Goal: Task Accomplishment & Management: Use online tool/utility

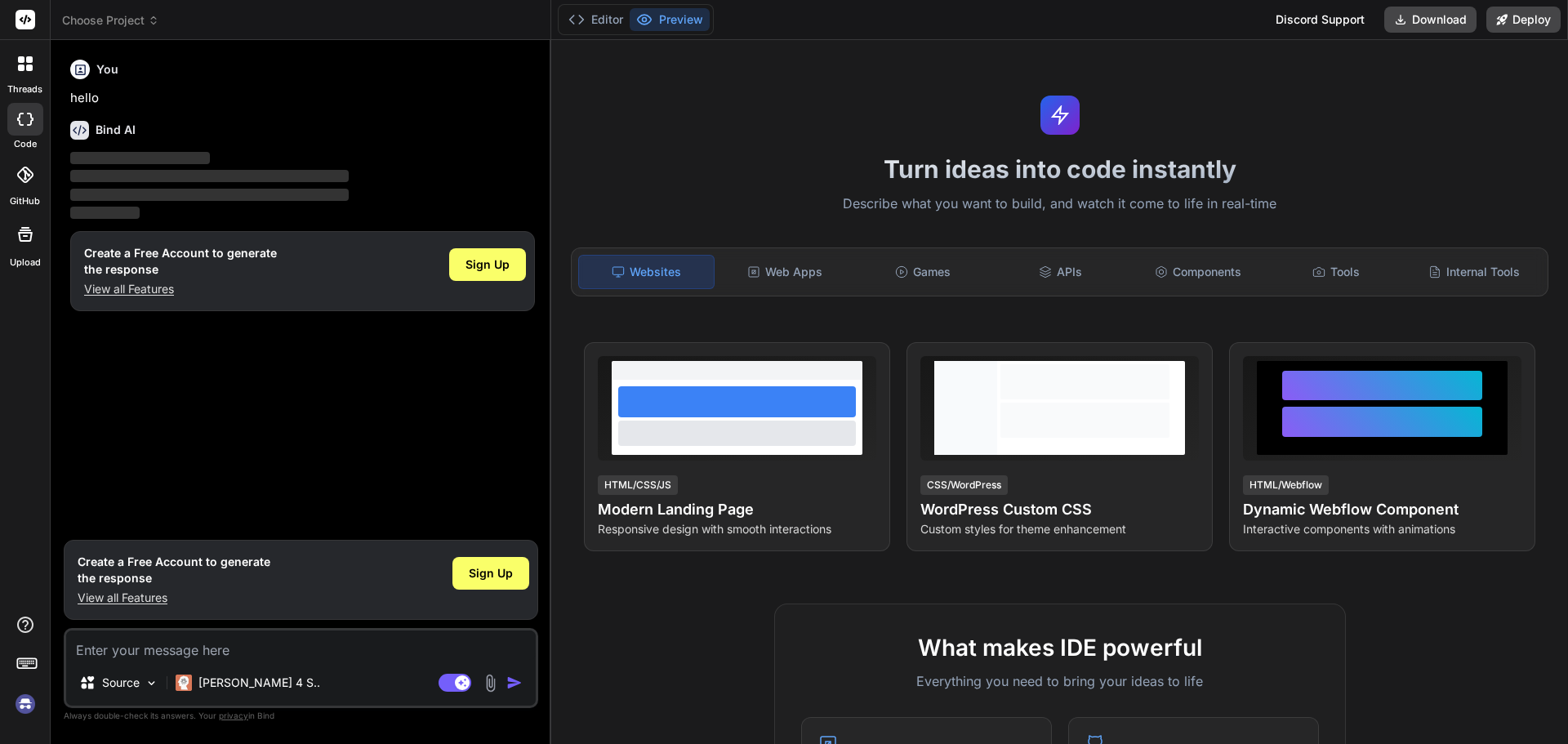
click at [26, 708] on img at bounding box center [25, 703] width 27 height 27
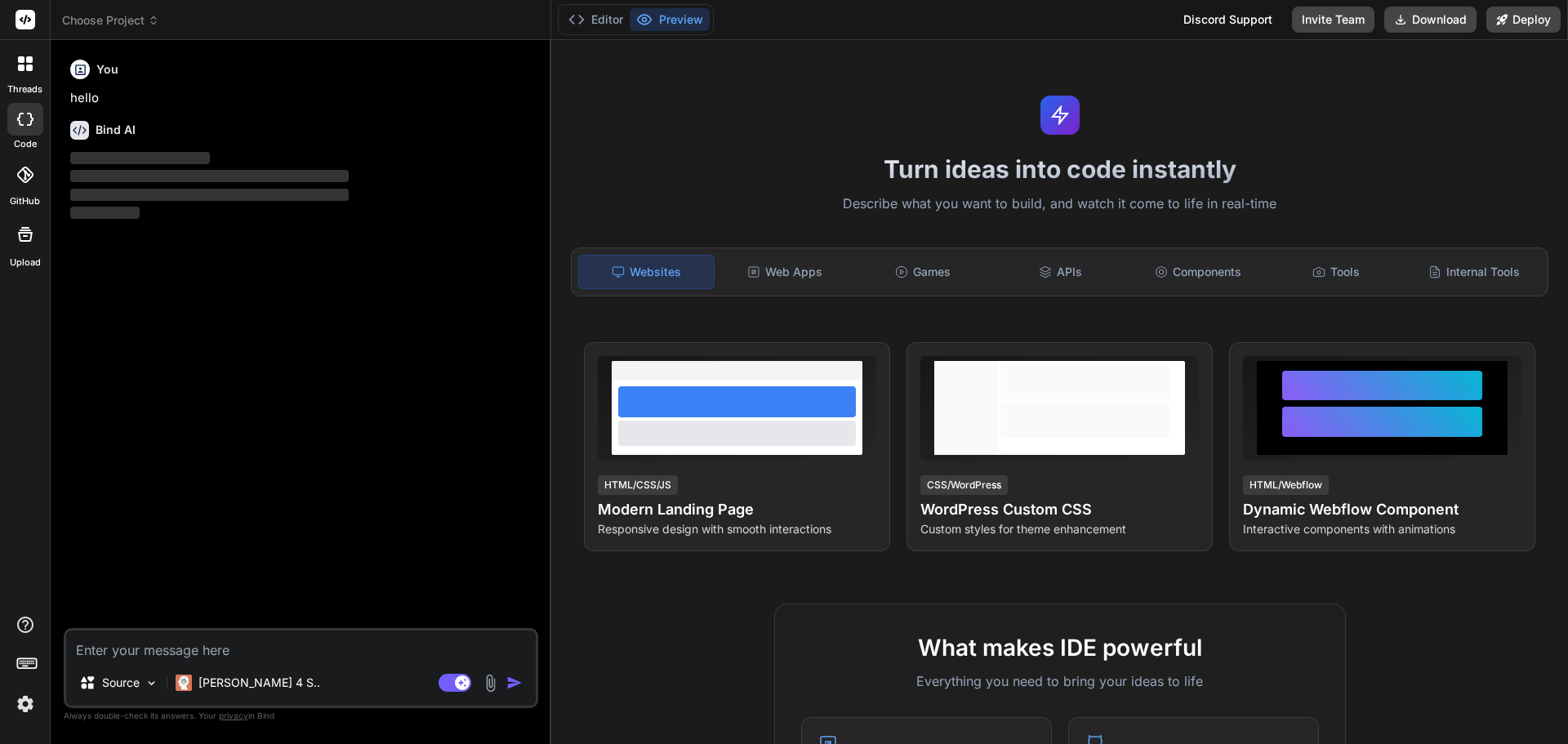
click at [18, 66] on icon at bounding box center [26, 64] width 15 height 15
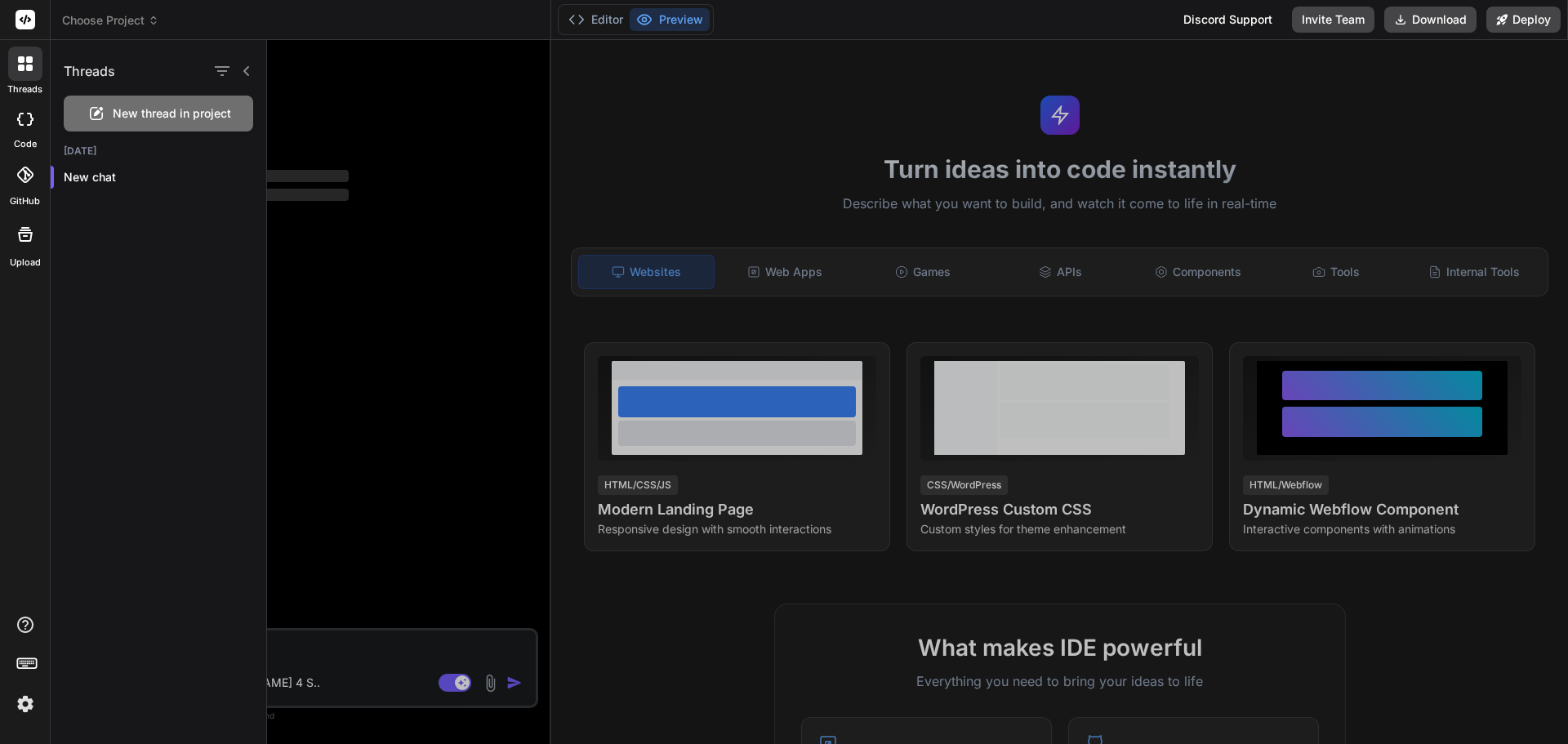
click at [192, 106] on span "New thread in project" at bounding box center [171, 112] width 118 height 16
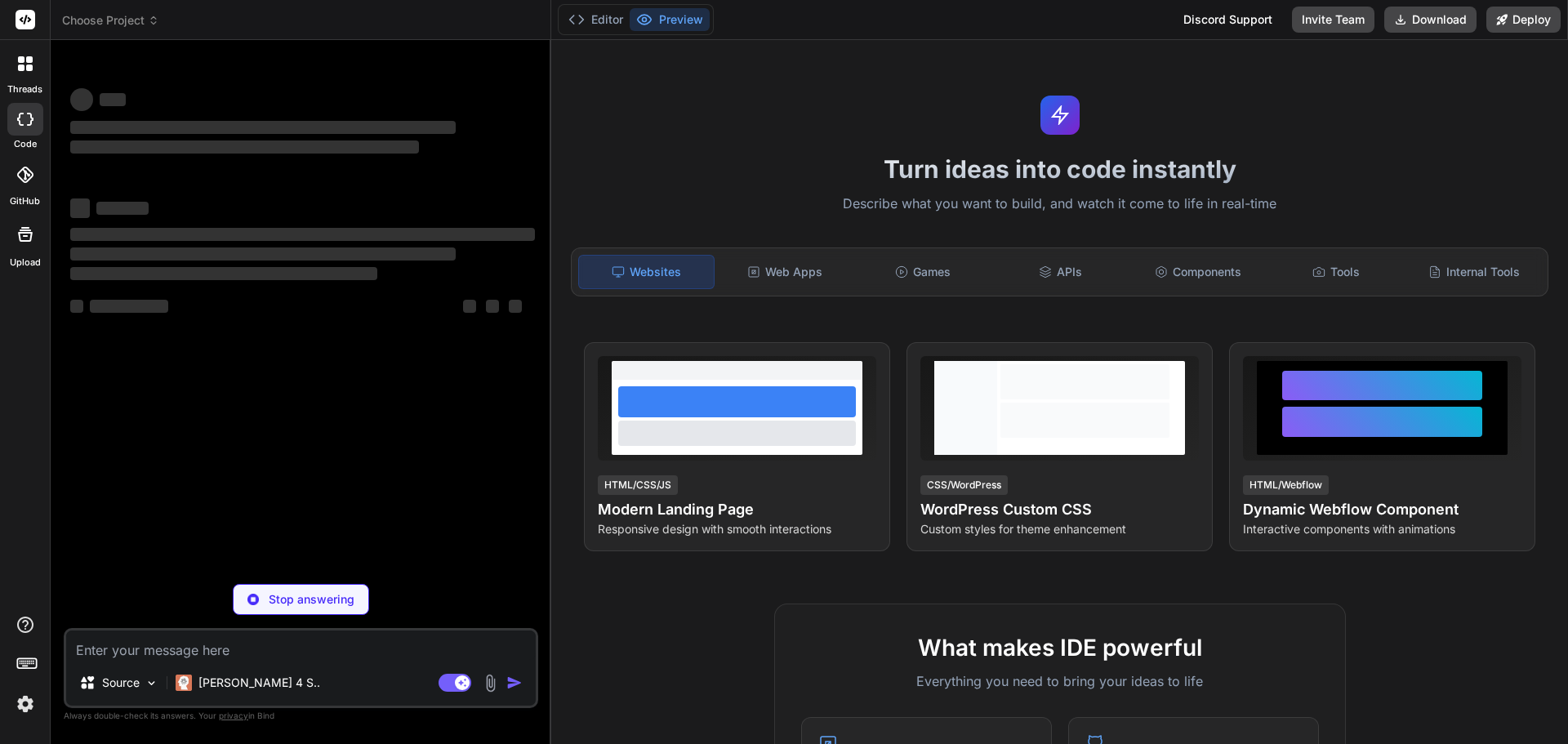
click at [153, 23] on icon at bounding box center [153, 23] width 5 height 3
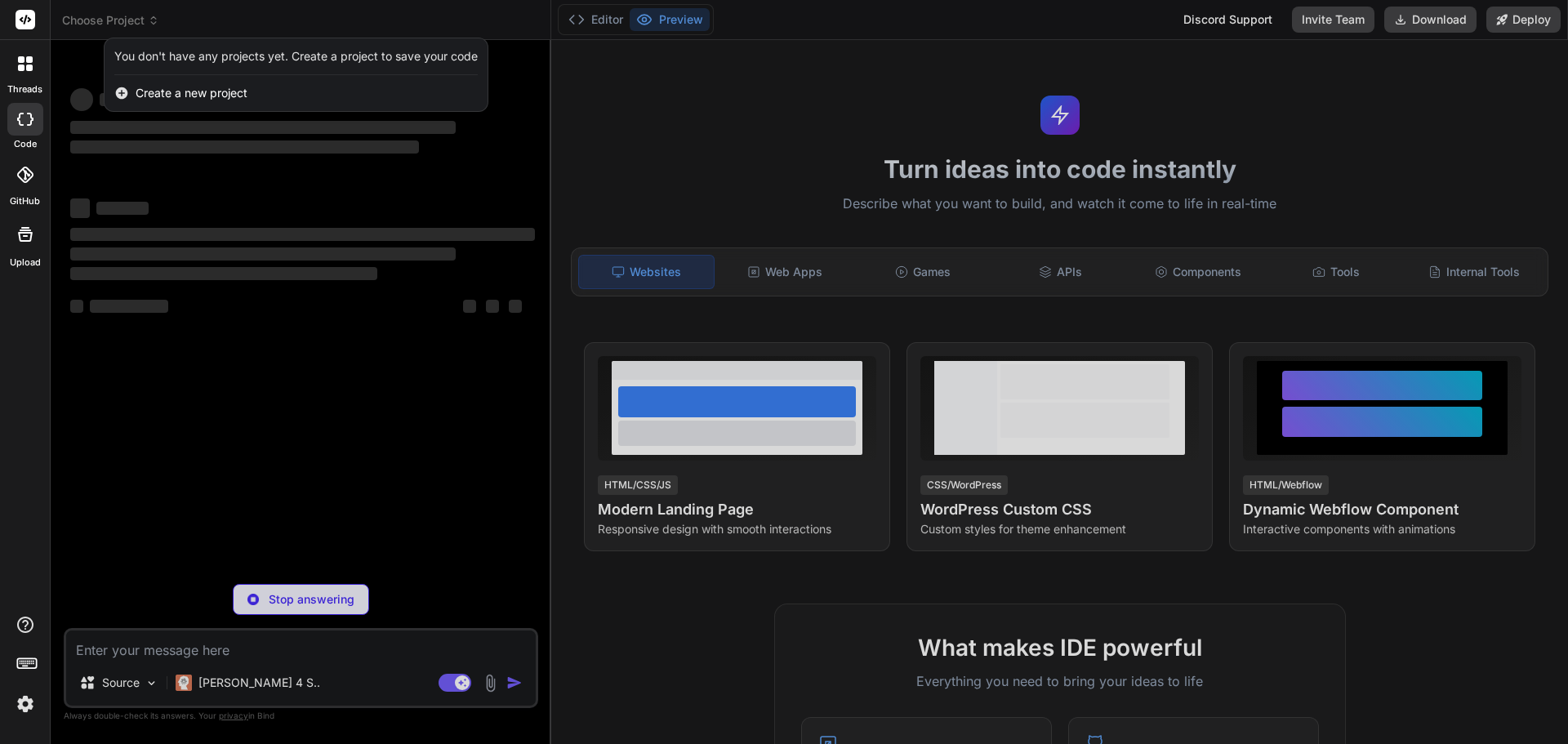
click at [177, 91] on span "Create a new project" at bounding box center [191, 93] width 112 height 16
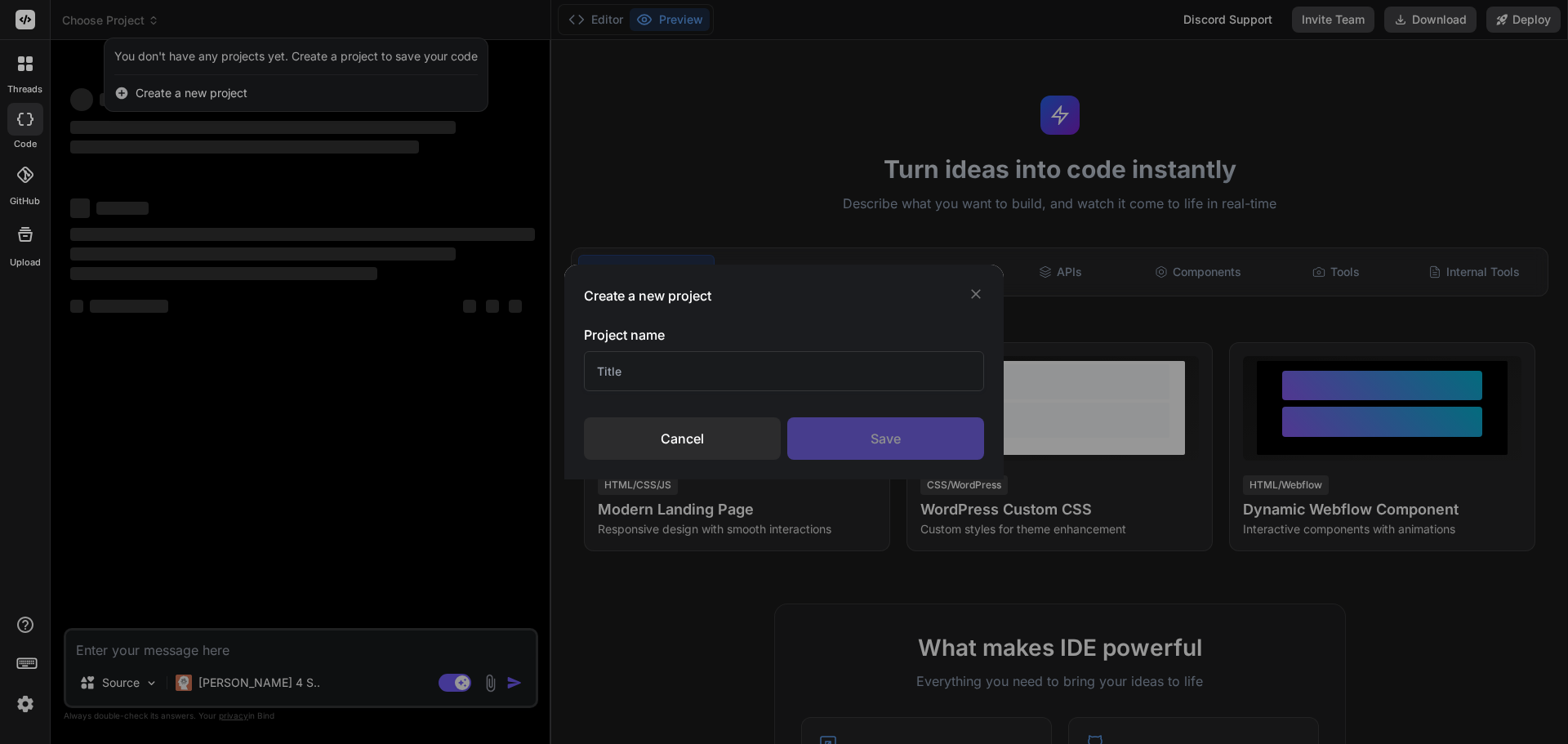
click at [694, 363] on input "text" at bounding box center [784, 372] width 400 height 40
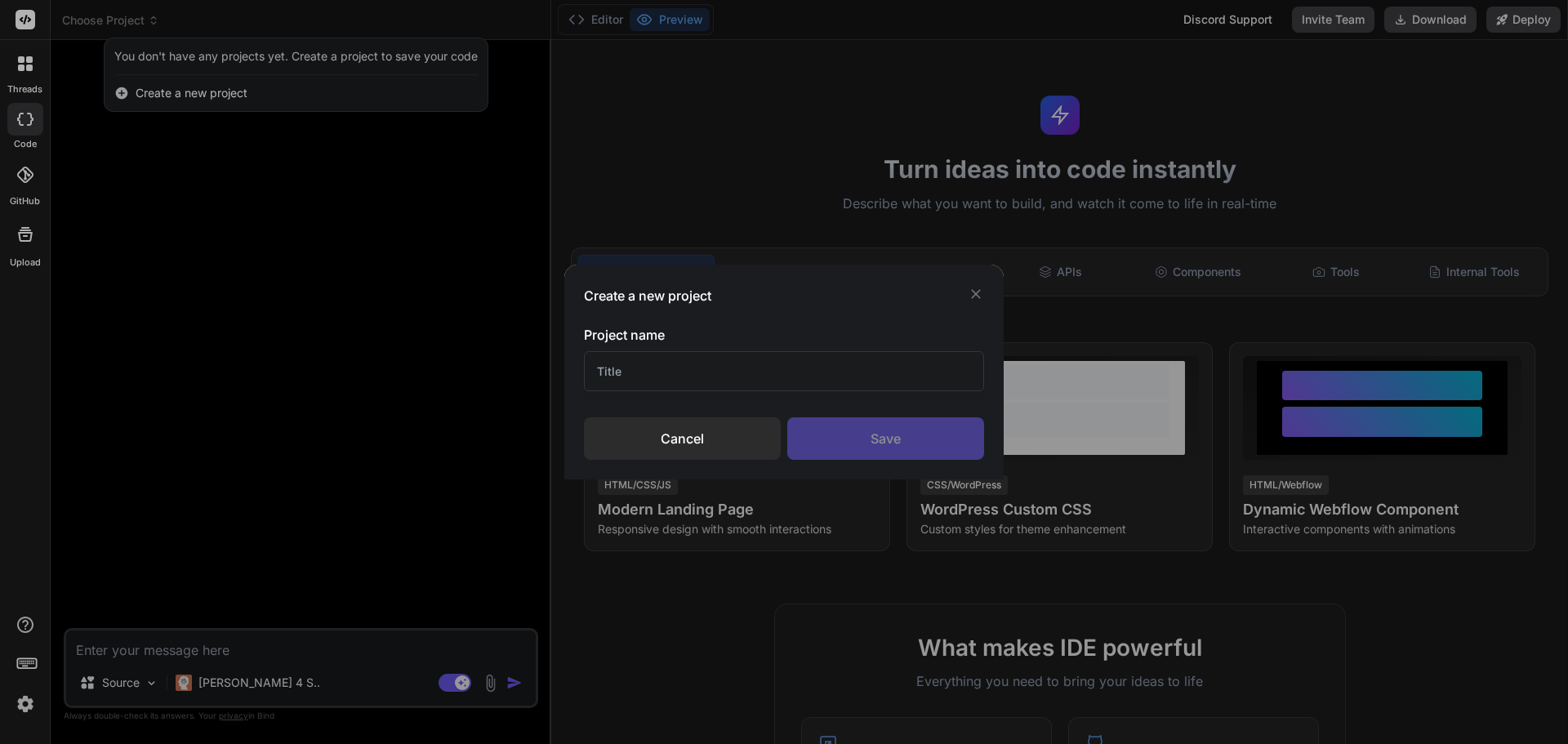
type textarea "x"
type input "Didoctorio"
click at [856, 446] on div "Save" at bounding box center [886, 439] width 197 height 43
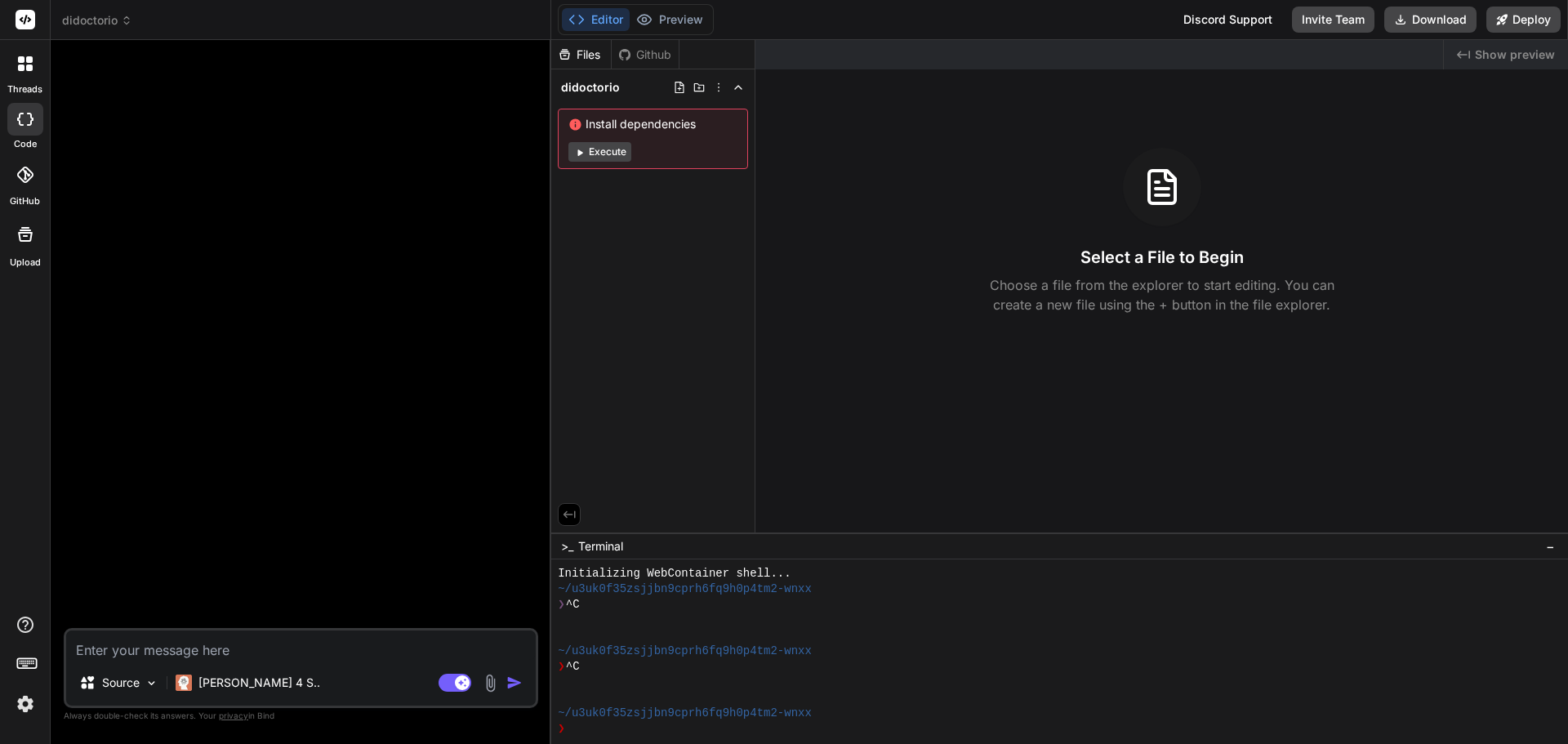
click at [613, 315] on div "Files Github didoctorio Install dependencies Execute" at bounding box center [653, 285] width 204 height 493
click at [592, 59] on div "Files" at bounding box center [580, 54] width 60 height 16
click at [610, 149] on button "Execute" at bounding box center [599, 151] width 63 height 20
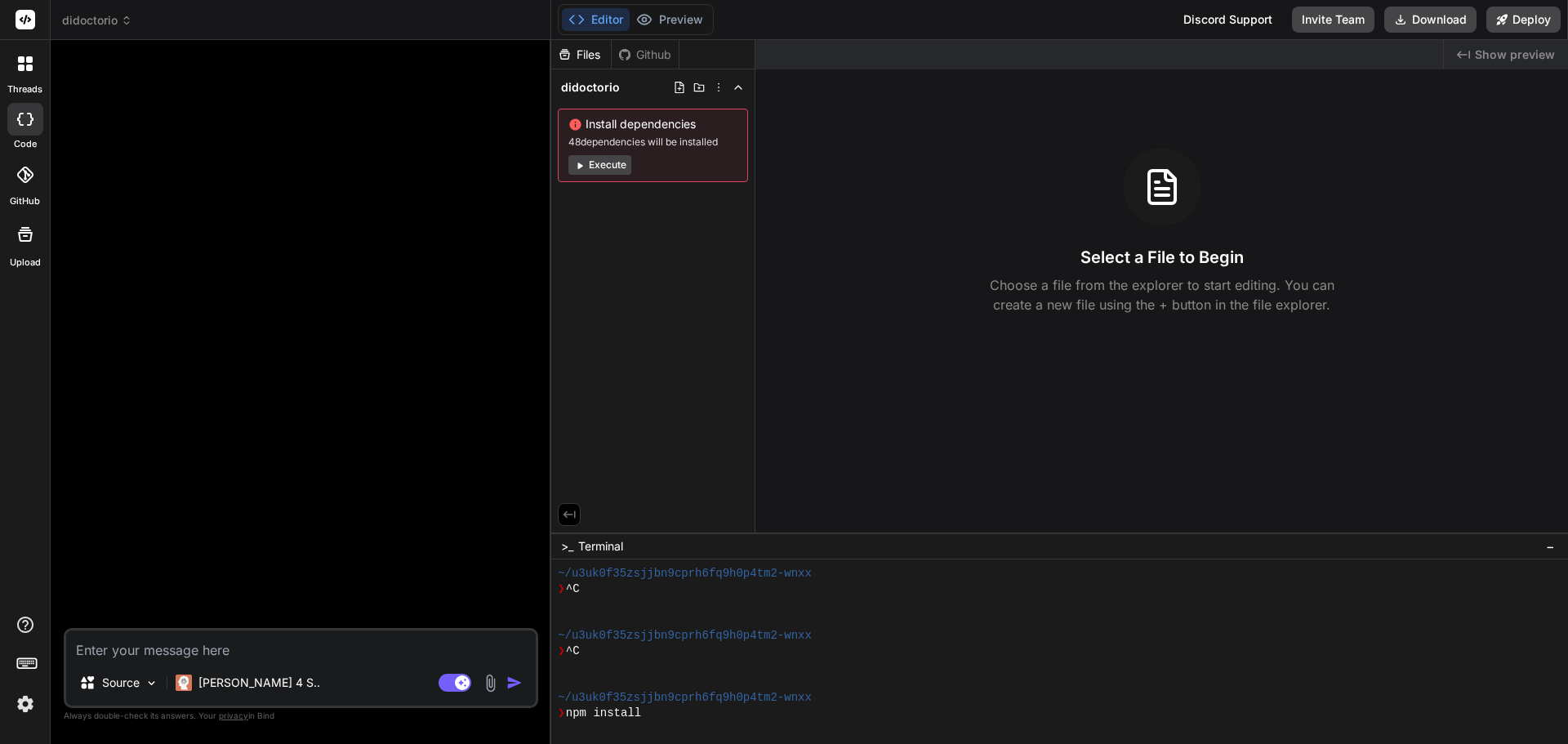
scroll to position [249, 0]
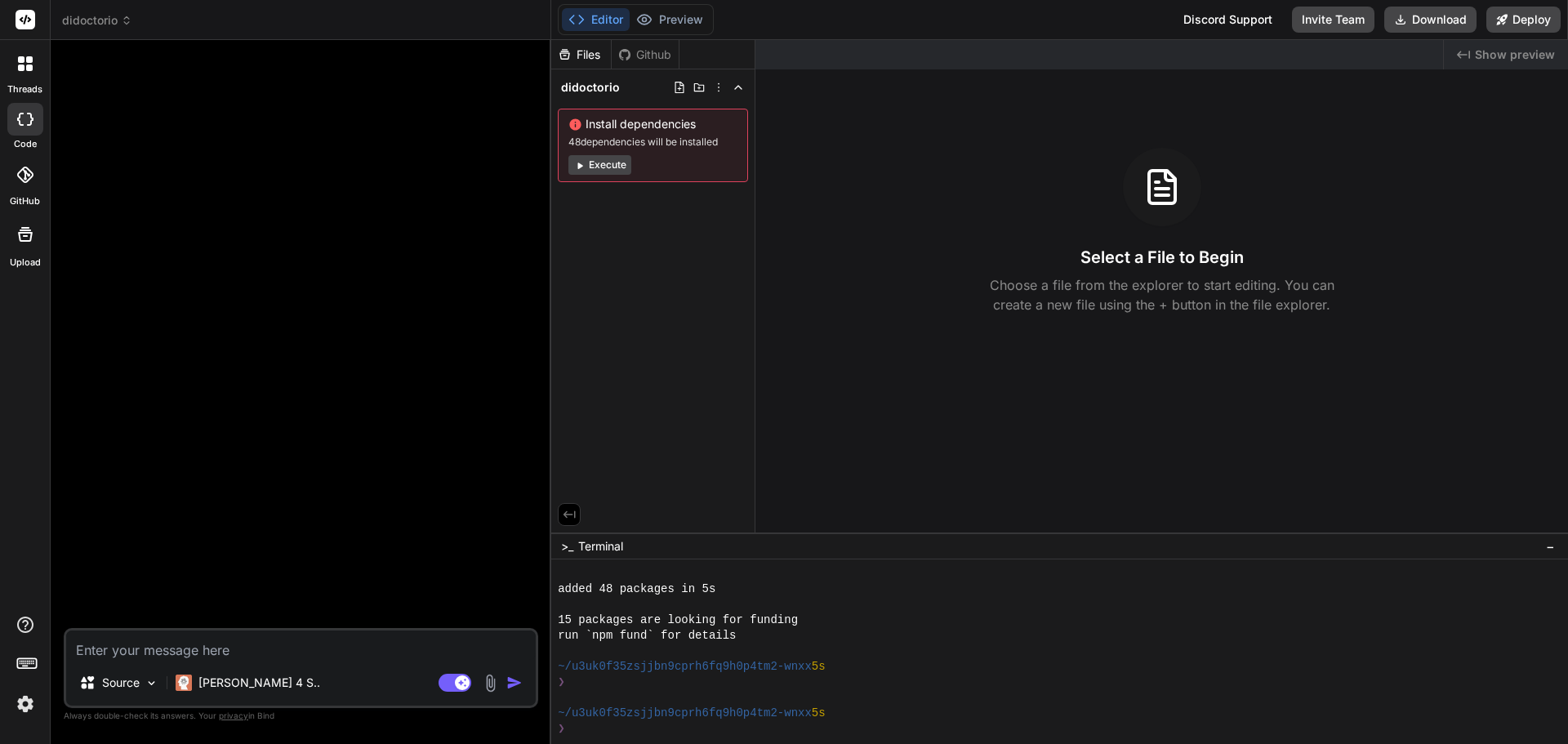
click at [610, 164] on button "Execute" at bounding box center [599, 164] width 63 height 20
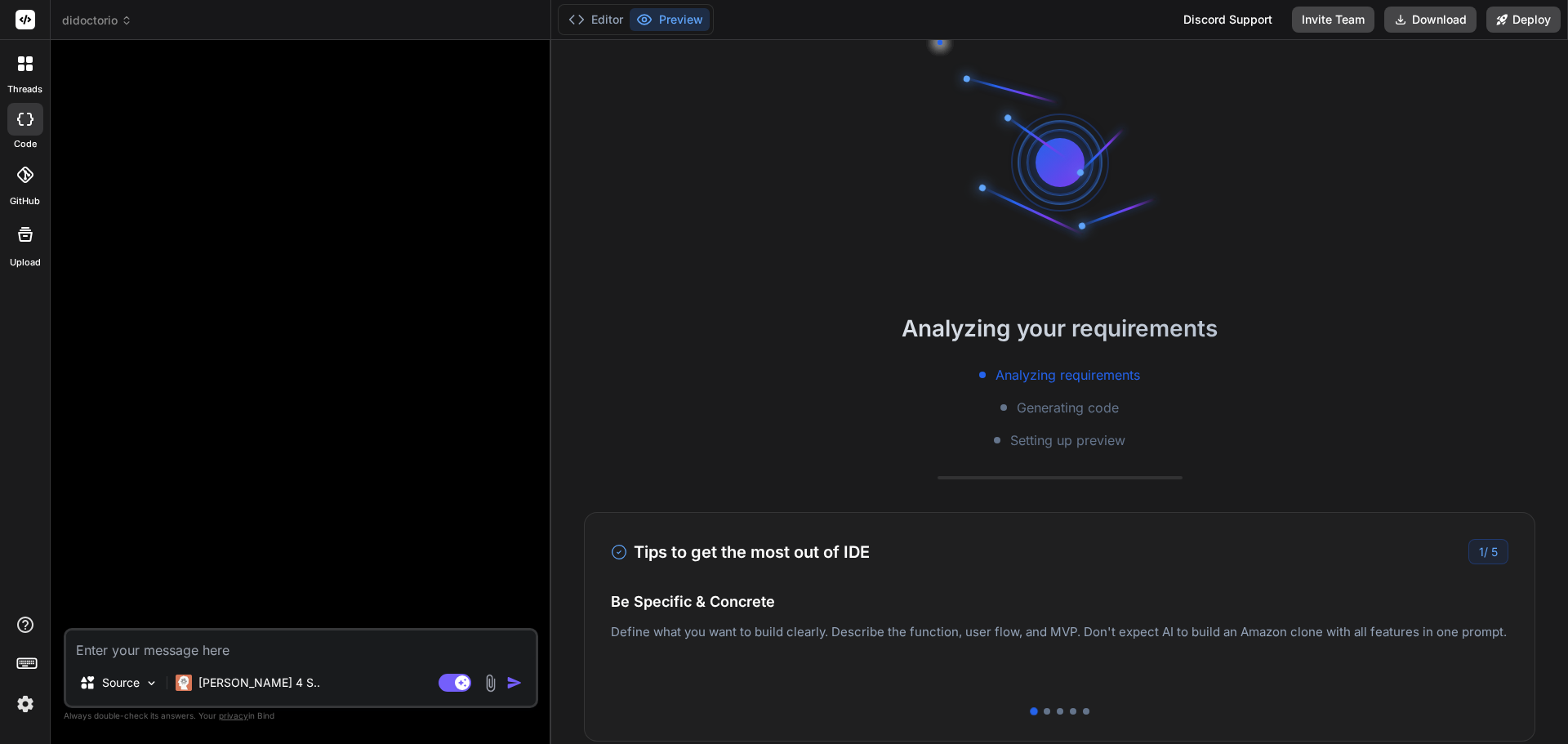
scroll to position [435, 0]
type textarea "x"
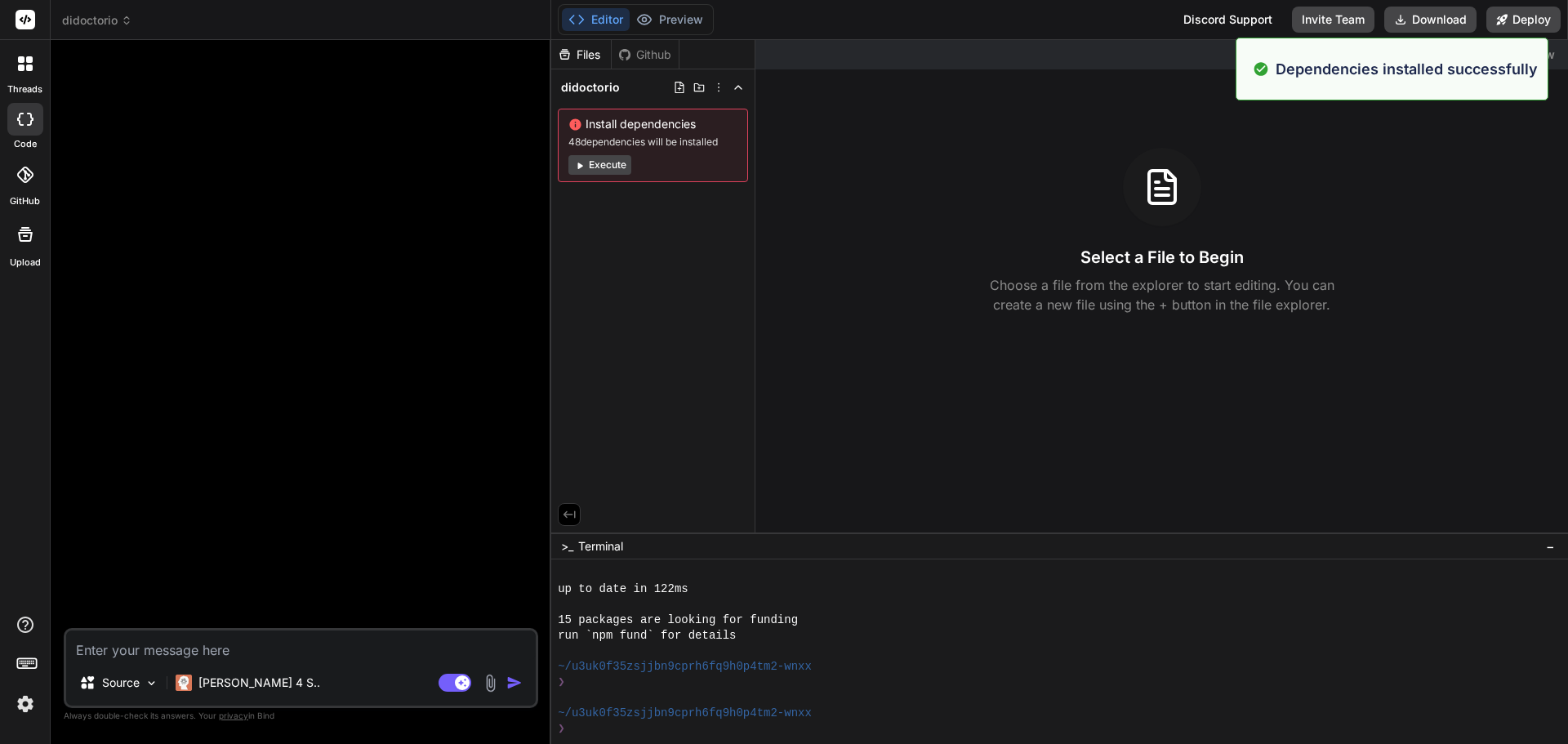
click at [587, 350] on div "Files Github didoctorio Install dependencies 48 dependencies will be installed …" at bounding box center [653, 285] width 204 height 493
click at [679, 92] on icon at bounding box center [680, 88] width 13 height 13
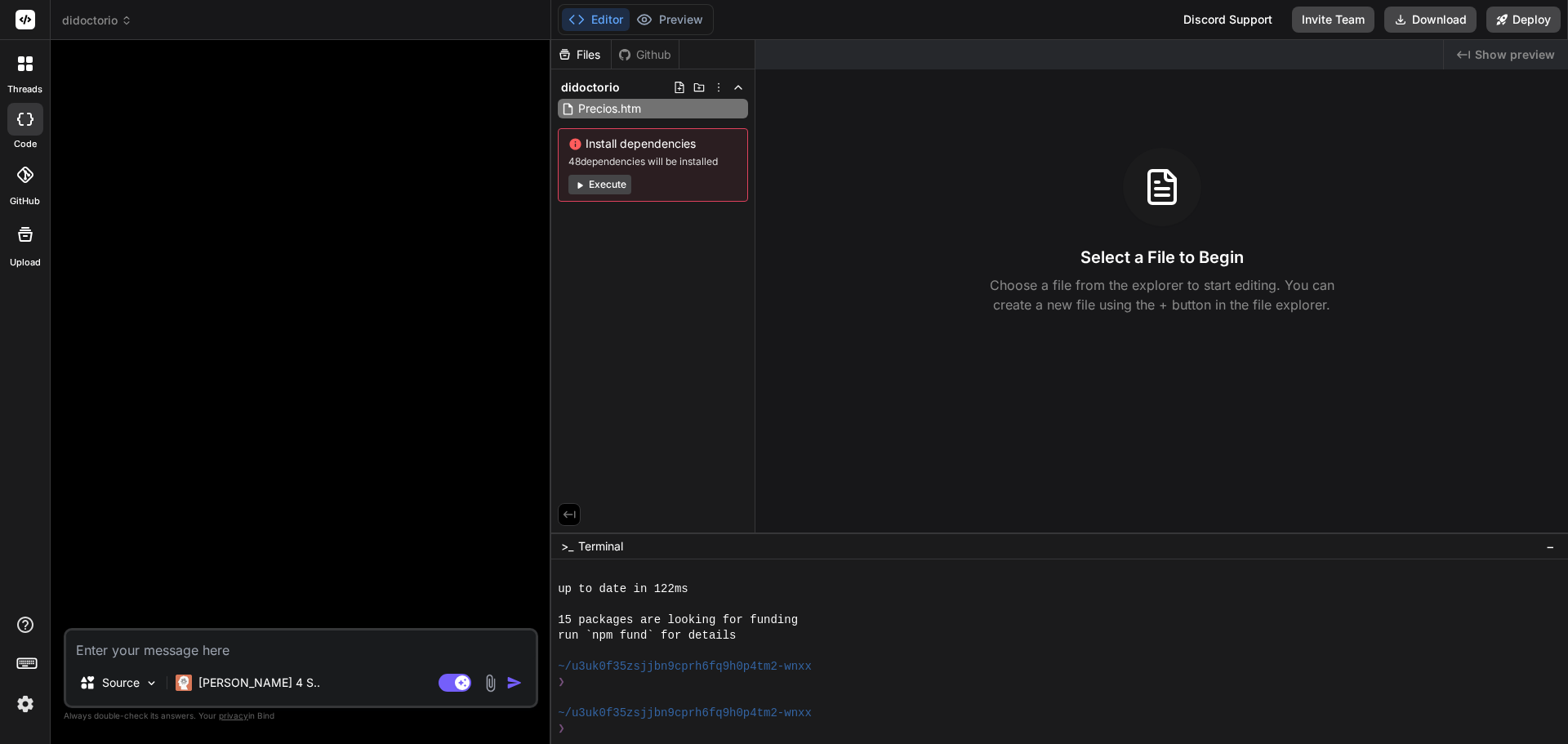
type input "Precios.html"
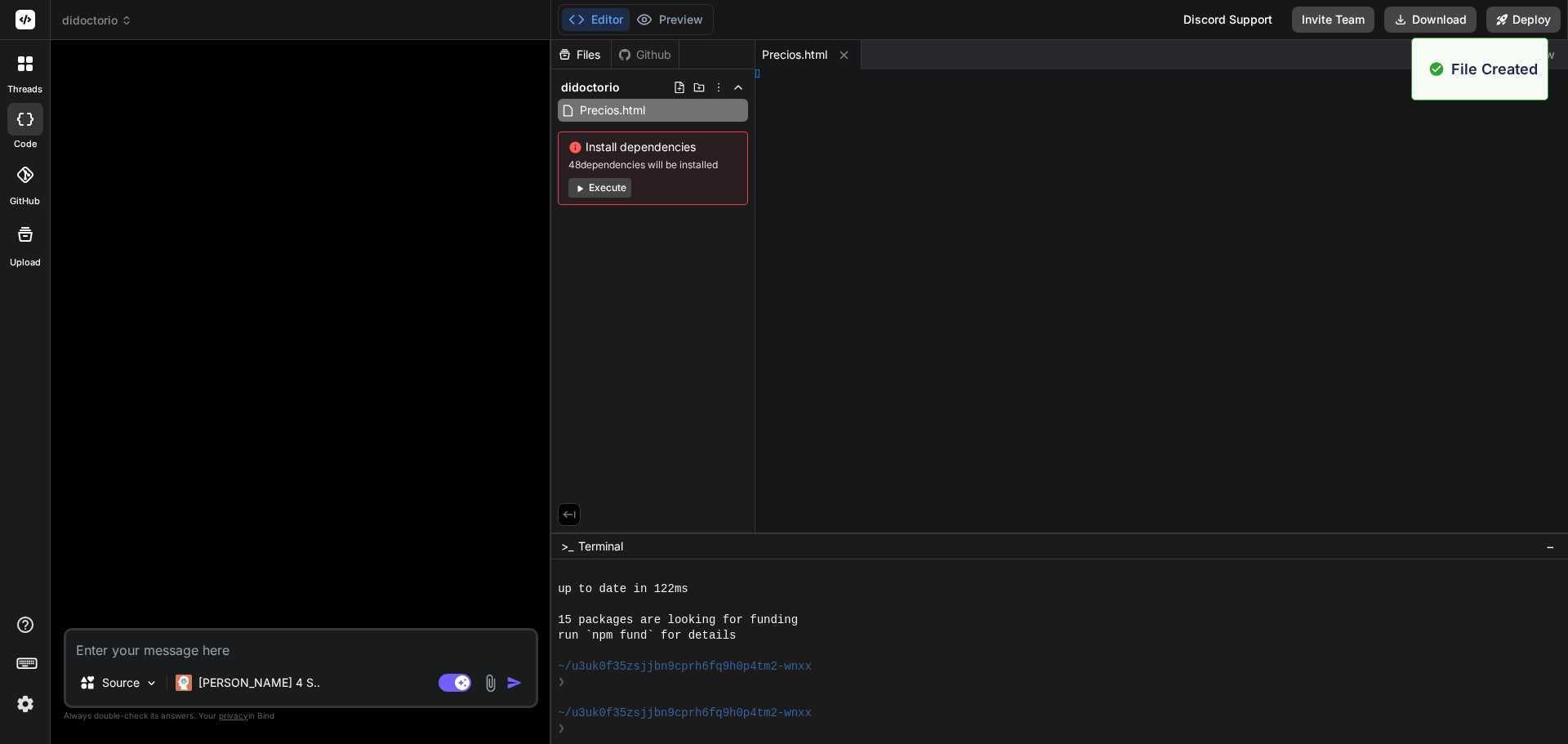
type textarea "x"
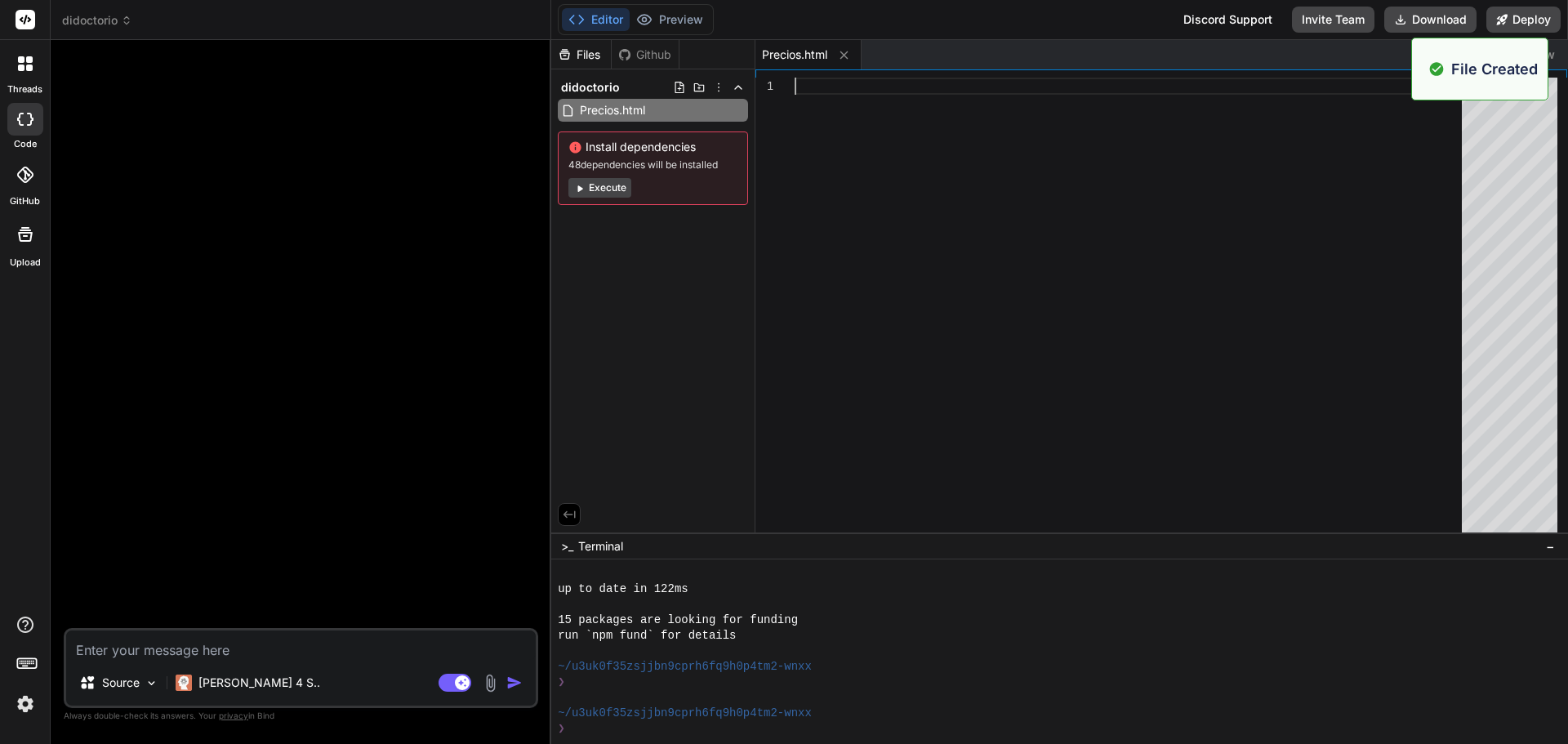
scroll to position [0, 0]
click at [868, 96] on div at bounding box center [1133, 309] width 677 height 463
type textarea "// Init por defecto render('doctores'); </script> </body> </html>"
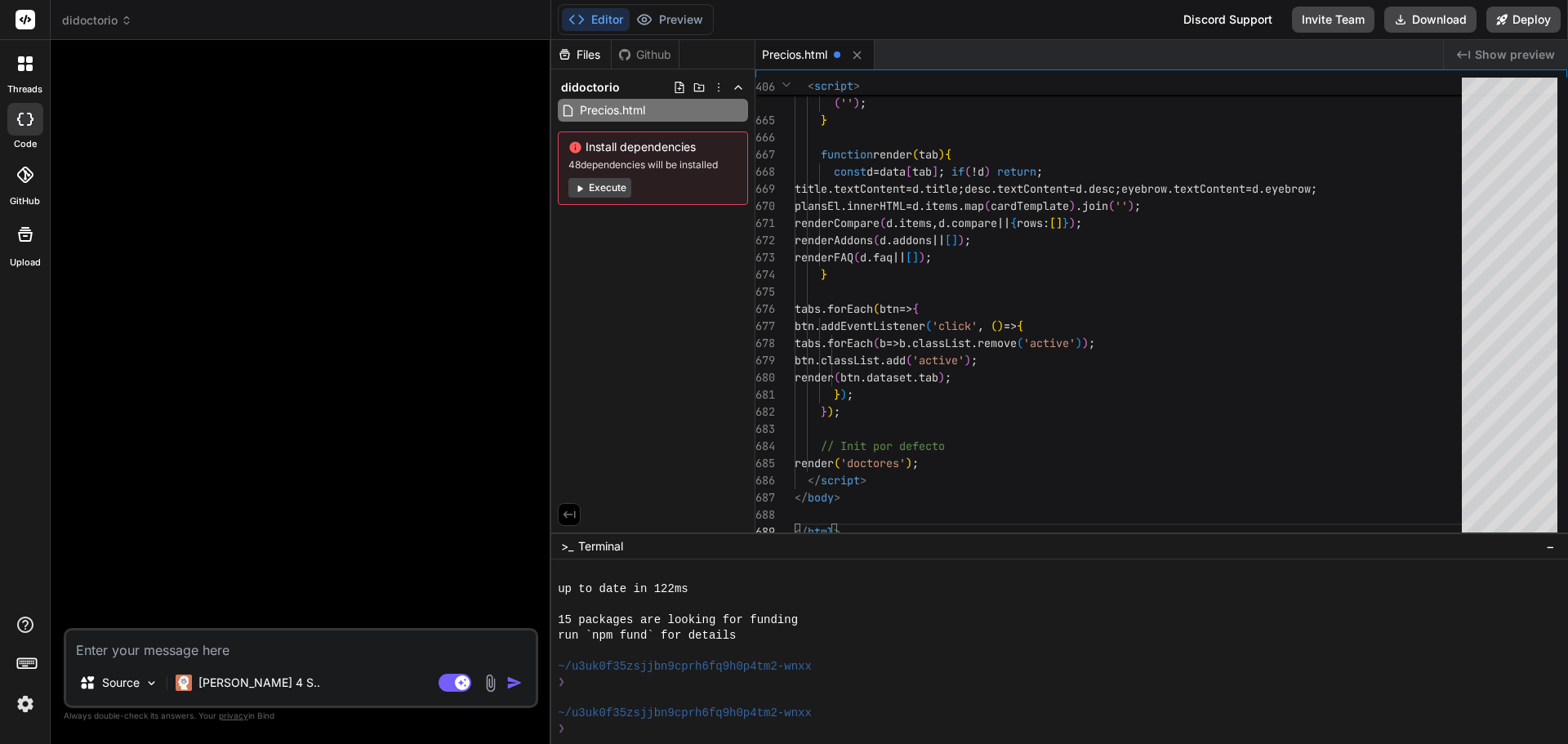
click at [723, 419] on div "Files Github didoctorio Precios.html Install dependencies 48 dependencies will …" at bounding box center [653, 285] width 204 height 493
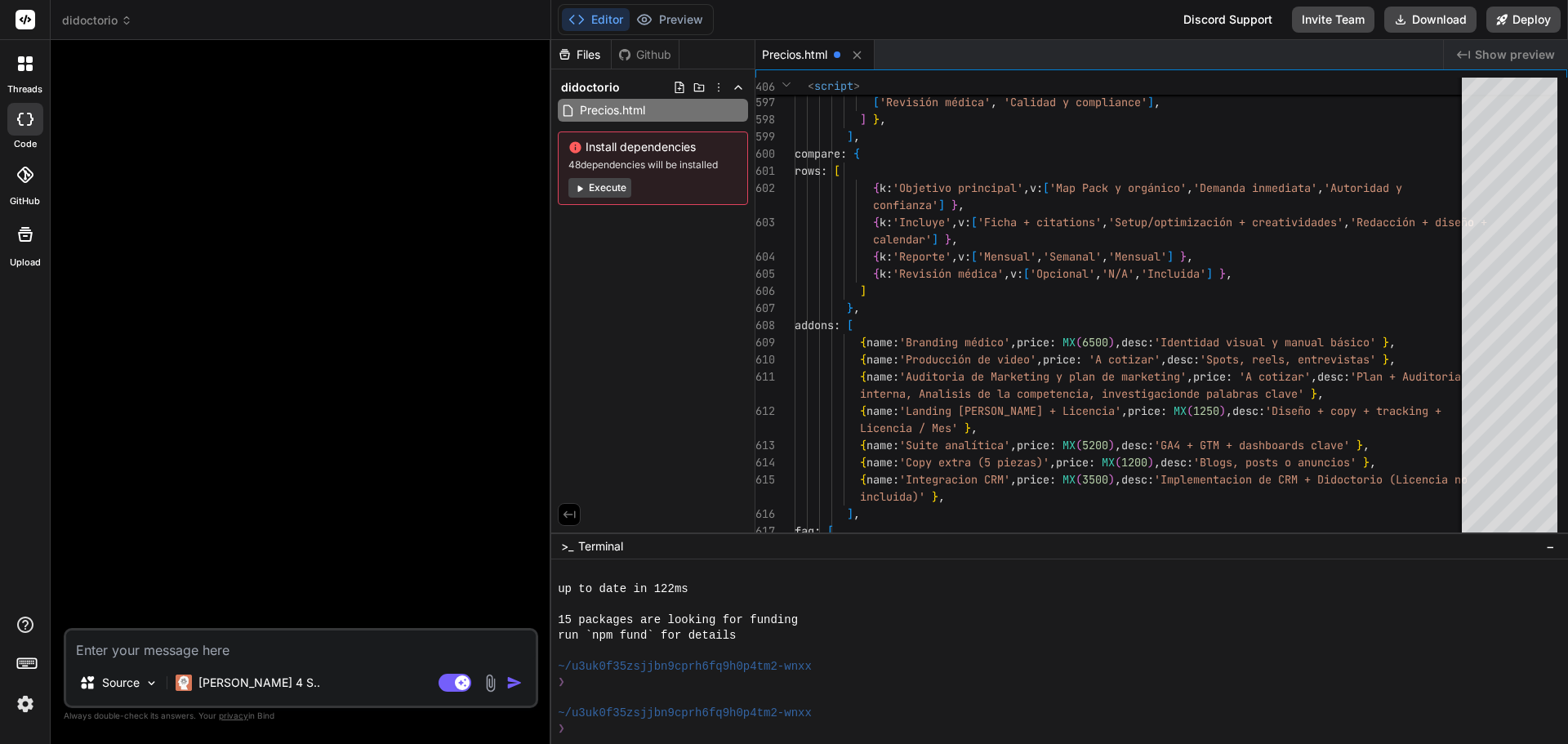
click at [610, 196] on button "Execute" at bounding box center [599, 187] width 63 height 20
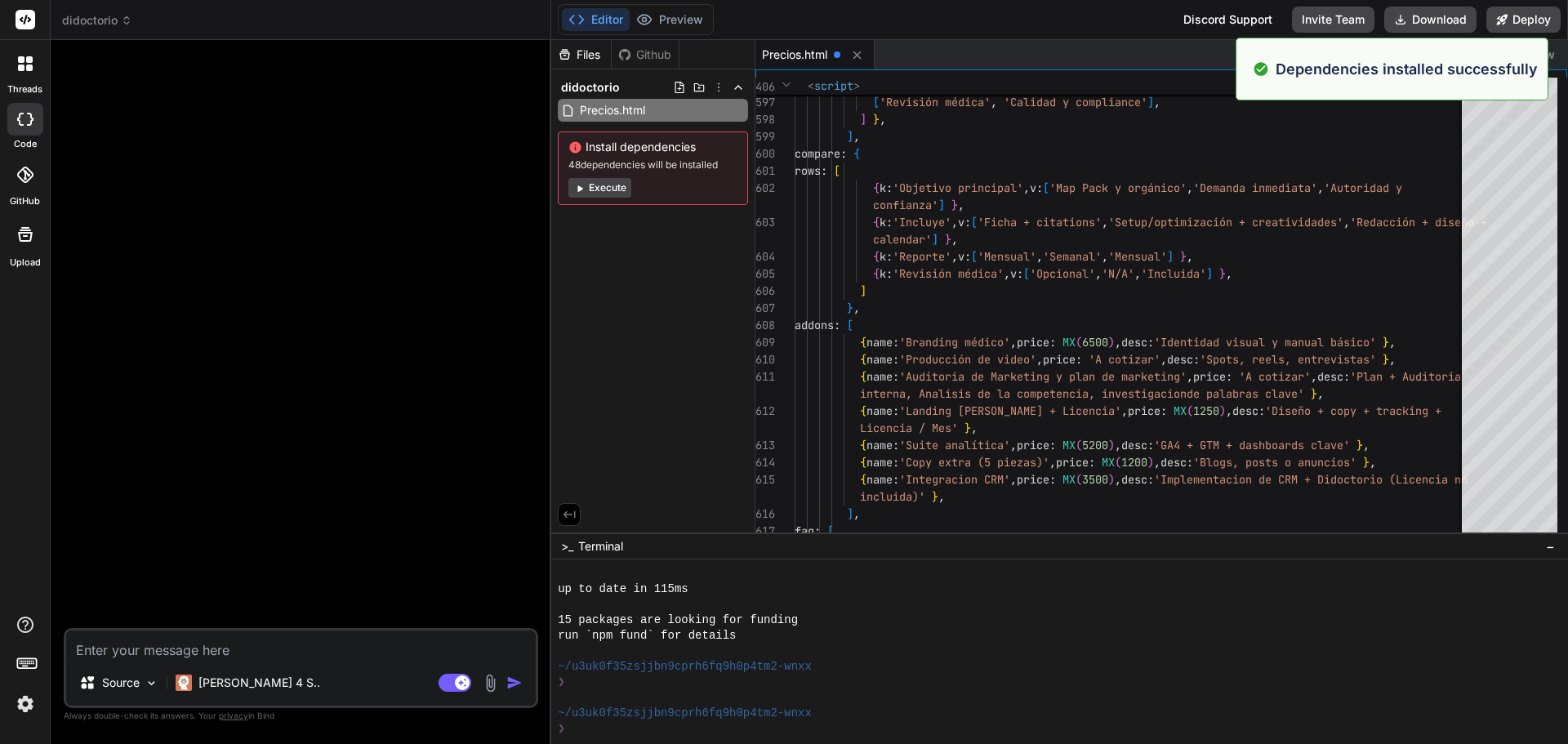
scroll to position [714, 0]
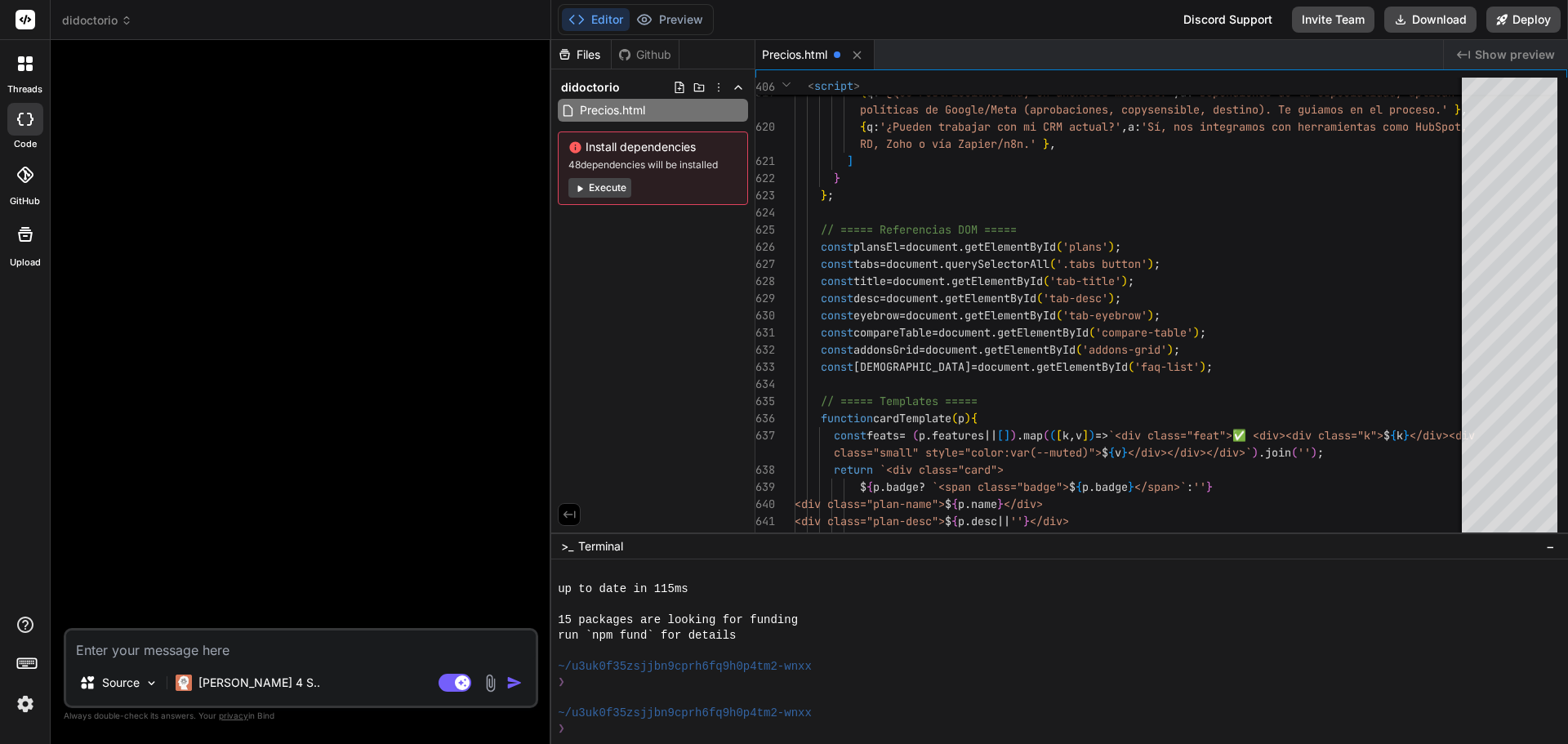
click at [676, 326] on div "Files Github didoctorio Precios.html Install dependencies 48 dependencies will …" at bounding box center [653, 285] width 204 height 493
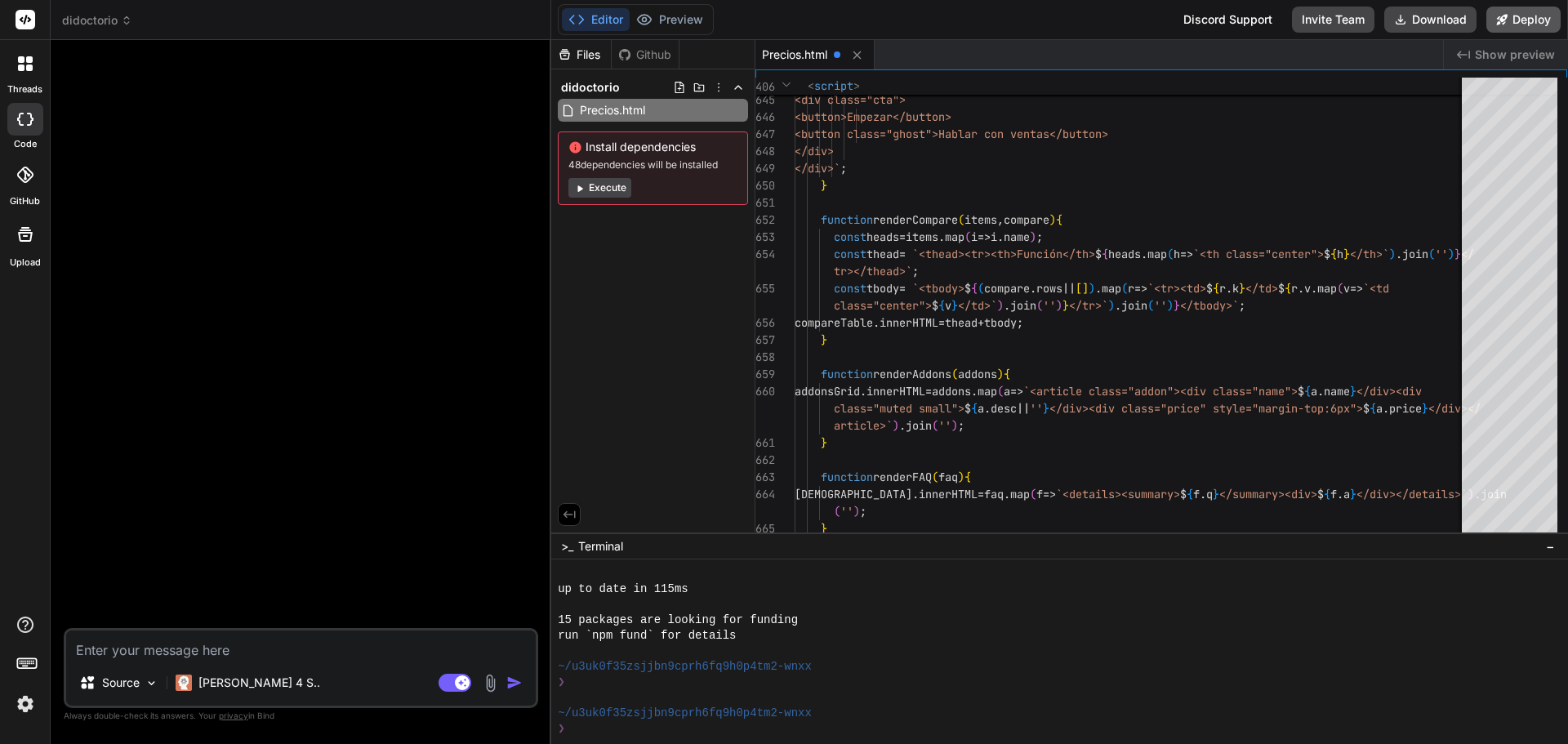
click at [1495, 31] on button "Deploy" at bounding box center [1524, 20] width 75 height 26
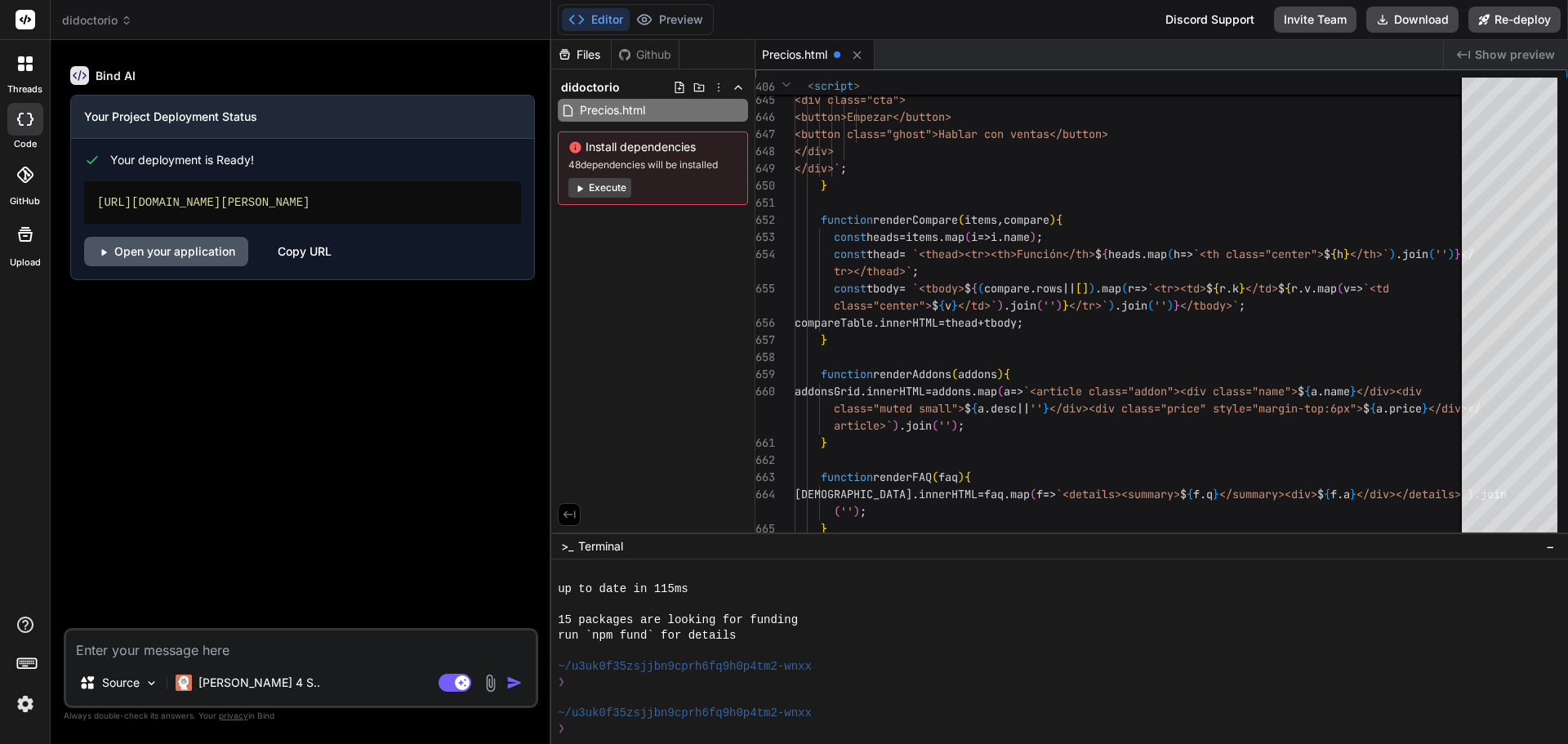
type textarea "x"
click at [179, 257] on link "Open your application" at bounding box center [166, 251] width 164 height 29
click at [789, 57] on span "Precios.html" at bounding box center [794, 54] width 65 height 16
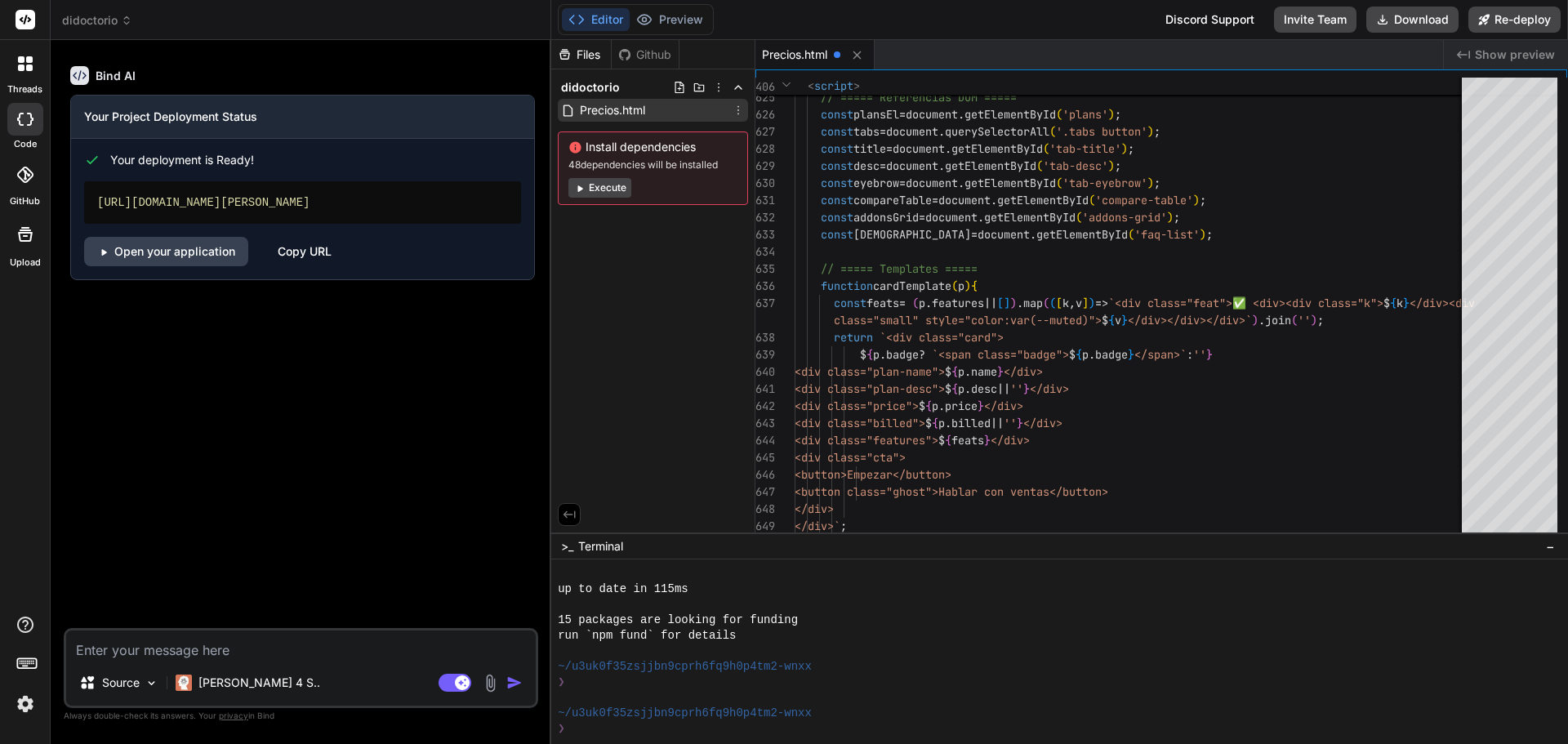
click at [661, 107] on div "Precios.html" at bounding box center [652, 111] width 190 height 23
click at [631, 64] on div "Files Github" at bounding box center [615, 54] width 129 height 29
click at [639, 52] on div "Github" at bounding box center [645, 54] width 67 height 16
click at [299, 646] on textarea at bounding box center [301, 645] width 470 height 29
type textarea "r"
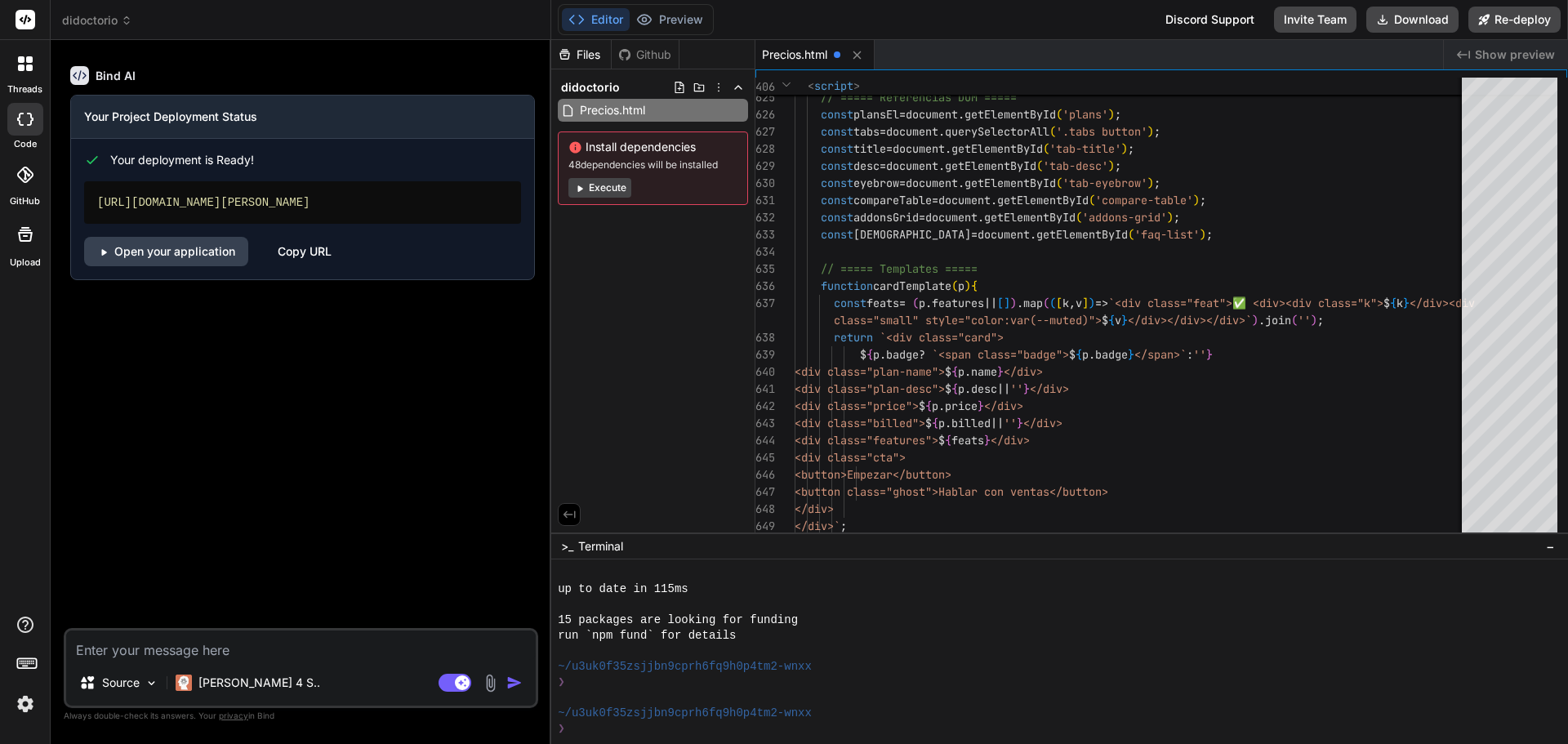
type textarea "x"
type textarea "re"
type textarea "x"
type textarea "rev"
type textarea "x"
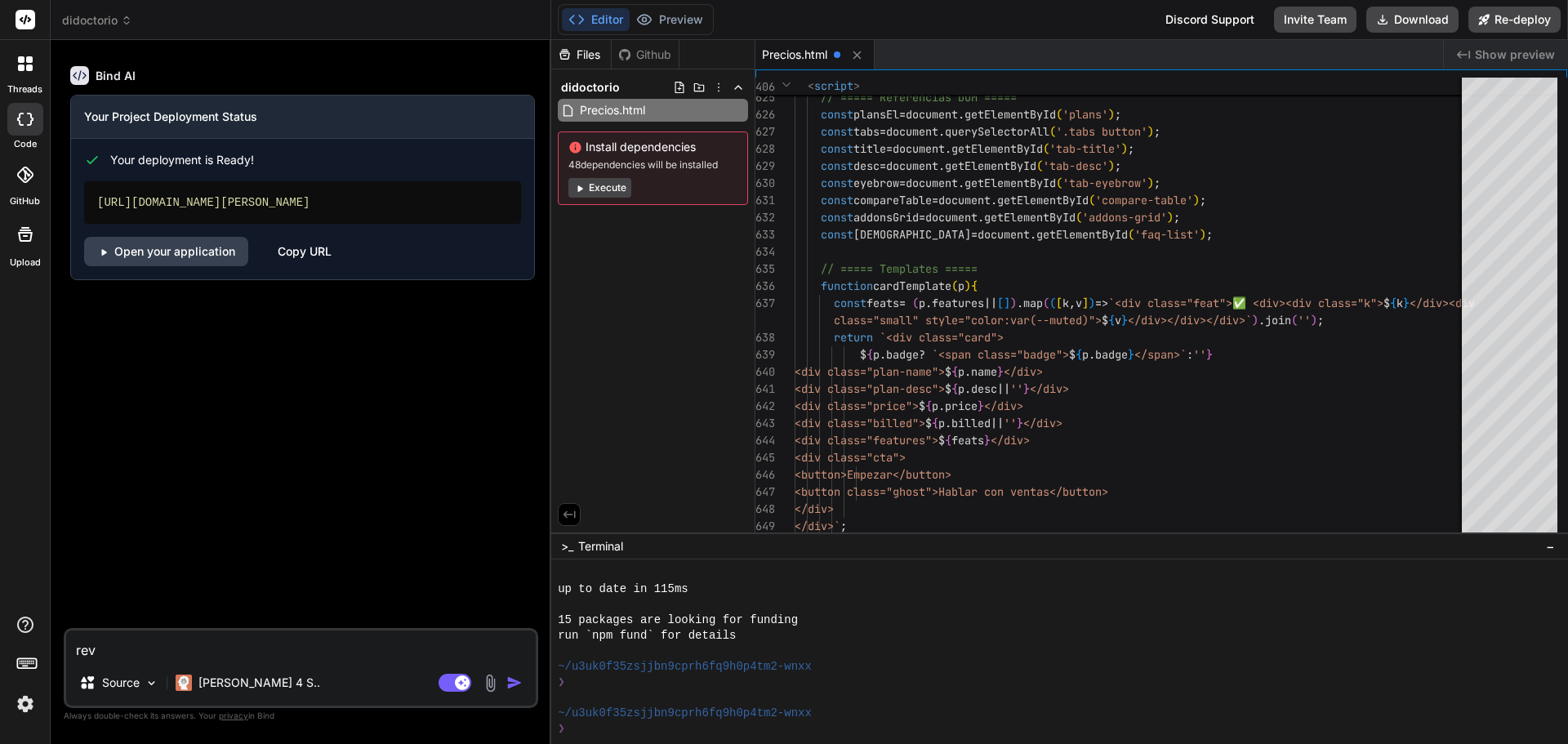
type textarea "revi"
type textarea "x"
type textarea "revis"
type textarea "x"
type textarea "revisa"
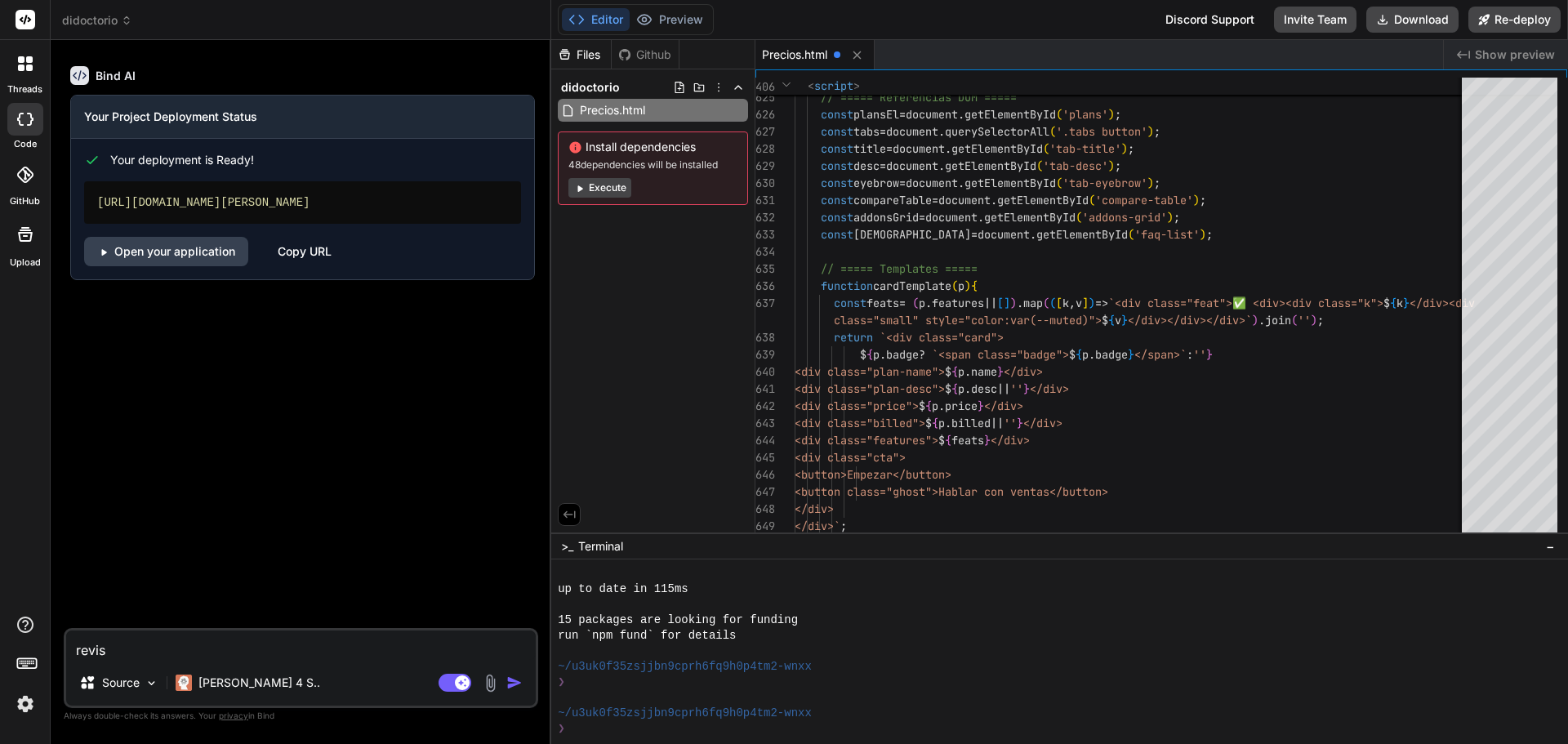
type textarea "x"
type textarea "revisa"
type textarea "x"
type textarea "revisa e"
type textarea "x"
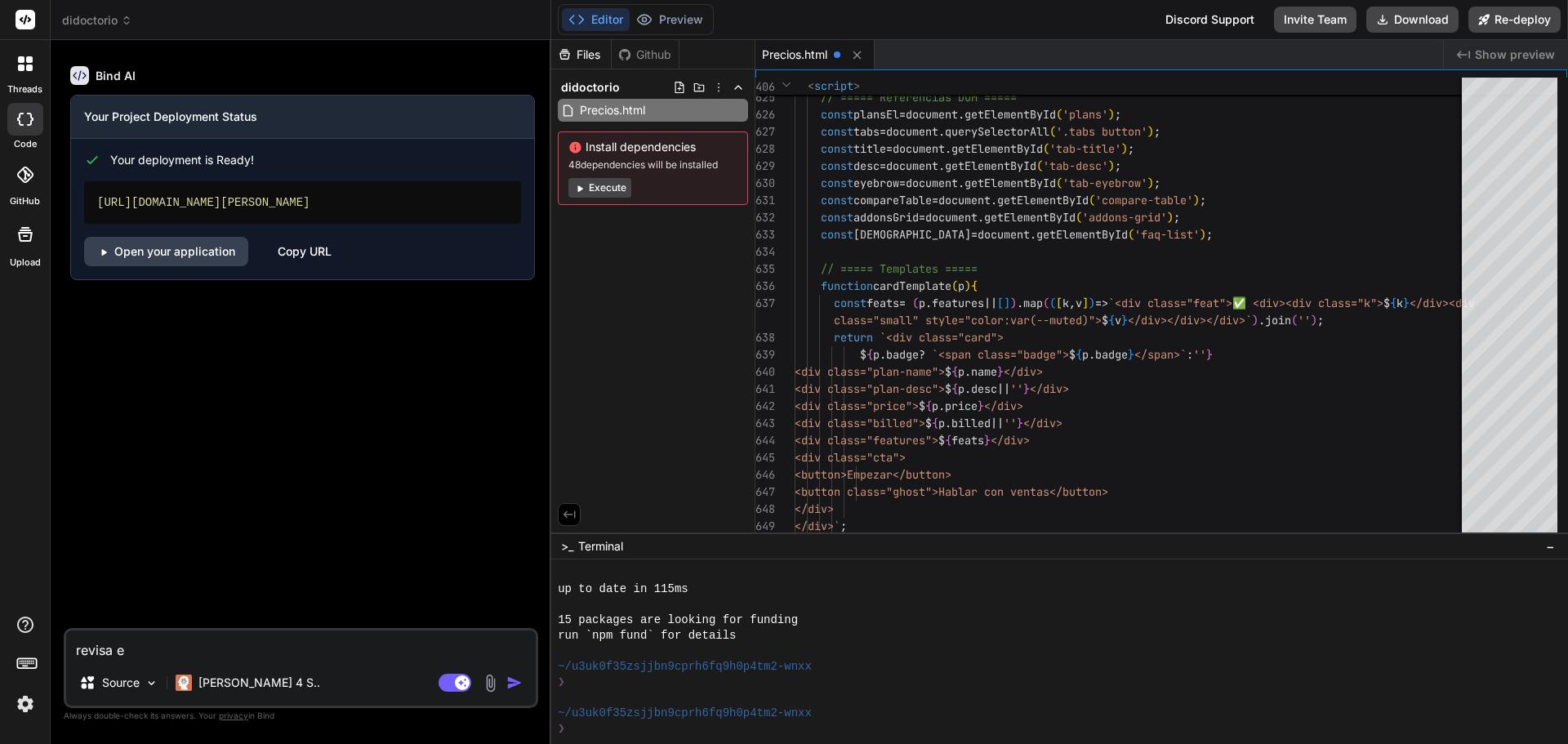
type textarea "revisa el"
type textarea "x"
type textarea "revisa el"
type textarea "x"
type textarea "revisa el h"
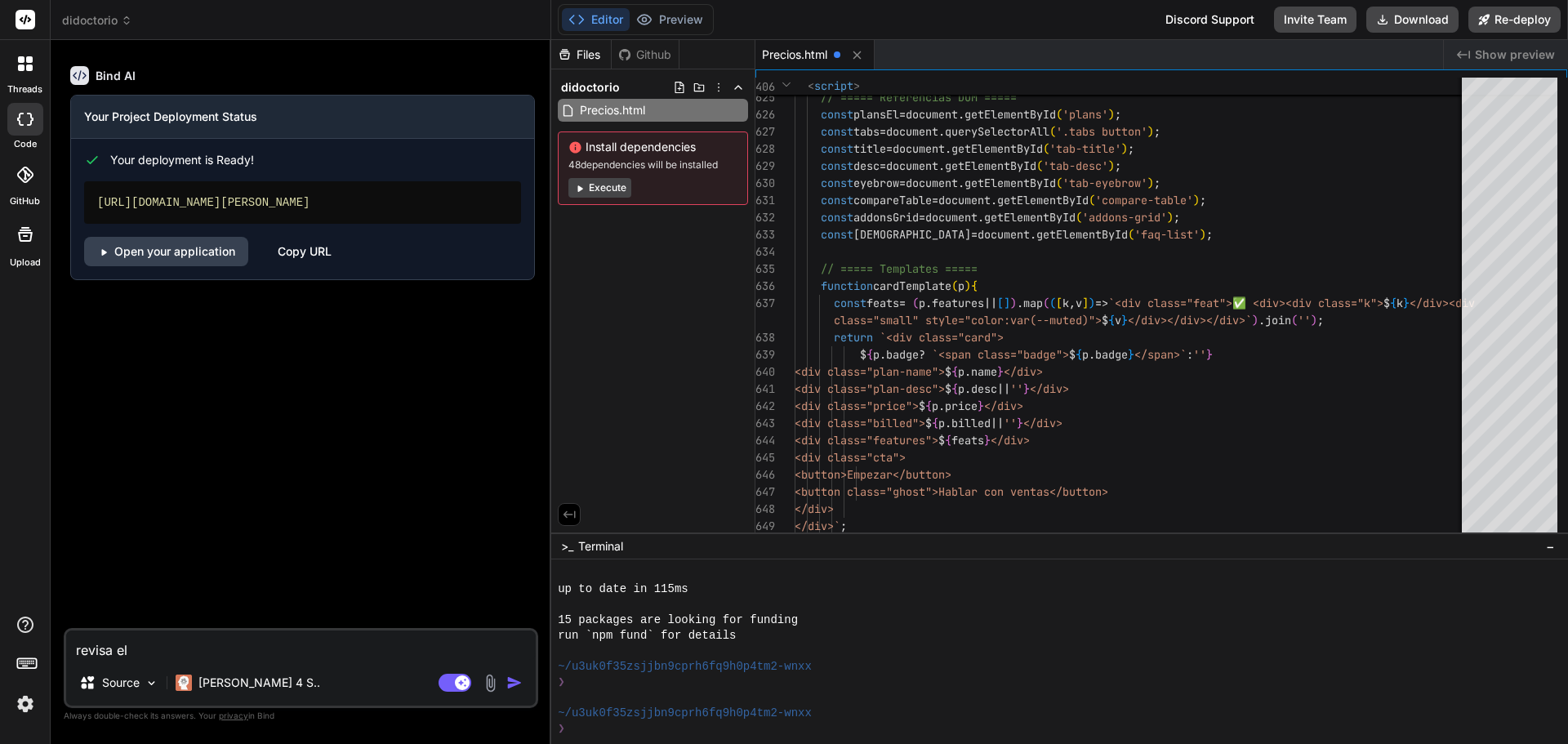
type textarea "x"
type textarea "revisa el hr"
type textarea "x"
type textarea "revisa el h"
type textarea "x"
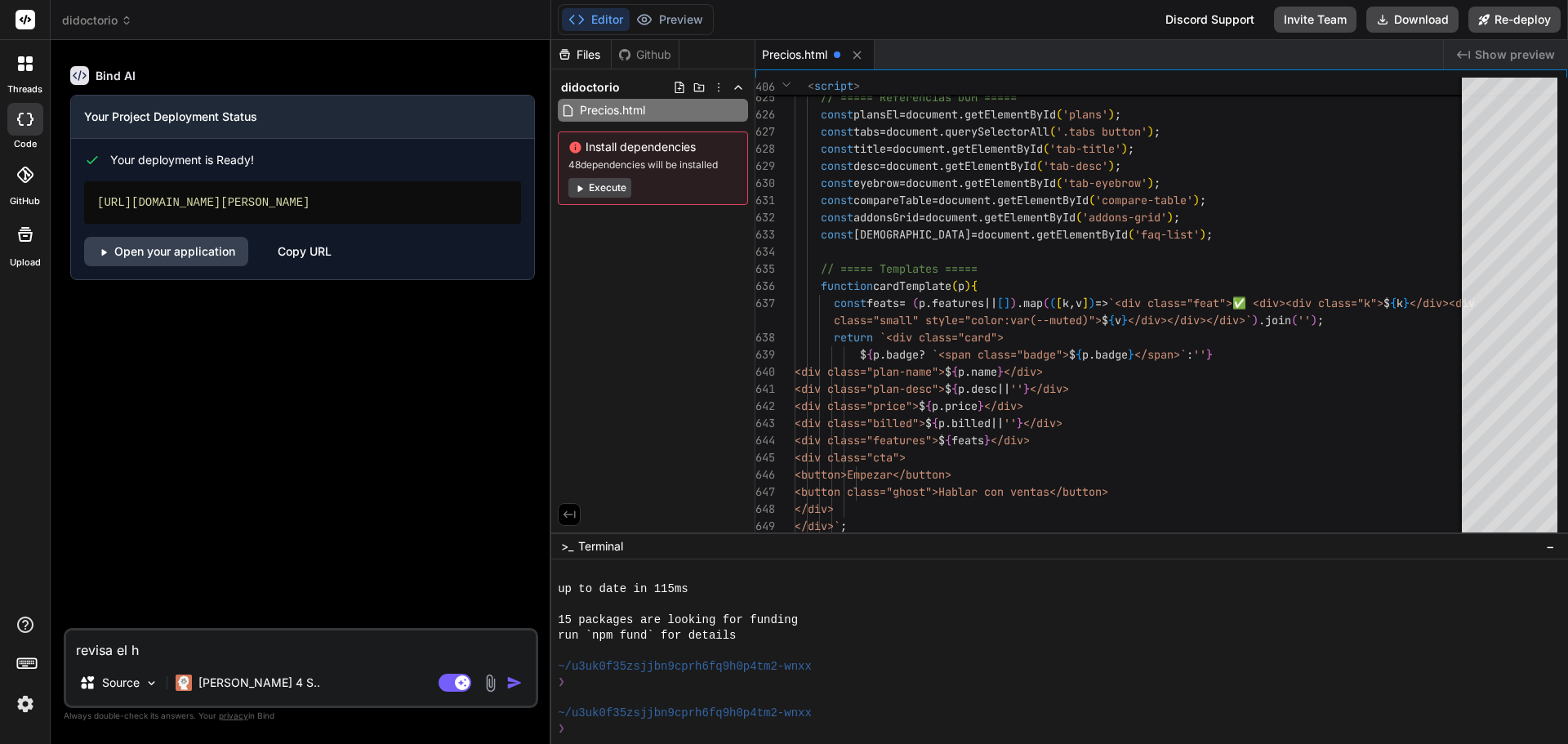
type textarea "revisa el ht"
type textarea "x"
type textarea "revisa el htm"
type textarea "x"
type textarea "revisa el html"
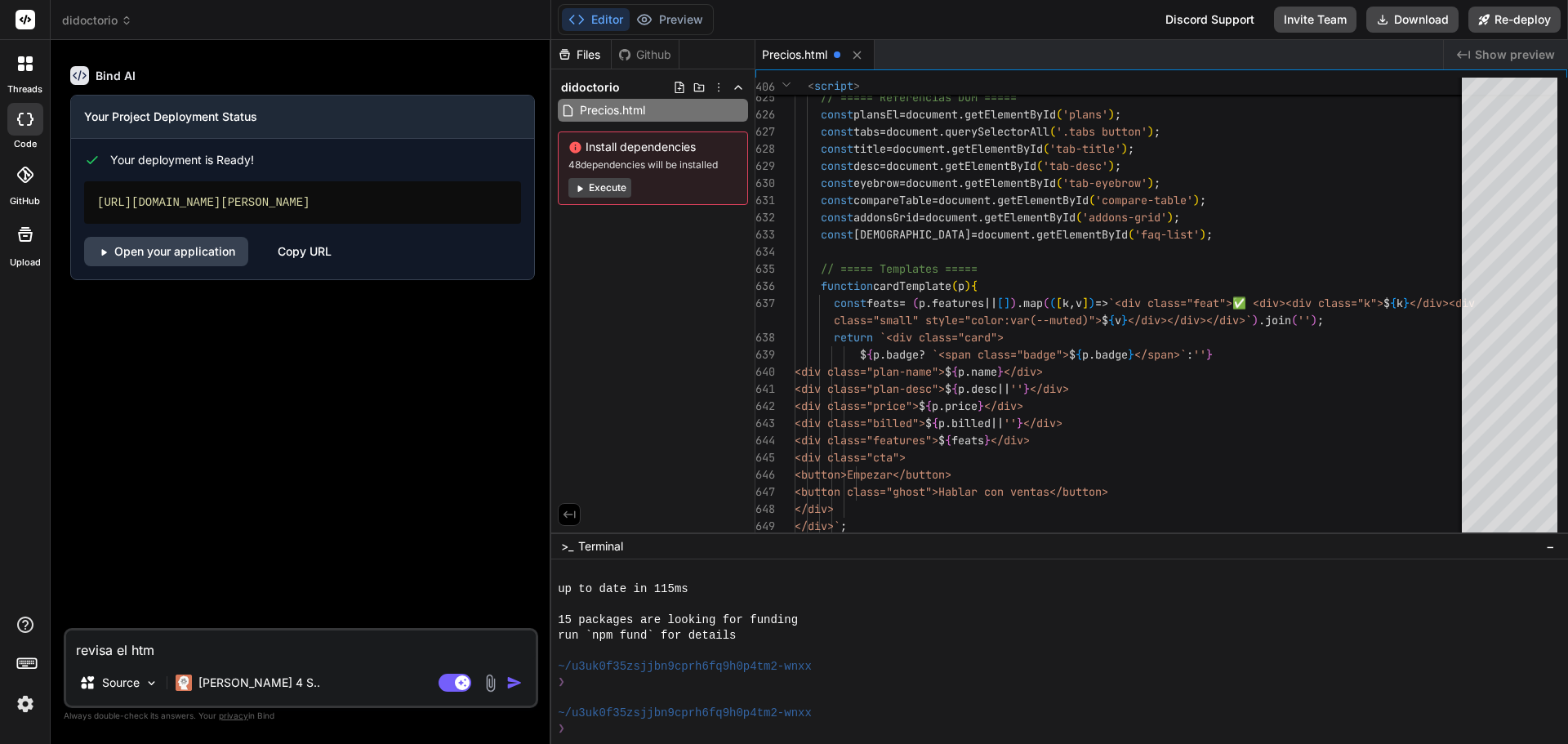
type textarea "x"
type textarea "revisa el html"
type textarea "x"
type textarea "revisa el html c"
type textarea "x"
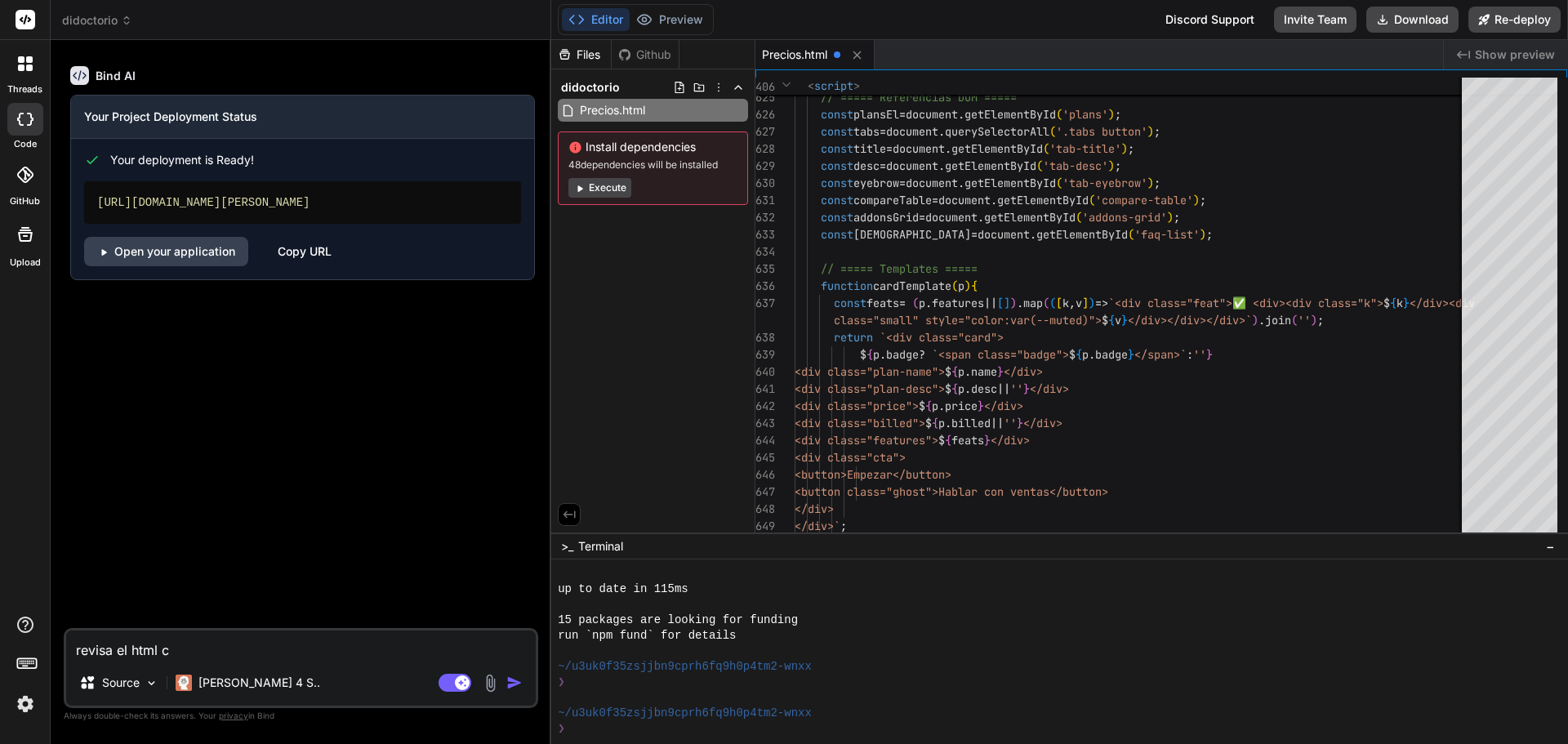
type textarea "revisa el html cr"
type textarea "x"
type textarea "revisa el html cre"
type textarea "x"
type textarea "revisa el html crea"
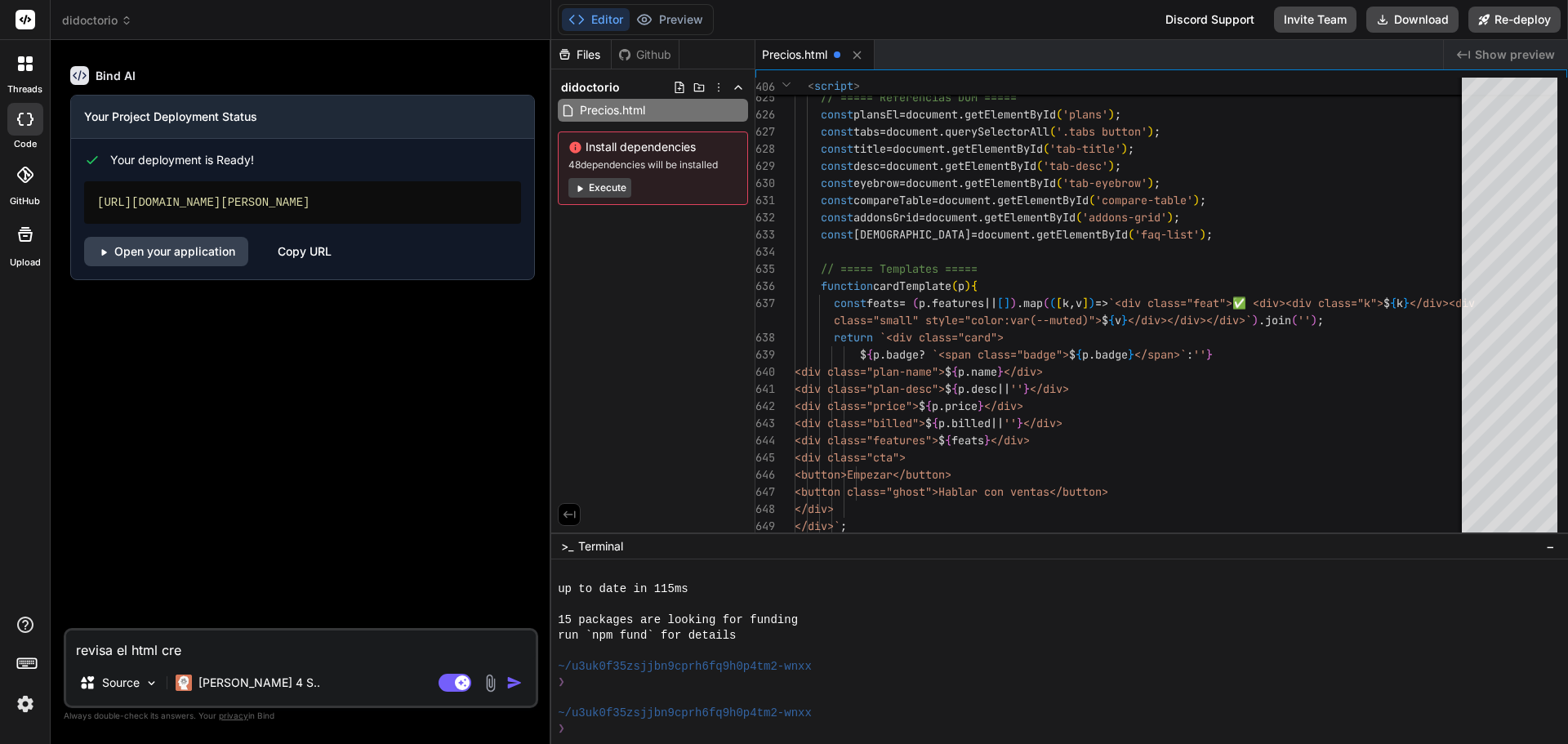
type textarea "x"
type textarea "revisa el html cread"
type textarea "x"
type textarea "revisa el html creado"
type textarea "x"
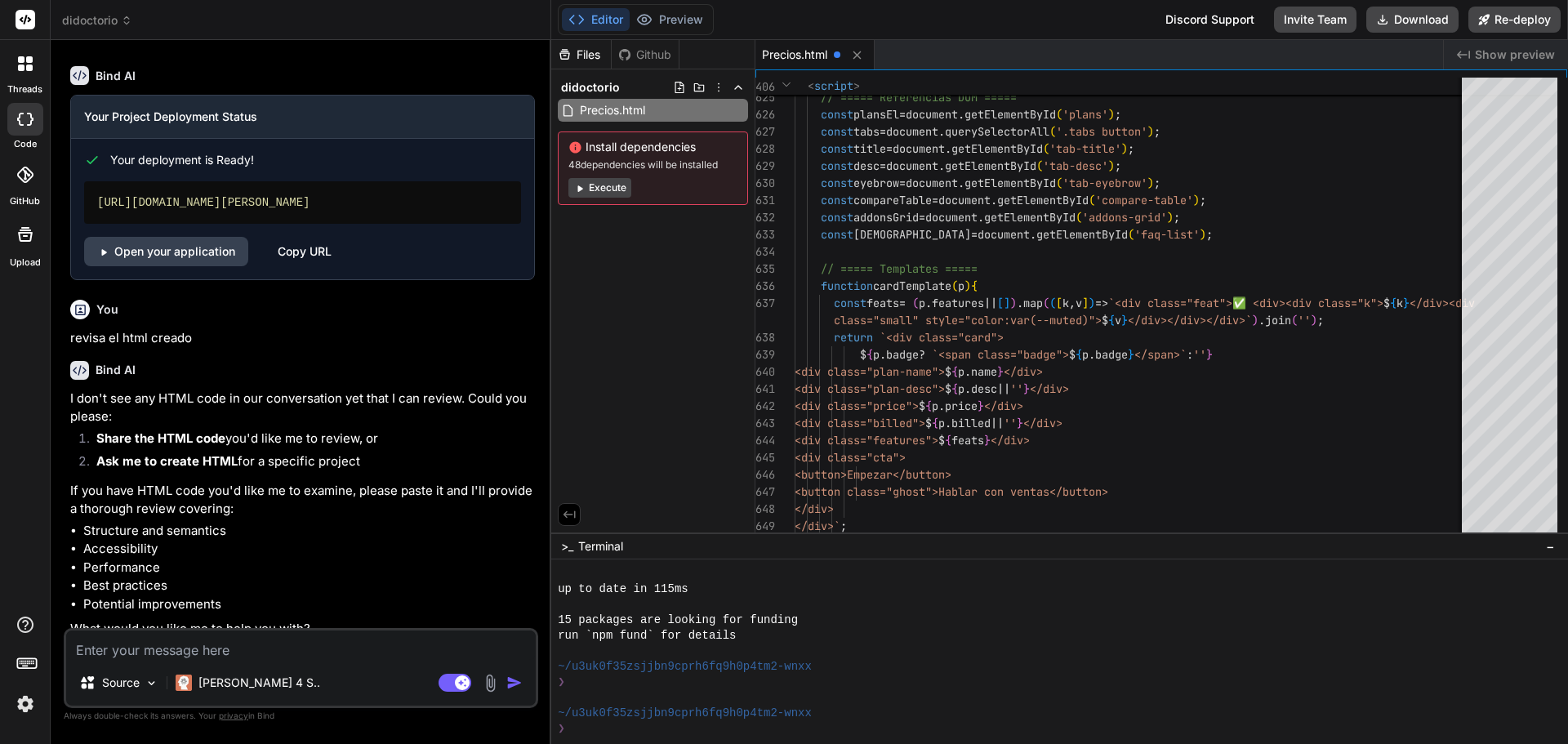
scroll to position [14, 0]
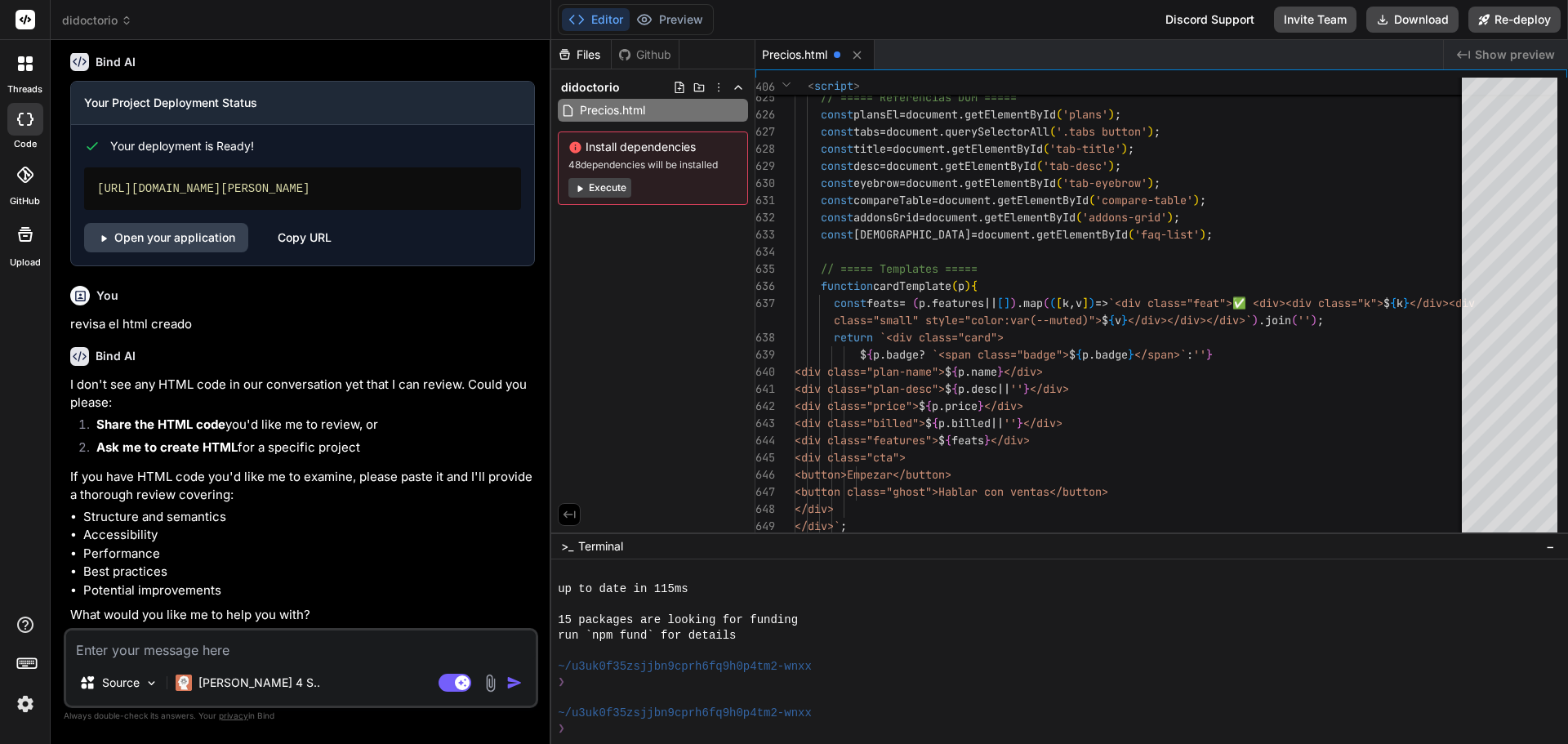
type textarea "x"
click at [740, 114] on icon at bounding box center [738, 111] width 13 height 13
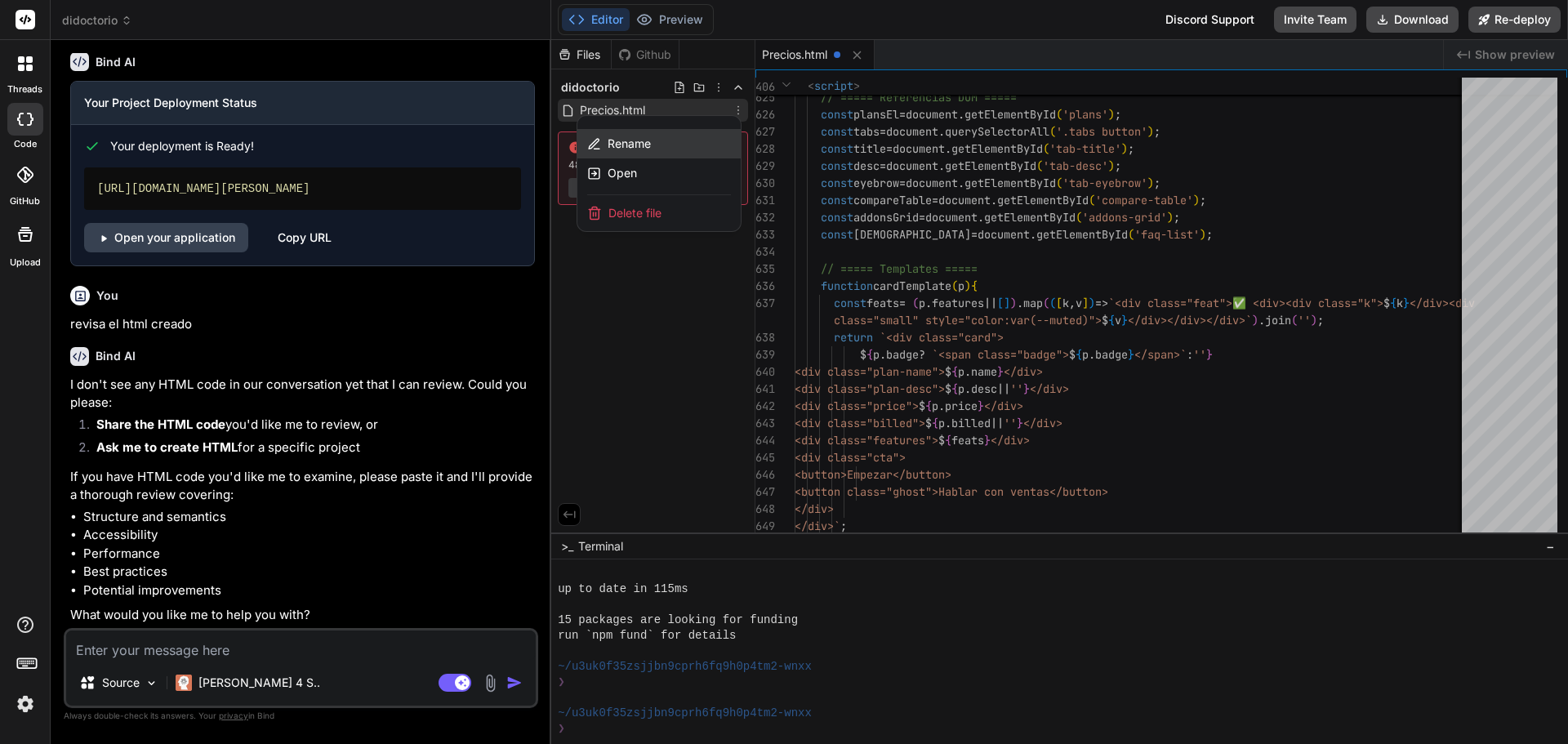
click at [694, 141] on div "Rename" at bounding box center [659, 144] width 164 height 29
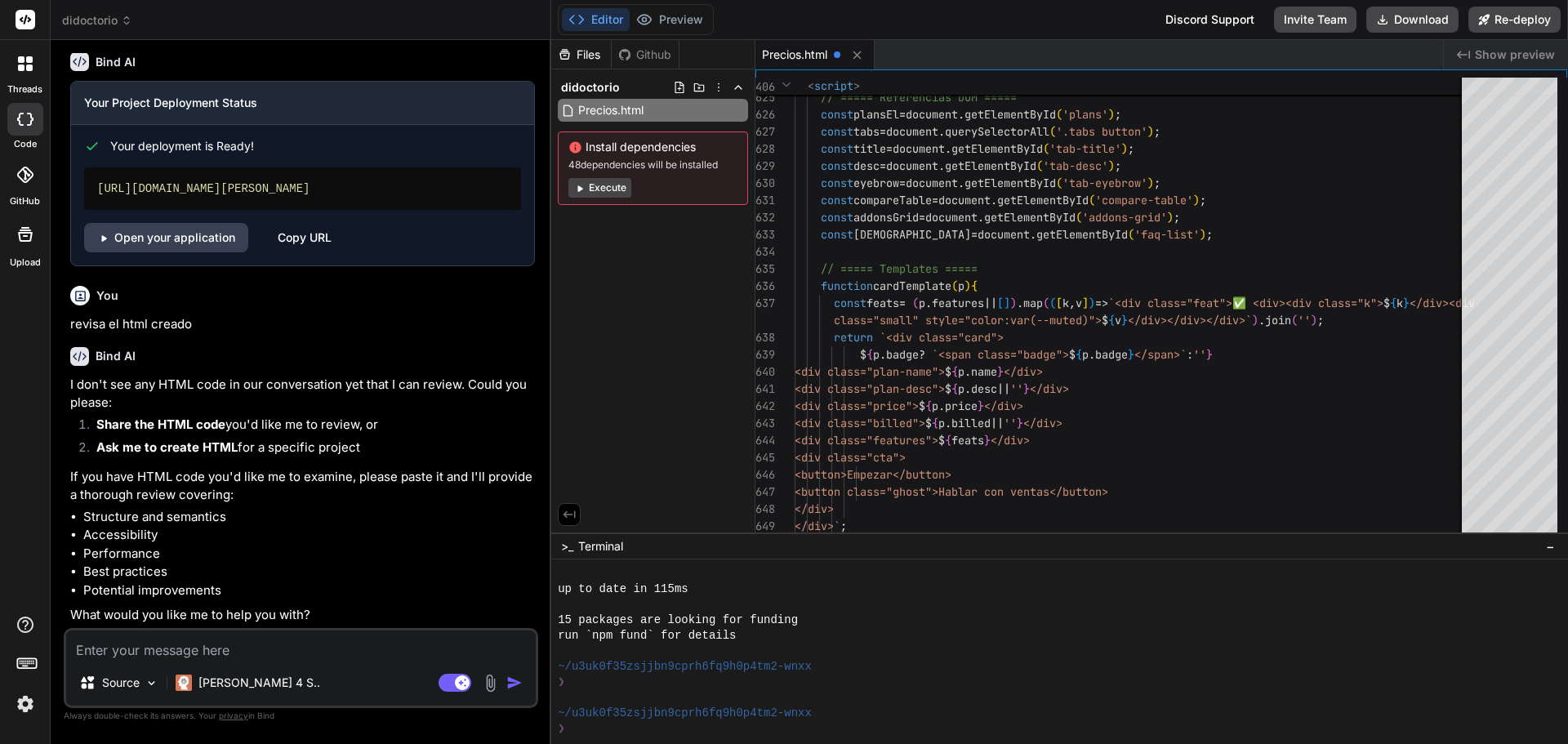
click at [587, 114] on input "Precios.html" at bounding box center [667, 110] width 179 height 20
type input "precios.html"
click at [734, 108] on icon at bounding box center [738, 111] width 13 height 13
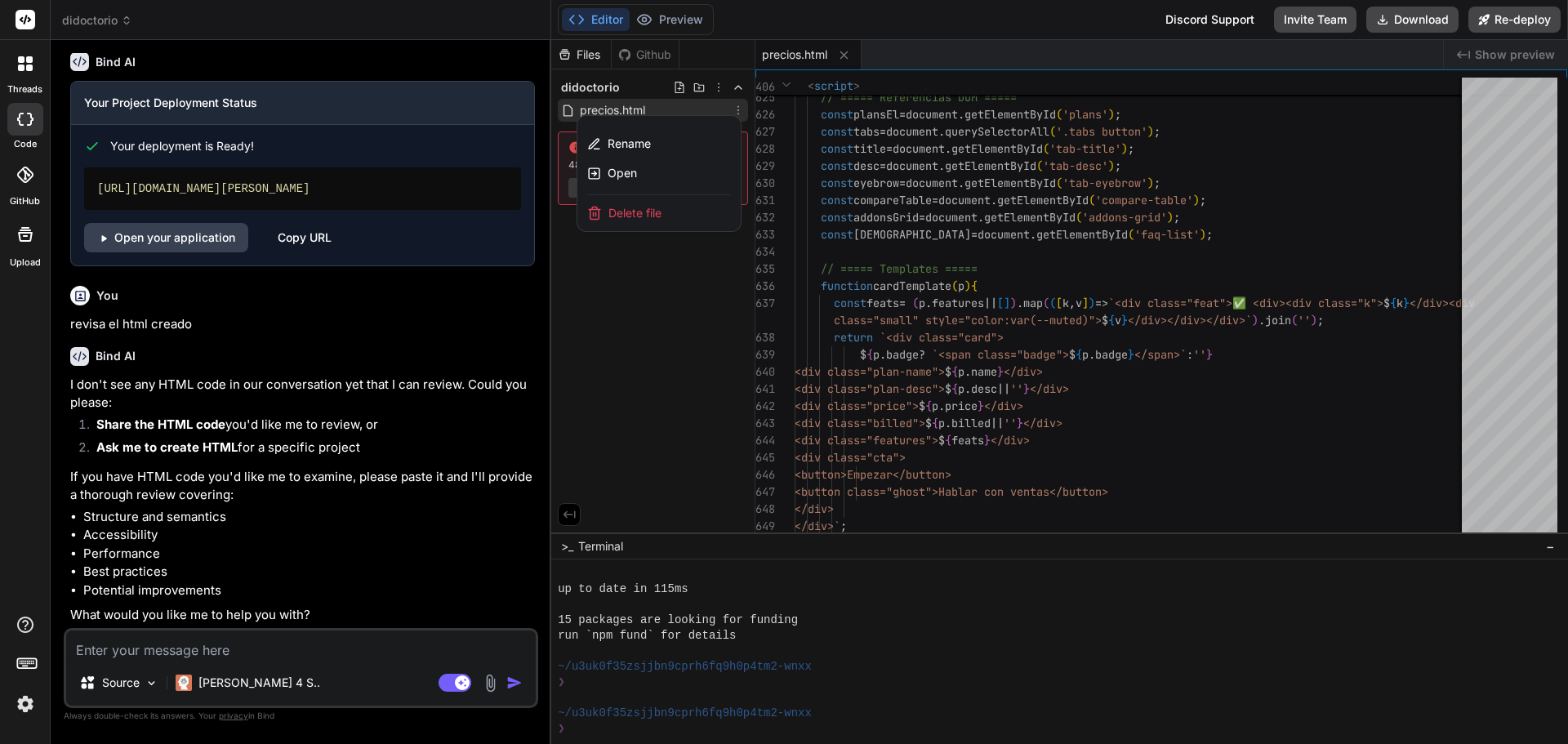
click at [943, 225] on div at bounding box center [1060, 391] width 1017 height 704
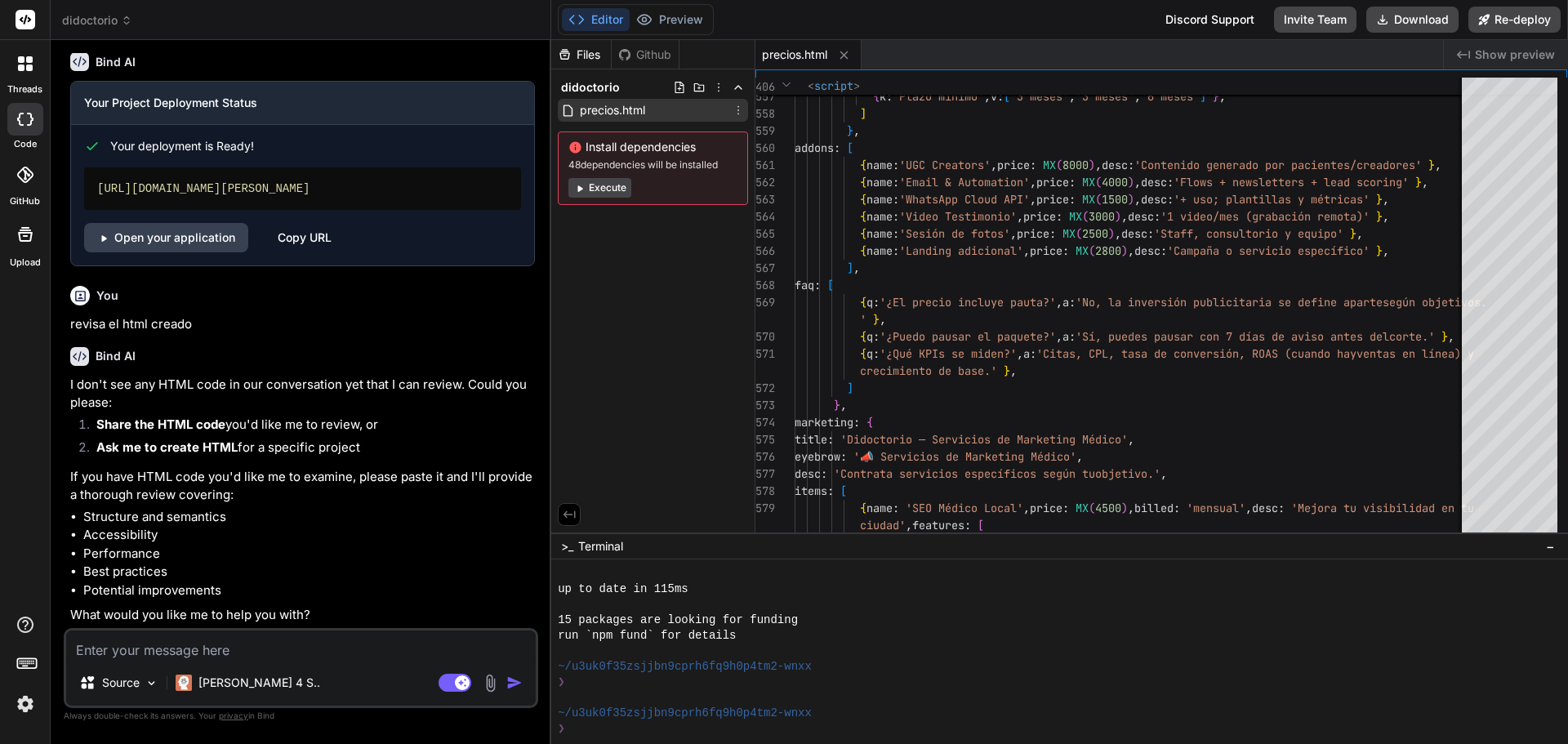
click at [1509, 60] on span "Show preview" at bounding box center [1515, 54] width 80 height 16
click at [1492, 45] on div "Created with Pixso. Show preview" at bounding box center [1506, 54] width 124 height 29
click at [1454, 47] on div "Created with Pixso. Show preview" at bounding box center [1506, 54] width 124 height 29
click at [948, 41] on div "precios.html" at bounding box center [1099, 54] width 688 height 29
click at [786, 51] on span "precios.html" at bounding box center [794, 54] width 65 height 16
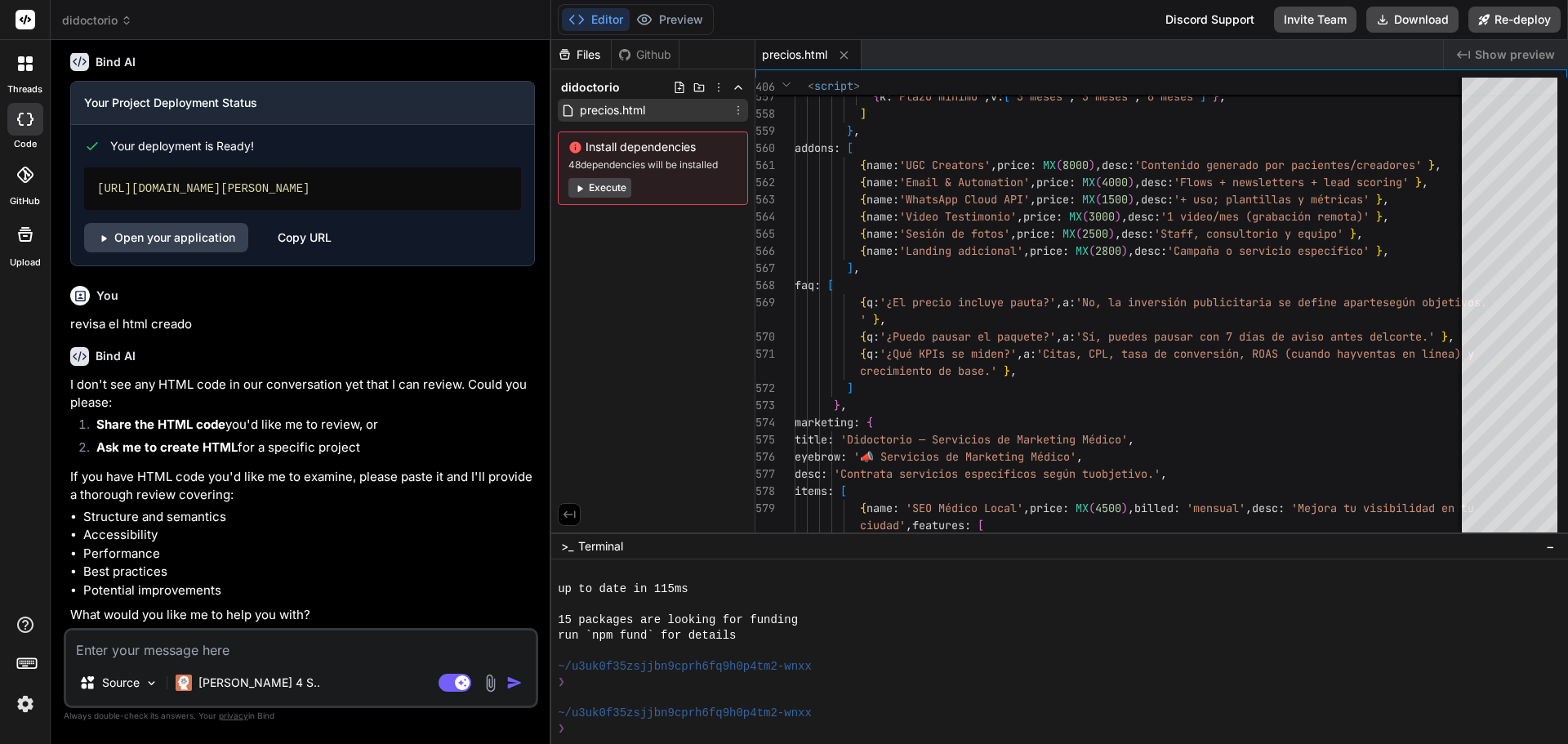
click at [652, 51] on div "Github" at bounding box center [645, 54] width 67 height 16
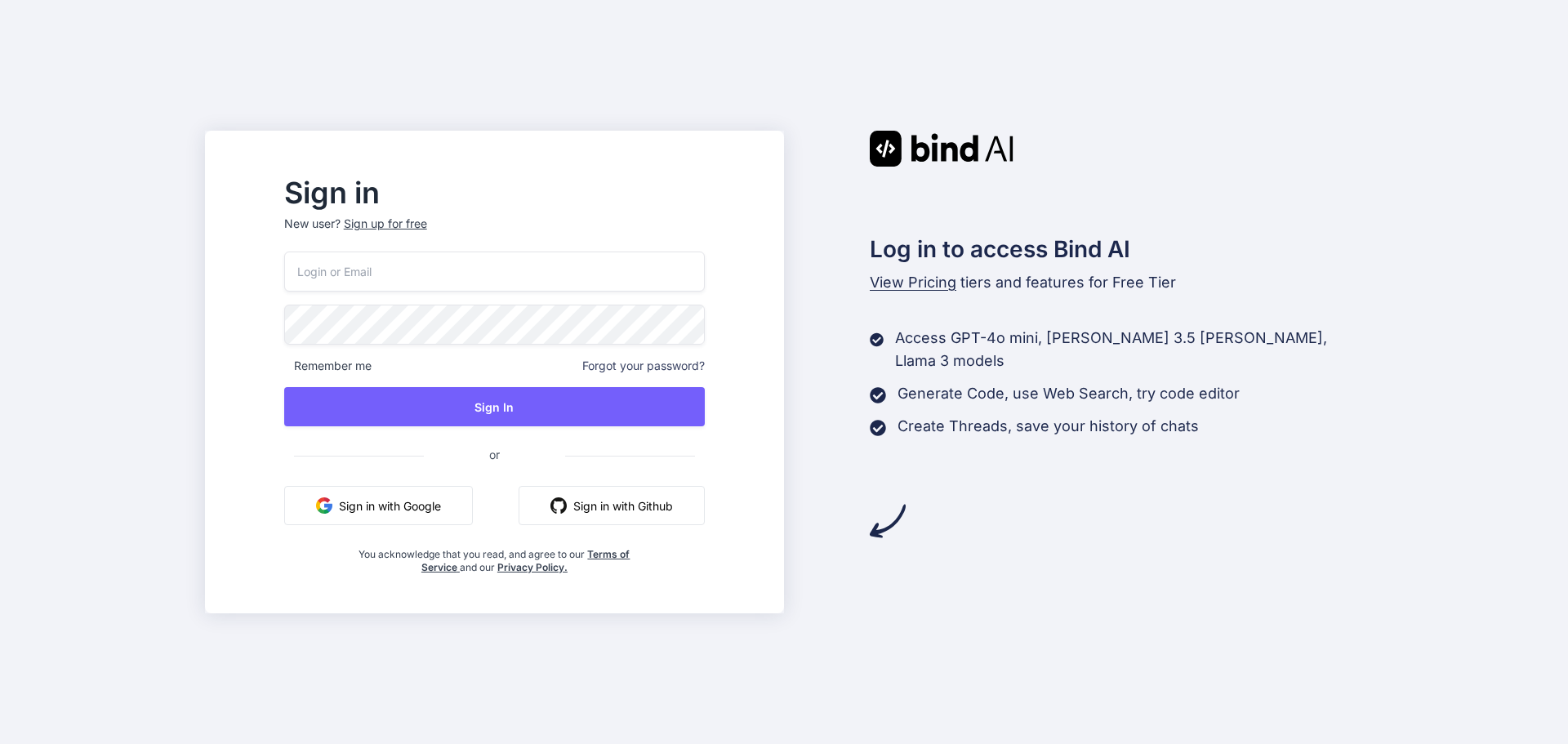
click at [527, 271] on input "email" at bounding box center [494, 271] width 421 height 40
type input "[EMAIL_ADDRESS][DOMAIN_NAME]"
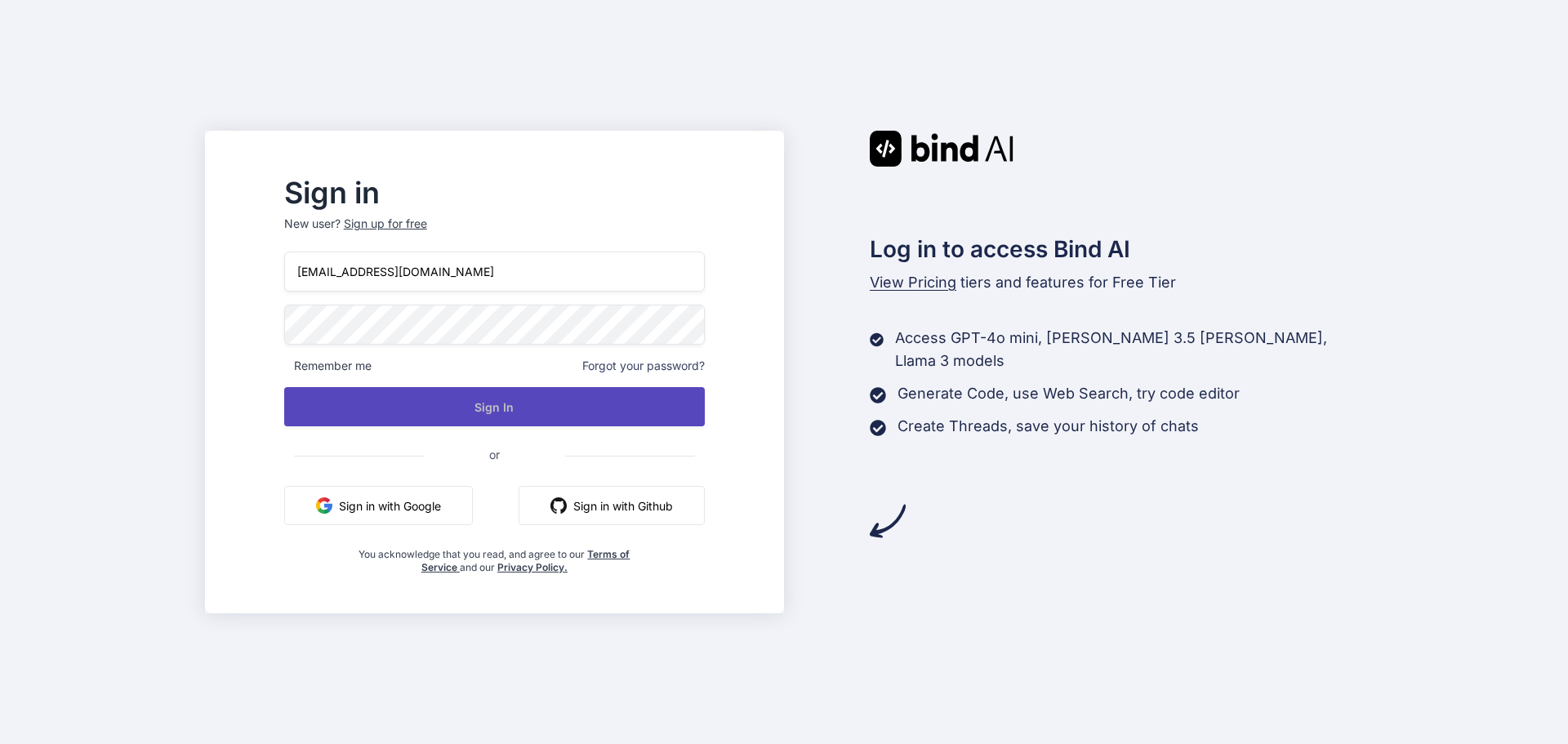
click at [507, 407] on button "Sign In" at bounding box center [494, 407] width 421 height 39
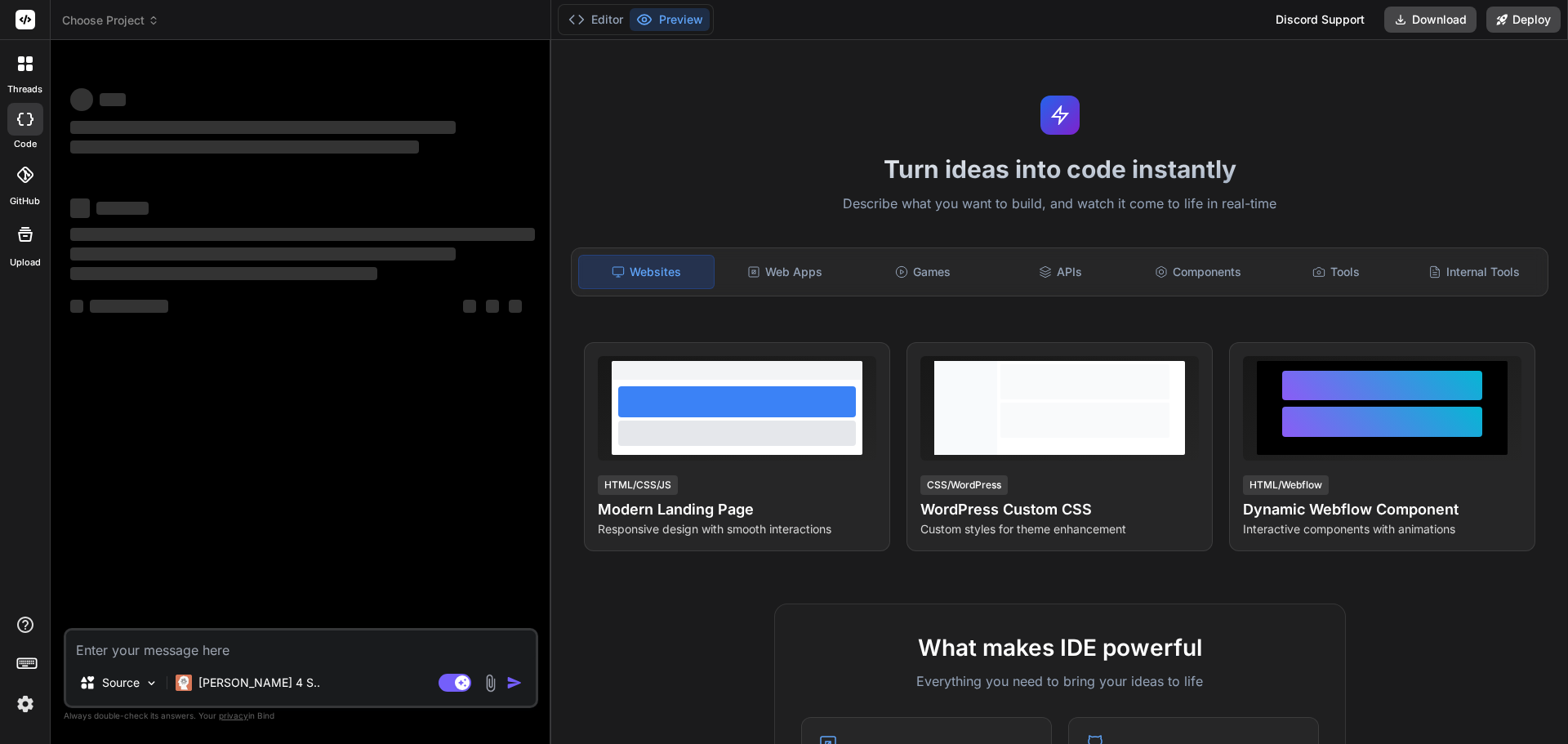
click at [99, 21] on span "Choose Project" at bounding box center [111, 20] width 97 height 16
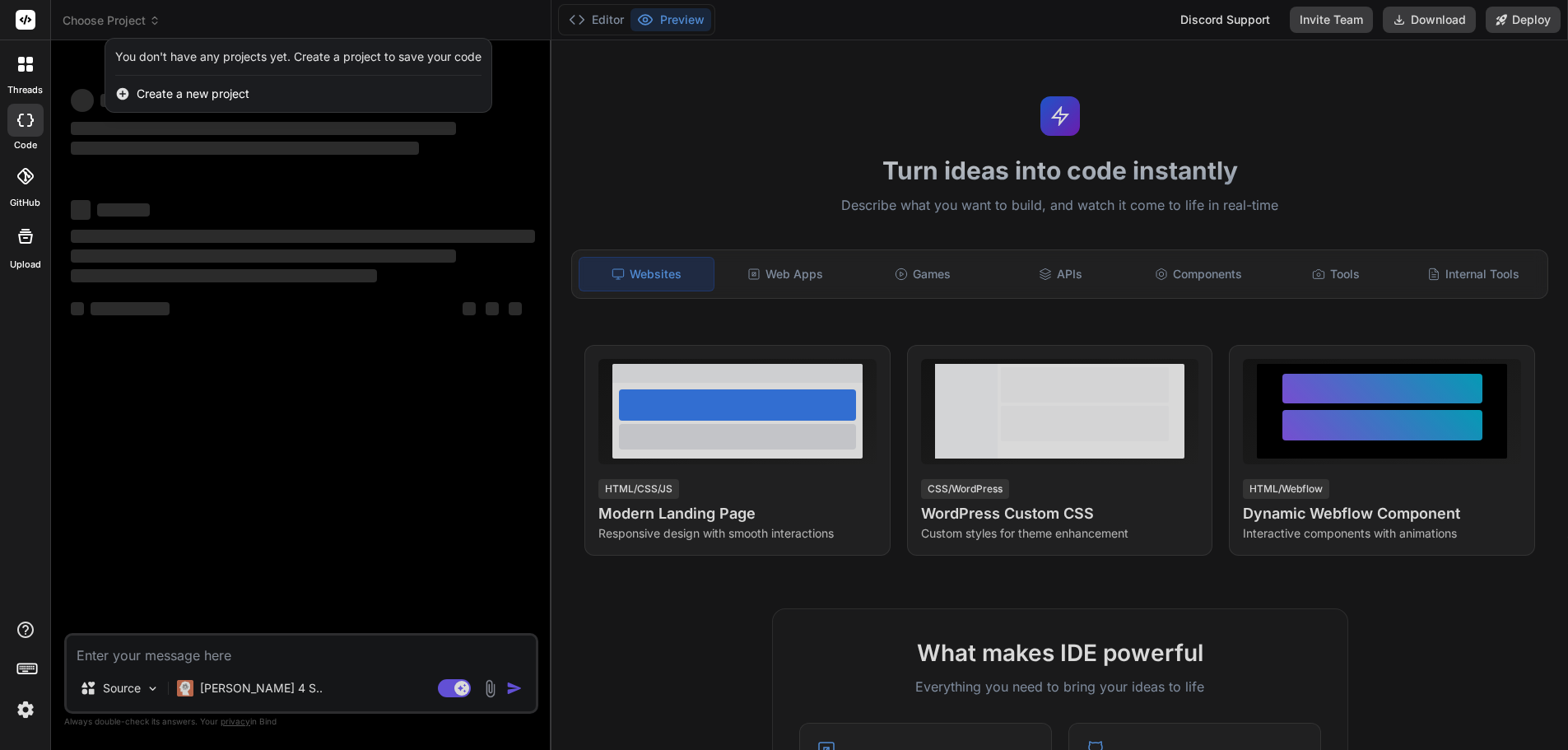
click at [258, 387] on div at bounding box center [784, 375] width 1568 height 750
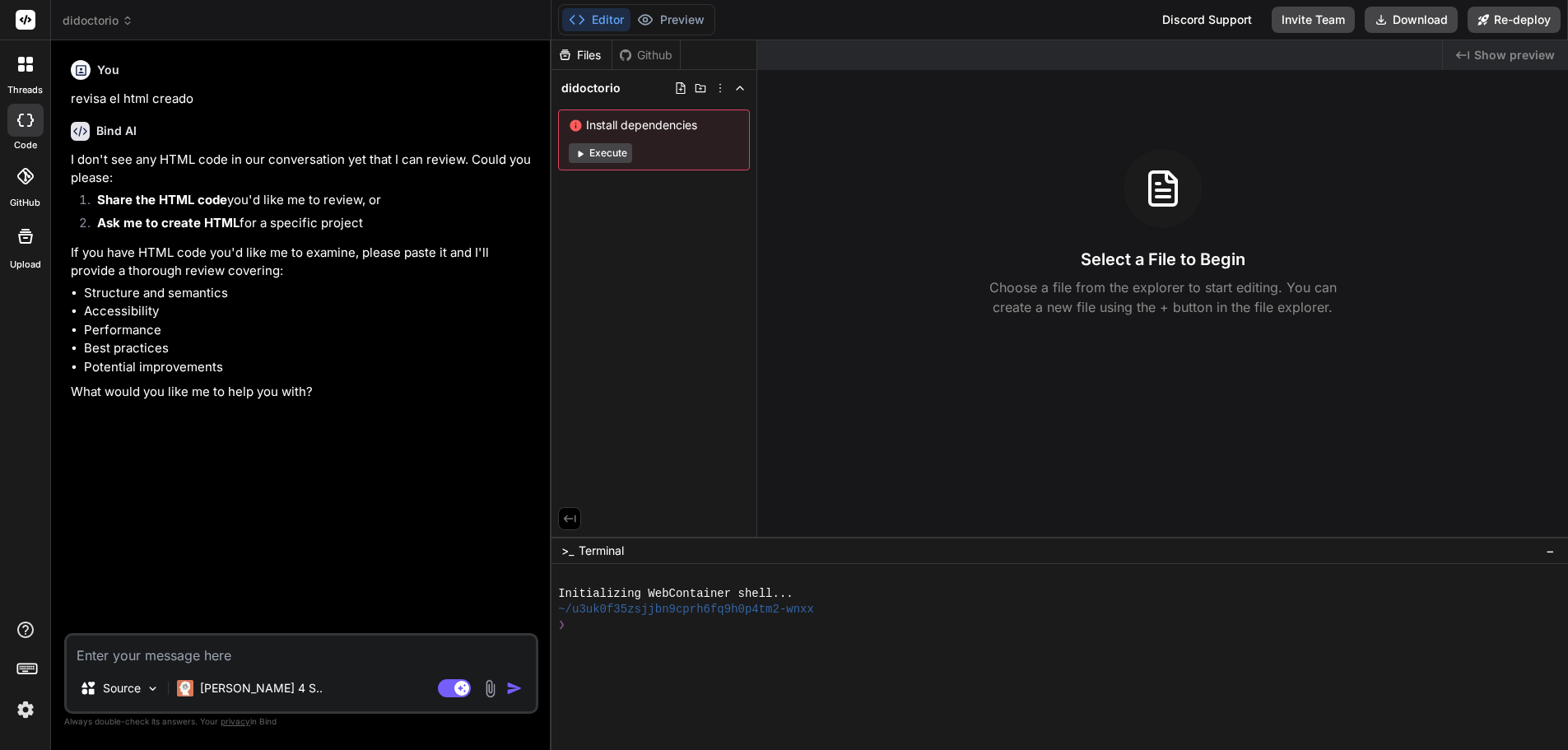
scroll to position [53, 0]
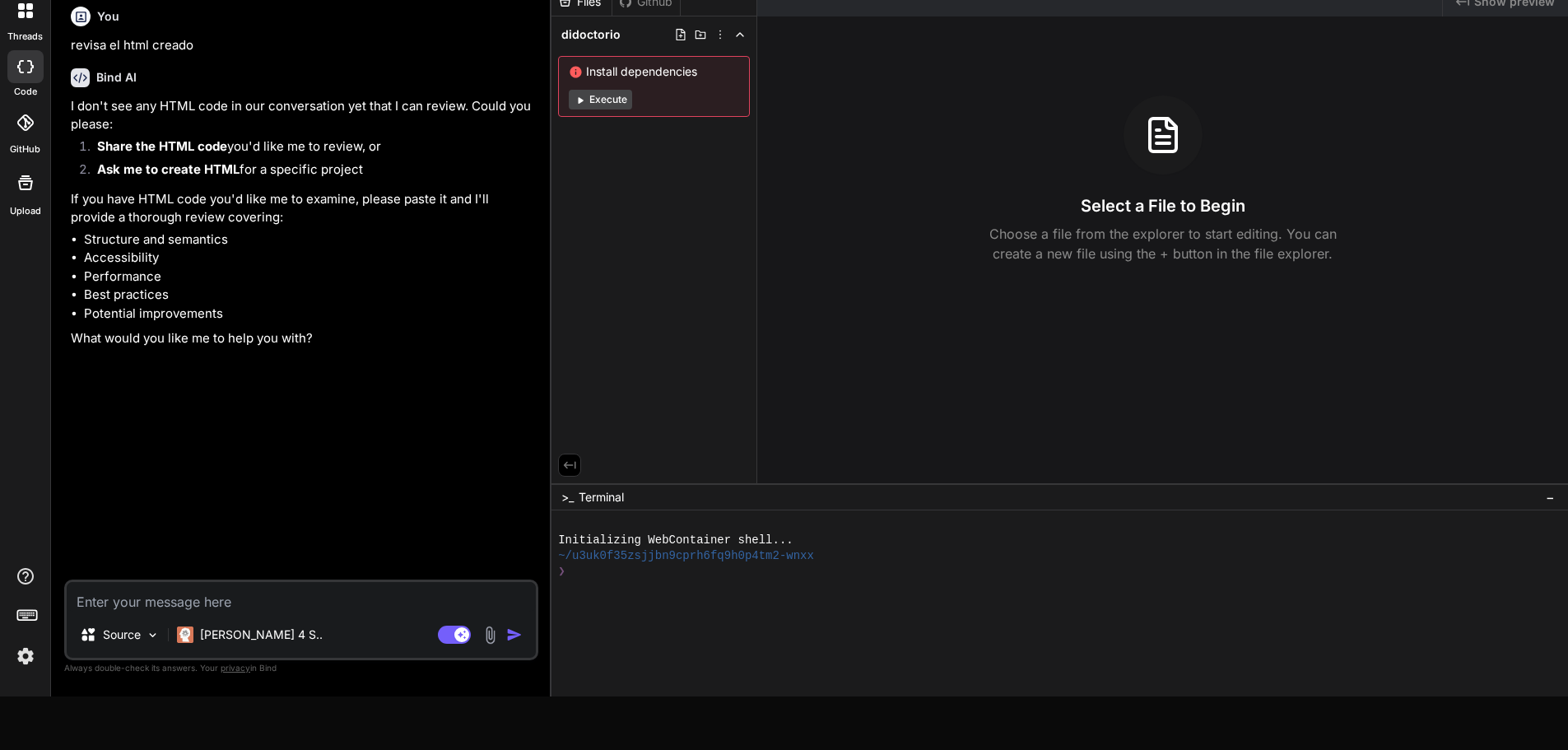
type textarea "x"
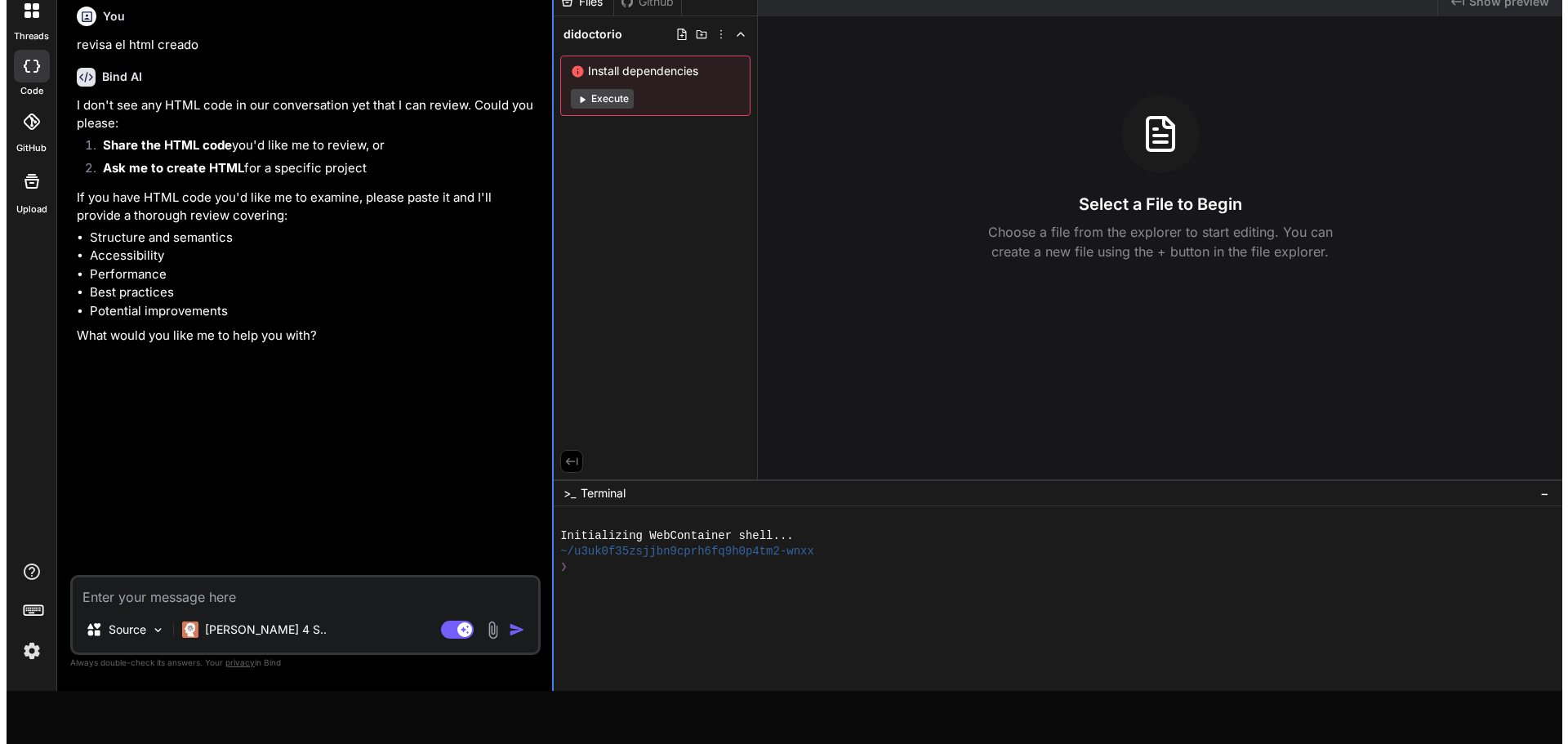
scroll to position [0, 0]
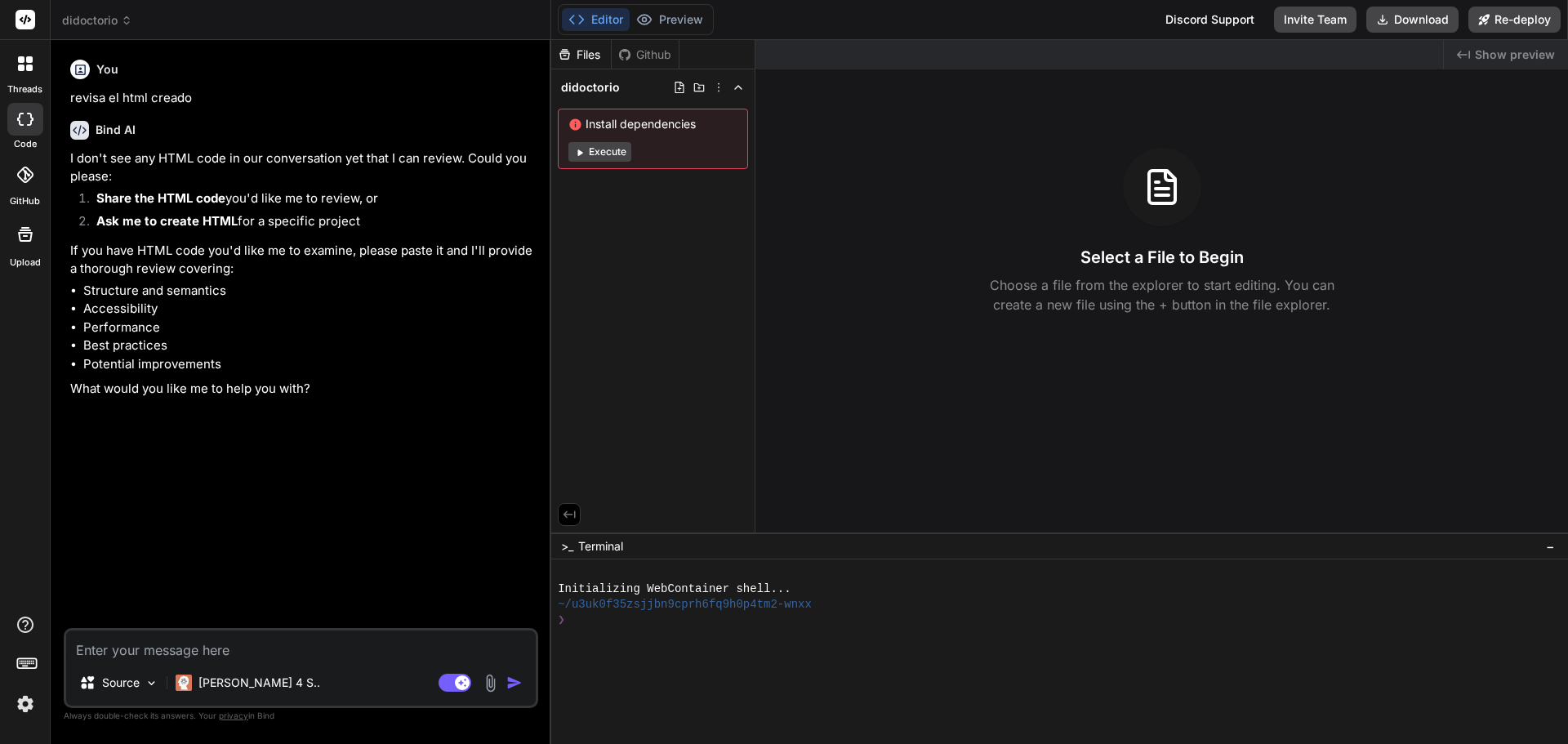
click at [605, 84] on span "didoctorio" at bounding box center [591, 87] width 59 height 16
click at [610, 101] on div "didoctorio" at bounding box center [652, 87] width 203 height 36
click at [604, 94] on span "didoctorio" at bounding box center [591, 87] width 59 height 16
click at [718, 86] on icon at bounding box center [718, 88] width 13 height 13
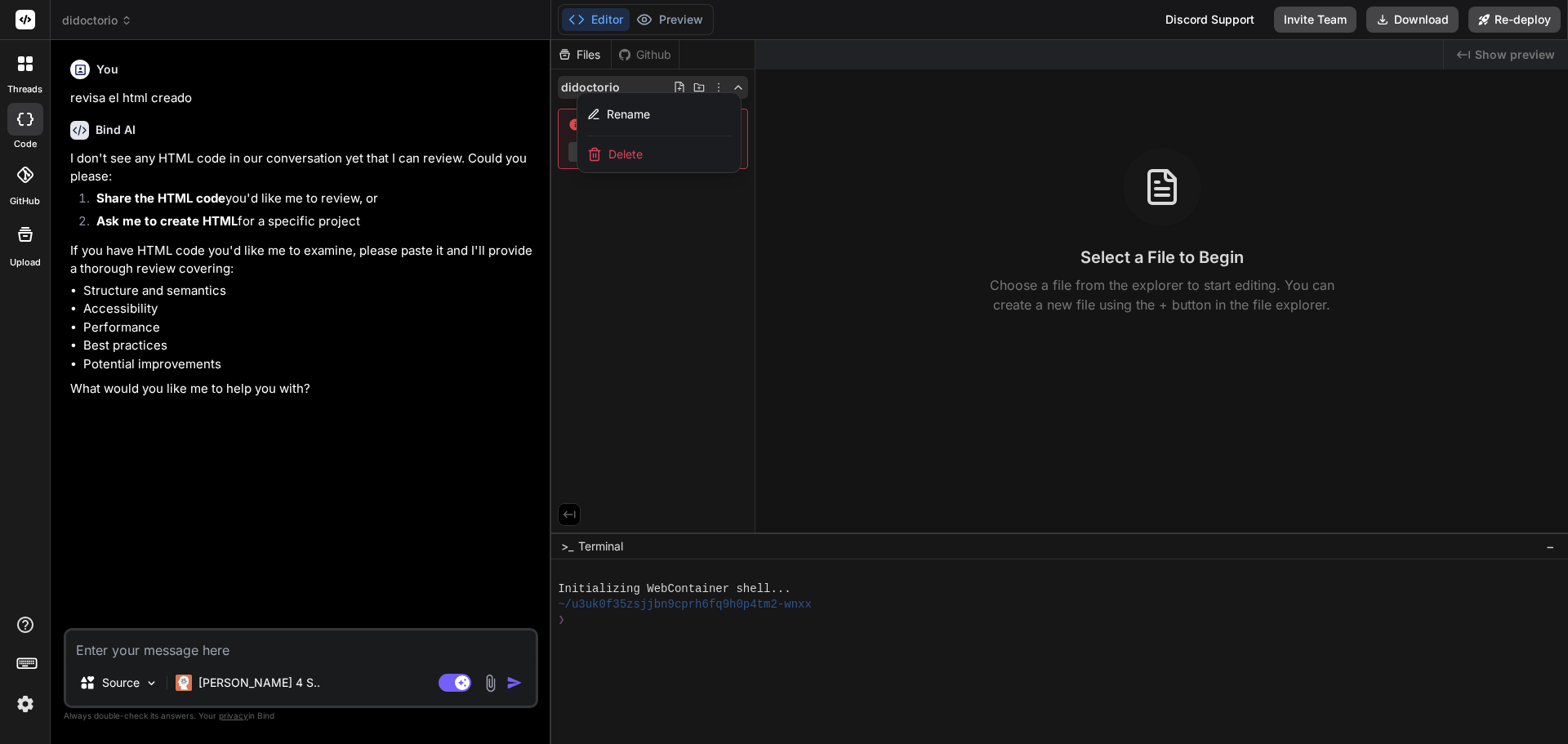
click at [718, 86] on div at bounding box center [1060, 391] width 1017 height 704
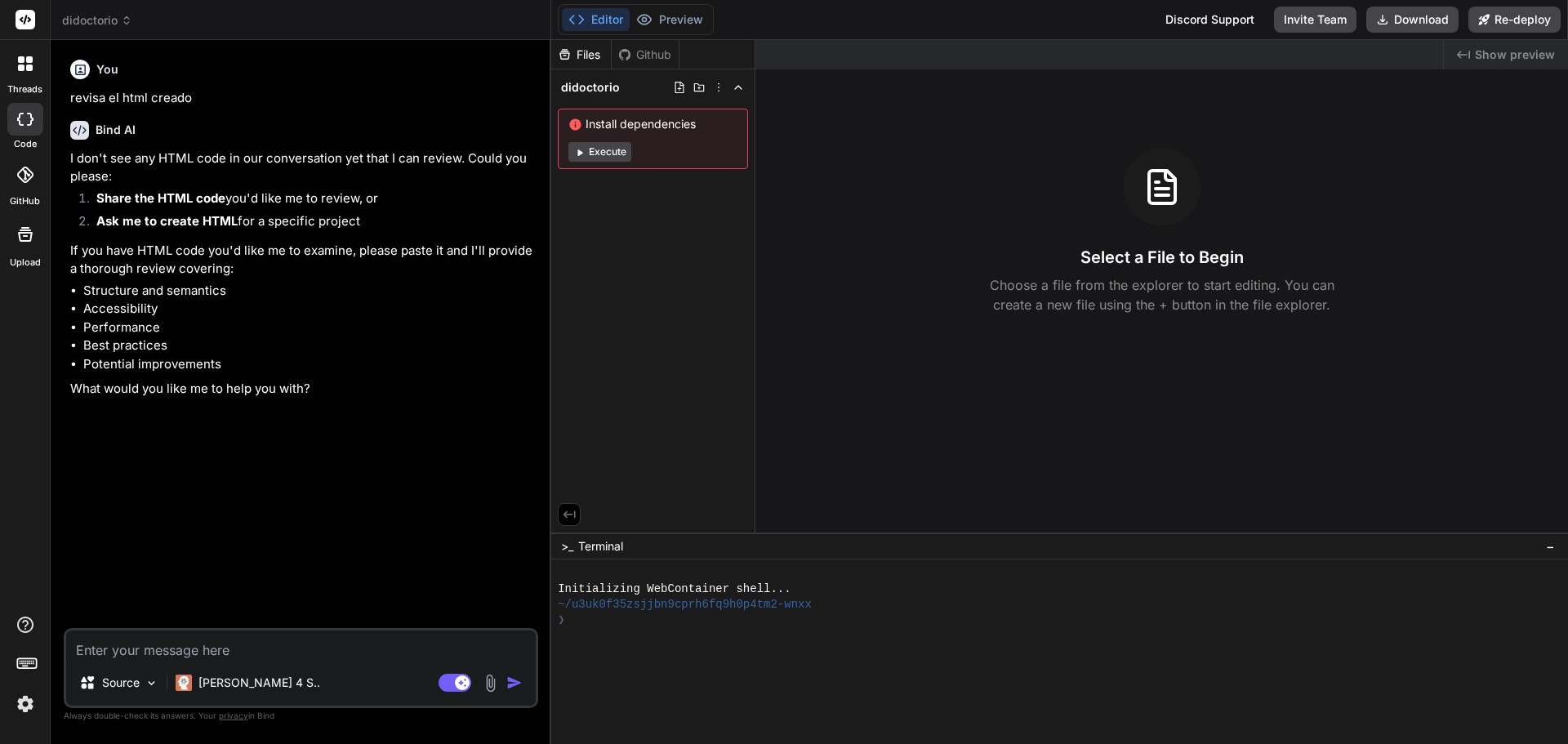
click at [688, 250] on div "Files Github didoctorio Install dependencies Execute" at bounding box center [653, 285] width 204 height 493
click at [681, 85] on icon at bounding box center [681, 87] width 9 height 11
type input "precios.html"
type textarea "x"
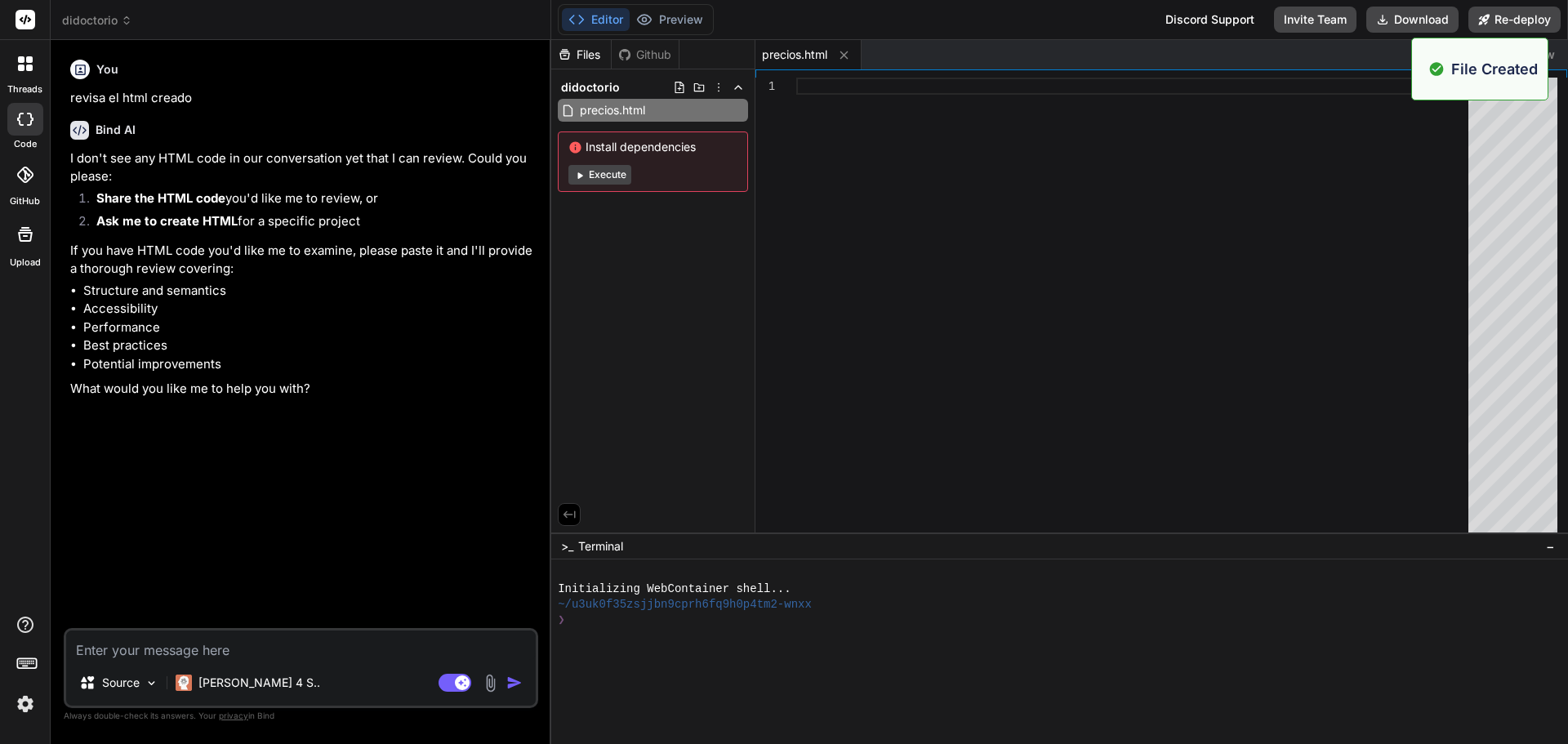
click at [868, 92] on div at bounding box center [1137, 309] width 682 height 463
type textarea "</body> </html>"
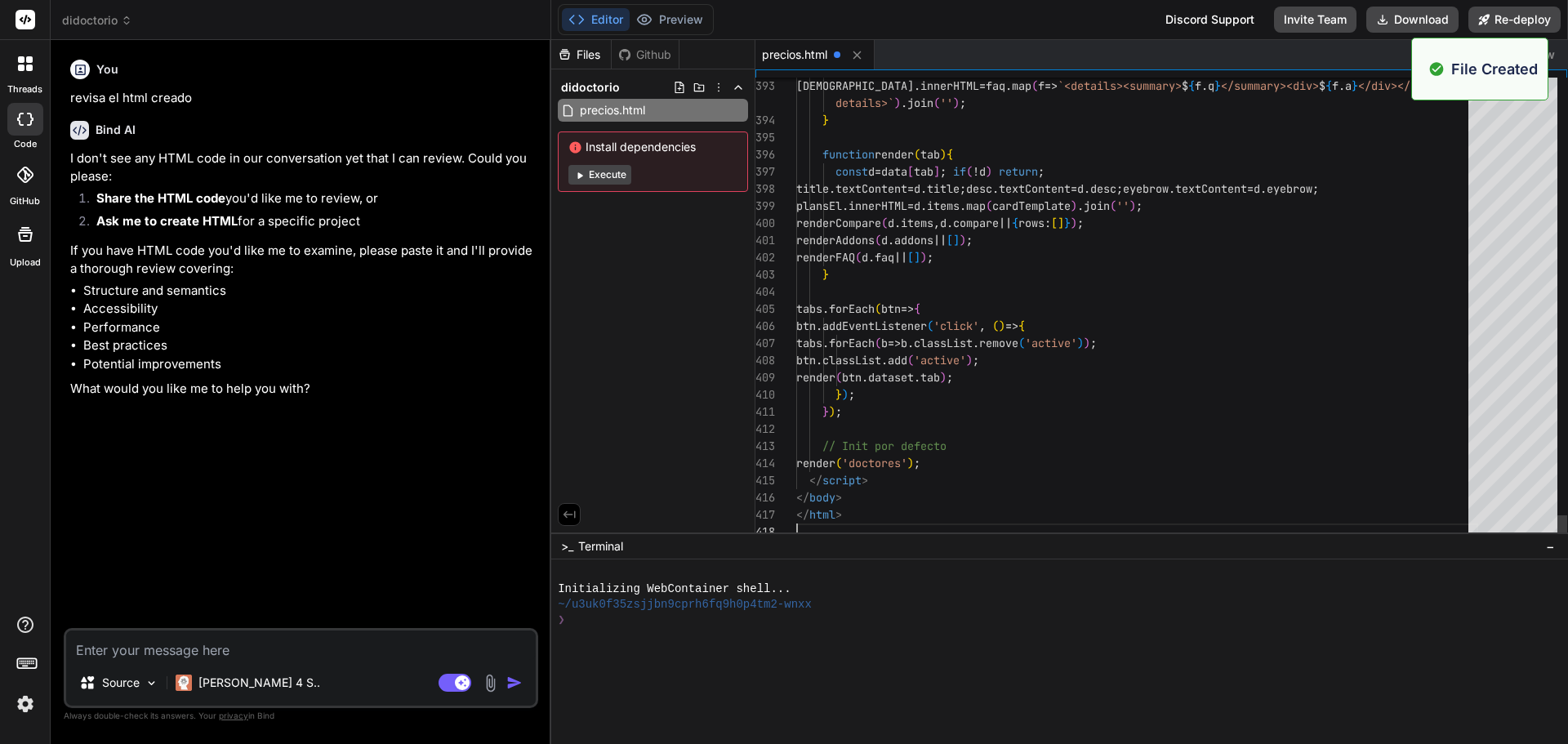
type textarea "x"
type textarea "function render(tab){ const d = data[tab]; if(!d) return; title.textContent = d…"
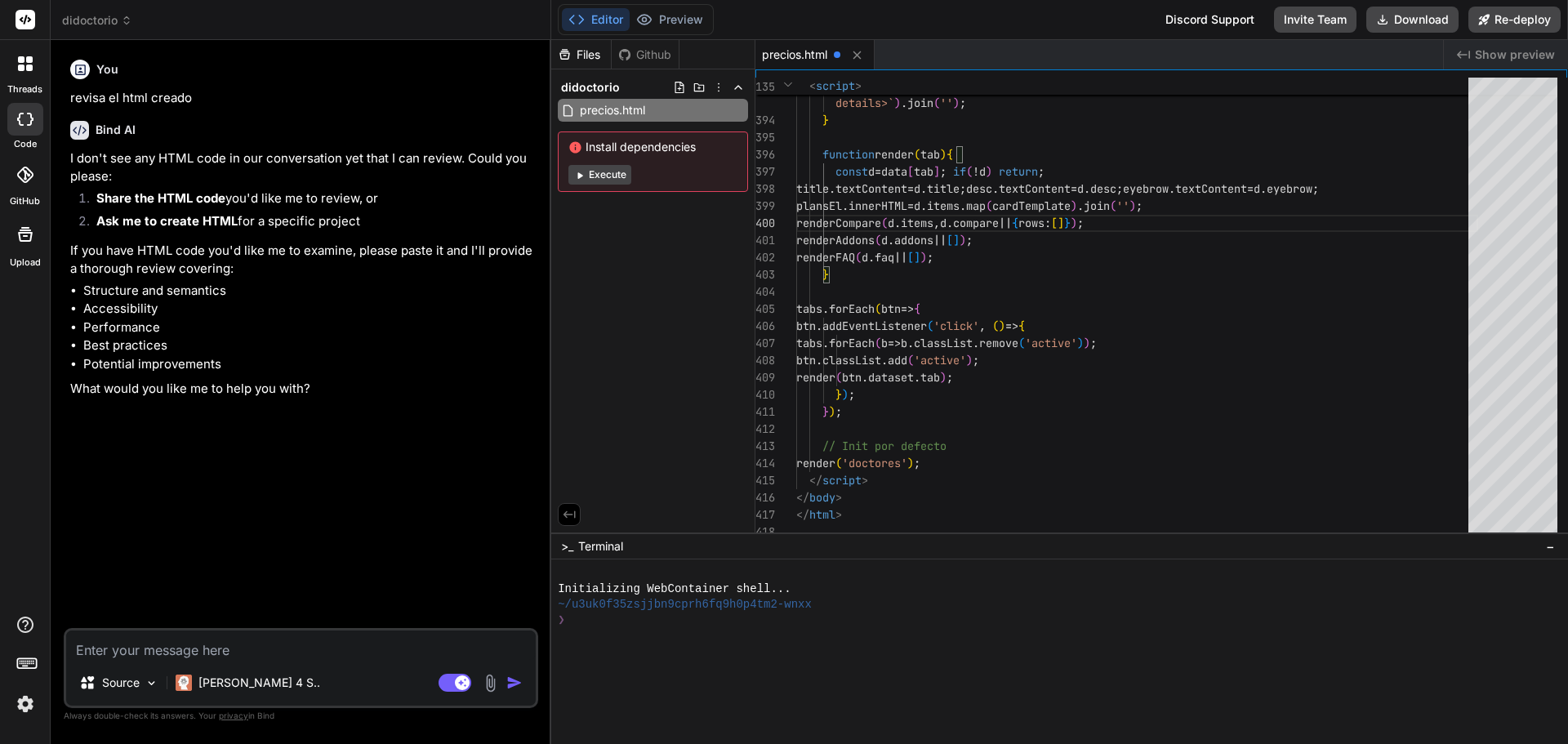
click at [652, 441] on div "Files Github didoctorio precios.html Install dependencies Execute" at bounding box center [653, 285] width 204 height 493
click at [825, 56] on span "precios.html" at bounding box center [794, 54] width 65 height 16
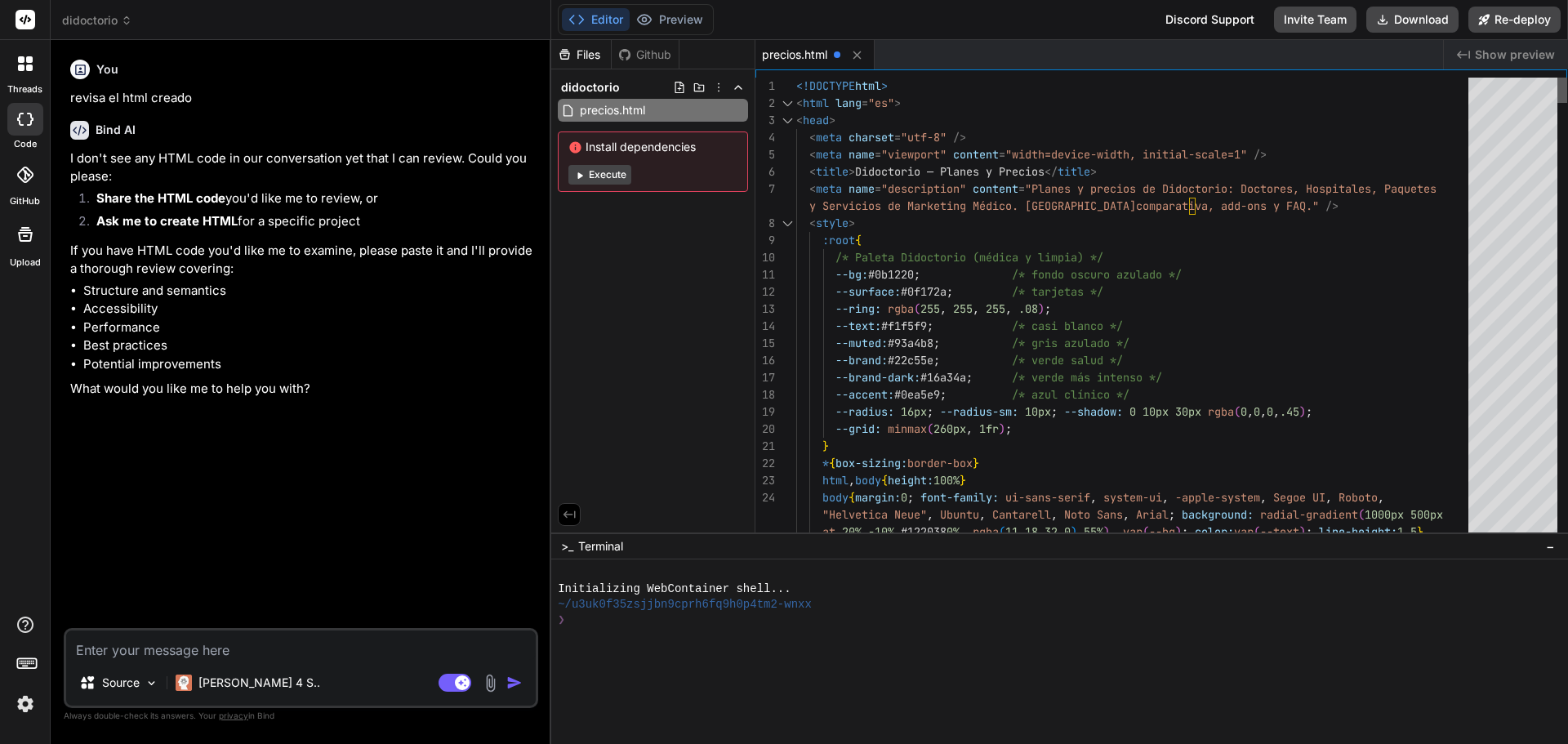
click at [1558, 78] on div at bounding box center [1562, 90] width 9 height 26
click at [641, 346] on div "Files Github didoctorio precios.html Install dependencies Execute" at bounding box center [653, 285] width 204 height 493
click at [623, 79] on div "didoctorio" at bounding box center [652, 87] width 190 height 23
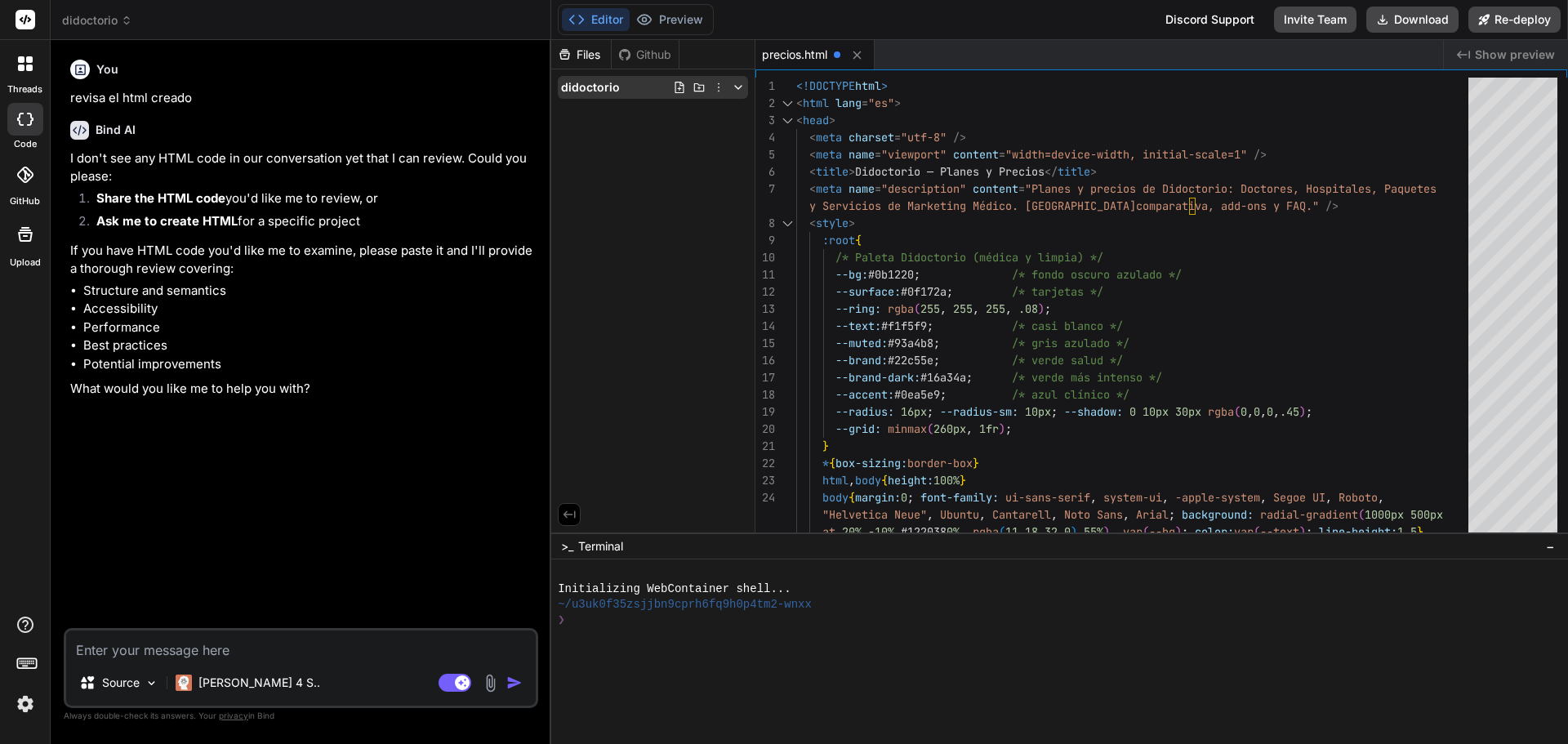
click at [633, 81] on div "didoctorio" at bounding box center [652, 87] width 190 height 23
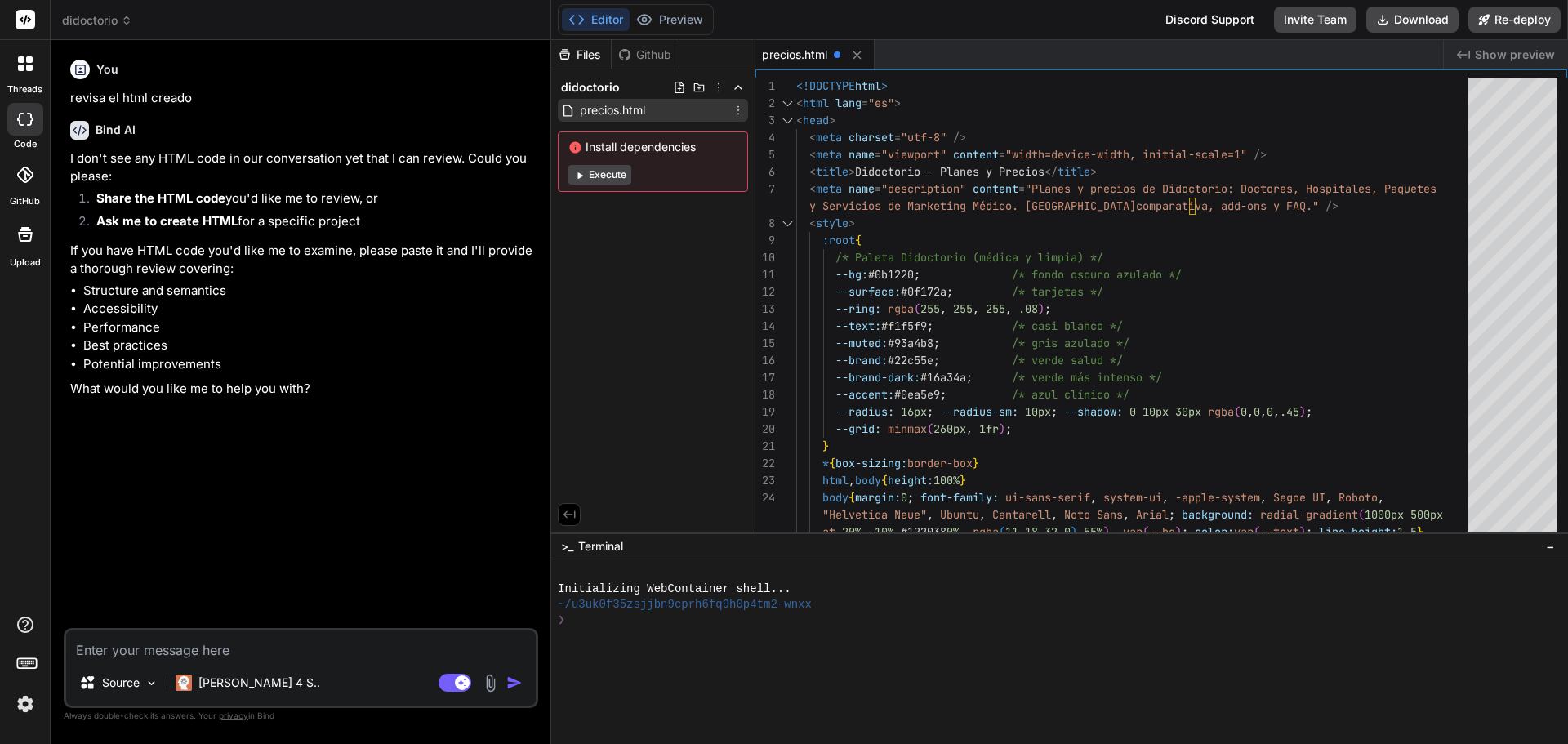
click at [622, 105] on span "precios.html" at bounding box center [612, 110] width 69 height 20
click at [604, 169] on button "Execute" at bounding box center [599, 175] width 63 height 20
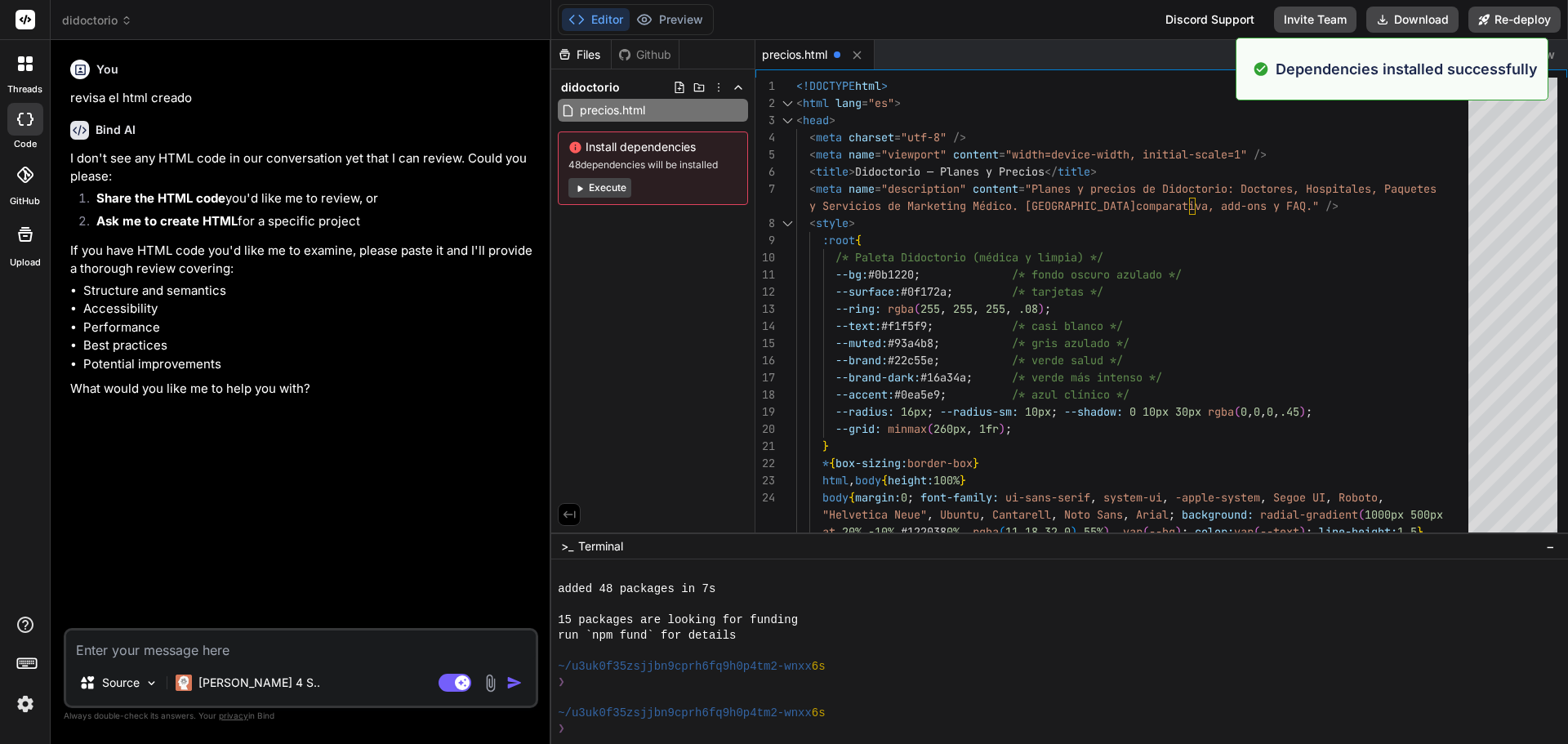
scroll to position [124, 0]
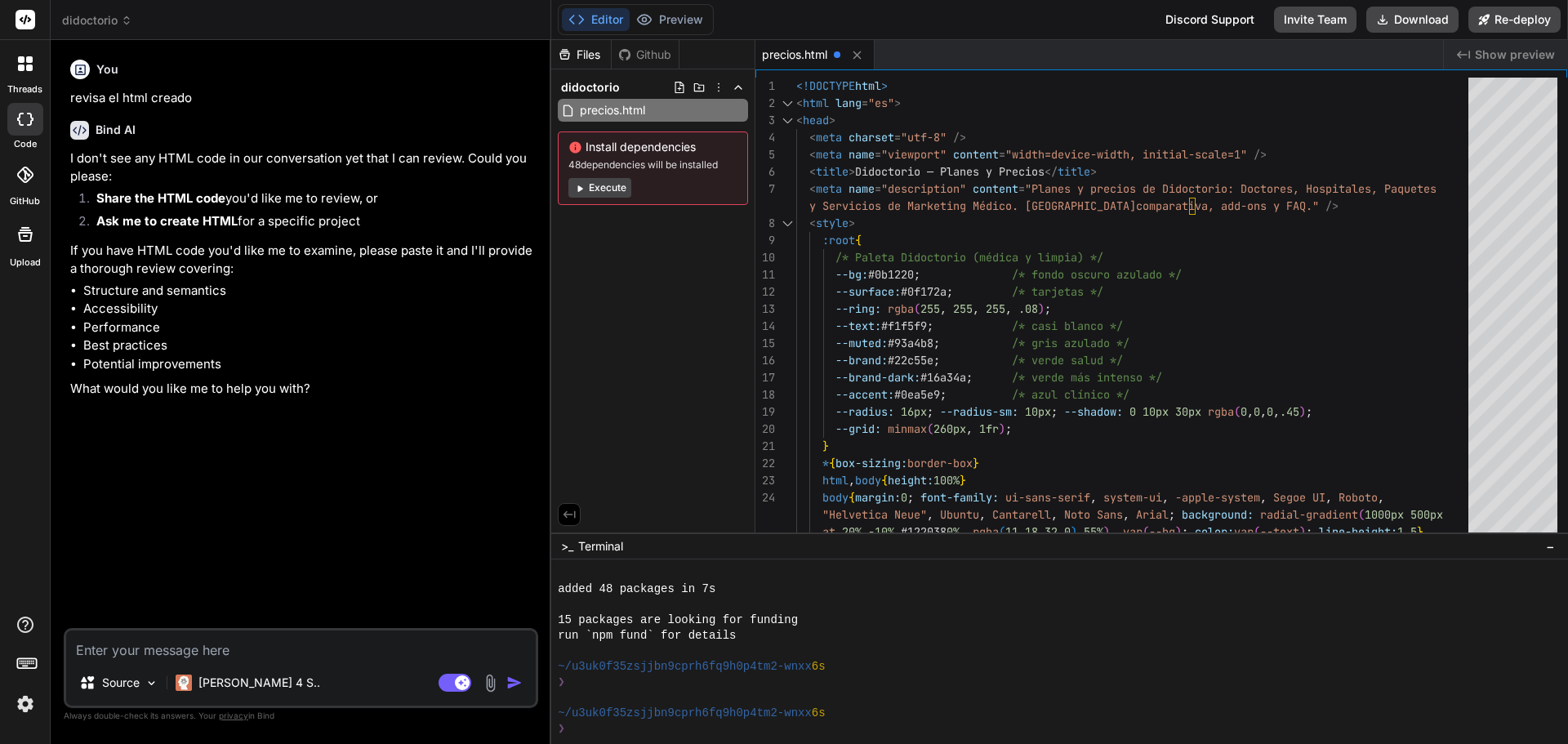
click at [27, 233] on icon at bounding box center [26, 234] width 15 height 15
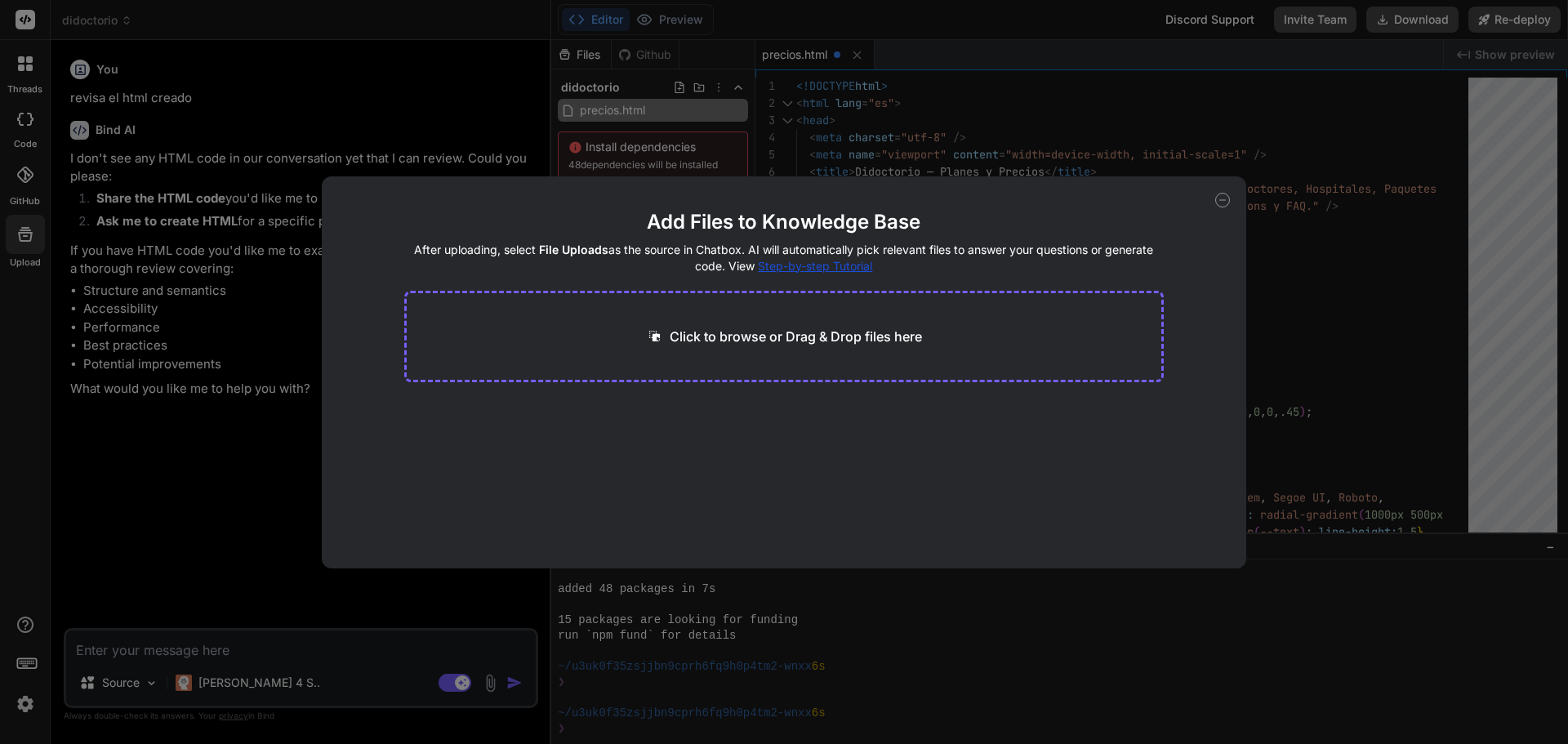
click at [201, 435] on div "Add Files to Knowledge Base After uploading, select File Uploads as the source …" at bounding box center [784, 372] width 1568 height 744
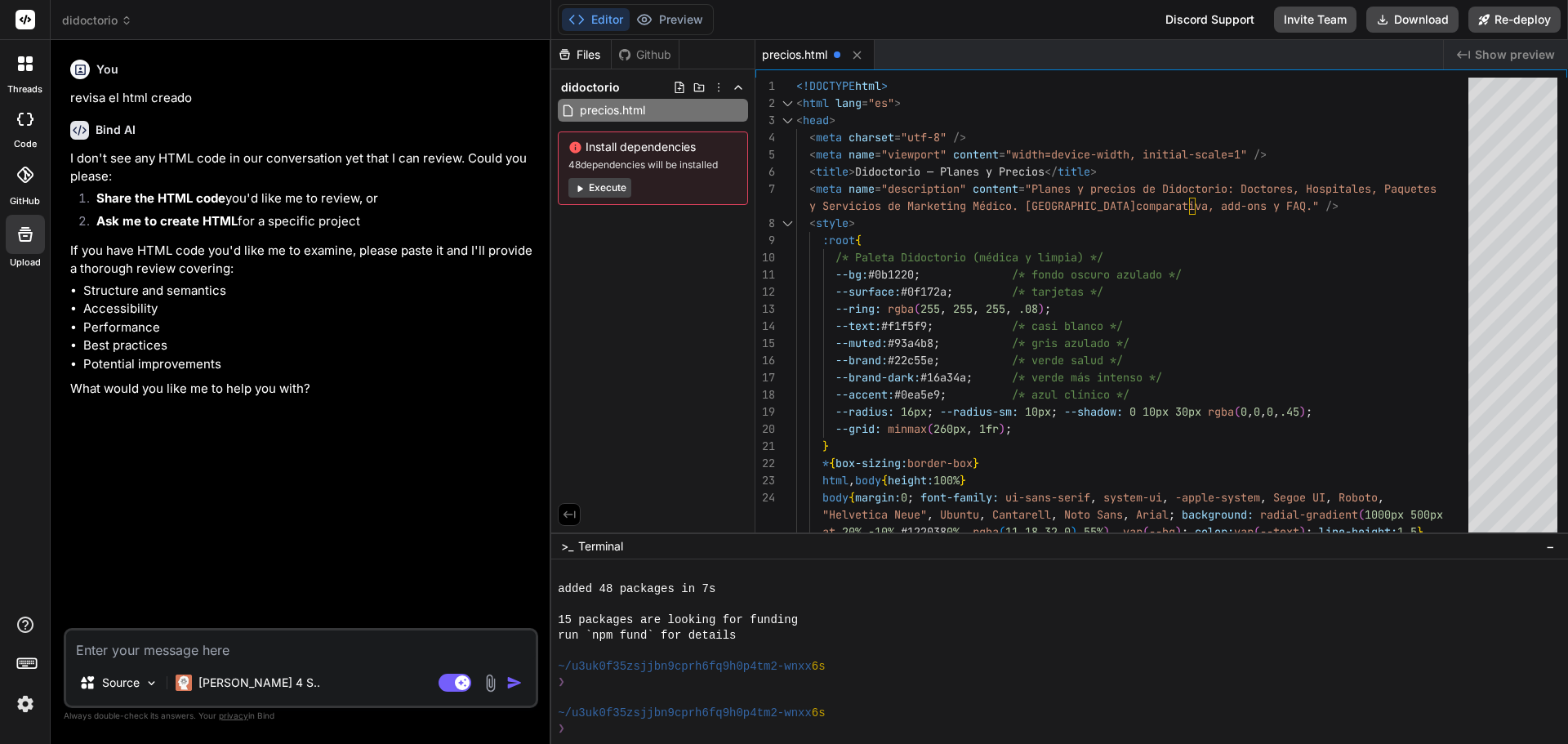
click at [15, 703] on img at bounding box center [25, 703] width 27 height 27
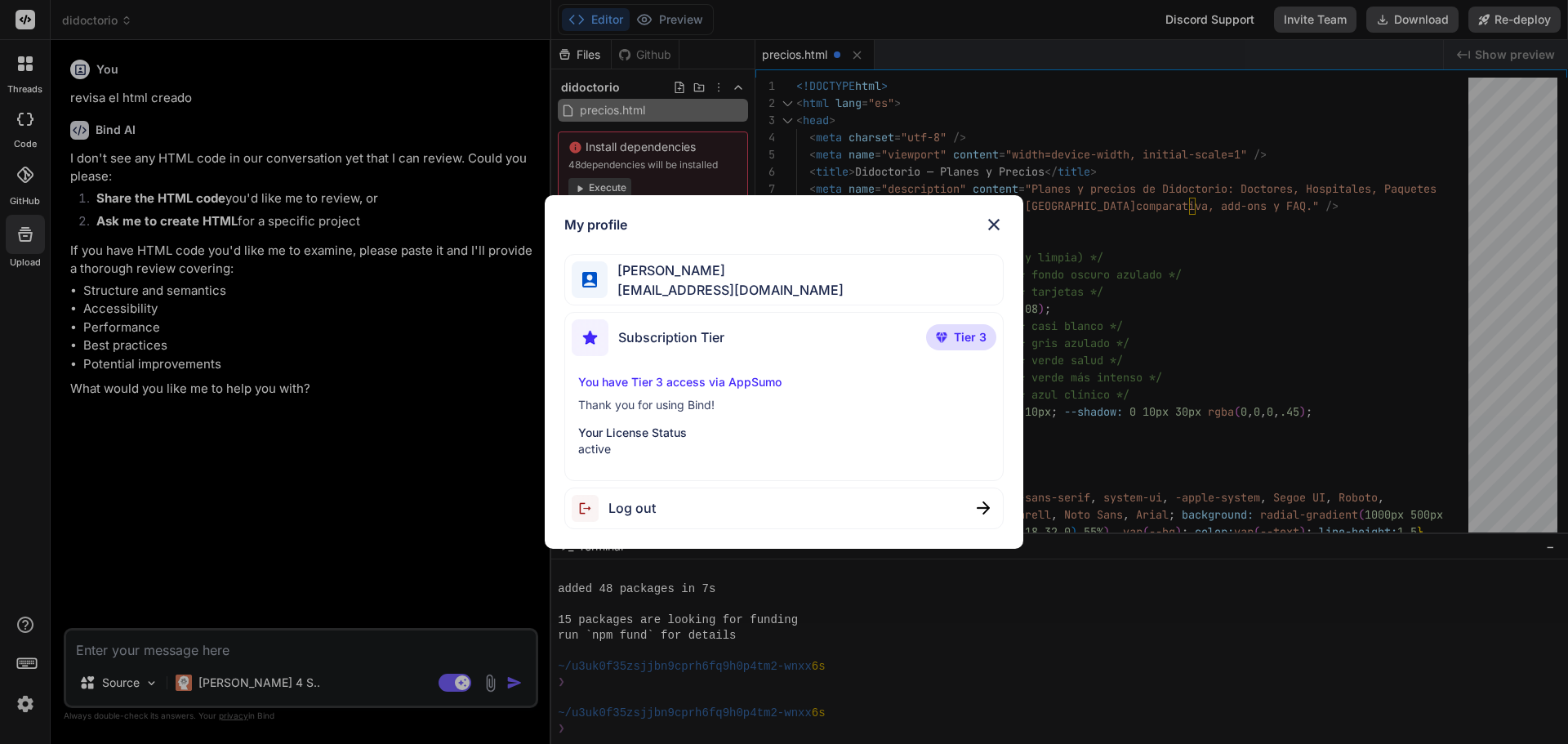
click at [1002, 228] on img at bounding box center [993, 224] width 20 height 20
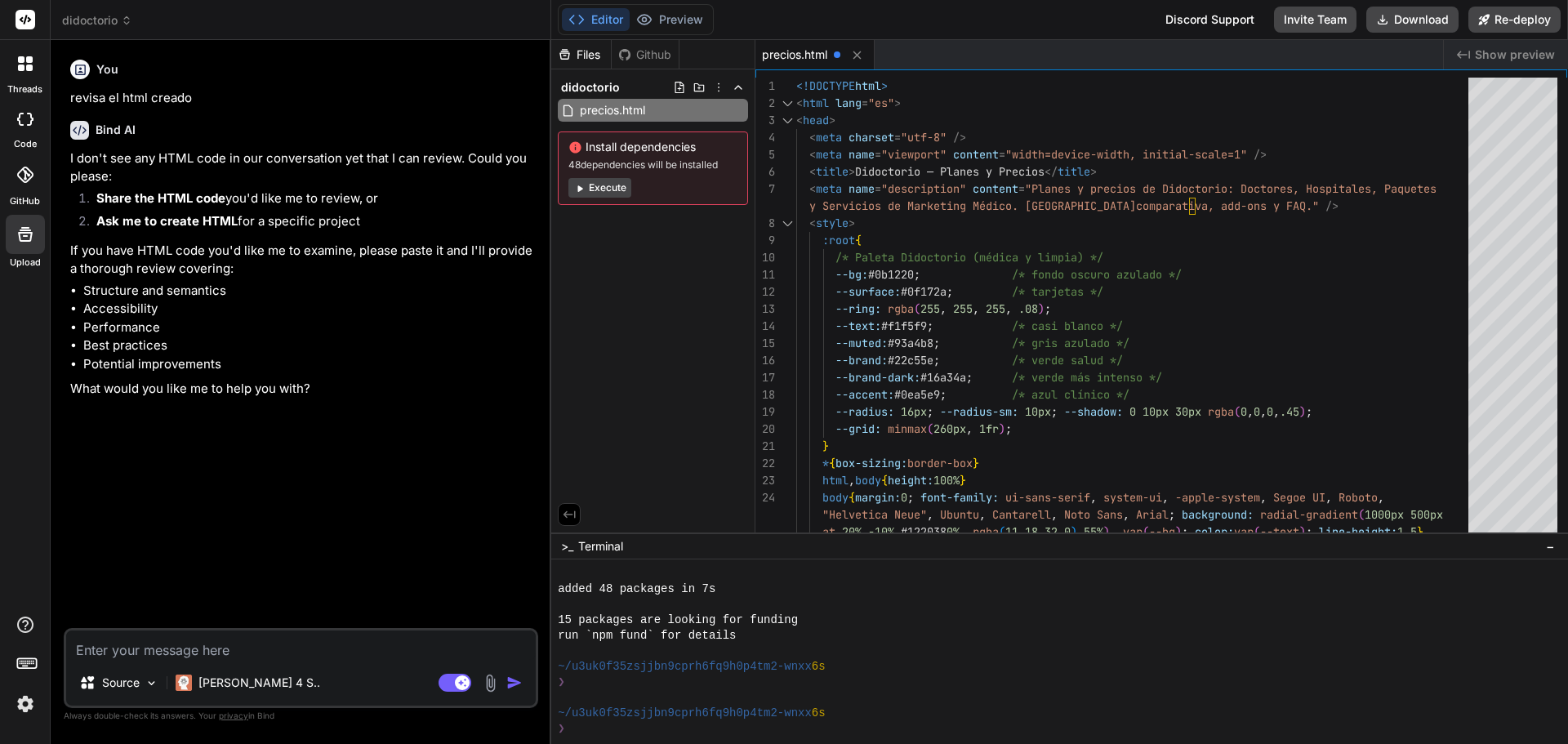
click at [27, 182] on icon at bounding box center [24, 174] width 16 height 16
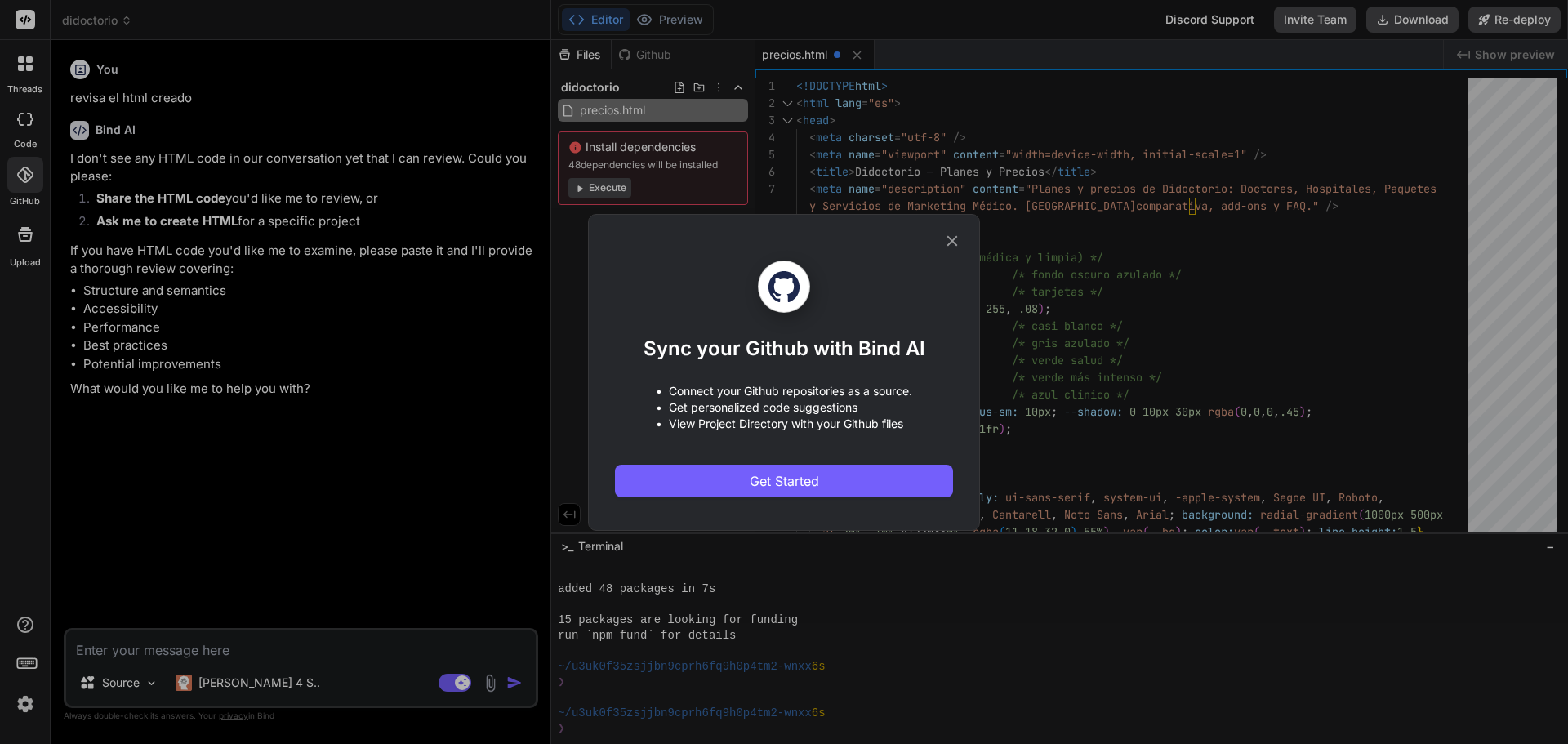
click at [953, 238] on icon at bounding box center [952, 240] width 18 height 18
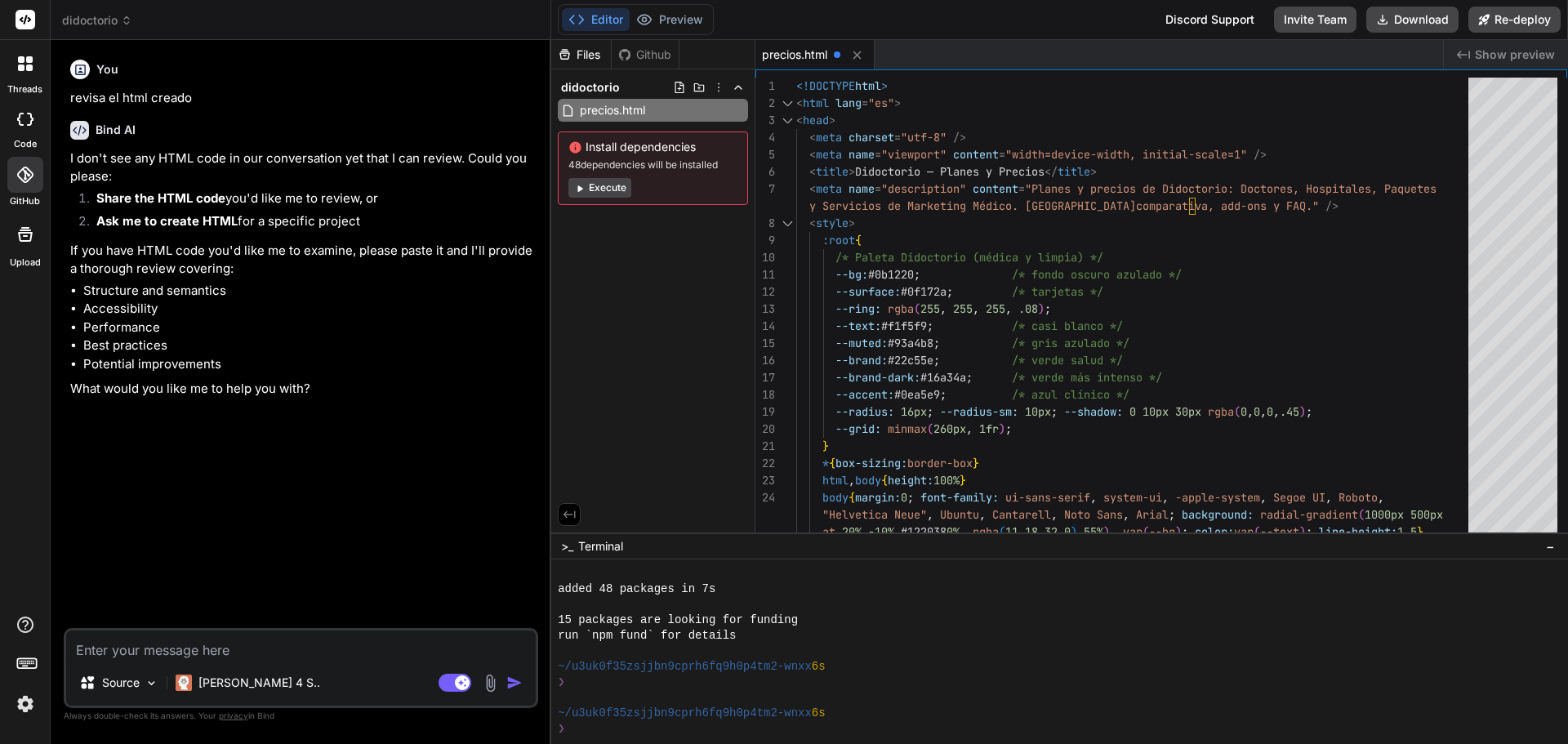
click at [19, 130] on div at bounding box center [26, 119] width 36 height 33
click at [19, 72] on div at bounding box center [26, 63] width 34 height 34
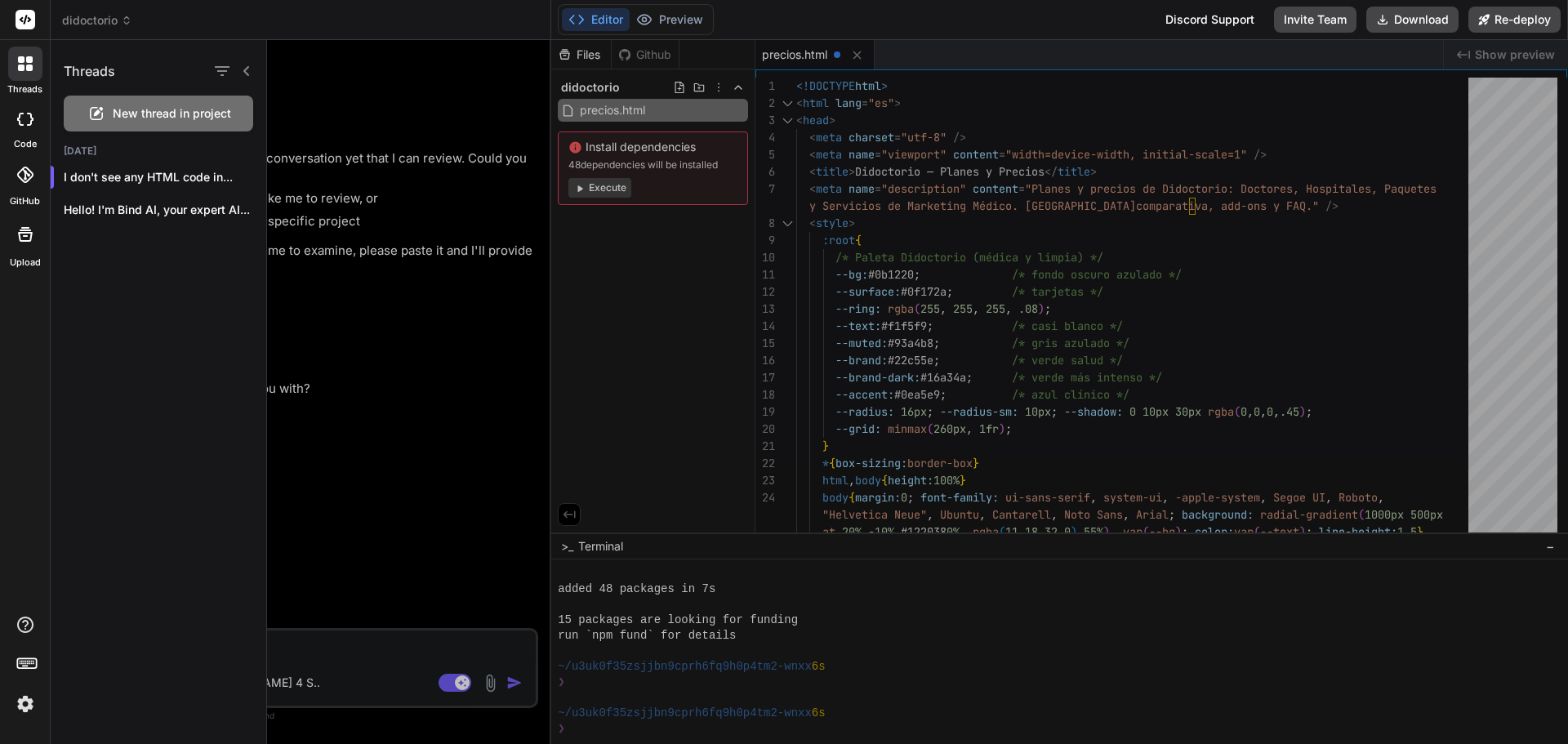
click at [25, 109] on div at bounding box center [26, 119] width 36 height 33
type textarea "x"
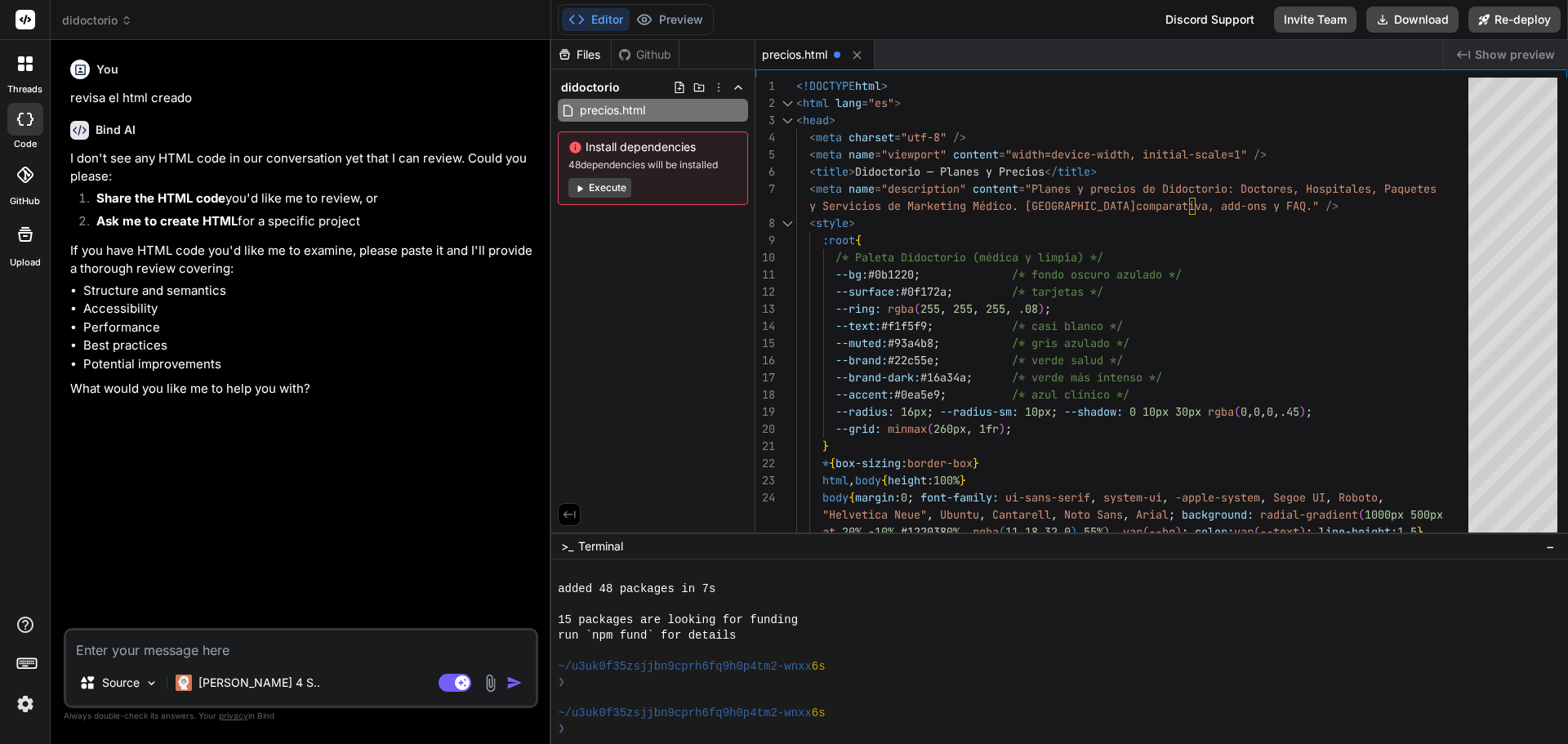
click at [319, 459] on div "You revisa el html creado Bind AI I don't see any HTML code in our conversation…" at bounding box center [302, 340] width 472 height 575
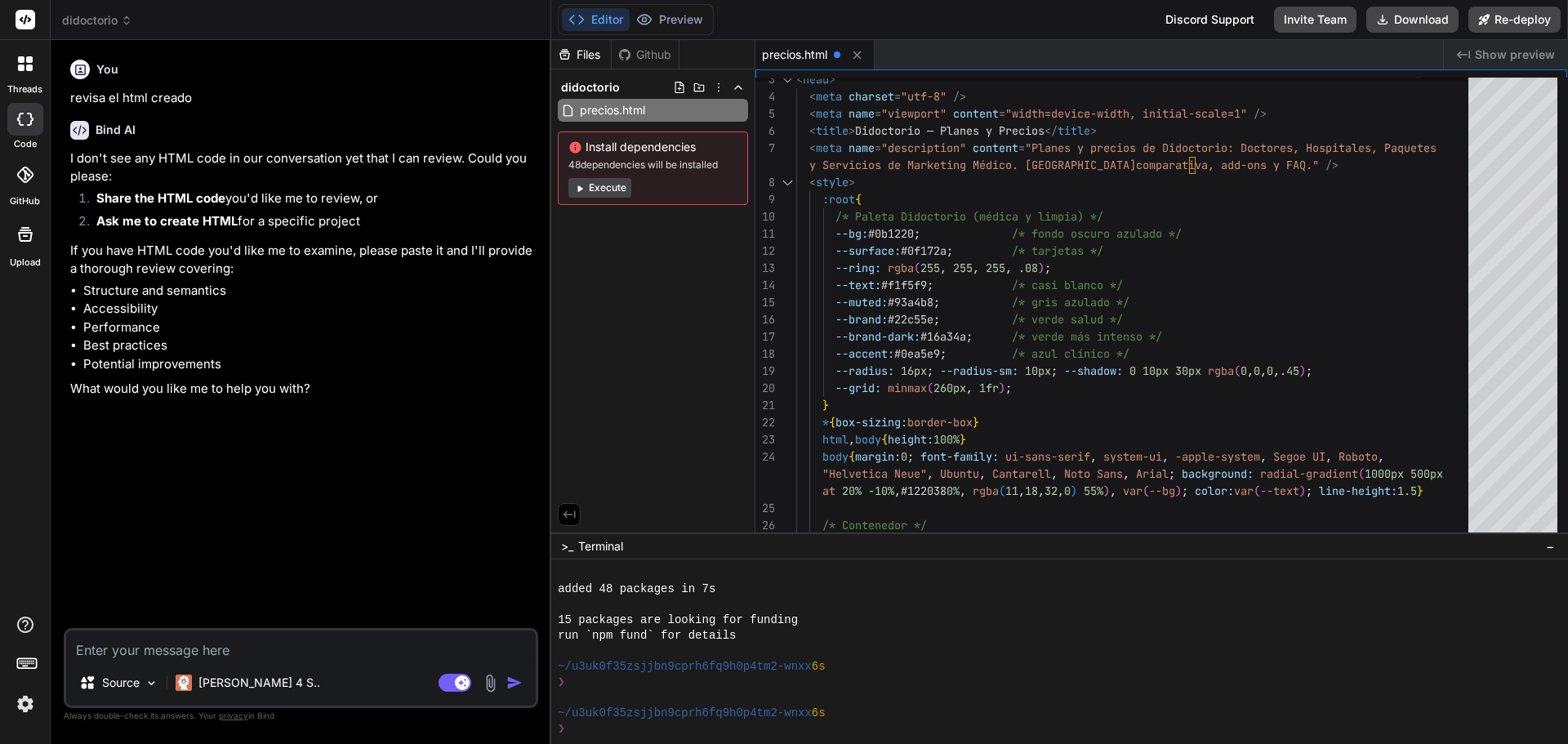
click at [1479, 60] on span "Show preview" at bounding box center [1515, 54] width 80 height 16
click at [1475, 55] on div "Created with Pixso. Show preview" at bounding box center [1506, 54] width 124 height 29
type textarea "<!DOCTYPE html> <html lang="es"> <head> <meta charset="utf-8" /> <meta name="vi…"
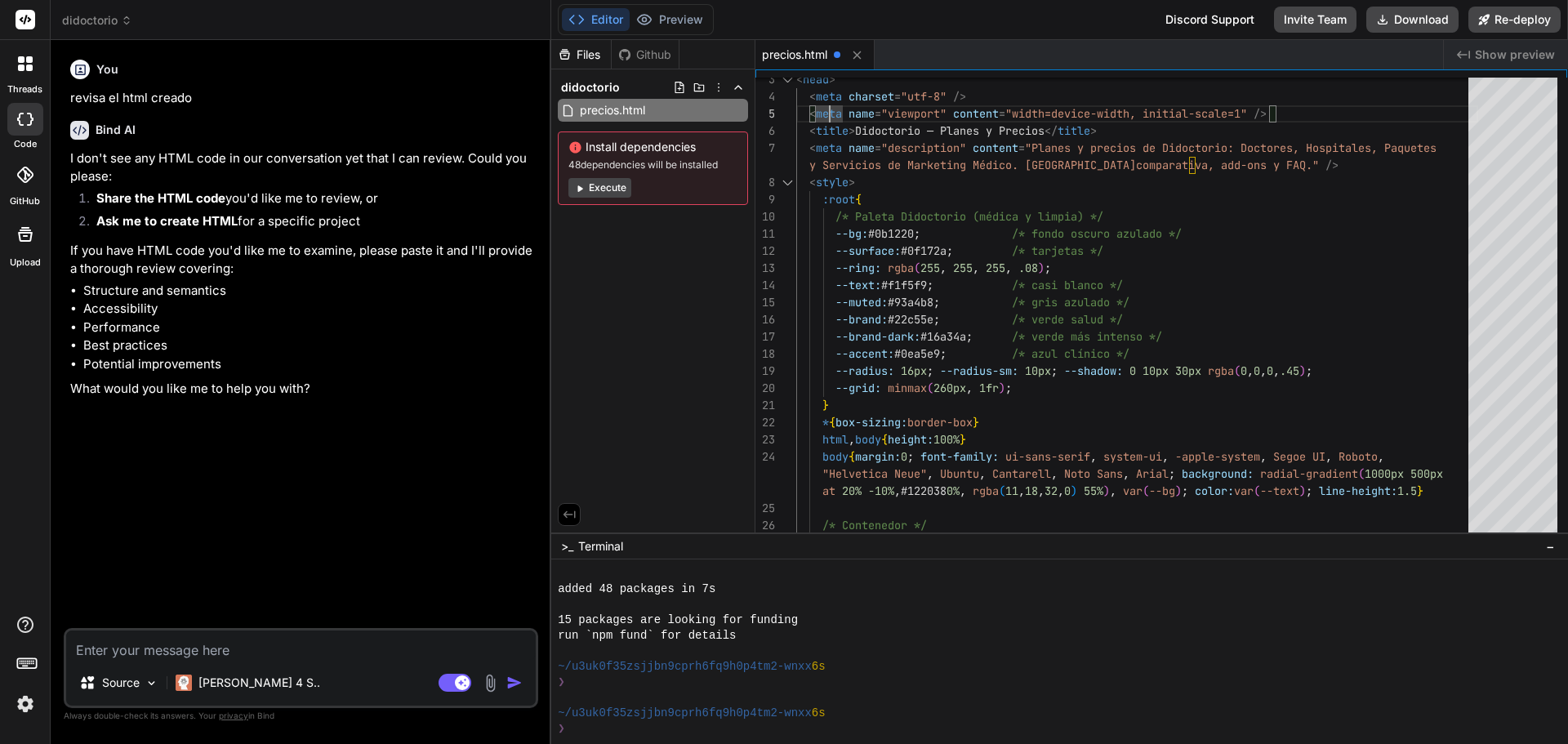
click at [804, 60] on span "precios.html" at bounding box center [794, 54] width 65 height 16
click at [654, 53] on div "Github" at bounding box center [645, 54] width 67 height 16
click at [598, 56] on div "Files" at bounding box center [580, 54] width 60 height 16
click at [669, 377] on div "Files Github didoctorio precios.html Install dependencies 48 dependencies will …" at bounding box center [653, 285] width 204 height 493
click at [215, 648] on textarea at bounding box center [301, 645] width 470 height 29
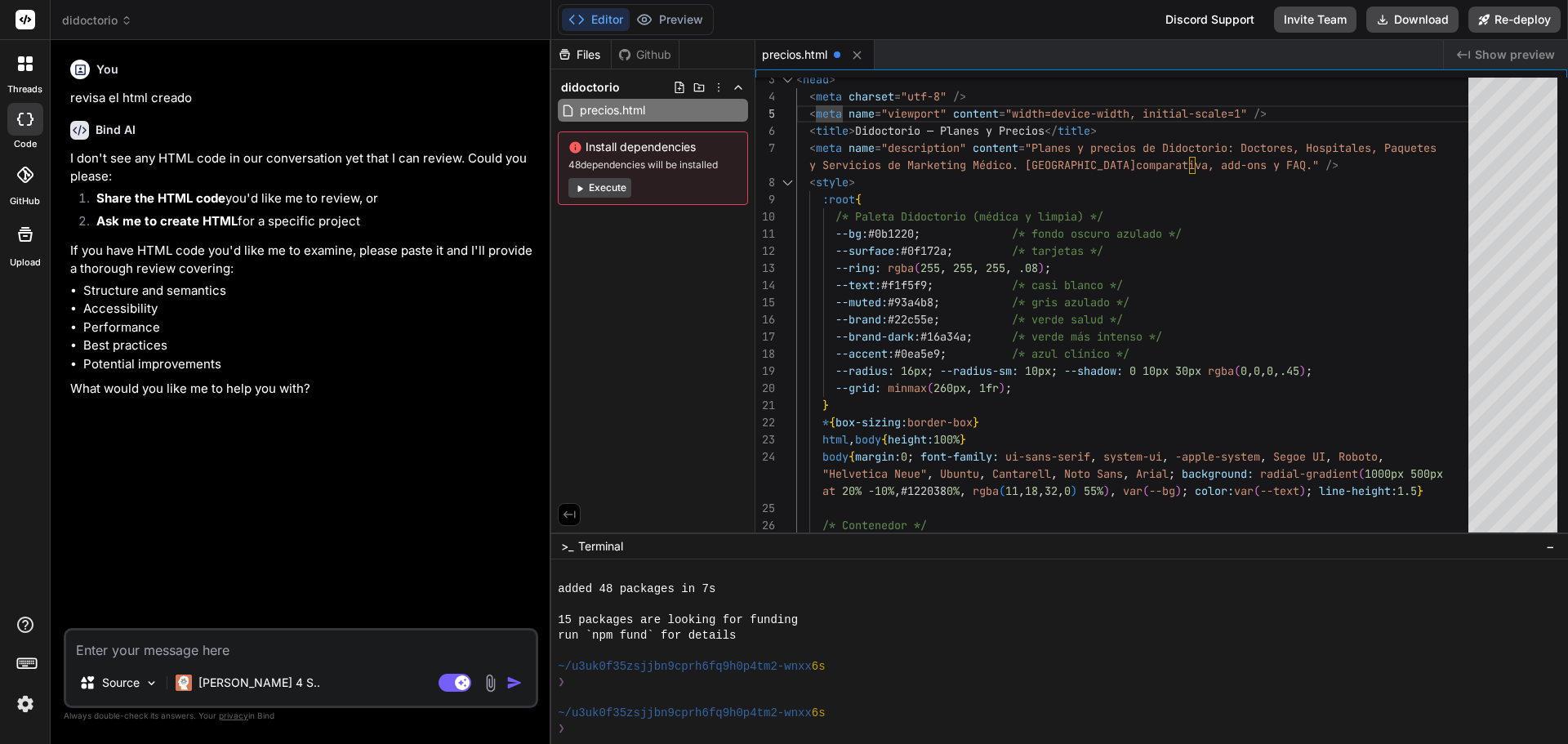
type textarea "x"
type textarea "c"
type textarea "x"
type textarea "cr"
type textarea "x"
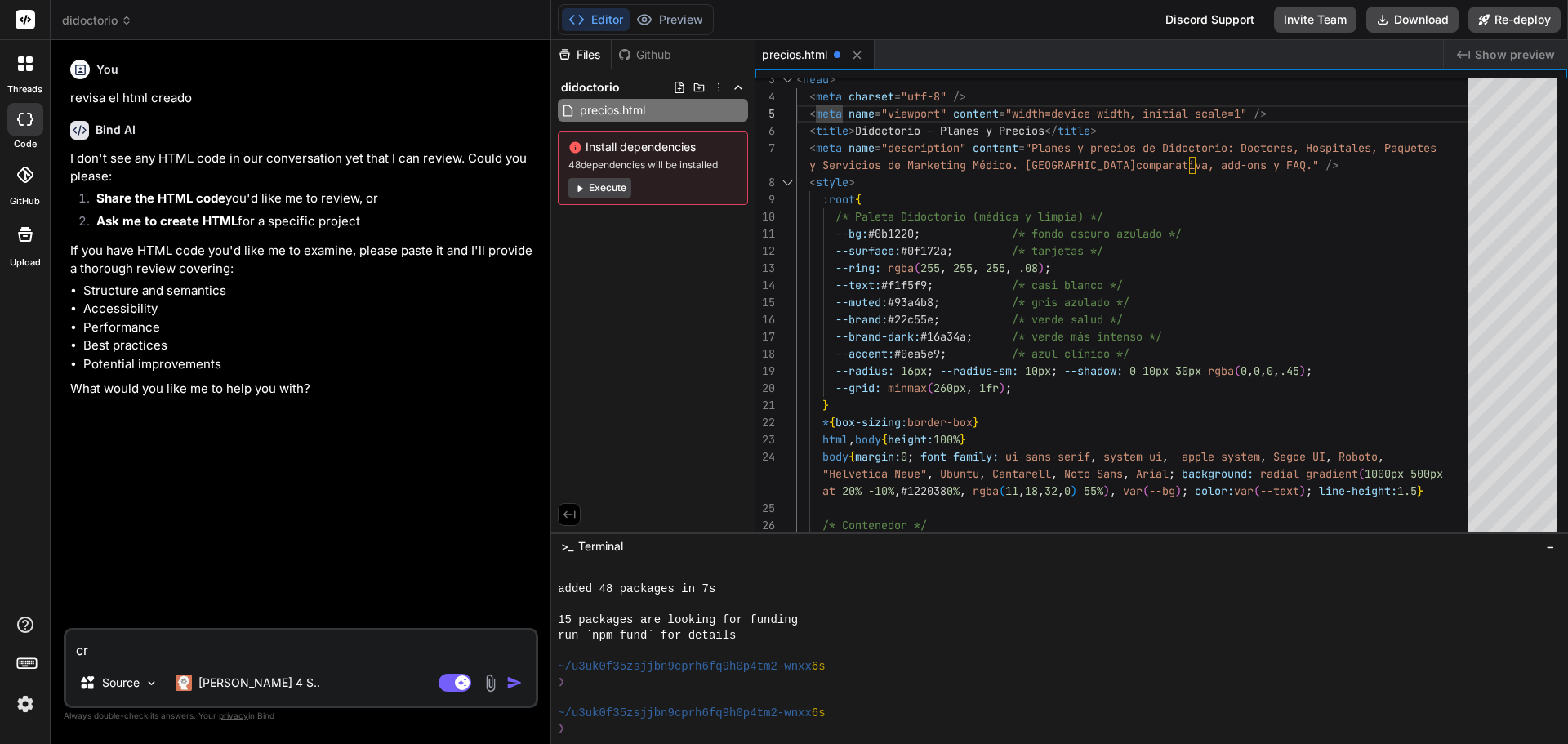
type textarea "cre"
type textarea "x"
type textarea "crea"
type textarea "x"
type textarea "crea"
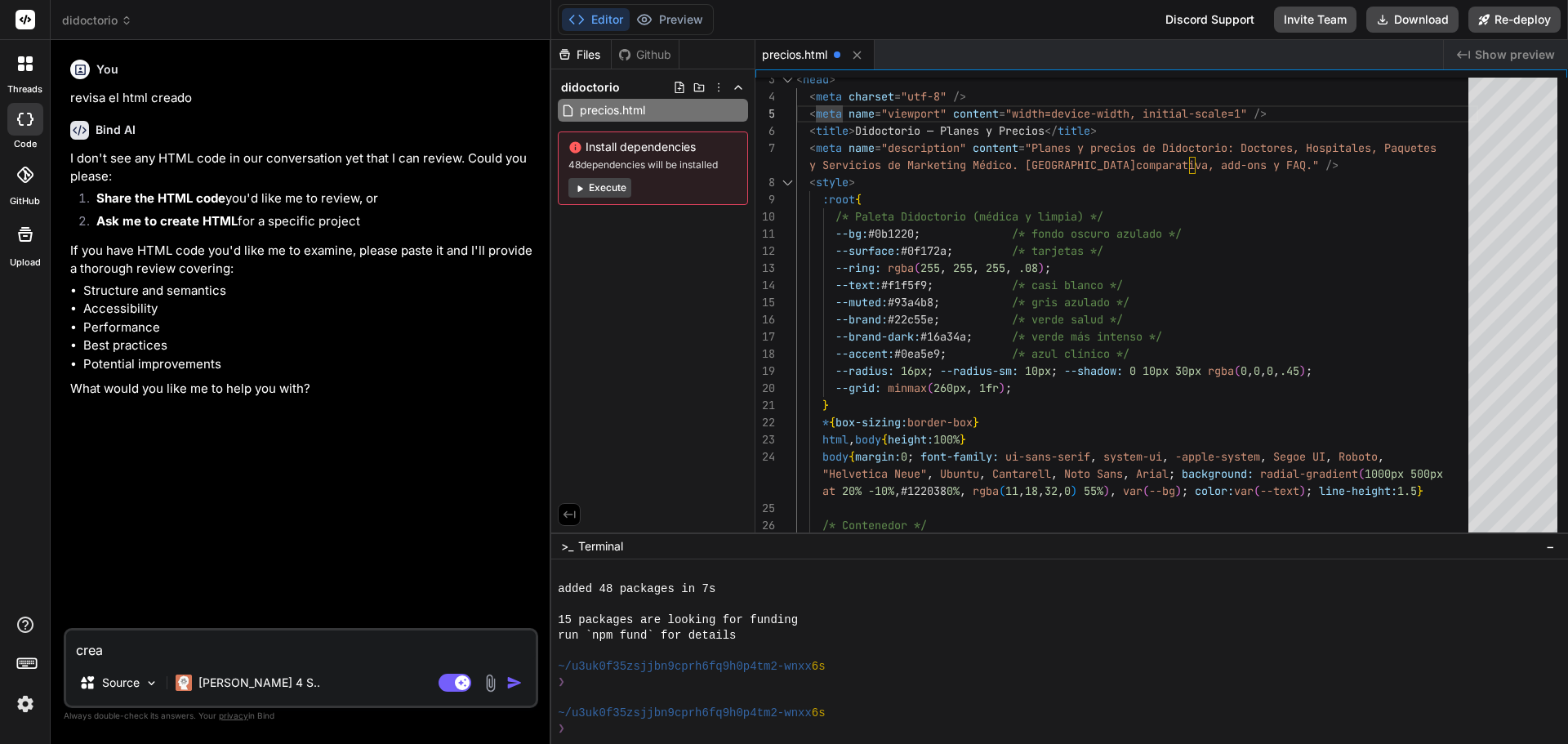
type textarea "x"
type textarea "crea u"
type textarea "x"
type textarea "crea un"
type textarea "x"
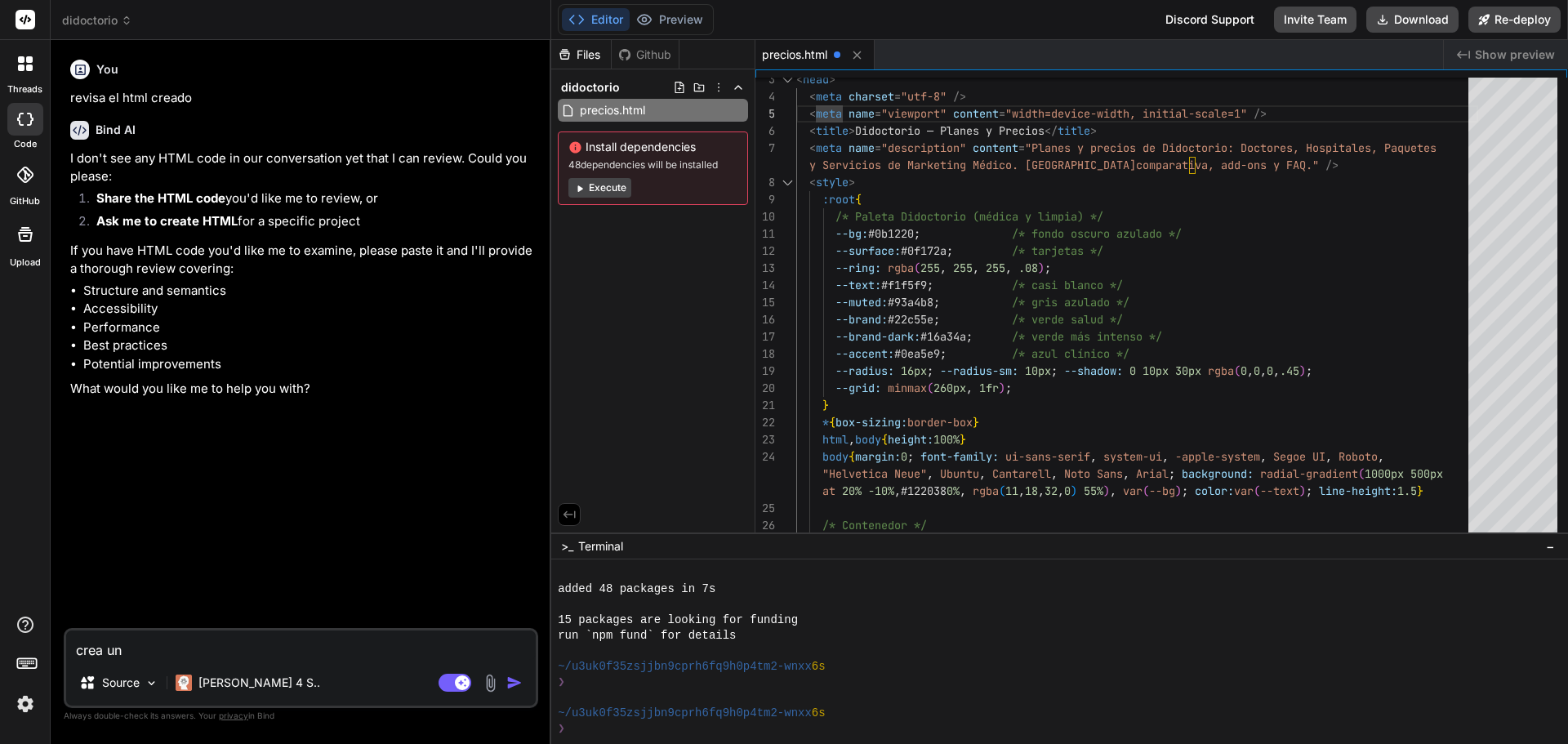
type textarea "crea una"
type textarea "x"
type textarea "crea una"
type textarea "x"
type textarea "crea una p"
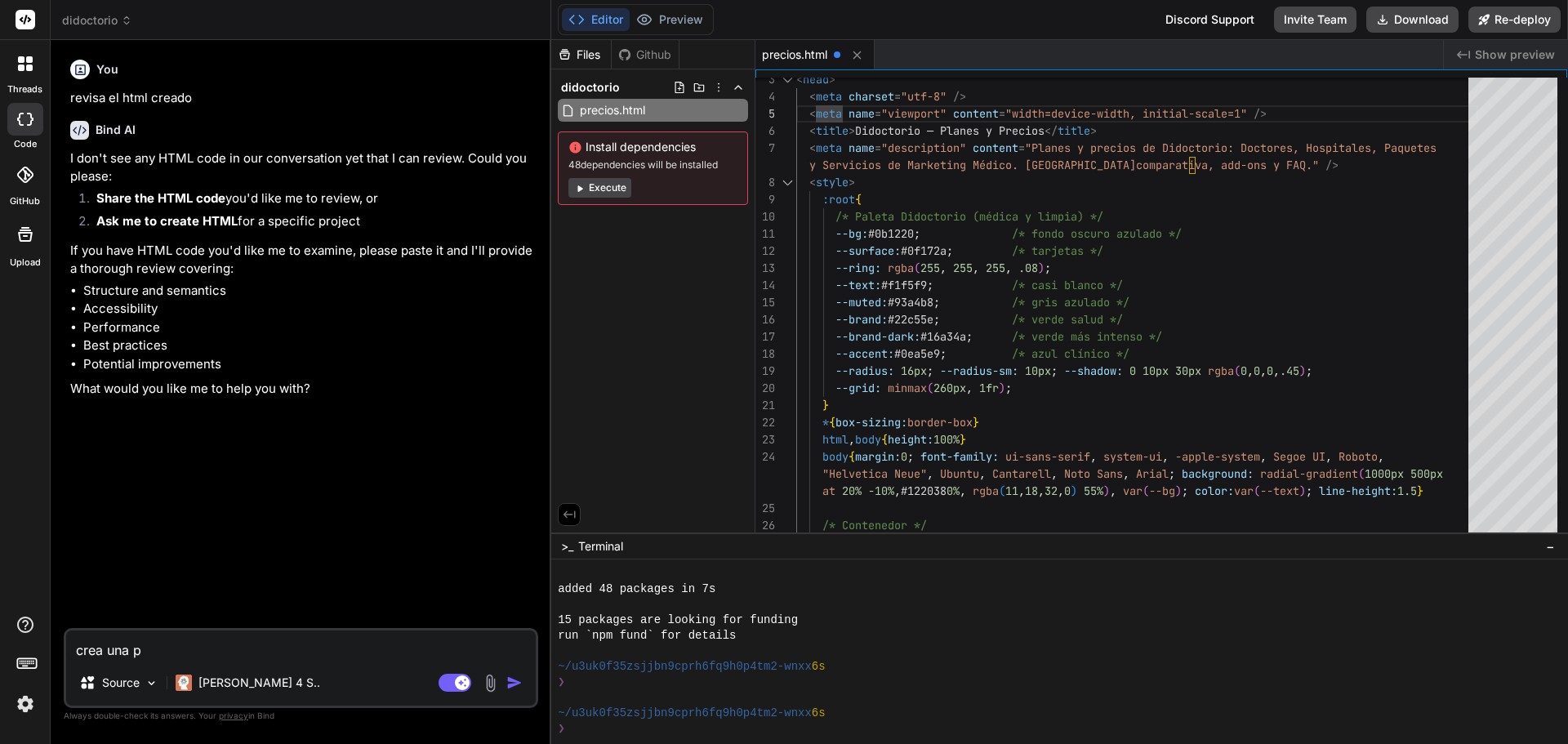
type textarea "x"
type textarea "crea una pa"
type textarea "x"
type textarea "crea una pag"
type textarea "x"
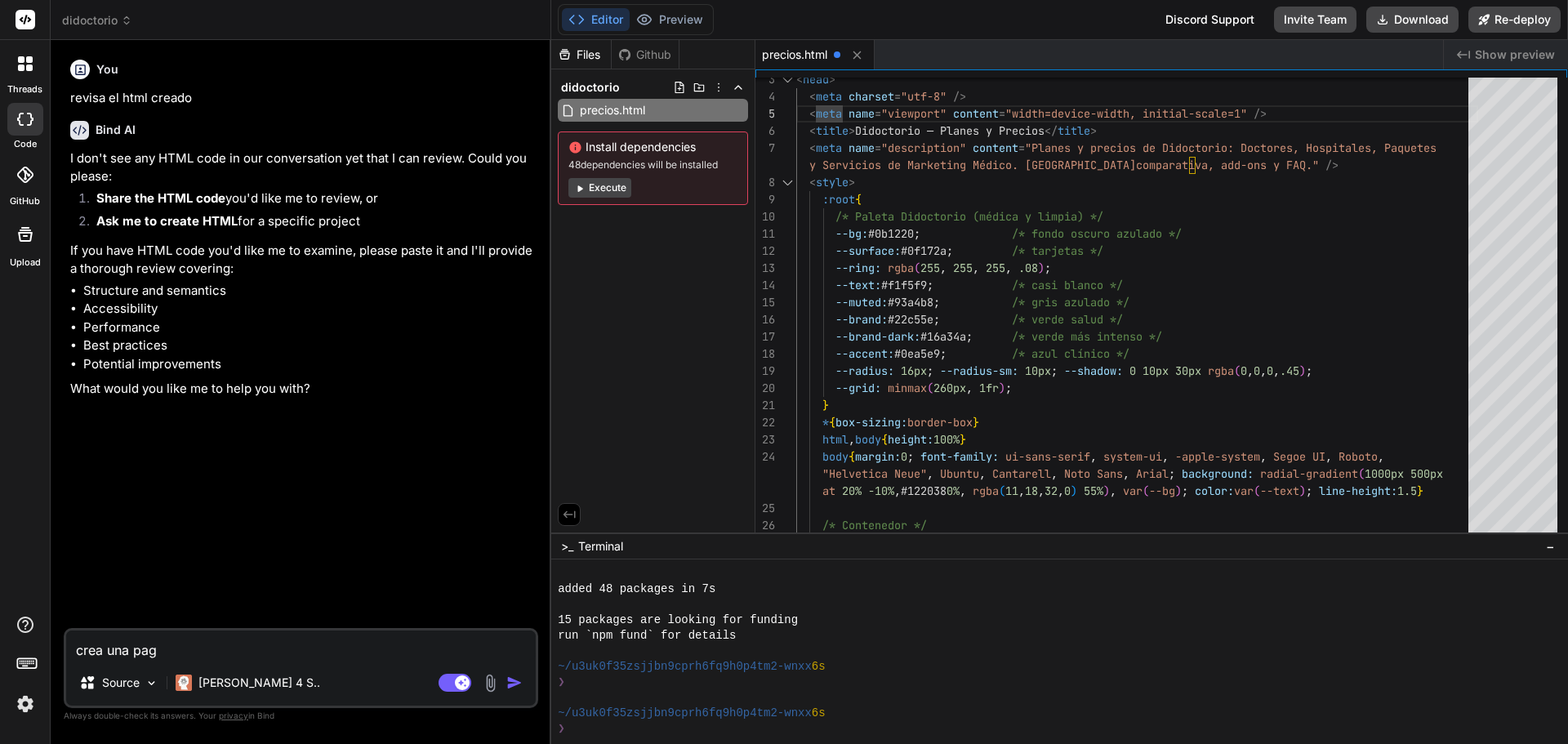
type textarea "crea una pagi"
type textarea "x"
type textarea "crea una pagin"
type textarea "x"
type textarea "crea una pagina"
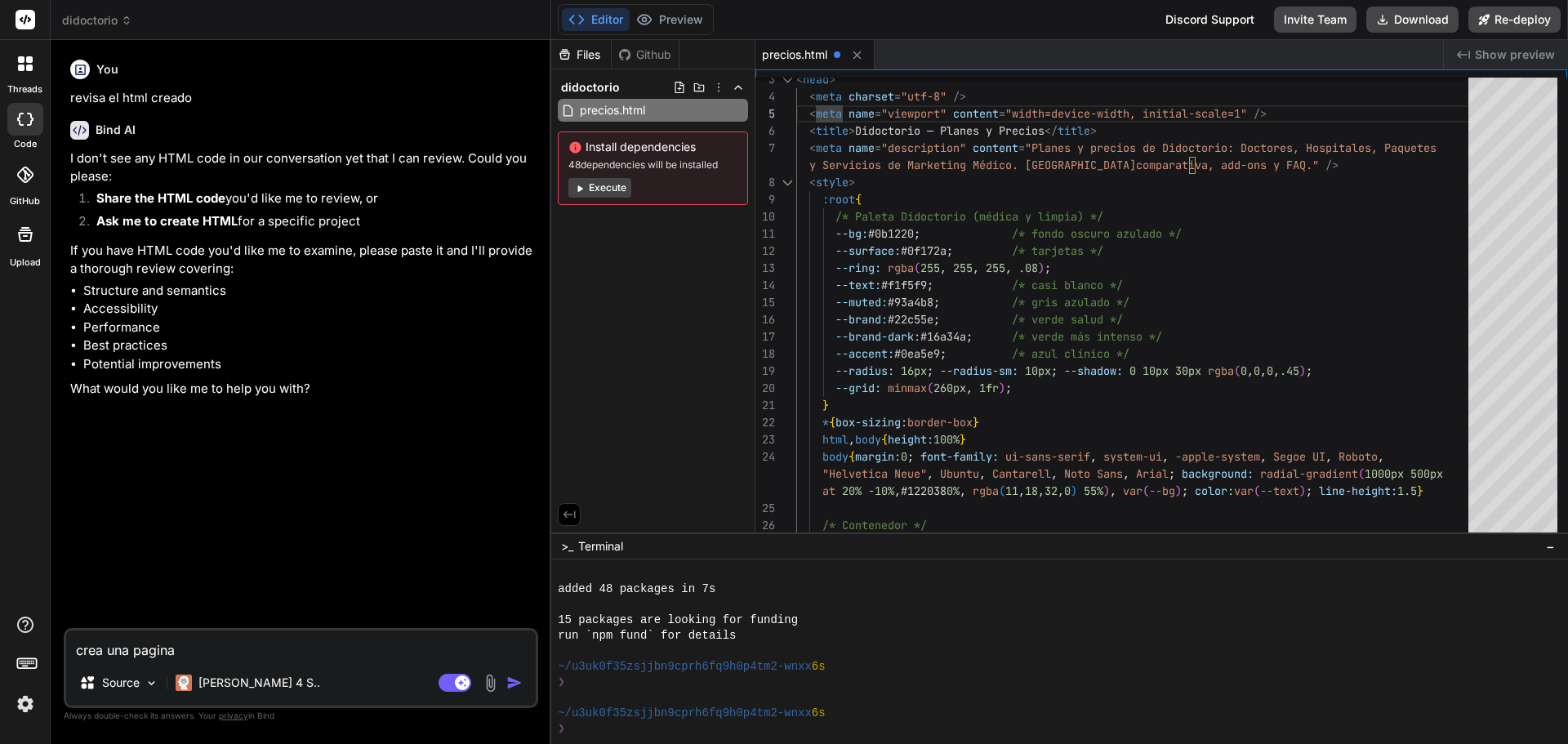
type textarea "x"
type textarea "crea una pagina"
type textarea "x"
type textarea "crea una pagina d"
type textarea "x"
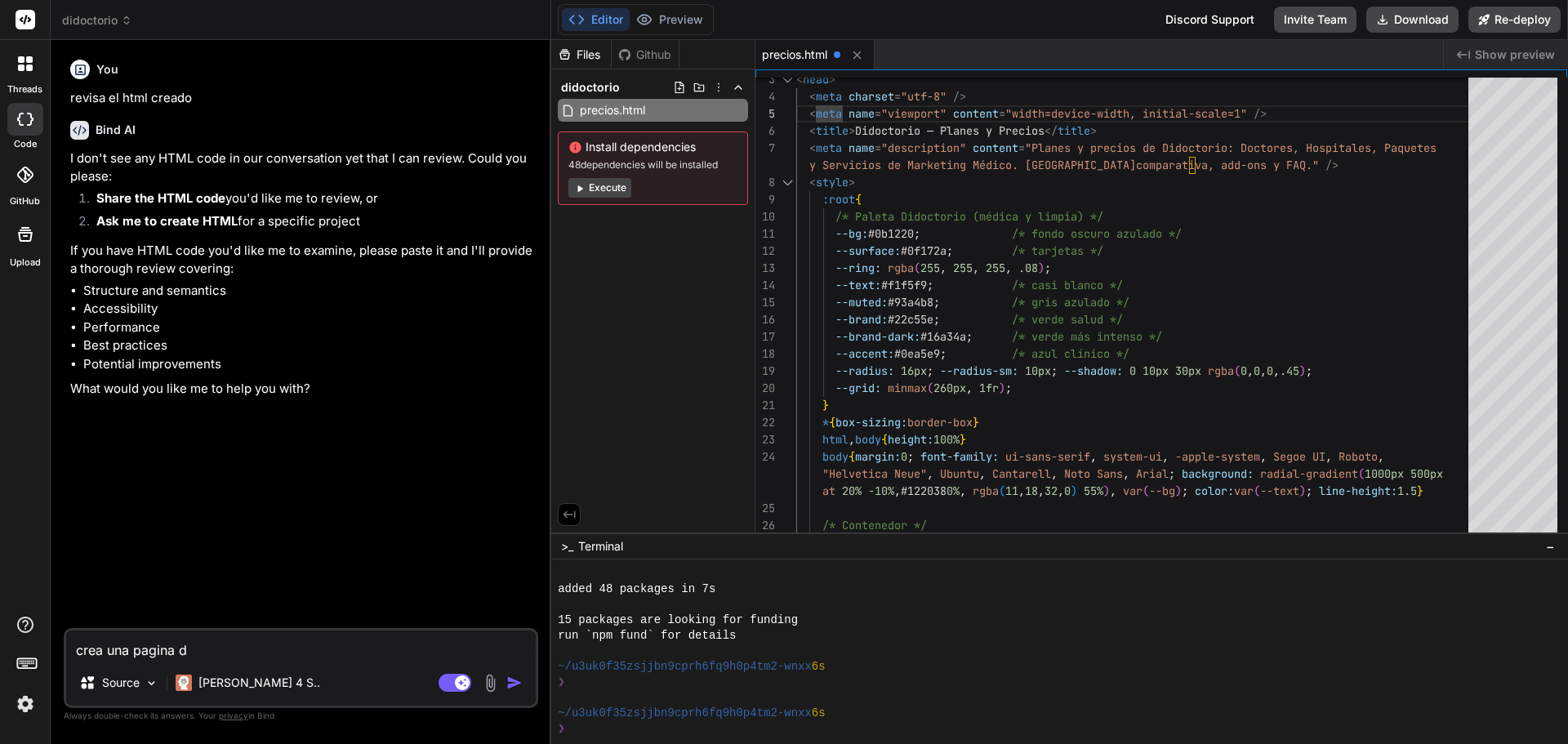
type textarea "crea una pagina de"
type textarea "x"
type textarea "crea una pagina de"
type textarea "x"
type textarea "crea una pagina de p"
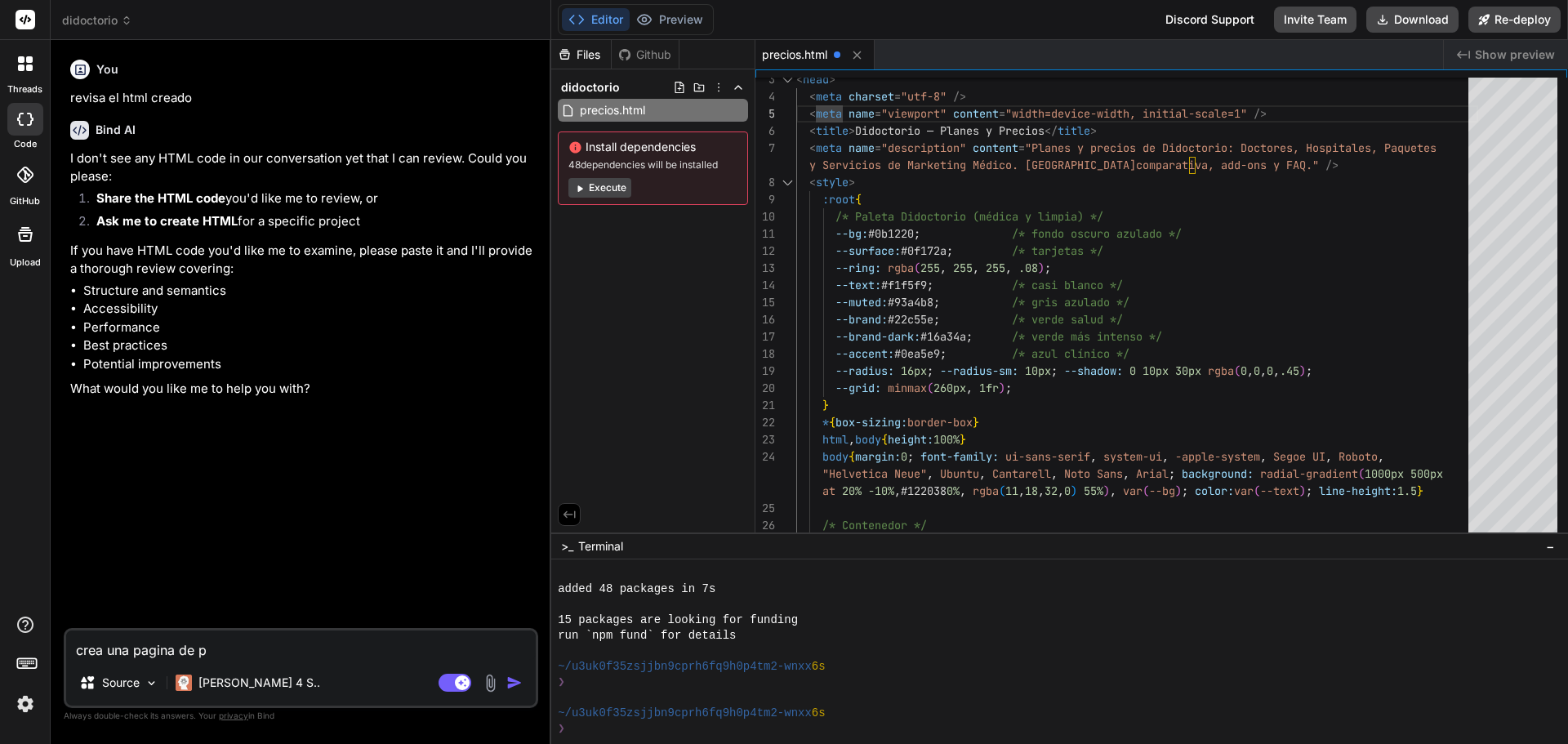
type textarea "x"
type textarea "crea una pagina de pr"
type textarea "x"
type textarea "crea una pagina de pre"
type textarea "x"
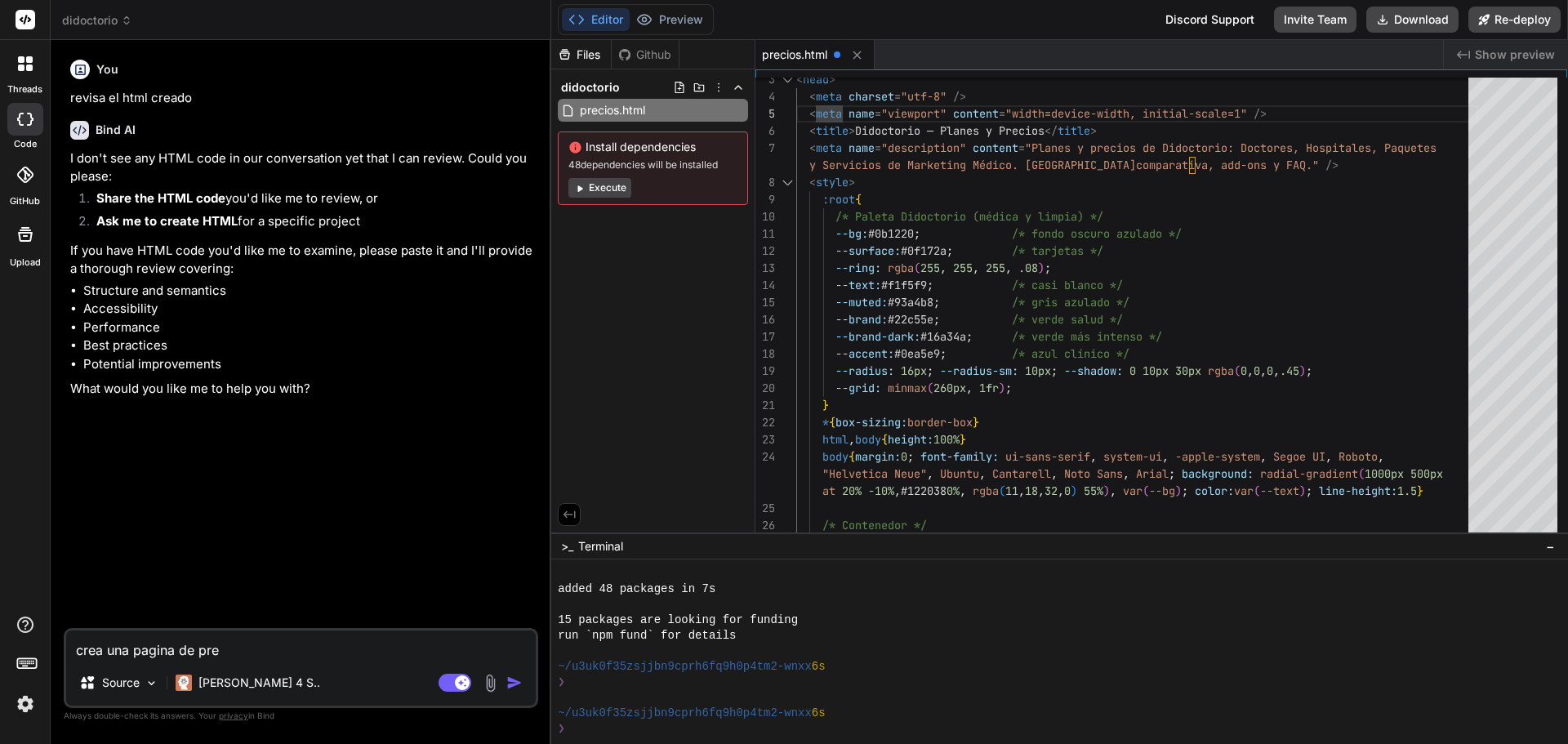
type textarea "crea una pagina de prec"
type textarea "x"
type textarea "crea una pagina de preci"
type textarea "x"
type textarea "crea una pagina de precio"
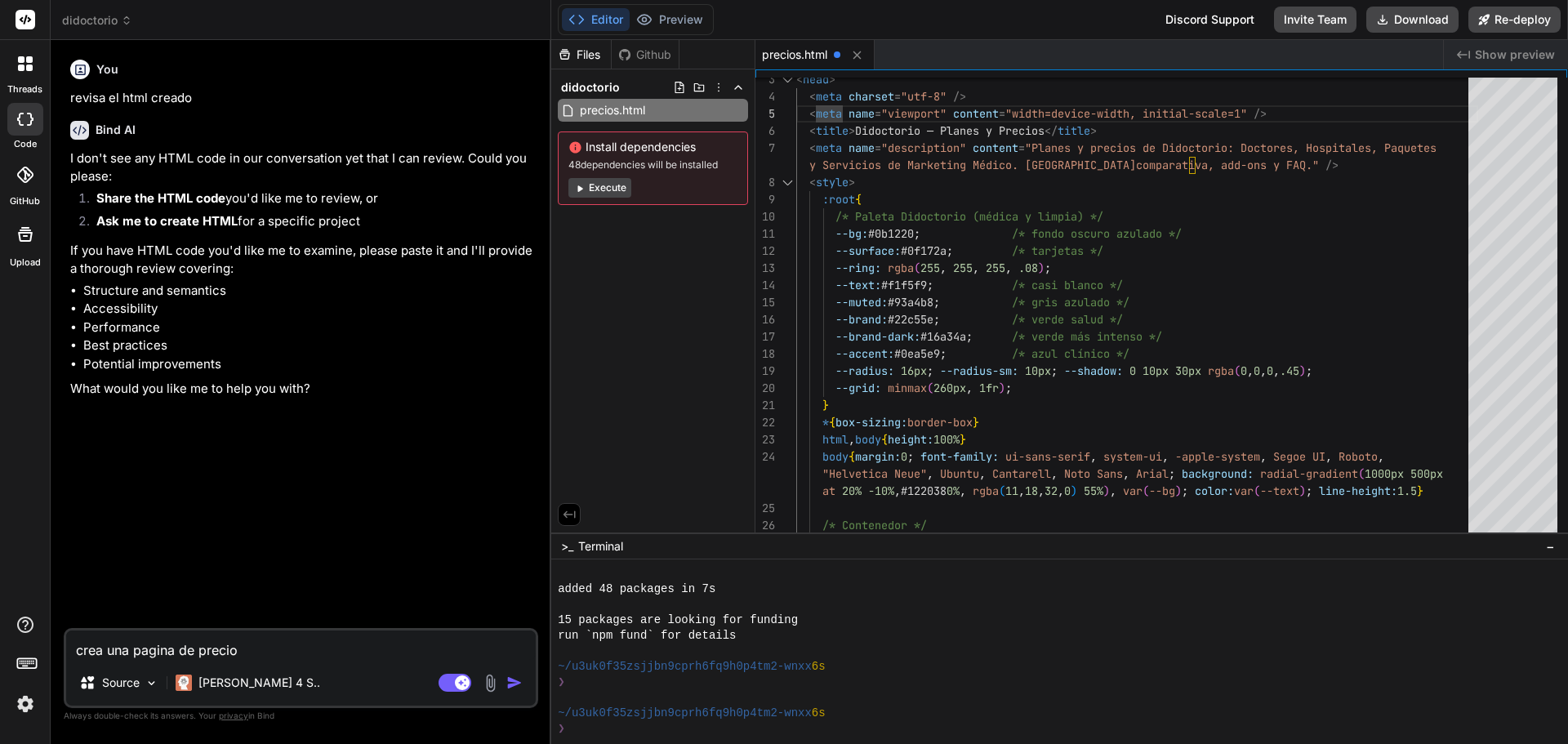
type textarea "x"
type textarea "crea una pagina de precios"
type textarea "x"
type textarea "crea una pagina de precios"
type textarea "x"
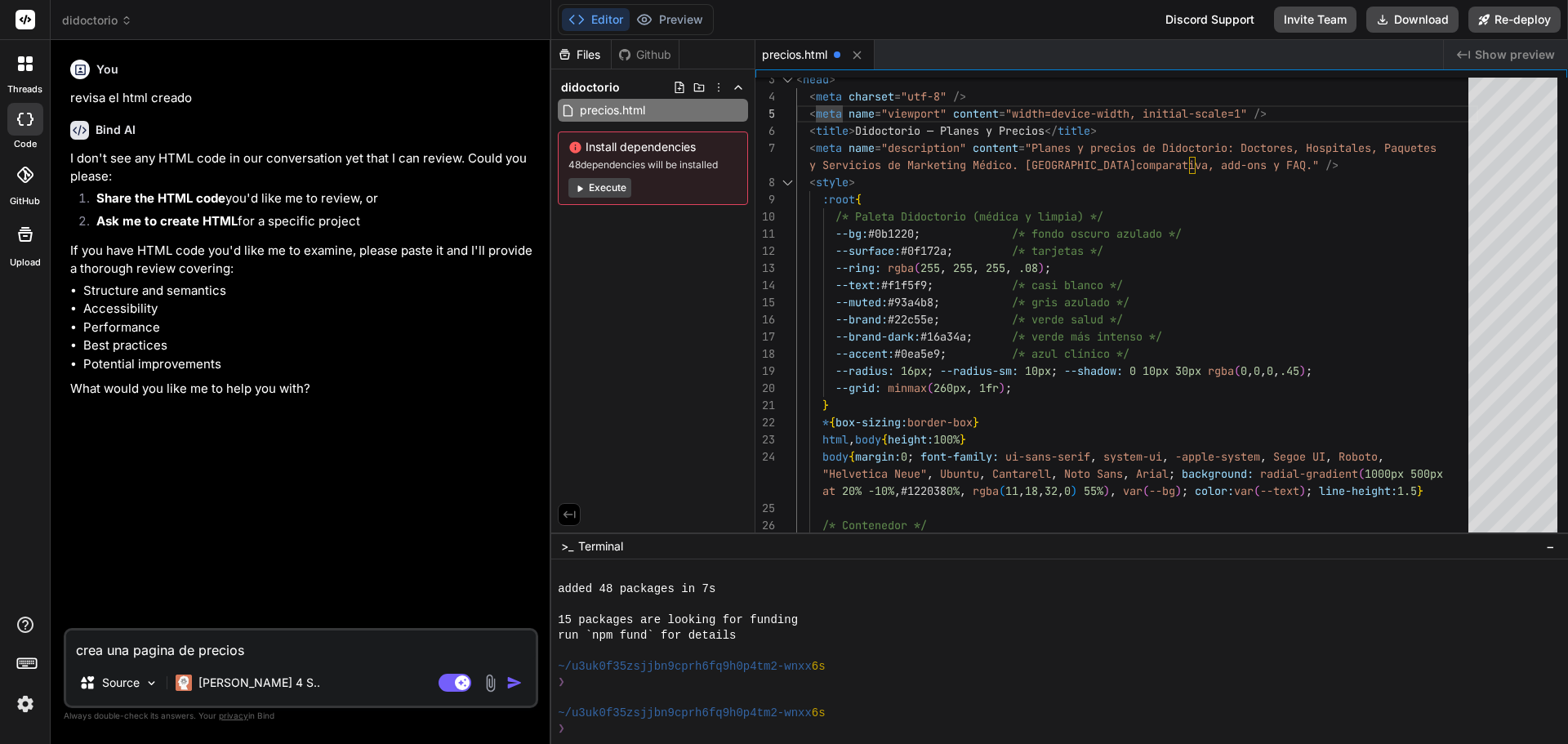
type textarea "crea una pagina de precios"
type textarea "x"
type textarea "crea una pagina de precios:"
type textarea "x"
type textarea "crea una pagina de precios:"
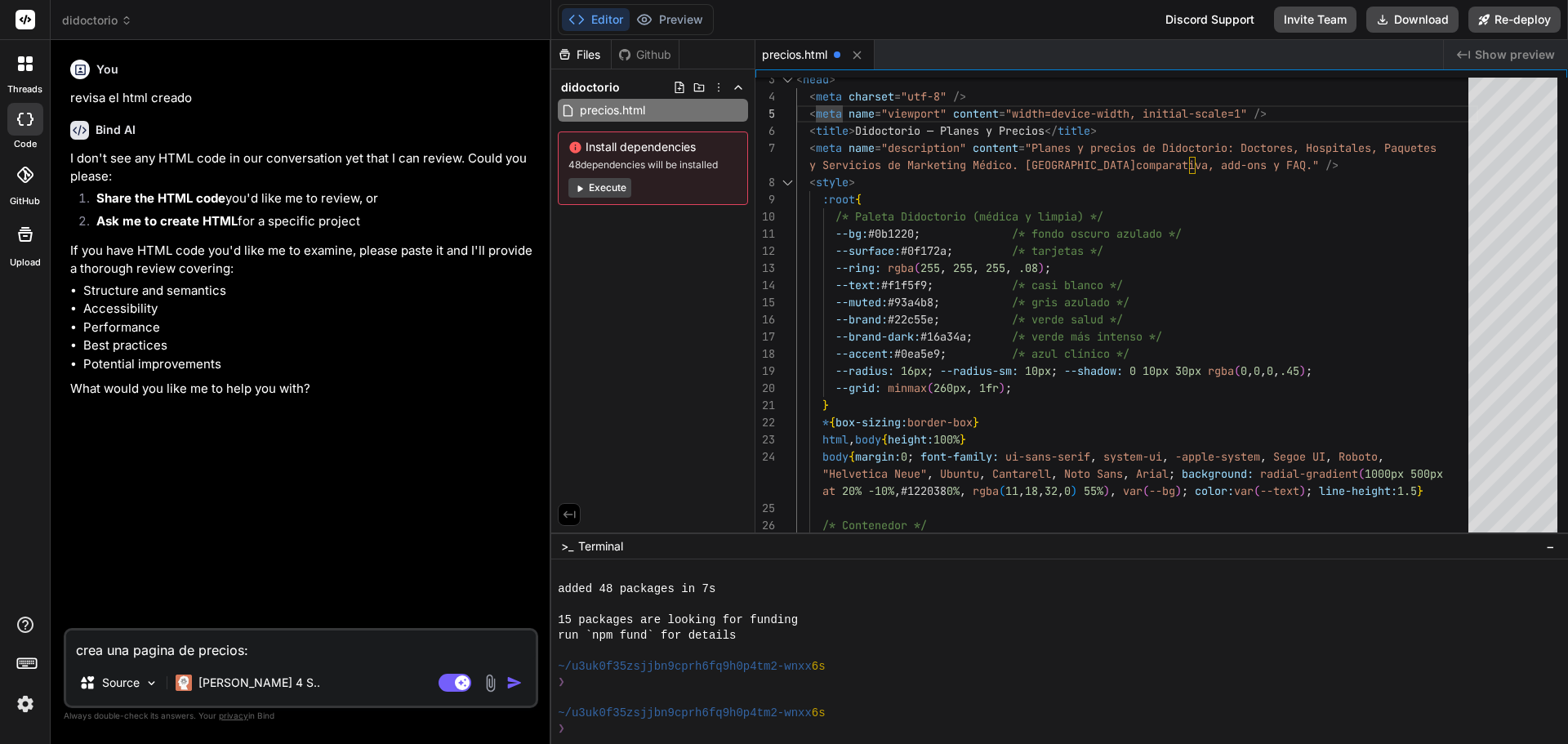
paste textarea "<!DOCTYPE html> <html lang="es"> <head> <meta charset="utf-8" /> <meta name="vi…"
type textarea "x"
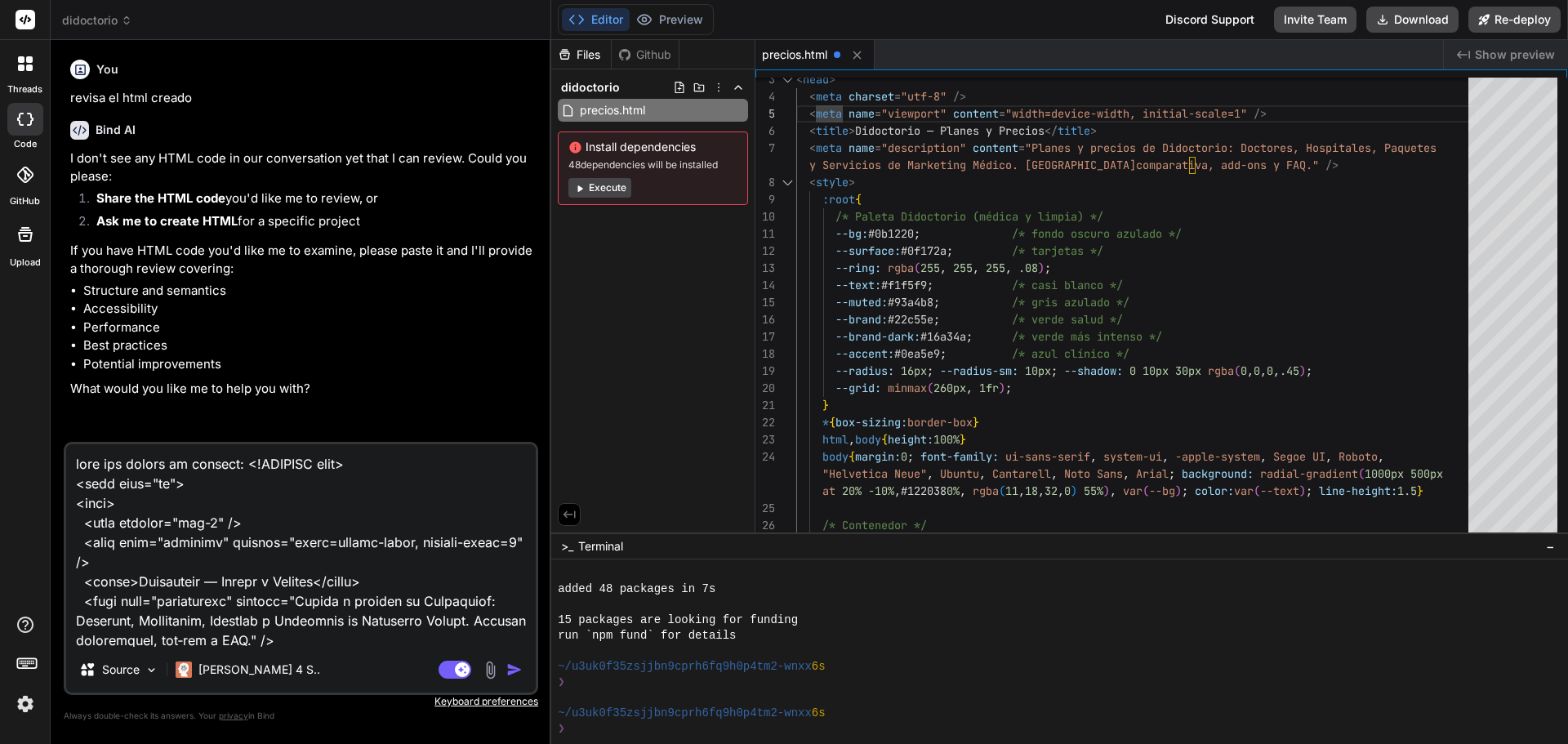
scroll to position [10510, 0]
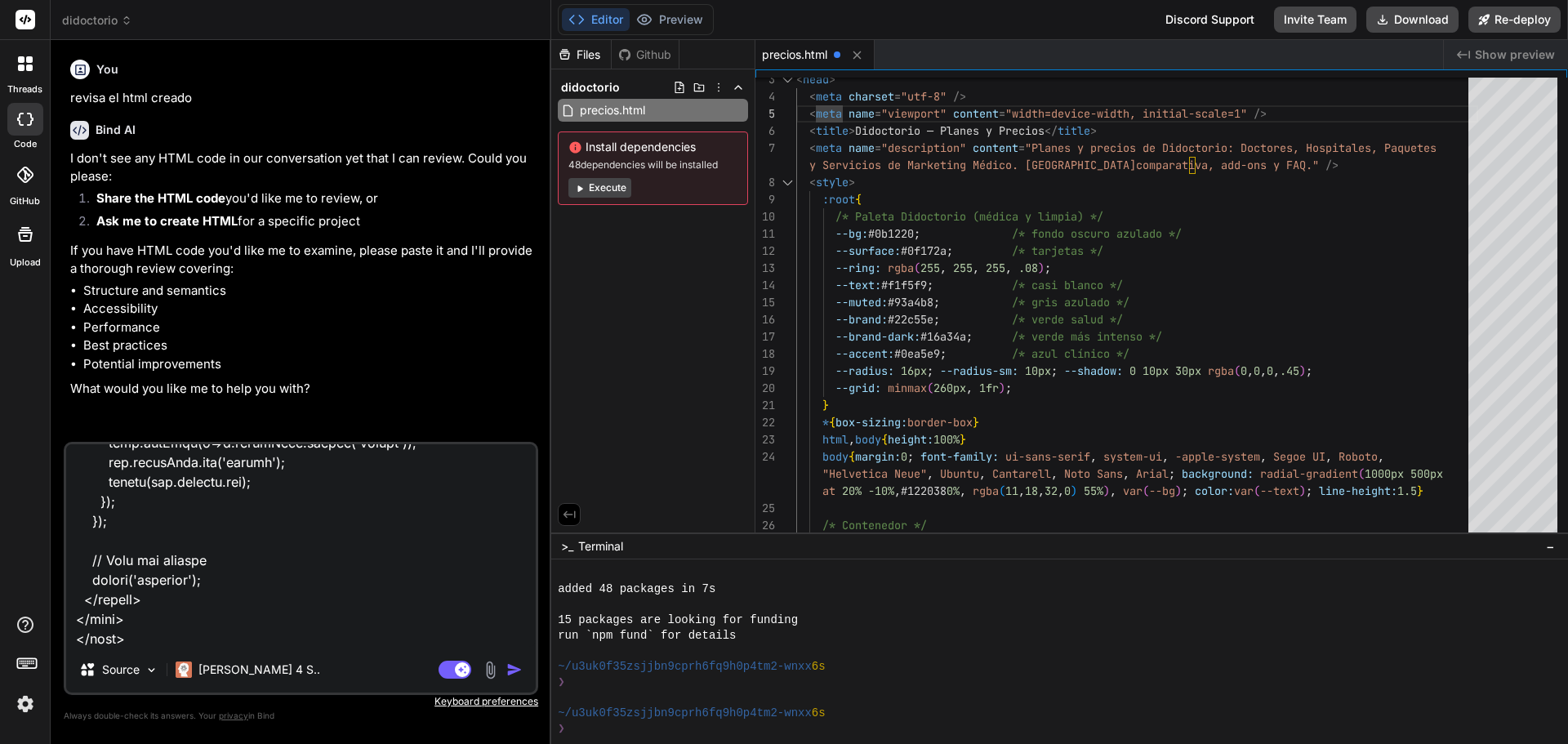
type textarea "crea una pagina de precios: <!DOCTYPE html> <html lang="es"> <head> <meta chars…"
click at [490, 672] on img at bounding box center [491, 670] width 19 height 19
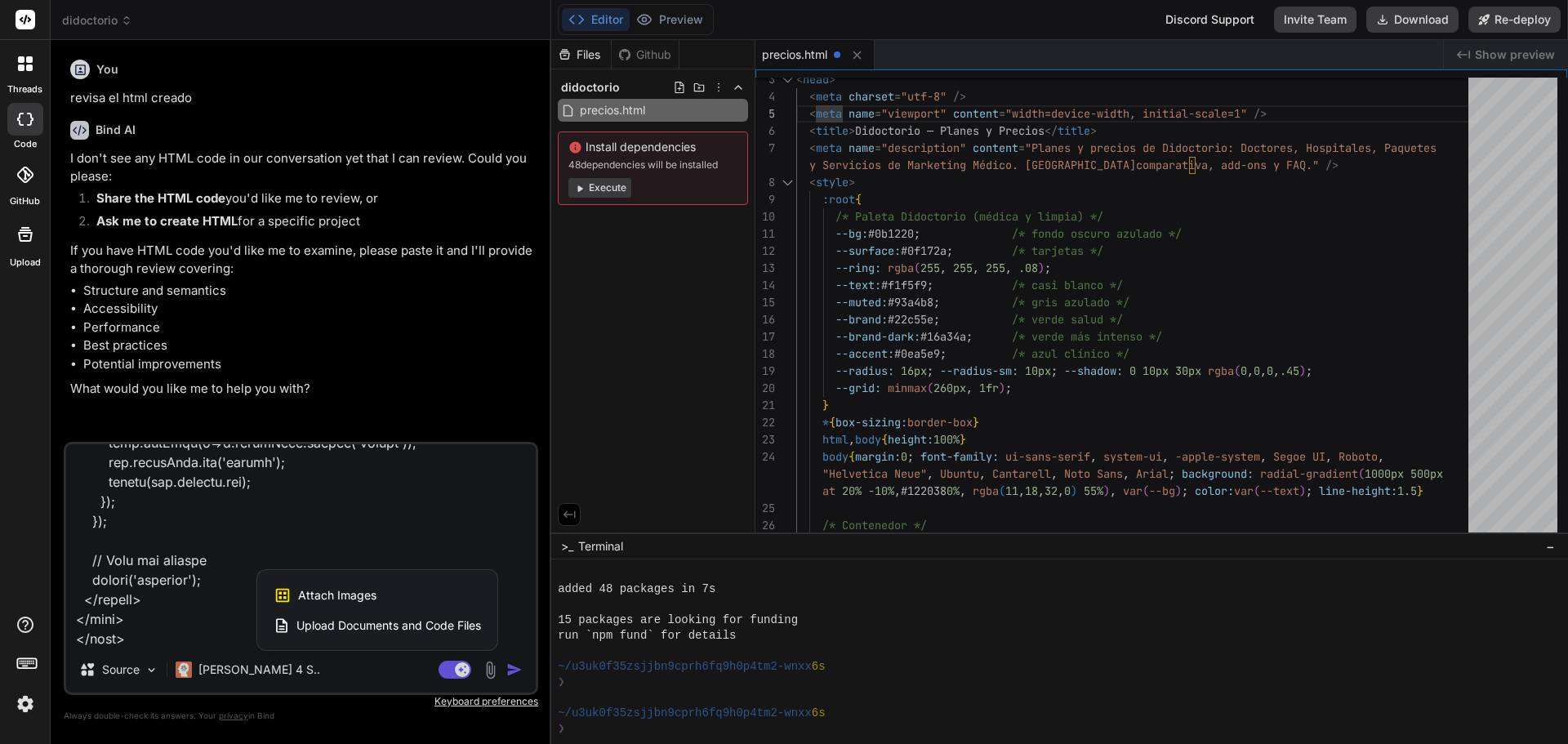
click at [490, 673] on div at bounding box center [784, 372] width 1568 height 744
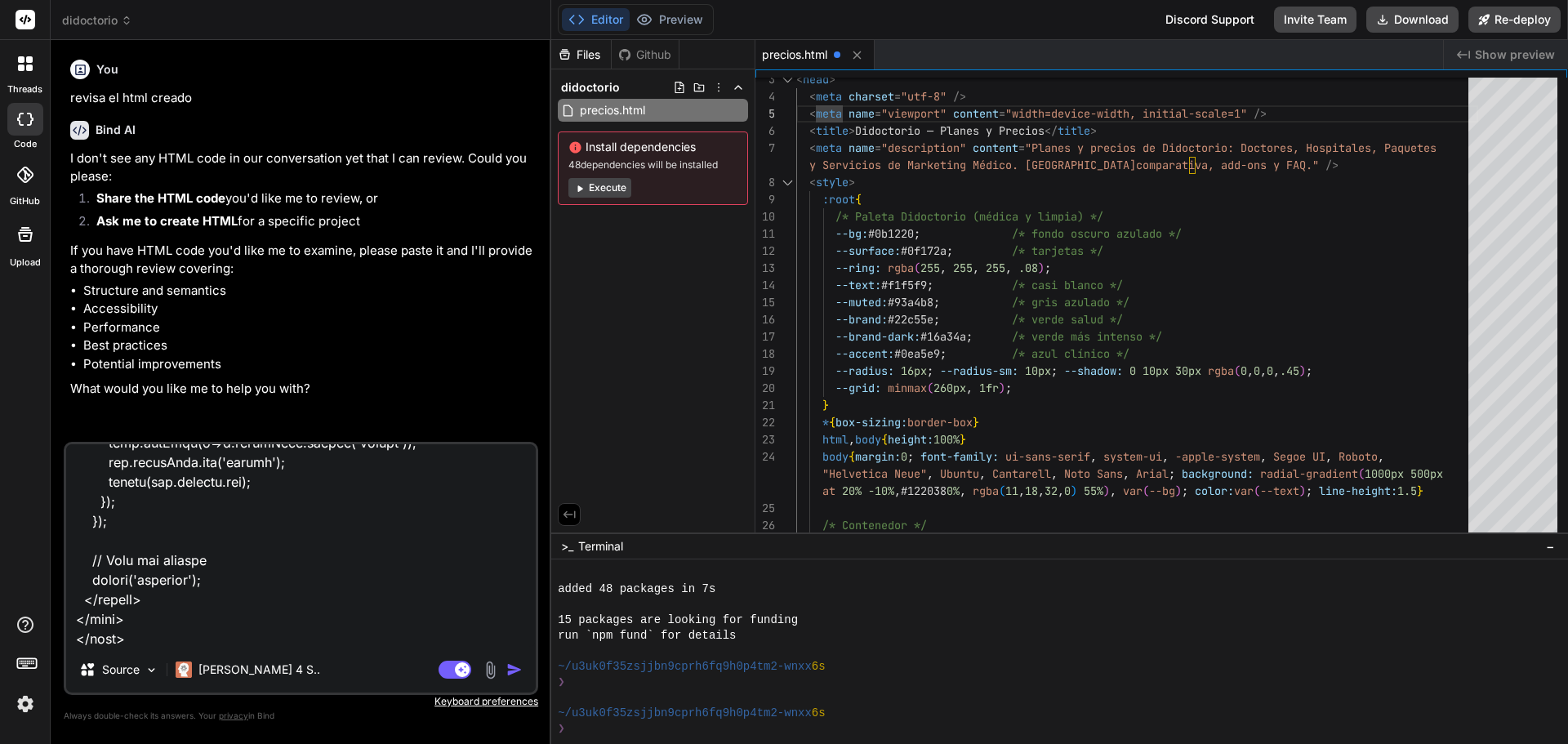
click at [393, 621] on textarea at bounding box center [301, 545] width 470 height 202
type textarea "x"
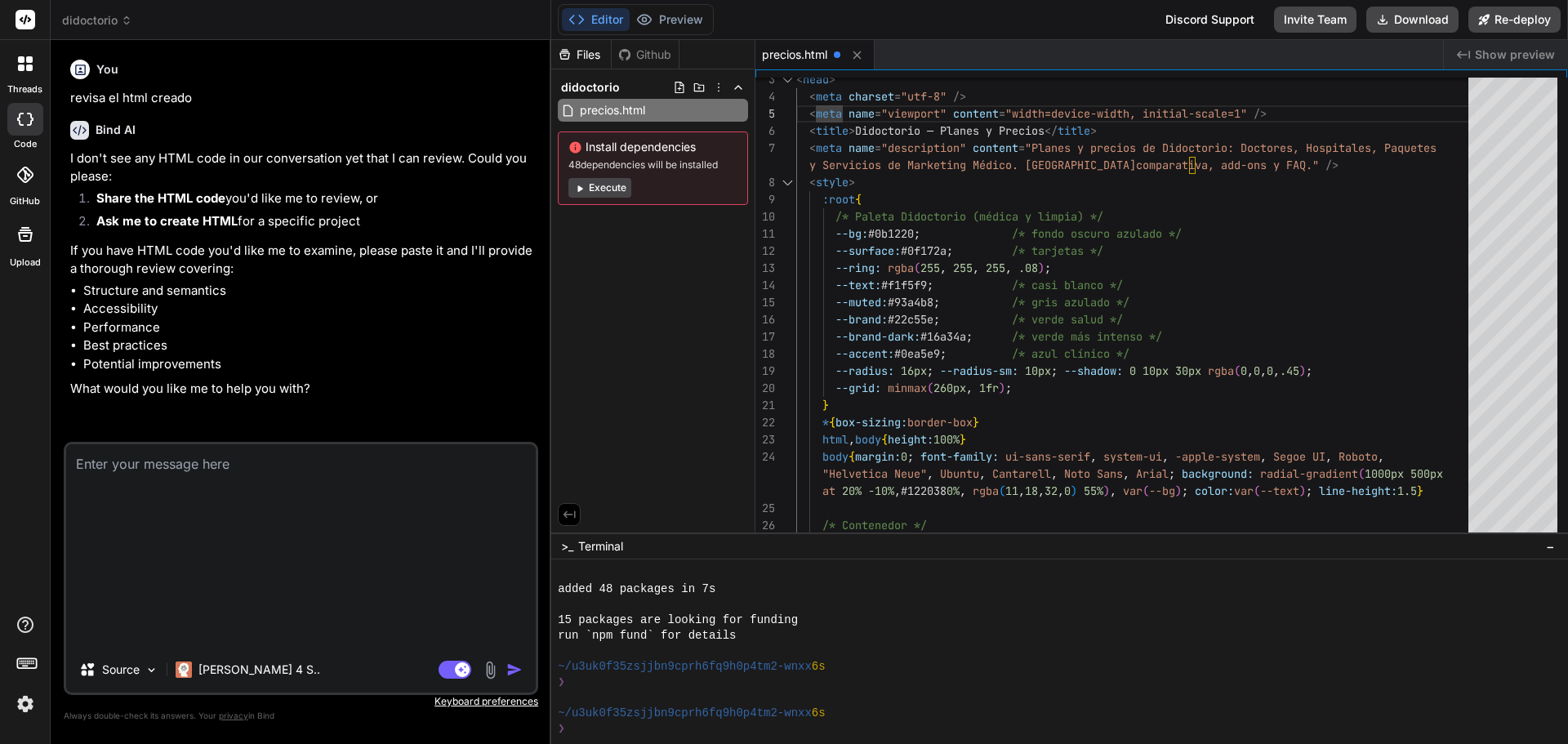
scroll to position [0, 0]
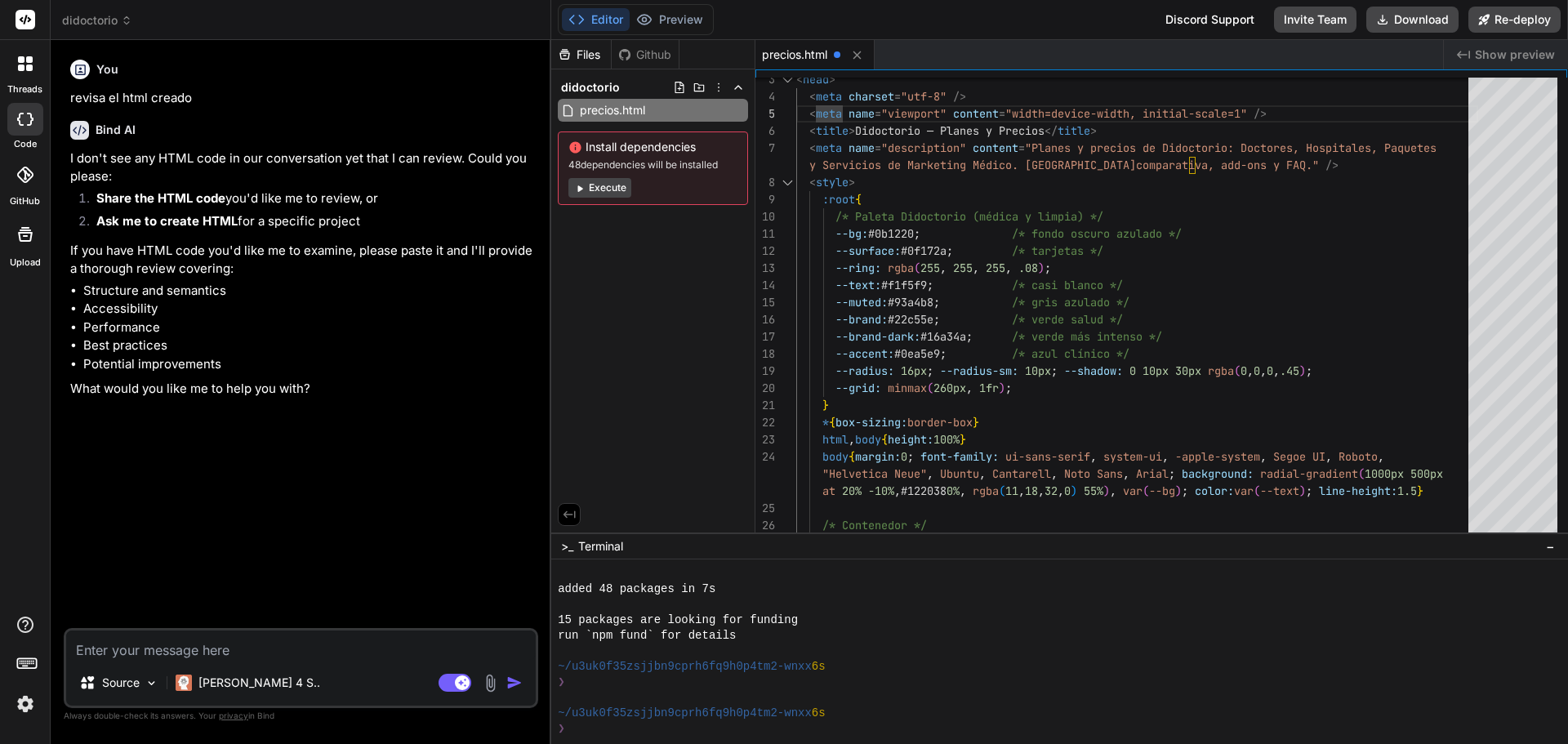
type textarea "x"
type textarea "C"
type textarea "x"
type textarea "Co"
type textarea "x"
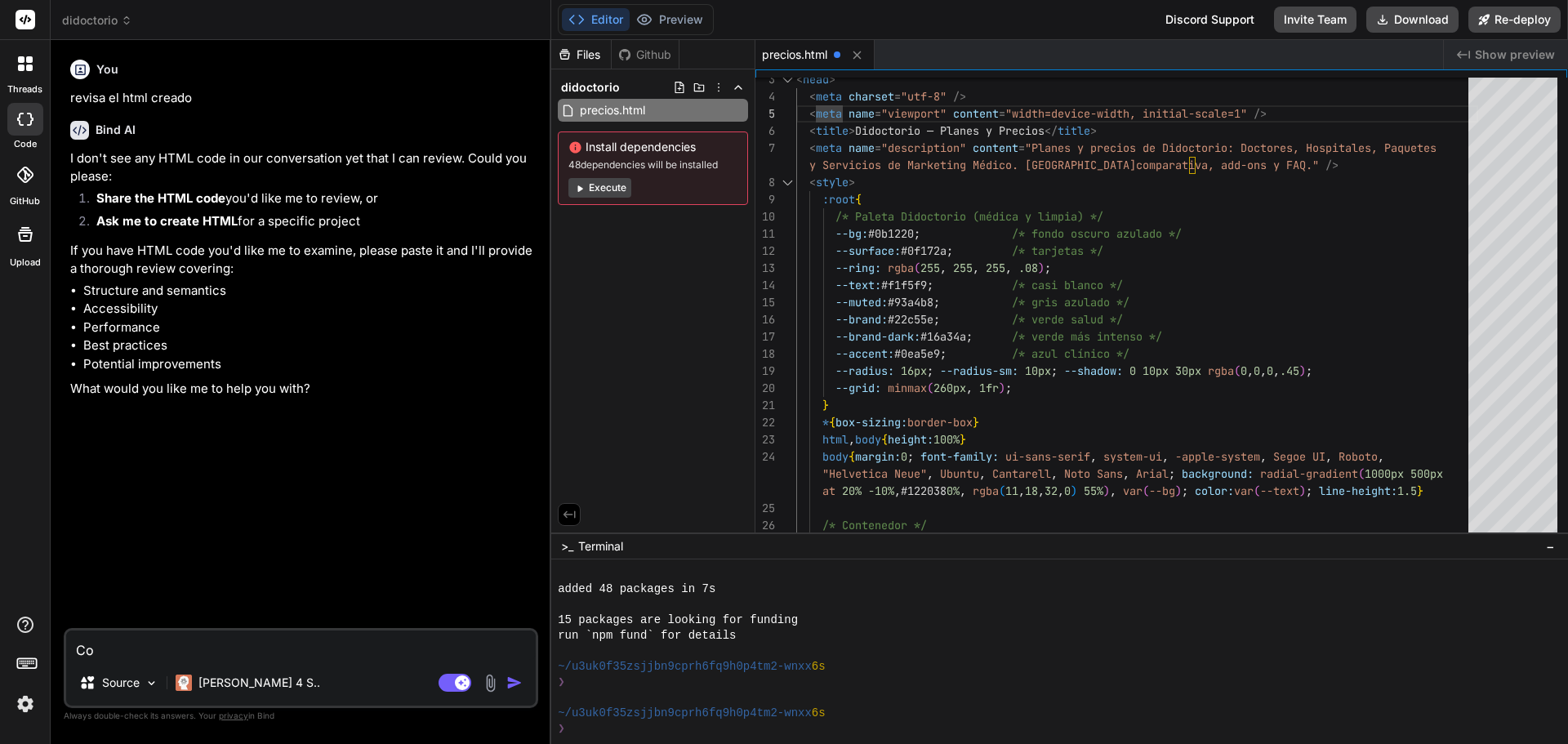
type textarea "Com"
type textarea "x"
type textarea "Comp"
type textarea "x"
type textarea "Compl"
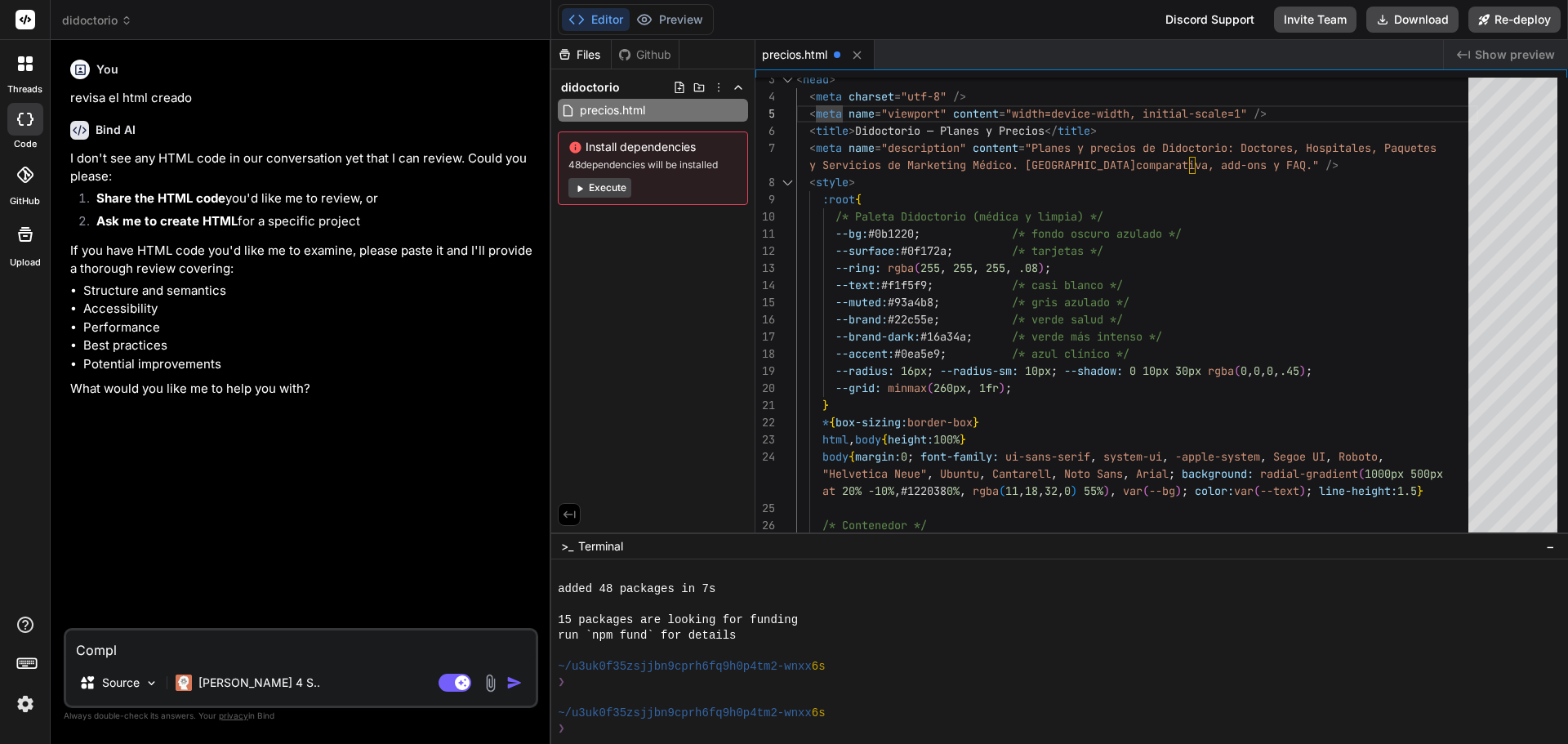
type textarea "x"
type textarea "Comple"
type textarea "x"
type textarea "Complem"
type textarea "x"
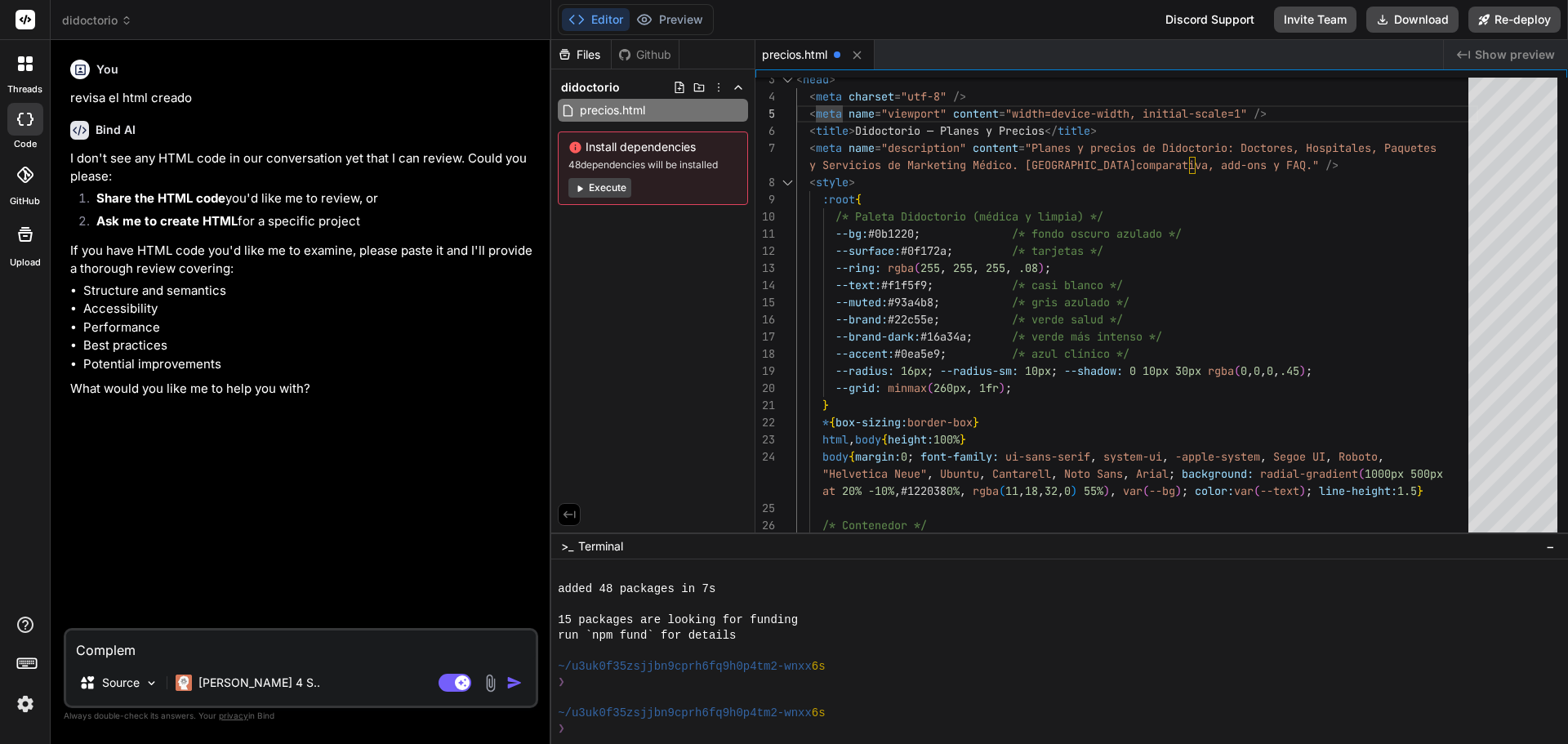
type textarea "Compleme"
type textarea "x"
type textarea "Complemen"
type textarea "x"
type textarea "Complement"
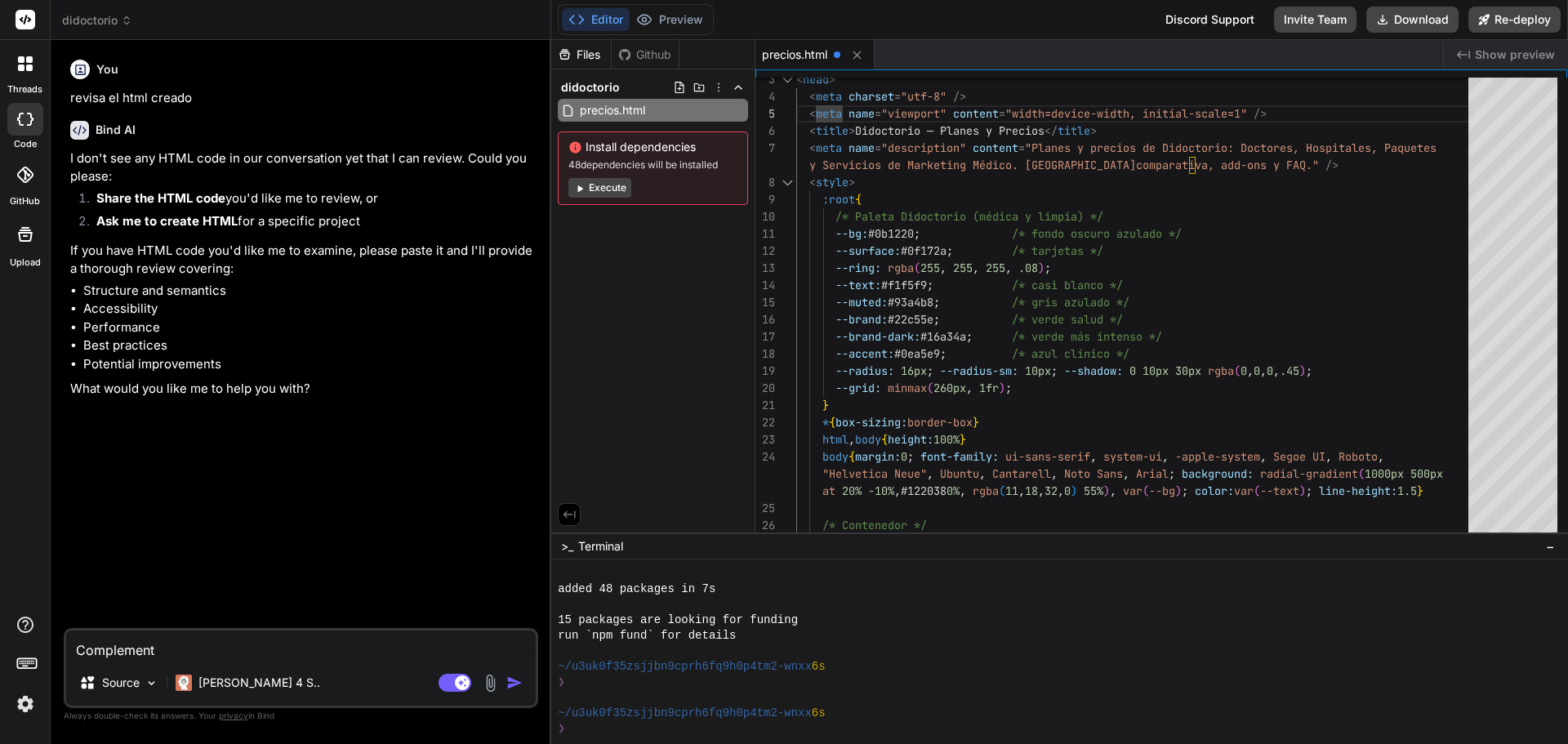
type textarea "x"
type textarea "Complementa"
type textarea "x"
type textarea "Complementa"
type textarea "x"
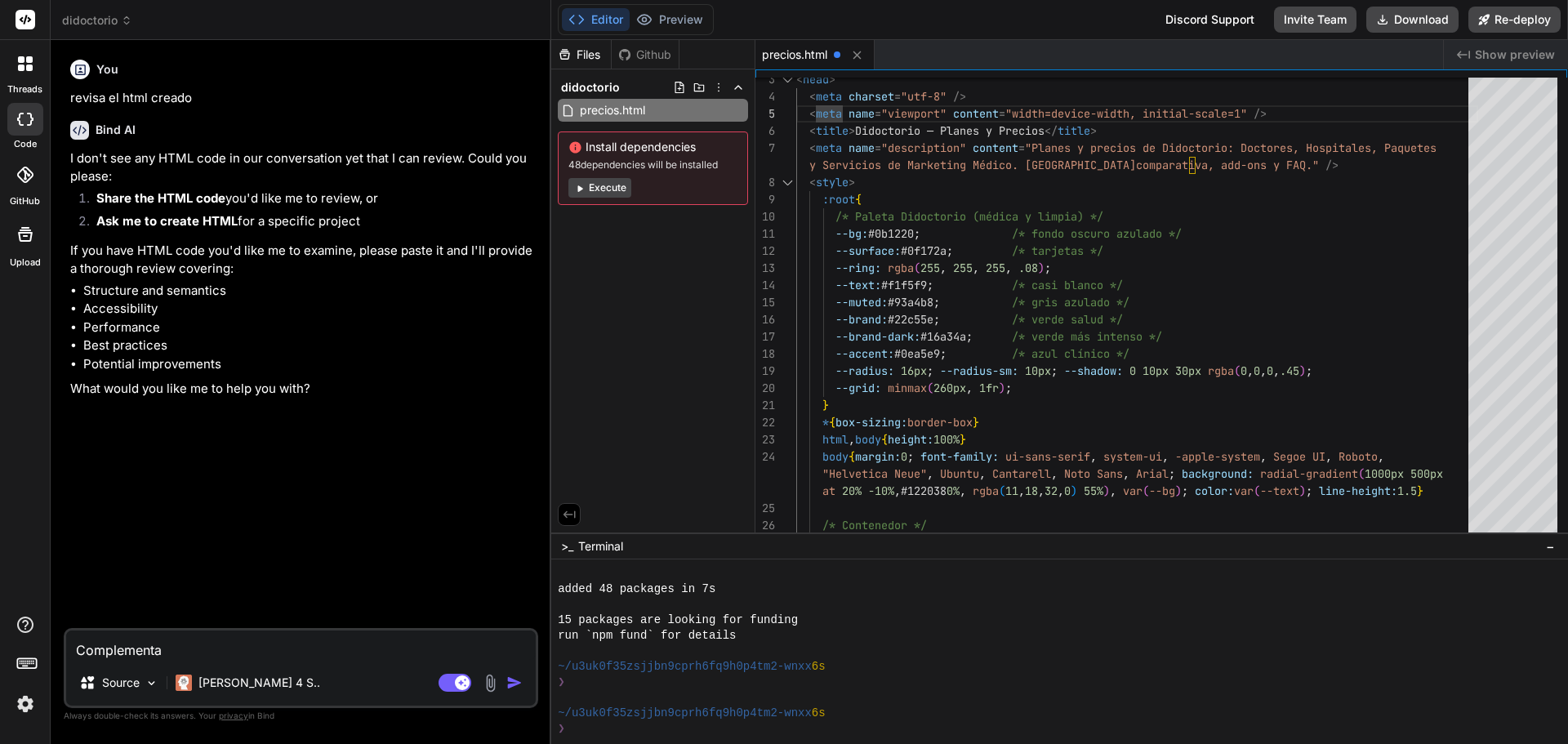
type textarea "Complementa l"
type textarea "x"
type textarea "Complementa la"
type textarea "x"
type textarea "Complementa la"
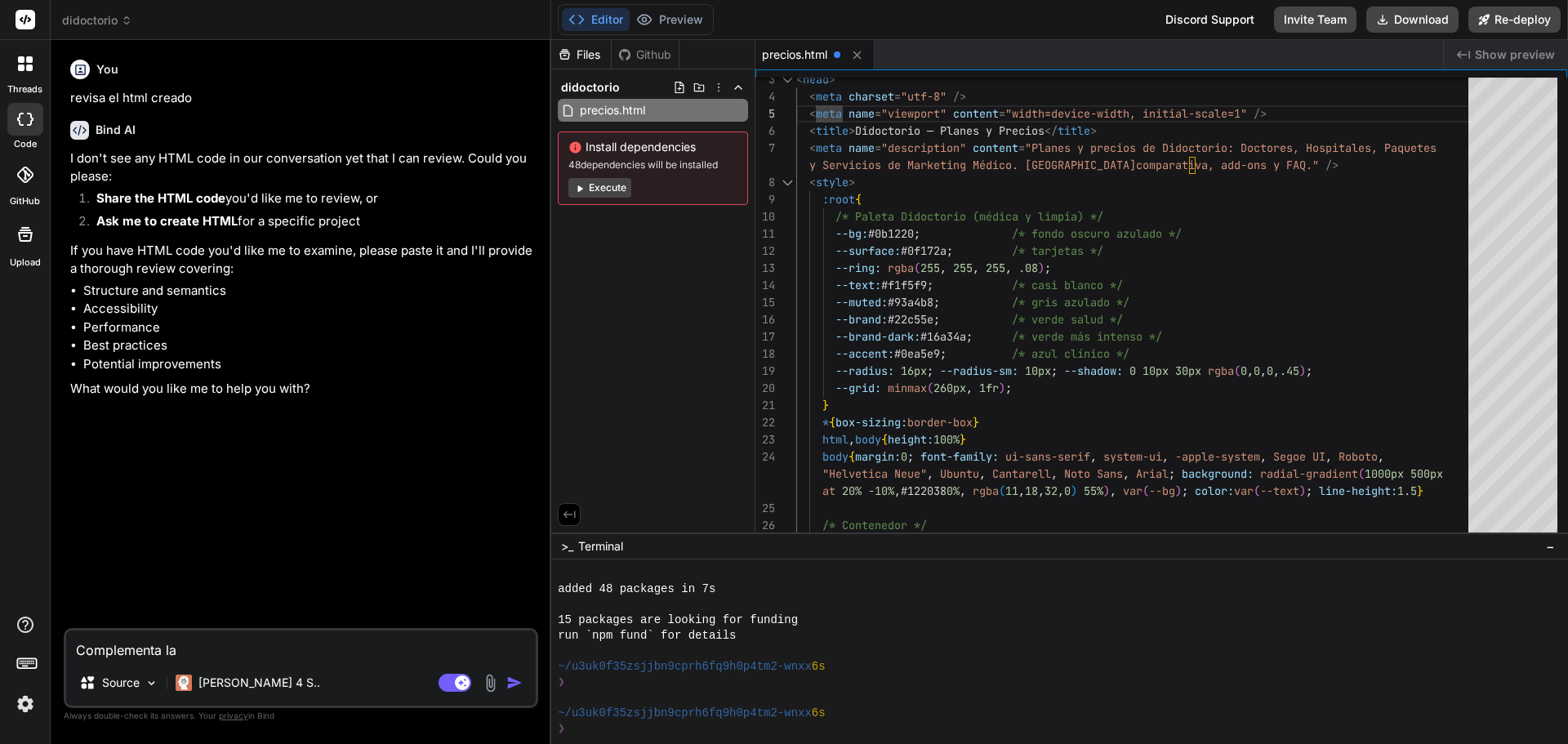
type textarea "x"
type textarea "Complementa la s"
type textarea "x"
type textarea "Complementa la si"
type textarea "x"
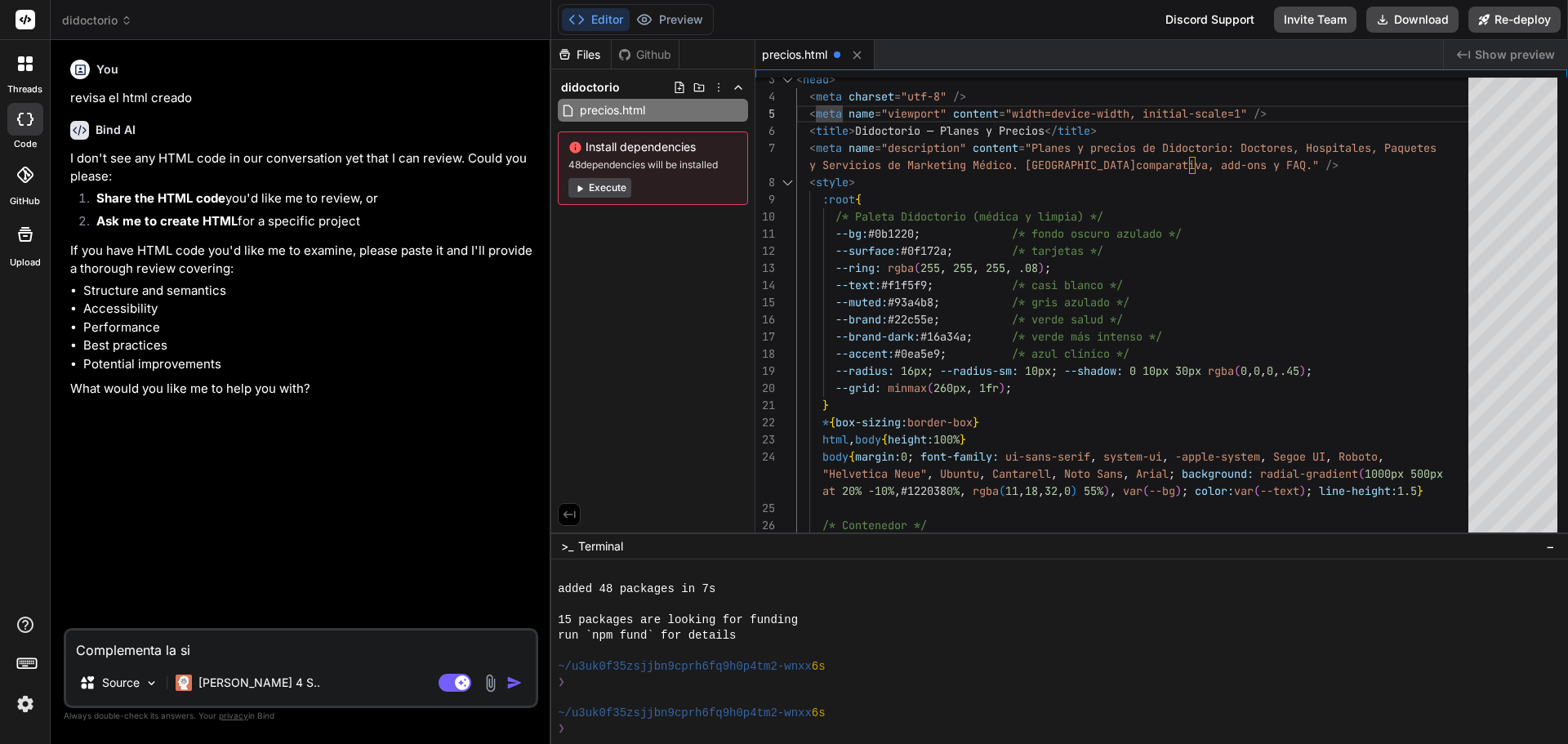
type textarea "Complementa la sig"
type textarea "x"
type textarea "Complementa la sigu"
type textarea "x"
type textarea "Complementa la sigui"
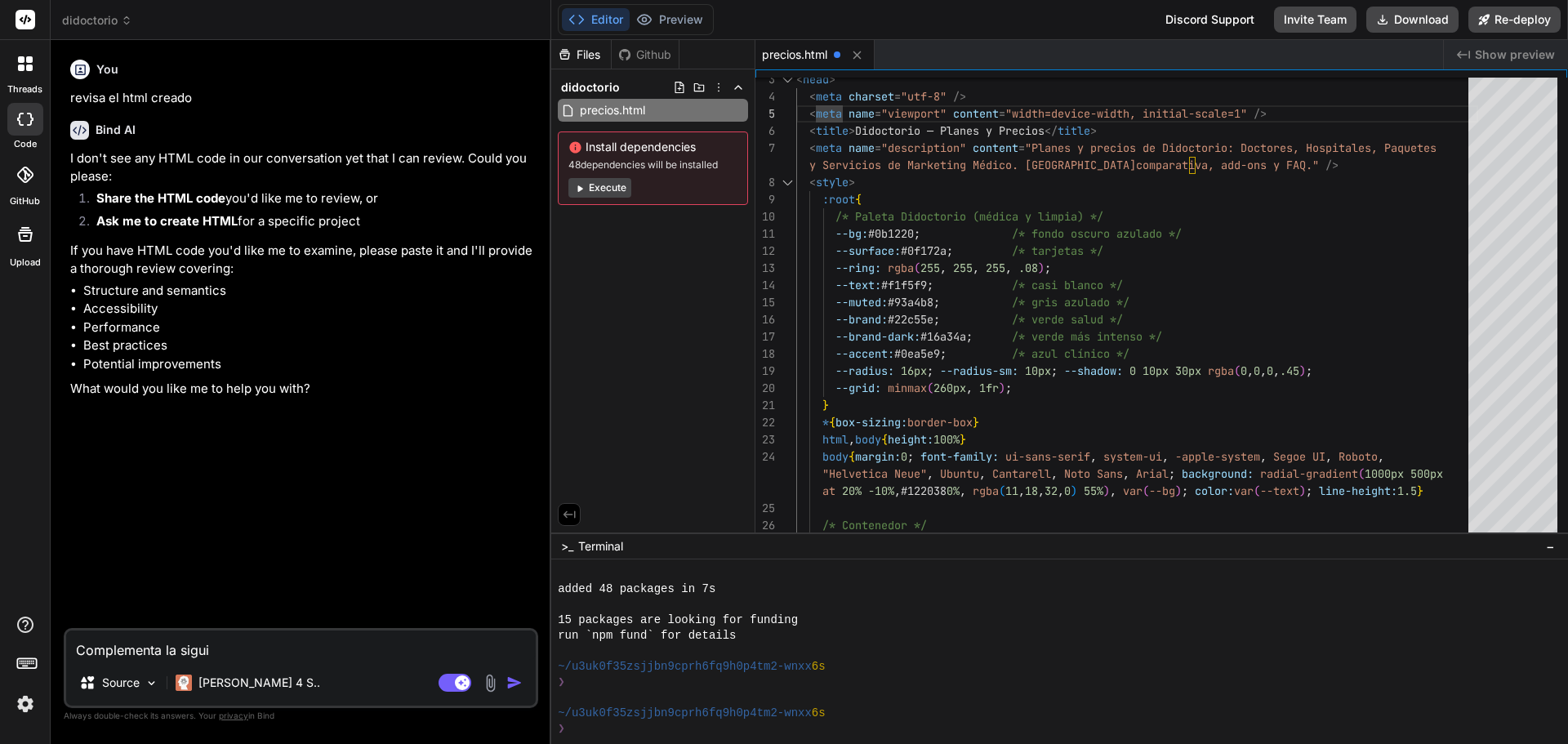
type textarea "x"
type textarea "Complementa la siguie"
type textarea "x"
type textarea "Complementa la siguien"
type textarea "x"
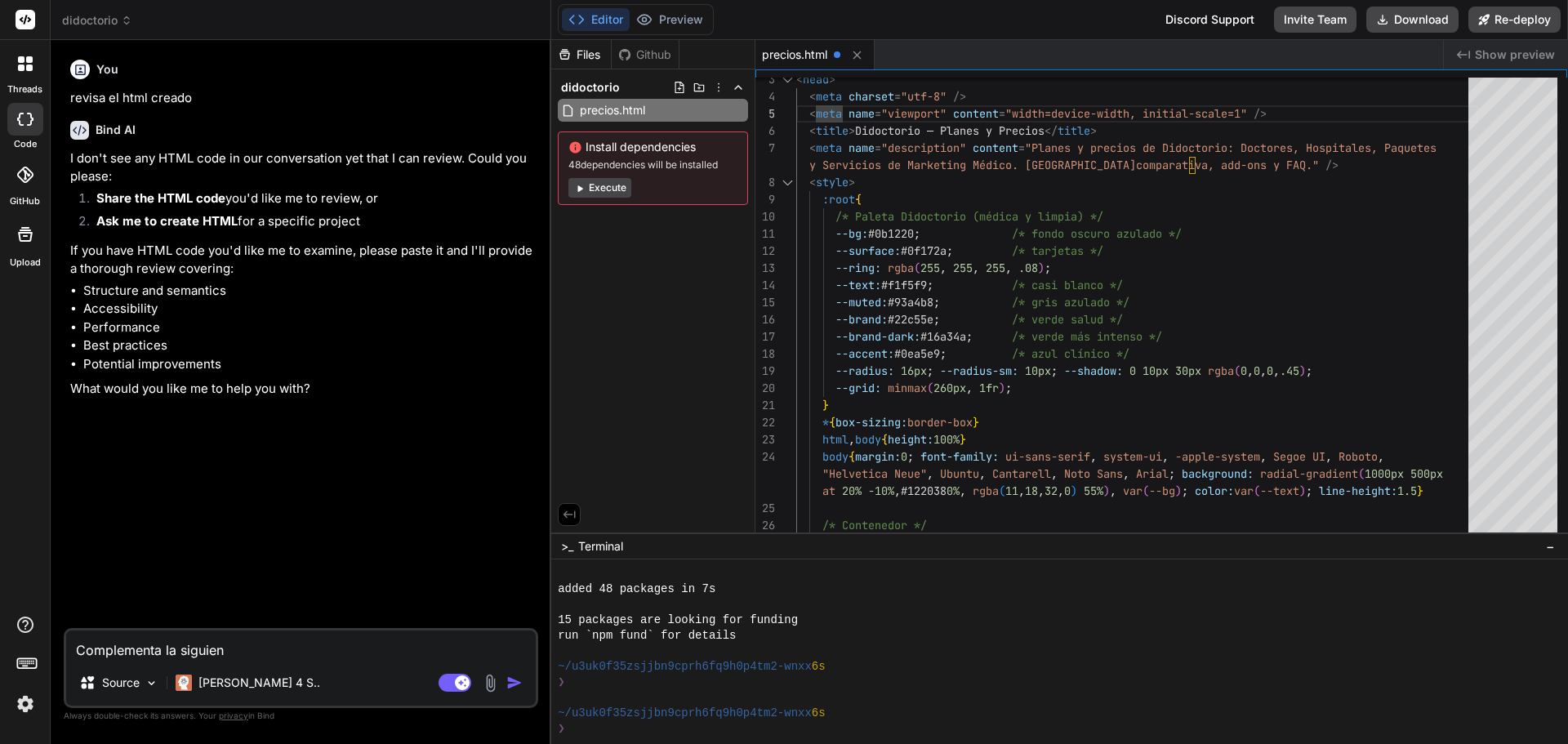
type textarea "Complementa la siguient"
type textarea "x"
type textarea "Complementa la siguiente"
type textarea "x"
type textarea "Complementa la siguiente"
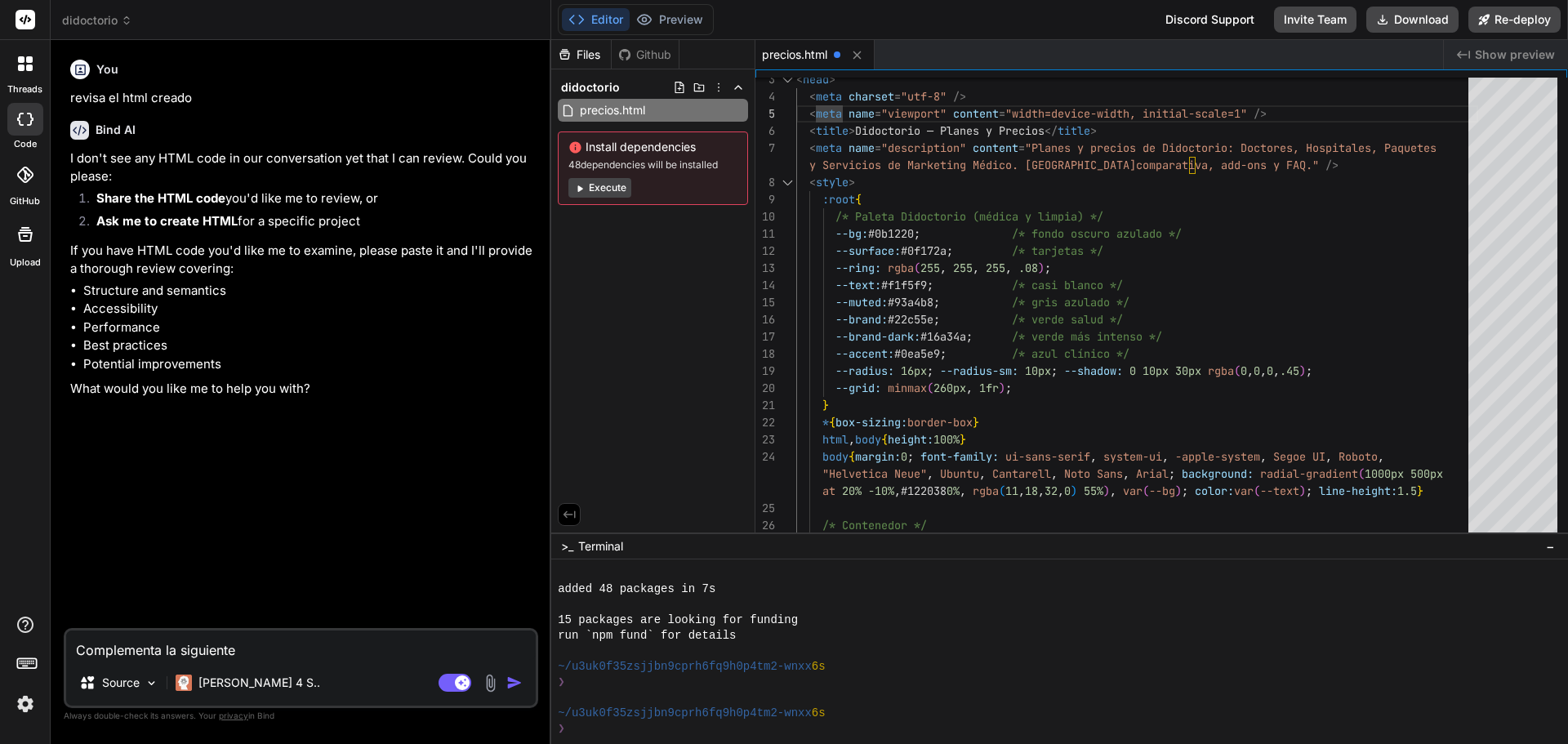
type textarea "x"
type textarea "Complementa la siguiente p"
type textarea "x"
type textarea "Complementa la siguiente pa"
type textarea "x"
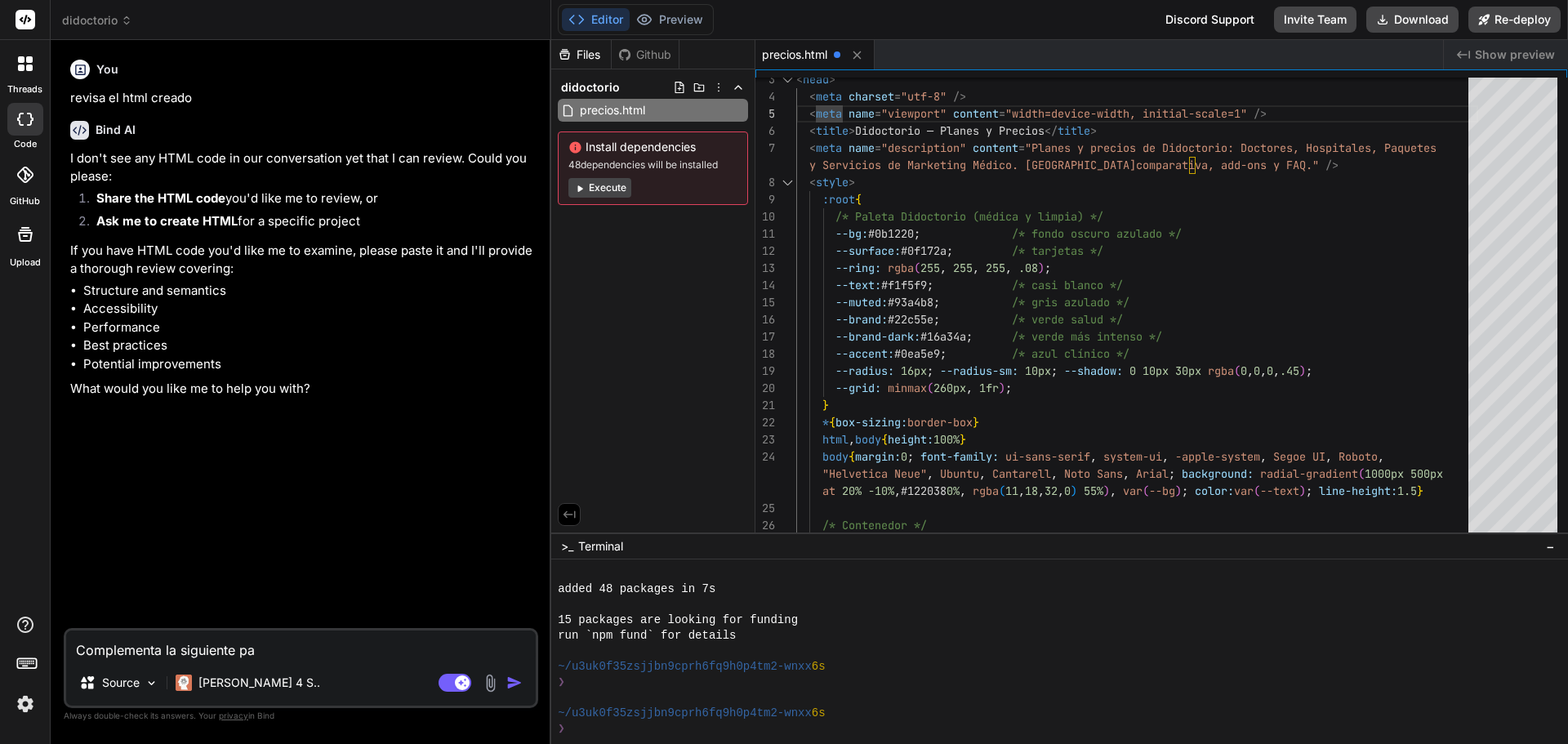
type textarea "Complementa la siguiente pag"
type textarea "x"
type textarea "Complementa la siguiente pagi"
type textarea "x"
type textarea "Complementa la siguiente pagin"
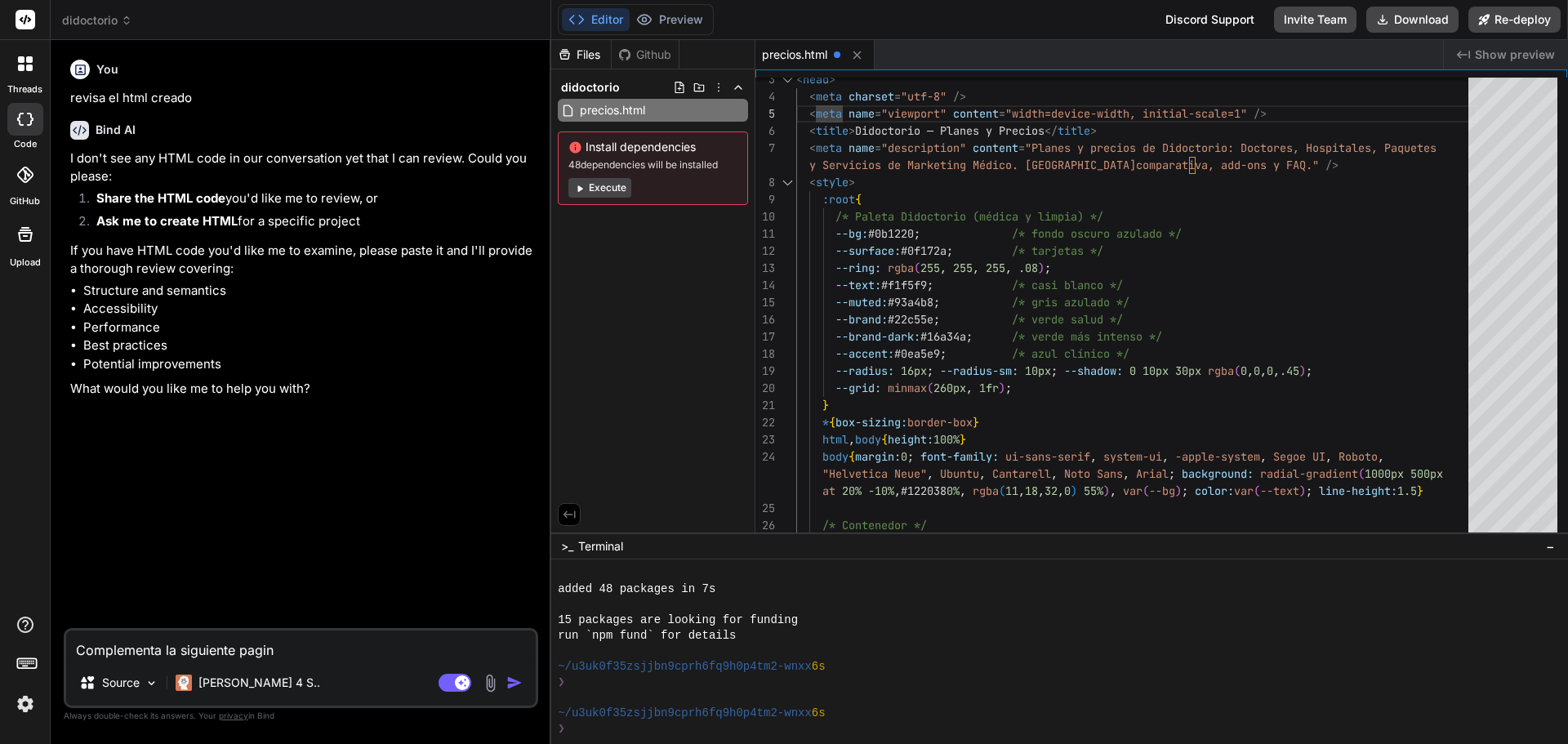
type textarea "x"
type textarea "Complementa la siguiente pagina"
type textarea "x"
type textarea "Complementa la siguiente pagina"
type textarea "x"
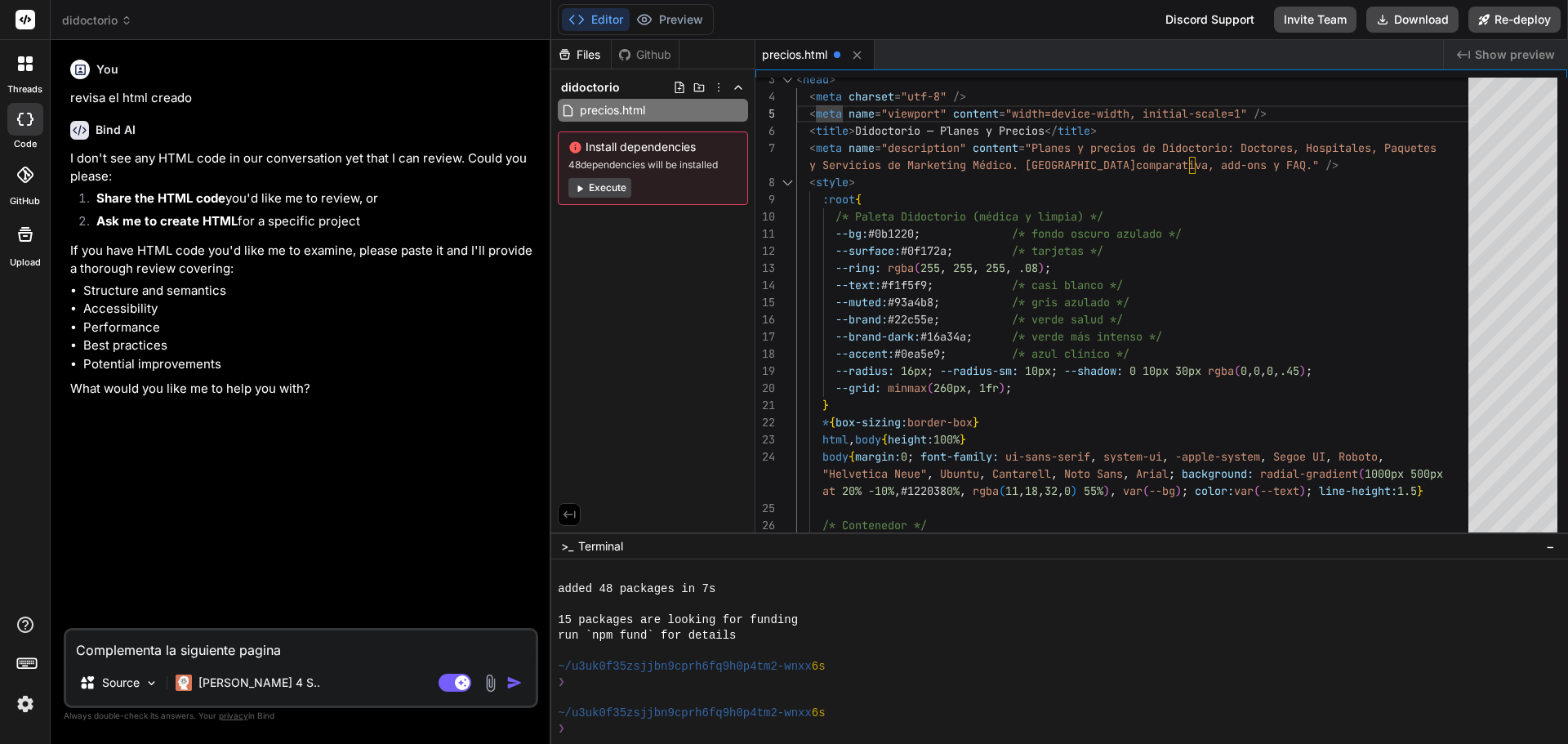
type textarea "Complementa la siguiente pagina d"
type textarea "x"
type textarea "Complementa la siguiente pagina de"
type textarea "x"
type textarea "Complementa la siguiente pagina de"
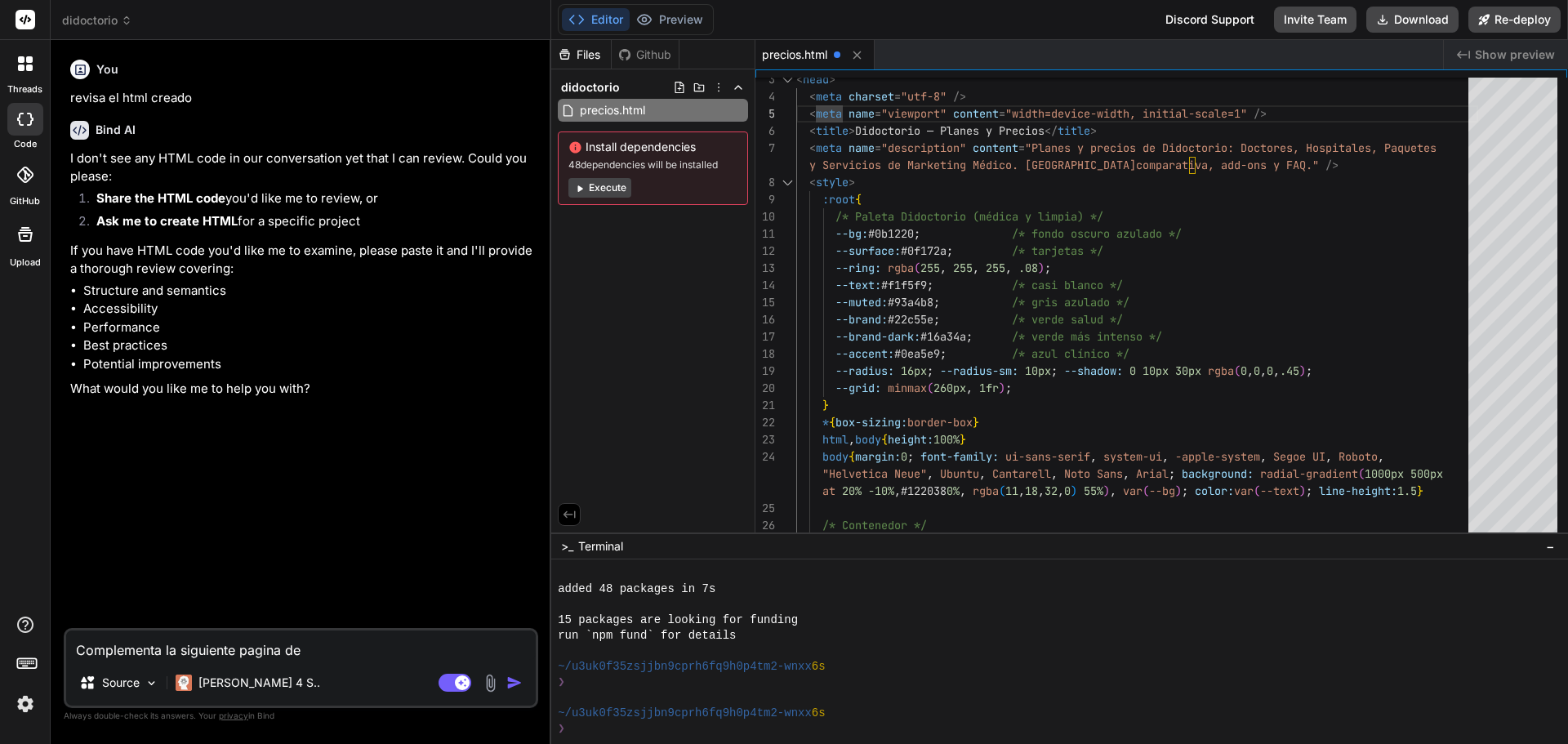
type textarea "x"
type textarea "Complementa la siguiente pagina de p"
type textarea "x"
type textarea "Complementa la siguiente pagina de pr"
type textarea "x"
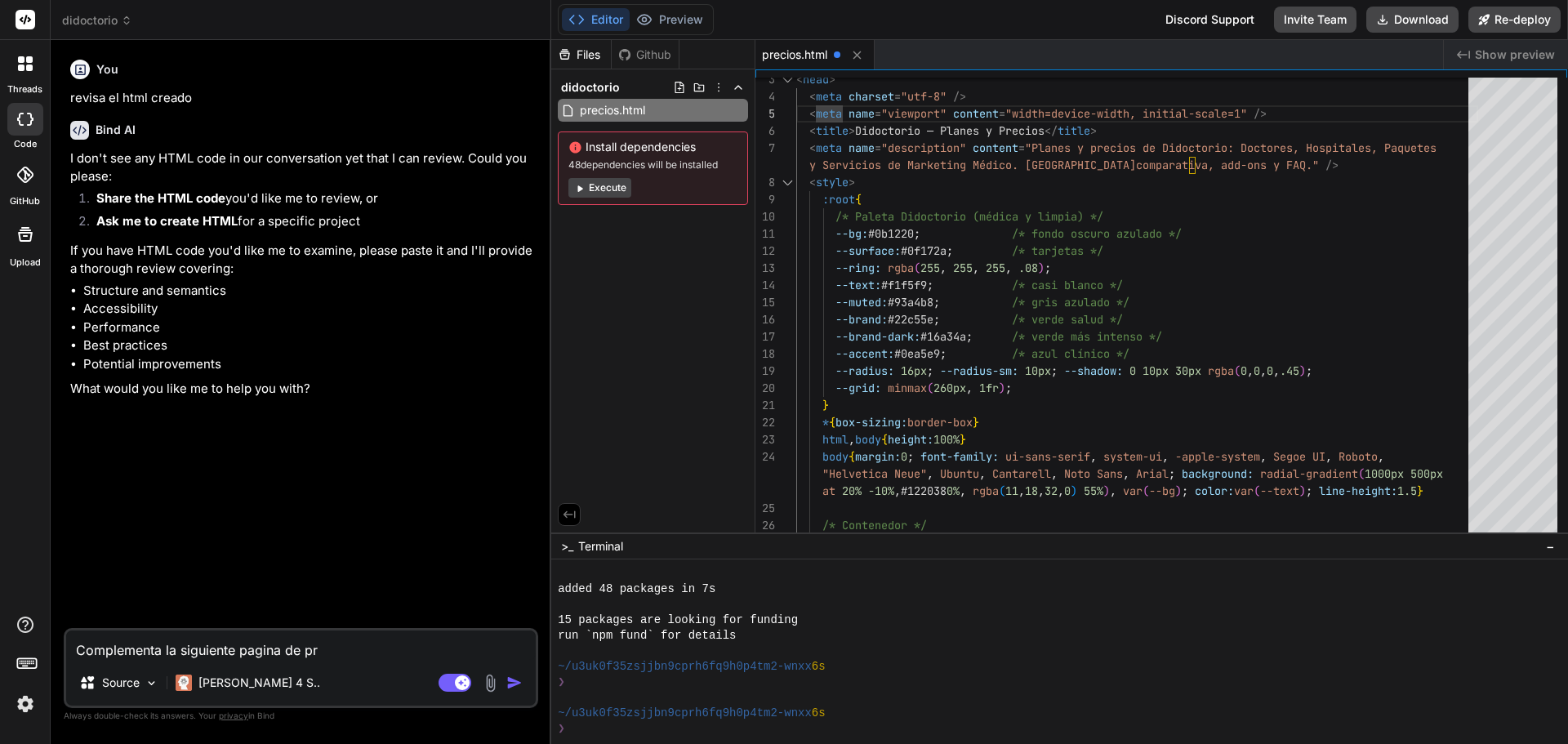
type textarea "Complementa la siguiente pagina de pre"
type textarea "x"
type textarea "Complementa la siguiente pagina de prec"
type textarea "x"
type textarea "Complementa la siguiente pagina de preci"
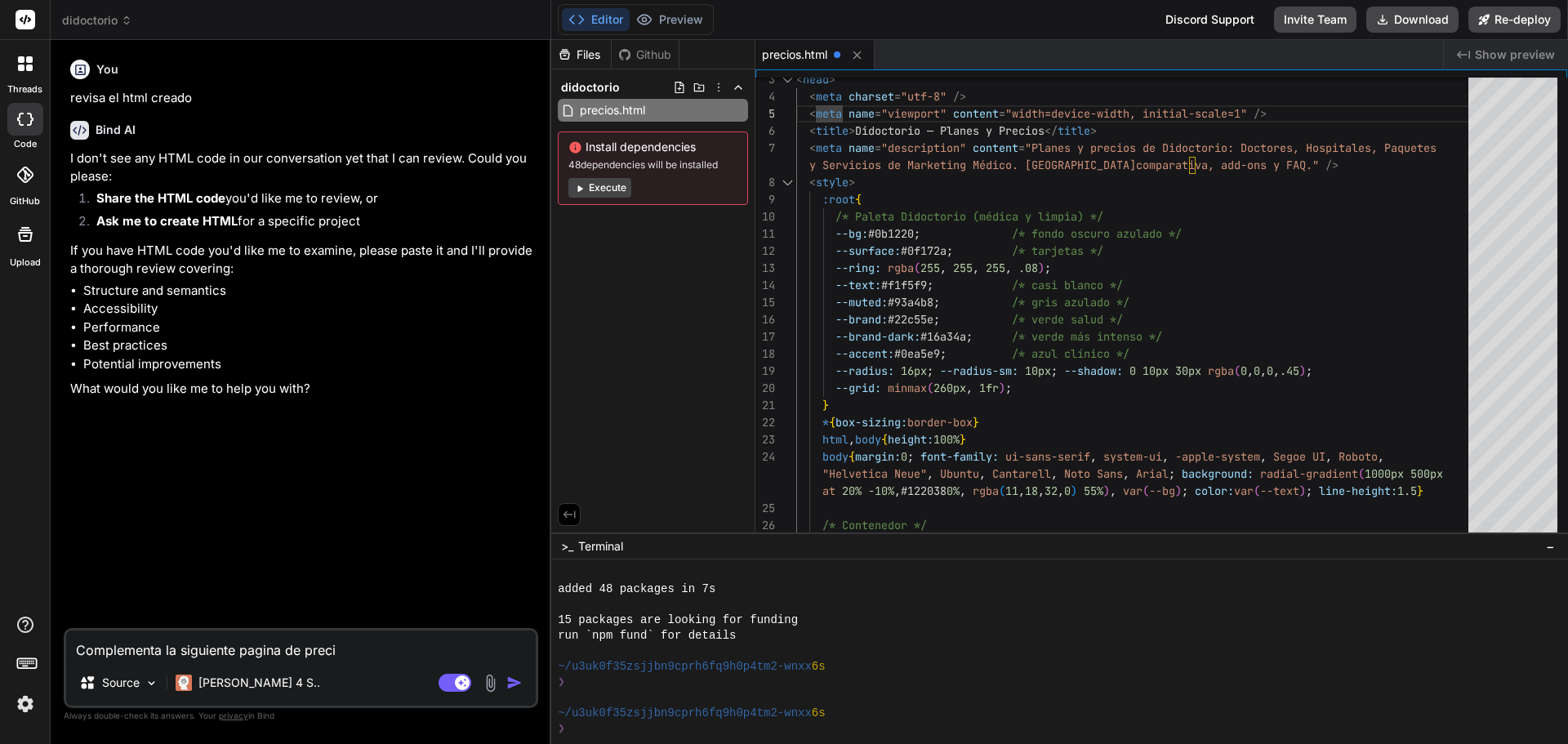
type textarea "x"
type textarea "Complementa la siguiente pagina de precio"
type textarea "x"
type textarea "Complementa la siguiente pagina de precios"
click at [488, 689] on img at bounding box center [491, 683] width 19 height 19
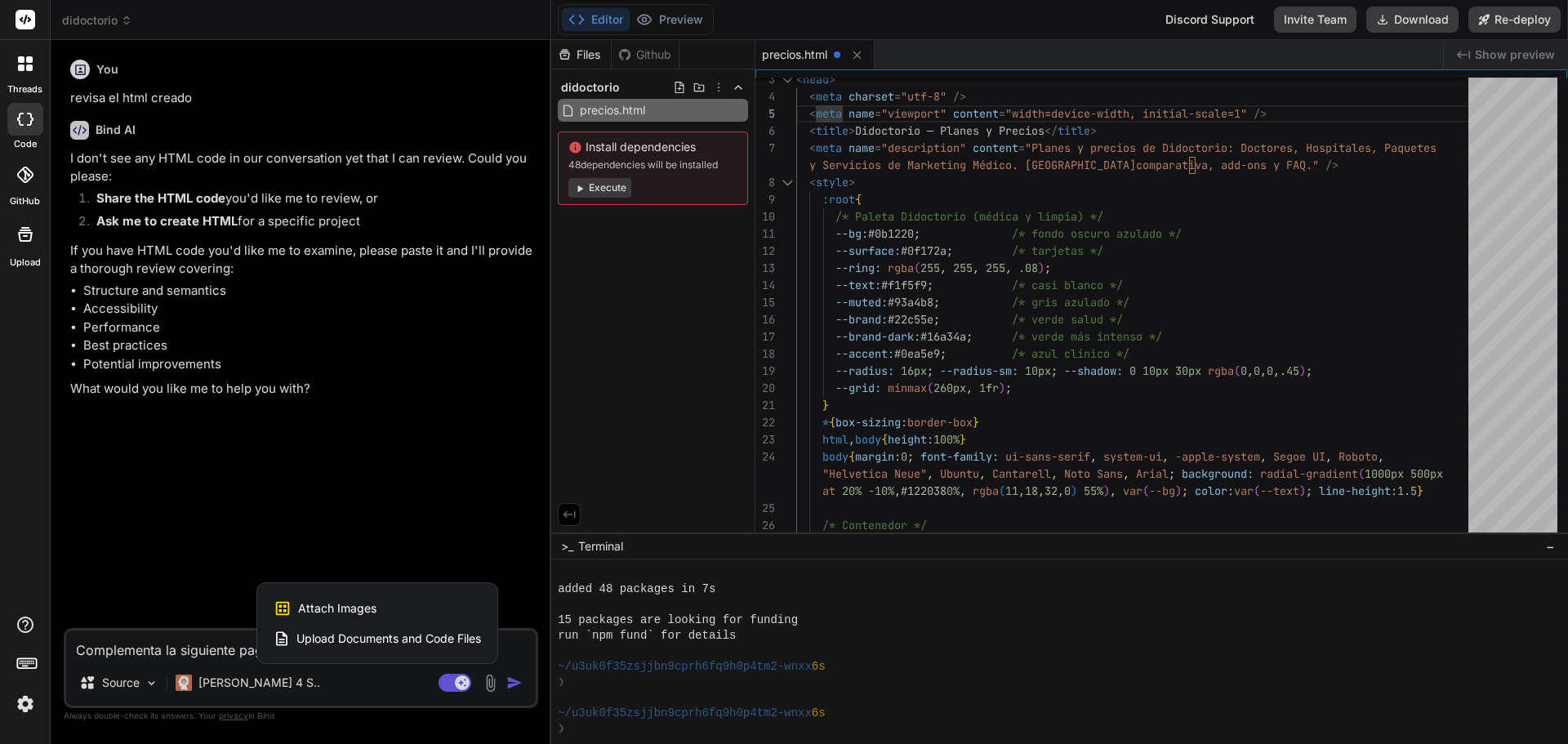
click at [321, 640] on span "Upload Documents and Code Files" at bounding box center [388, 638] width 184 height 16
type textarea "x"
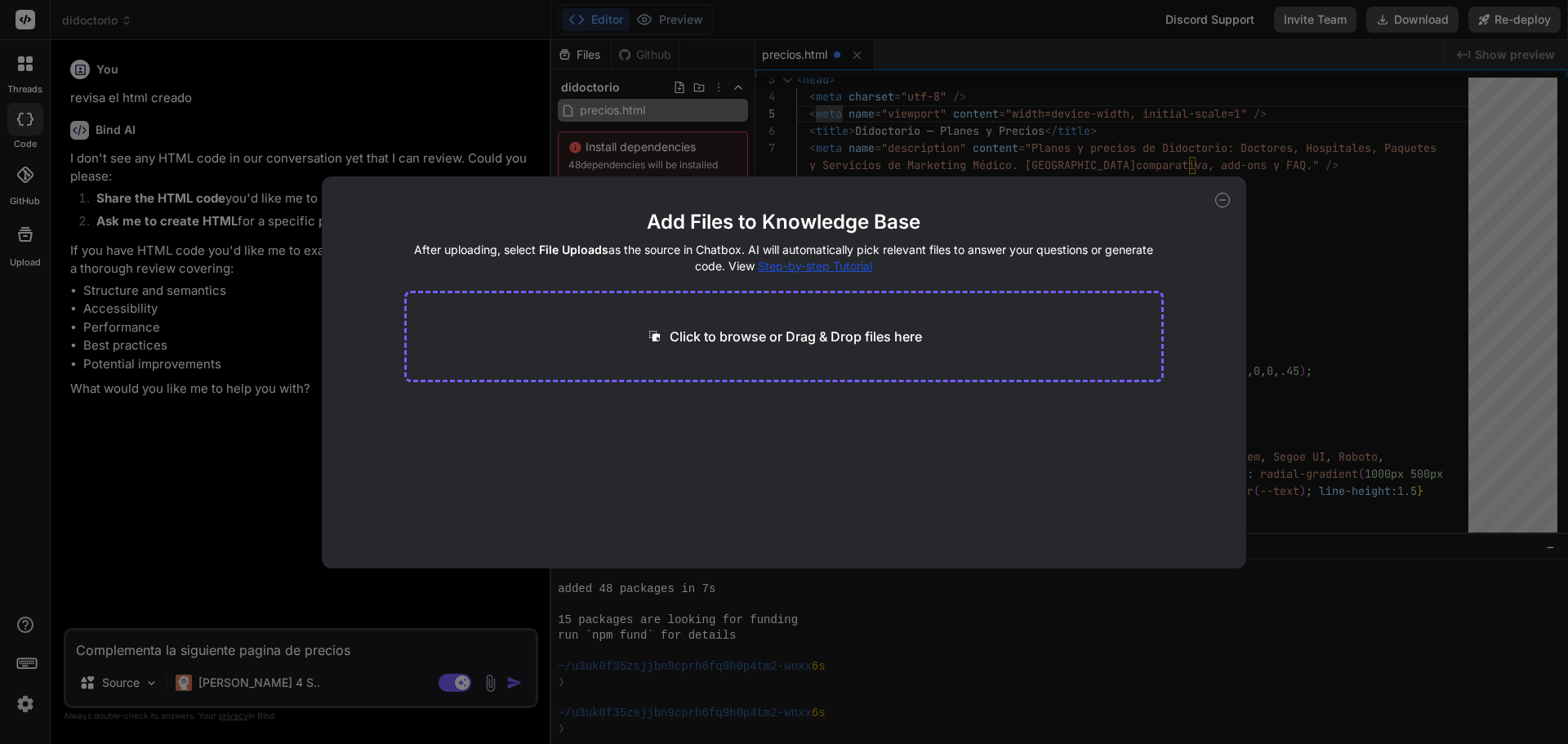
click at [846, 330] on p "Click to browse or Drag & Drop files here" at bounding box center [796, 337] width 252 height 20
type input "C:\fakepath\pricing_estilo_semrush_html_css.html"
click at [1112, 521] on button "Finish" at bounding box center [1135, 519] width 57 height 33
click at [1215, 198] on icon at bounding box center [1223, 200] width 15 height 15
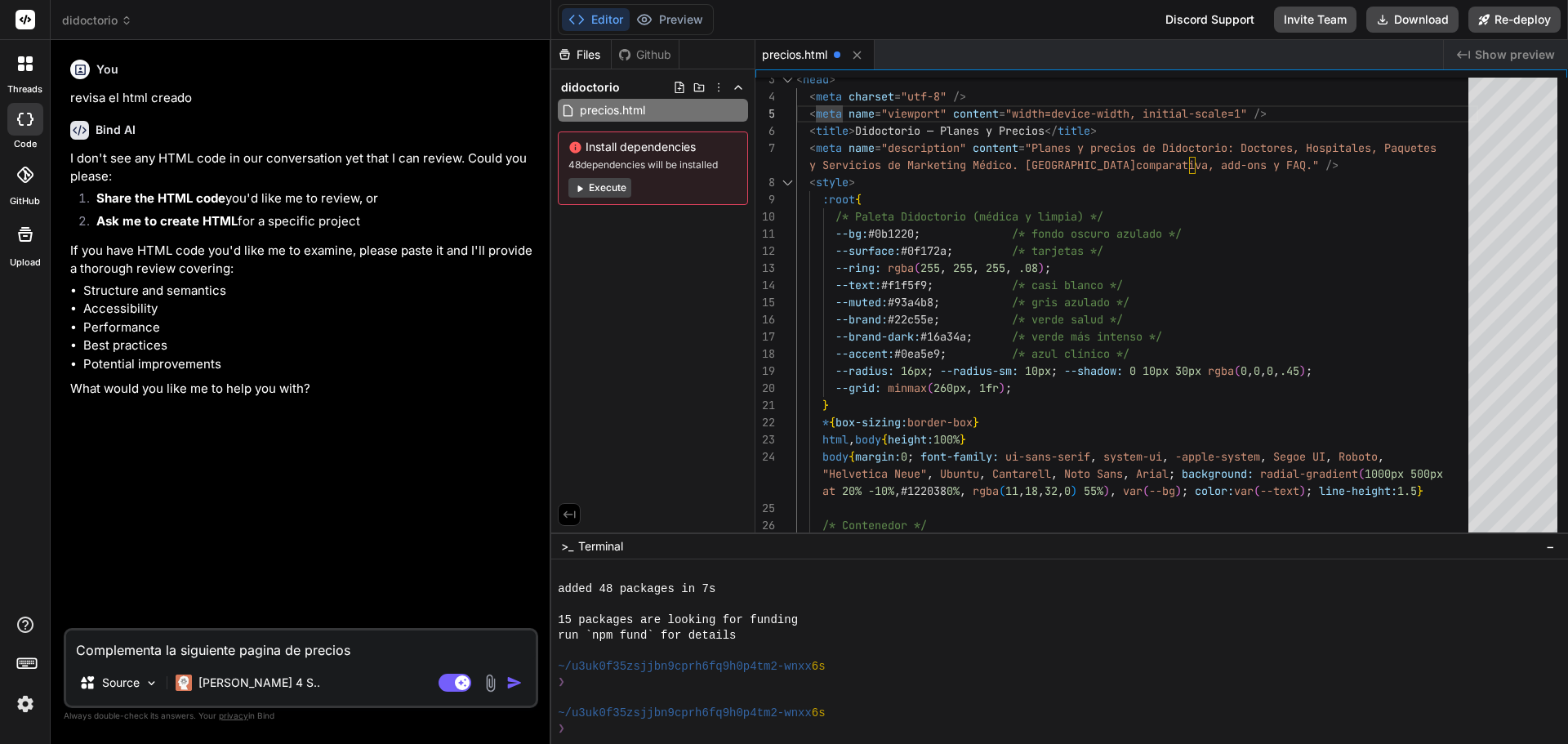
click at [495, 680] on img at bounding box center [491, 683] width 19 height 19
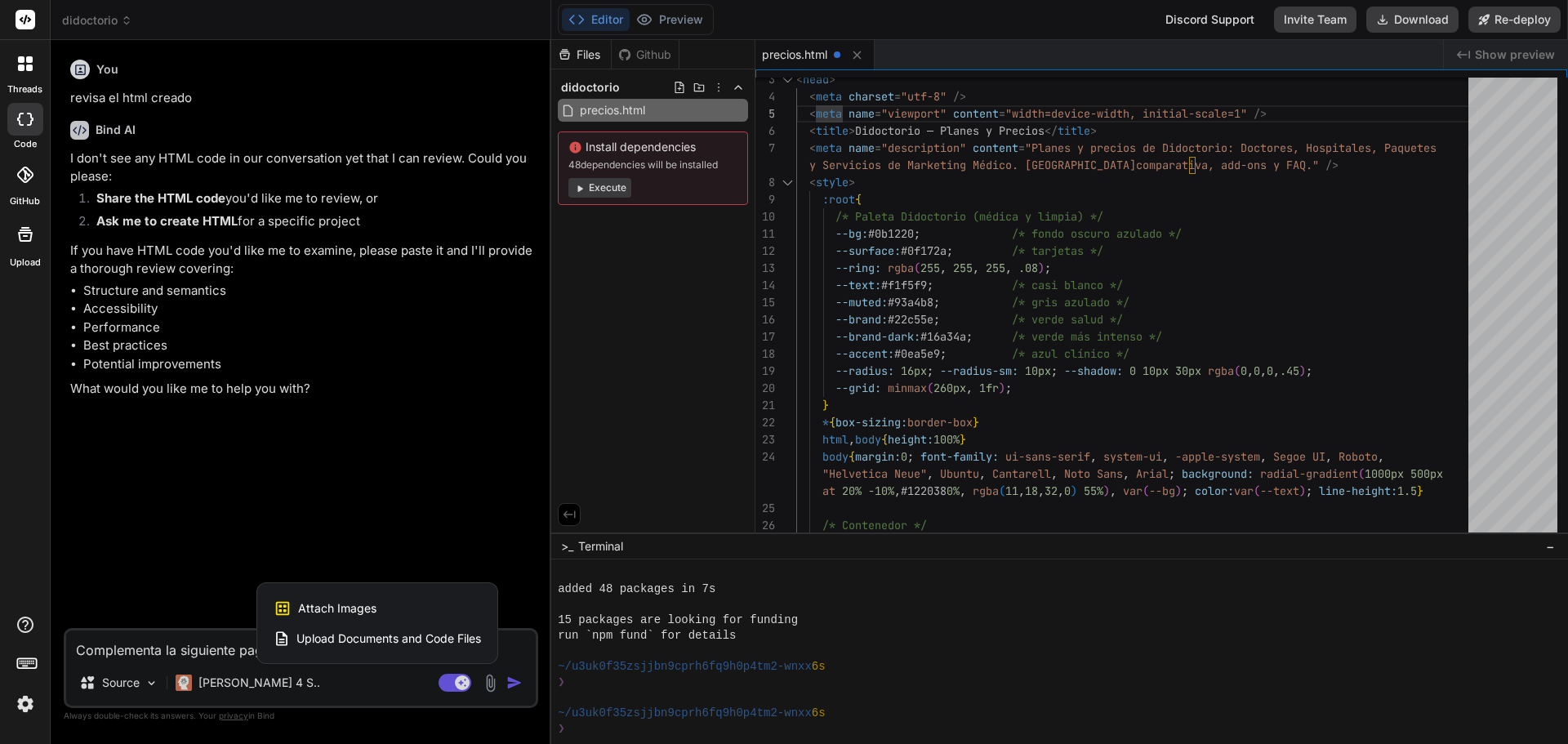
click at [417, 644] on span "Upload Documents and Code Files" at bounding box center [388, 638] width 184 height 16
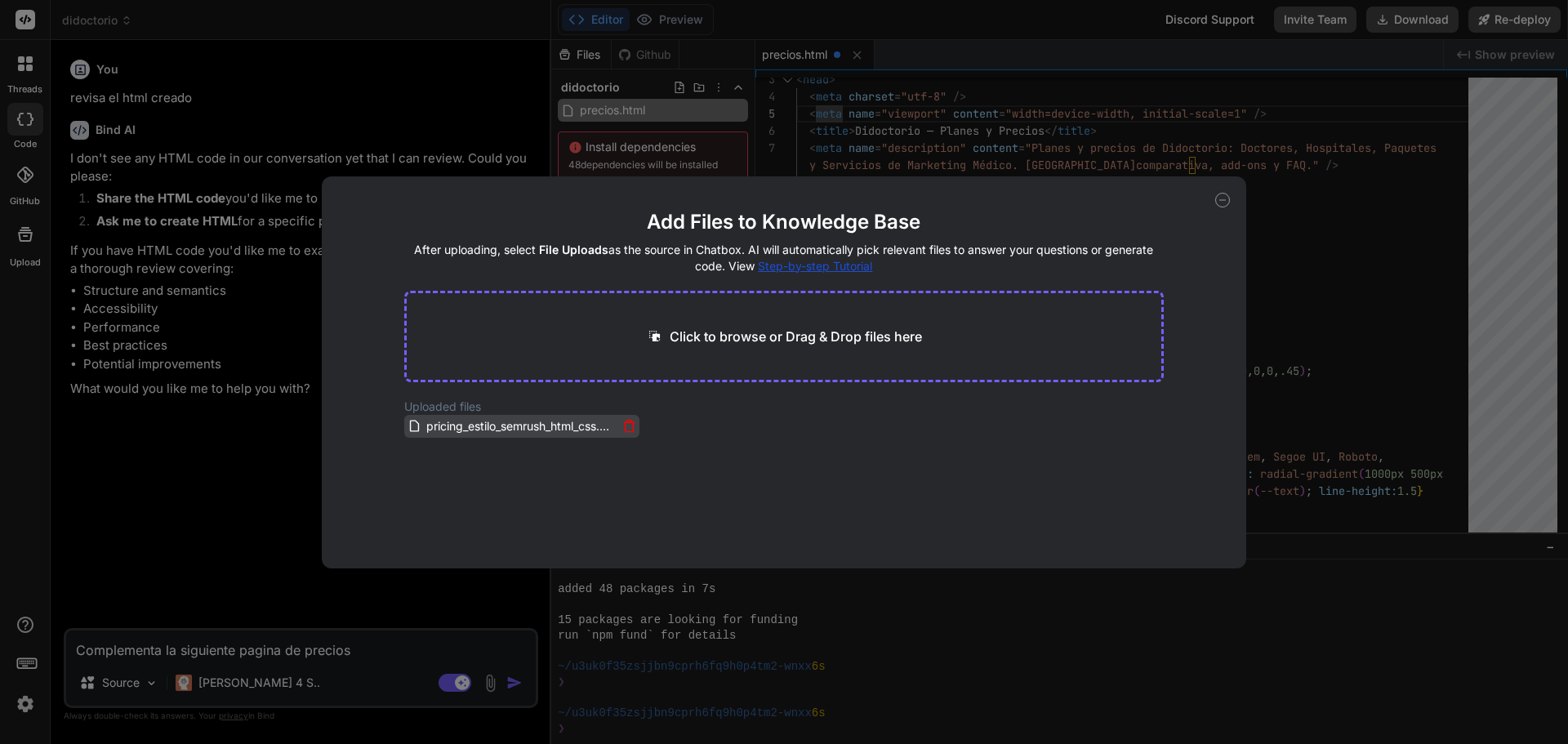
click at [516, 430] on span "pricing_estilo_semrush_html_css.html" at bounding box center [521, 426] width 193 height 20
click at [1216, 197] on icon at bounding box center [1223, 200] width 15 height 15
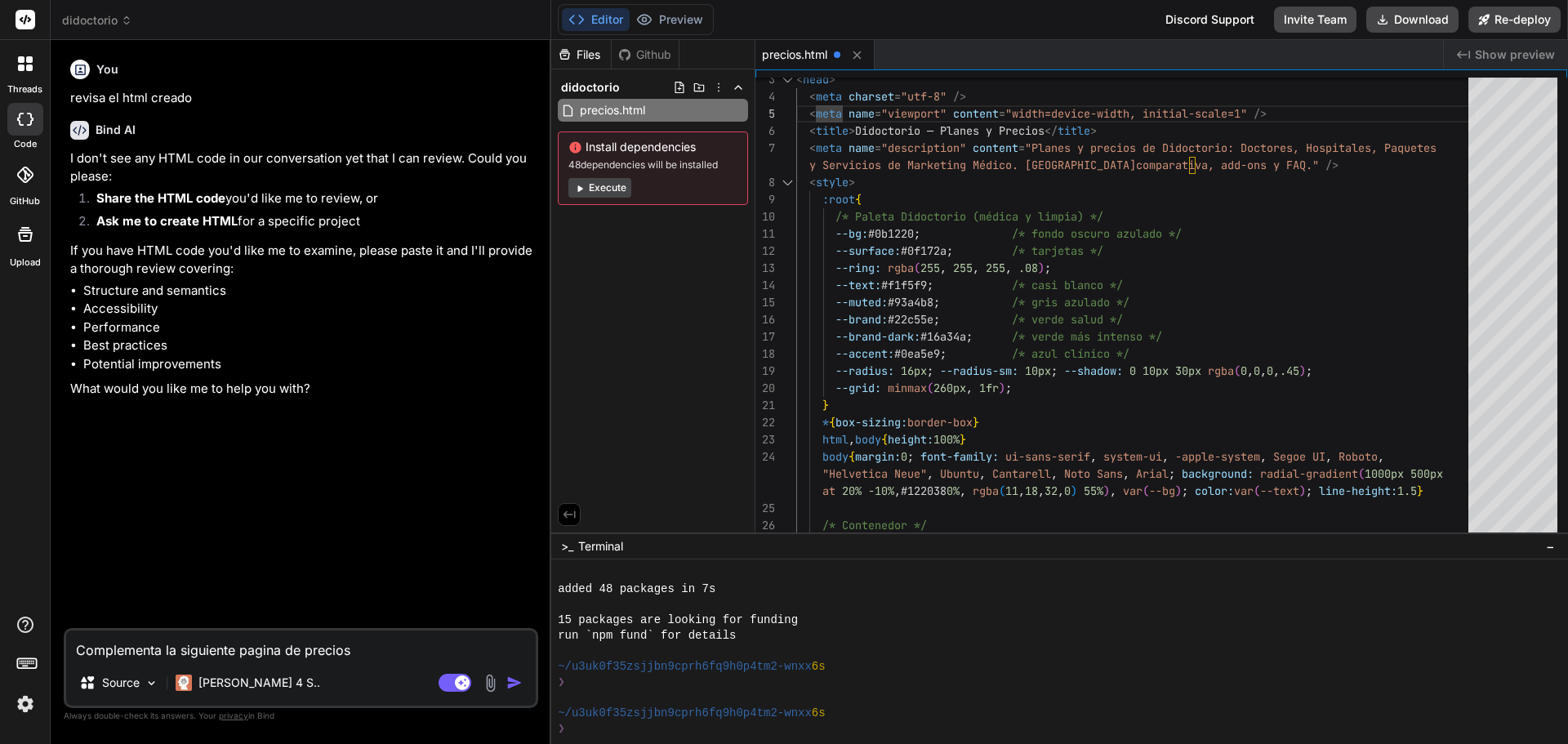
click at [514, 686] on img "button" at bounding box center [514, 683] width 16 height 16
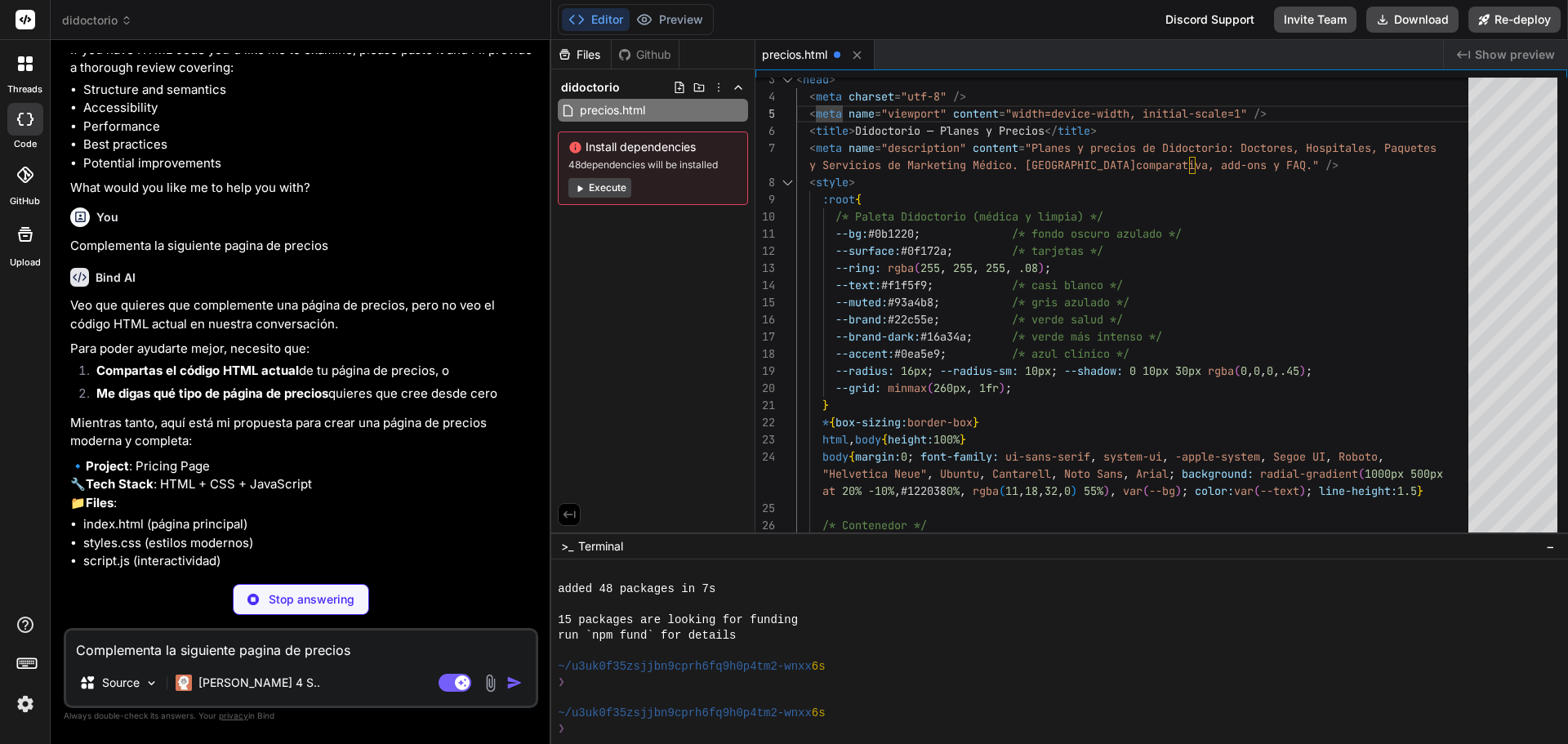
scroll to position [364, 0]
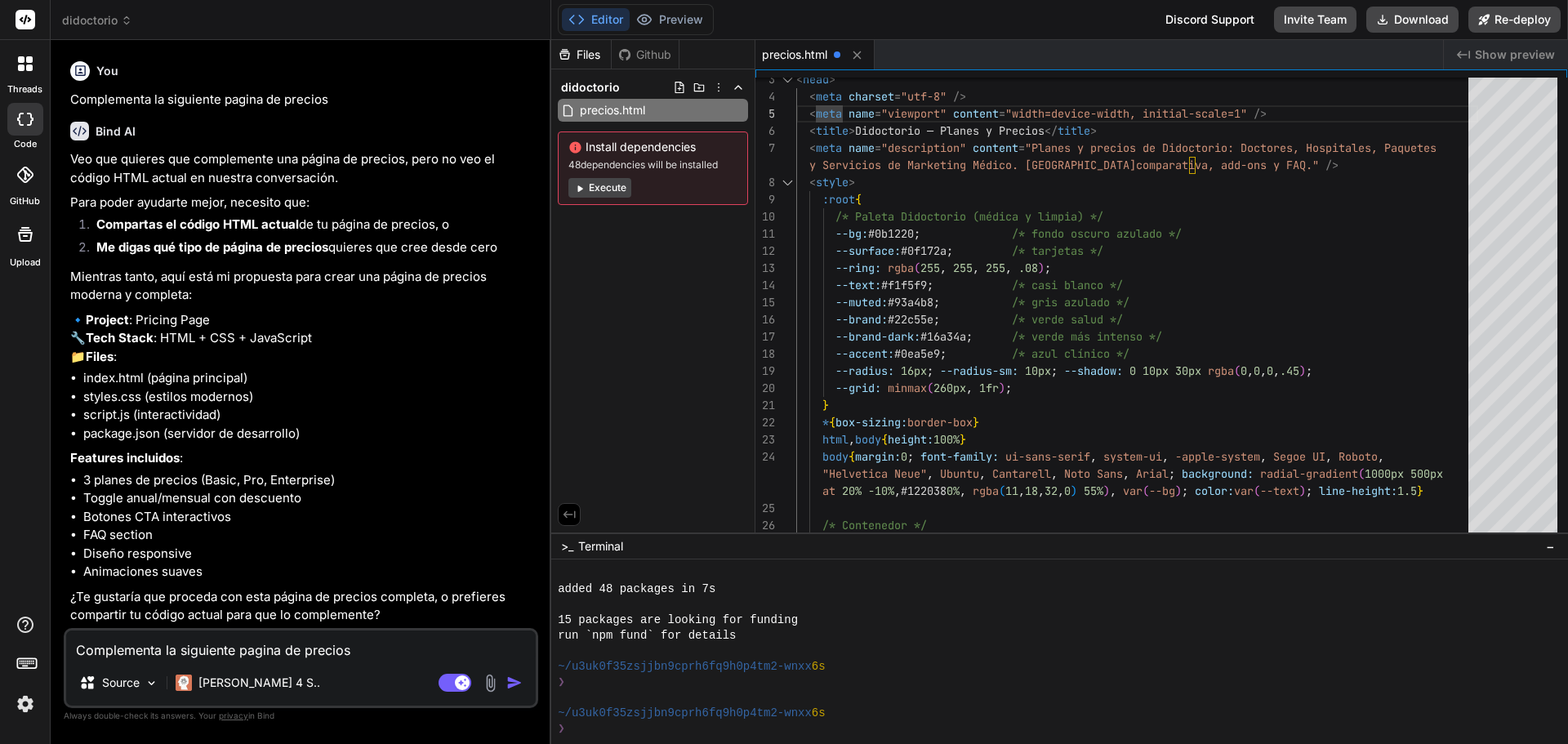
type textarea "x"
click at [268, 649] on textarea "Complementa la siguiente pagina de precios" at bounding box center [301, 645] width 470 height 29
paste textarea "<!DOCTYPE html> <html lang="es"> <head> <meta charset="utf-8" /> <meta name="vi…"
type textarea "x"
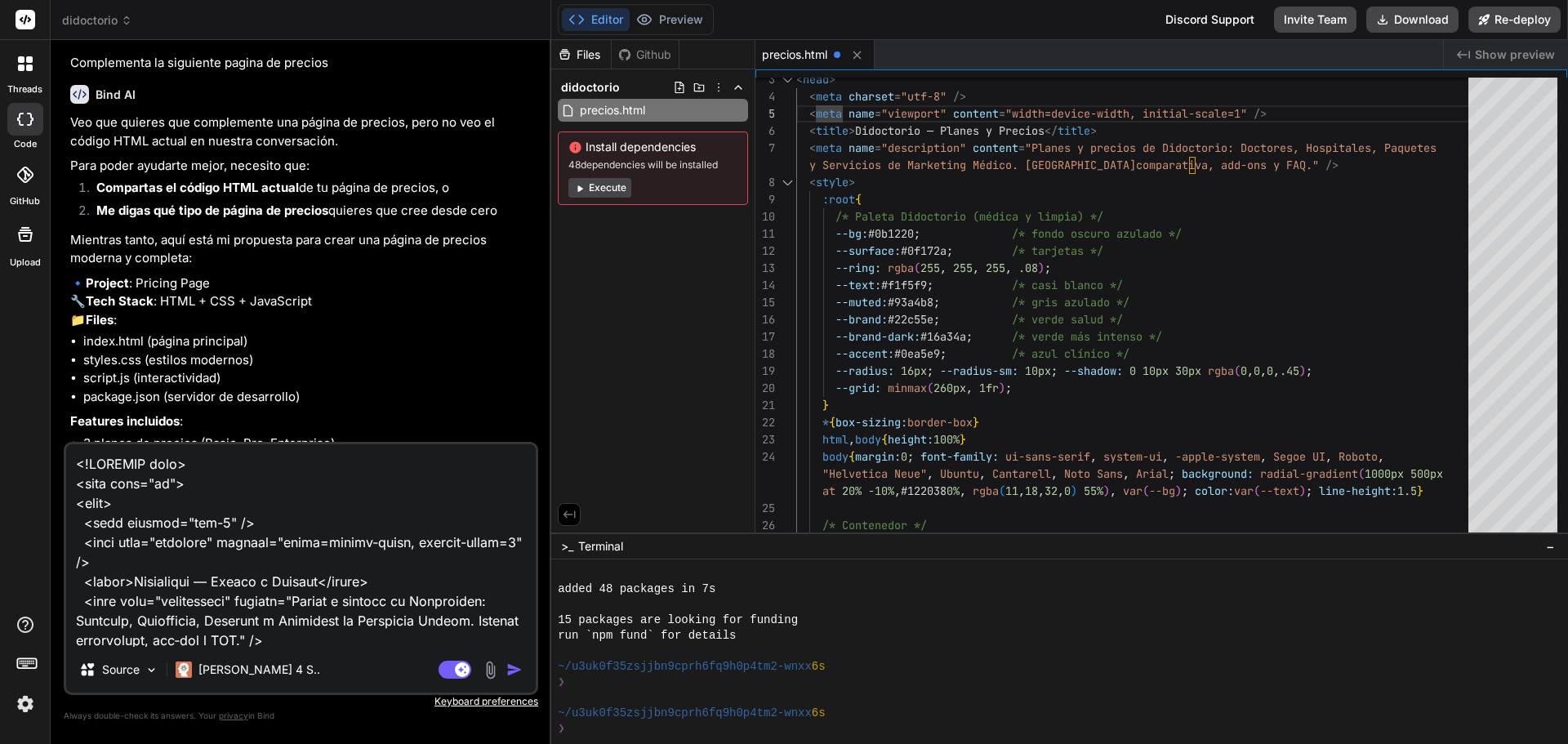
scroll to position [10510, 0]
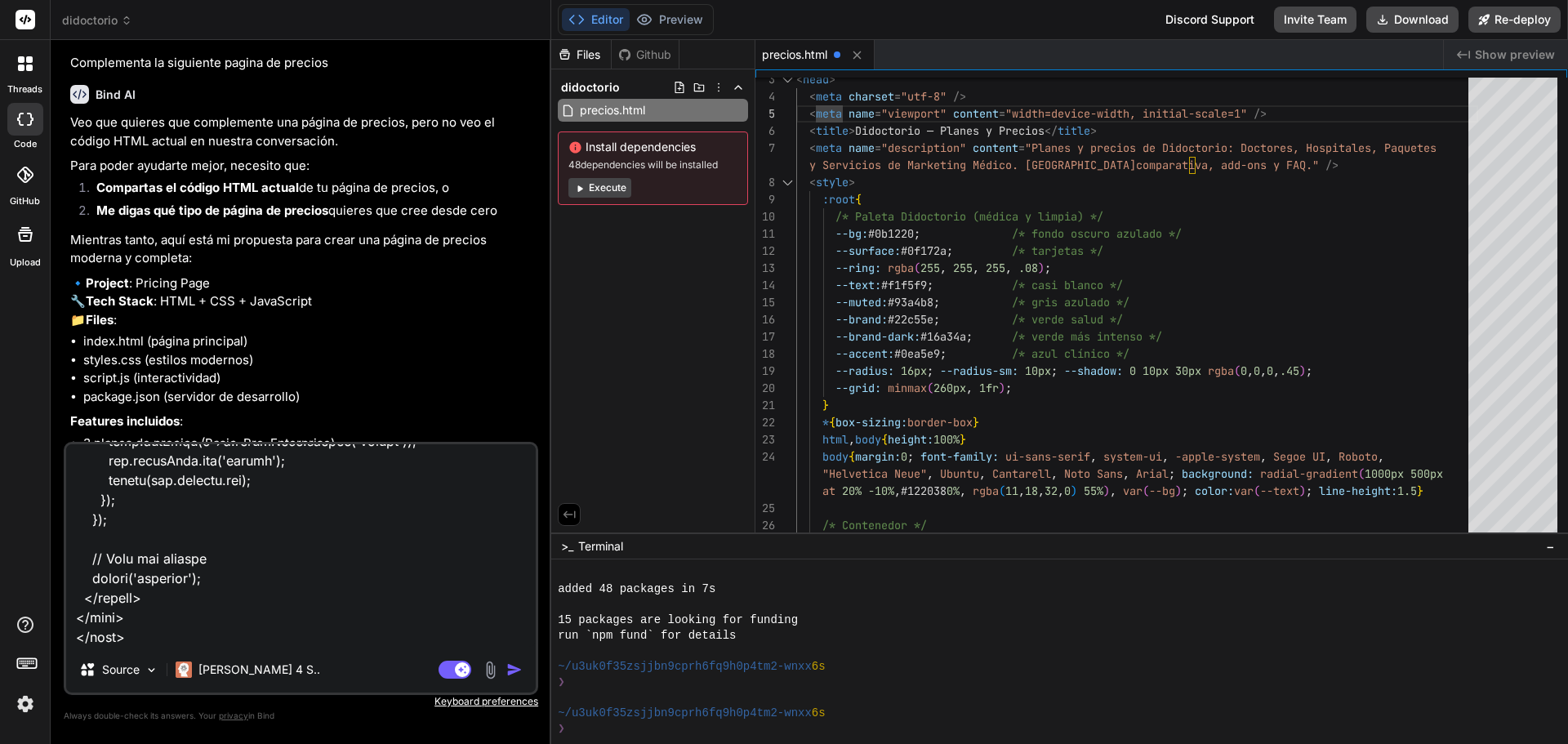
type textarea "<!DOCTYPE html> <html lang="es"> <head> <meta charset="utf-8" /> <meta name="vi…"
click at [509, 675] on img "button" at bounding box center [514, 669] width 16 height 16
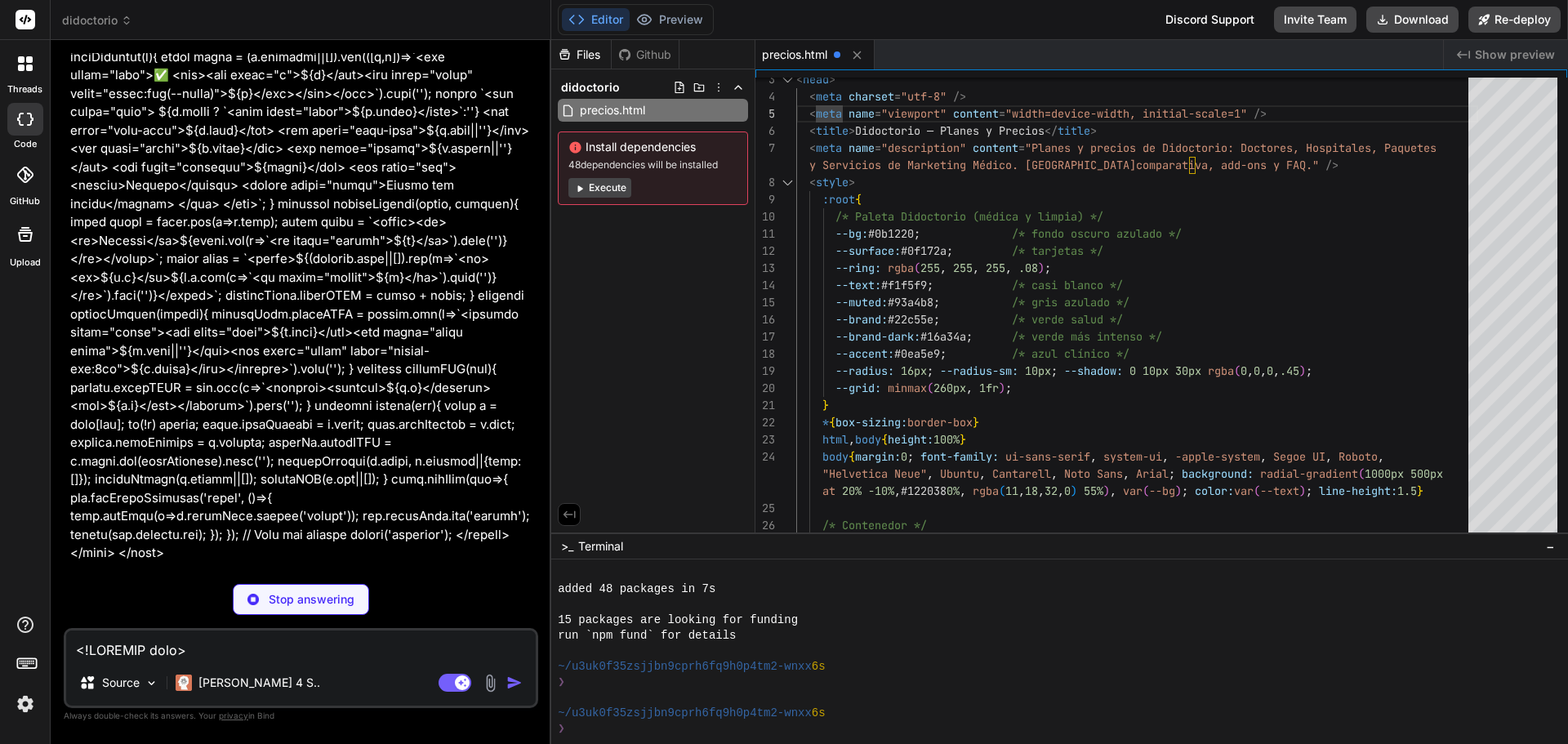
scroll to position [5448, 0]
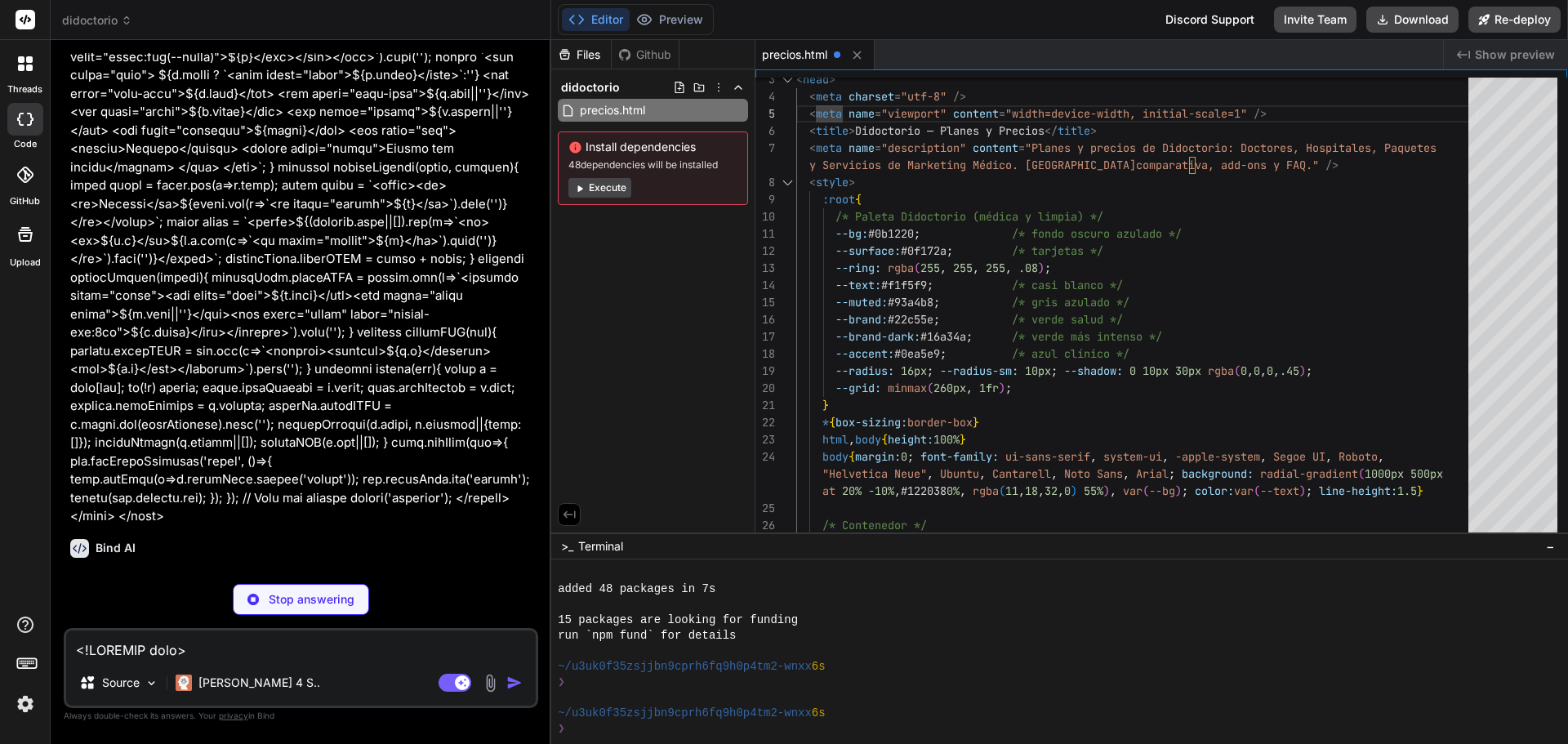
type textarea "x"
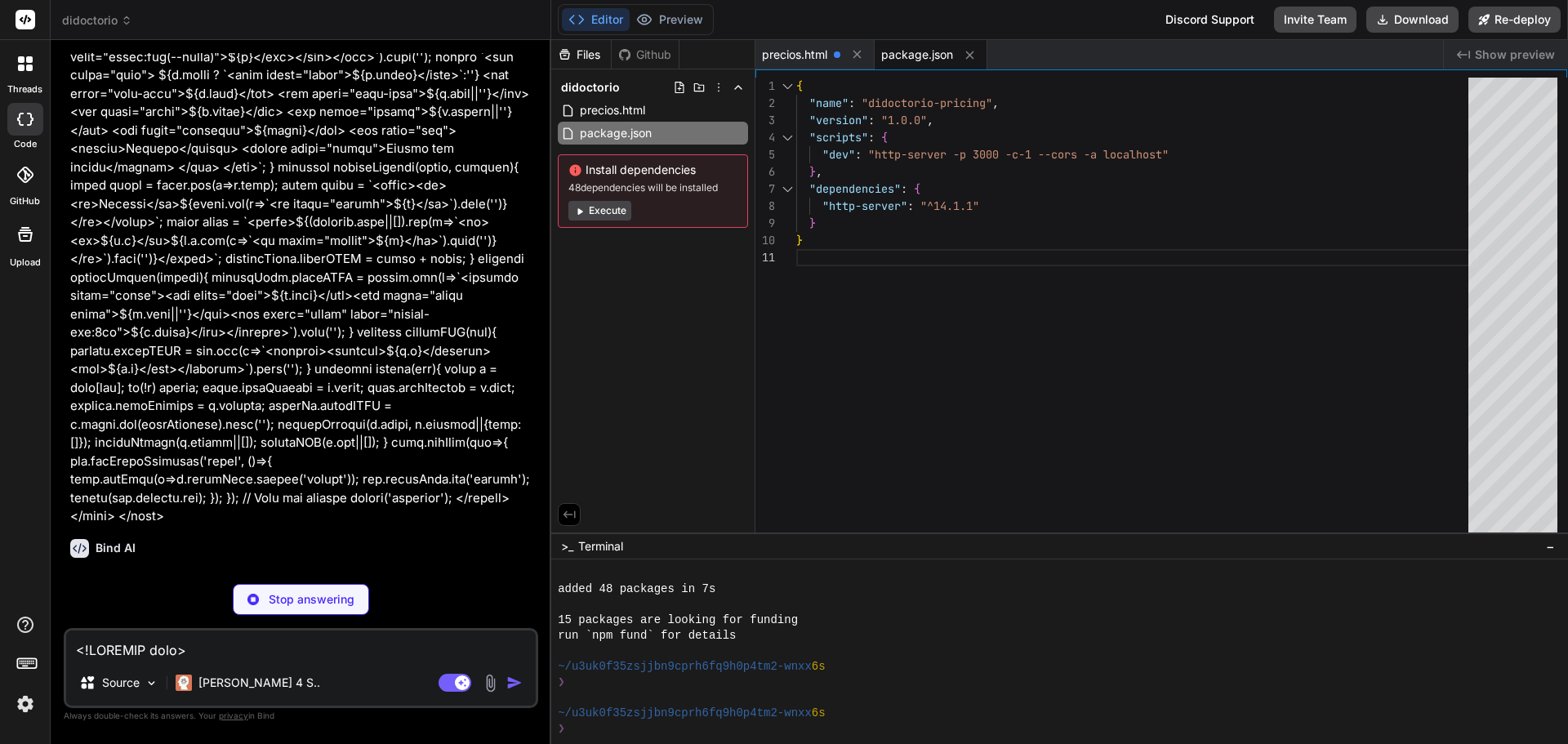
scroll to position [5580, 0]
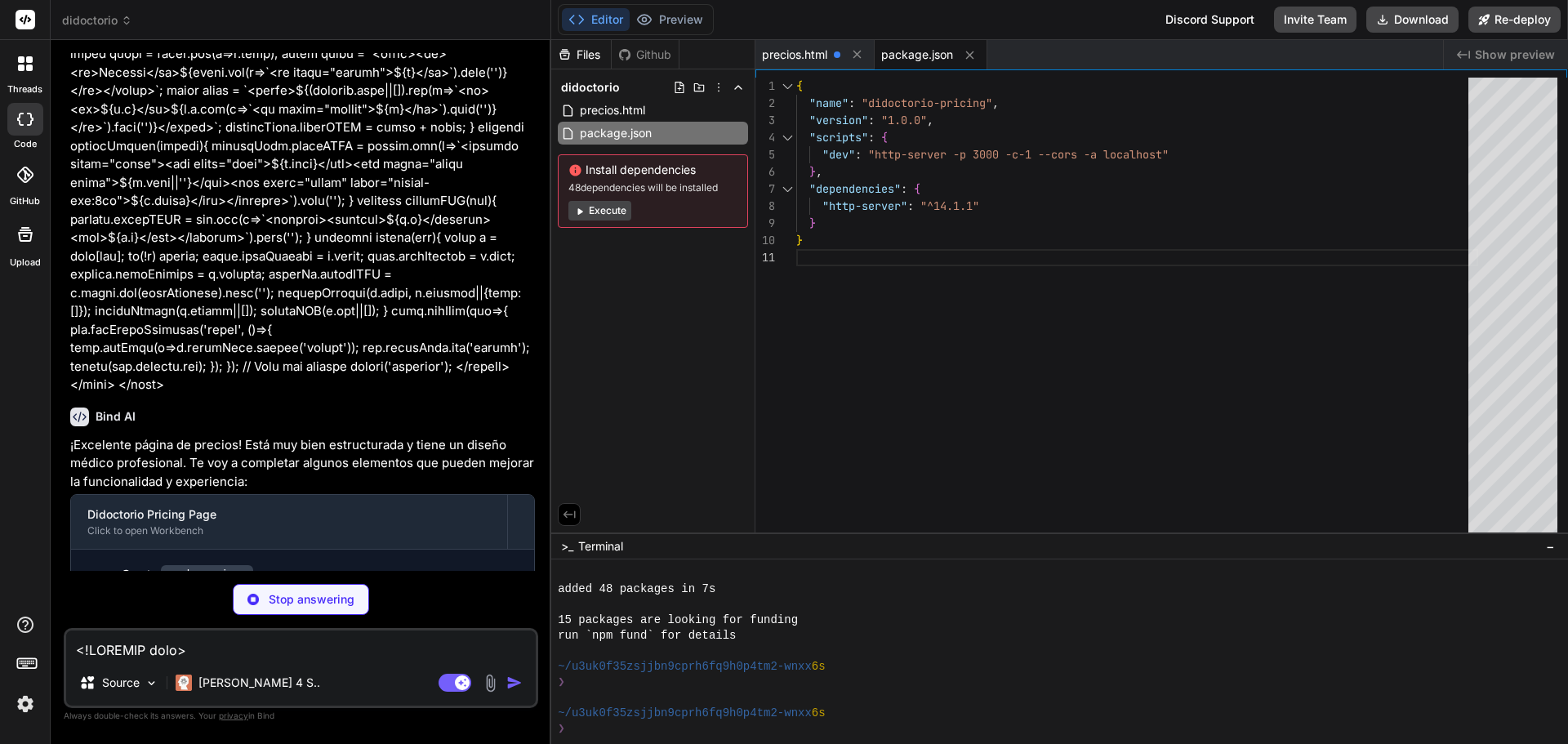
type textarea "x"
type textarea "document.body.style.opacity = '1'; }, 100); }); </script> </body> </html>"
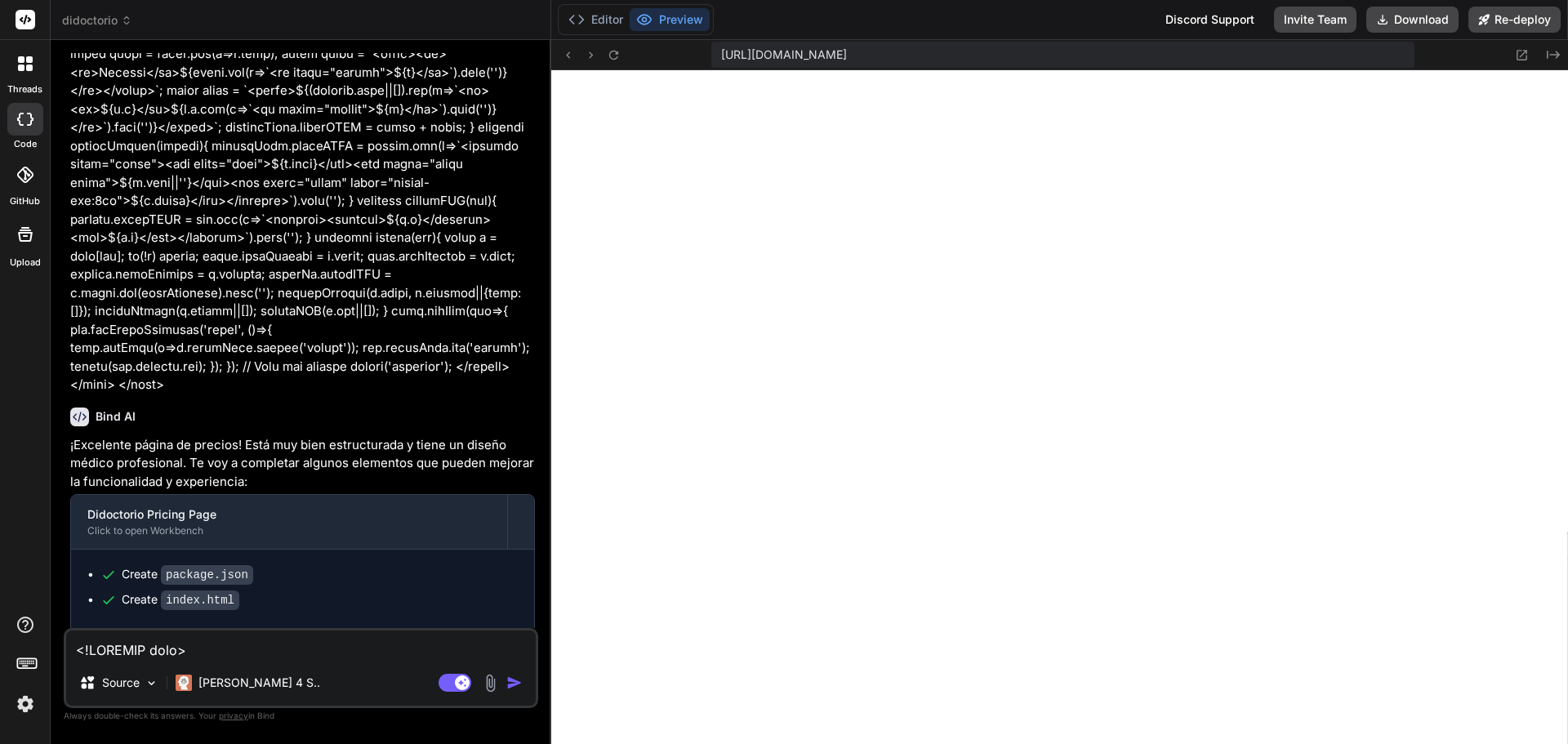
scroll to position [1552, 0]
click at [611, 22] on button "Editor" at bounding box center [595, 20] width 68 height 23
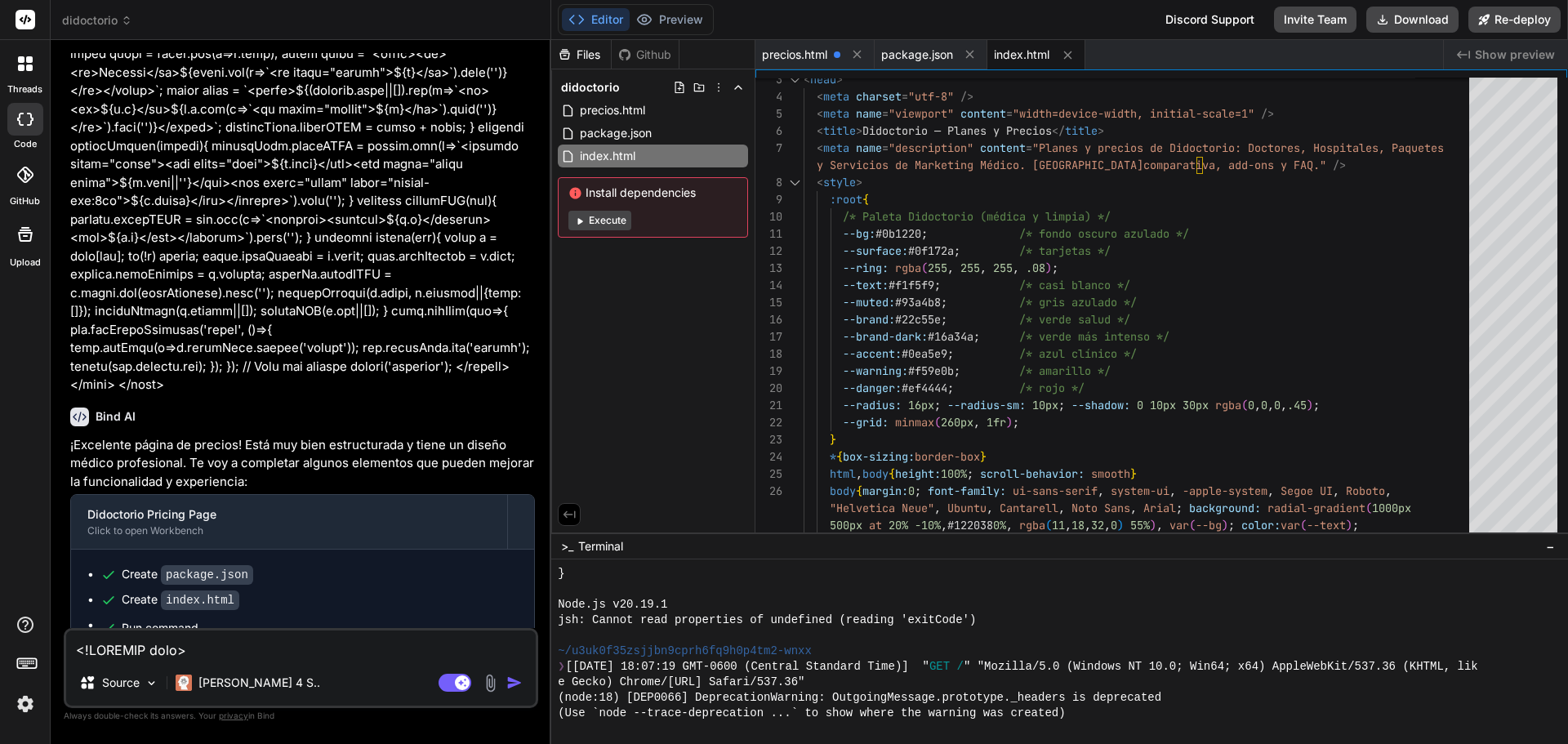
click at [684, 422] on div "Files Github didoctorio precios.html package.json index.html Install dependenci…" at bounding box center [653, 285] width 204 height 493
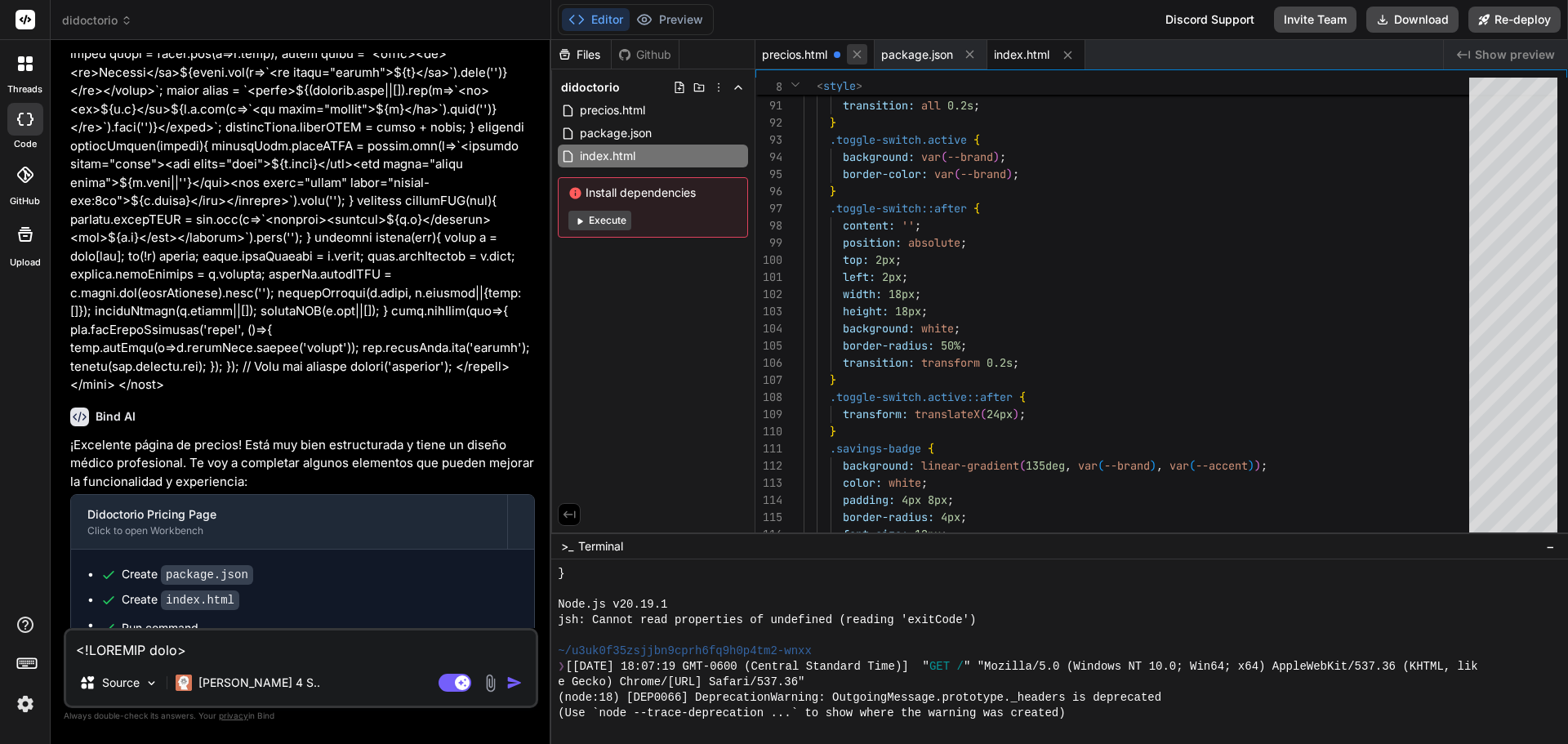
click at [867, 54] on button at bounding box center [857, 55] width 21 height 21
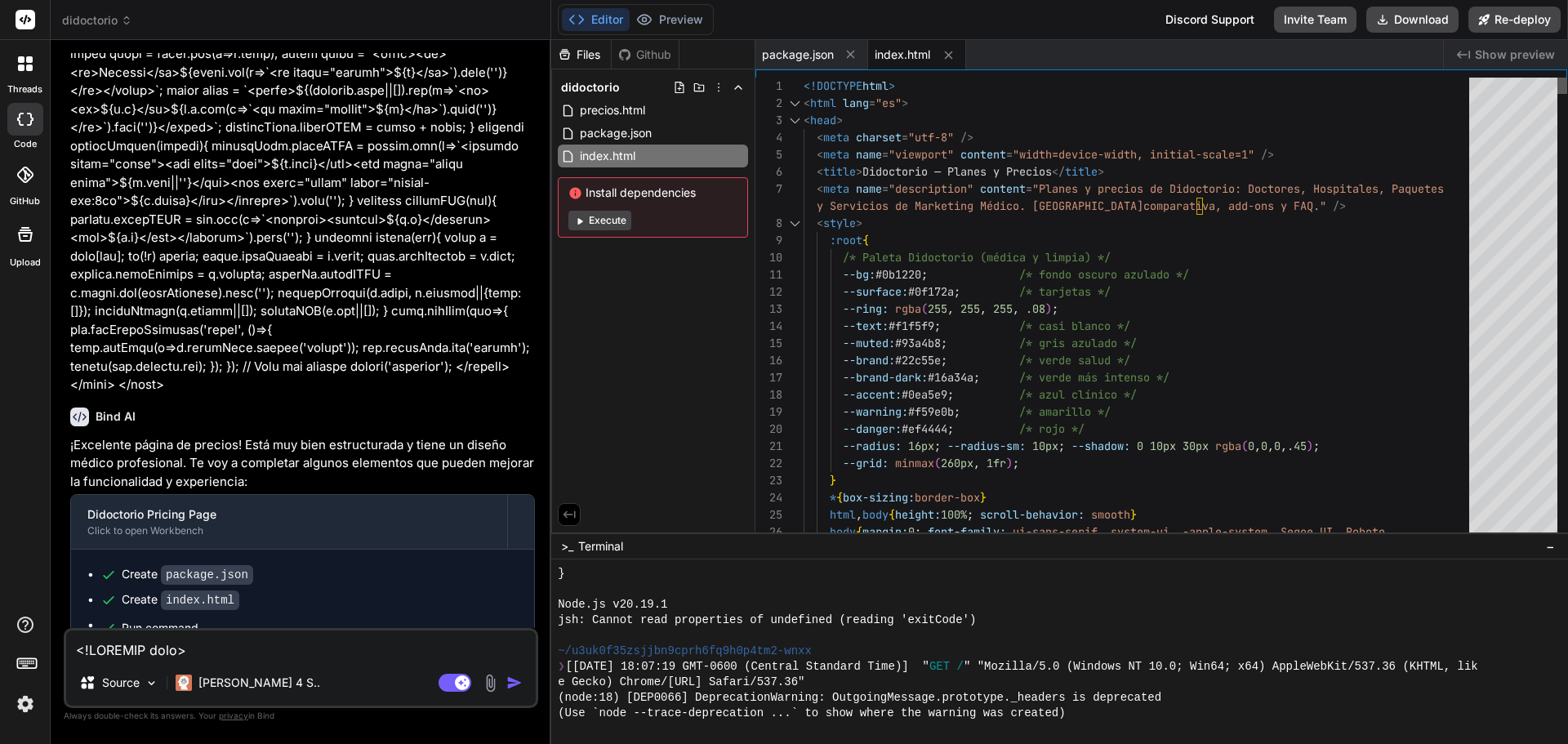
click at [1566, 78] on div at bounding box center [1562, 85] width 9 height 16
click at [906, 57] on span "index.html" at bounding box center [902, 54] width 56 height 16
click at [670, 12] on button "Preview" at bounding box center [669, 20] width 80 height 23
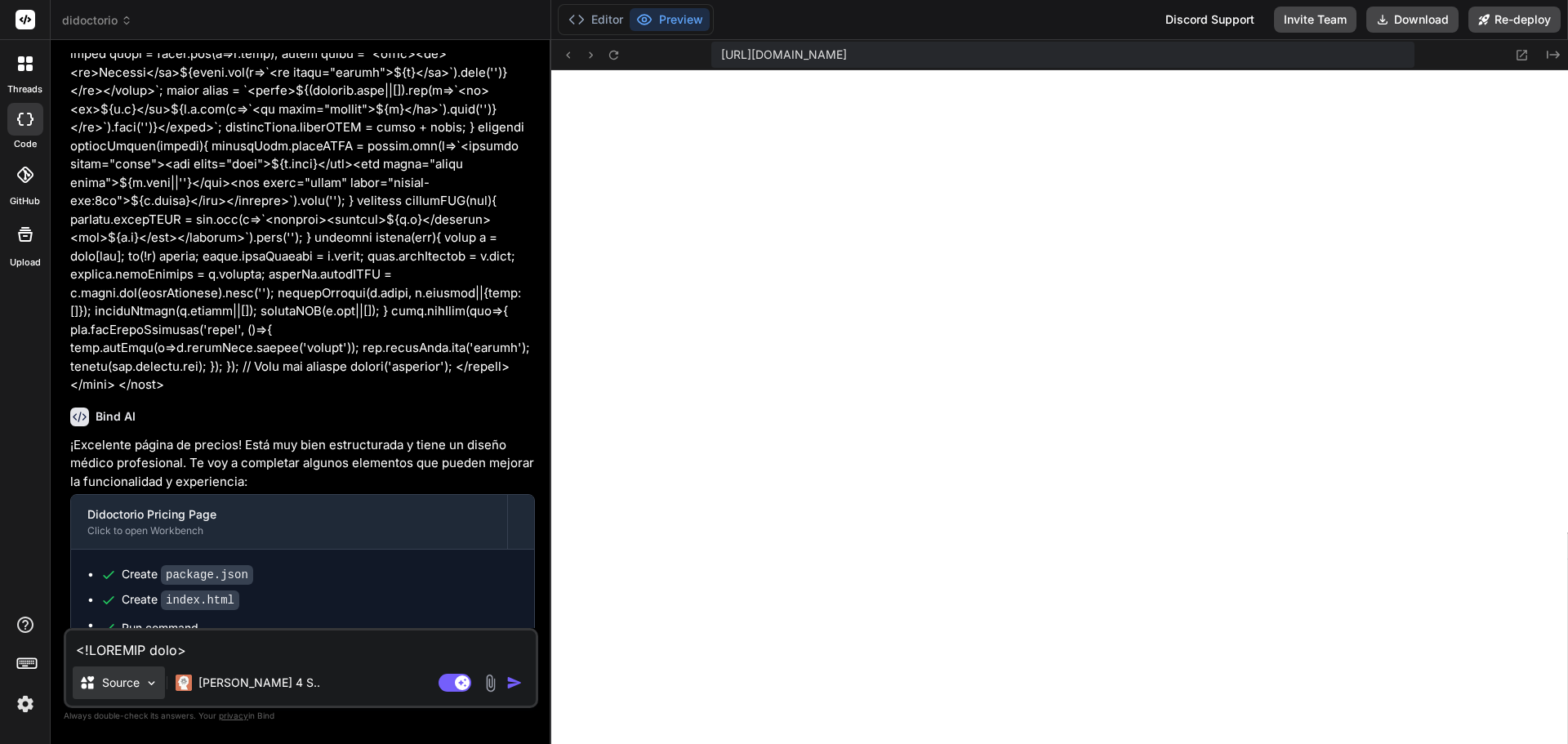
click at [152, 676] on img at bounding box center [151, 683] width 14 height 14
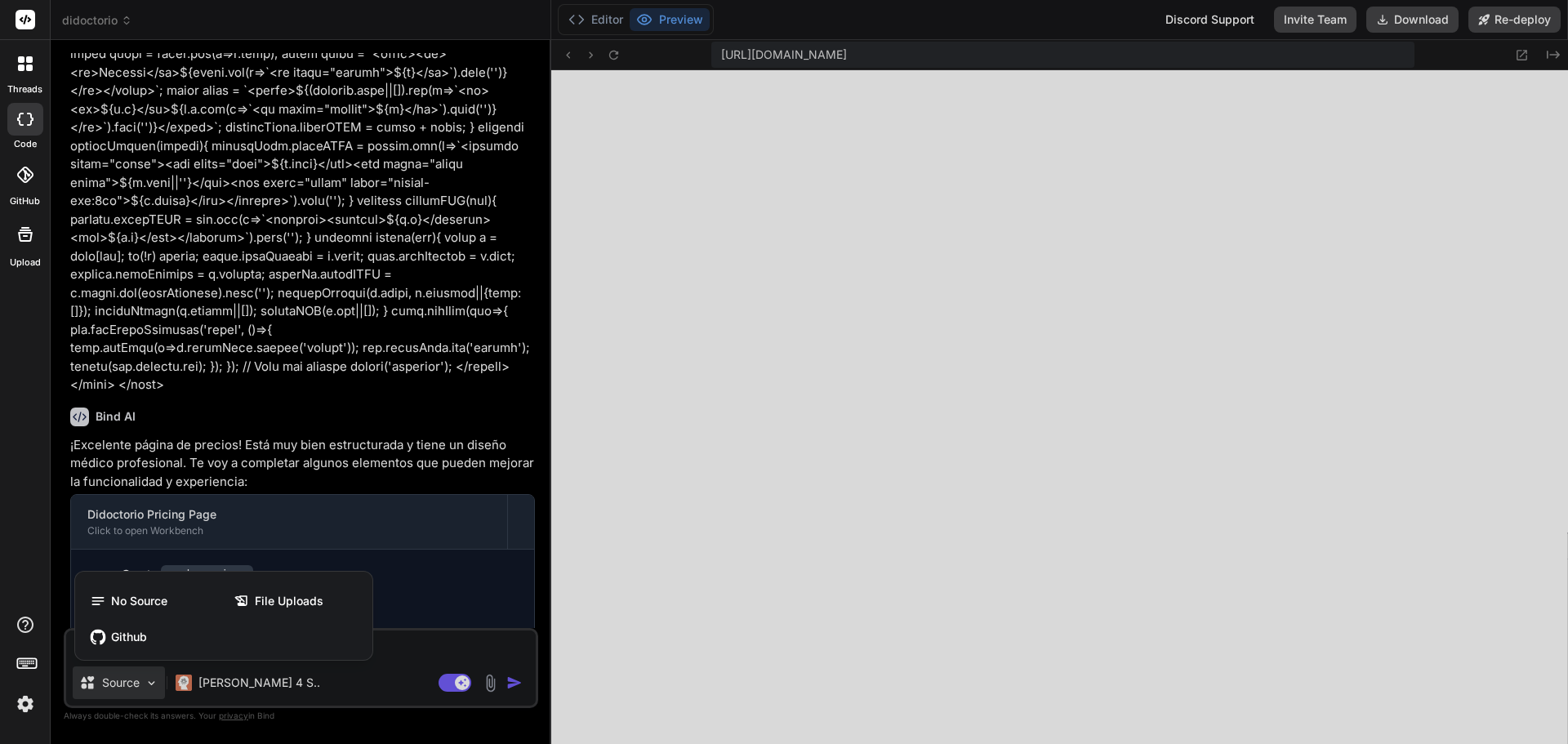
click at [152, 676] on div at bounding box center [784, 372] width 1568 height 744
type textarea "x"
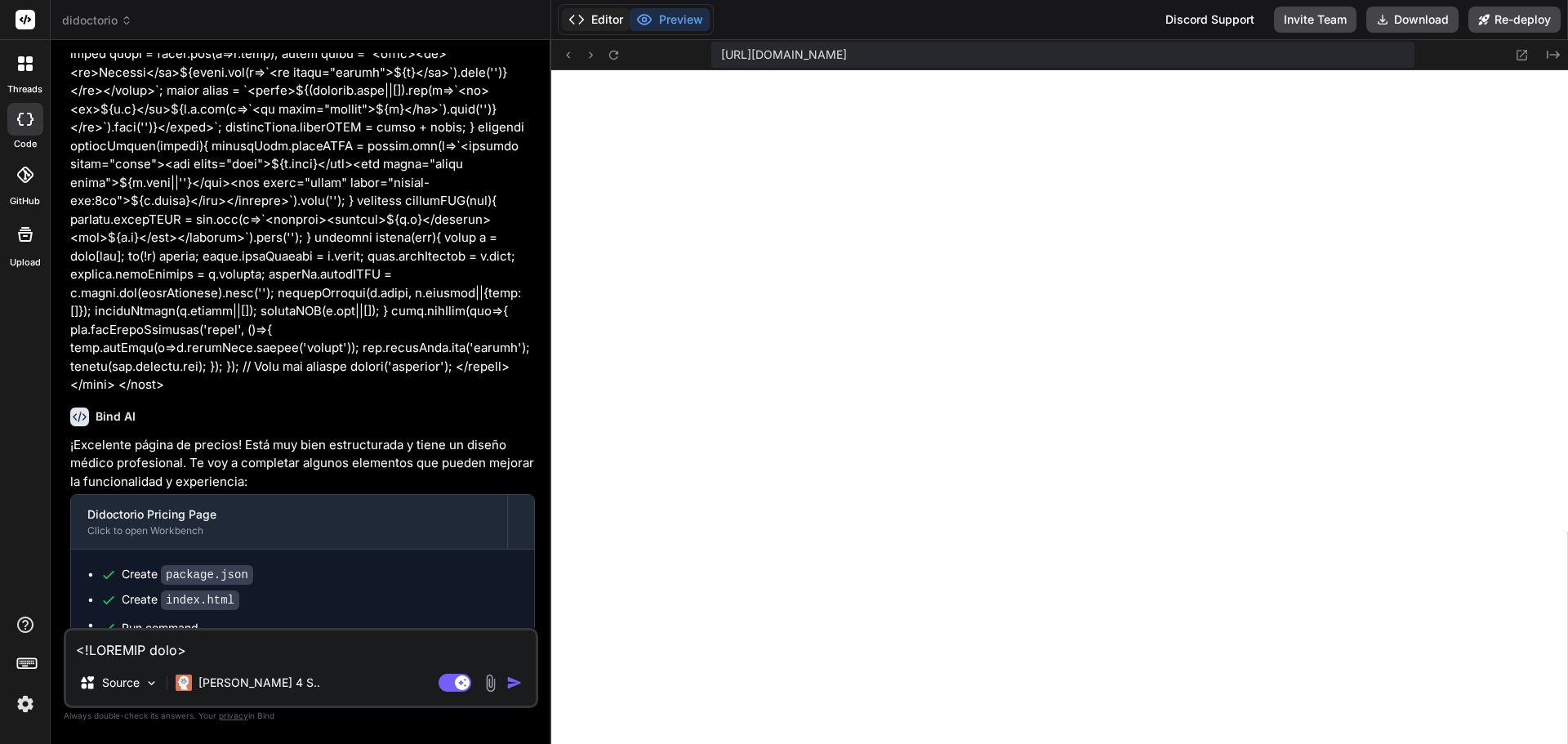
click at [595, 26] on button "Editor" at bounding box center [595, 20] width 68 height 23
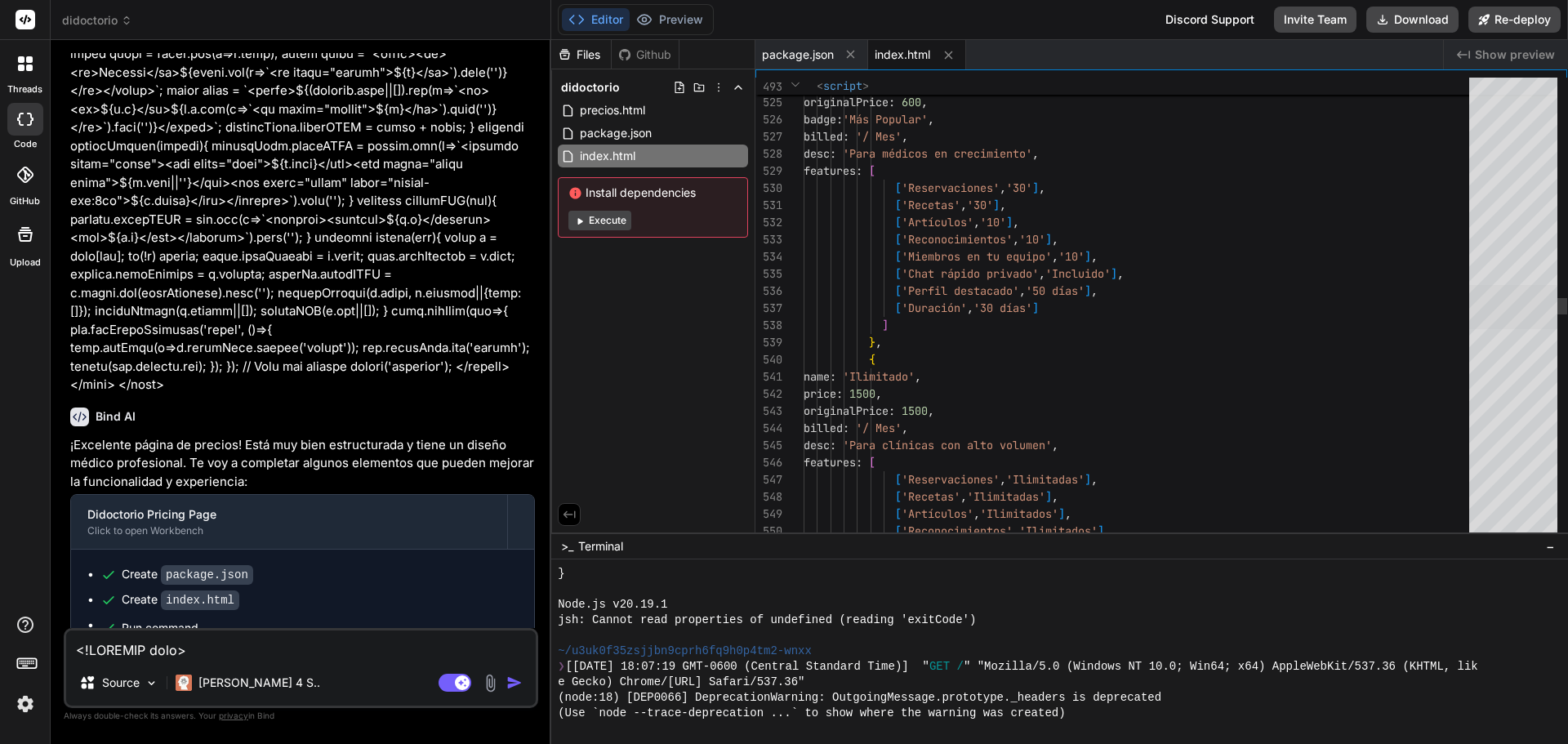
click at [1550, 294] on div at bounding box center [1512, 307] width 88 height 44
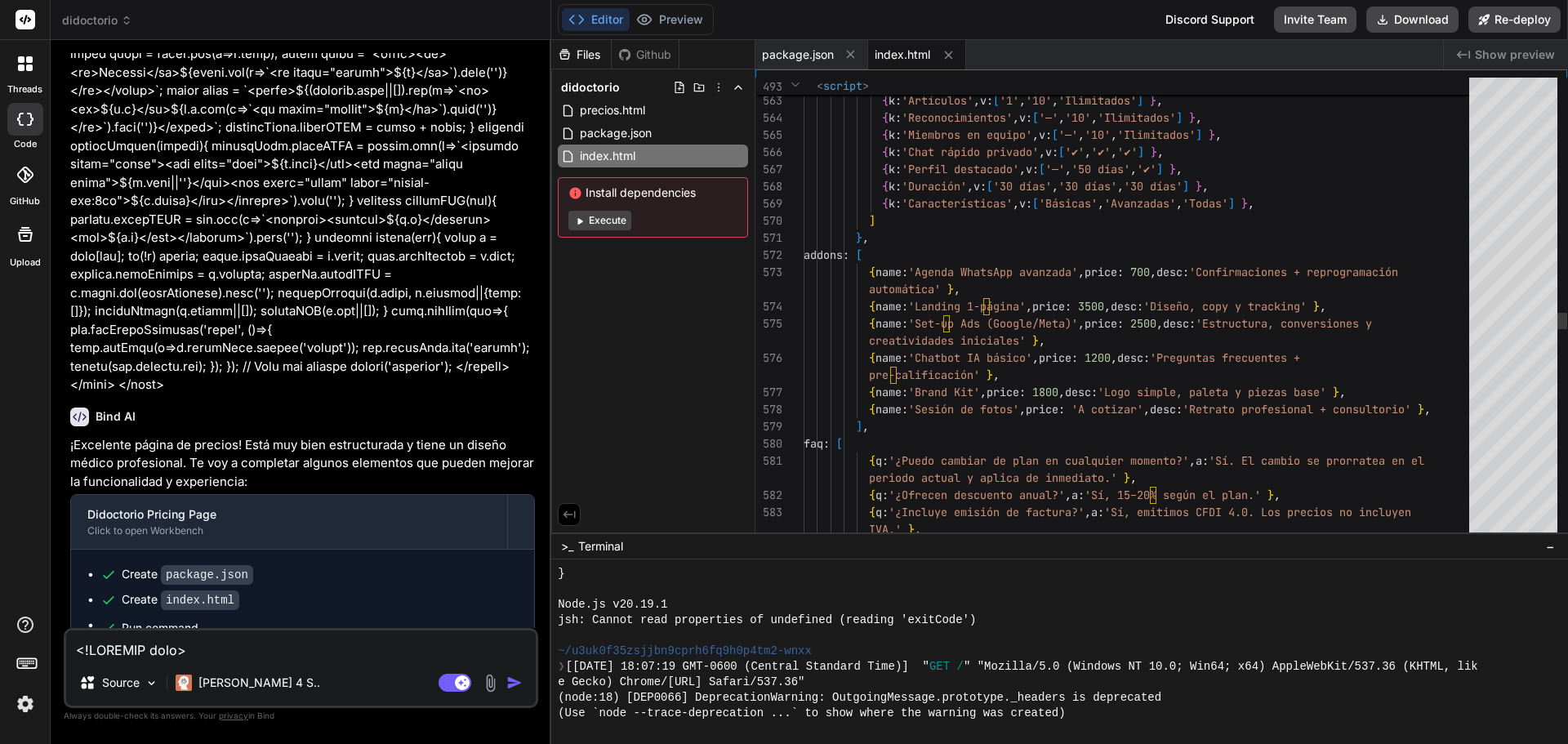
scroll to position [0, 0]
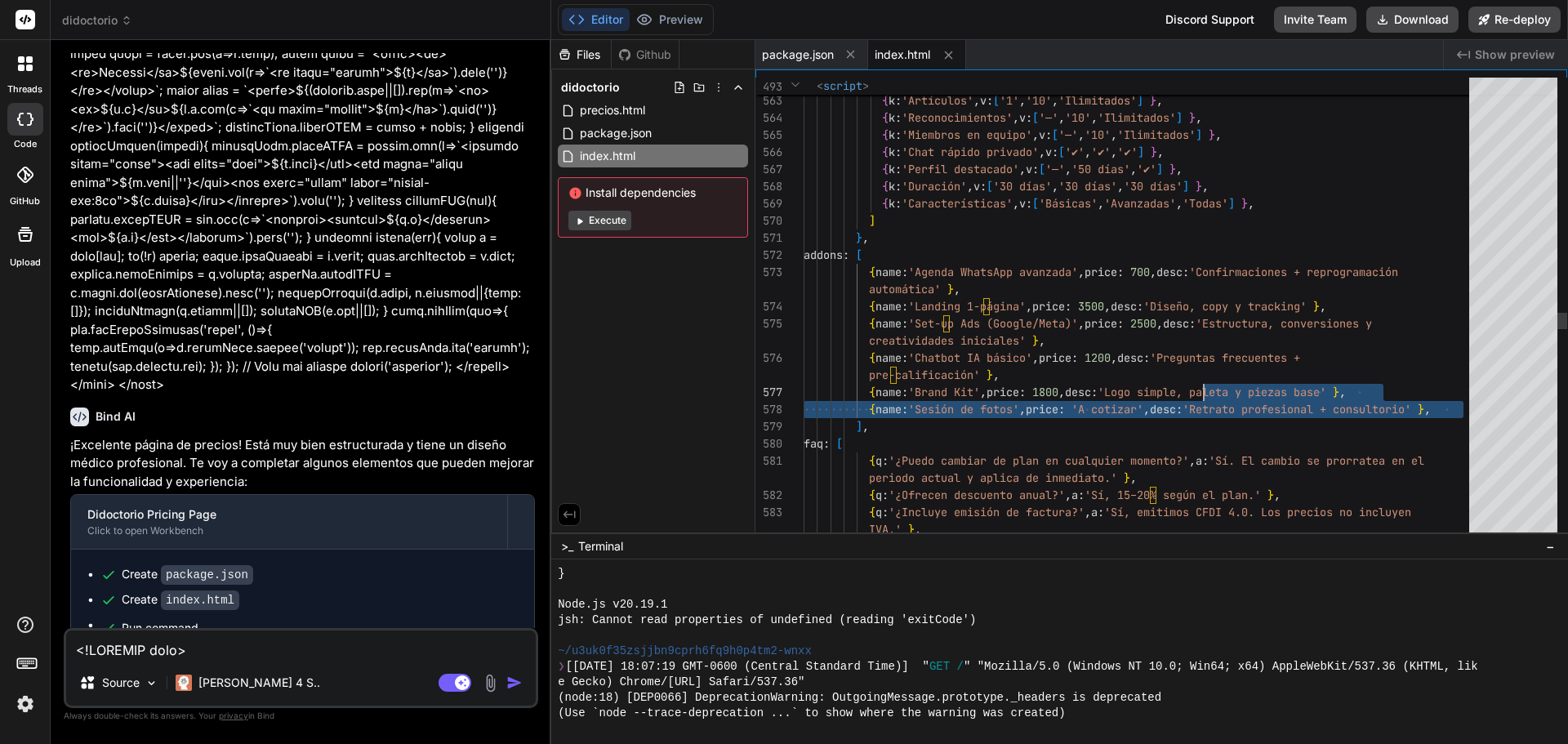
drag, startPoint x: 1465, startPoint y: 409, endPoint x: 1202, endPoint y: 388, distance: 263.8
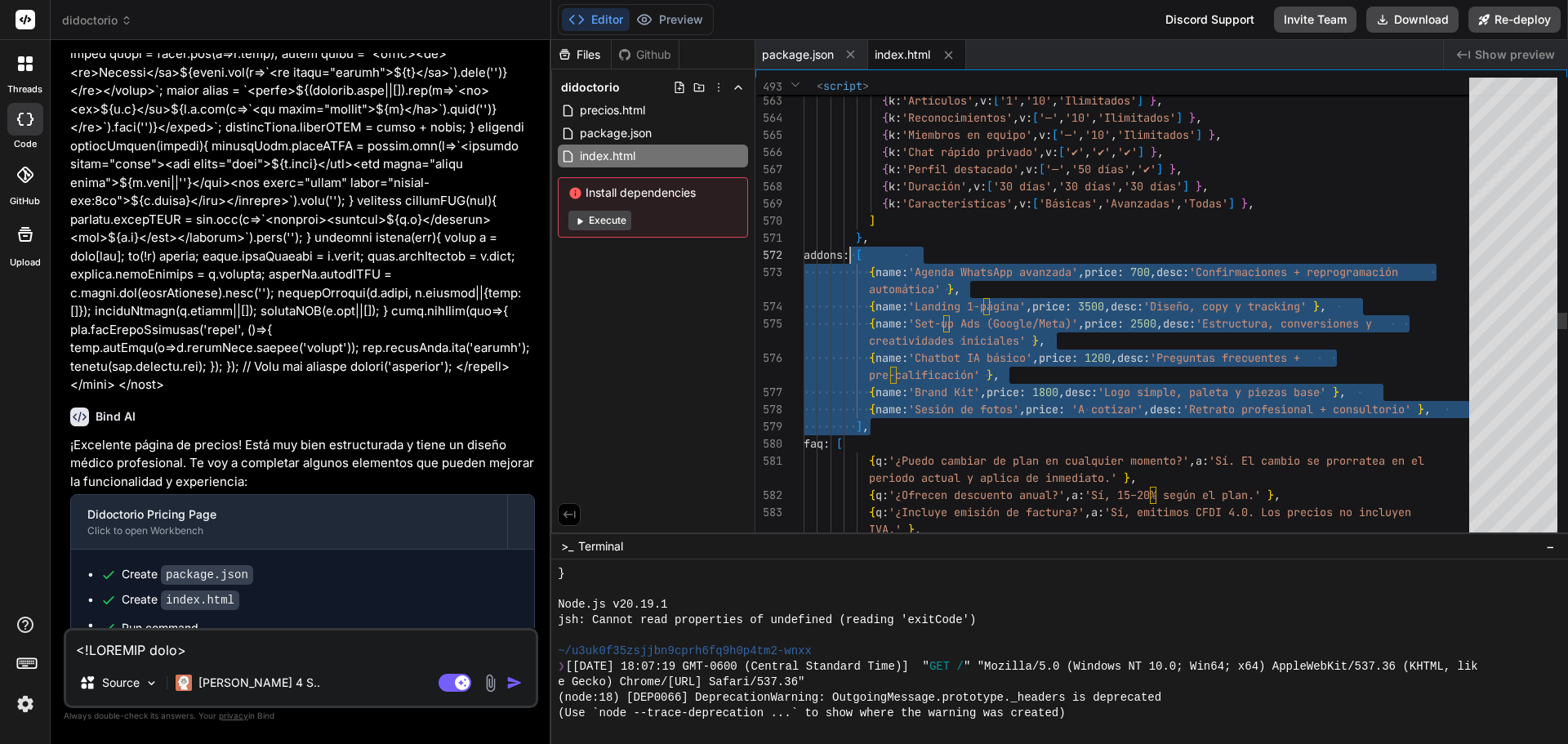
drag, startPoint x: 875, startPoint y: 426, endPoint x: 851, endPoint y: 251, distance: 176.6
type textarea "cuentas y creación de contenido para redes sociales' }, ], faq: [ { q:'¿Puedo c…"
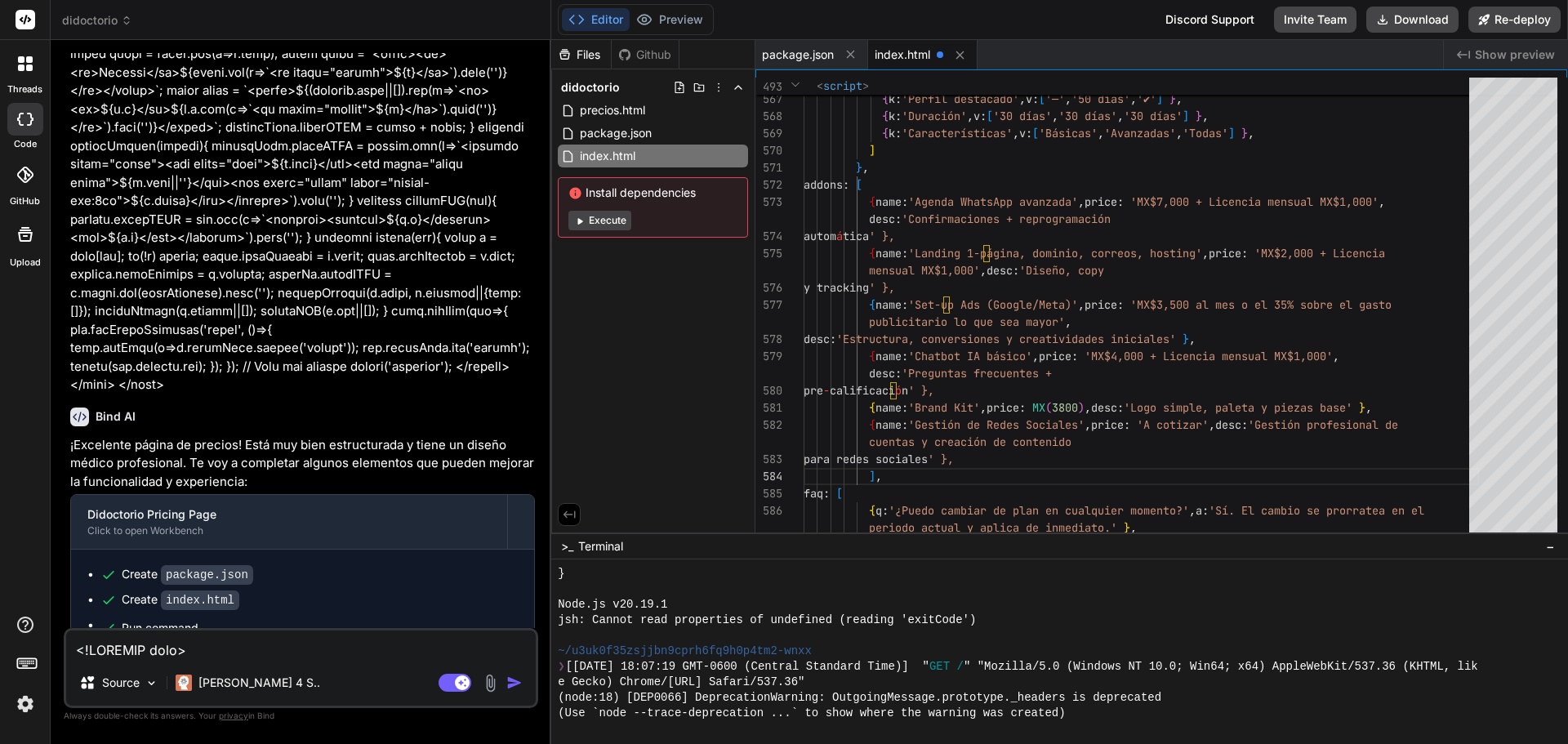
click at [646, 438] on div "Files Github didoctorio precios.html package.json index.html Install dependenci…" at bounding box center [653, 285] width 204 height 493
click at [1504, 58] on span "Show preview" at bounding box center [1515, 54] width 80 height 16
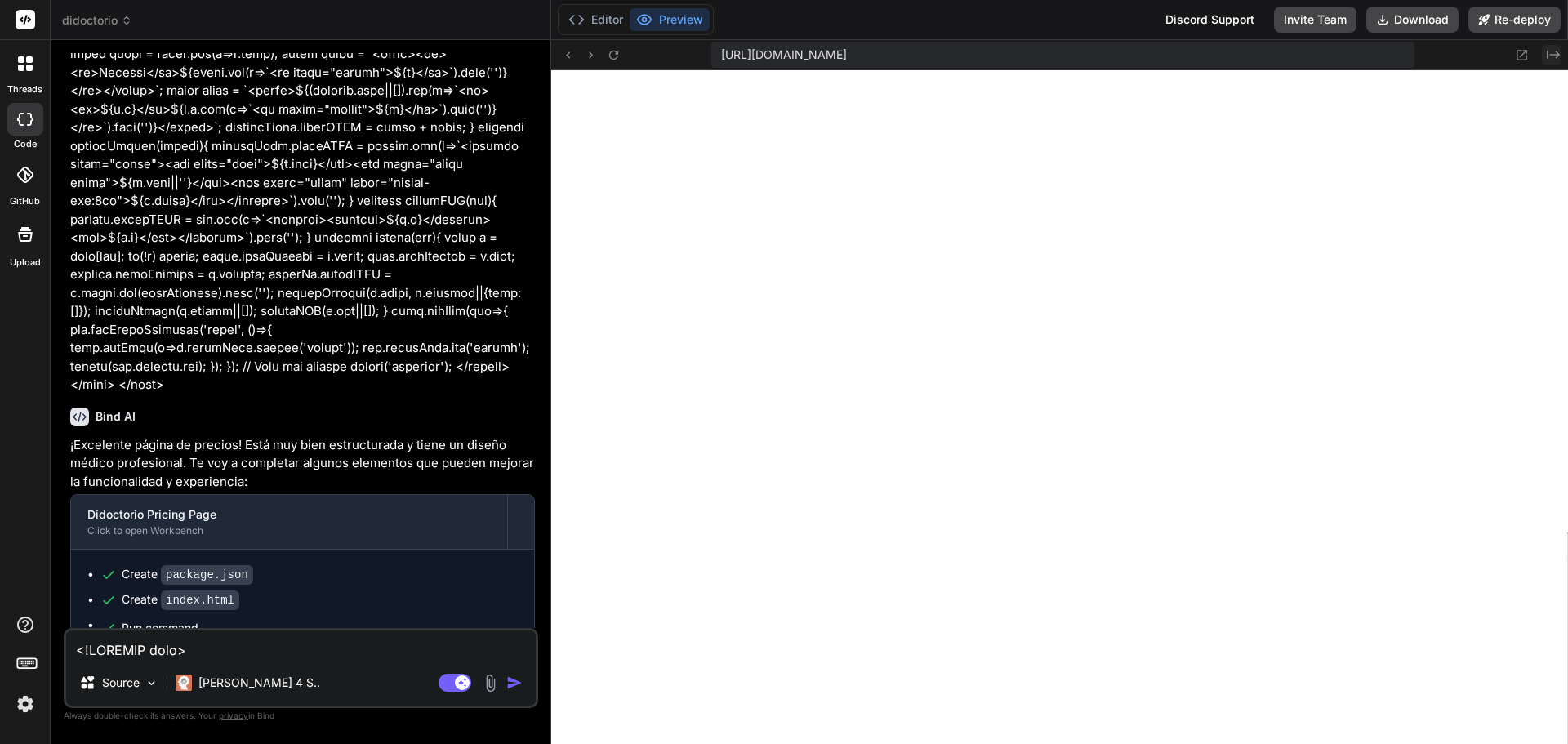
click at [1553, 48] on icon "Created with Pixso." at bounding box center [1554, 55] width 13 height 13
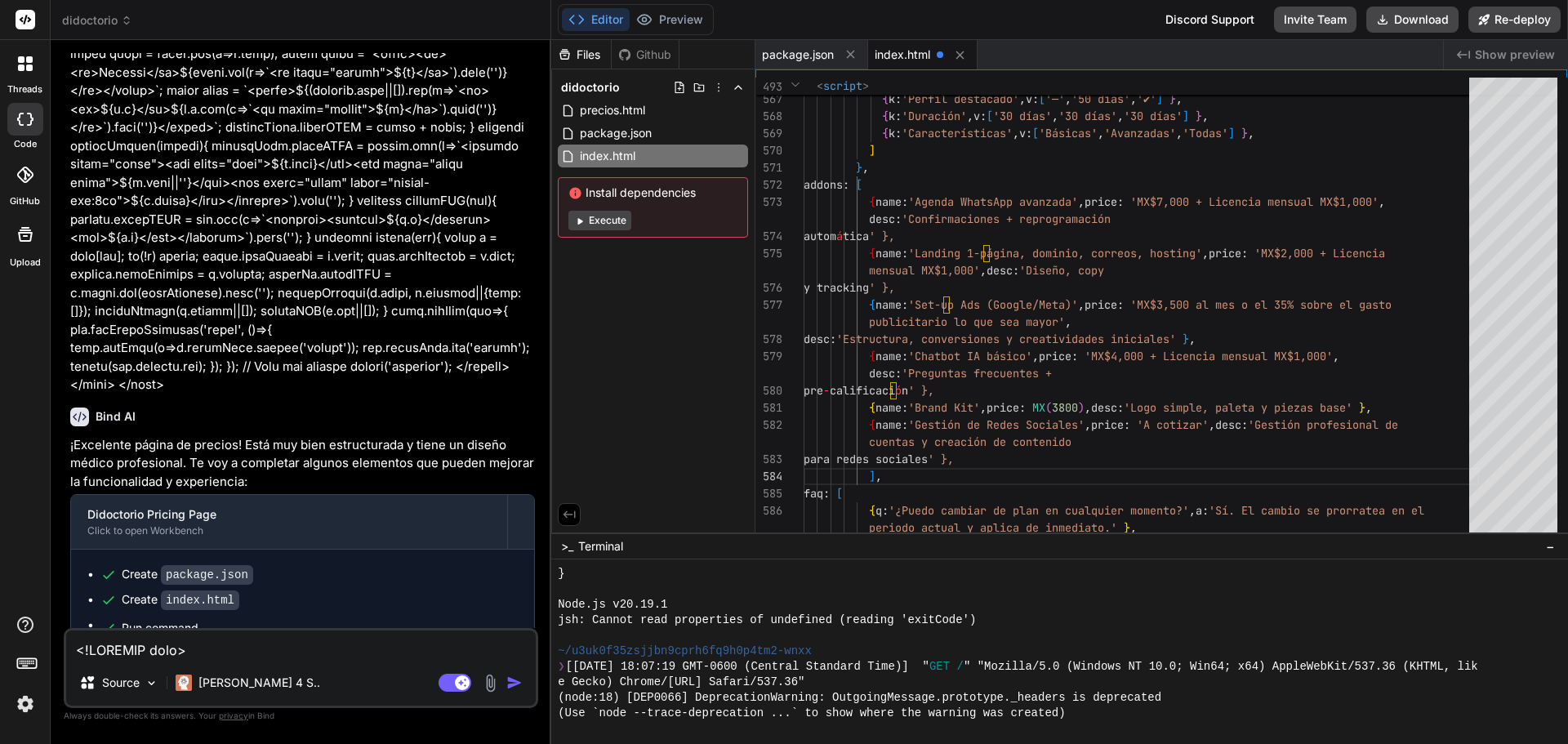
click at [669, 347] on div "Files Github didoctorio precios.html package.json index.html Install dependenci…" at bounding box center [653, 285] width 204 height 493
click at [605, 216] on button "Execute" at bounding box center [599, 220] width 63 height 20
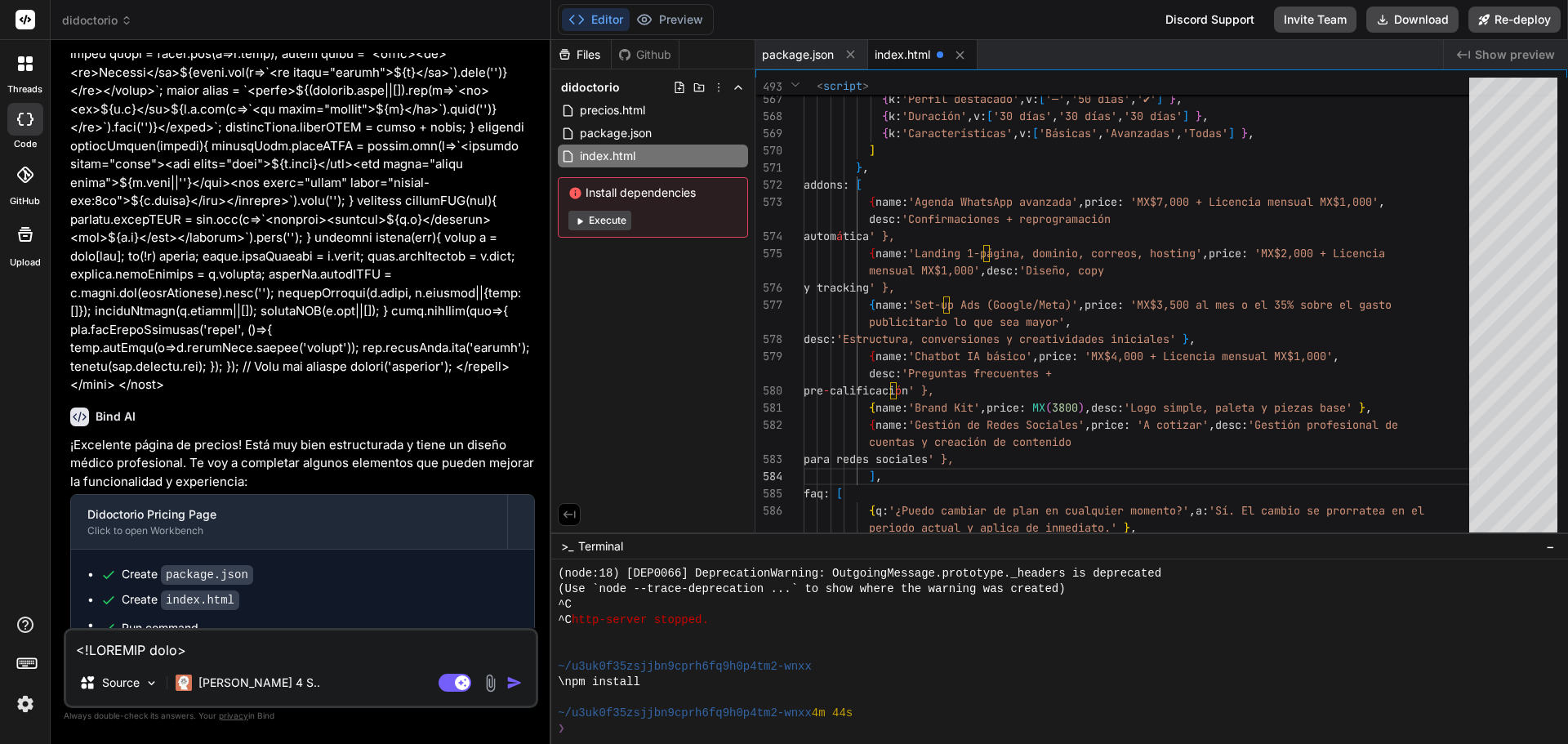
scroll to position [1800, 0]
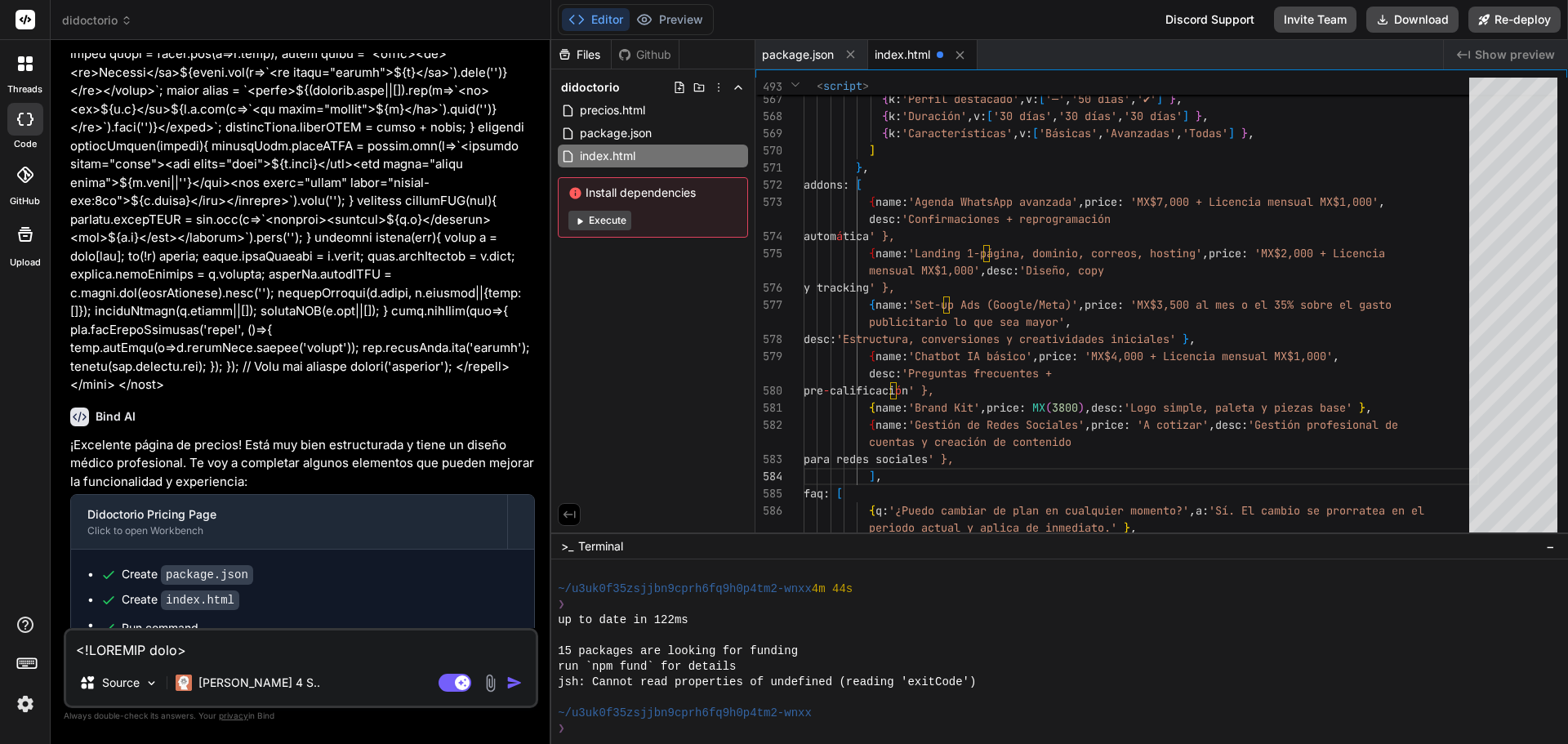
type textarea "x"
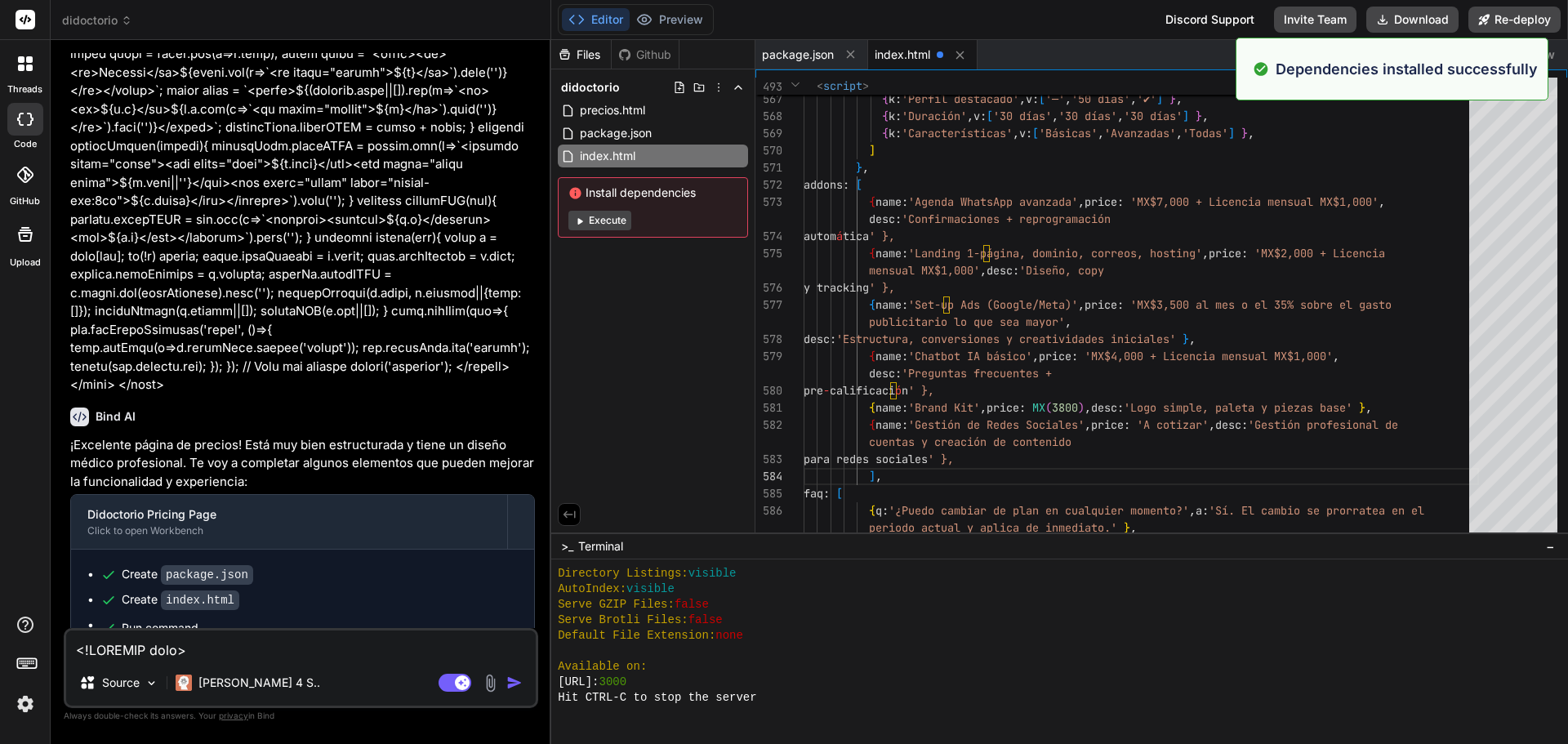
scroll to position [2220, 0]
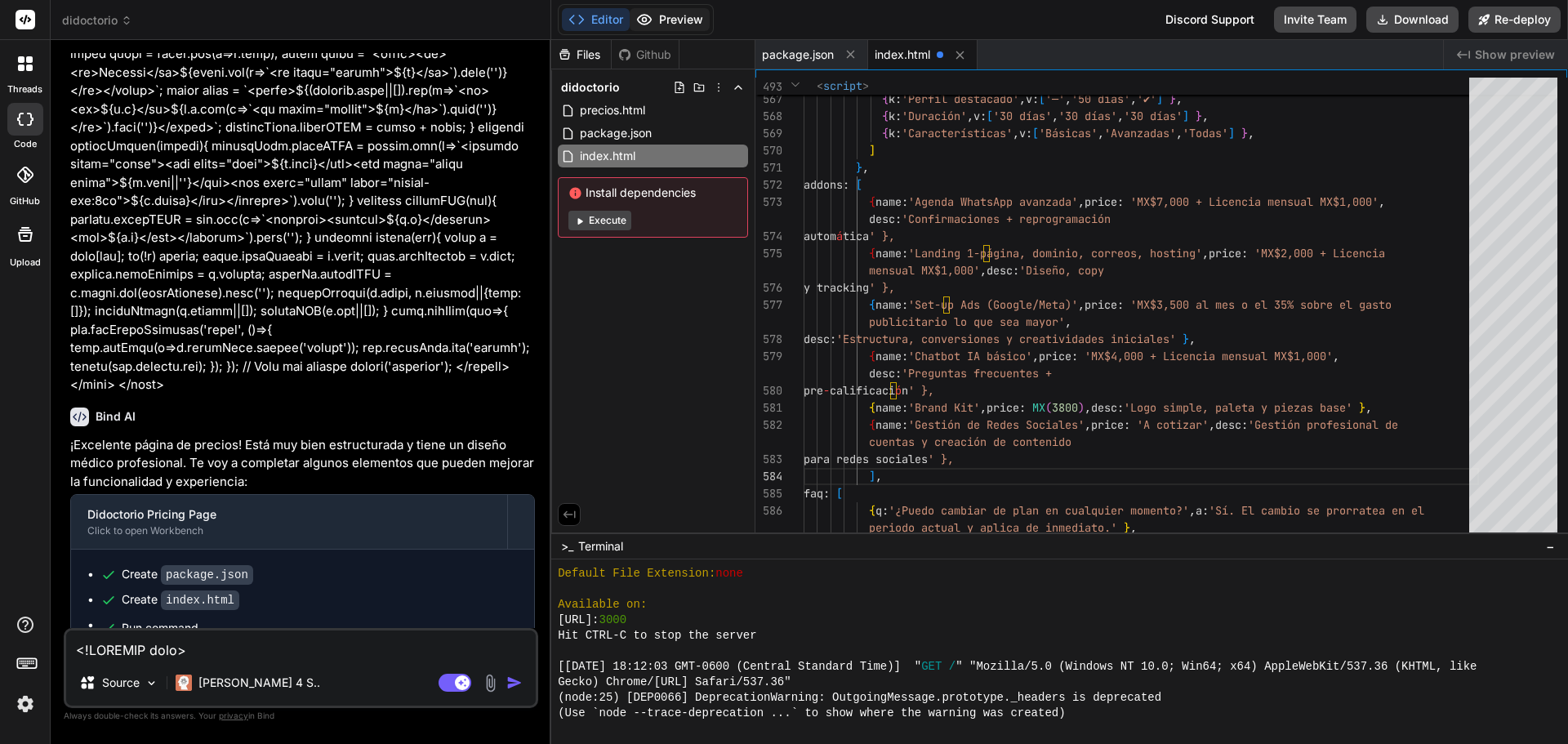
click at [682, 21] on button "Preview" at bounding box center [669, 20] width 80 height 23
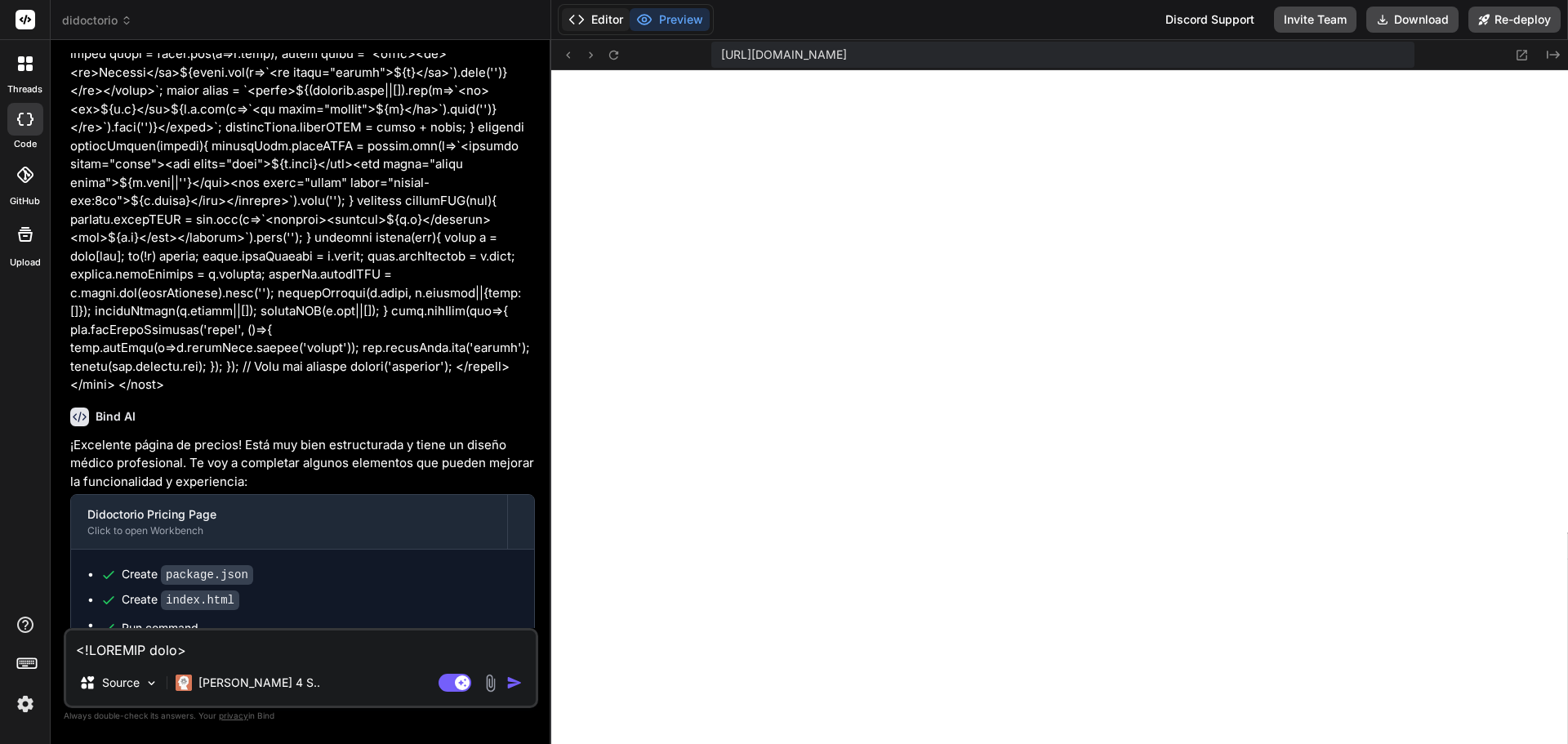
click at [614, 26] on button "Editor" at bounding box center [595, 20] width 68 height 23
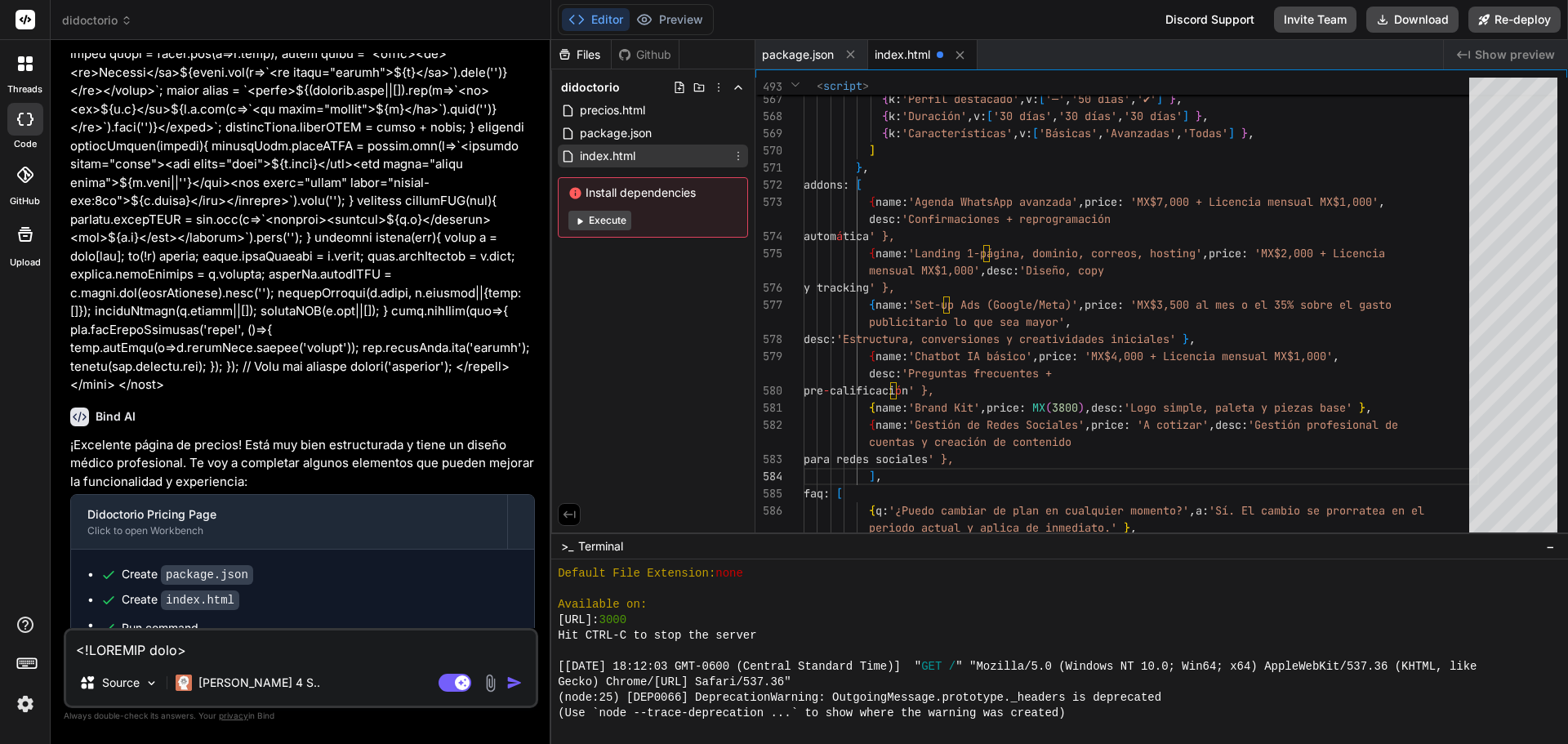
click at [613, 153] on span "index.html" at bounding box center [608, 156] width 59 height 20
click at [937, 54] on div at bounding box center [953, 56] width 33 height 21
click at [339, 646] on textarea at bounding box center [301, 645] width 470 height 29
type textarea "x"
type textarea "s"
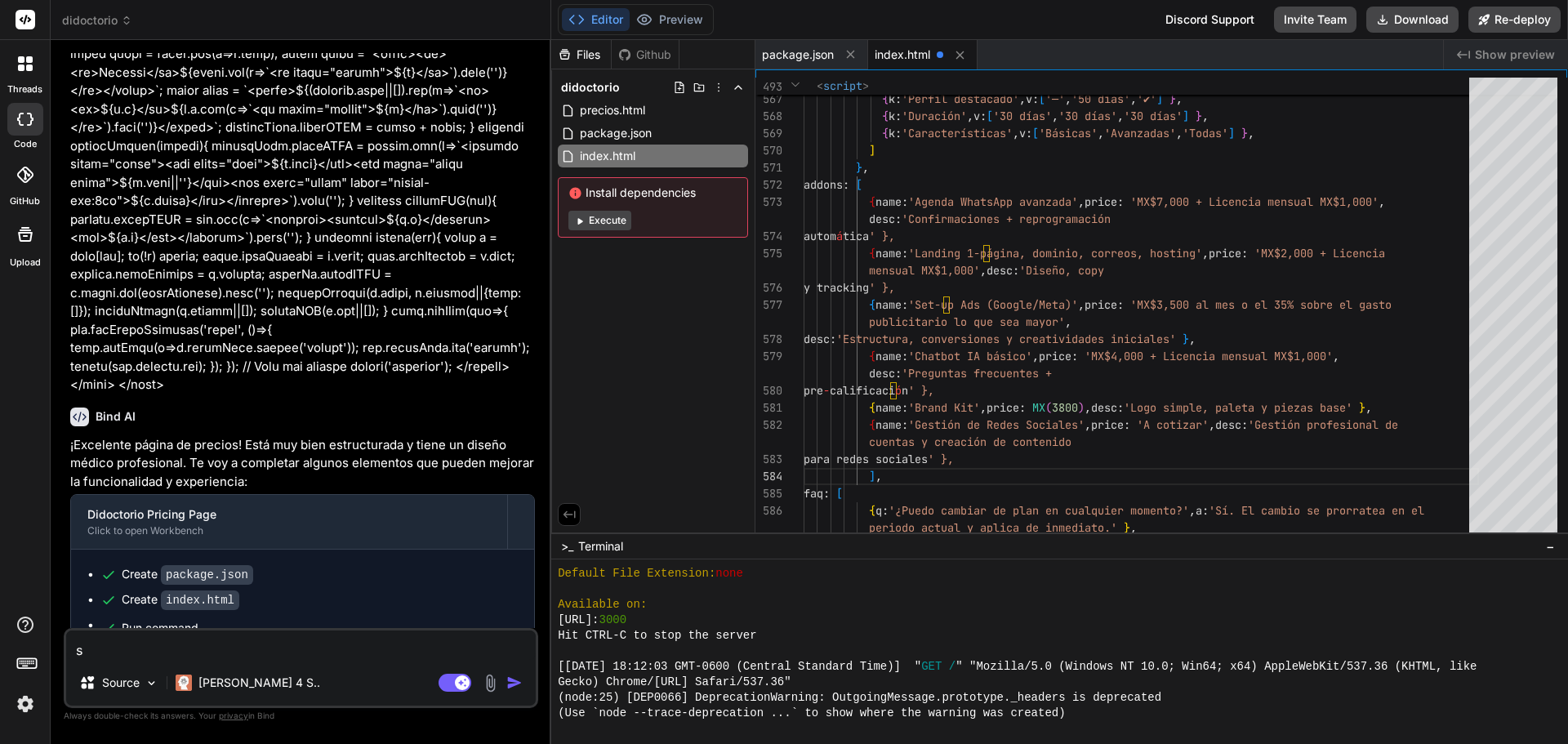
type textarea "x"
type textarea "si"
type textarea "x"
type textarea "si"
type textarea "x"
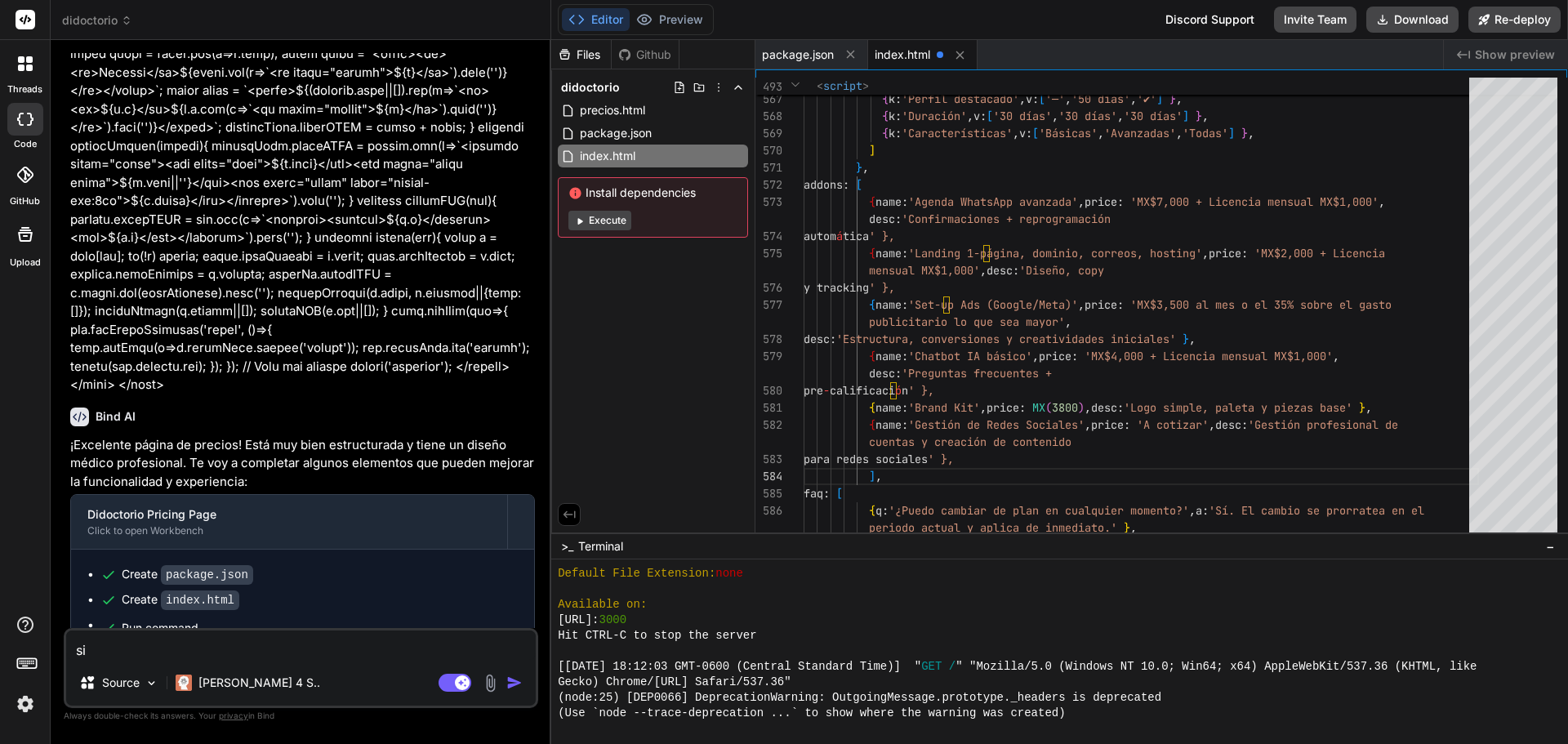
type textarea "si a"
type textarea "x"
type textarea "si ac"
type textarea "x"
type textarea "si act"
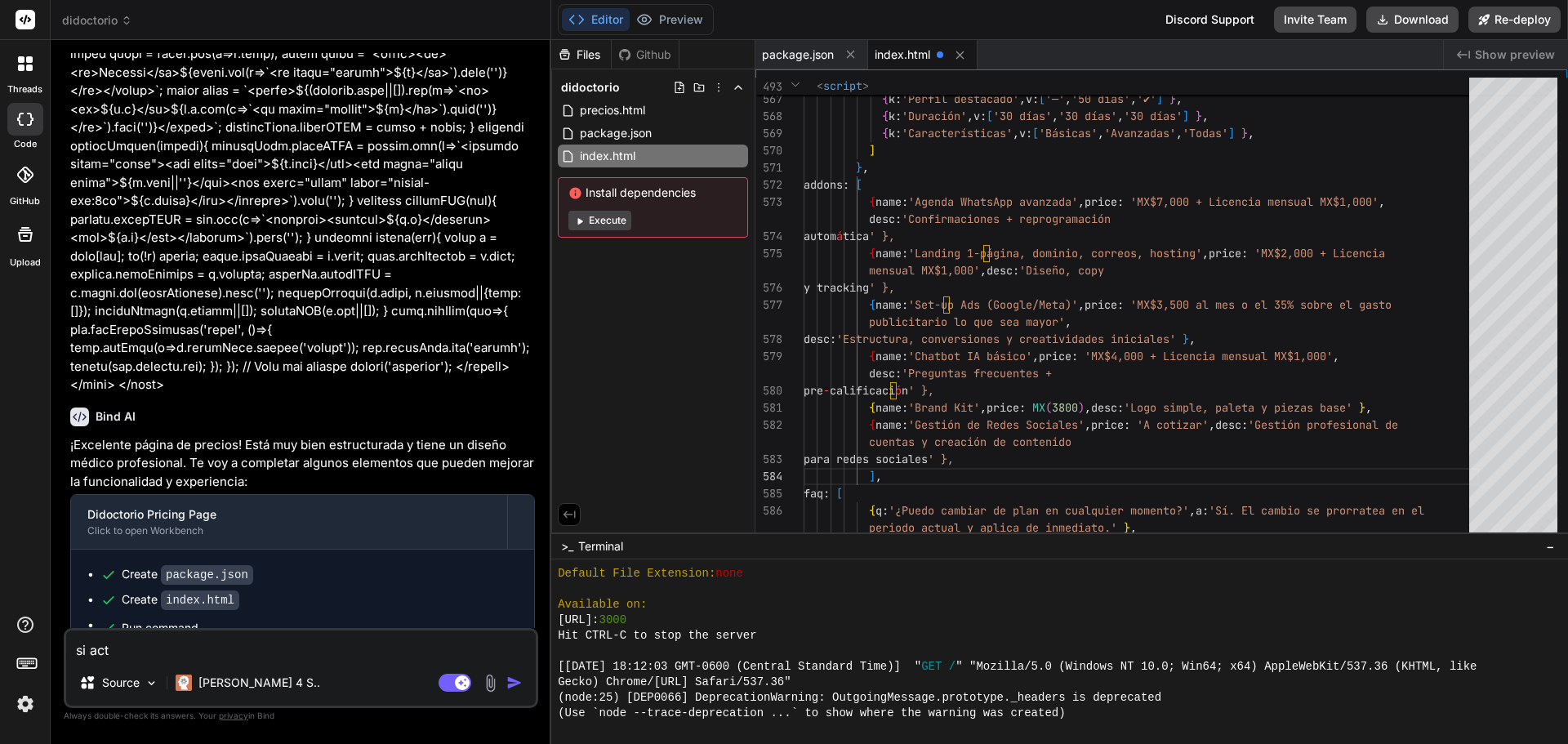
type textarea "x"
type textarea "si actu"
type textarea "x"
type textarea "si actua"
type textarea "x"
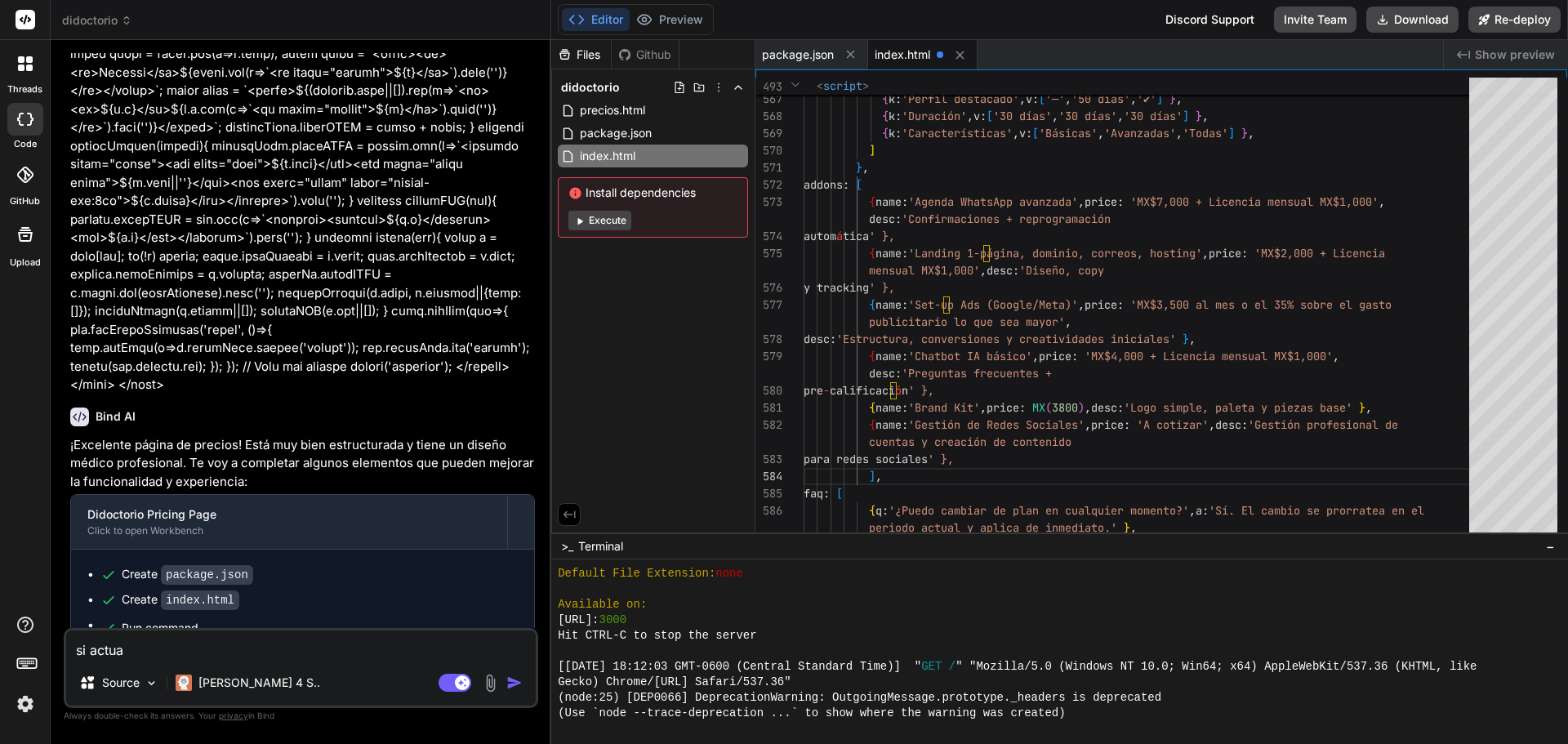
type textarea "si actual"
type textarea "x"
type textarea "si actuali"
type textarea "x"
type textarea "si actualiz"
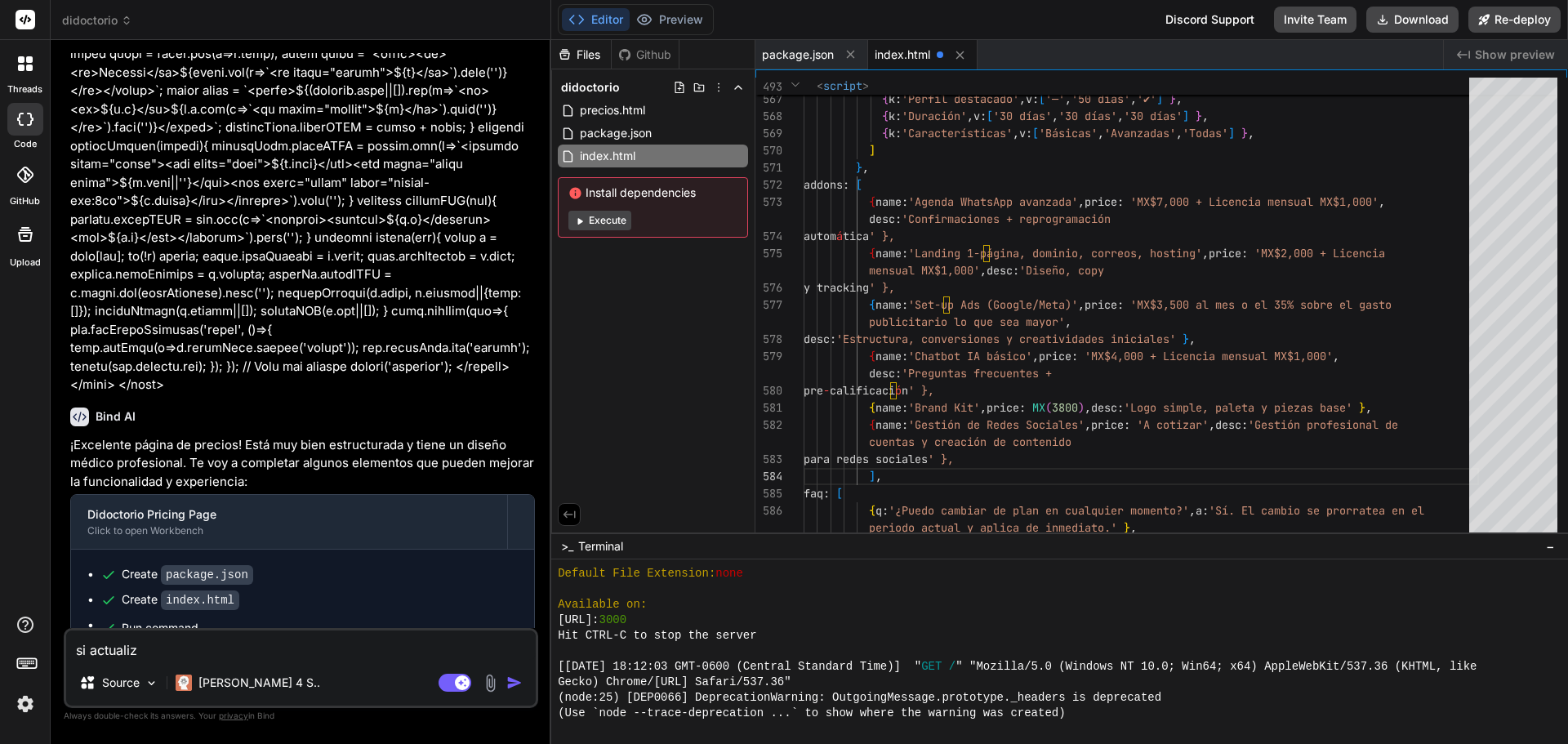
type textarea "x"
type textarea "si actualize"
type textarea "x"
type textarea "si actualize"
type textarea "x"
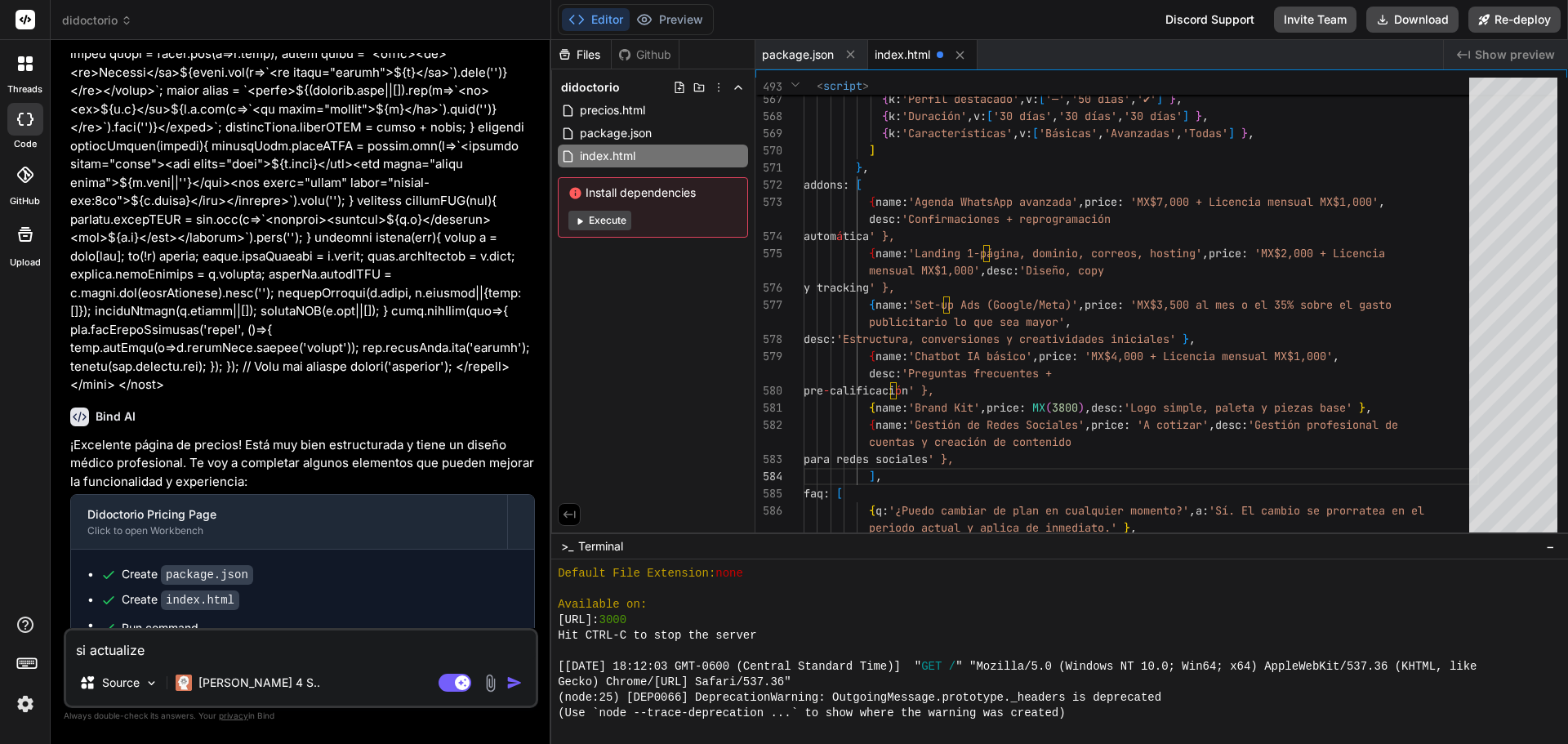
type textarea "si actualize u"
type textarea "x"
type textarea "si actualize un"
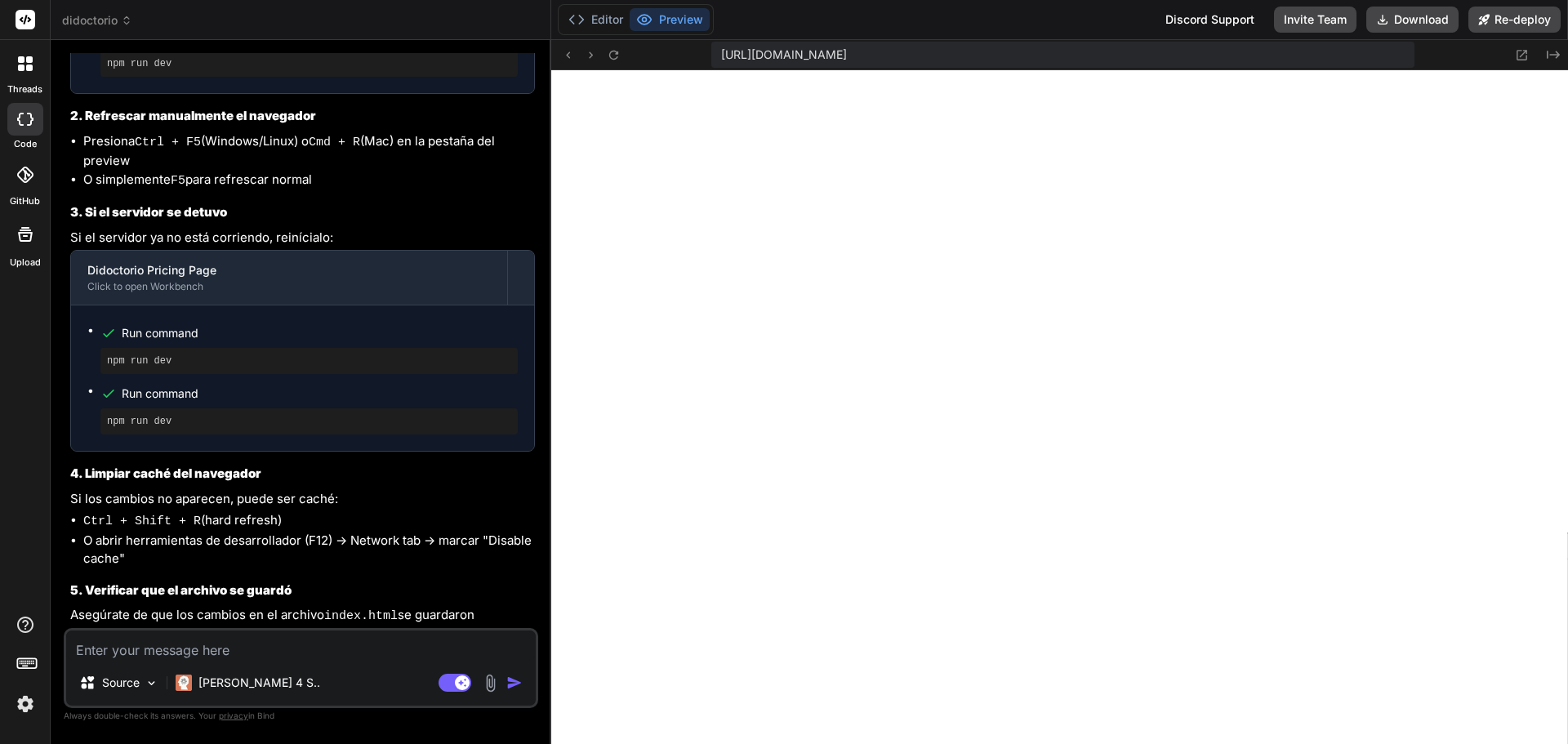
scroll to position [7454, 0]
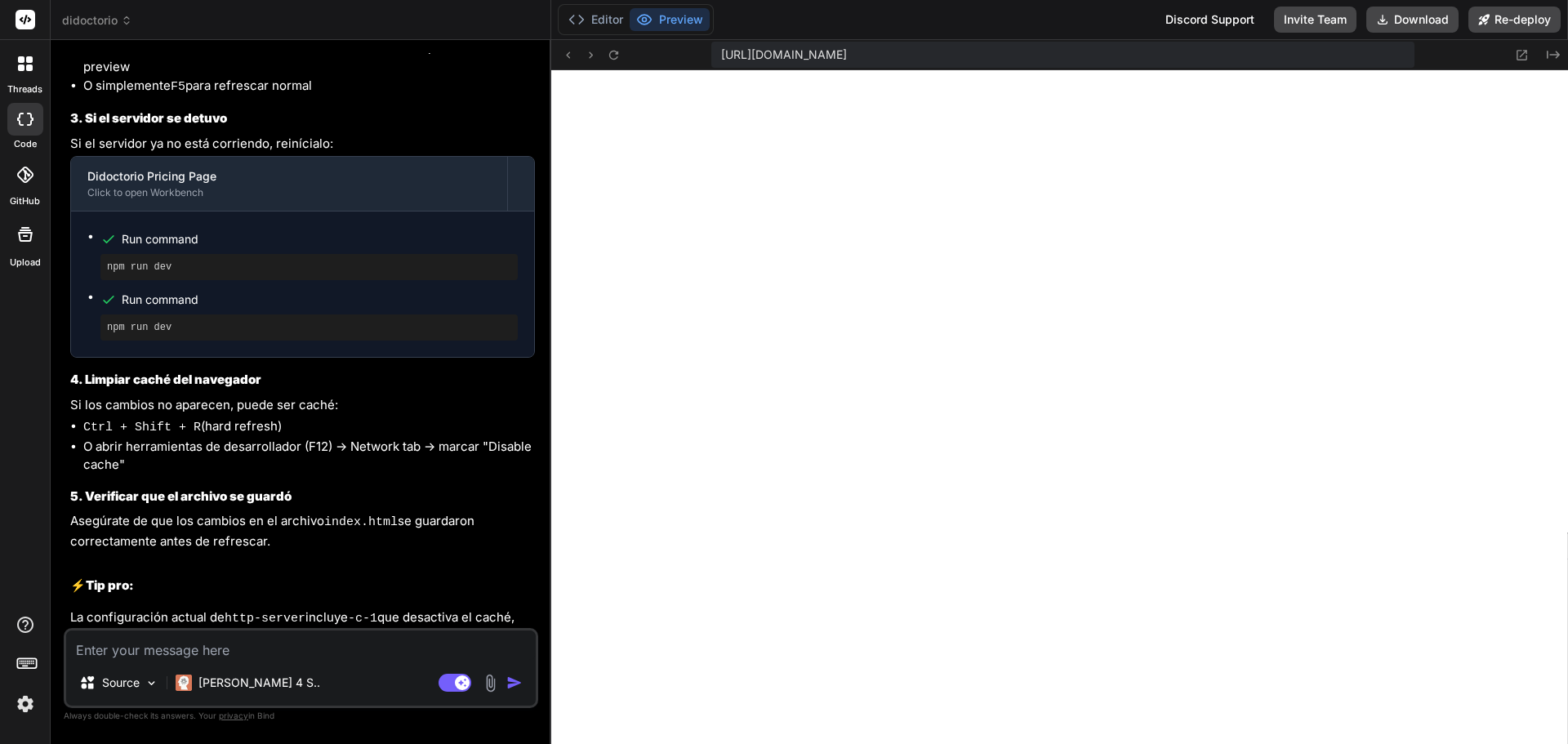
click at [347, 653] on textarea at bounding box center [301, 645] width 470 height 29
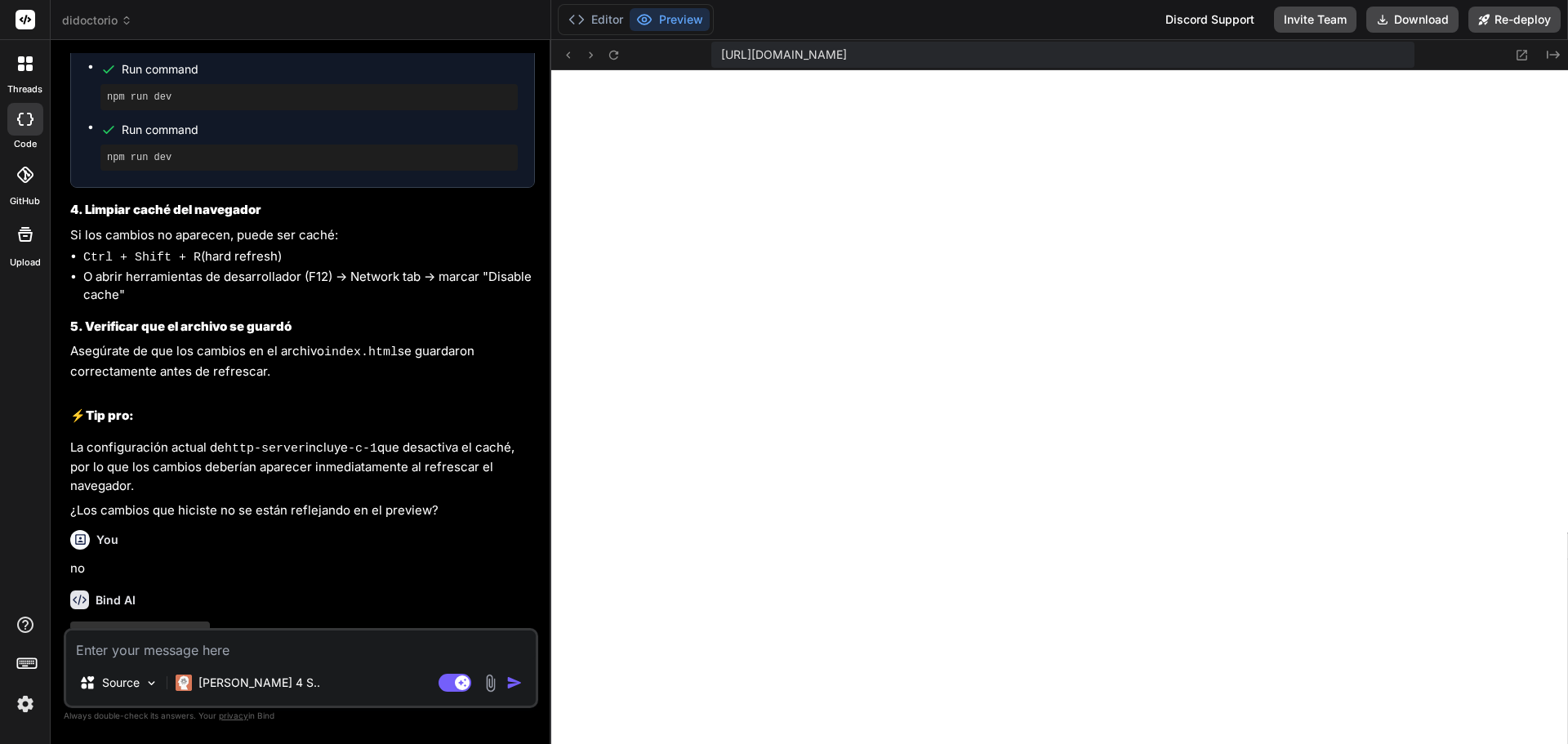
click at [347, 653] on textarea at bounding box center [301, 645] width 470 height 29
paste textarea "addons: [ { name:'Agenda WhatsApp avanzada', price: 'MX$7,000 + Licencia mensua…"
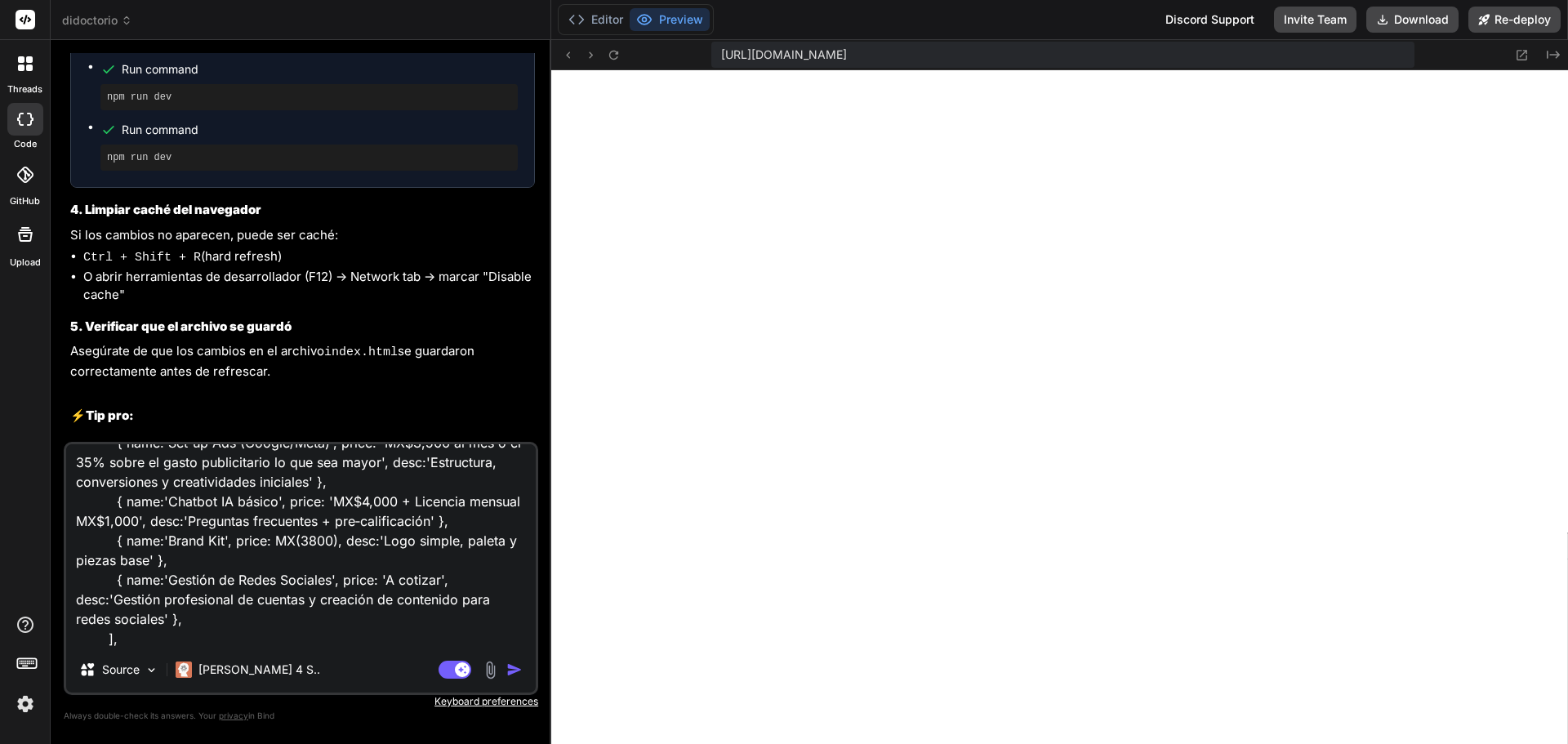
click at [508, 674] on img "button" at bounding box center [514, 669] width 16 height 16
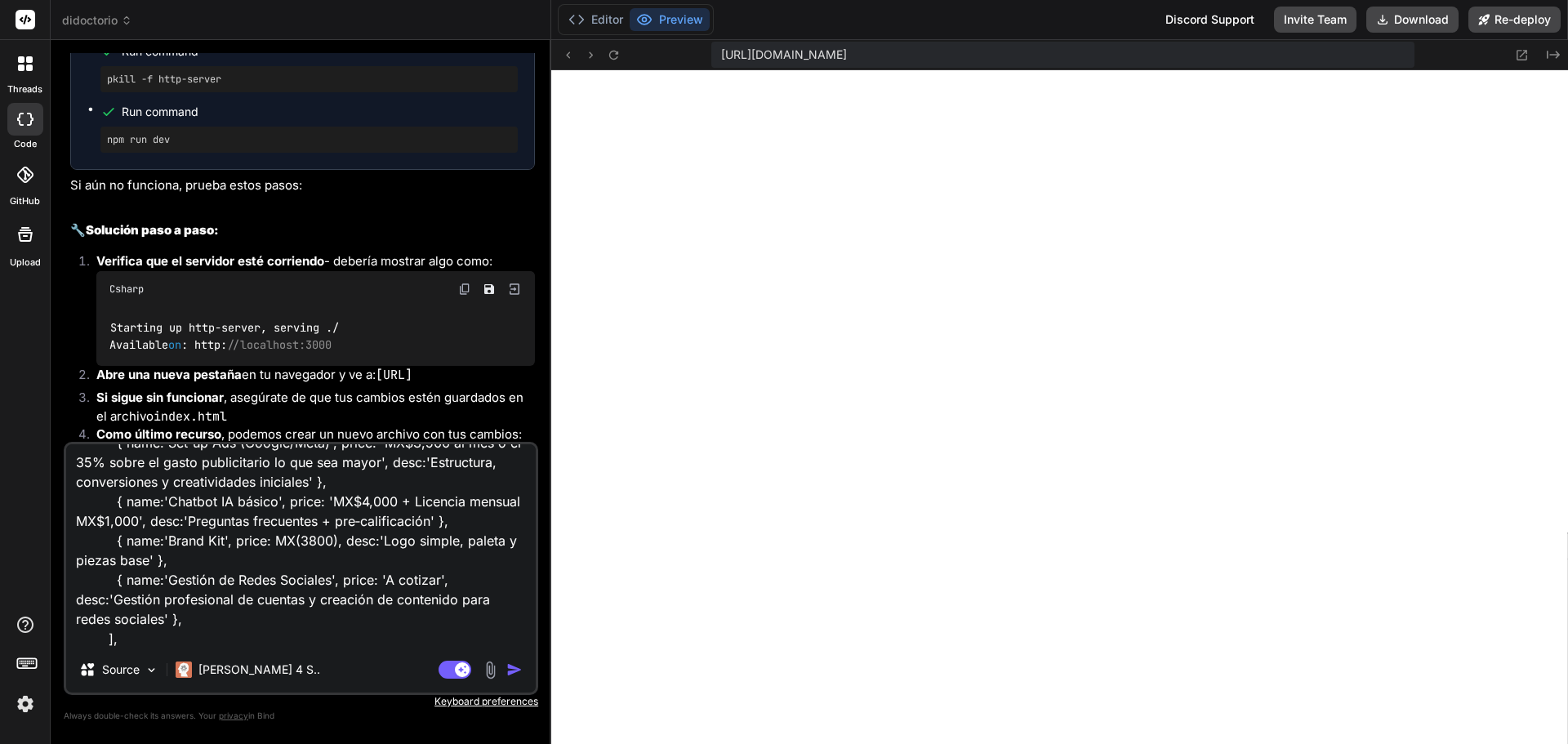
scroll to position [8359, 0]
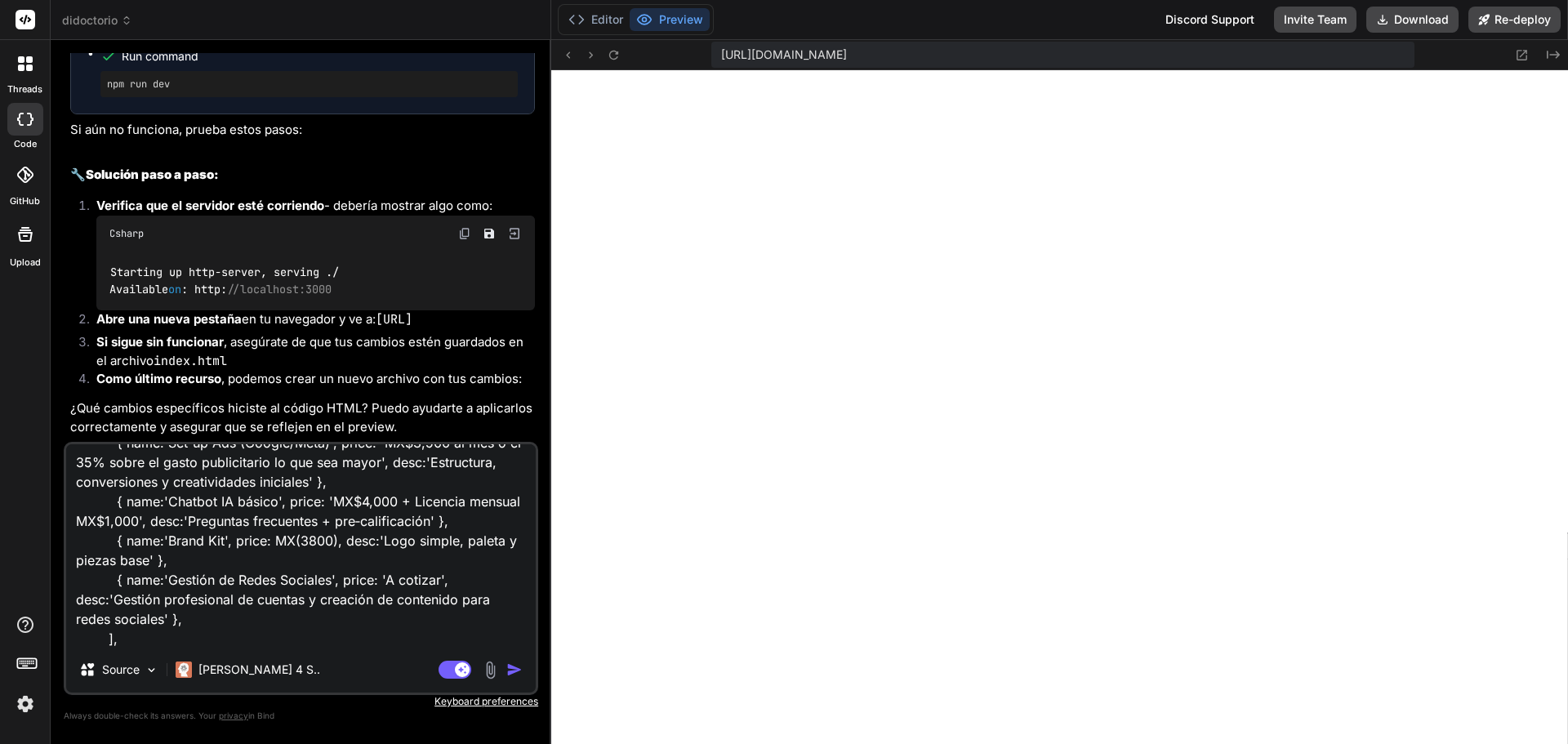
click at [516, 672] on img "button" at bounding box center [514, 669] width 16 height 16
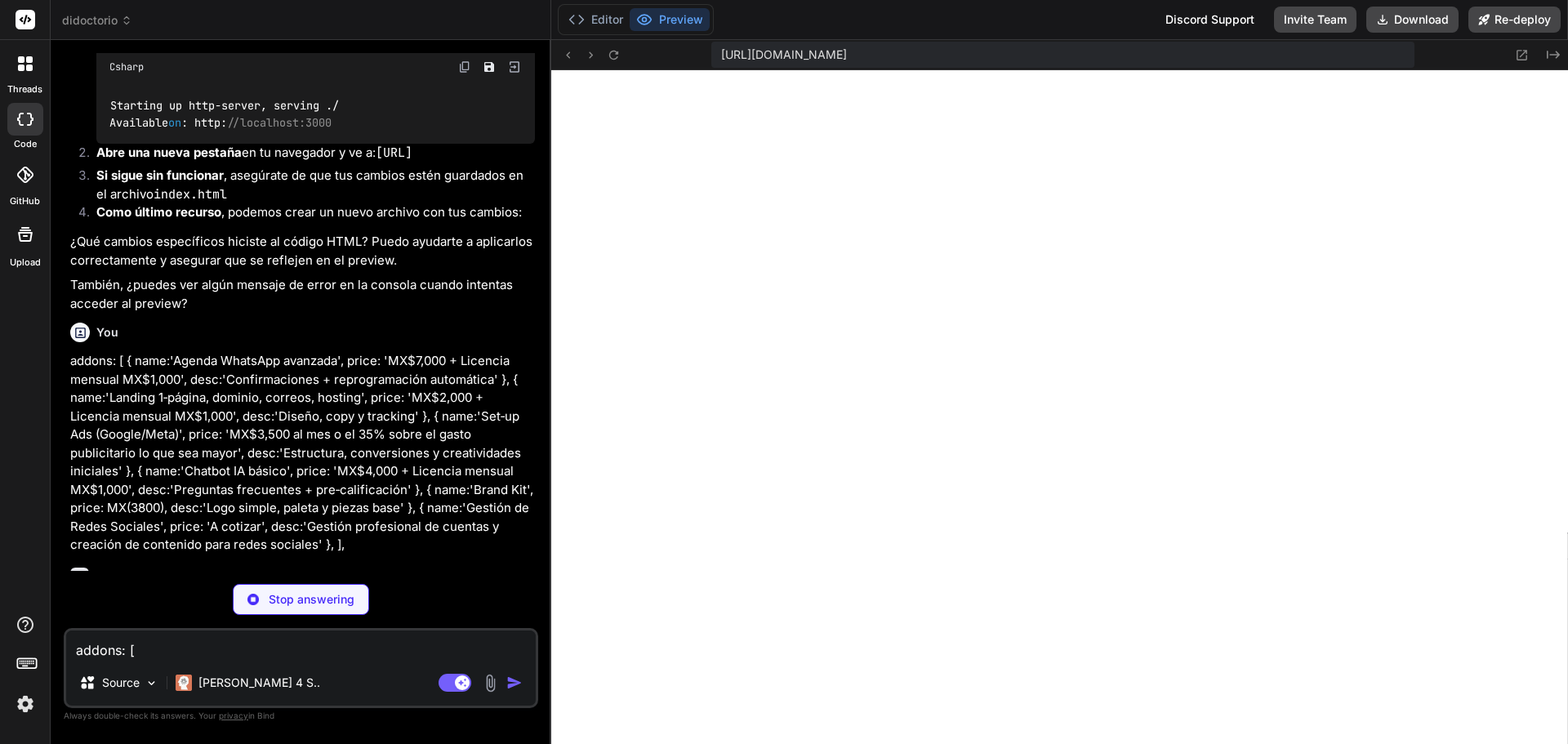
scroll to position [8565, 0]
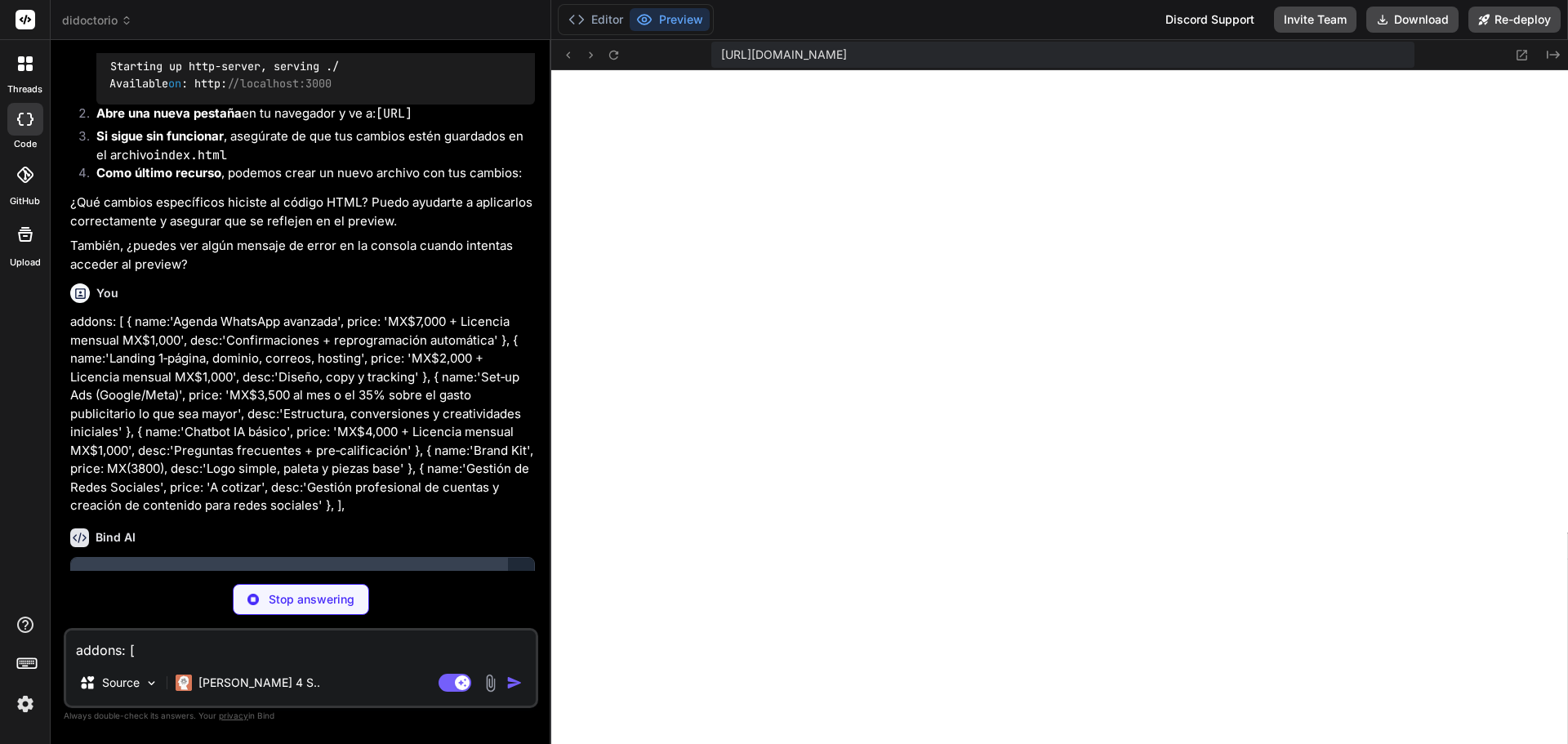
click at [249, 569] on div "Didoctorio Pricing Page" at bounding box center [288, 577] width 404 height 16
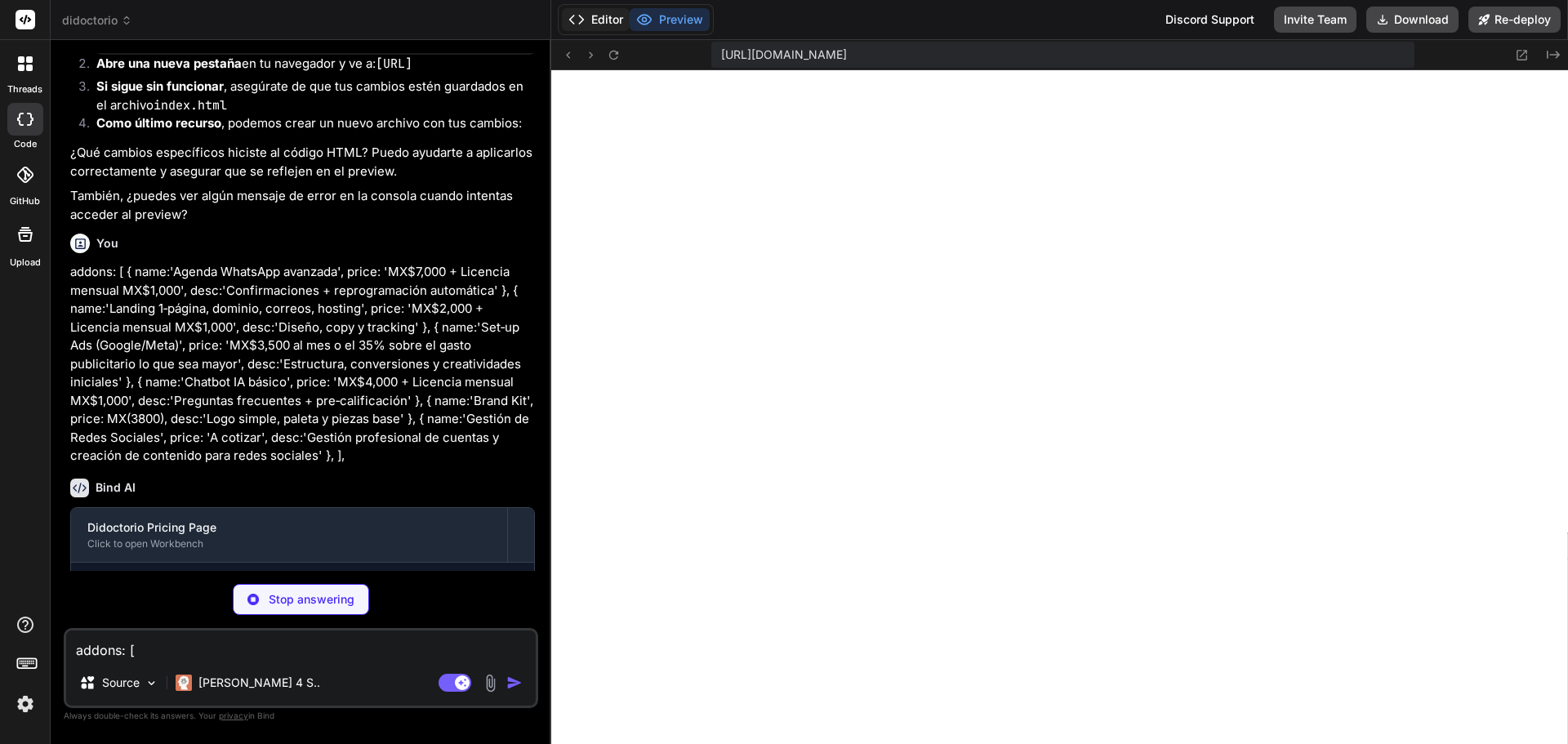
click at [607, 20] on button "Editor" at bounding box center [595, 20] width 68 height 23
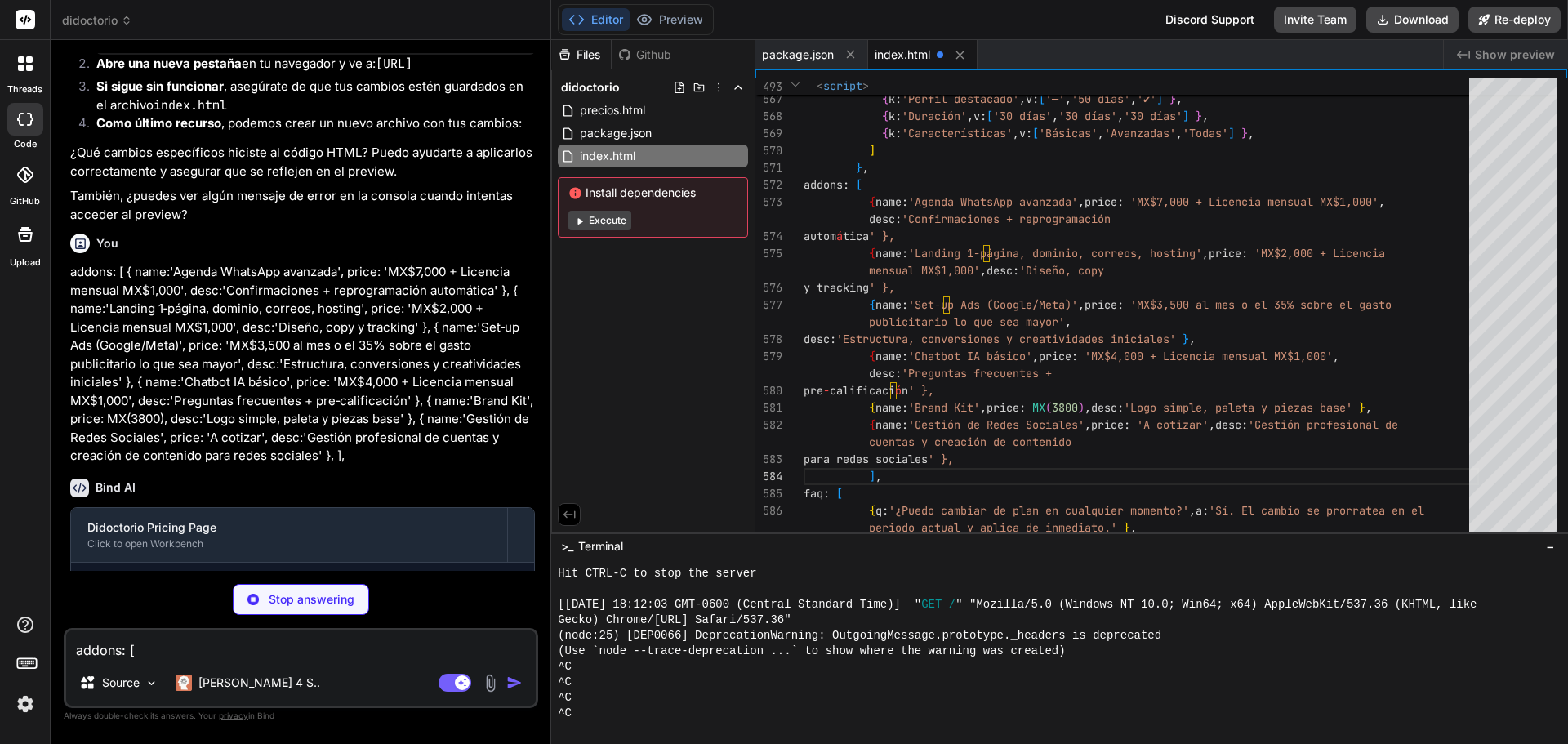
click at [890, 49] on span "index.html" at bounding box center [902, 54] width 56 height 16
click at [806, 51] on span "package.json" at bounding box center [798, 54] width 72 height 16
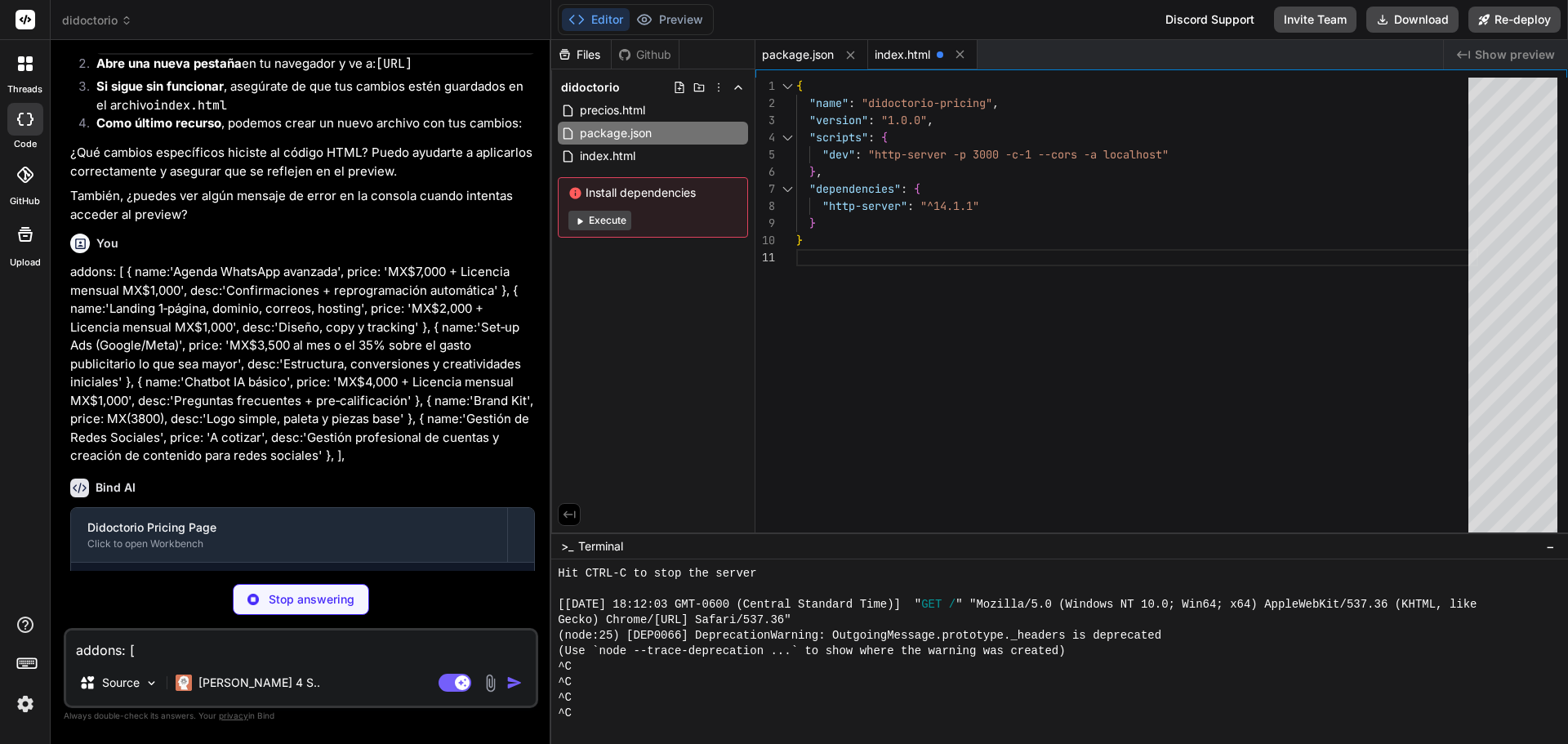
click at [915, 48] on span "index.html" at bounding box center [902, 54] width 56 height 16
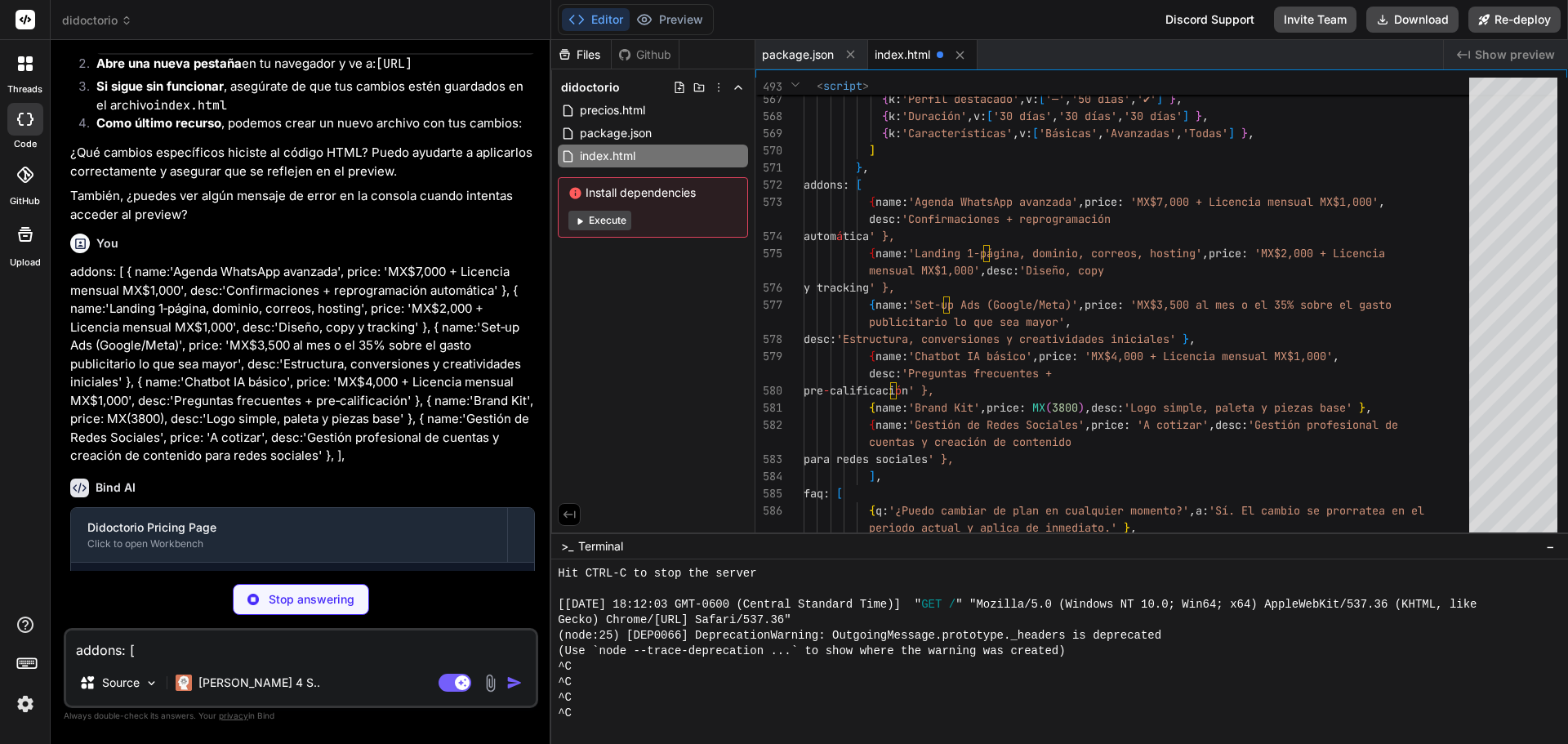
click at [18, 664] on icon at bounding box center [26, 663] width 23 height 23
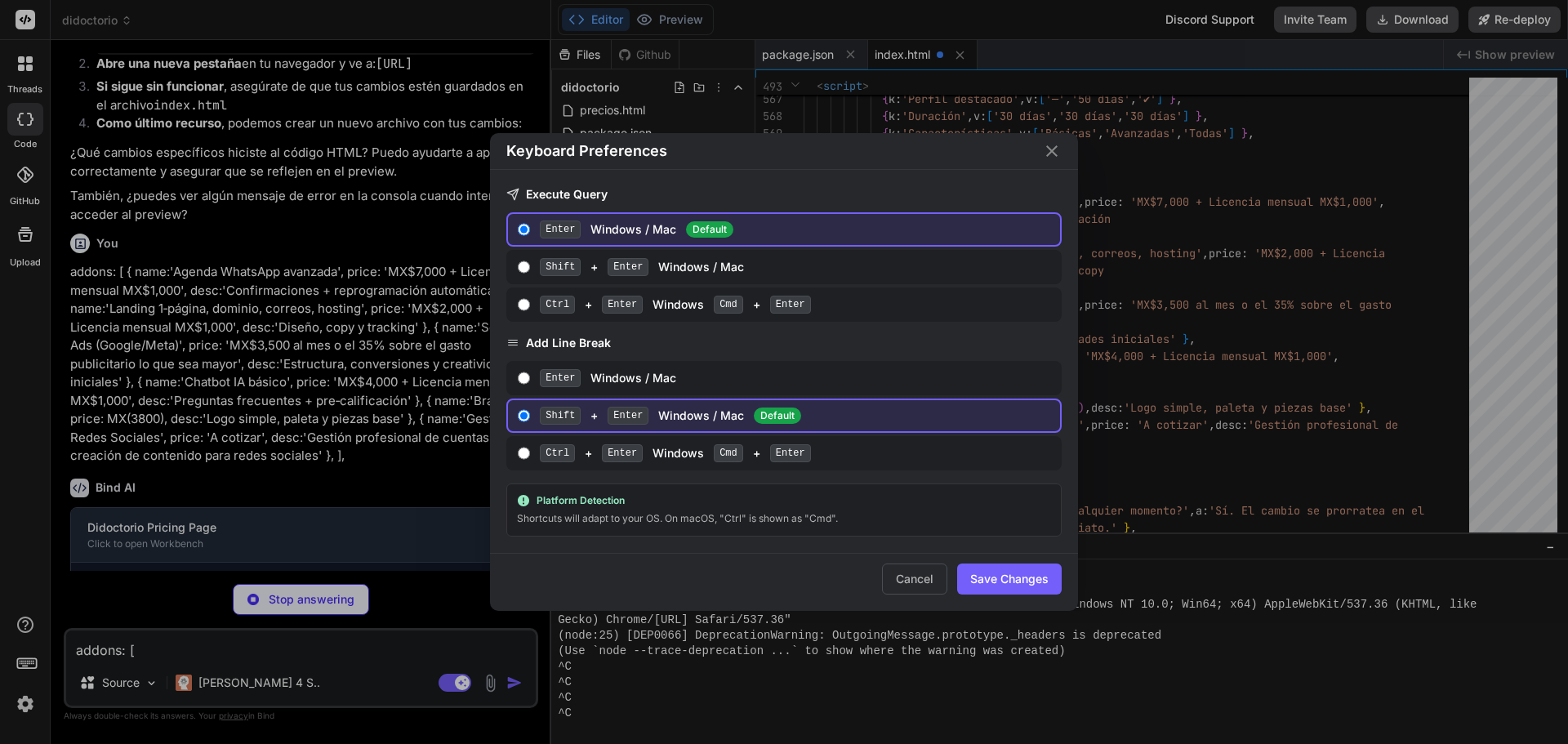
click at [18, 664] on div "Keyboard Preferences Execute Query Enter Windows / Mac Default Shift + Enter Wi…" at bounding box center [784, 372] width 1568 height 744
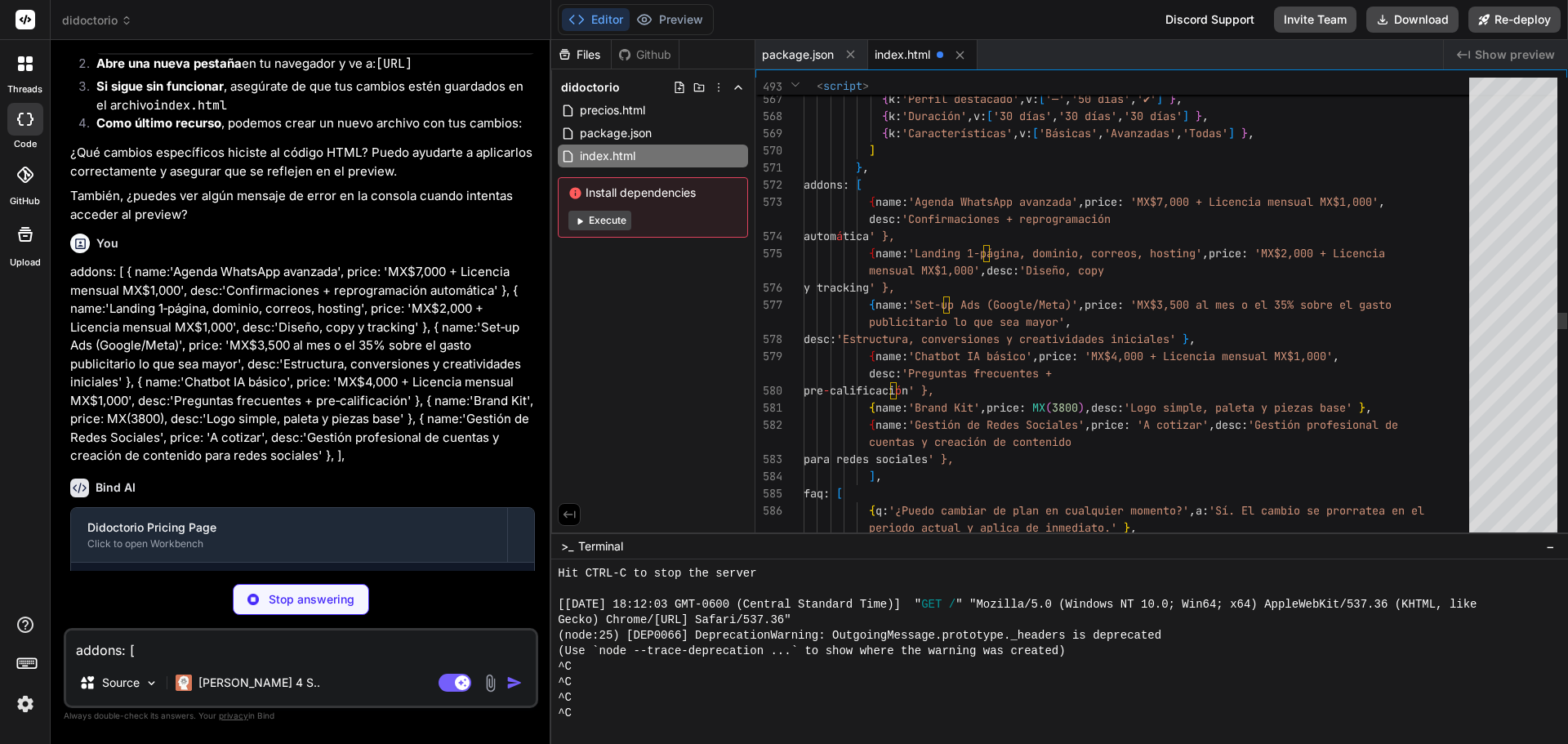
scroll to position [0, 0]
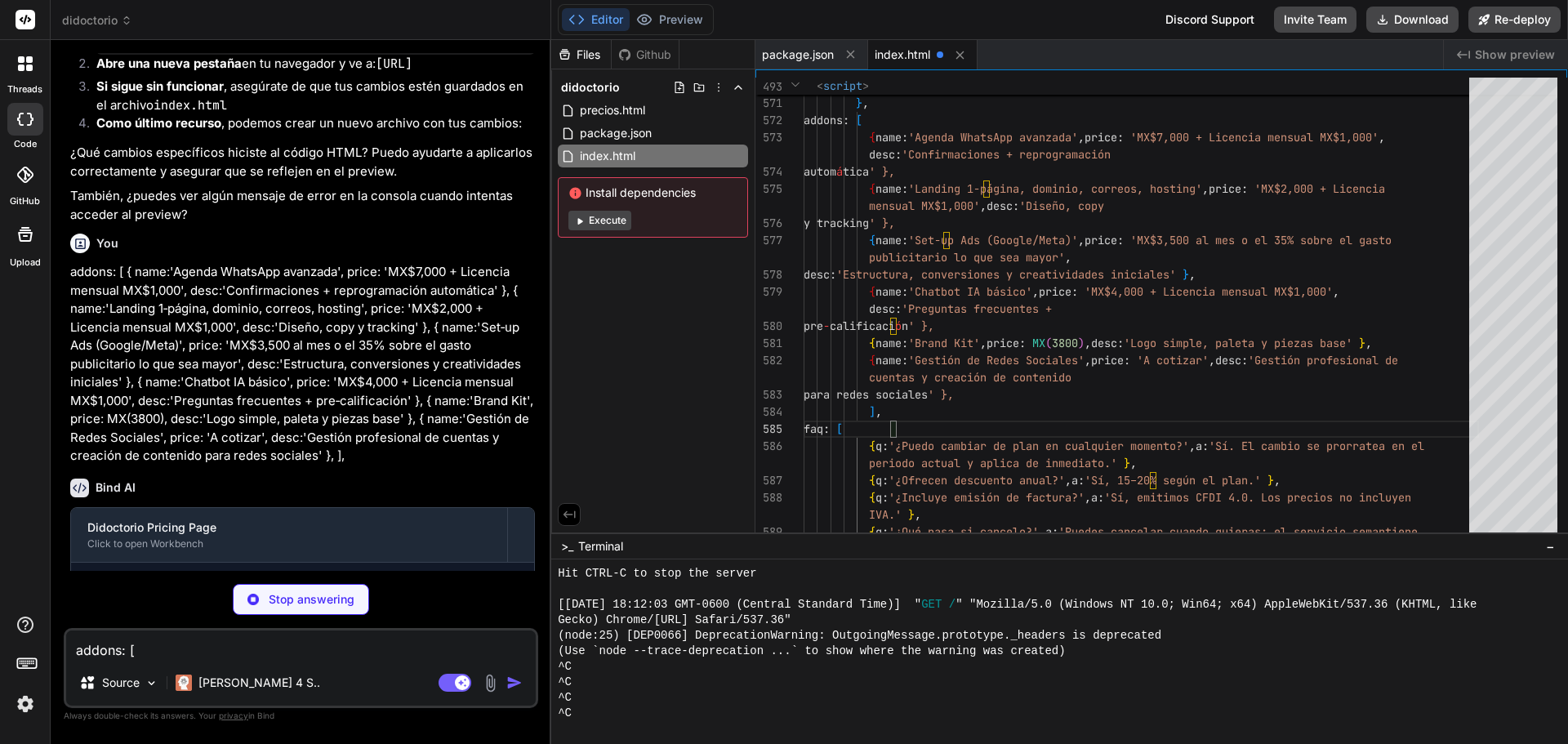
click at [26, 660] on icon at bounding box center [26, 663] width 23 height 23
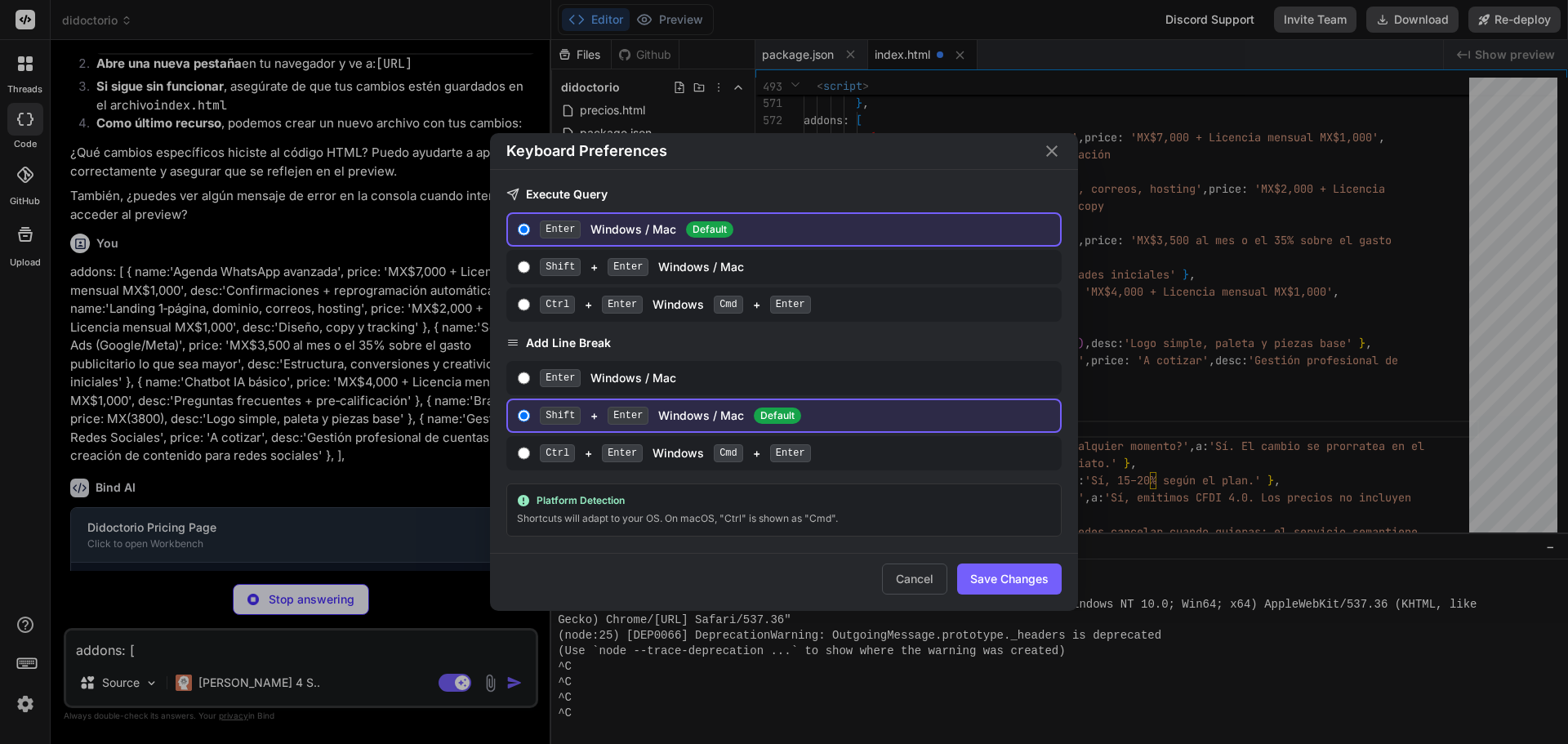
click at [26, 660] on div "Keyboard Preferences Execute Query Enter Windows / Mac Default Shift + Enter Wi…" at bounding box center [784, 372] width 1568 height 744
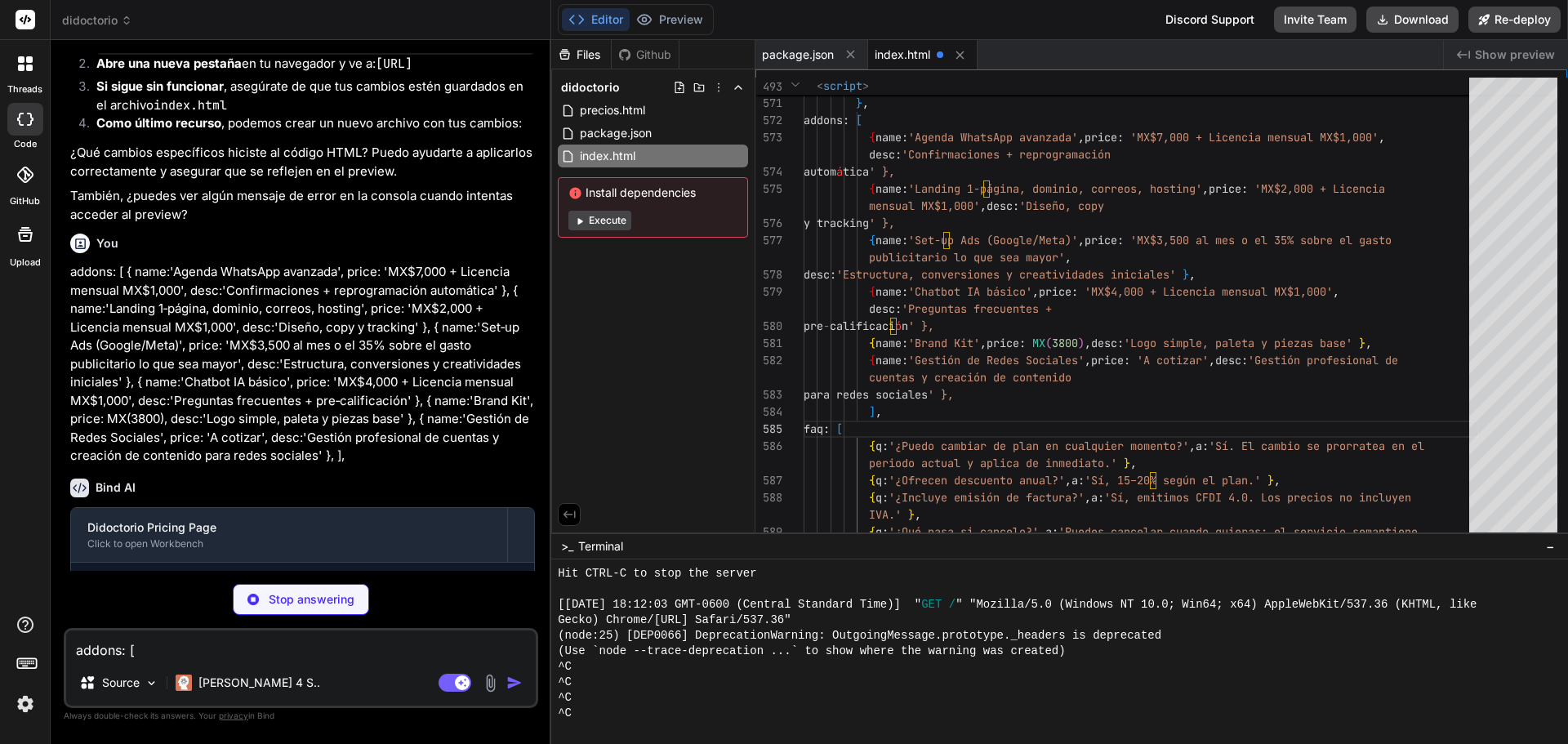
click at [23, 667] on icon at bounding box center [26, 663] width 23 height 23
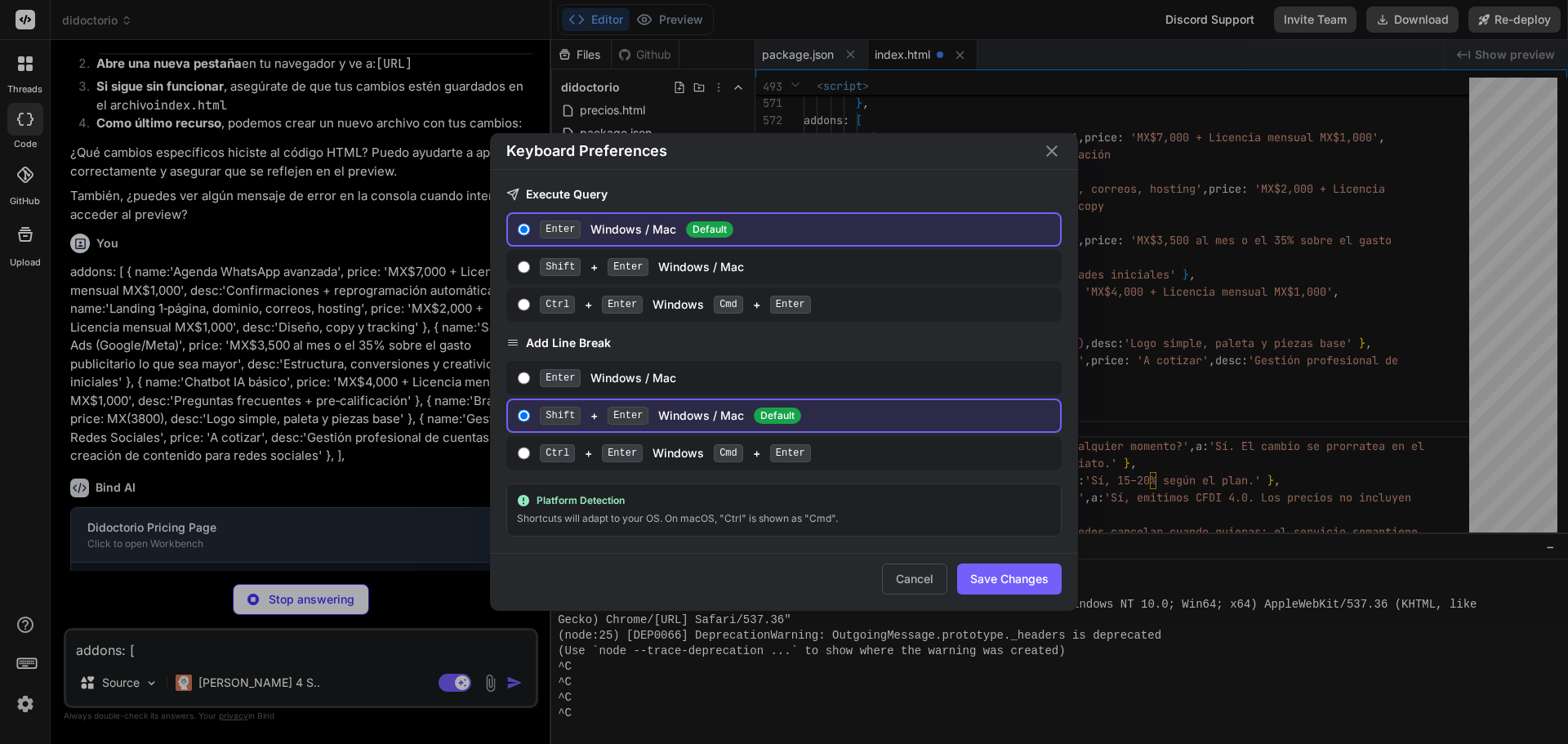
click at [23, 667] on div "Keyboard Preferences Execute Query Enter Windows / Mac Default Shift + Enter Wi…" at bounding box center [784, 372] width 1568 height 744
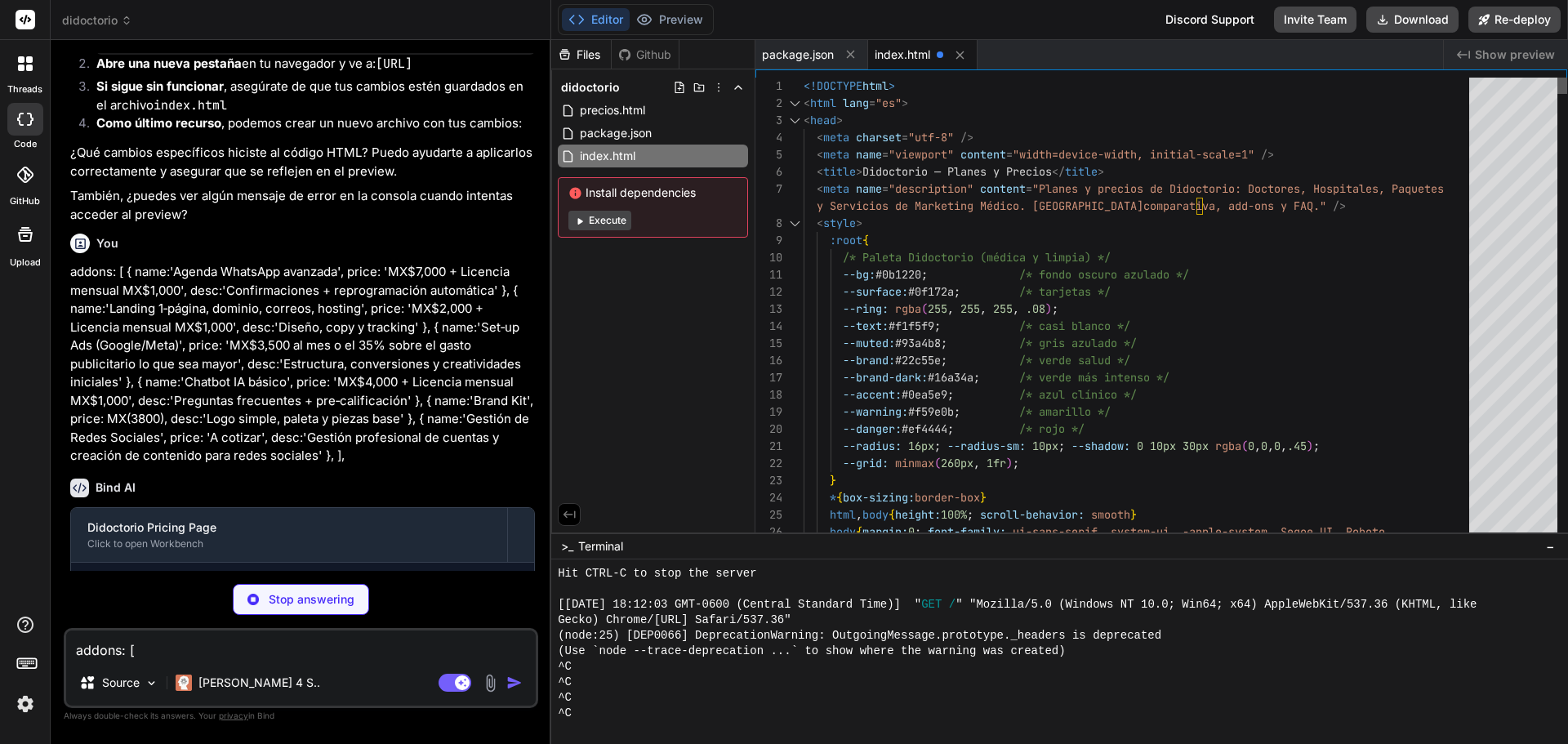
click at [1558, 78] on div at bounding box center [1562, 85] width 9 height 16
click at [596, 217] on button "Execute" at bounding box center [599, 220] width 63 height 20
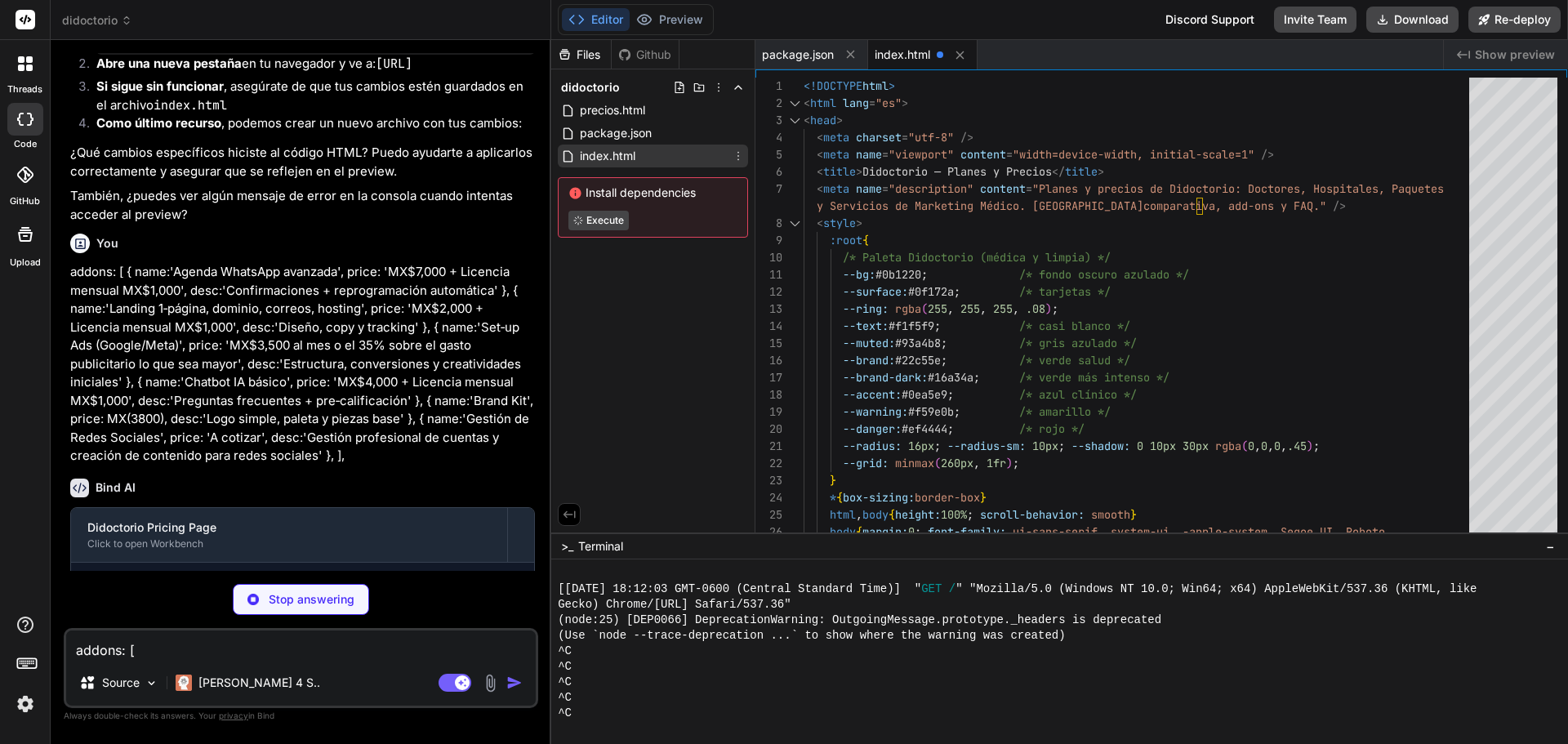
click at [737, 157] on icon at bounding box center [738, 156] width 13 height 13
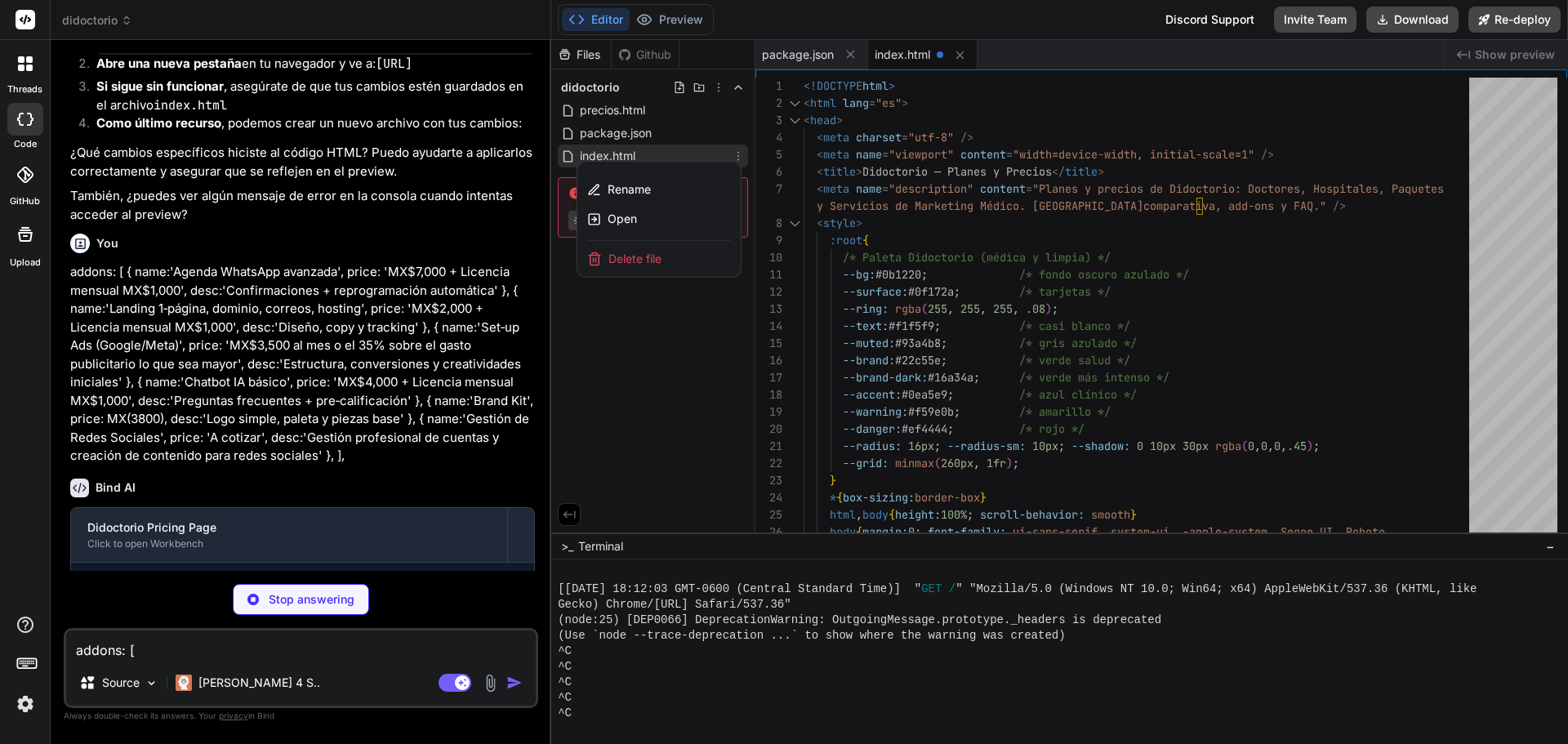
click at [695, 372] on div at bounding box center [1060, 391] width 1017 height 704
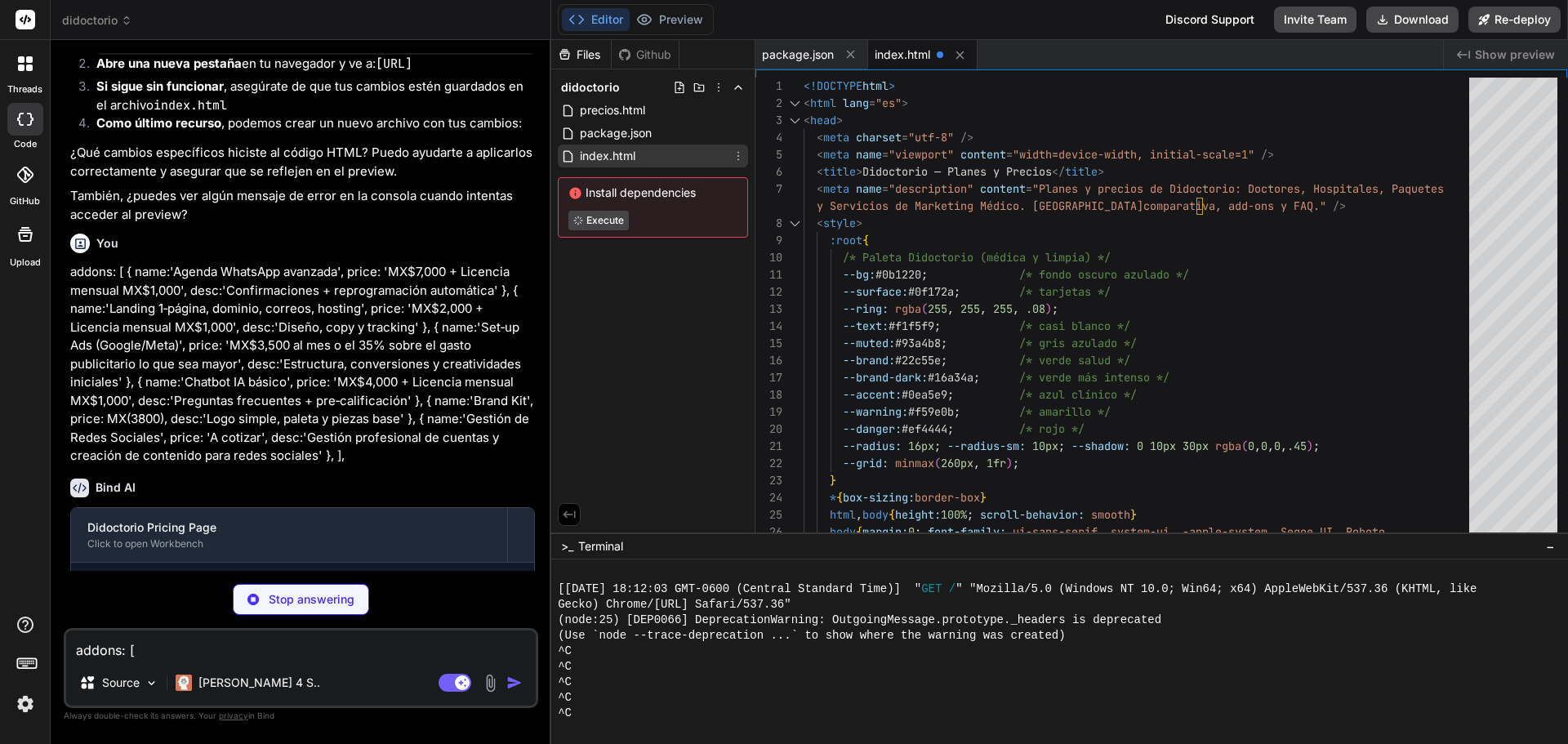
click at [744, 152] on icon at bounding box center [738, 156] width 13 height 13
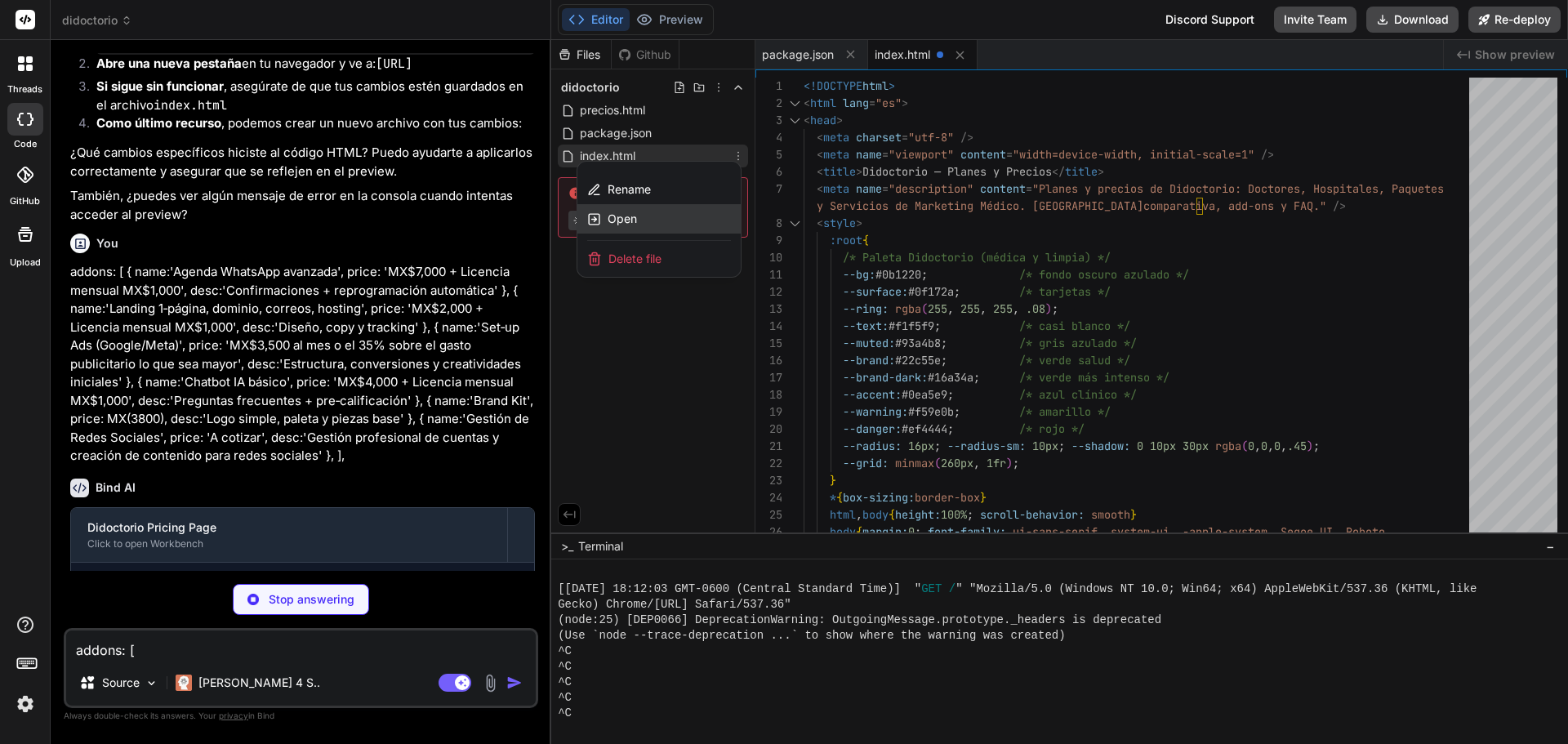
click at [672, 214] on div "Open" at bounding box center [659, 218] width 164 height 29
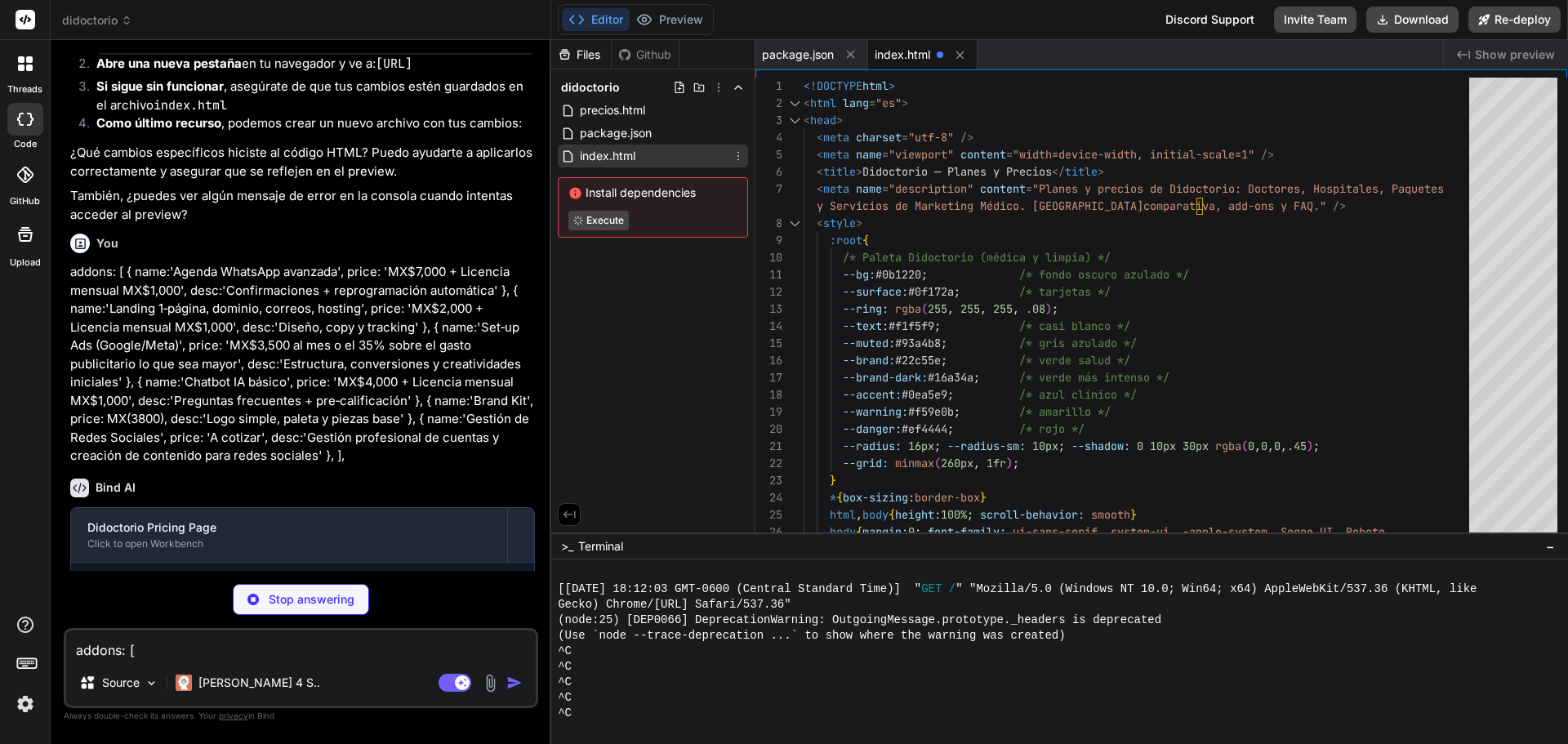
click at [688, 388] on div "Files Github didoctorio precios.html package.json index.html Install dependenci…" at bounding box center [653, 285] width 204 height 493
click at [668, 3] on div "Editor Preview Discord Support Invite Team Download Re-deploy" at bounding box center [1060, 20] width 1017 height 40
click at [674, 25] on button "Preview" at bounding box center [669, 20] width 80 height 23
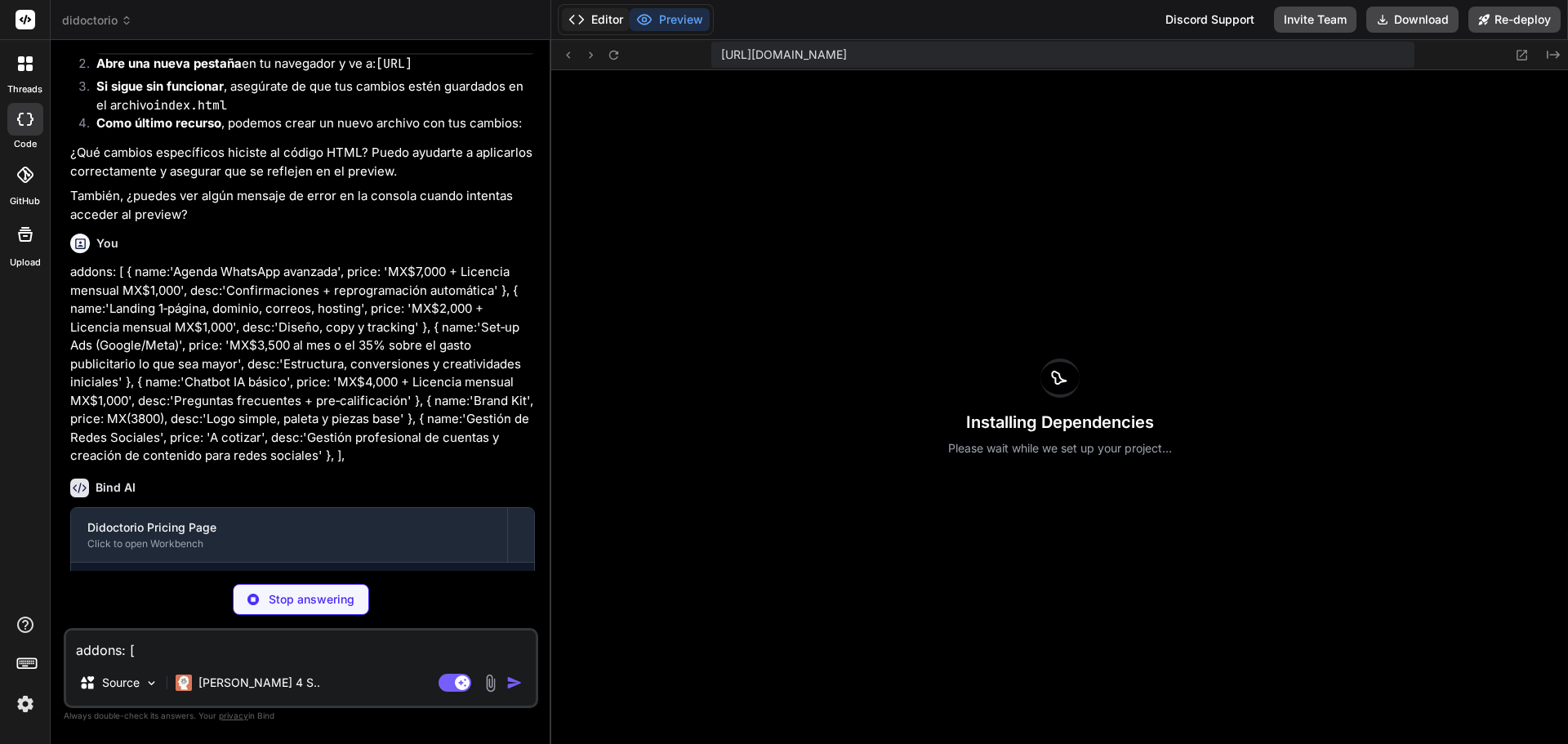
click at [603, 17] on button "Editor" at bounding box center [595, 20] width 68 height 23
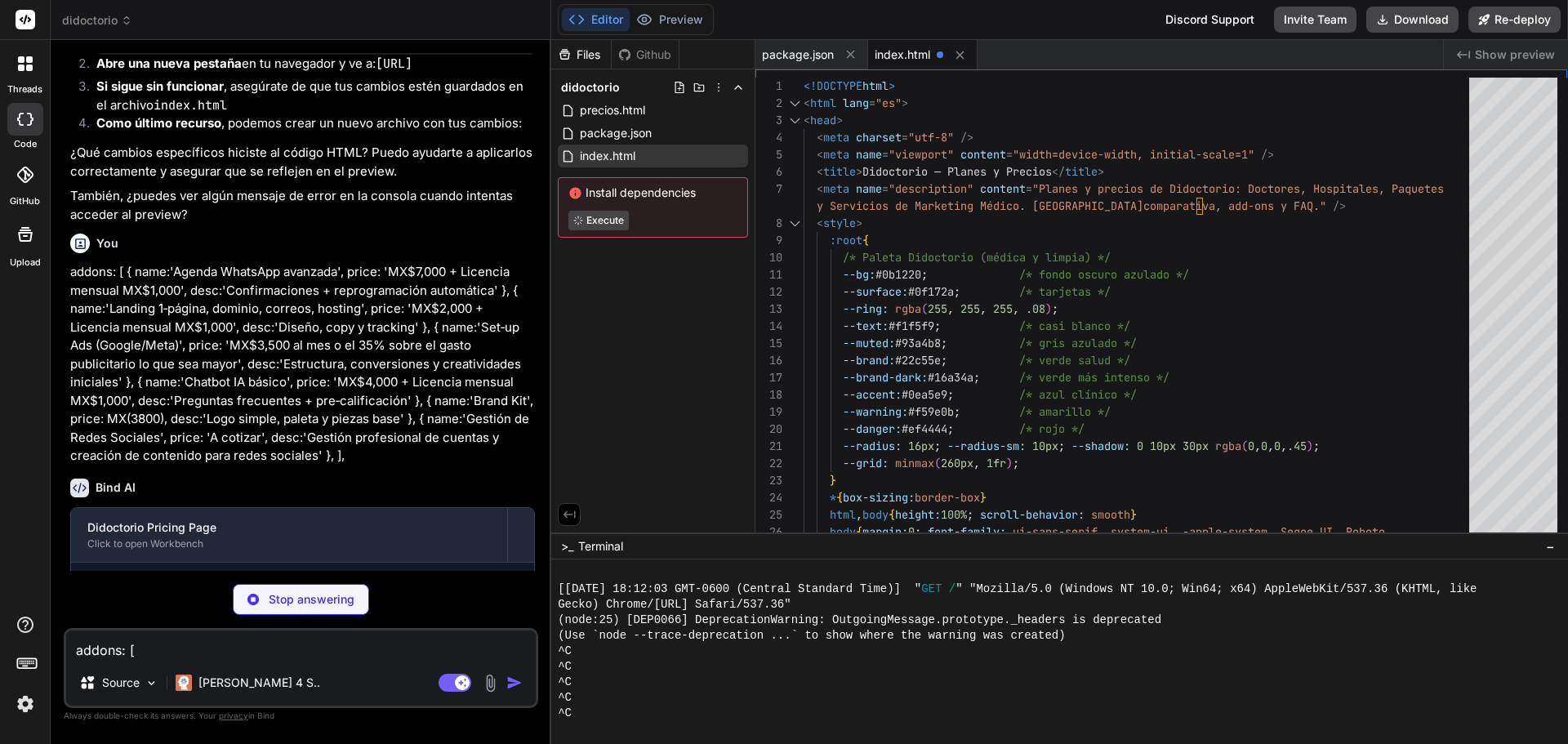
click at [668, 350] on div "Files Github didoctorio precios.html package.json index.html Install dependenci…" at bounding box center [653, 285] width 204 height 493
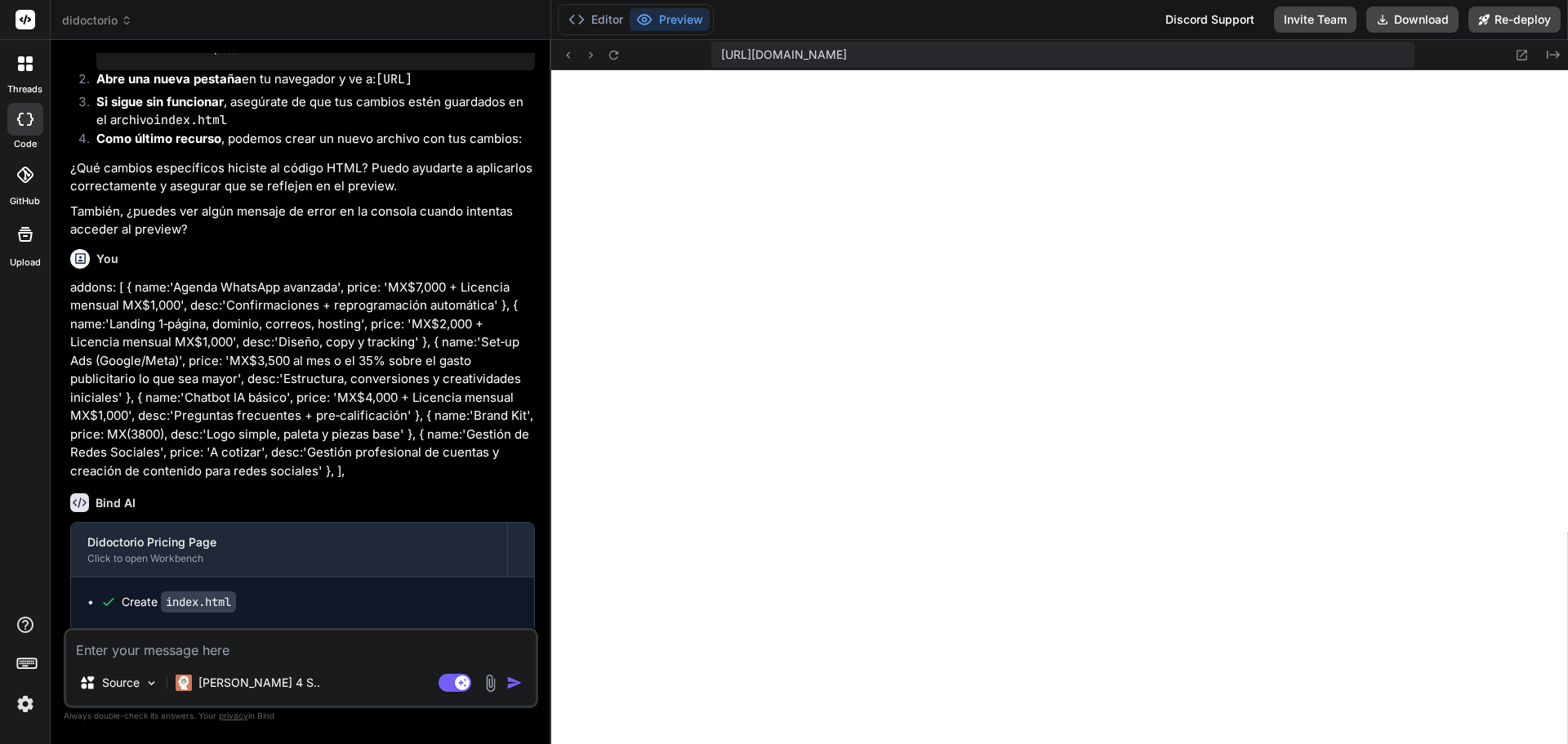
scroll to position [496, 0]
type textarea "x"
type textarea "h"
type textarea "x"
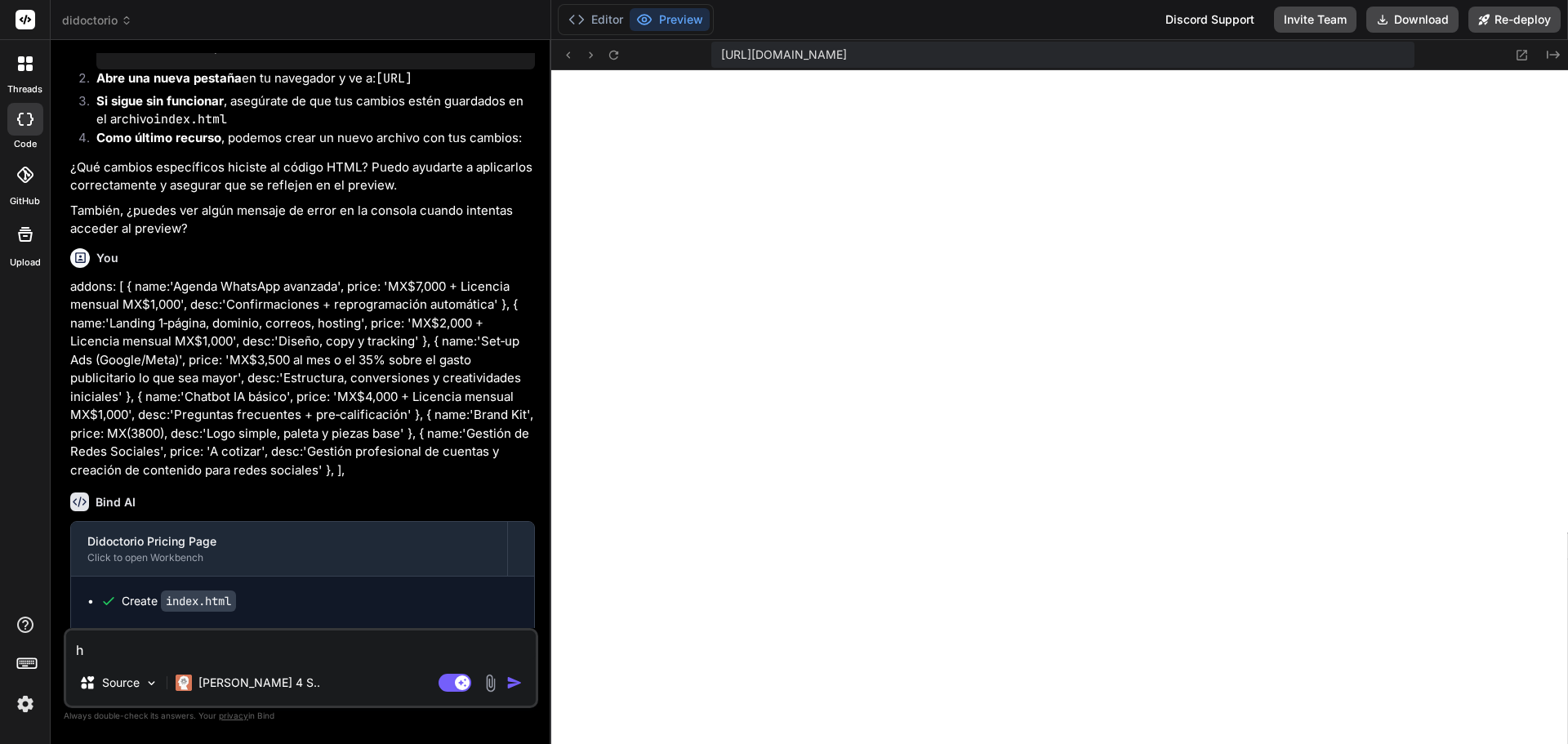
type textarea "ha"
type textarea "x"
type textarea "haz"
type textarea "x"
type textarea "haz"
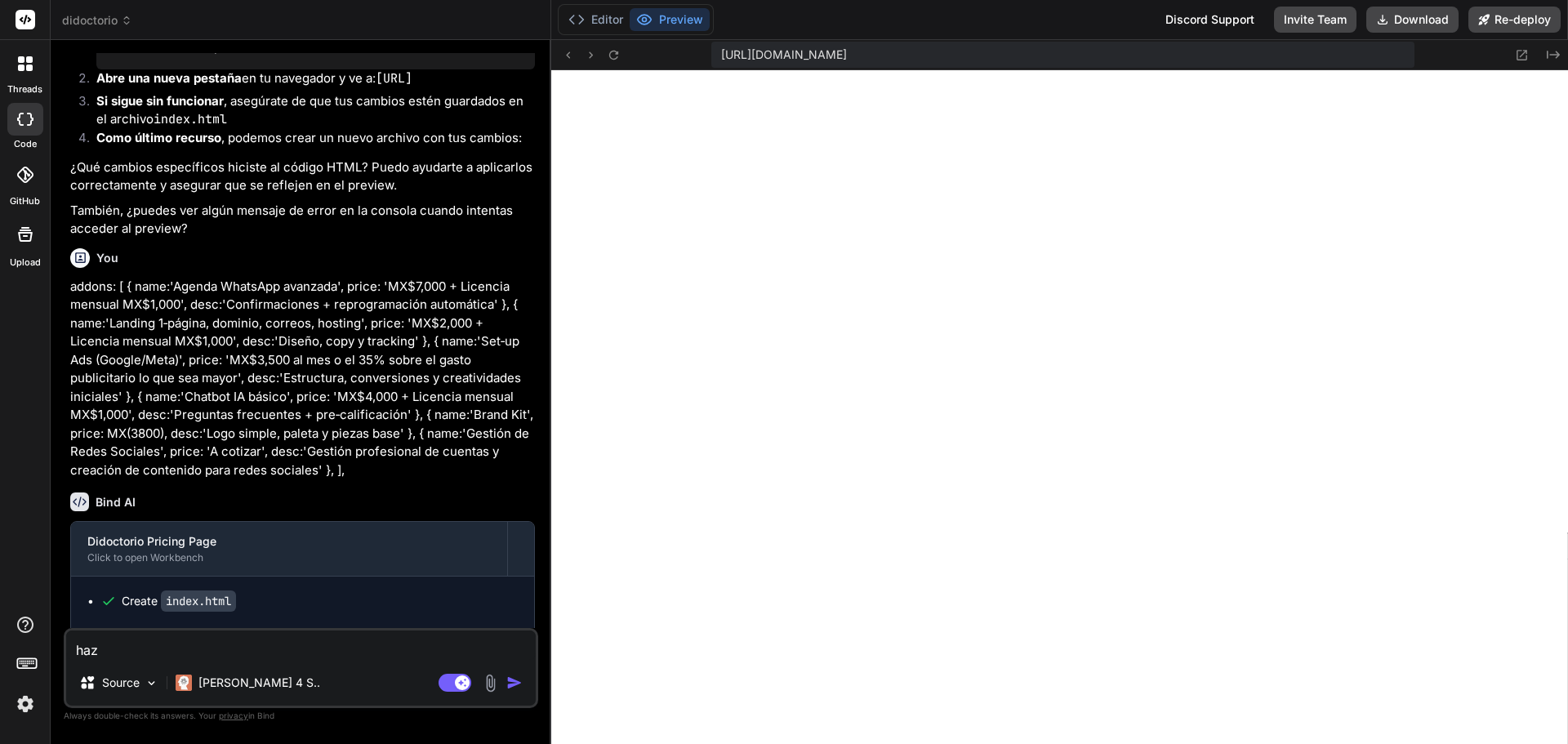
type textarea "x"
type textarea "haz l"
type textarea "x"
type textarea "haz lo"
type textarea "x"
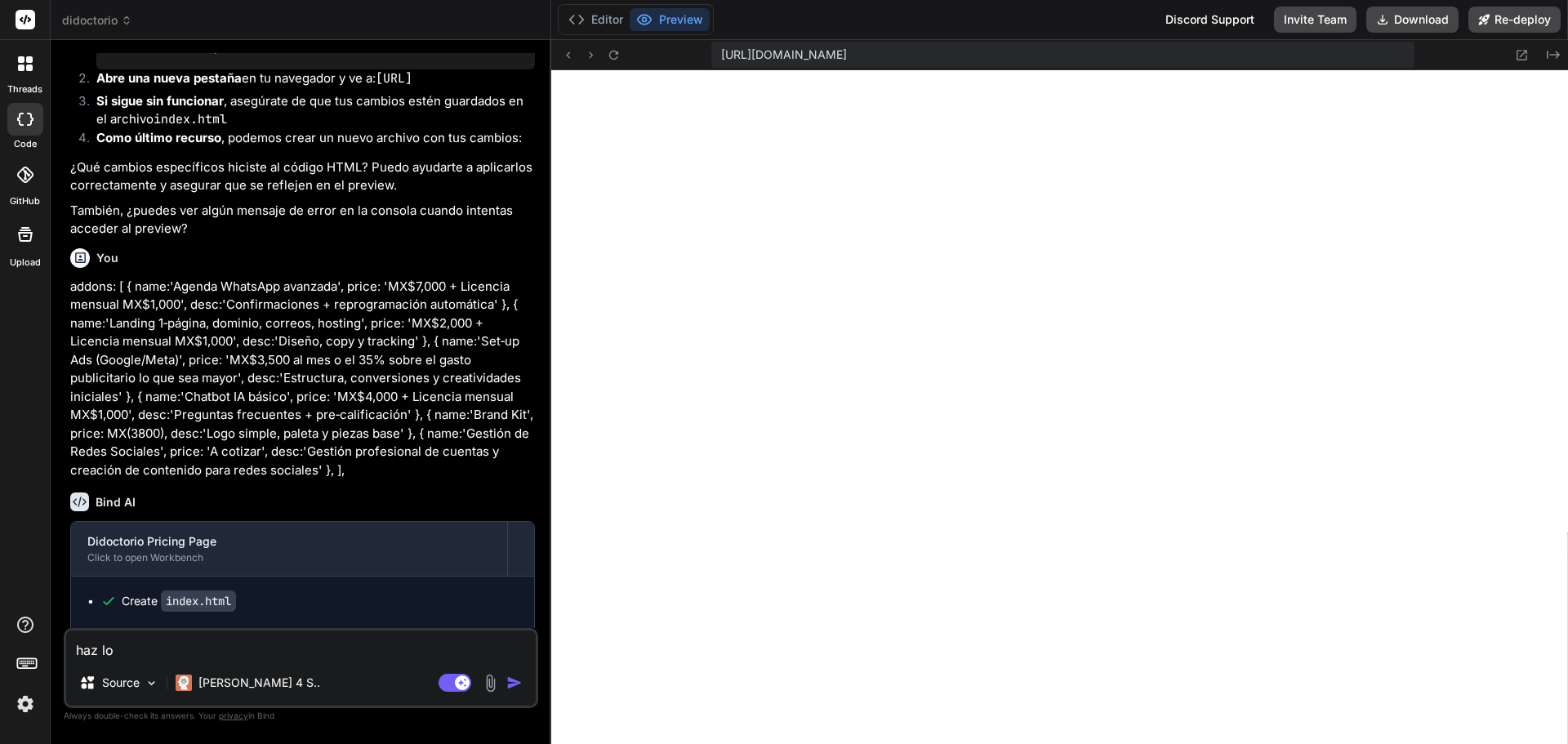
type textarea "haz los"
type textarea "x"
type textarea "haz los"
type textarea "x"
type textarea "haz los c"
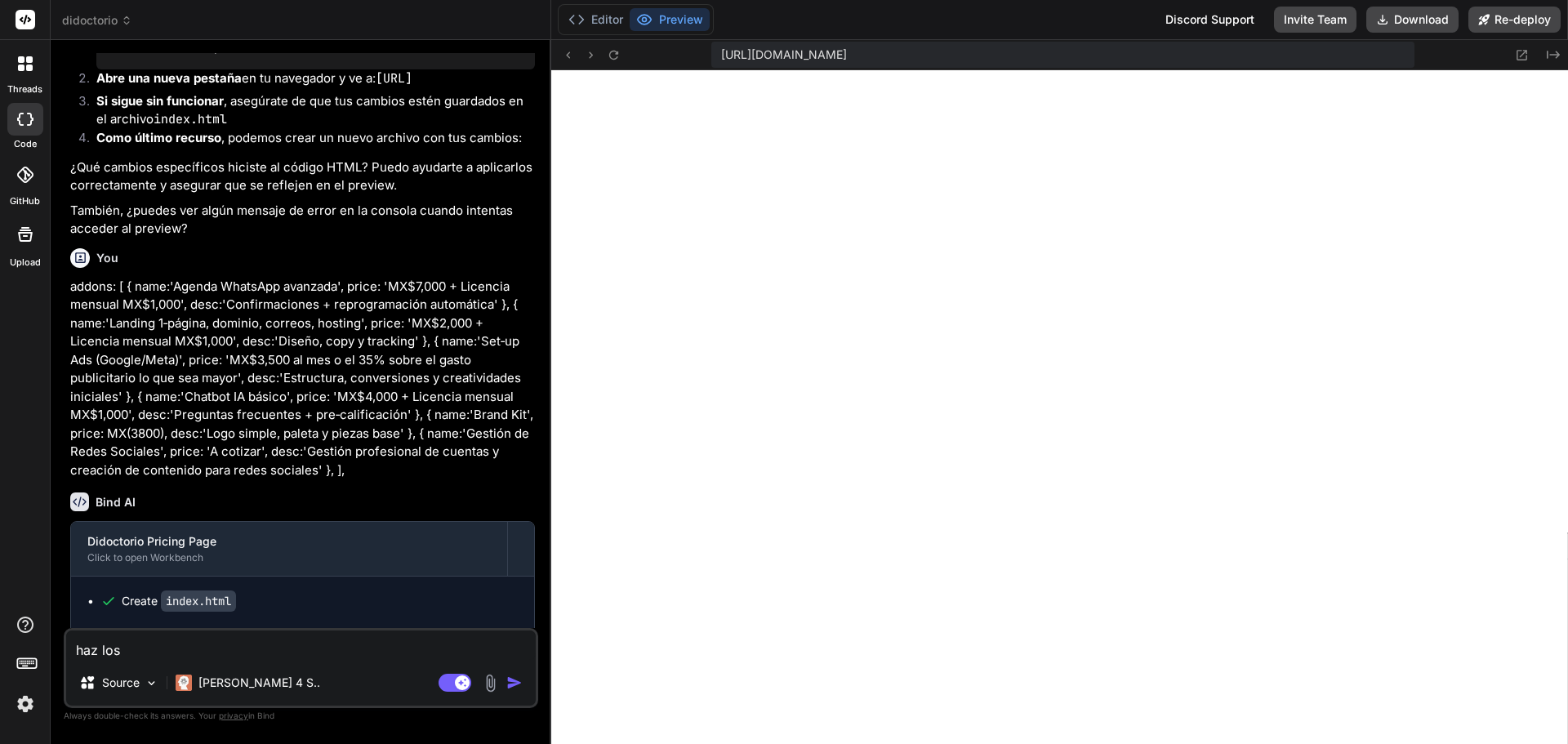
type textarea "x"
type textarea "haz los ca"
type textarea "x"
type textarea "haz los cam"
type textarea "x"
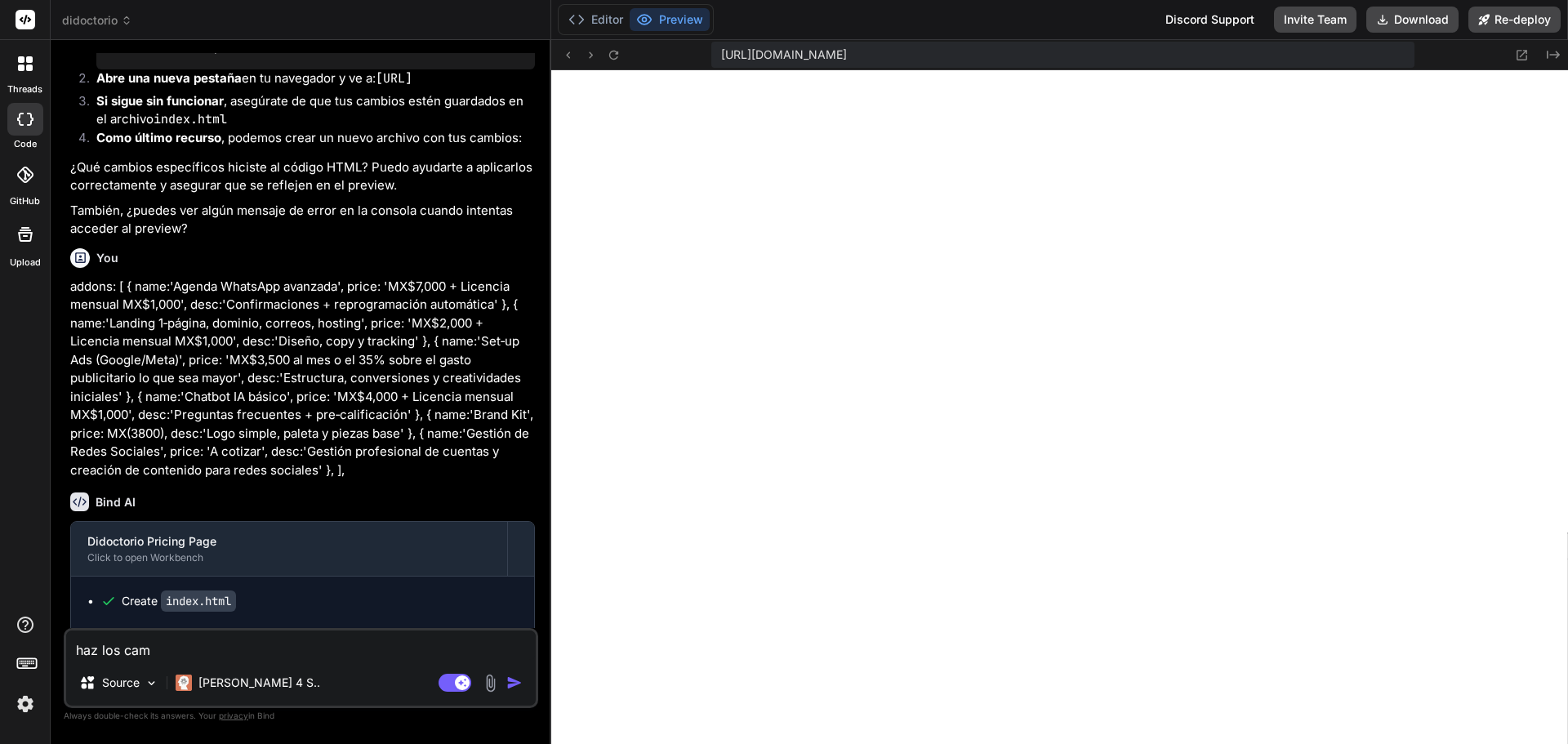
type textarea "haz los cami"
type textarea "x"
type textarea "haz los camio"
type textarea "x"
type textarea "haz los camios"
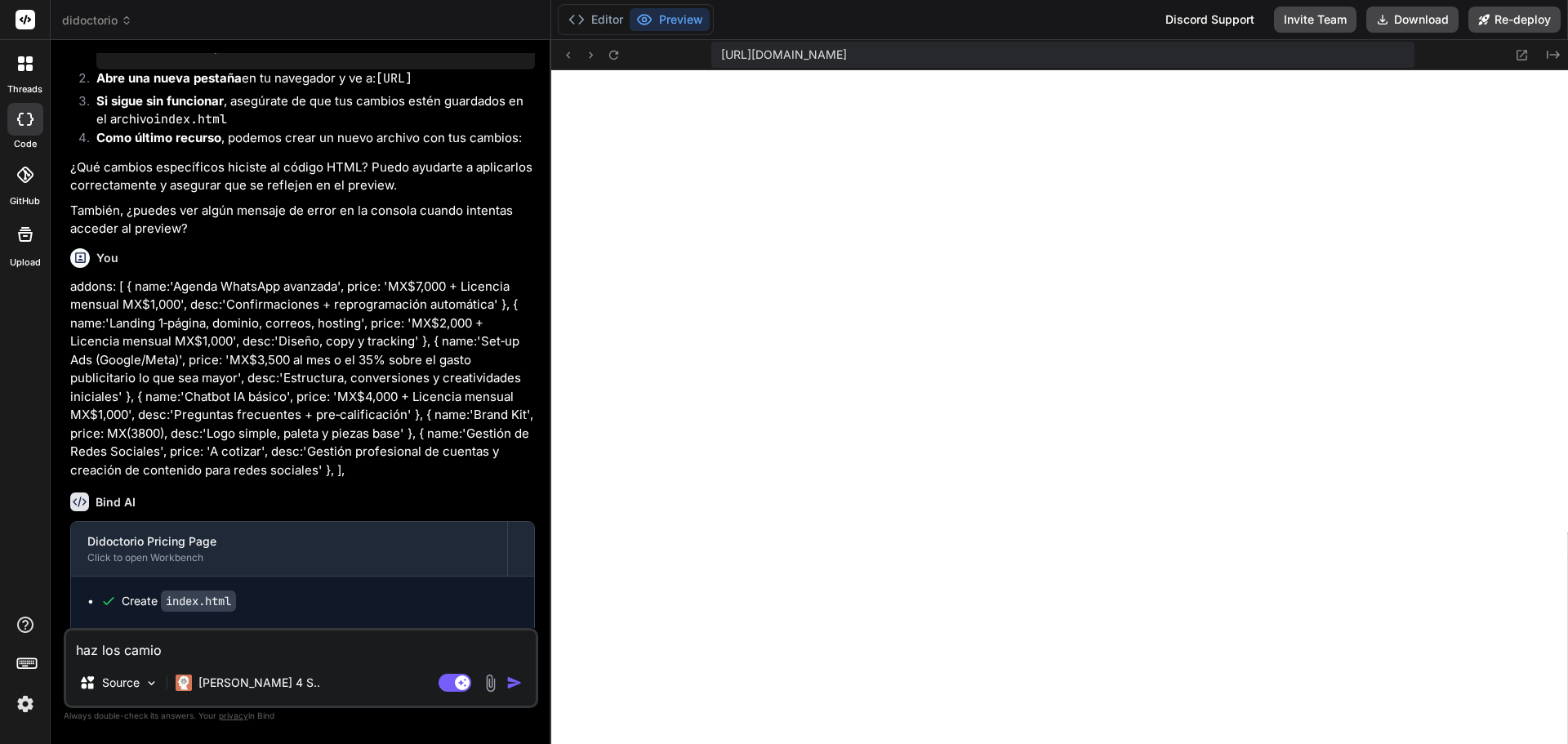
type textarea "x"
type textarea "haz los camios"
type textarea "x"
type textarea "haz los camios e"
type textarea "x"
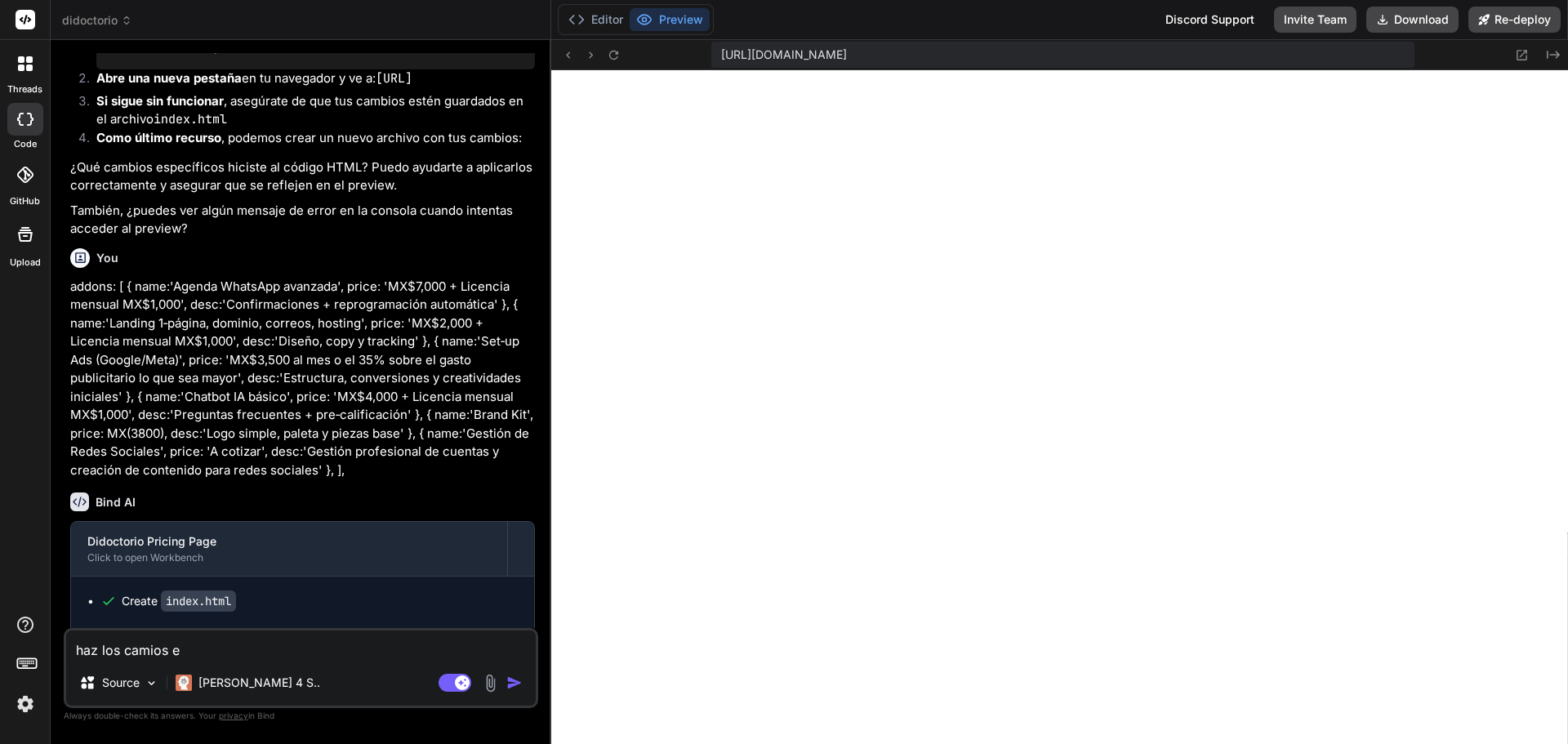
type textarea "haz los camios en"
type textarea "x"
type textarea "haz los camios en"
type textarea "x"
type textarea "haz los camios en l"
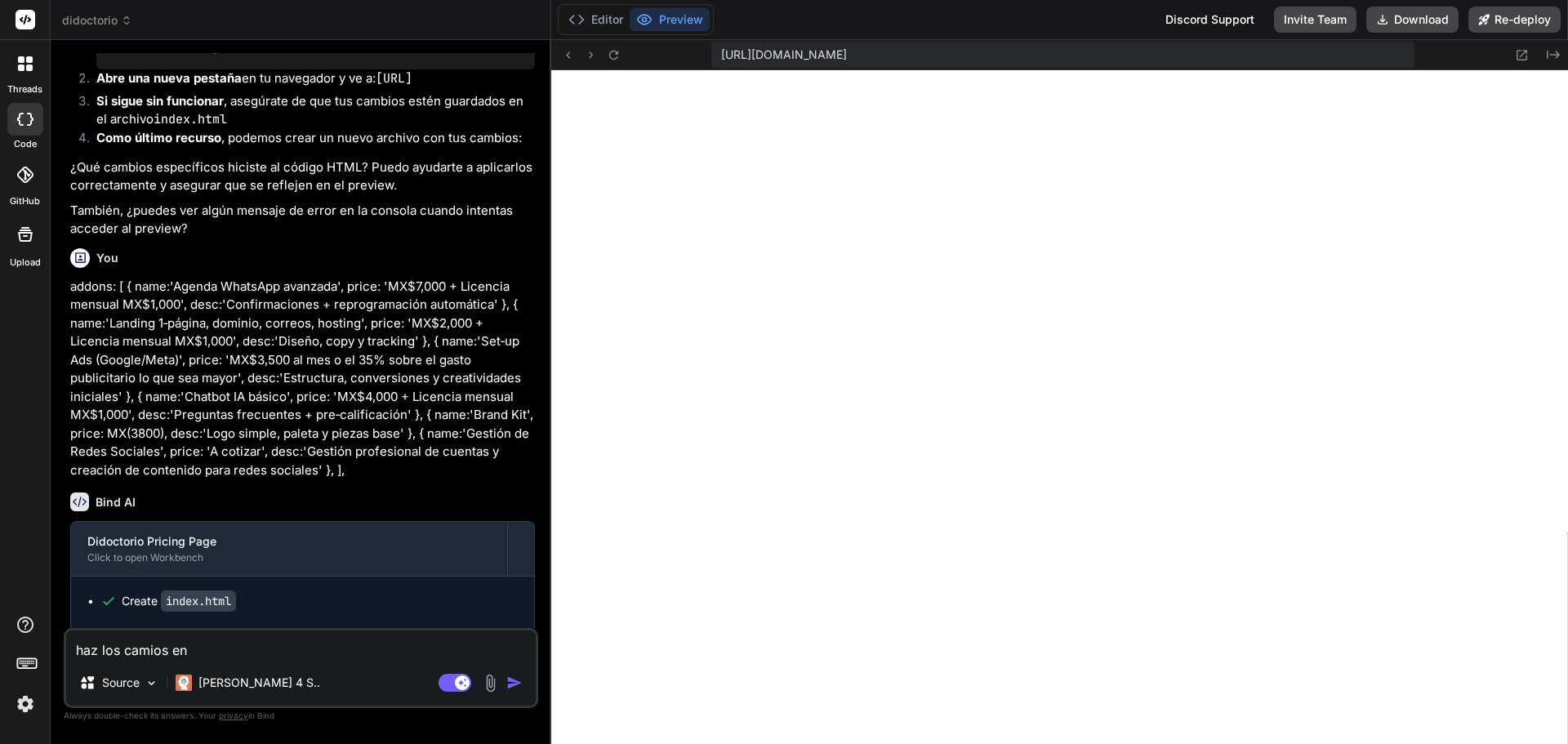
type textarea "x"
type textarea "haz los camios en lo"
type textarea "x"
type textarea "haz los camios en los"
type textarea "x"
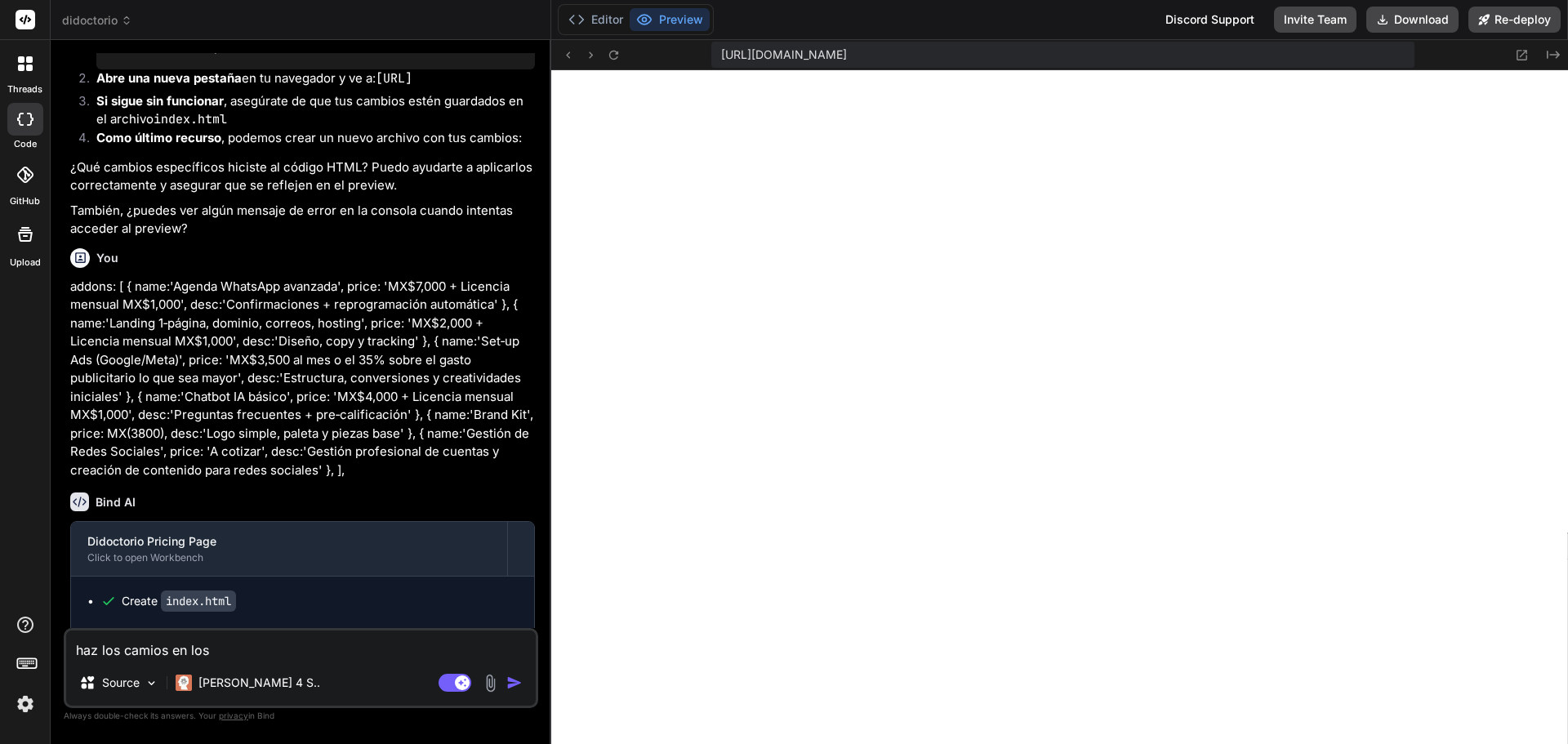
type textarea "haz los camios en los"
type textarea "x"
type textarea "haz los camios en los a"
type textarea "x"
type textarea "haz los camios en los ad"
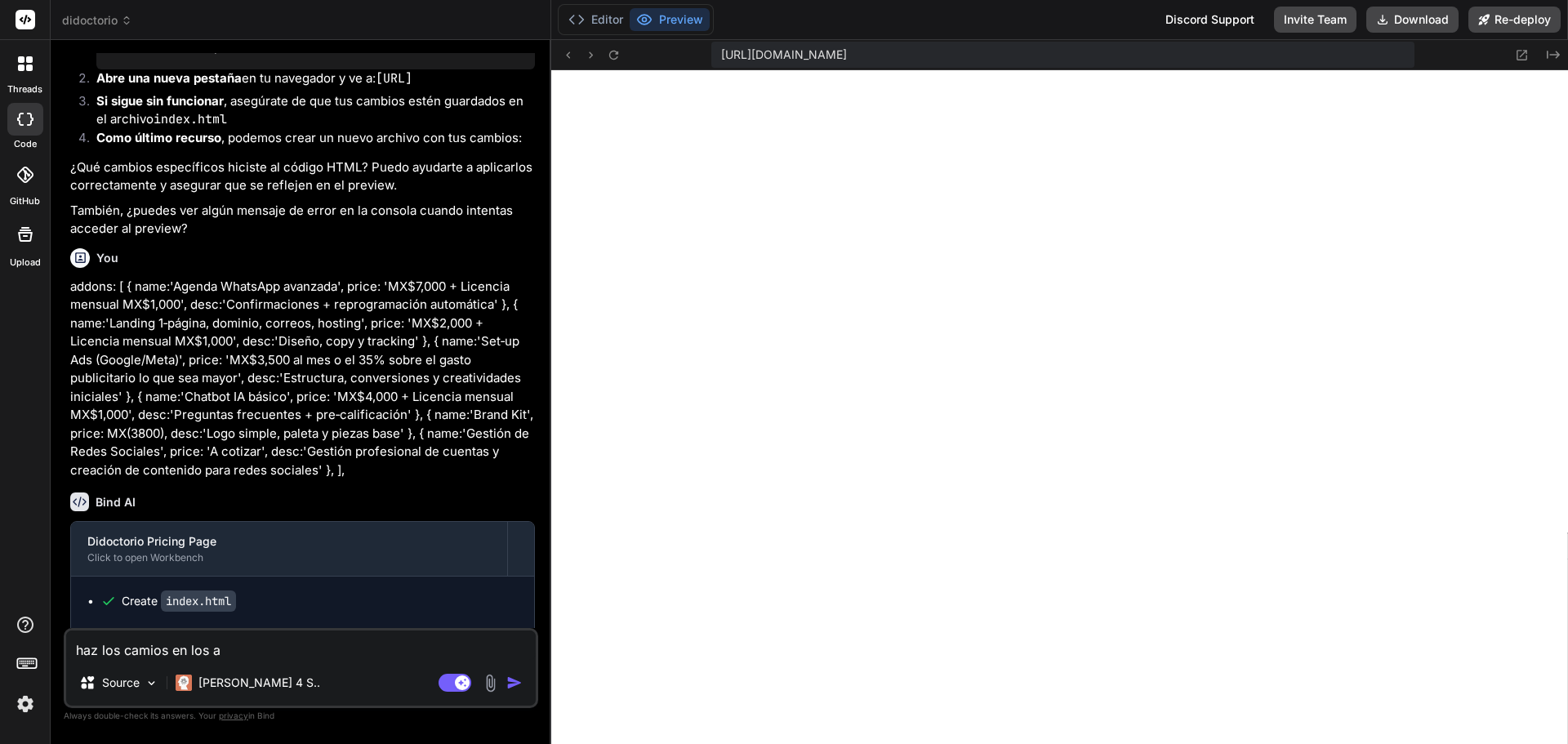
type textarea "x"
type textarea "haz los camios en los add"
type textarea "x"
type textarea "haz los camios en los addo"
type textarea "x"
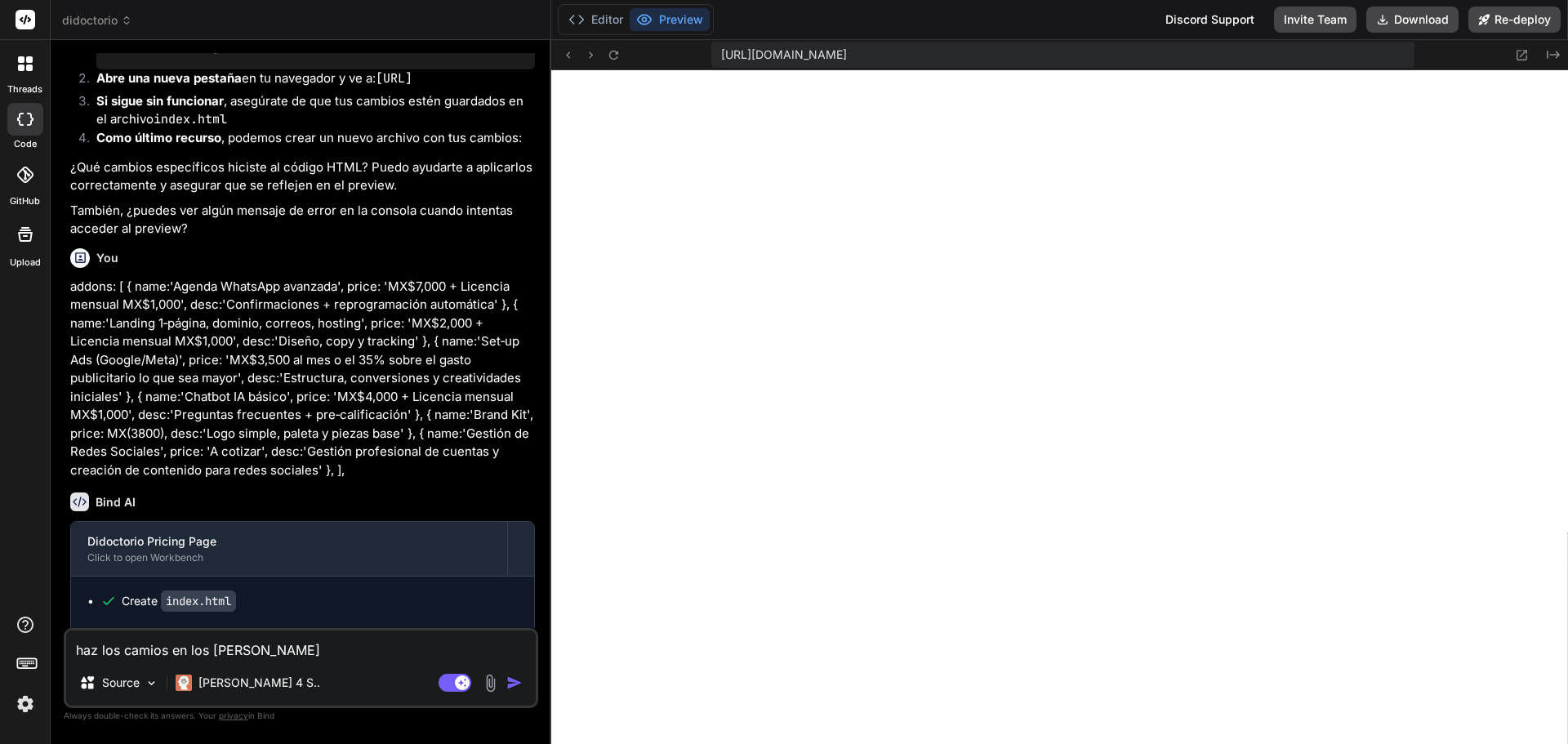
type textarea "haz los camios en los addon"
type textarea "x"
type textarea "haz los camios en los addons"
type textarea "x"
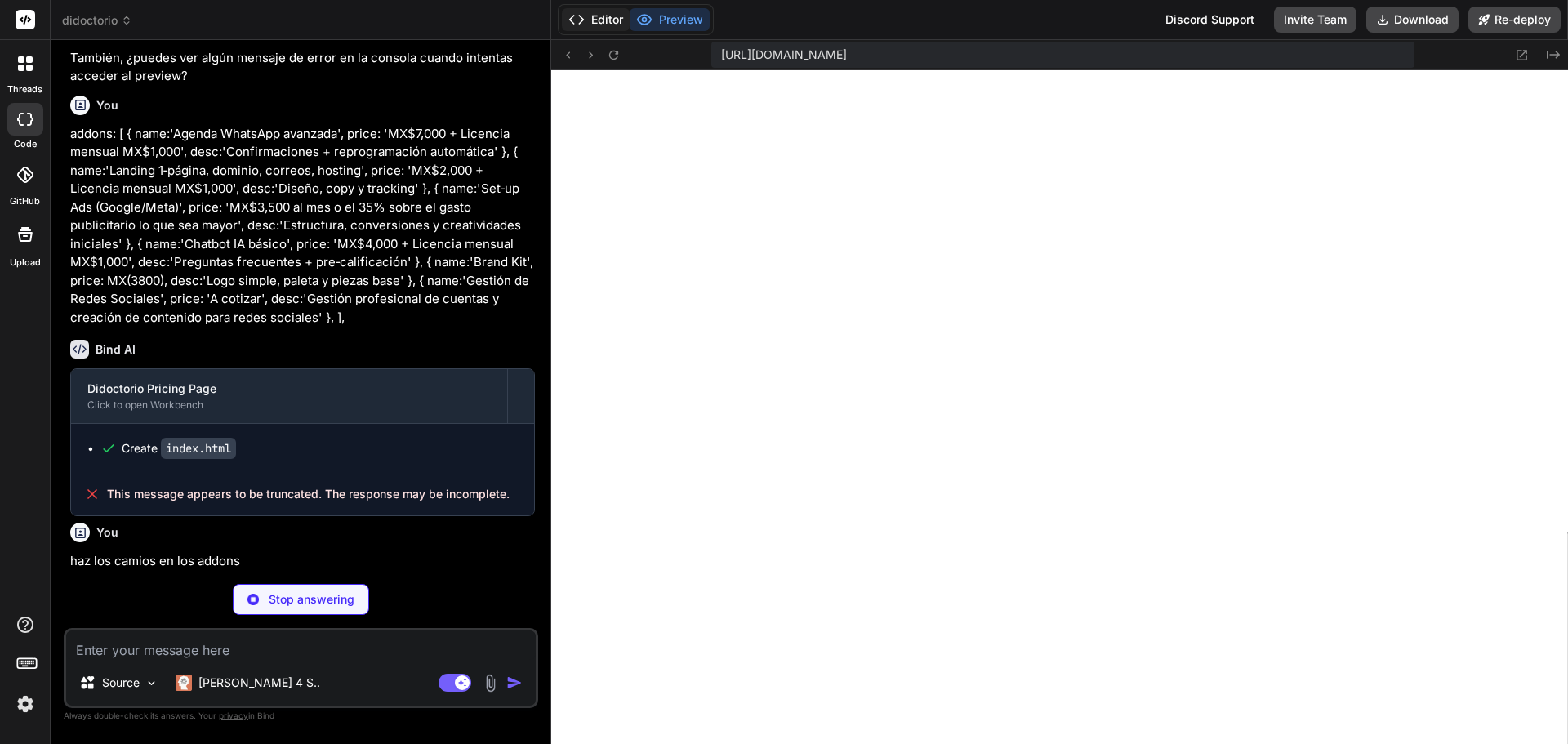
scroll to position [8421, 0]
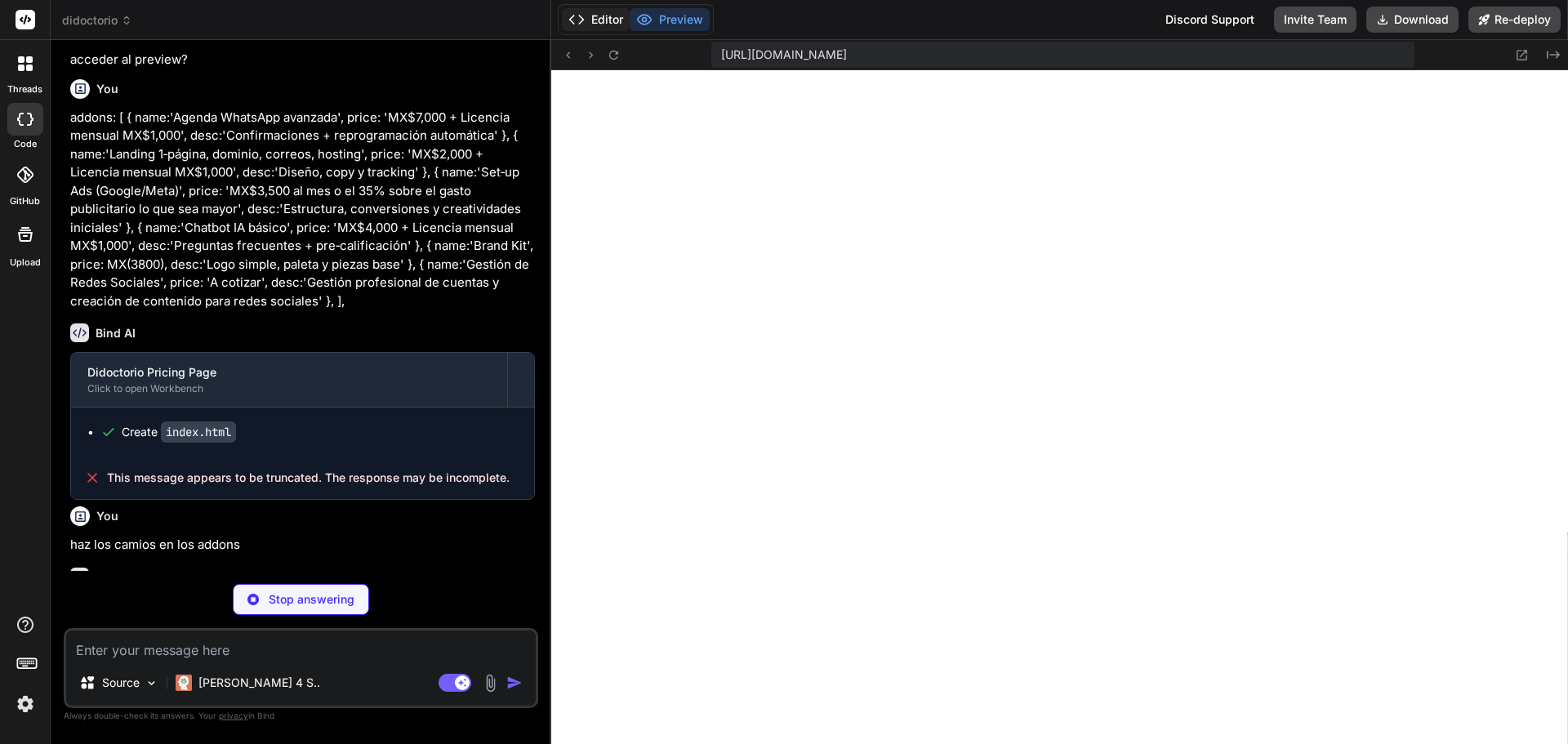
click at [596, 25] on button "Editor" at bounding box center [595, 20] width 68 height 23
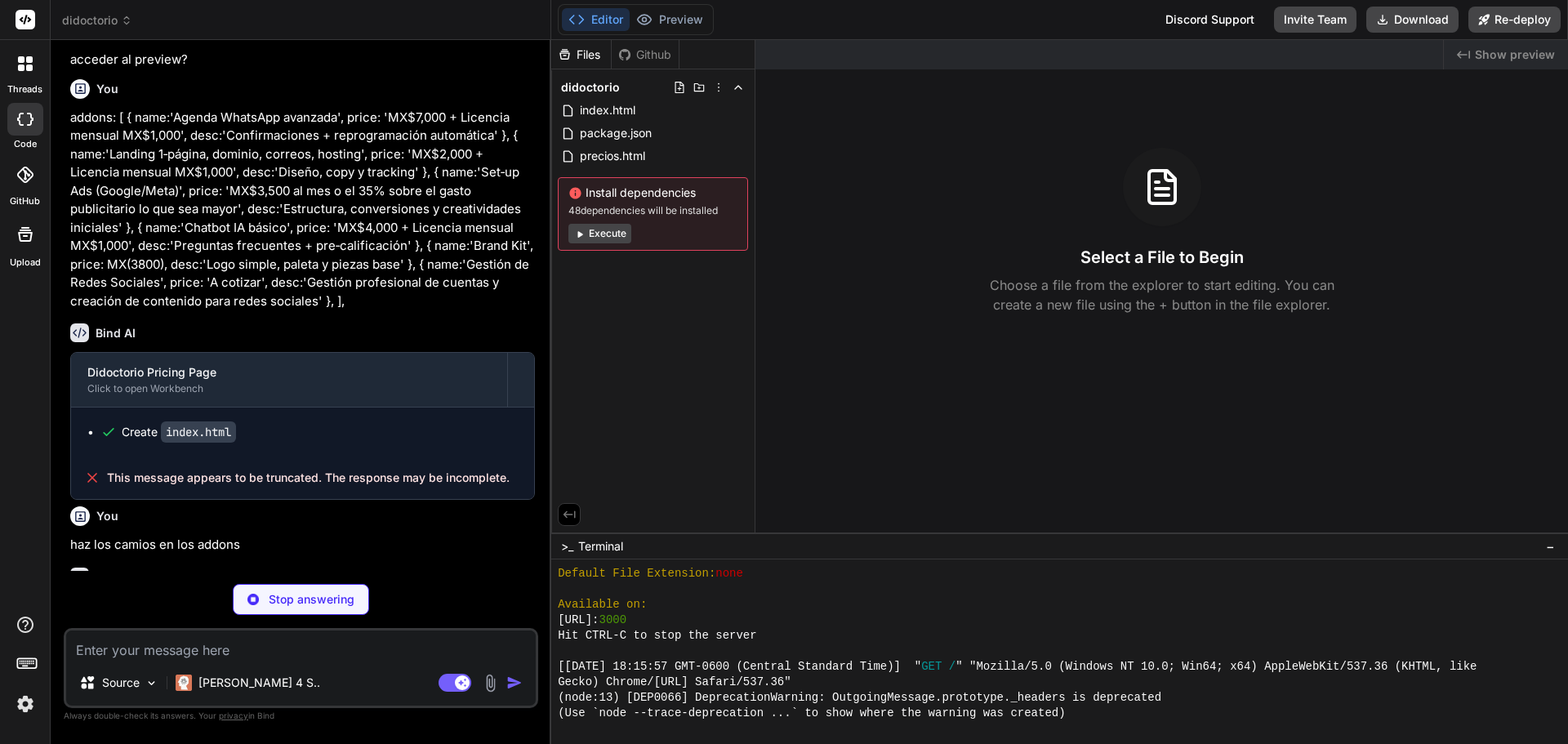
click at [670, 6] on div "Editor Preview" at bounding box center [635, 19] width 156 height 31
click at [670, 12] on button "Preview" at bounding box center [669, 20] width 80 height 23
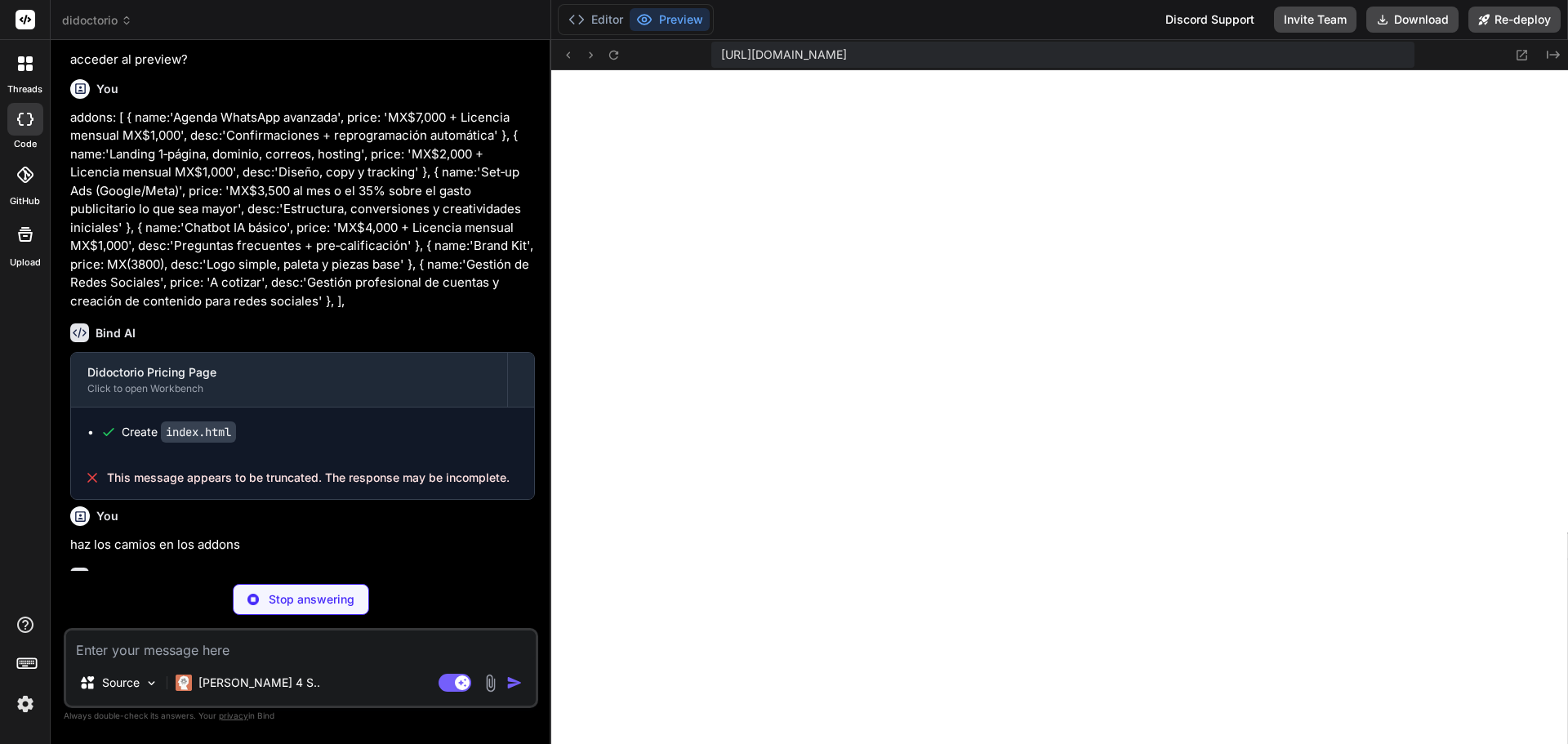
scroll to position [8510, 0]
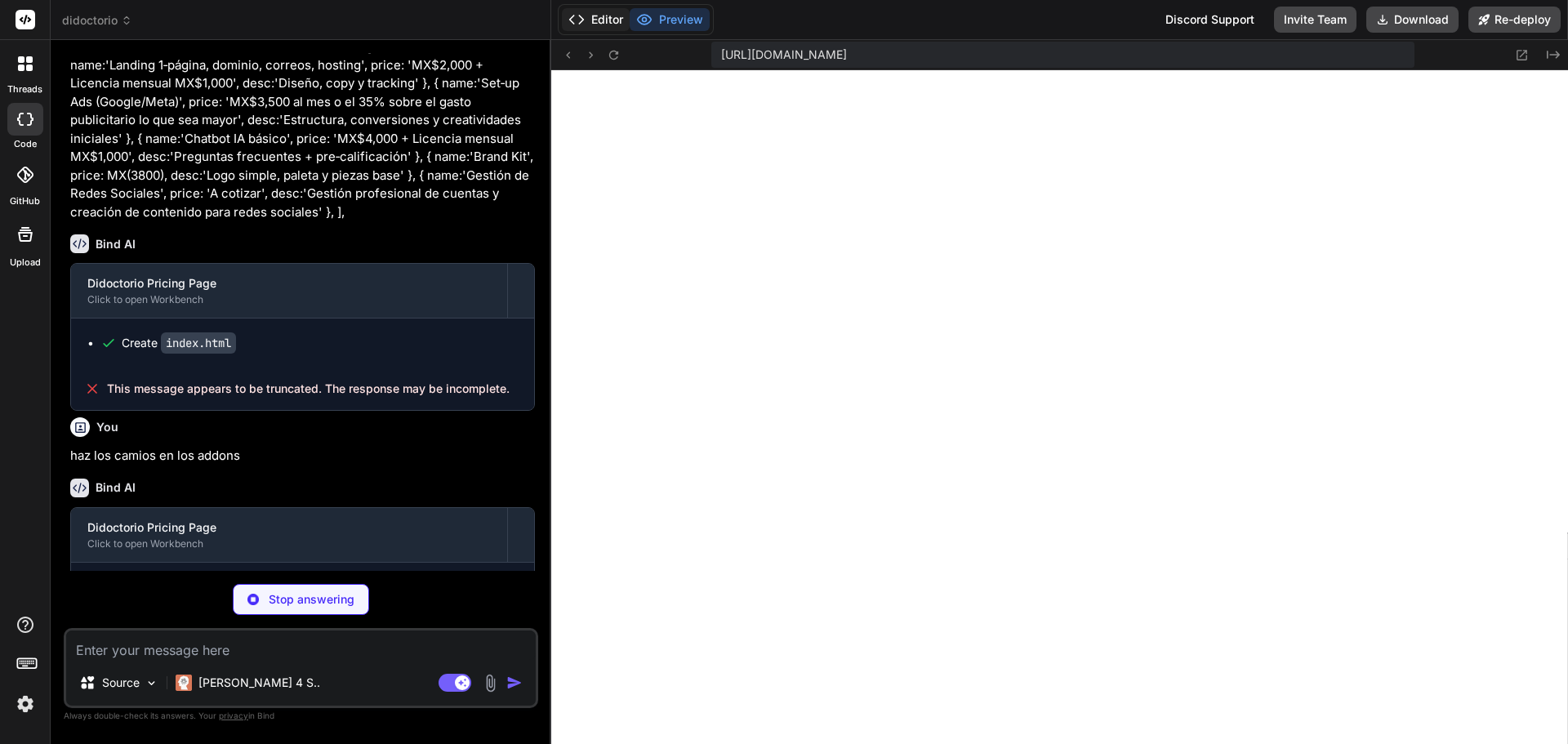
click at [576, 11] on icon at bounding box center [576, 19] width 16 height 16
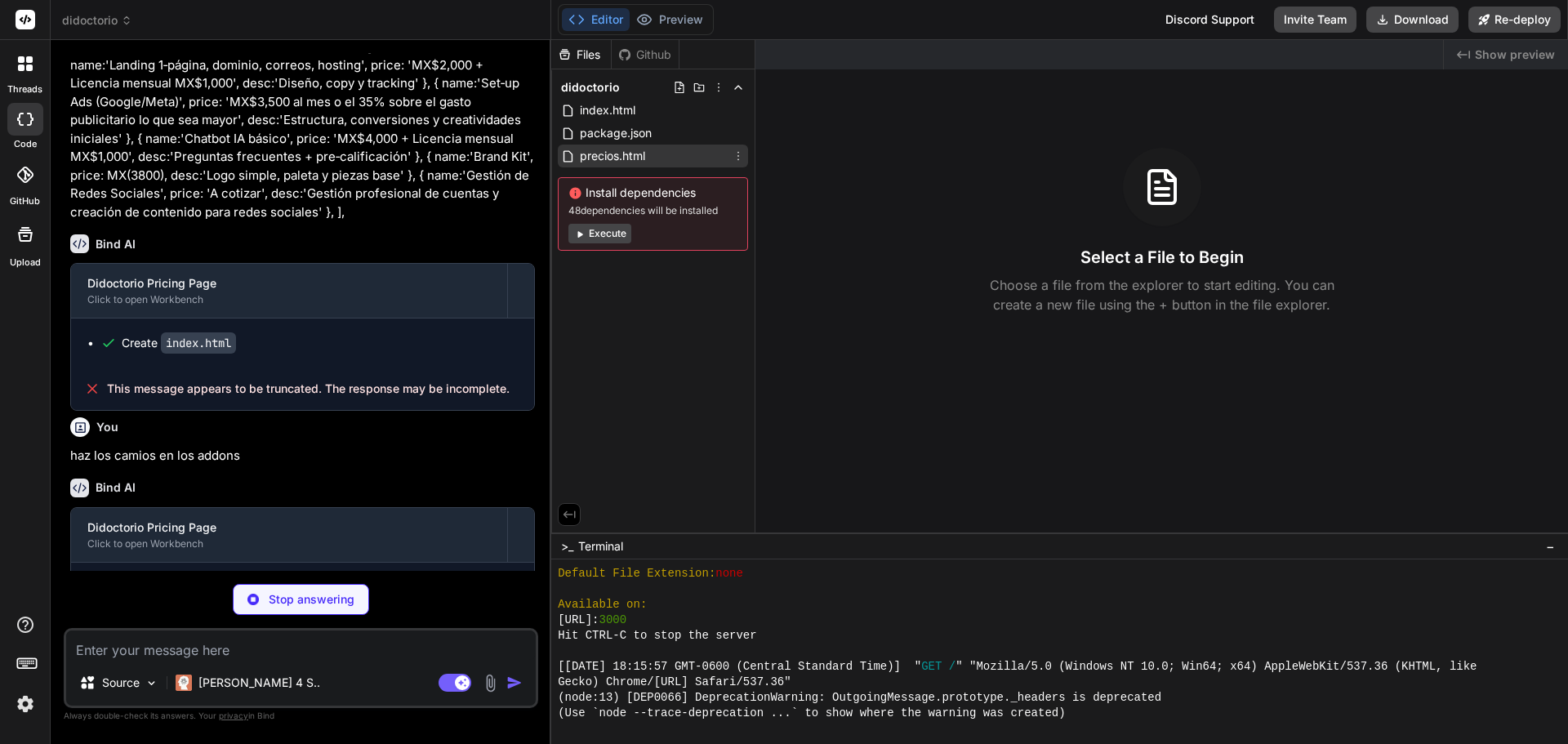
click at [615, 147] on span "precios.html" at bounding box center [612, 156] width 69 height 20
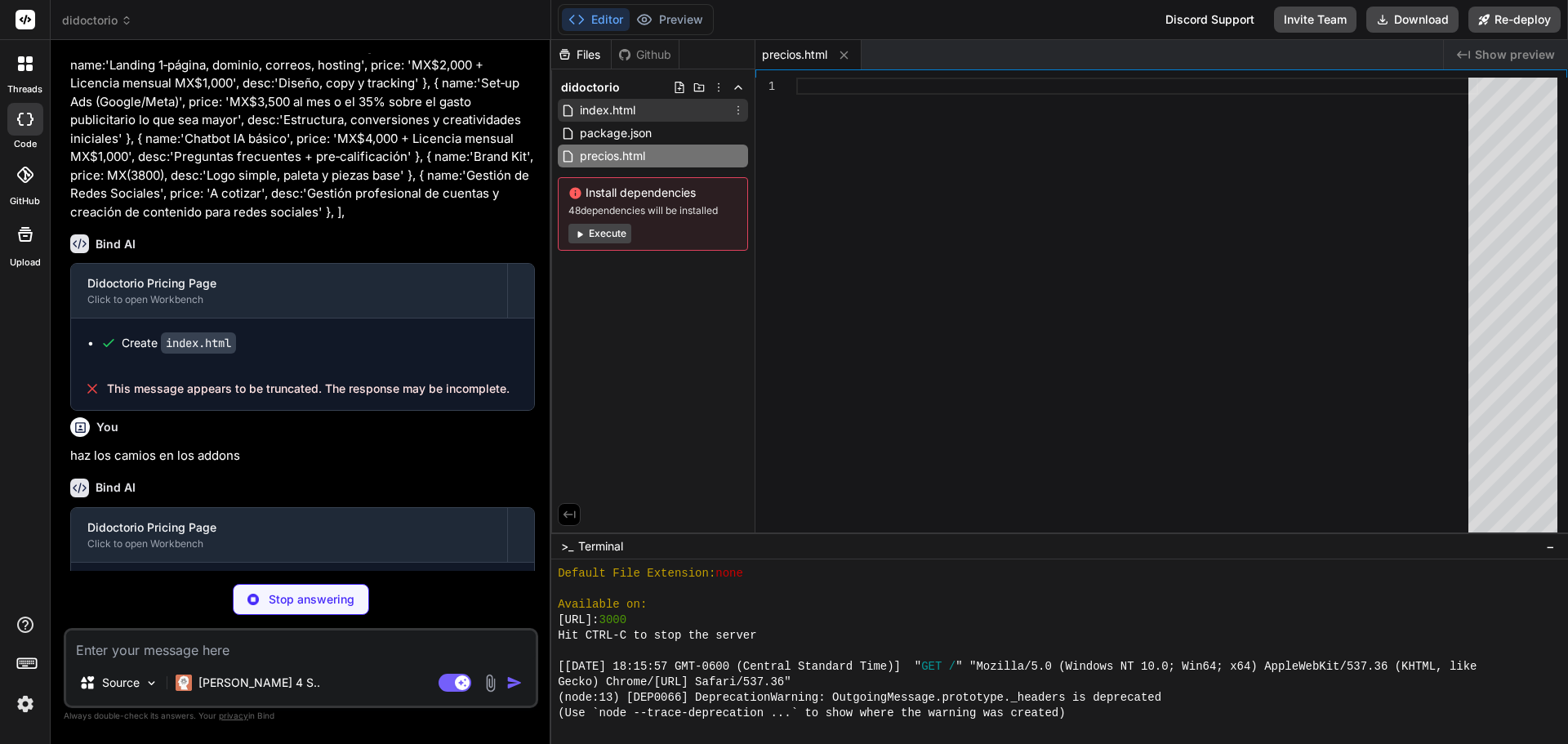
type textarea "x"
click at [625, 117] on span "index.html" at bounding box center [608, 110] width 59 height 20
type textarea "document.body.style.opacity = '1'; }, 100); }); </script> </body> </html>"
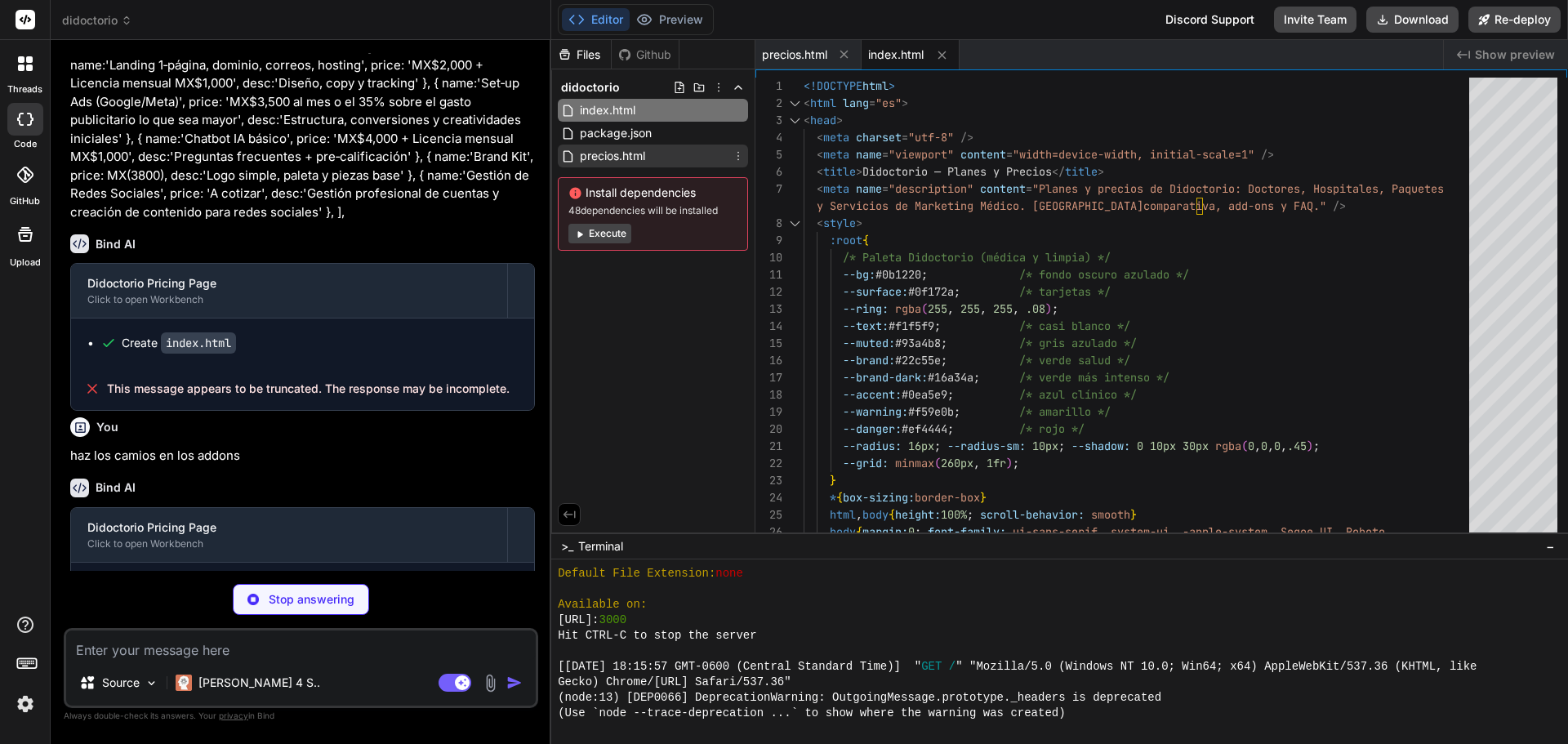
click at [734, 152] on icon at bounding box center [738, 156] width 13 height 13
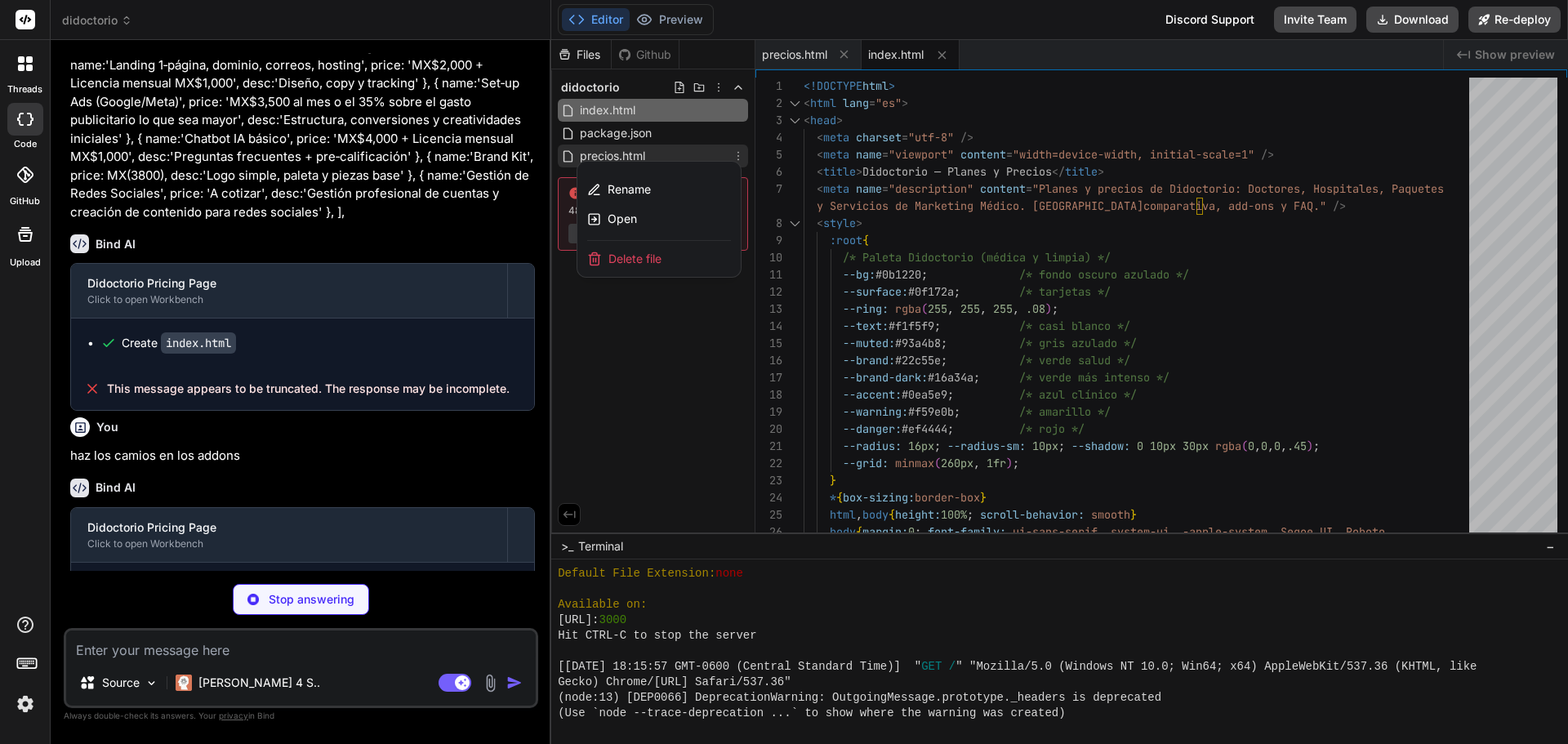
click at [649, 262] on span "Delete file" at bounding box center [635, 258] width 53 height 16
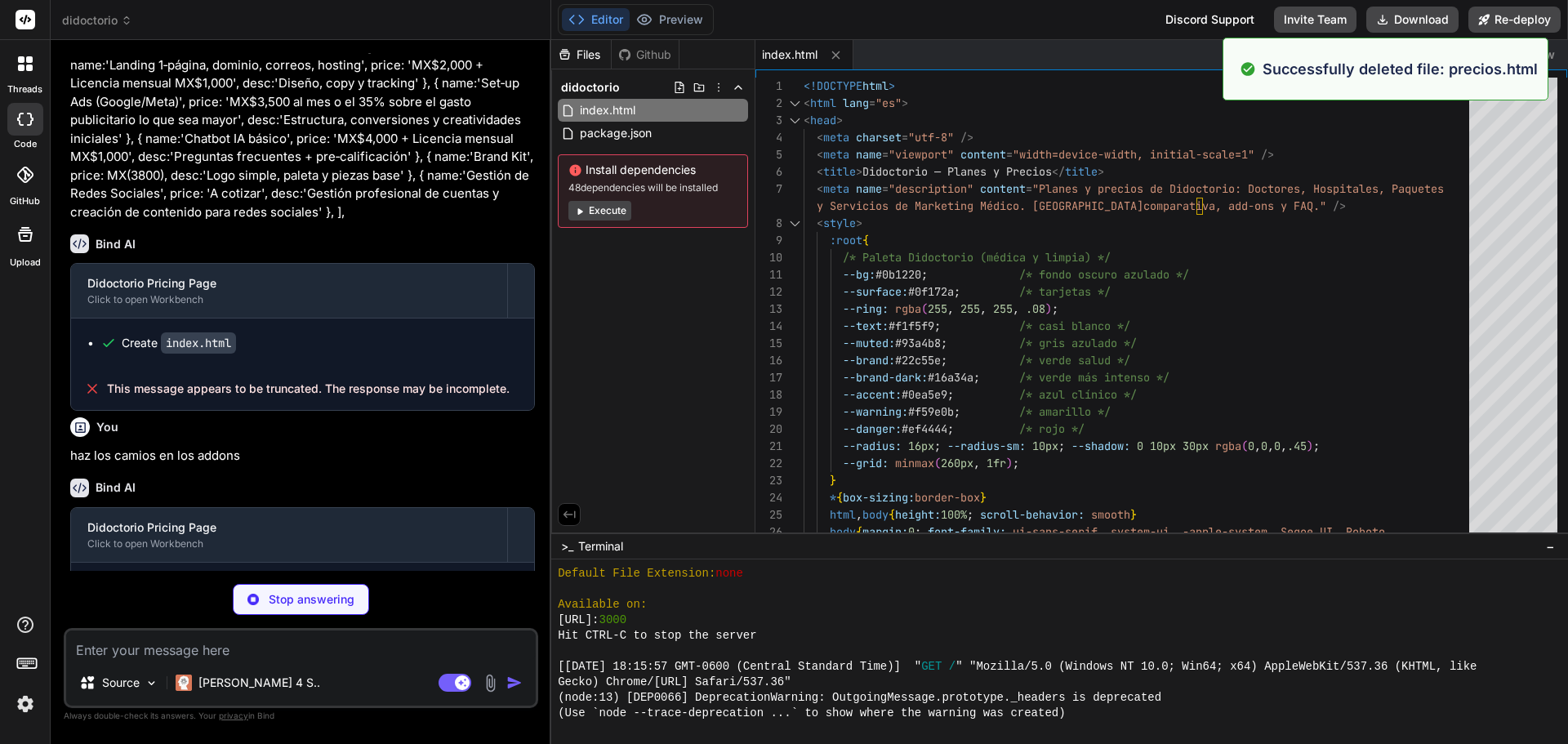
scroll to position [559, 0]
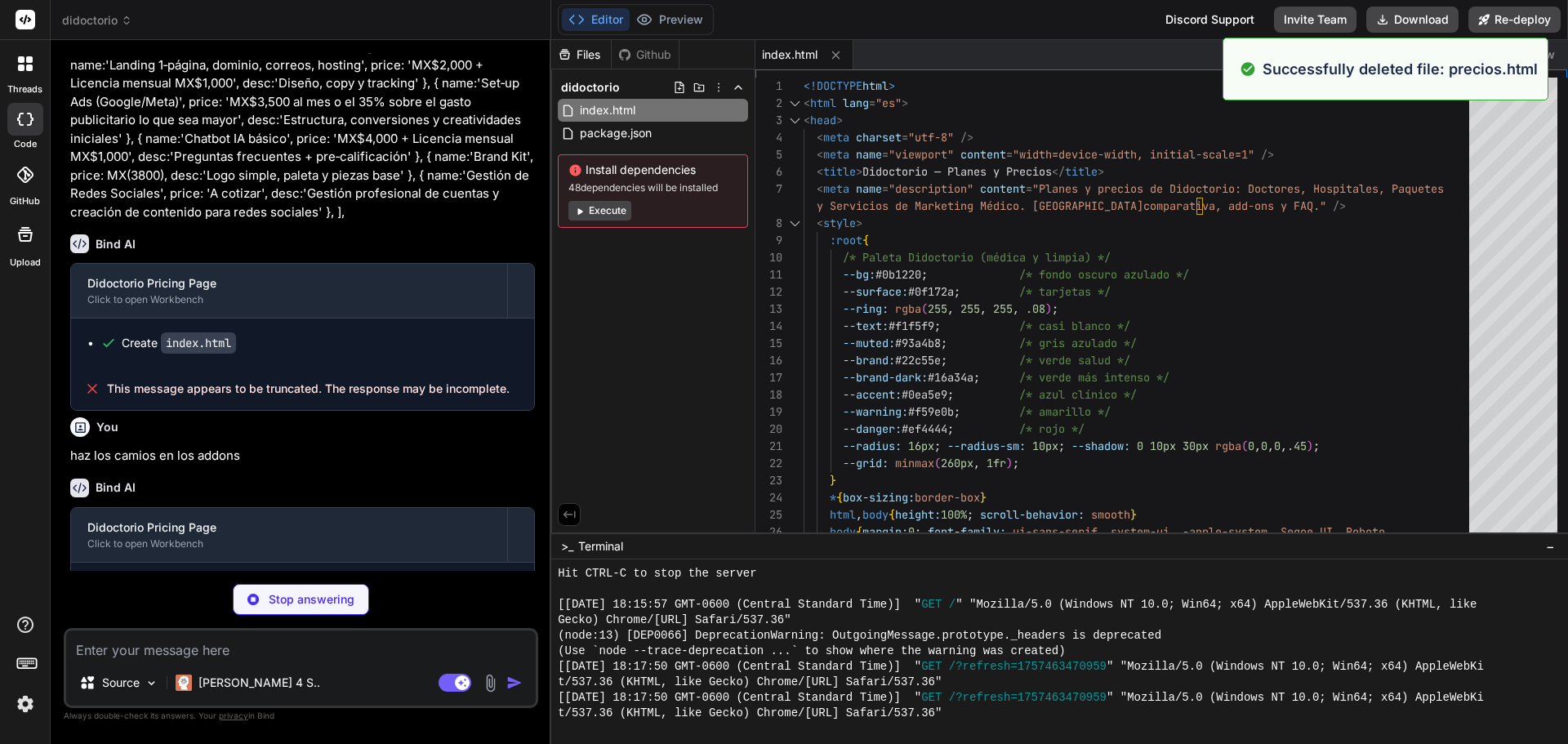
click at [636, 430] on div "Files Github didoctorio index.html package.json Install dependencies 48 depende…" at bounding box center [653, 285] width 204 height 493
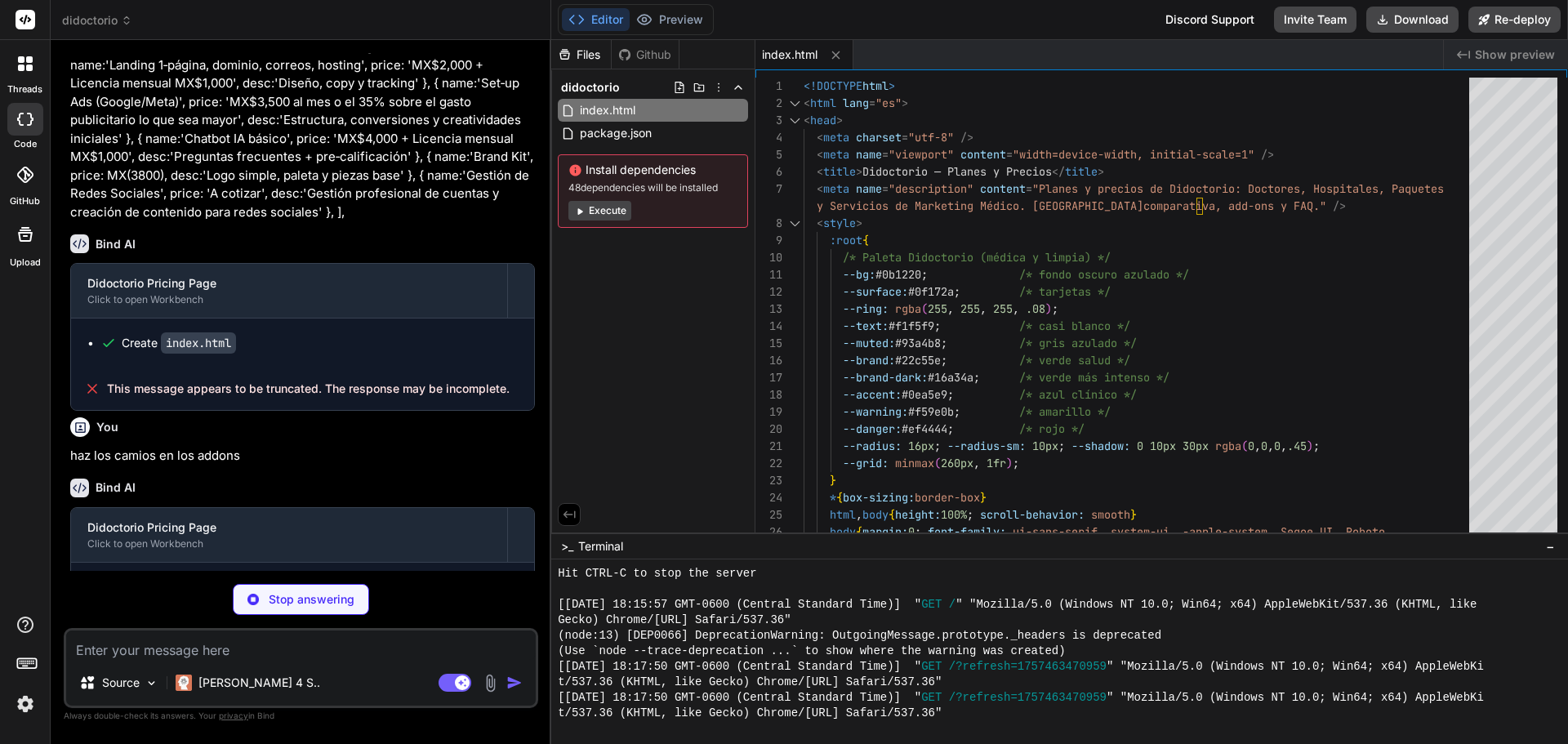
click at [28, 664] on rect at bounding box center [29, 665] width 2 height 2
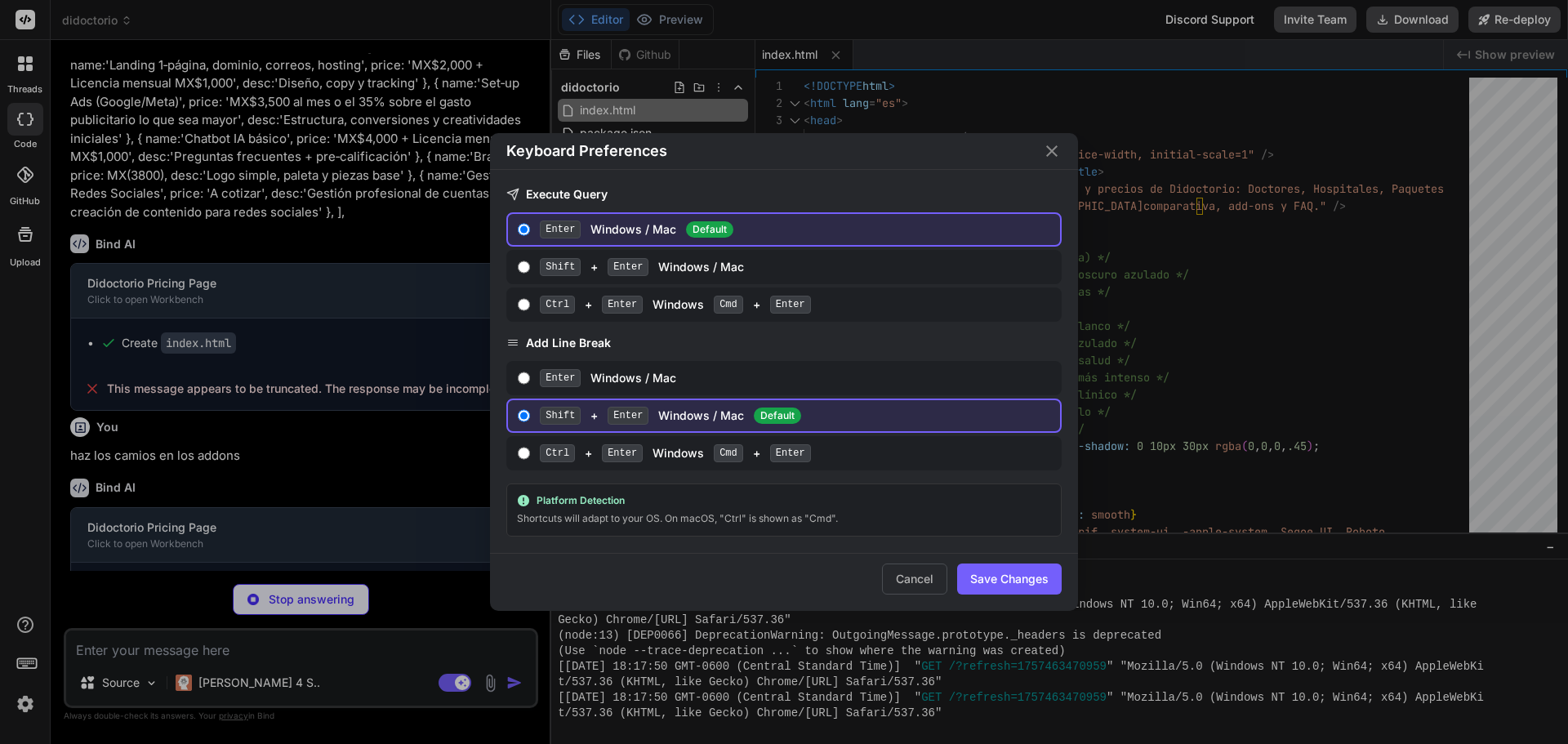
click at [652, 518] on div "Shortcuts will adapt to your OS. On macOS, "Ctrl" is shown as "Cmd"." at bounding box center [784, 518] width 534 height 16
type textarea "x"
click at [526, 300] on input "Ctrl + Enter Windows Cmd + Enter" at bounding box center [524, 304] width 12 height 13
radio input "true"
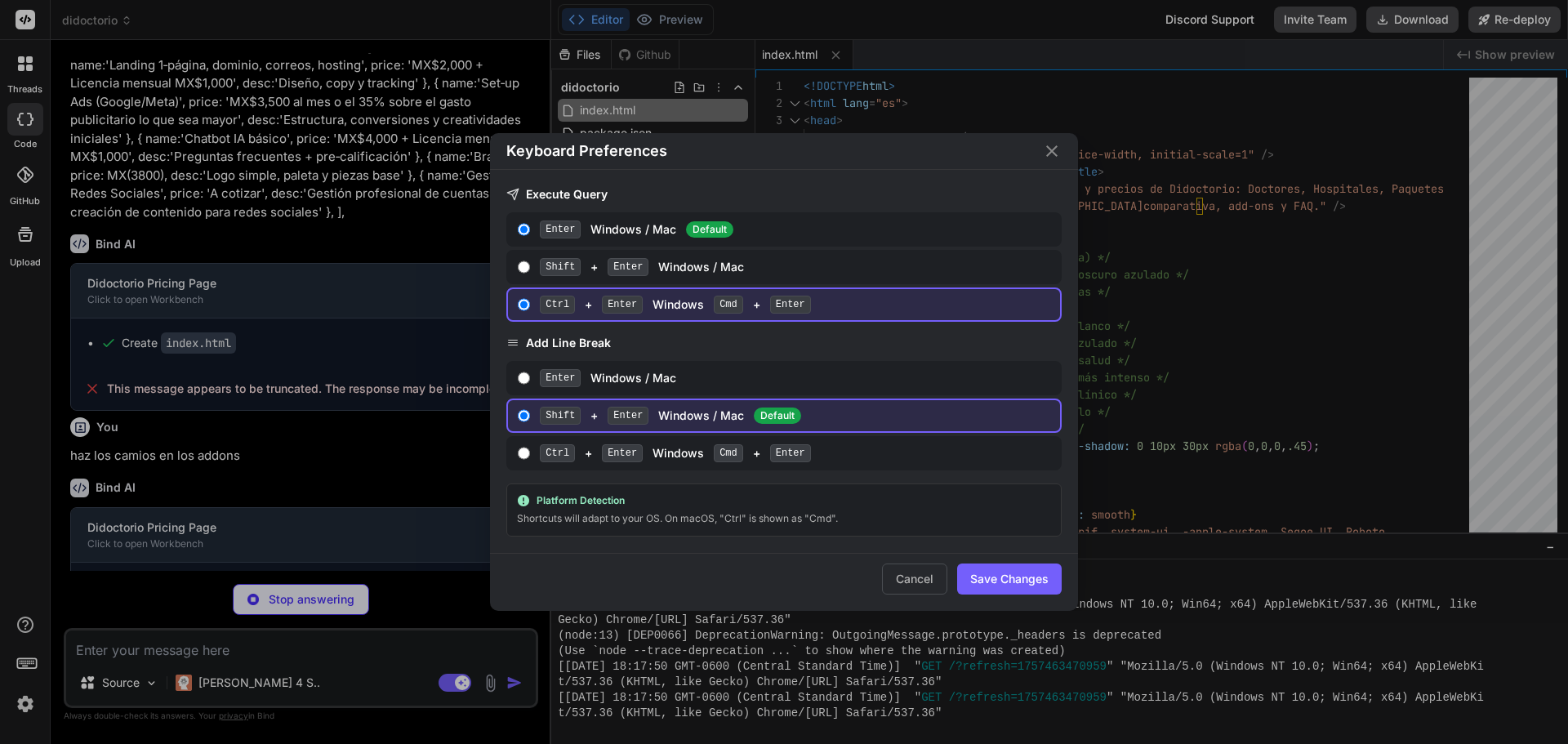
click at [1025, 575] on button "Save Changes" at bounding box center [1009, 579] width 105 height 31
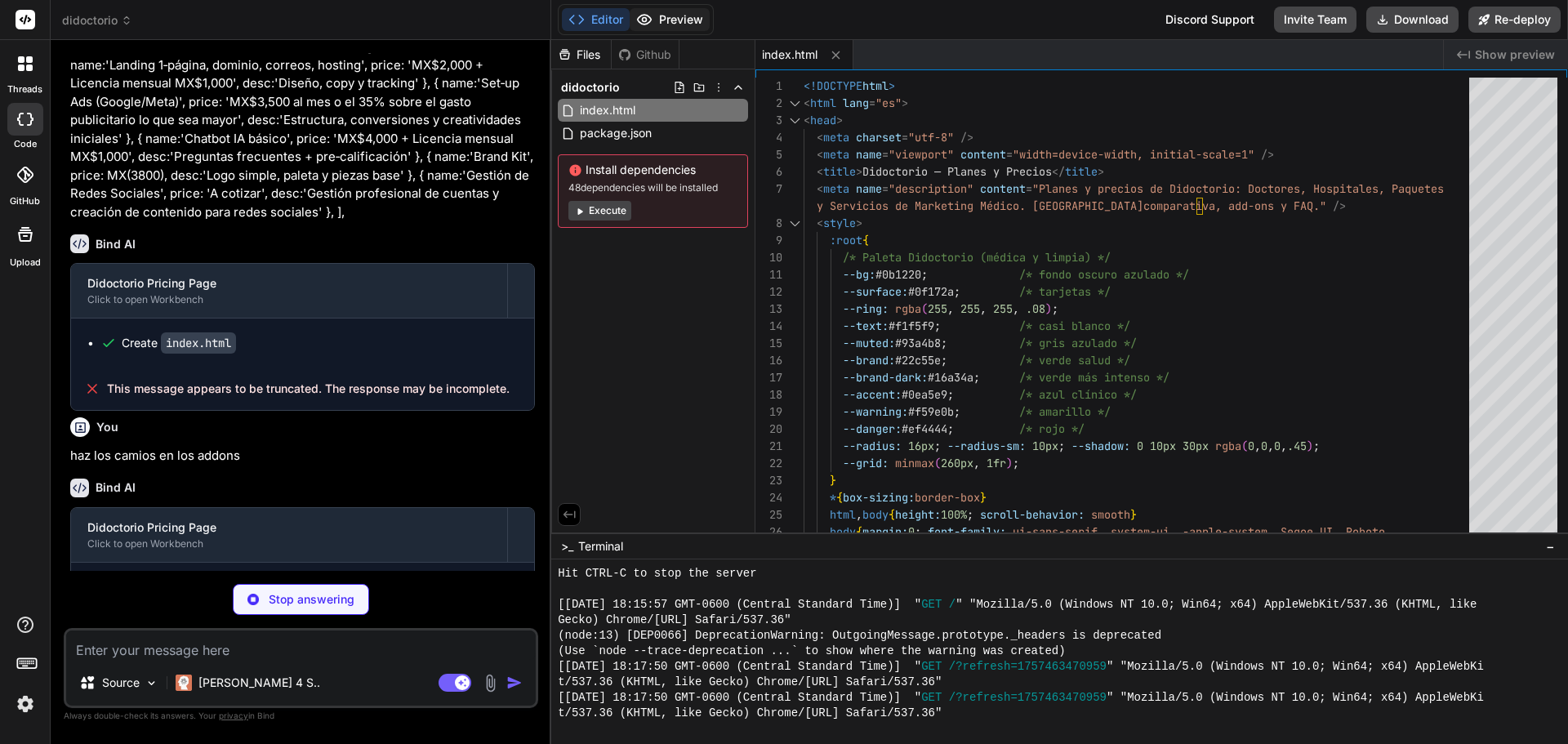
click at [648, 23] on icon at bounding box center [645, 20] width 14 height 9
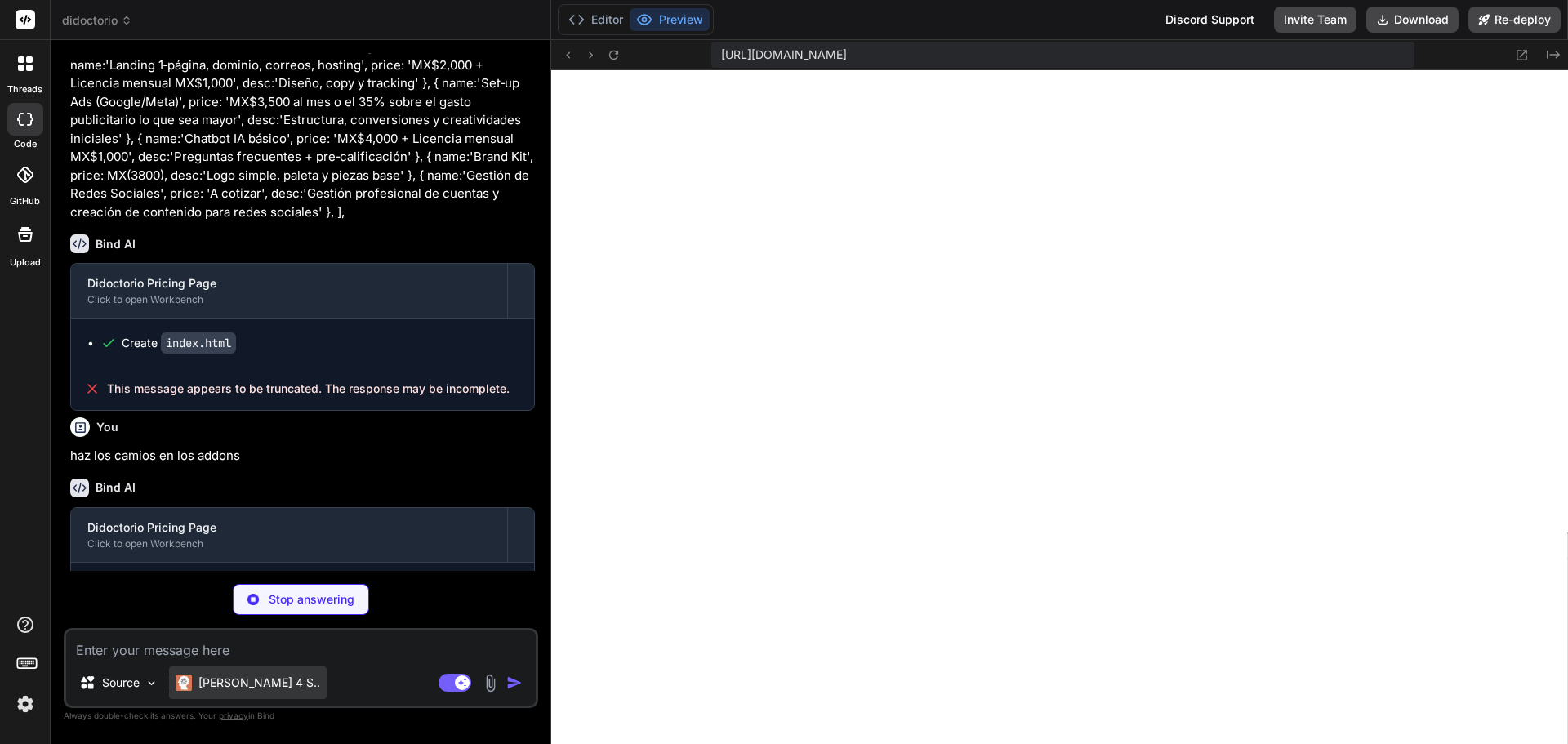
click at [225, 683] on p "Claude 4 S.." at bounding box center [259, 683] width 122 height 16
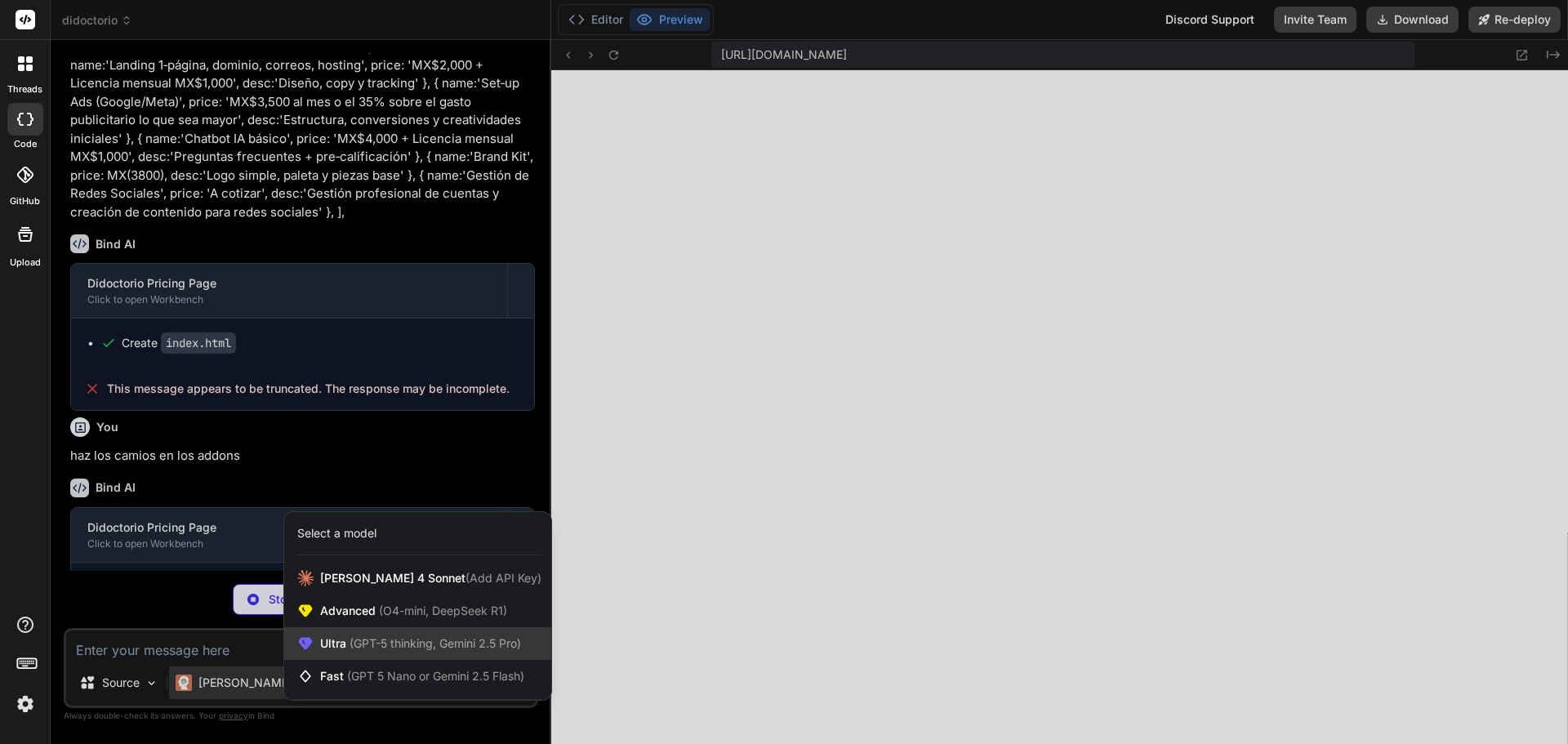
click at [299, 652] on div "Ultra (GPT-5 thinking, Gemini 2.5 Pro)" at bounding box center [418, 644] width 267 height 33
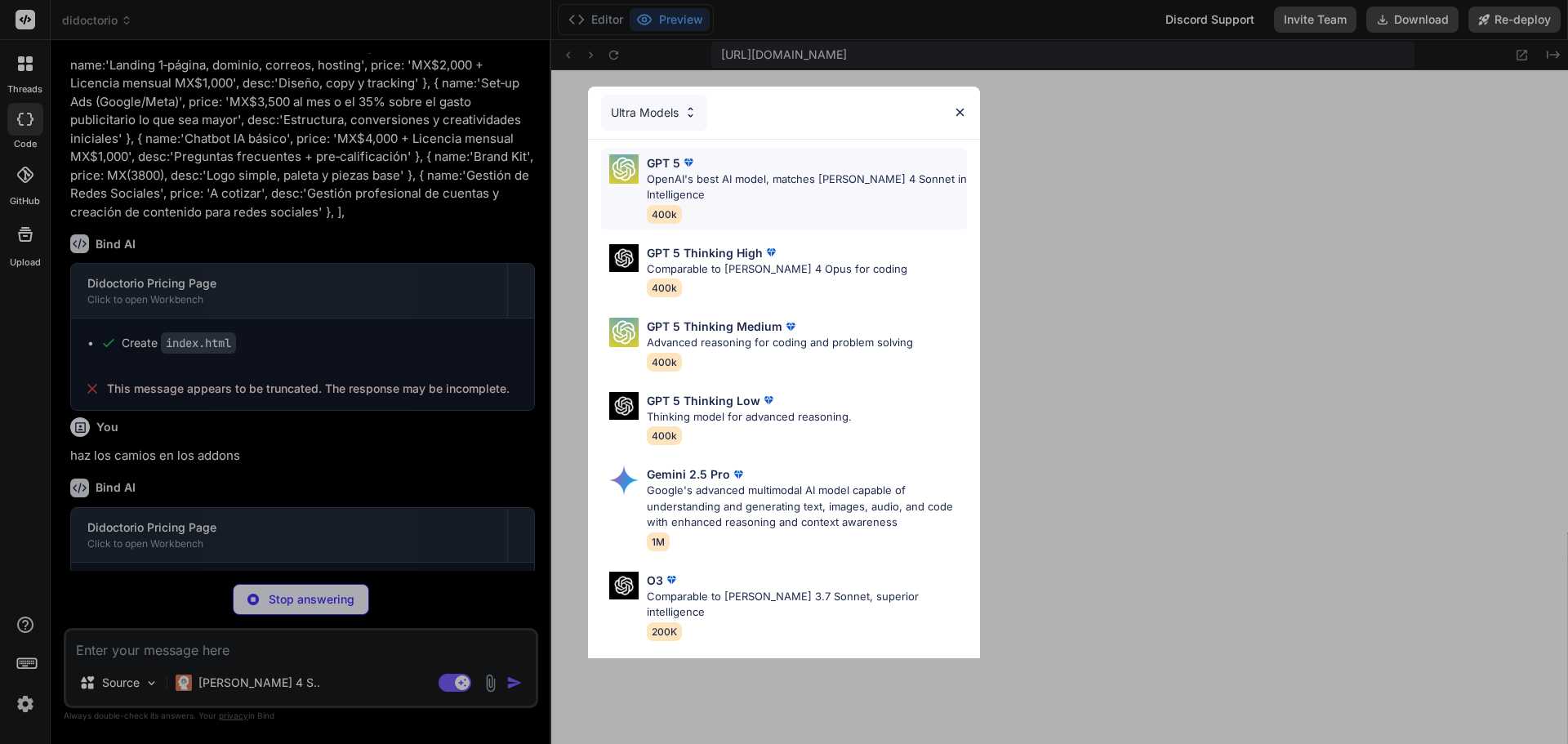
click at [724, 194] on p "OpenAI's best AI model, matches Claude 4 Sonnet in Intelligence" at bounding box center [806, 187] width 320 height 32
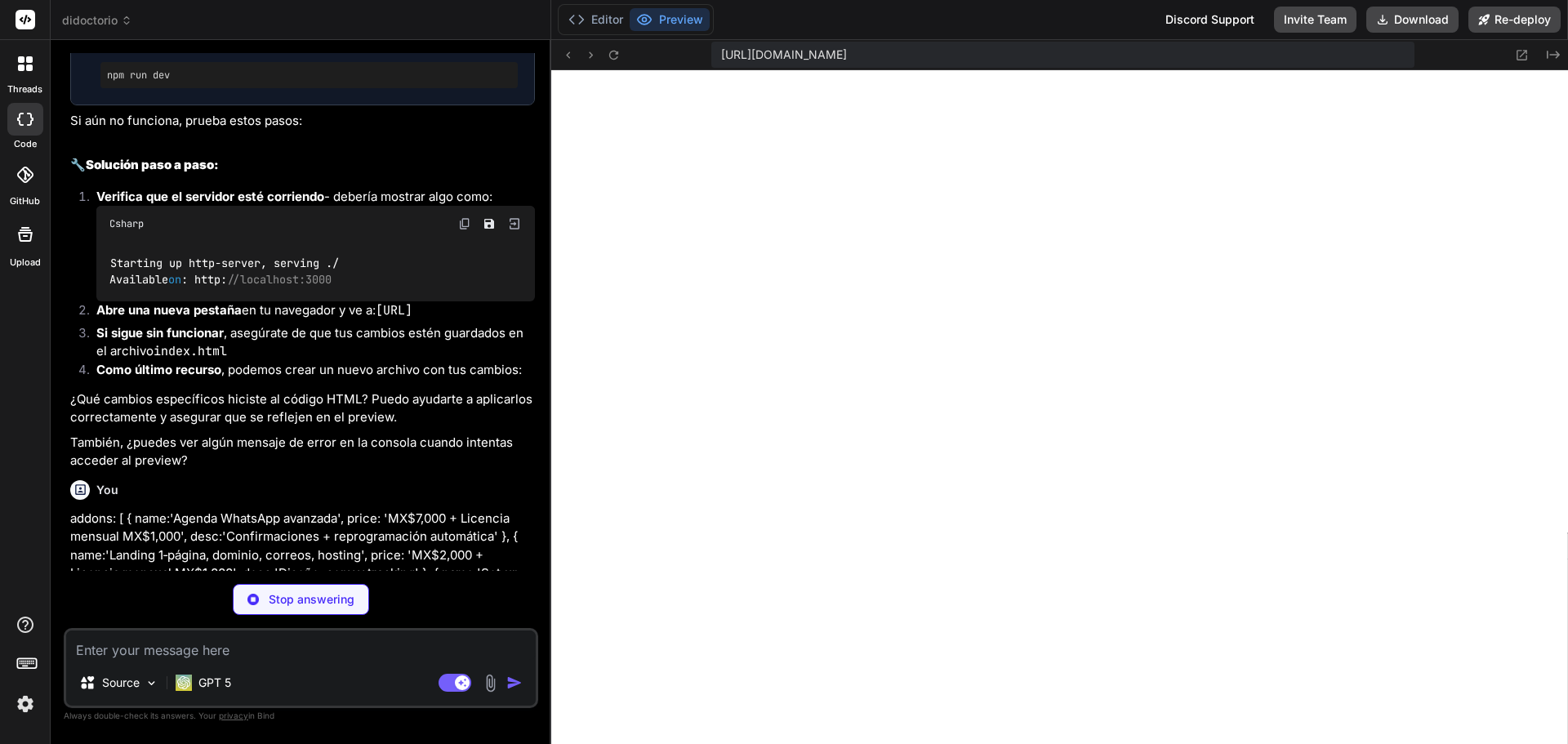
scroll to position [8510, 0]
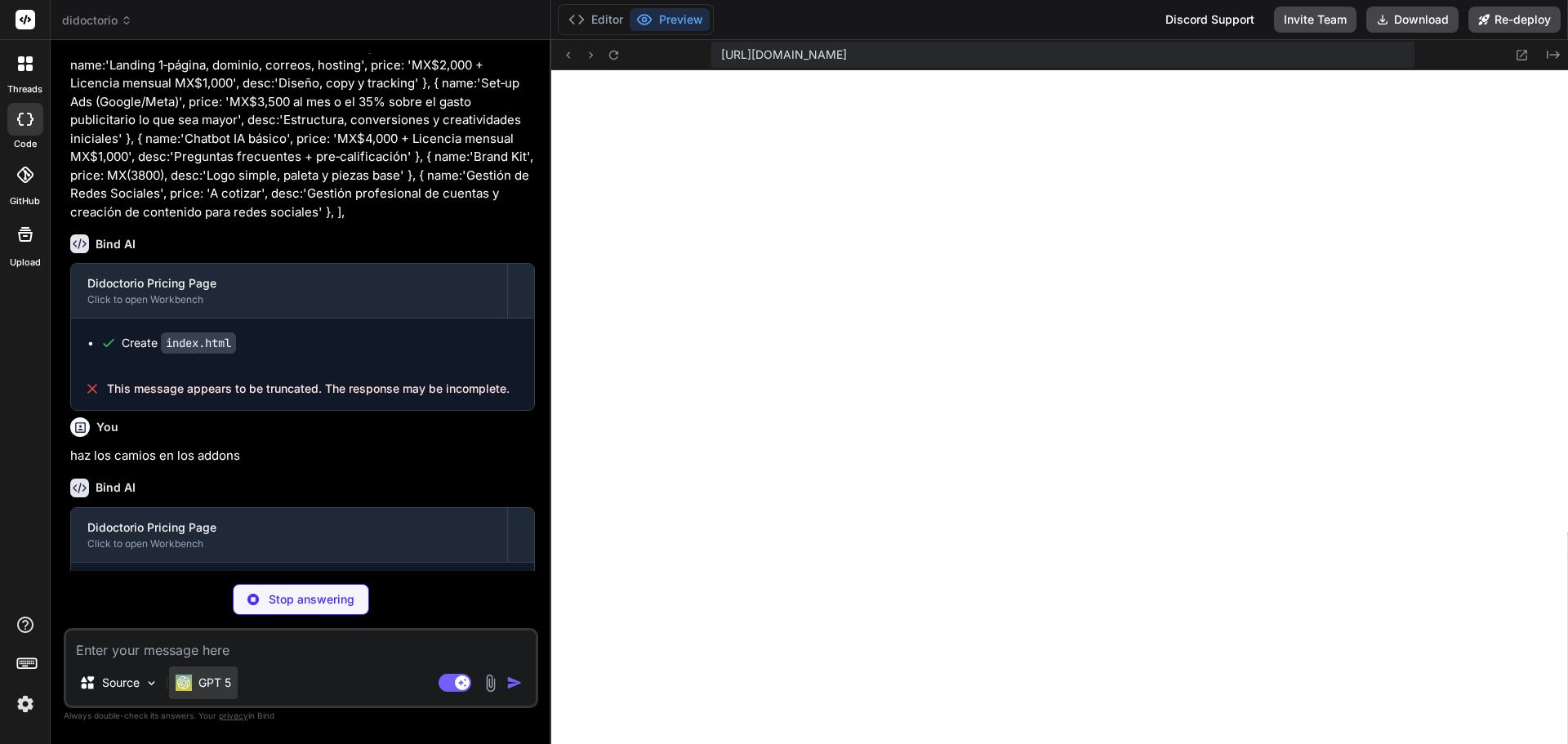
click at [214, 681] on p "GPT 5" at bounding box center [215, 683] width 33 height 16
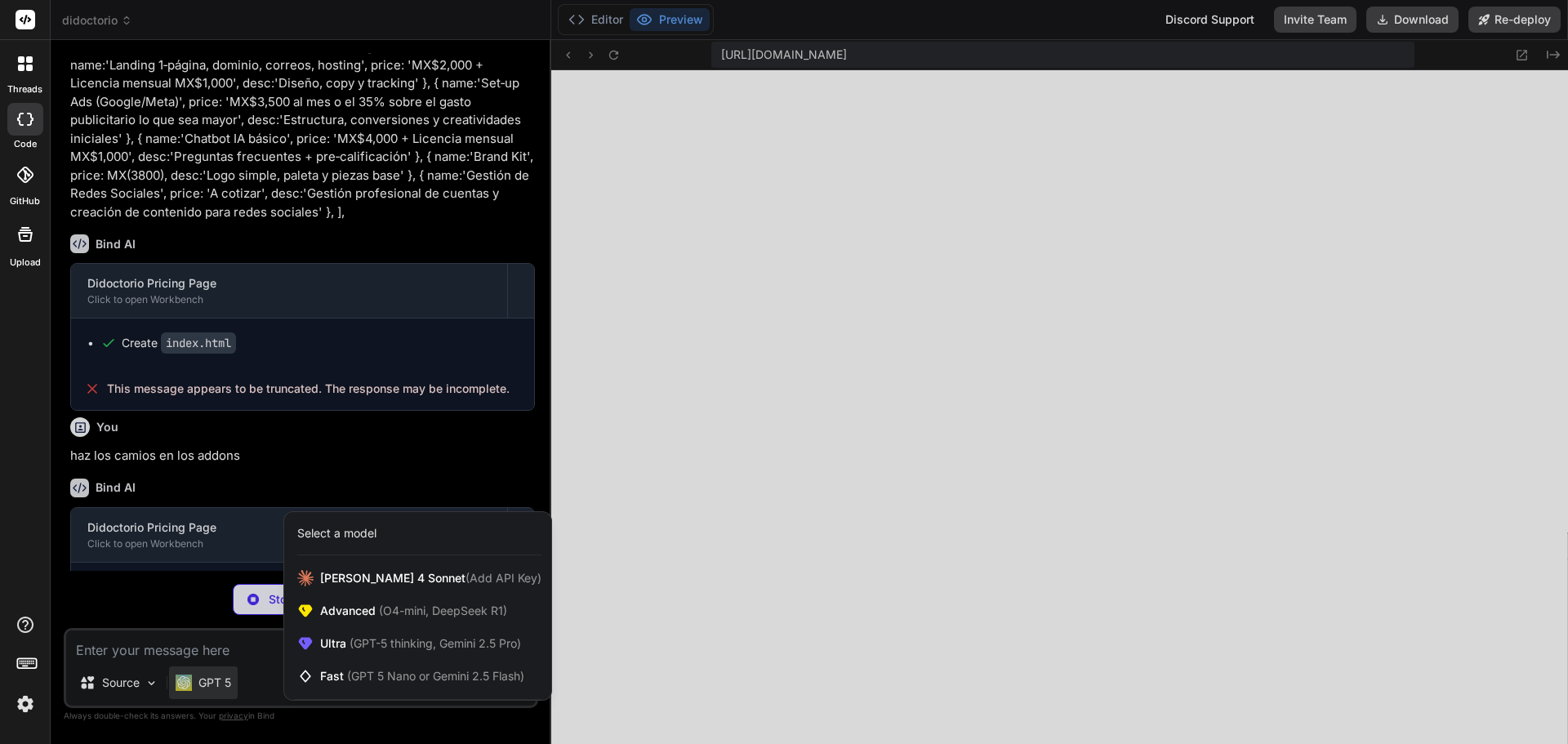
click at [220, 656] on div at bounding box center [784, 372] width 1568 height 744
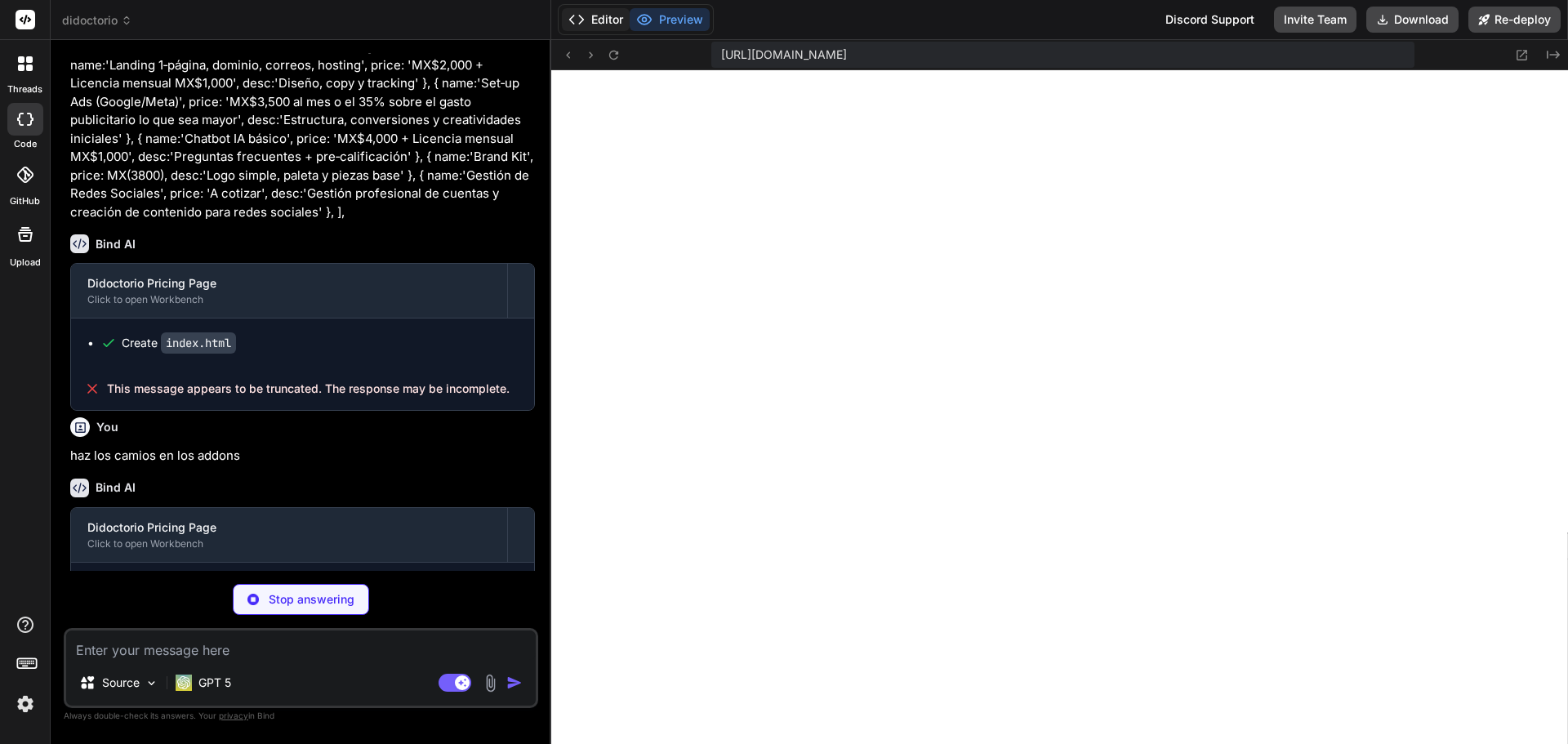
click at [618, 29] on button "Editor" at bounding box center [595, 20] width 68 height 23
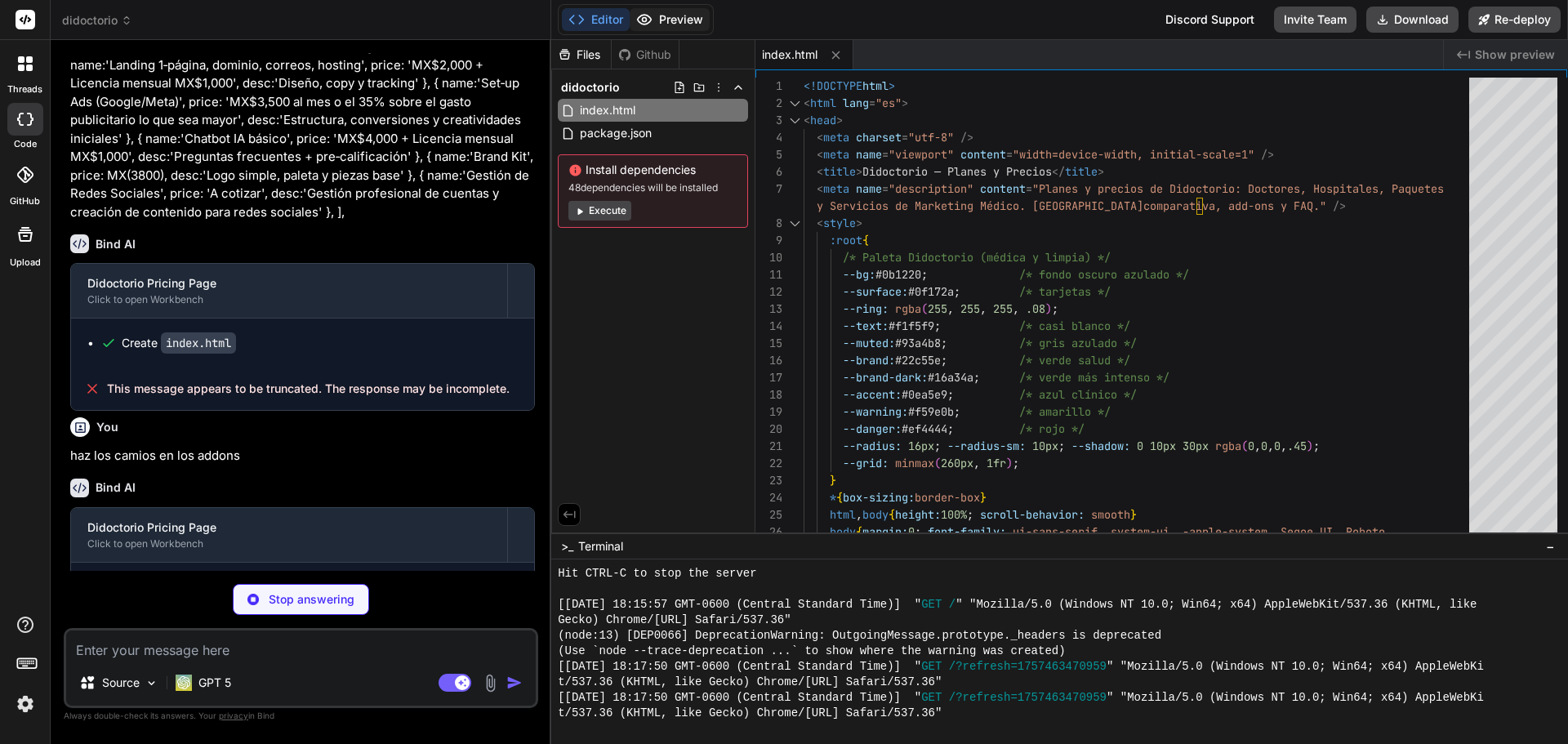
click at [645, 29] on button "Preview" at bounding box center [669, 20] width 80 height 23
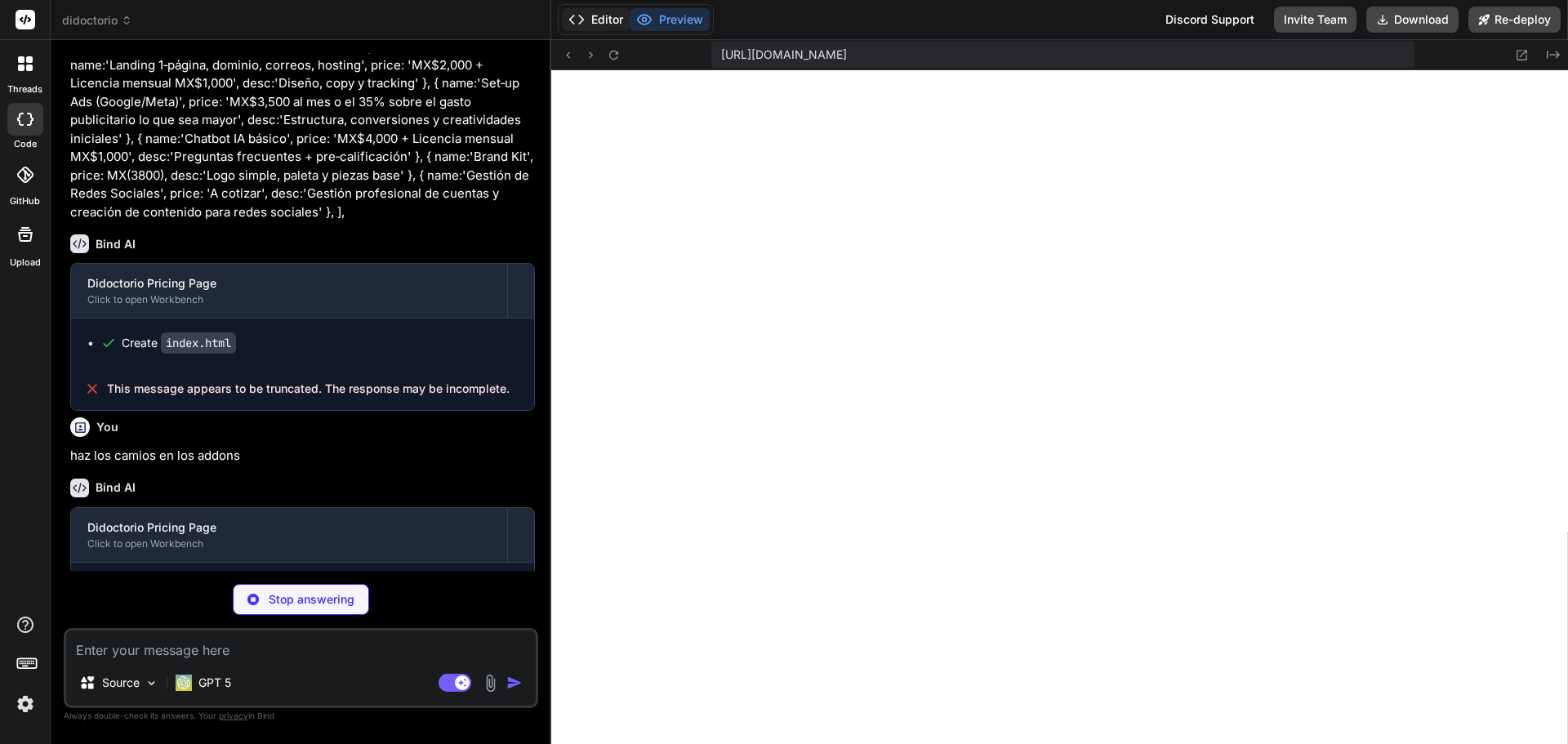
click at [606, 24] on button "Editor" at bounding box center [595, 20] width 68 height 23
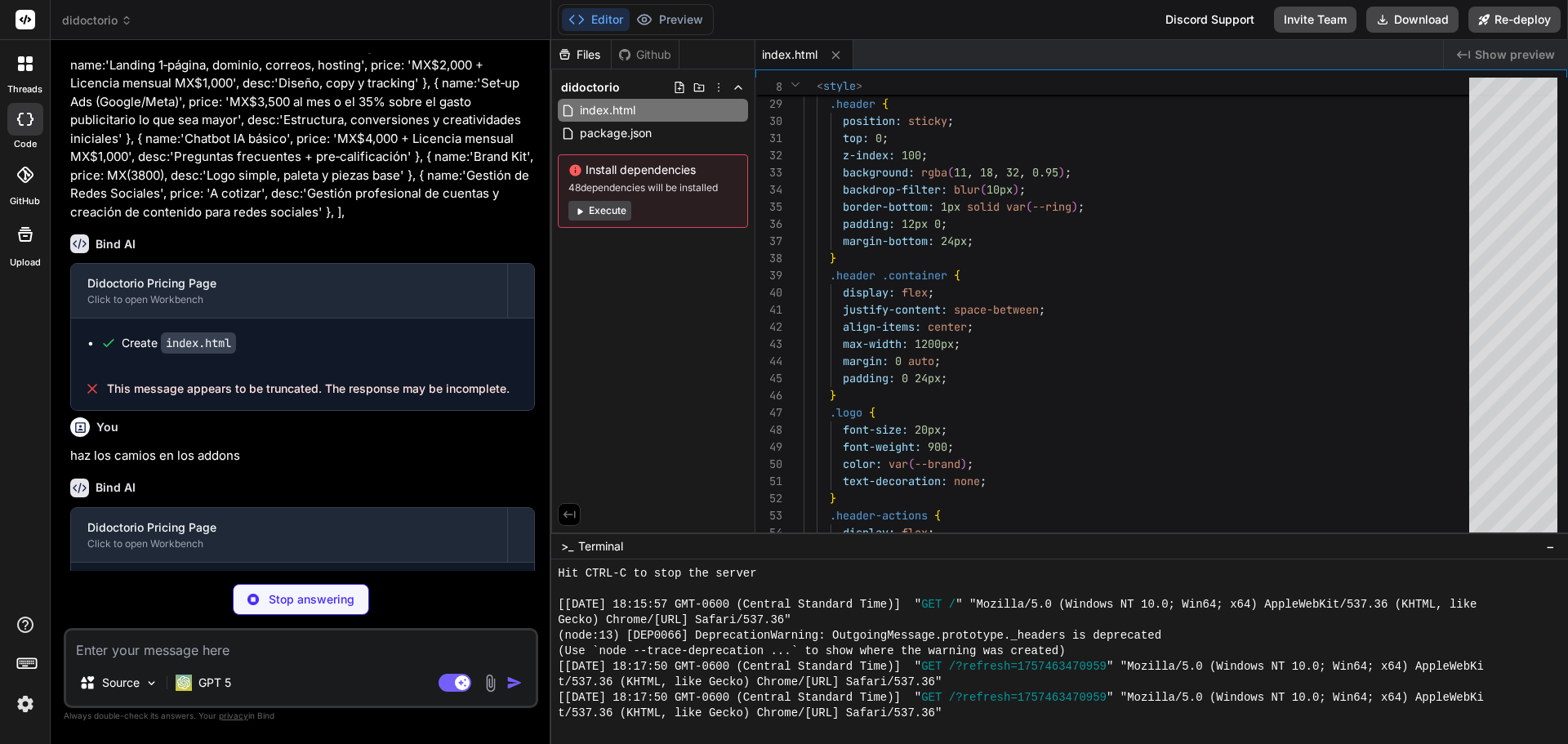
drag, startPoint x: 592, startPoint y: 207, endPoint x: 645, endPoint y: 173, distance: 63.0
click at [645, 173] on div "Install dependencies 48 dependencies will be installed Execute" at bounding box center [652, 191] width 190 height 74
click at [275, 603] on p "Stop answering" at bounding box center [311, 599] width 86 height 16
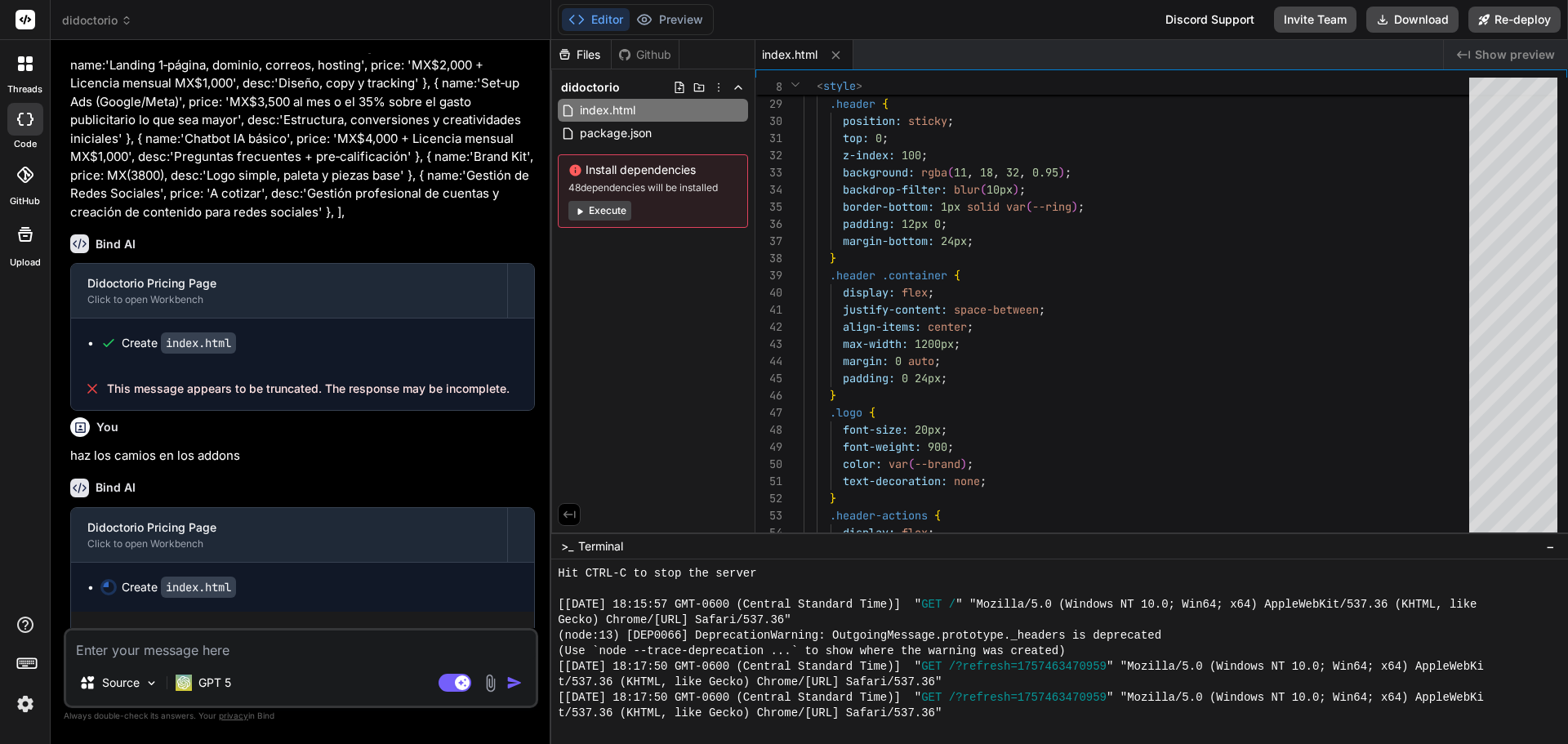
scroll to position [8495, 0]
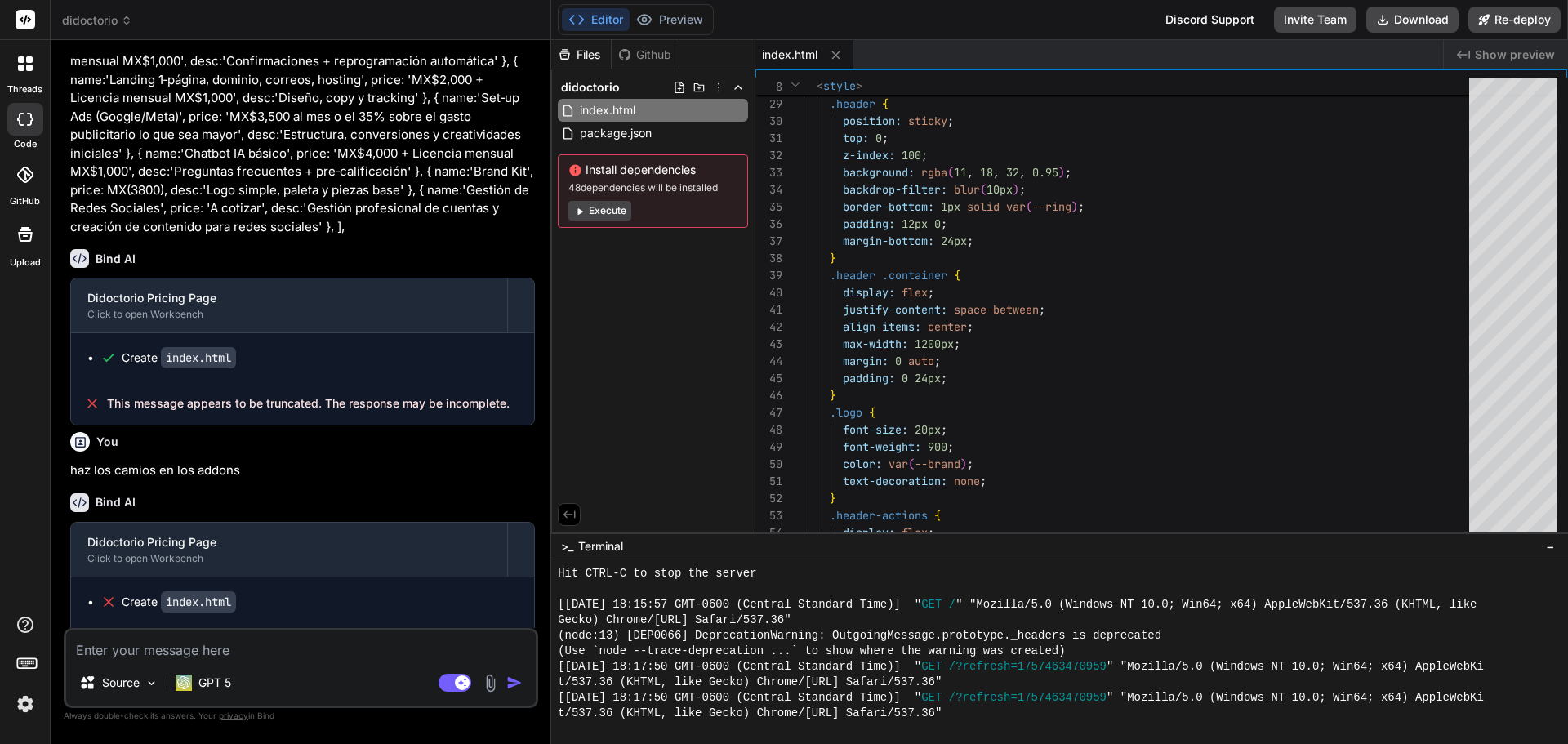
click at [612, 211] on button "Execute" at bounding box center [599, 211] width 63 height 20
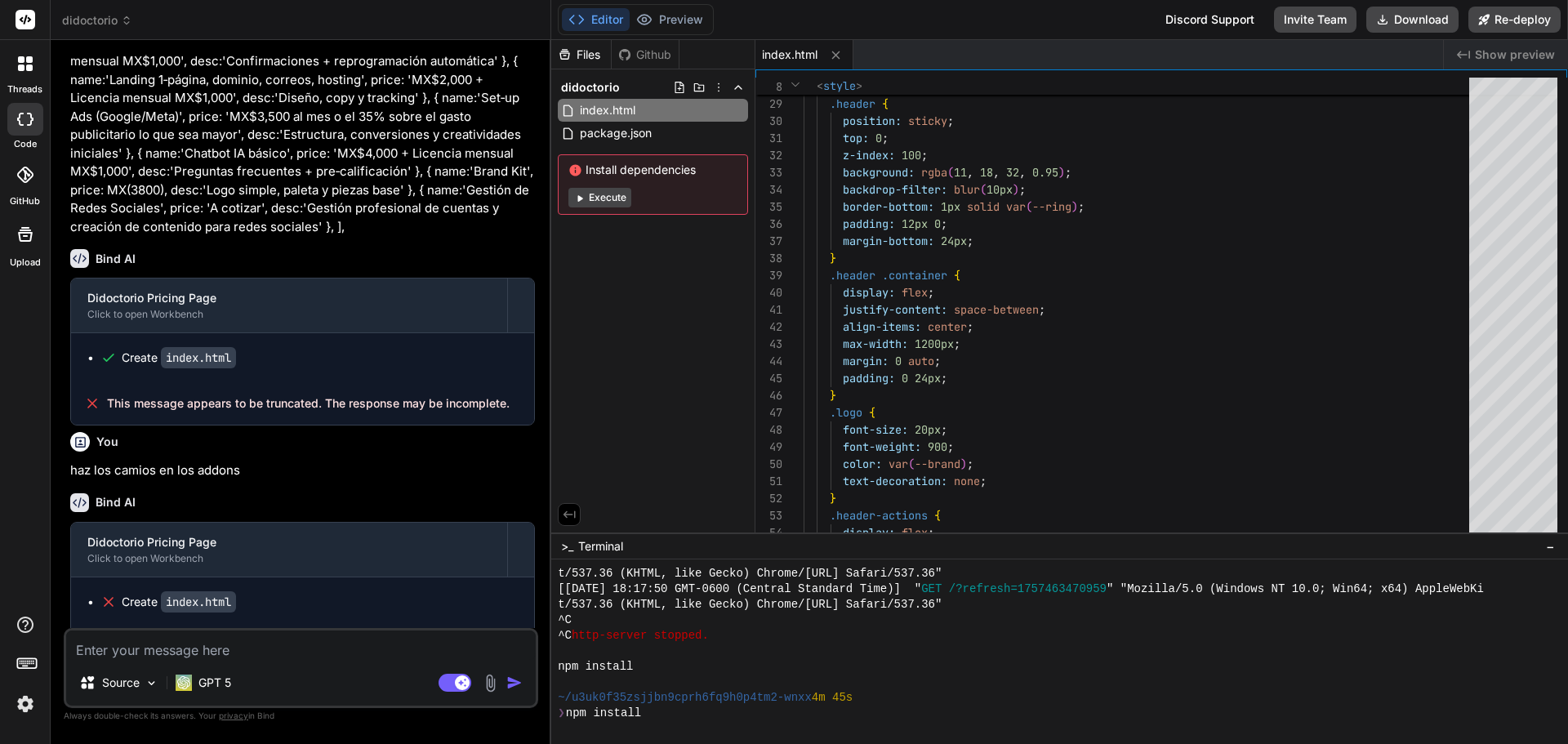
scroll to position [776, 0]
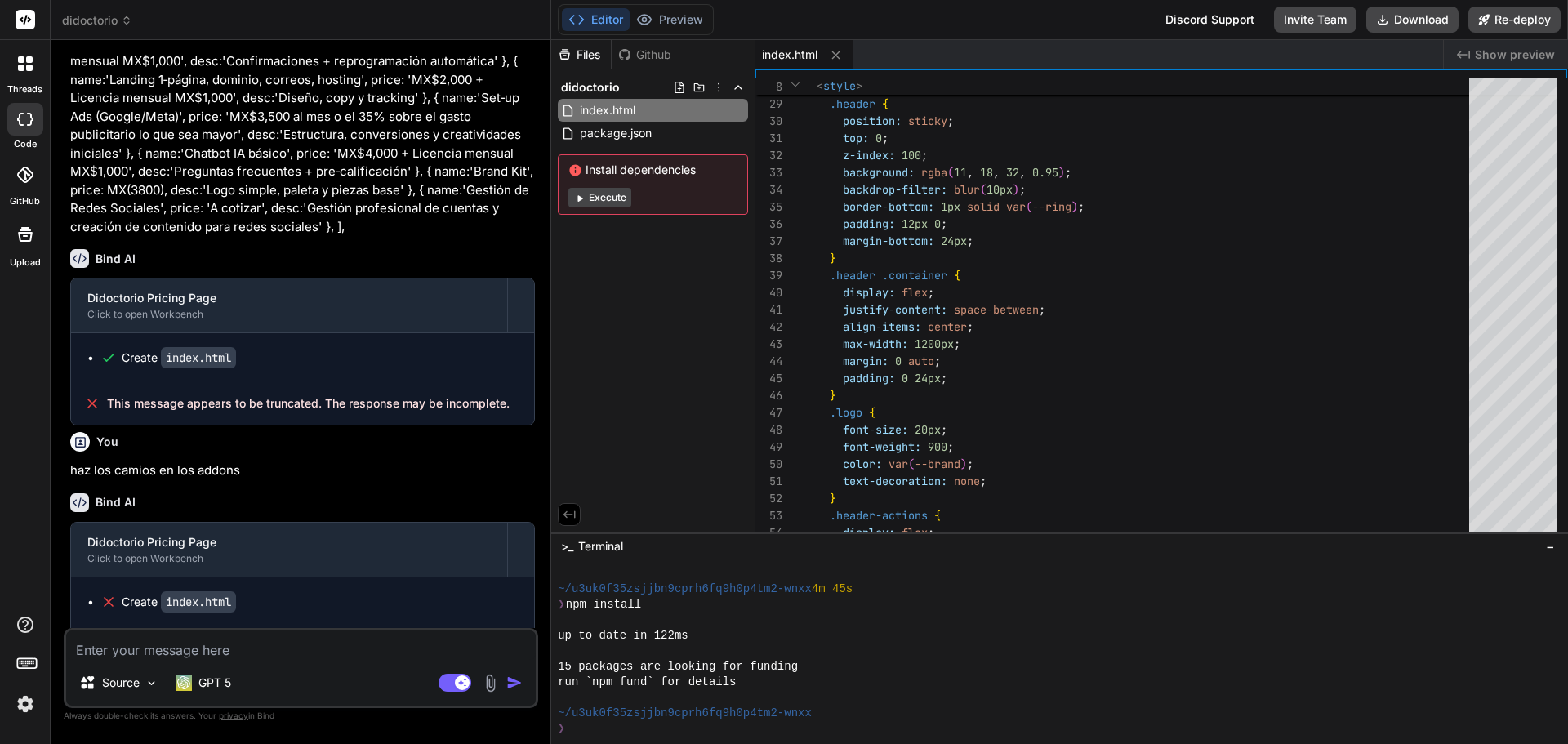
type textarea "x"
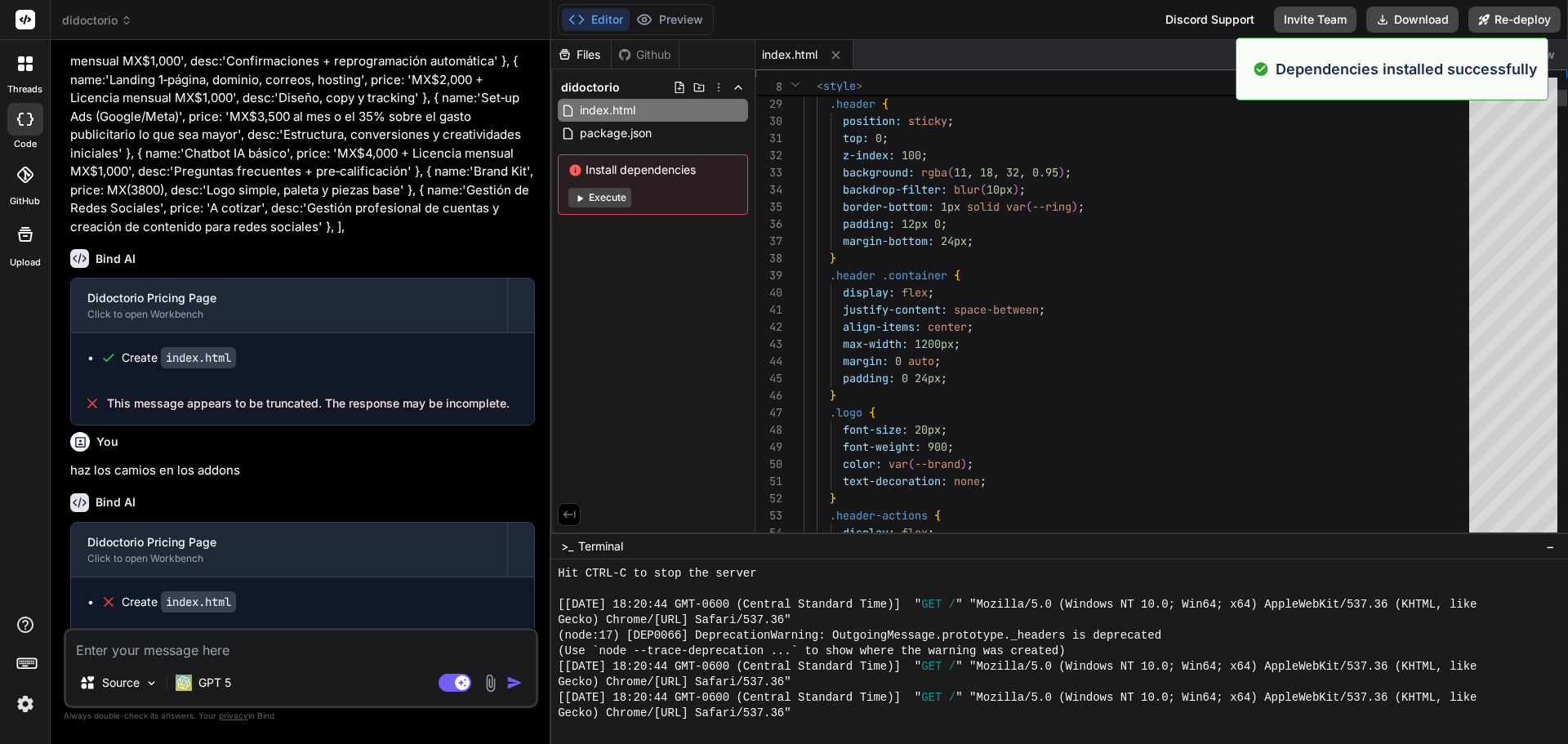
scroll to position [0, 0]
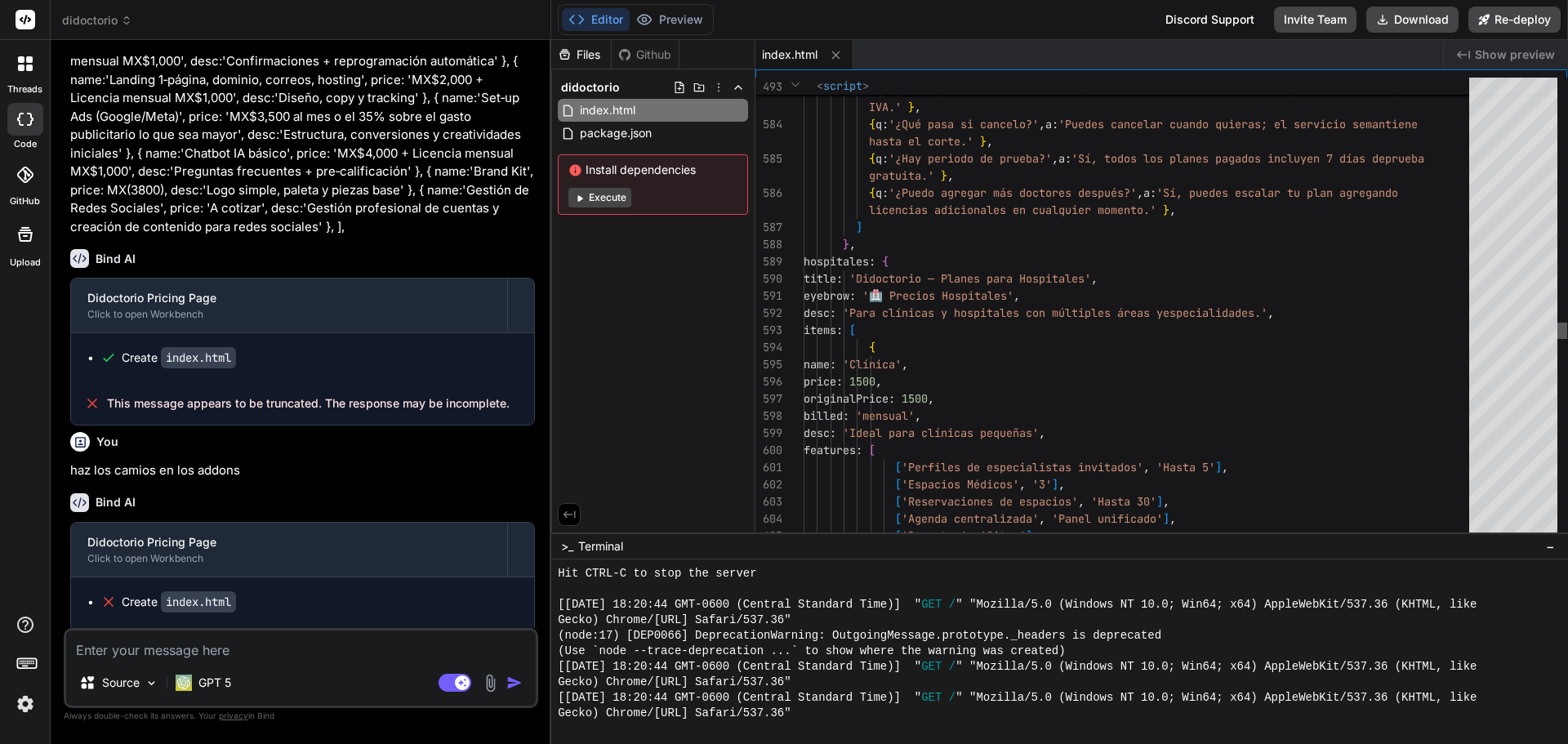
click at [1558, 330] on div at bounding box center [1562, 330] width 9 height 16
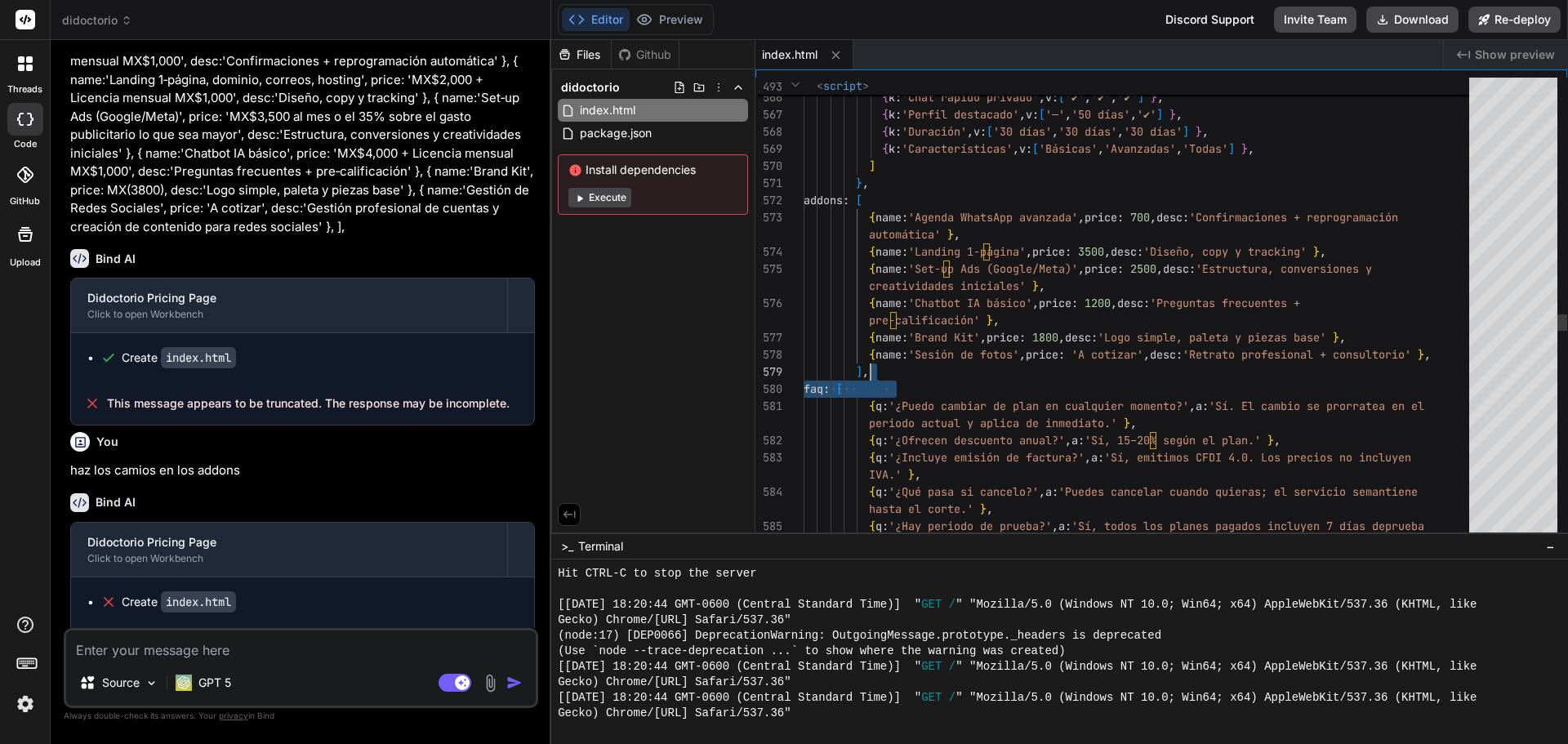
drag, startPoint x: 923, startPoint y: 372, endPoint x: 864, endPoint y: 354, distance: 61.7
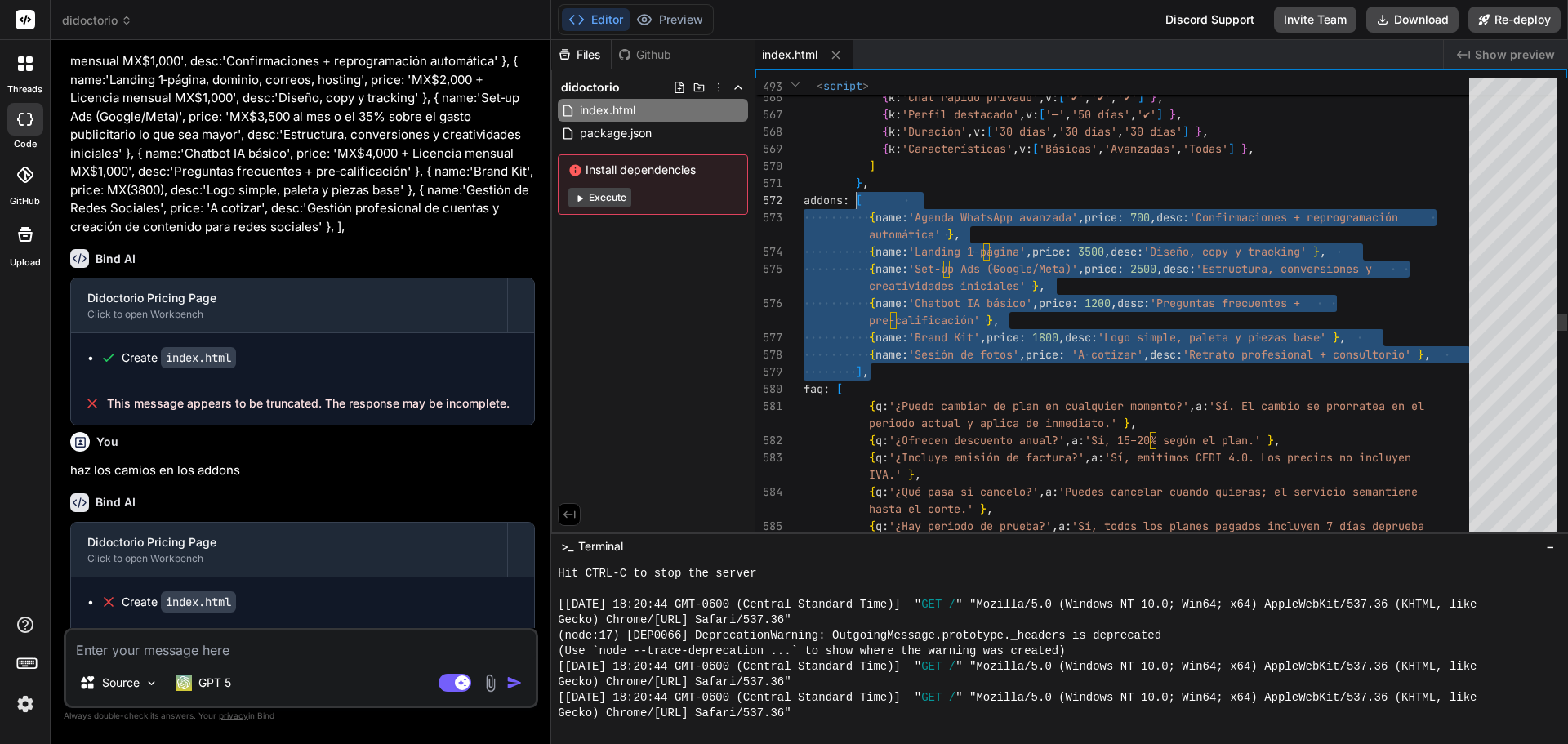
drag, startPoint x: 891, startPoint y: 372, endPoint x: 854, endPoint y: 198, distance: 177.9
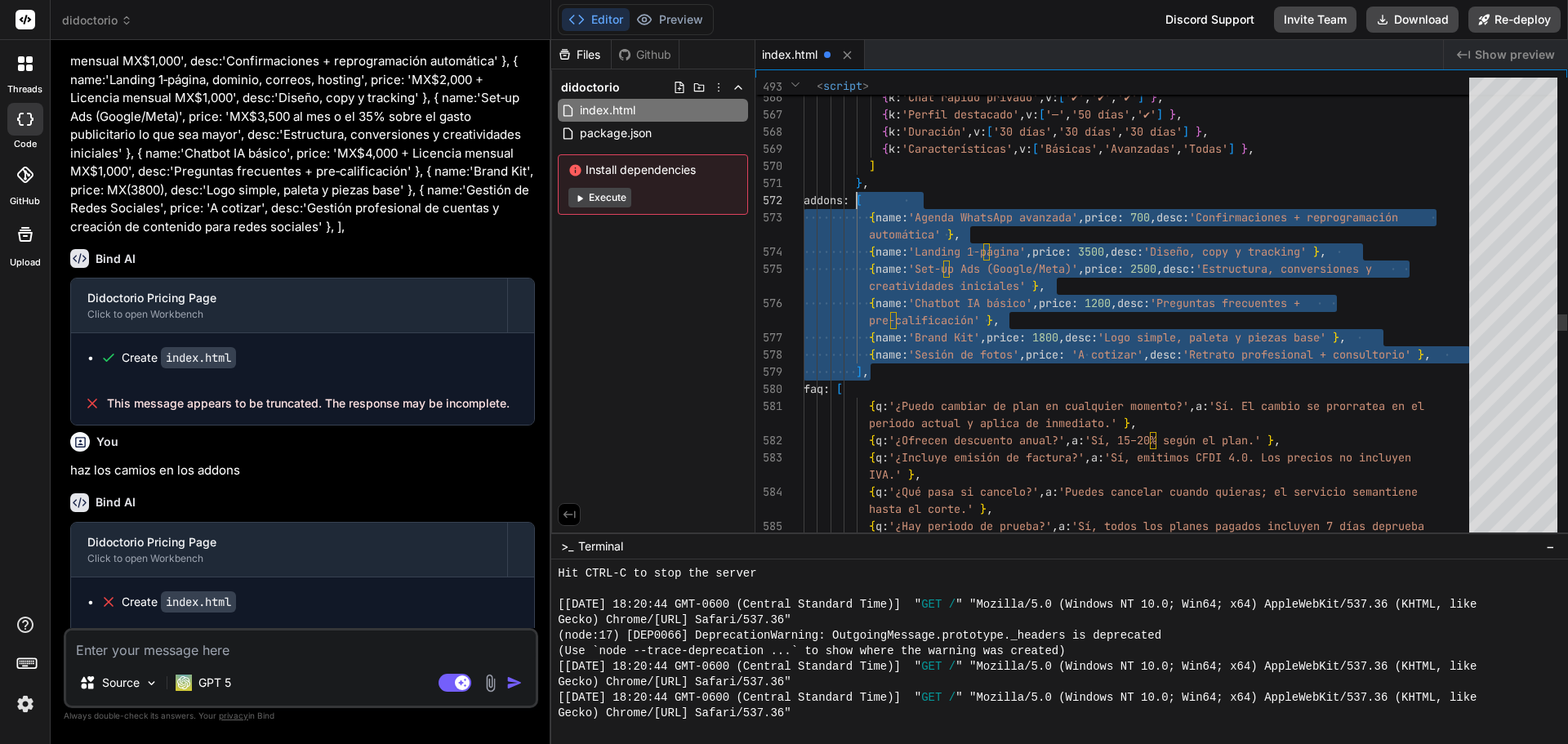
drag, startPoint x: 868, startPoint y: 372, endPoint x: 856, endPoint y: 199, distance: 173.4
type textarea "cuentas y creación de contenido para redes sociales' }, ], faq: [ { q:'¿Puedo c…"
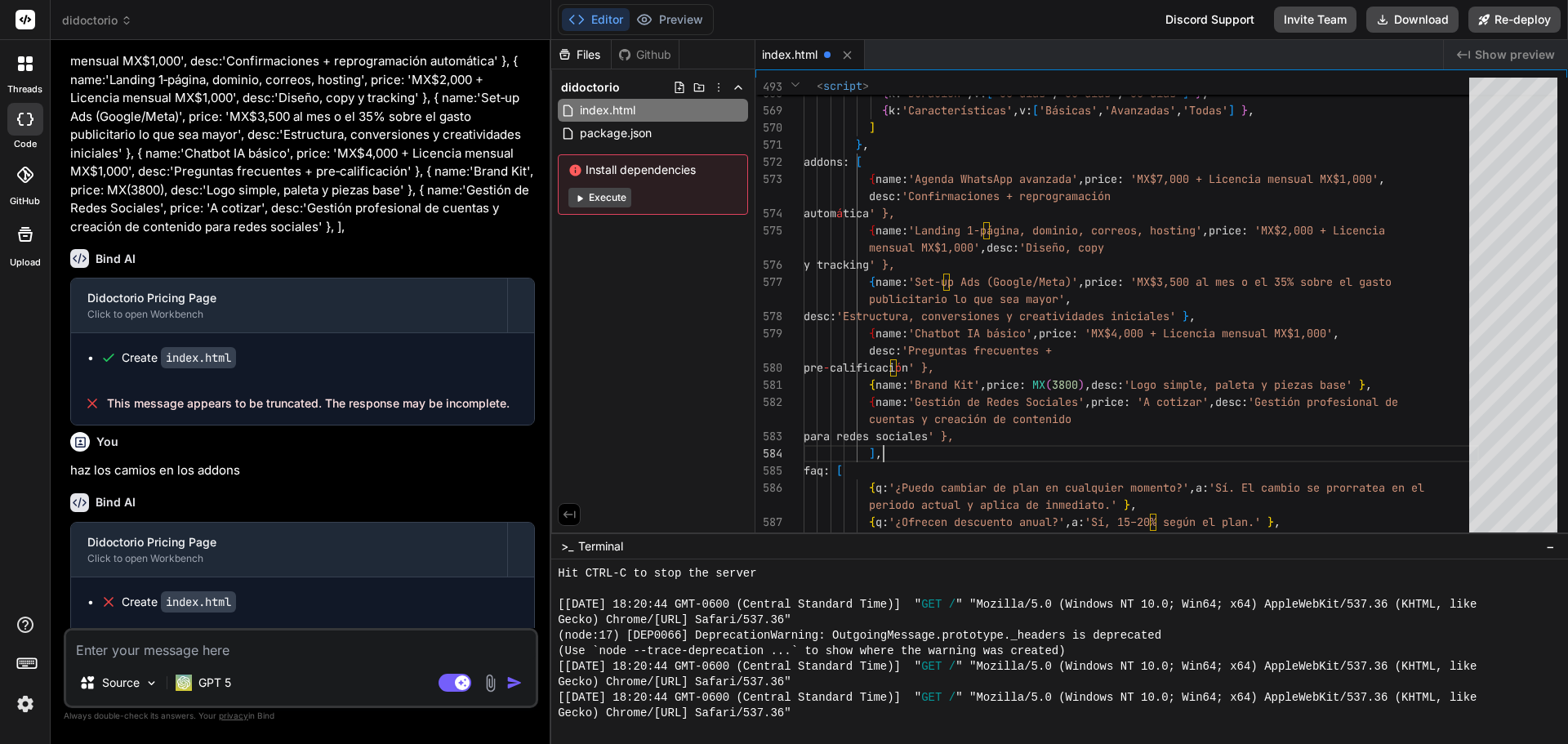
click at [715, 357] on div "Files Github didoctorio index.html package.json Install dependencies Execute" at bounding box center [653, 285] width 204 height 493
click at [572, 550] on span ">_" at bounding box center [567, 545] width 12 height 16
click at [784, 47] on span "index.html" at bounding box center [789, 54] width 56 height 16
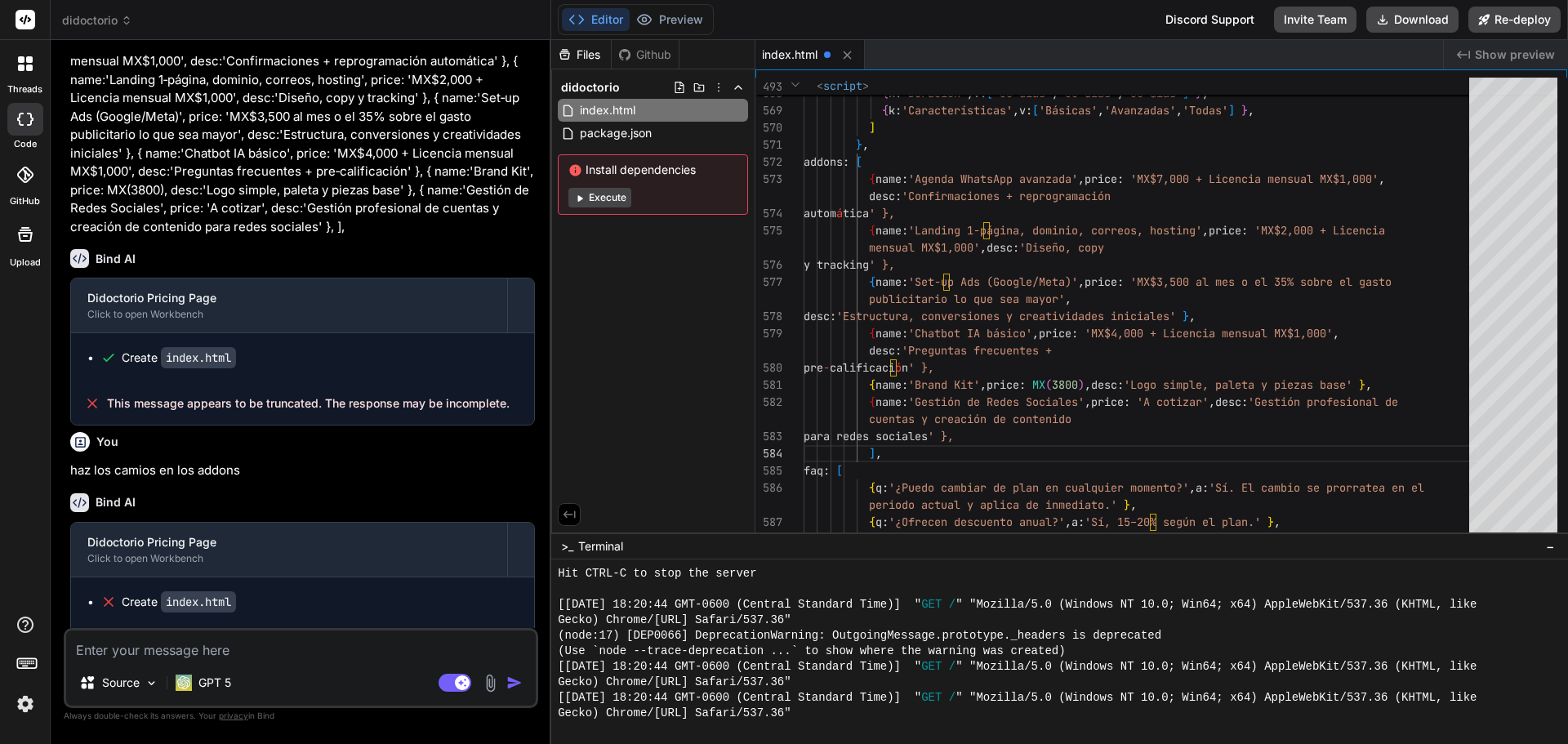
click at [1463, 53] on icon "Created with Pixso." at bounding box center [1464, 55] width 13 height 13
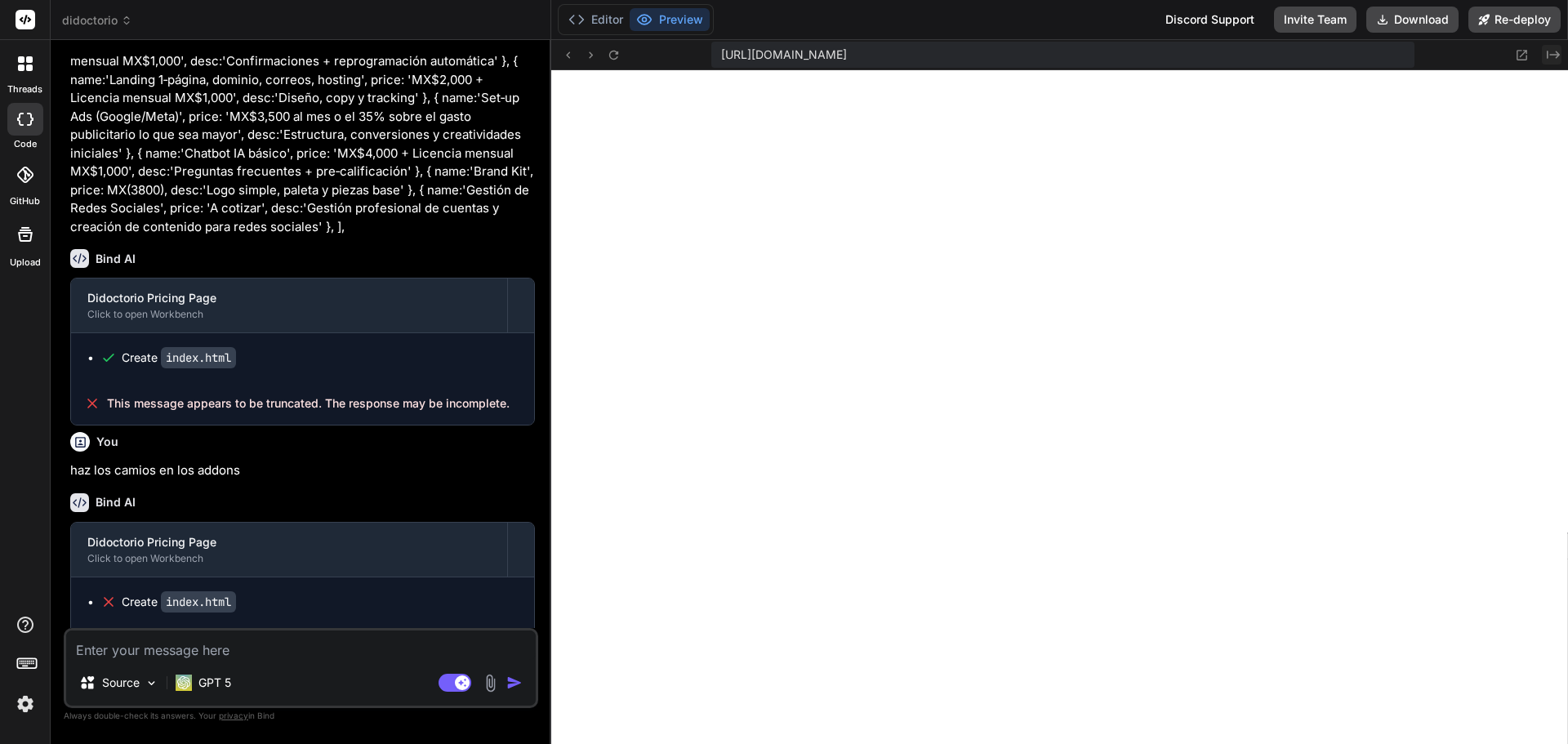
click at [1548, 57] on icon "Created with Pixso." at bounding box center [1554, 55] width 13 height 13
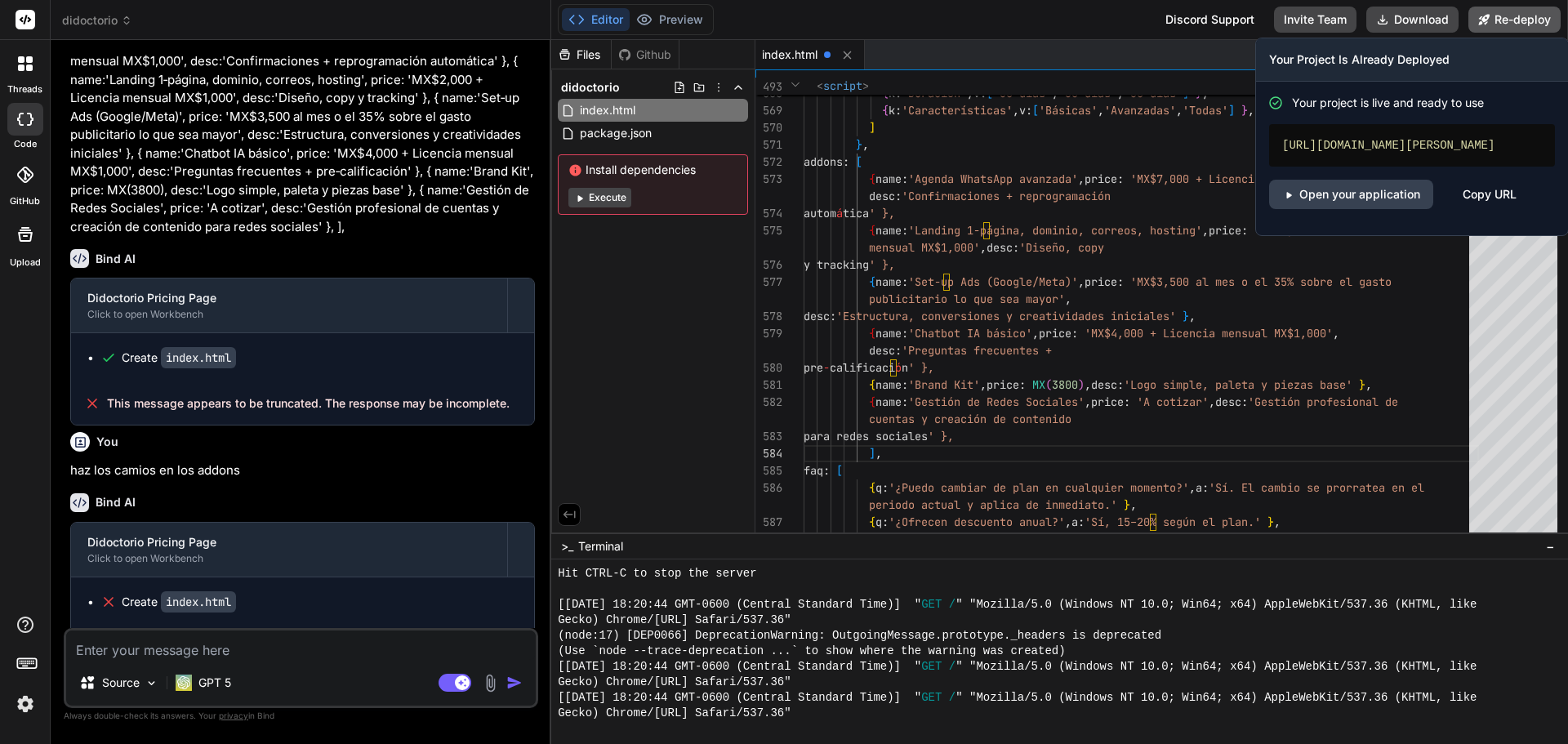
click at [1496, 25] on button "Re-deploy" at bounding box center [1515, 20] width 93 height 26
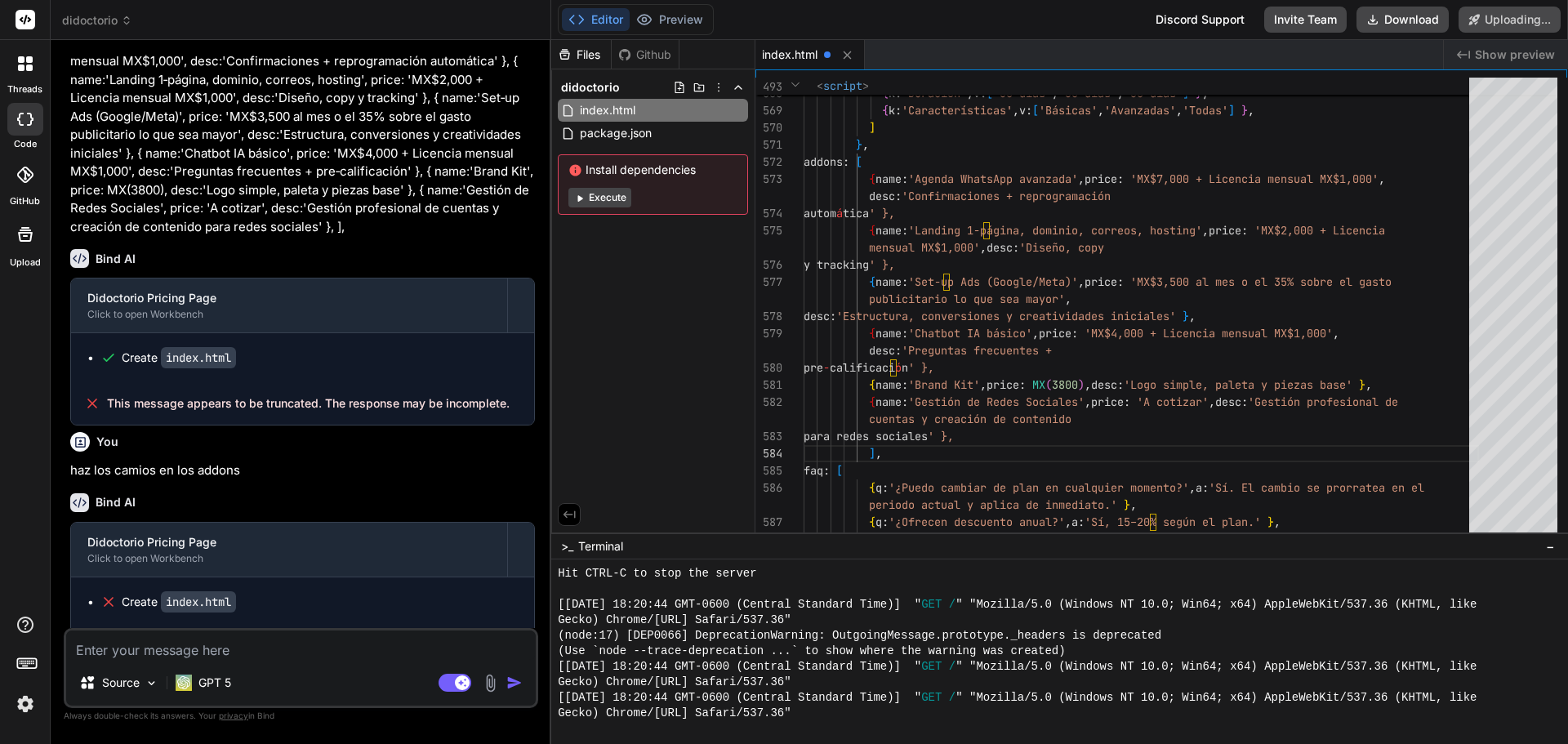
scroll to position [8638, 0]
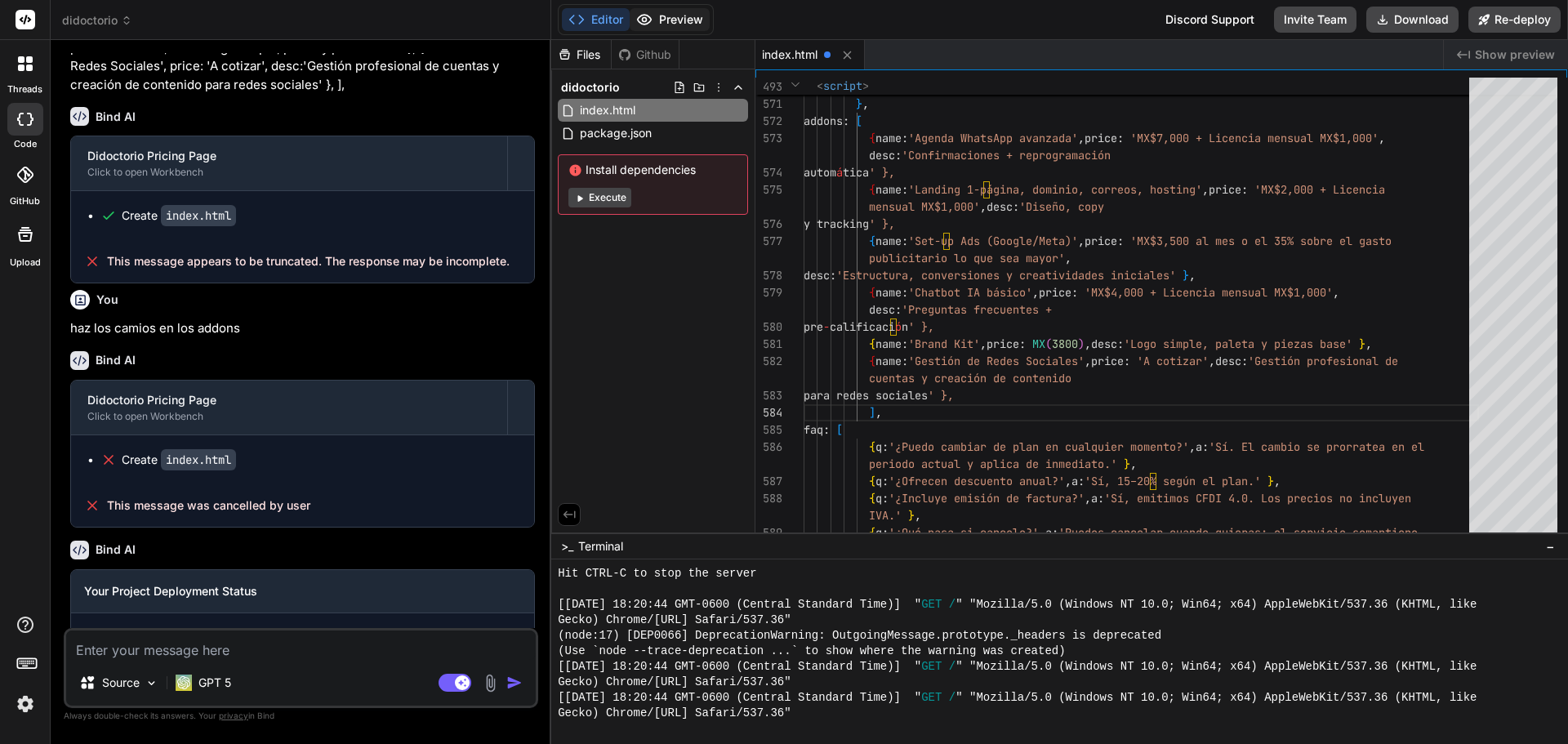
click at [700, 25] on button "Preview" at bounding box center [669, 20] width 80 height 23
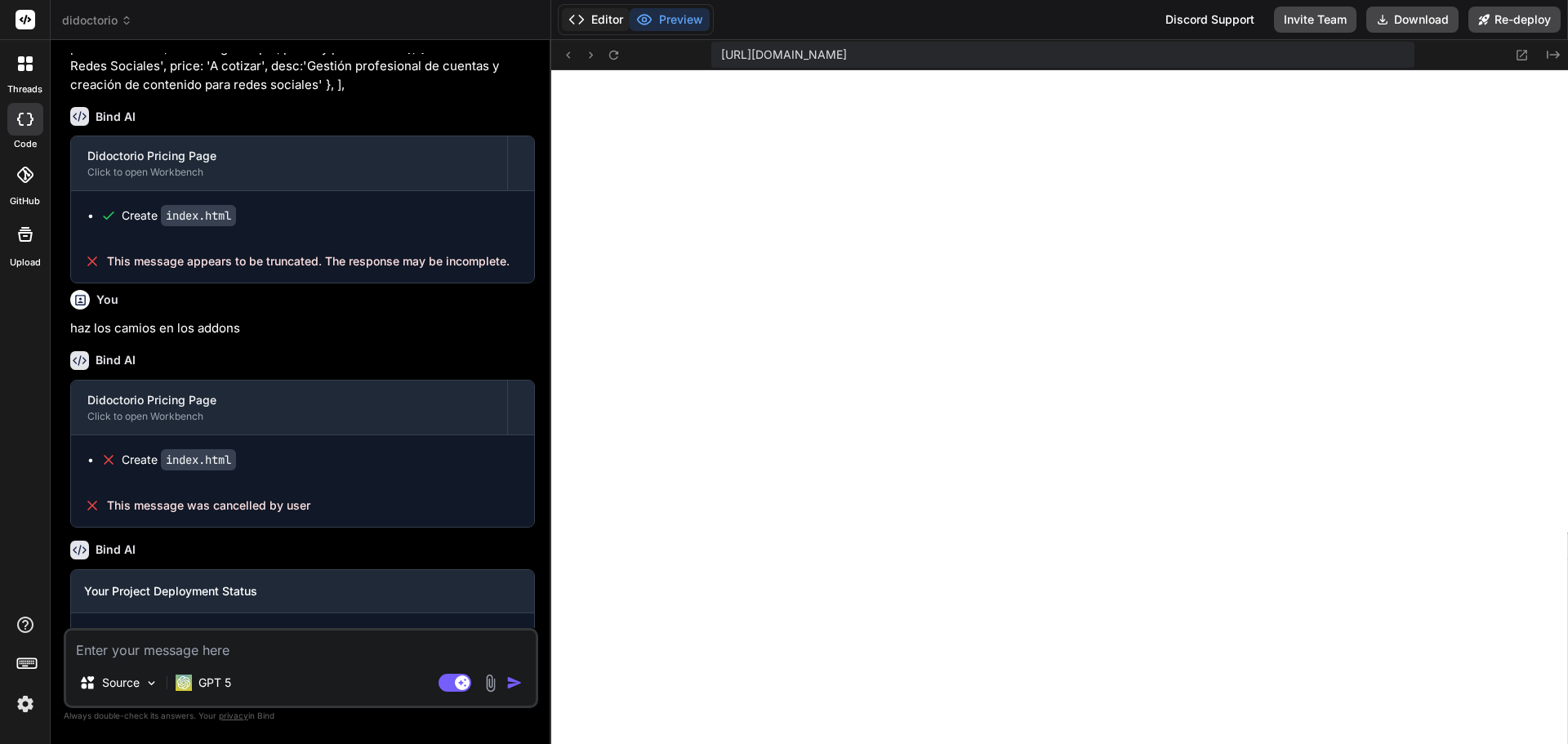
click at [613, 17] on button "Editor" at bounding box center [595, 20] width 68 height 23
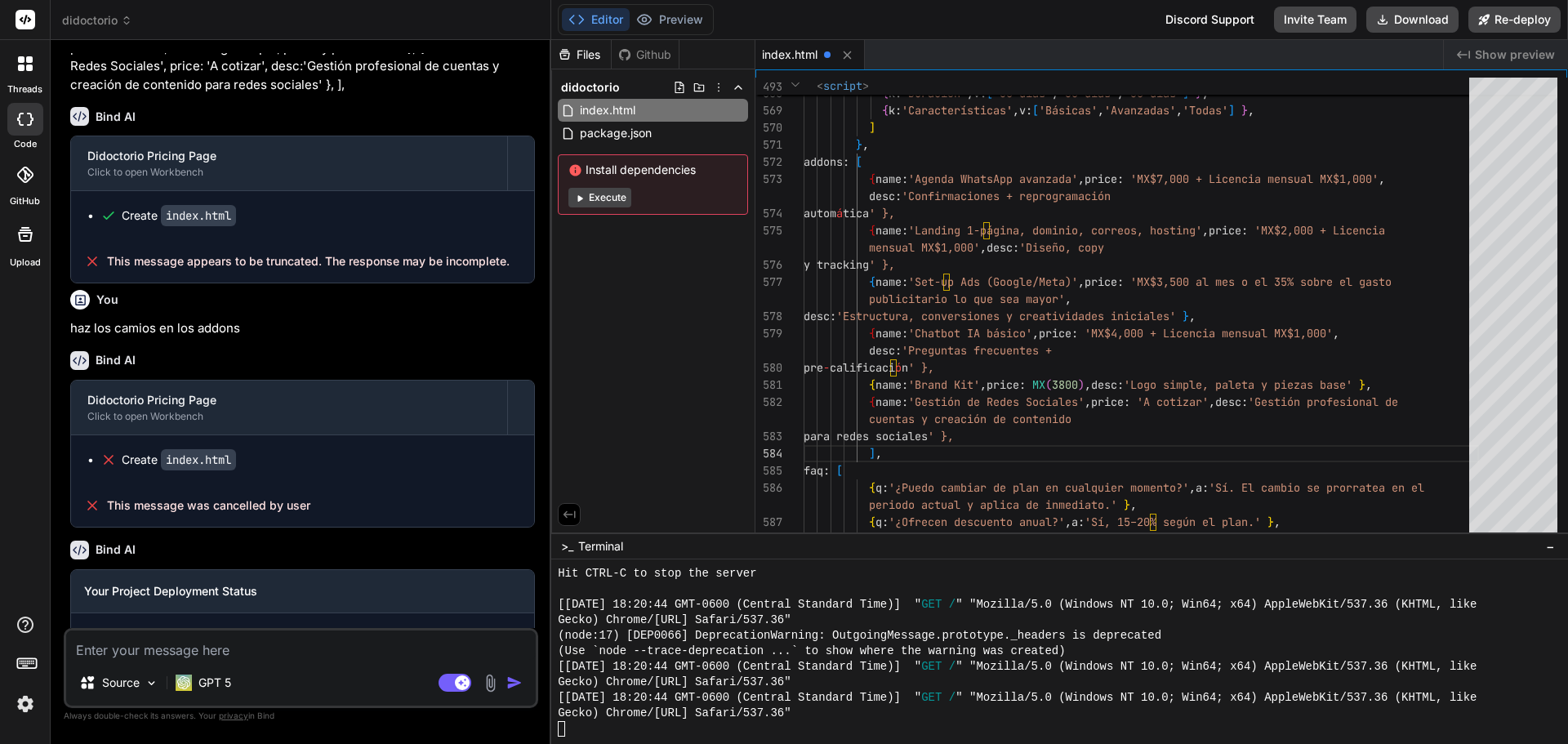
click at [20, 664] on rect at bounding box center [20, 665] width 2 height 2
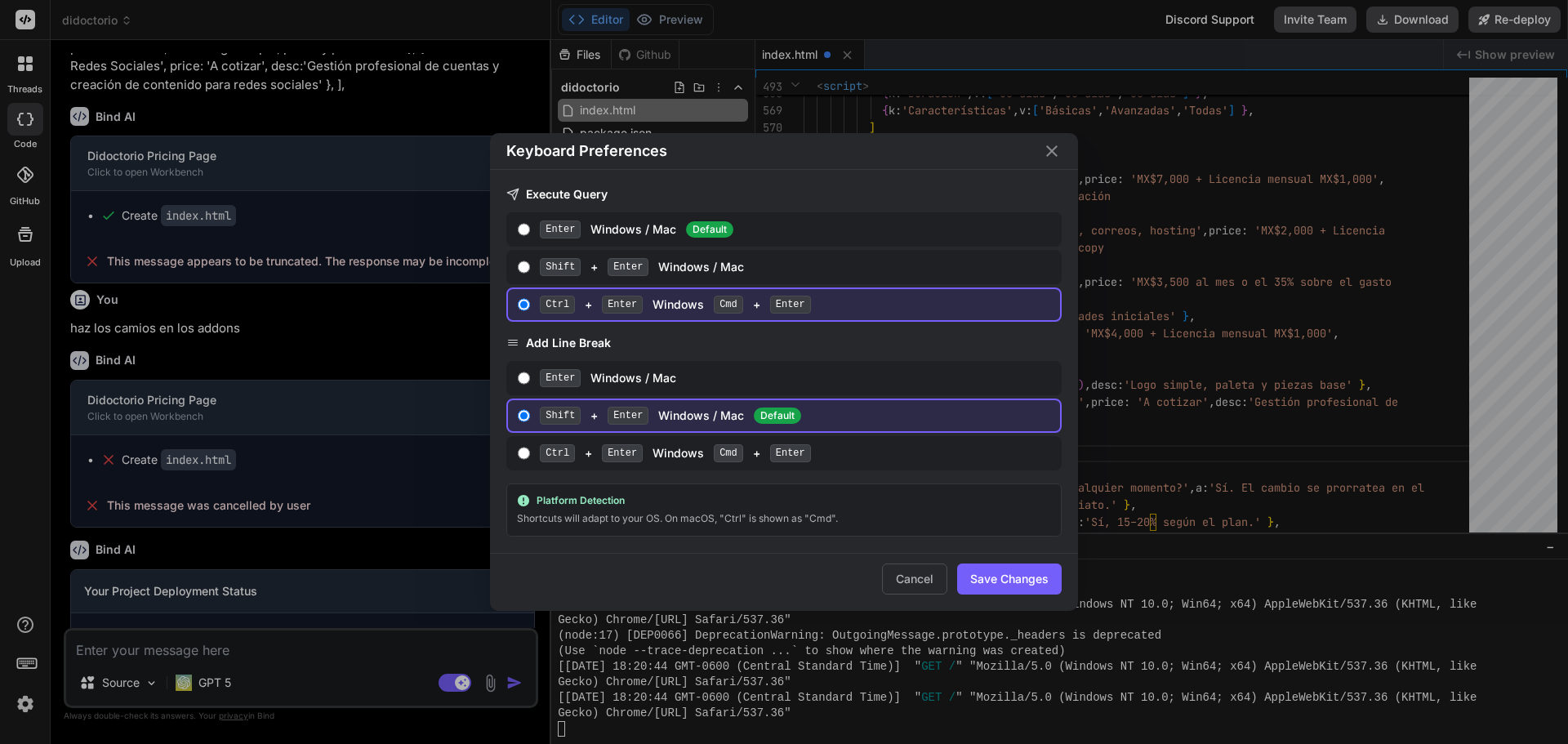
click at [20, 664] on div "Keyboard Preferences Execute Query Enter Windows / Mac Default Shift + Enter Wi…" at bounding box center [784, 372] width 1568 height 744
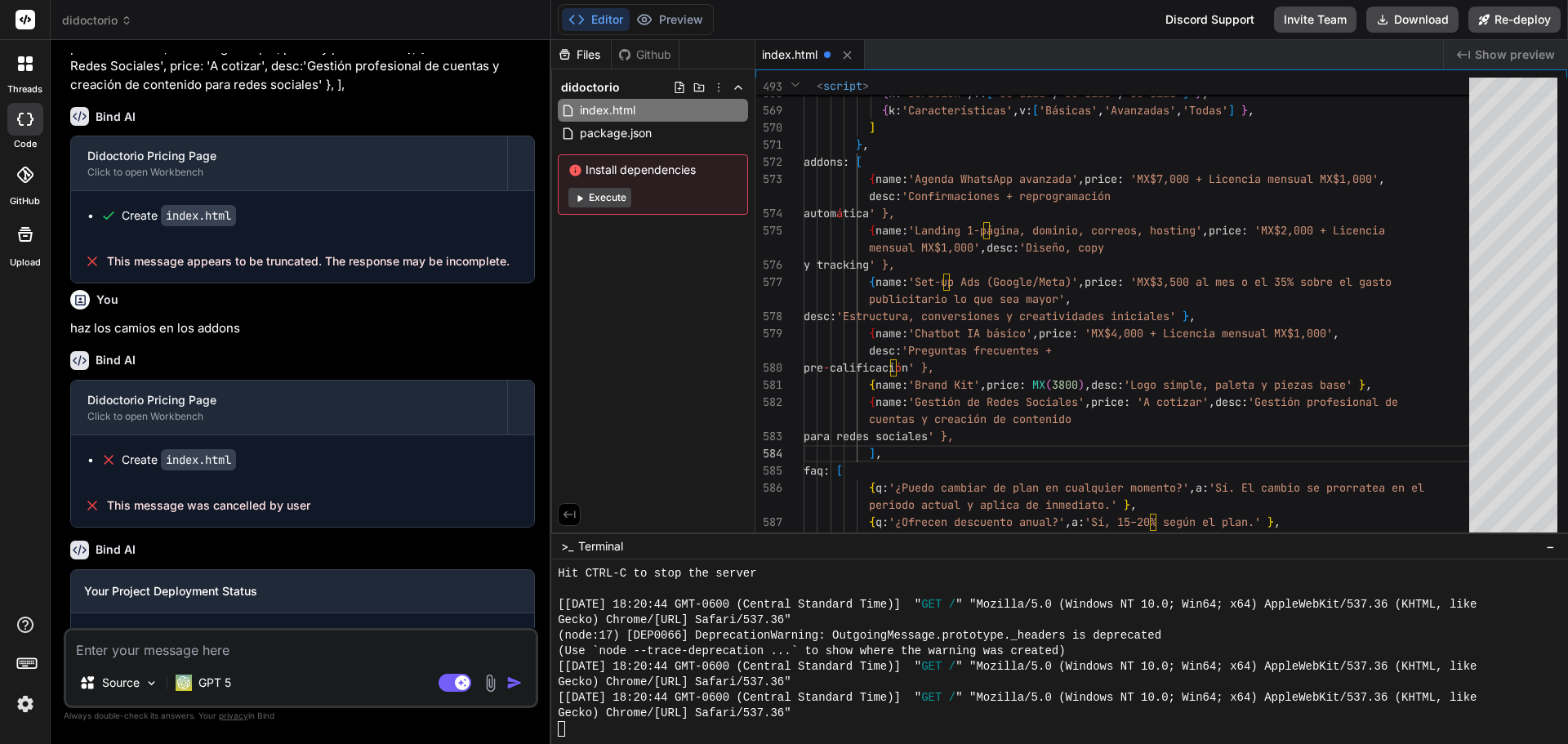
click at [609, 734] on div at bounding box center [1052, 729] width 989 height 15
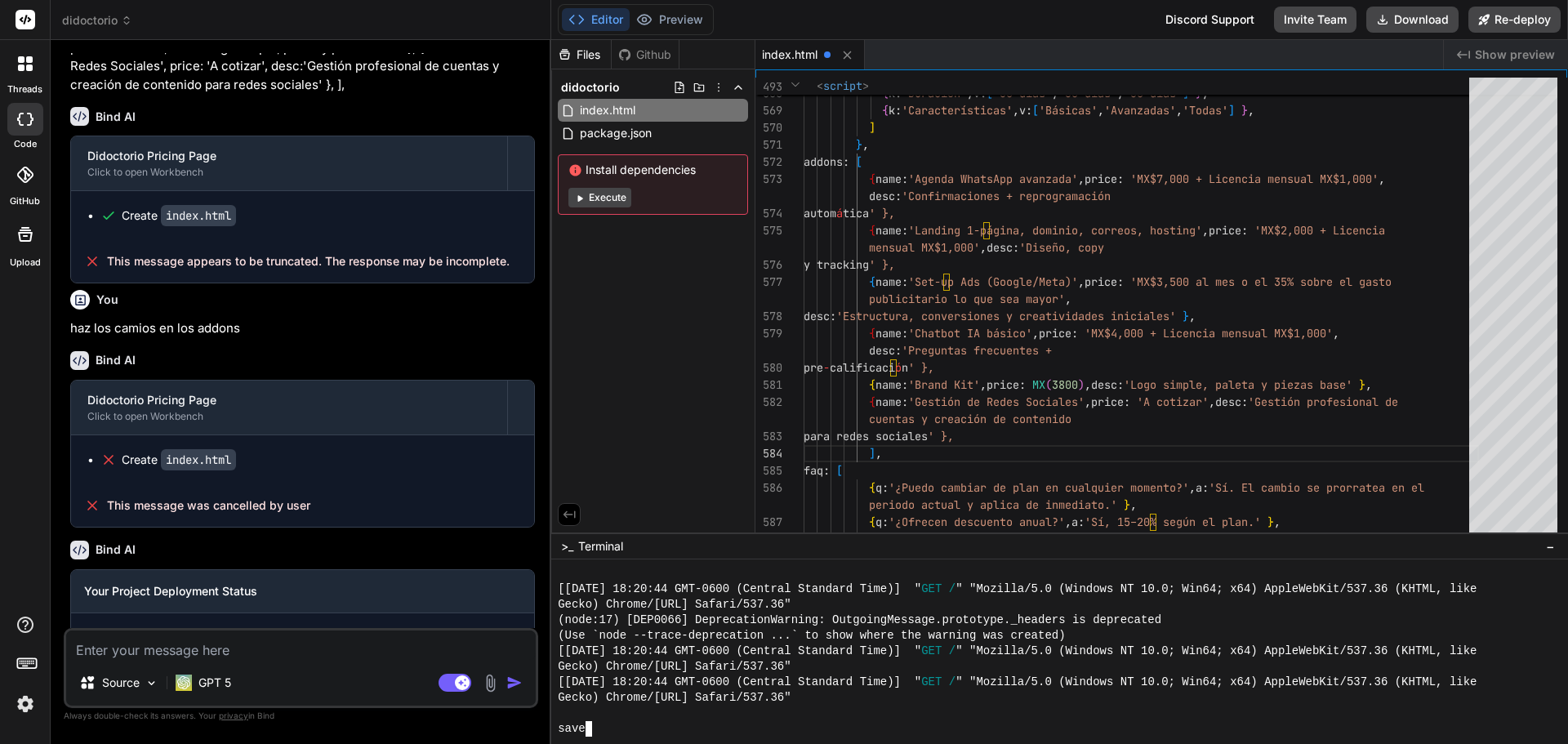
scroll to position [1289, 0]
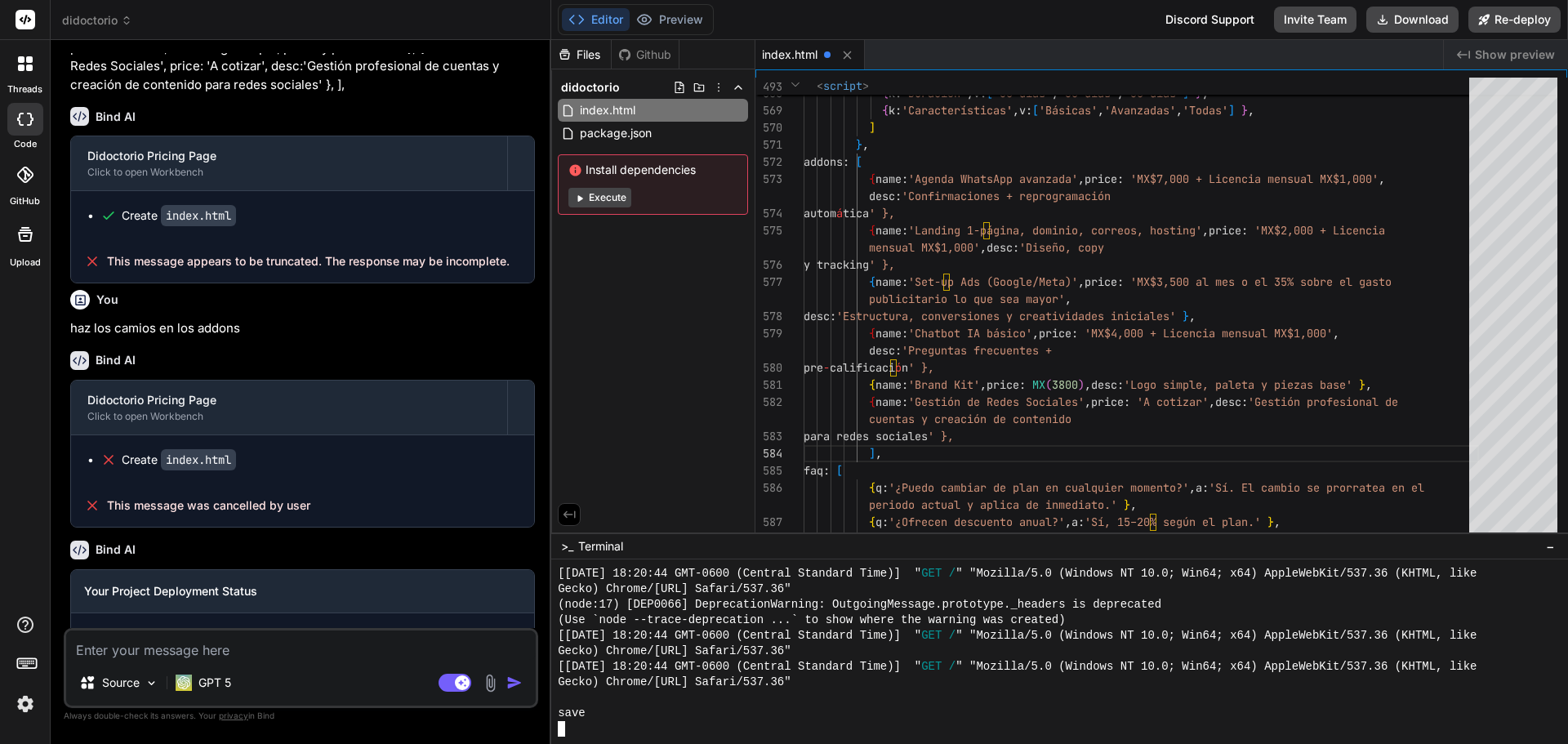
click at [18, 662] on icon at bounding box center [26, 663] width 23 height 23
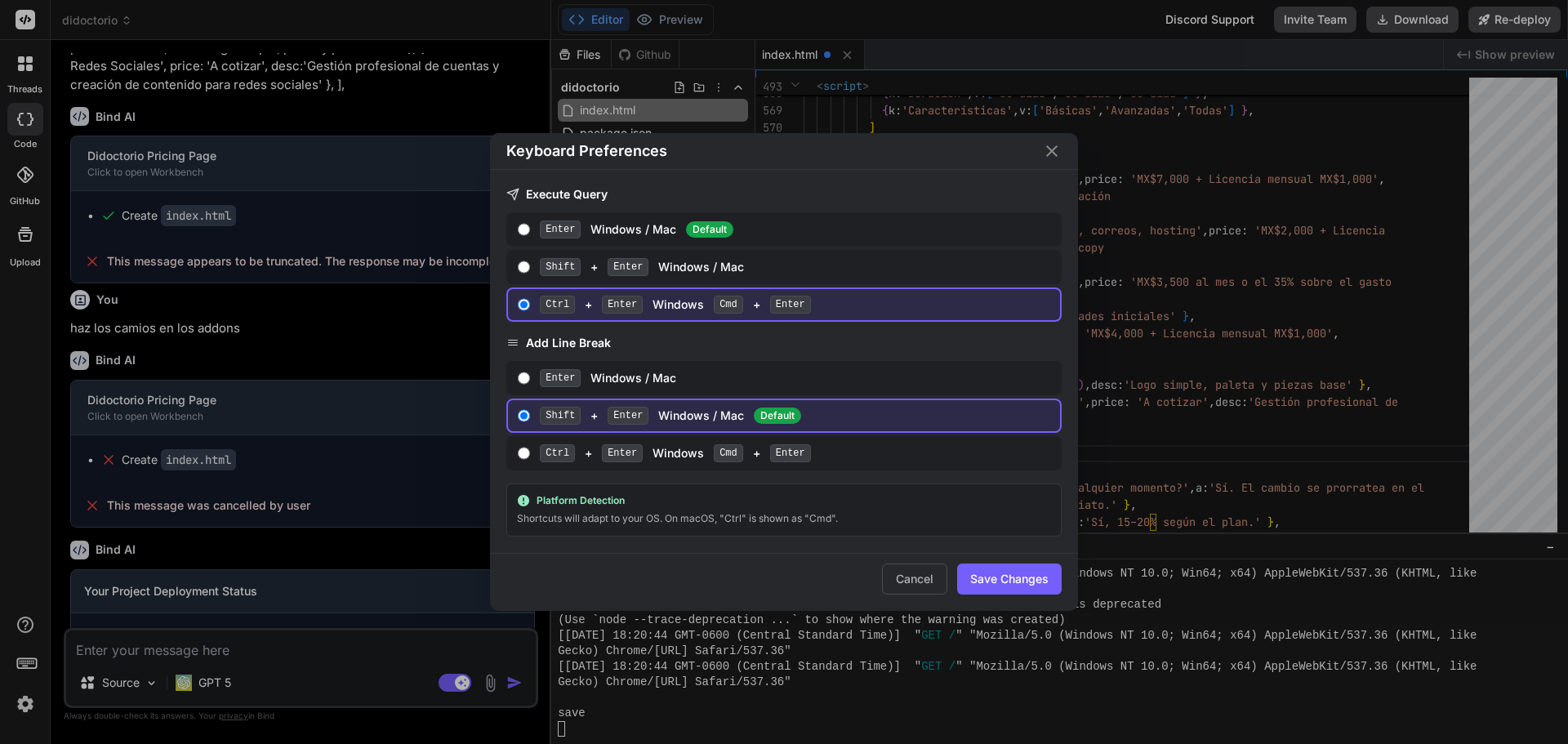
click at [986, 581] on button "Save Changes" at bounding box center [1009, 579] width 105 height 31
type textarea "x"
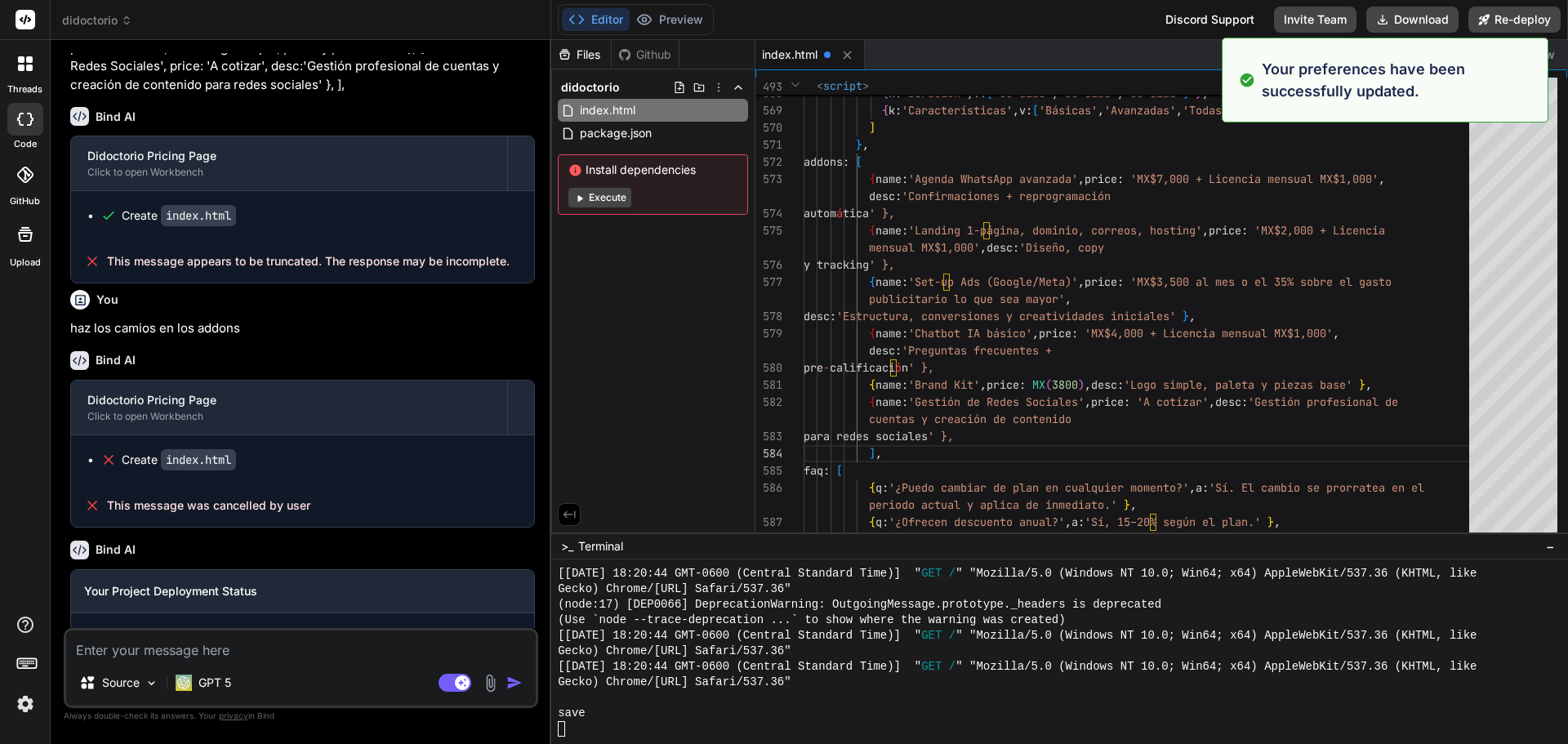
click at [808, 40] on div "index.html" at bounding box center [810, 54] width 110 height 29
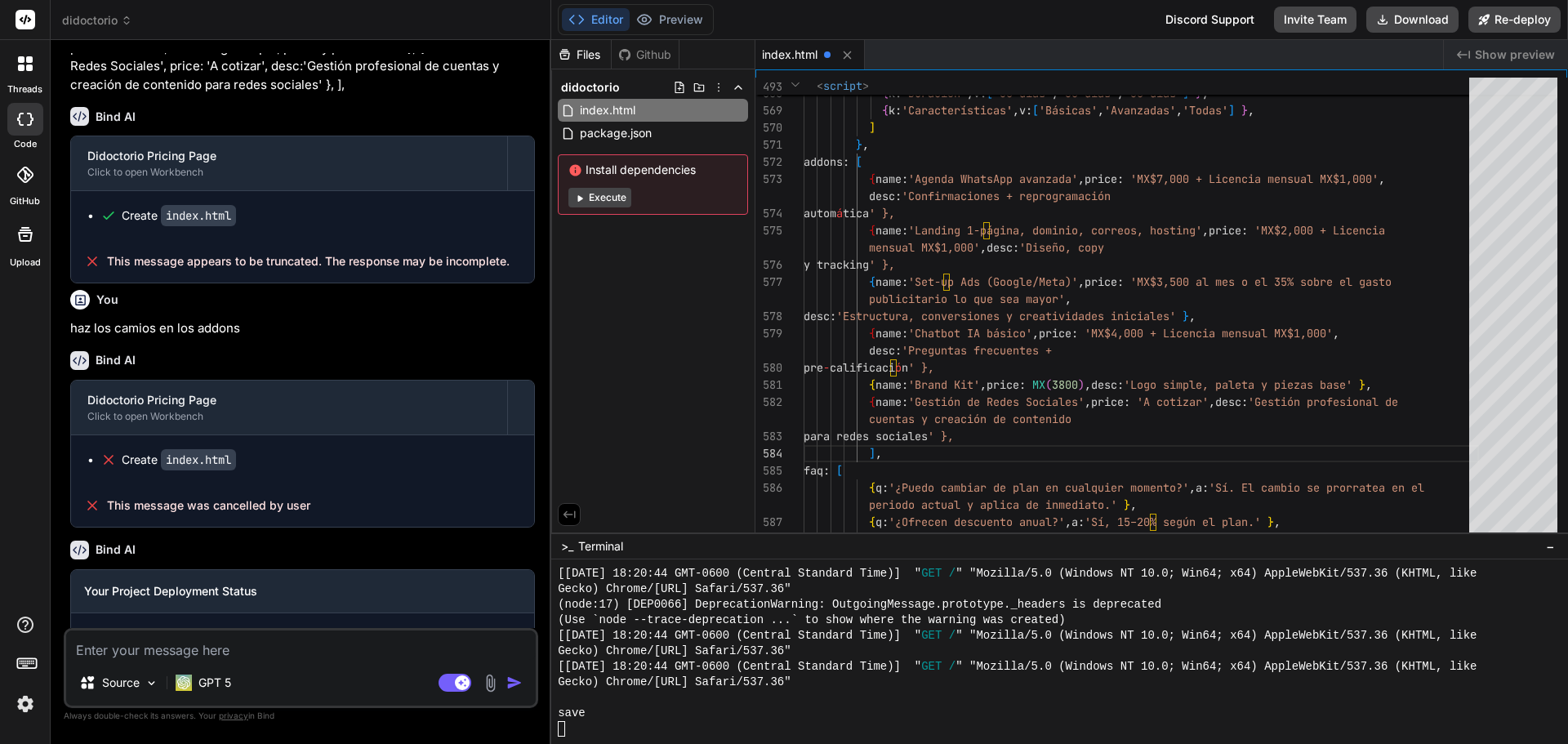
click at [821, 54] on div "index.html" at bounding box center [810, 54] width 110 height 29
type textarea "mensual MX$1,000', desc:'Diseño, copy y tracking' }, { name:'Set‑up Ads (Google…"
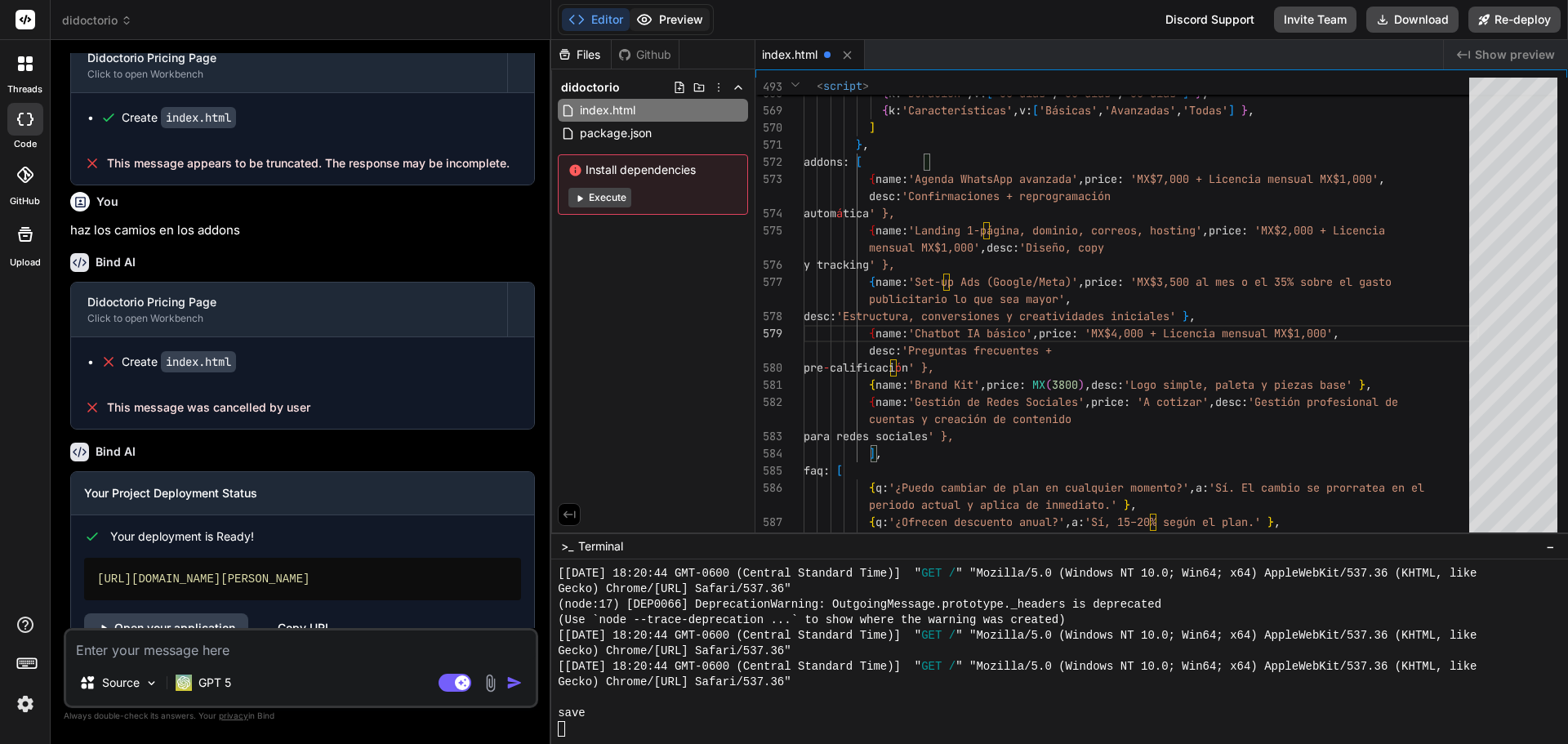
click at [681, 27] on button "Preview" at bounding box center [669, 20] width 80 height 23
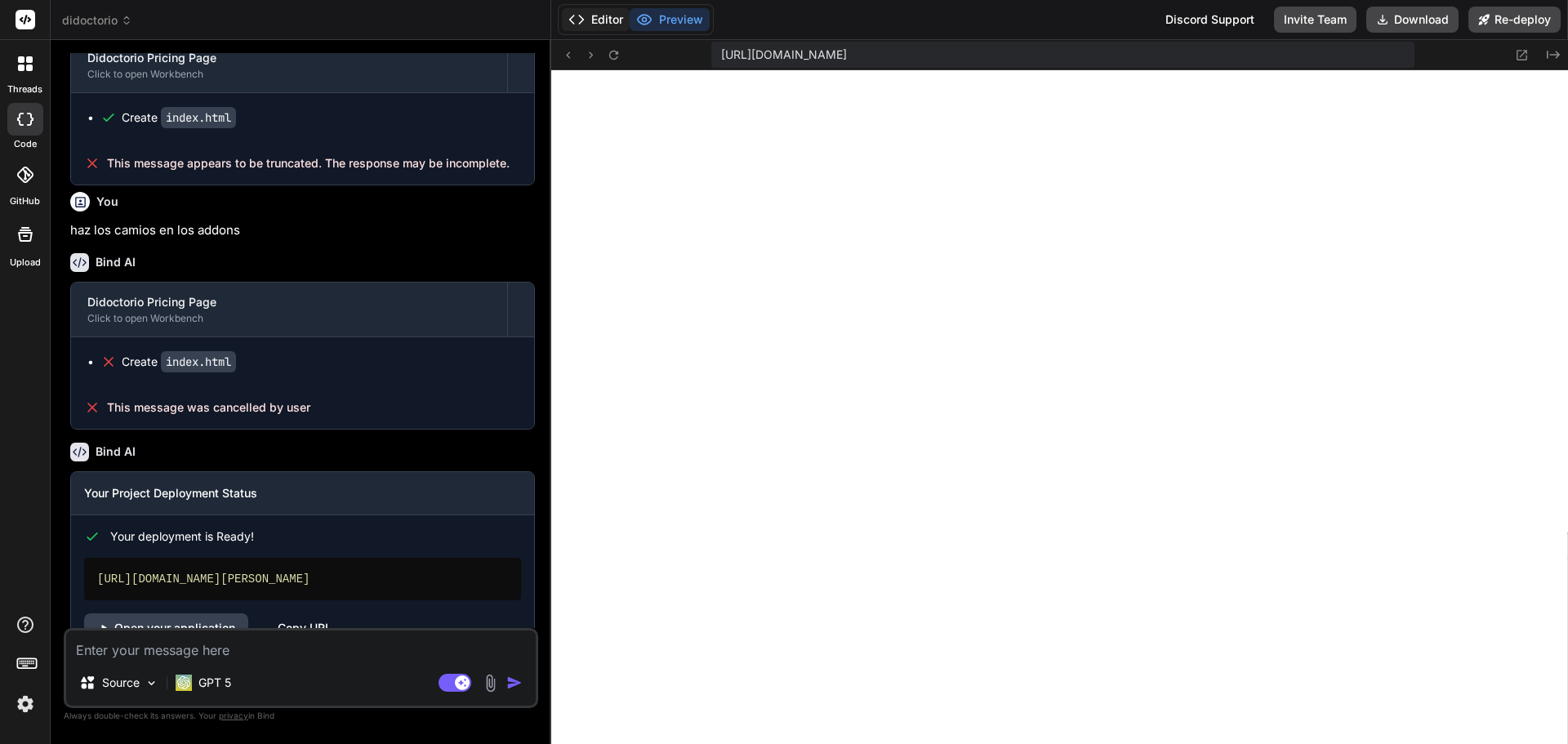
click at [611, 20] on button "Editor" at bounding box center [595, 20] width 68 height 23
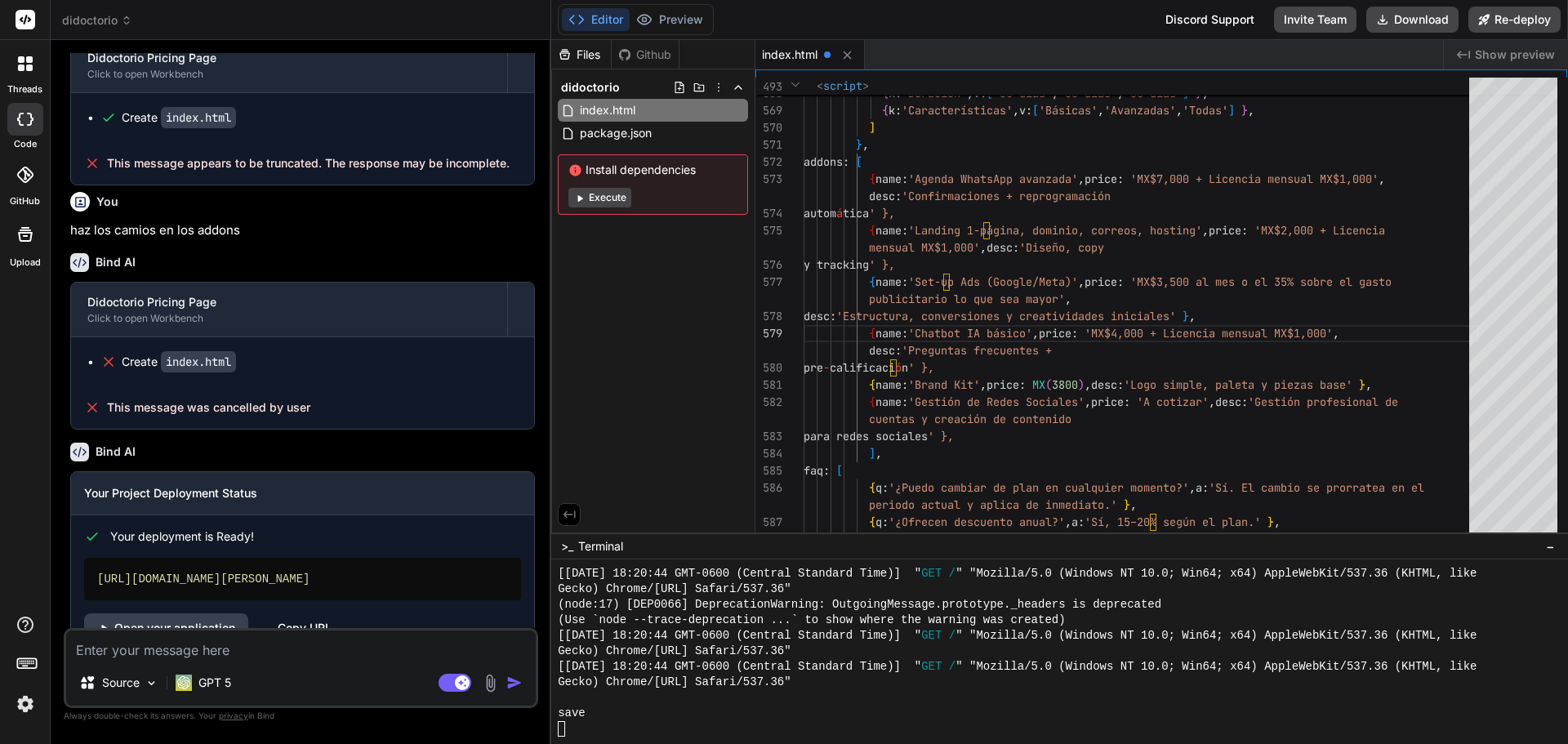
click at [799, 53] on span "index.html" at bounding box center [789, 54] width 56 height 16
click at [227, 686] on p "GPT 5" at bounding box center [215, 683] width 33 height 16
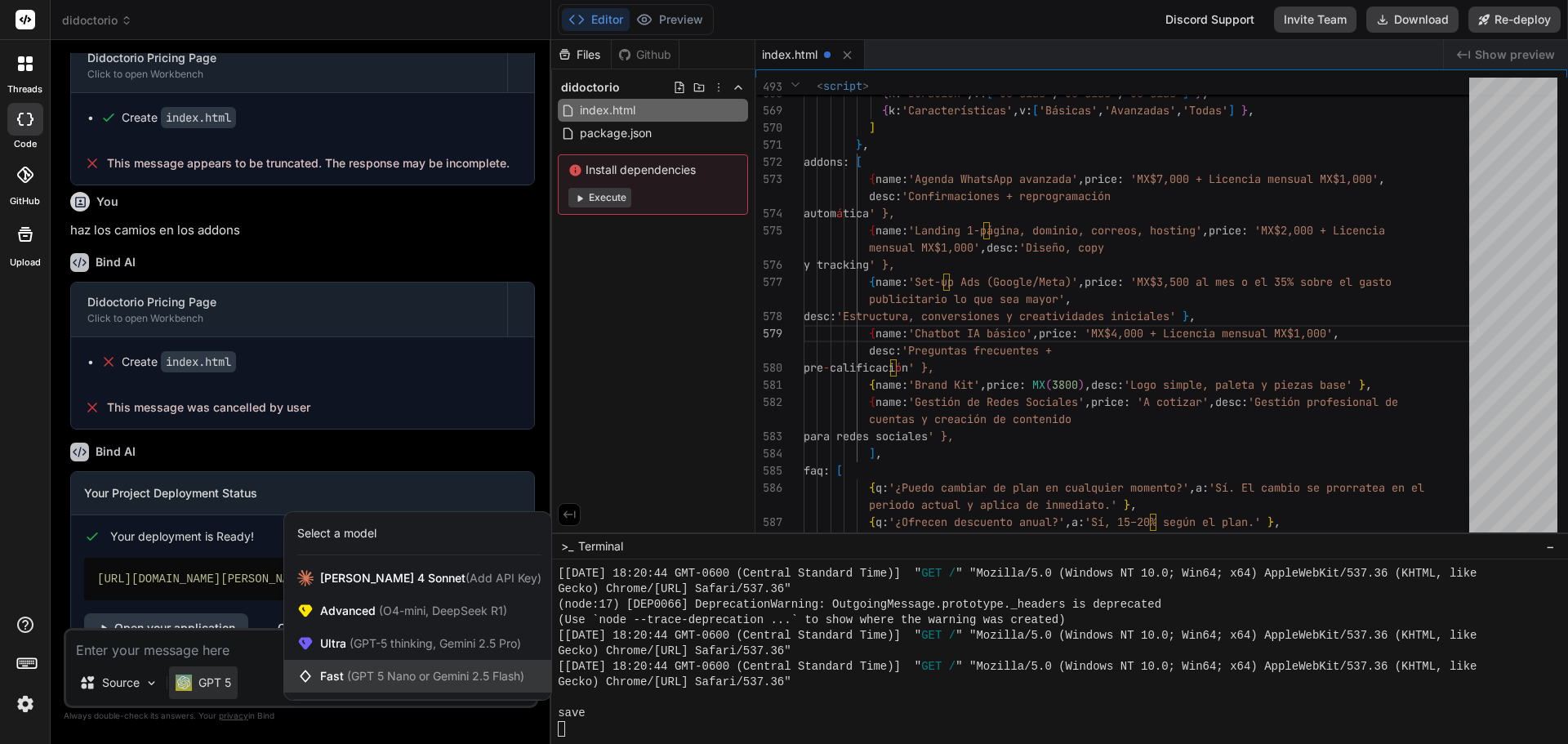
click at [331, 679] on span "Fast (GPT 5 Nano or Gemini 2.5 Flash)" at bounding box center [422, 676] width 204 height 16
type textarea "x"
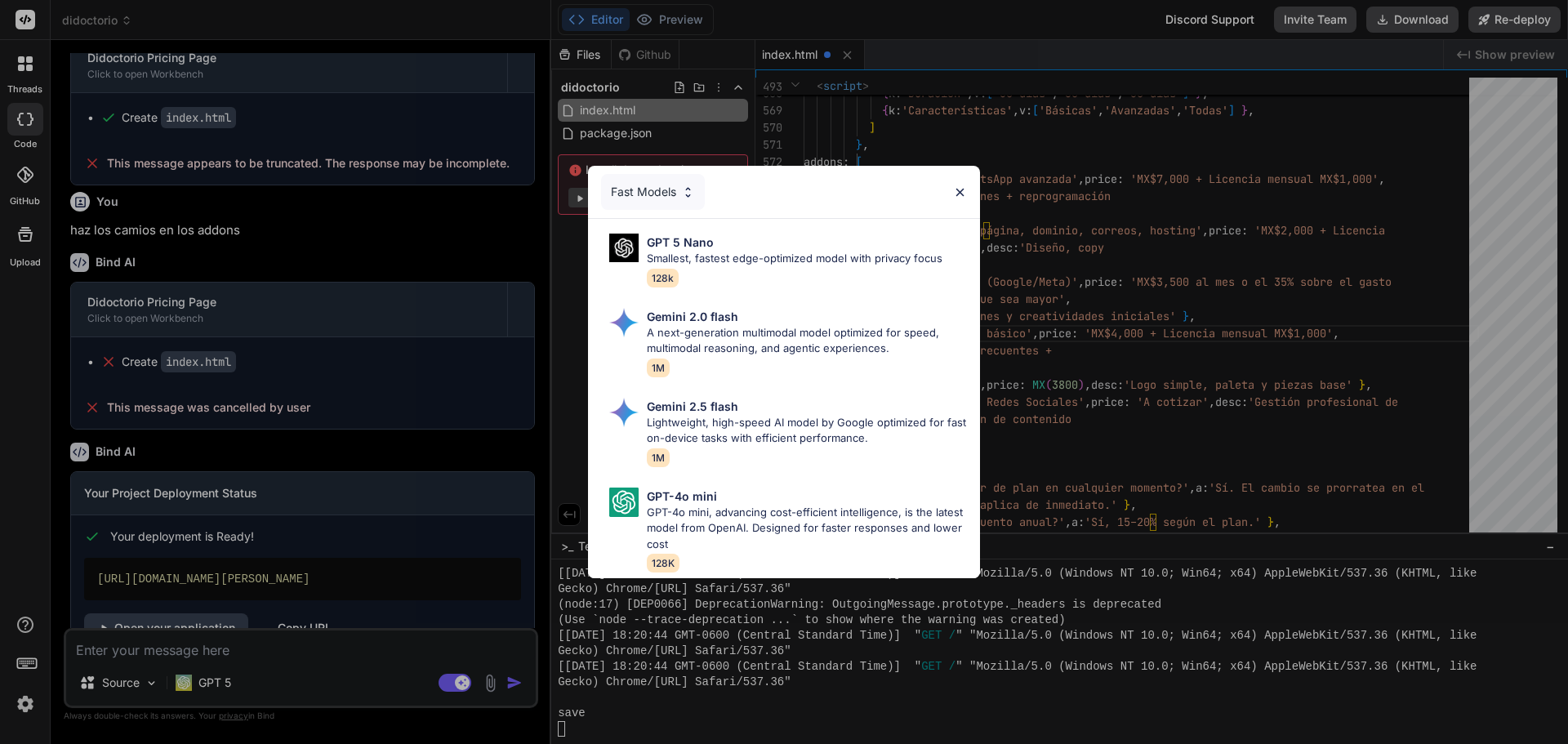
click at [265, 690] on div "Fast Models GPT 5 Nano Smallest, fastest edge-optimized model with privacy focu…" at bounding box center [784, 372] width 1568 height 744
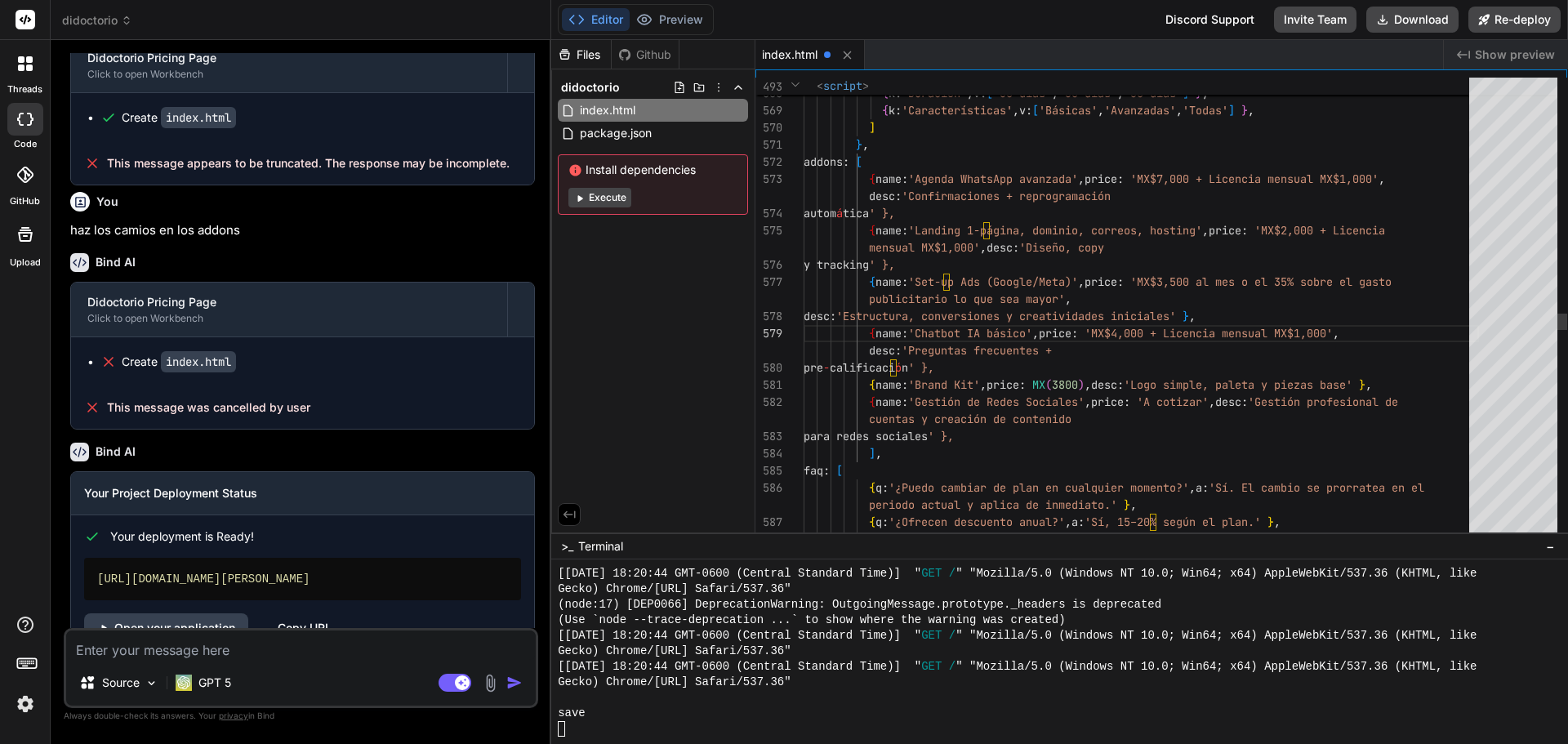
type textarea "{ k:'Perfil destacado', v:['—','50 días','✔'] }, { k:'Duración', v:['30 días','…"
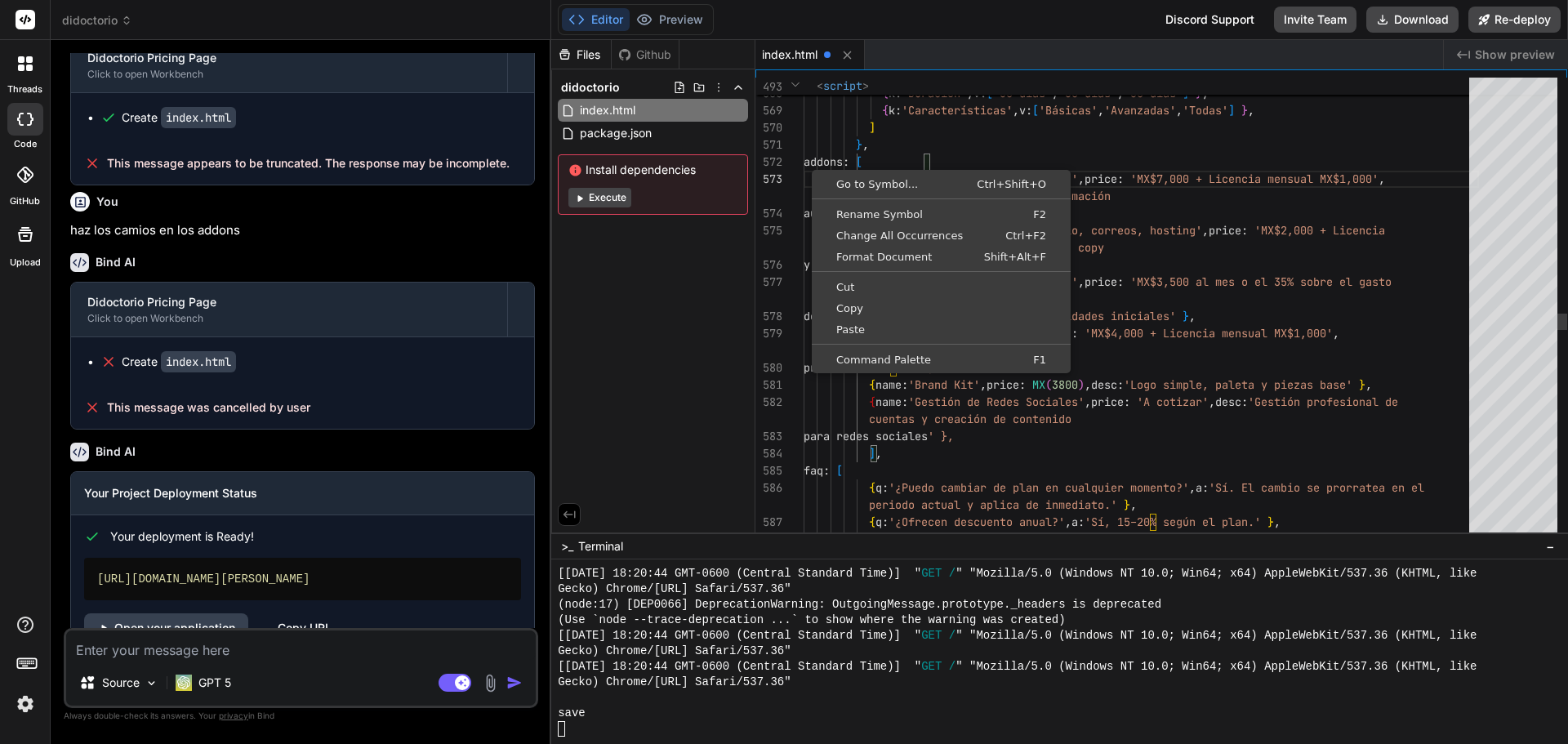
scroll to position [112, 0]
click at [678, 308] on div "Files Github didoctorio index.html package.json Install dependencies Execute" at bounding box center [653, 285] width 204 height 493
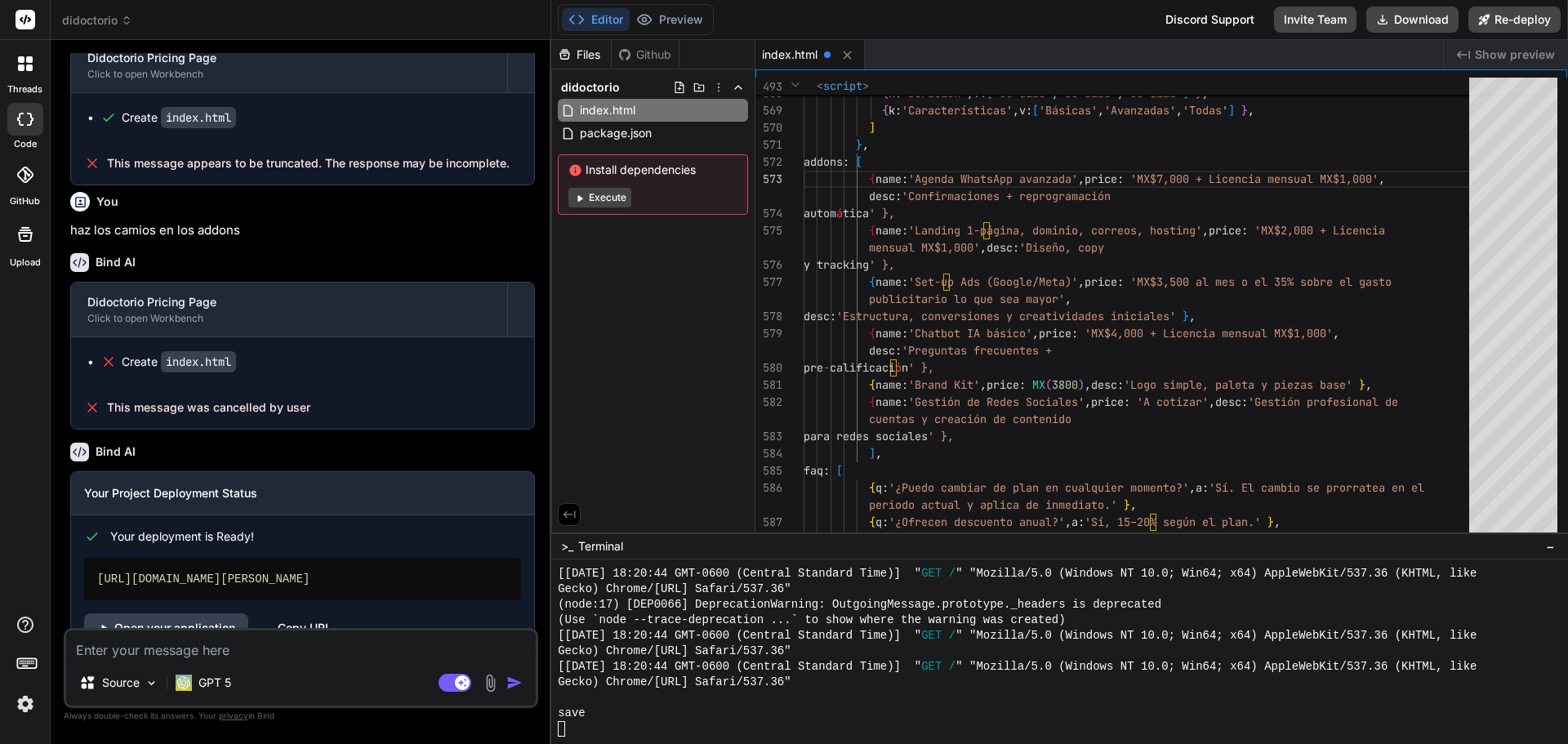
drag, startPoint x: 627, startPoint y: 103, endPoint x: 587, endPoint y: 302, distance: 203.0
click at [587, 302] on div "Files Github didoctorio index.html package.json Install dependencies Execute" at bounding box center [653, 285] width 204 height 493
click at [739, 112] on icon at bounding box center [738, 111] width 13 height 13
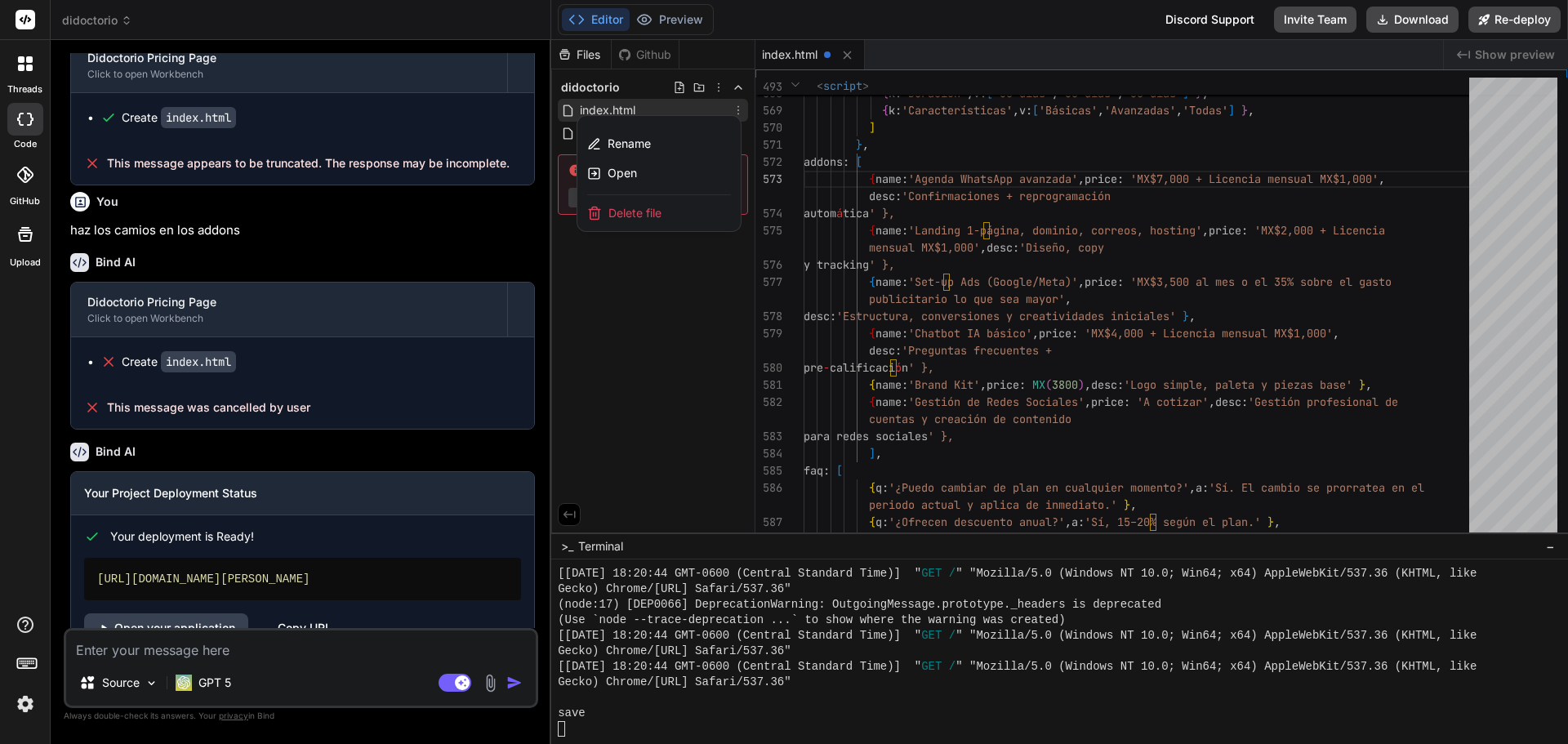
click at [711, 350] on div at bounding box center [1060, 391] width 1017 height 704
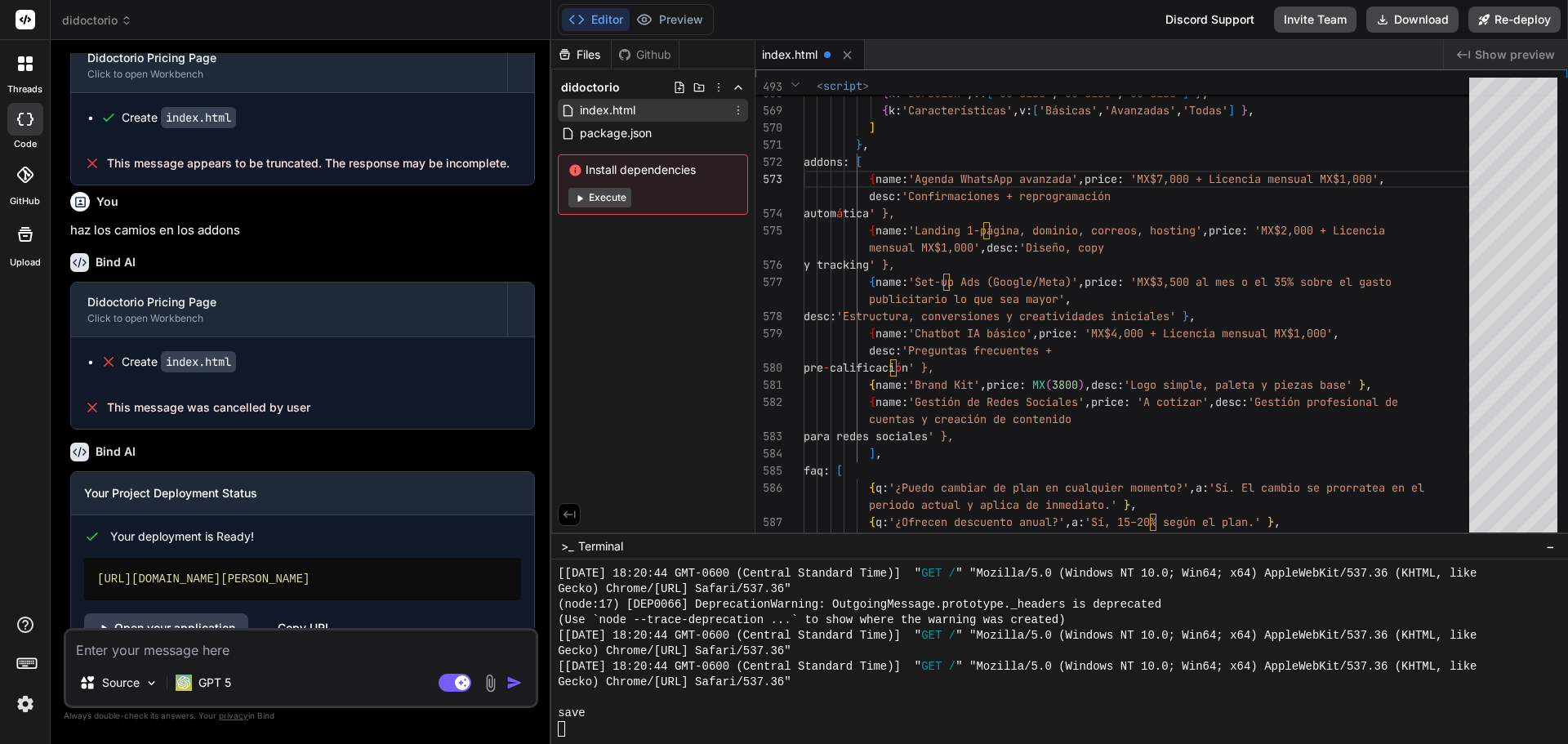
click at [816, 56] on span "index.html" at bounding box center [789, 54] width 56 height 16
click at [821, 56] on div "index.html" at bounding box center [810, 54] width 110 height 29
drag, startPoint x: 821, startPoint y: 56, endPoint x: 1187, endPoint y: 57, distance: 366.0
click at [1187, 57] on div "index.html" at bounding box center [1099, 54] width 688 height 29
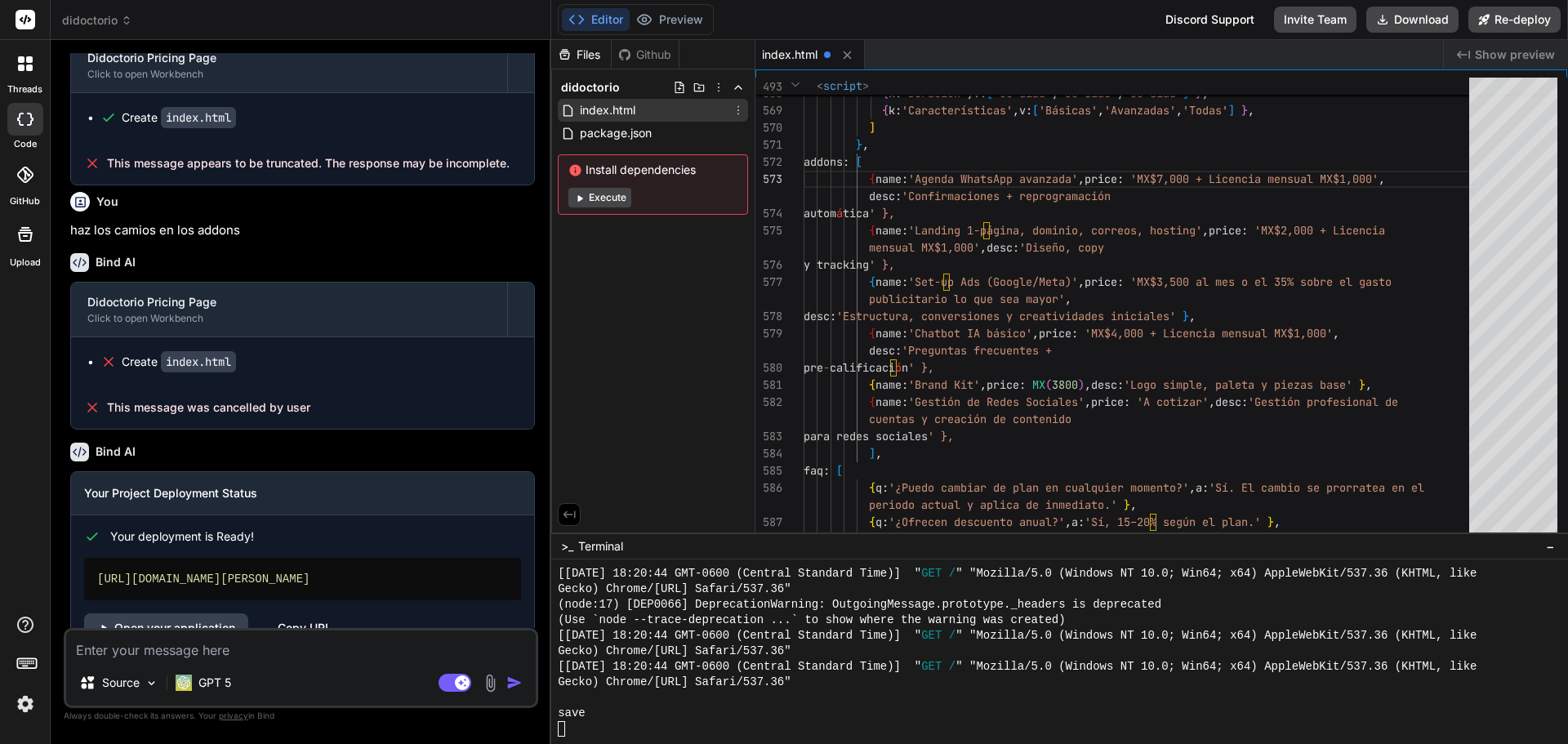
click at [599, 718] on div "save" at bounding box center [1052, 714] width 989 height 15
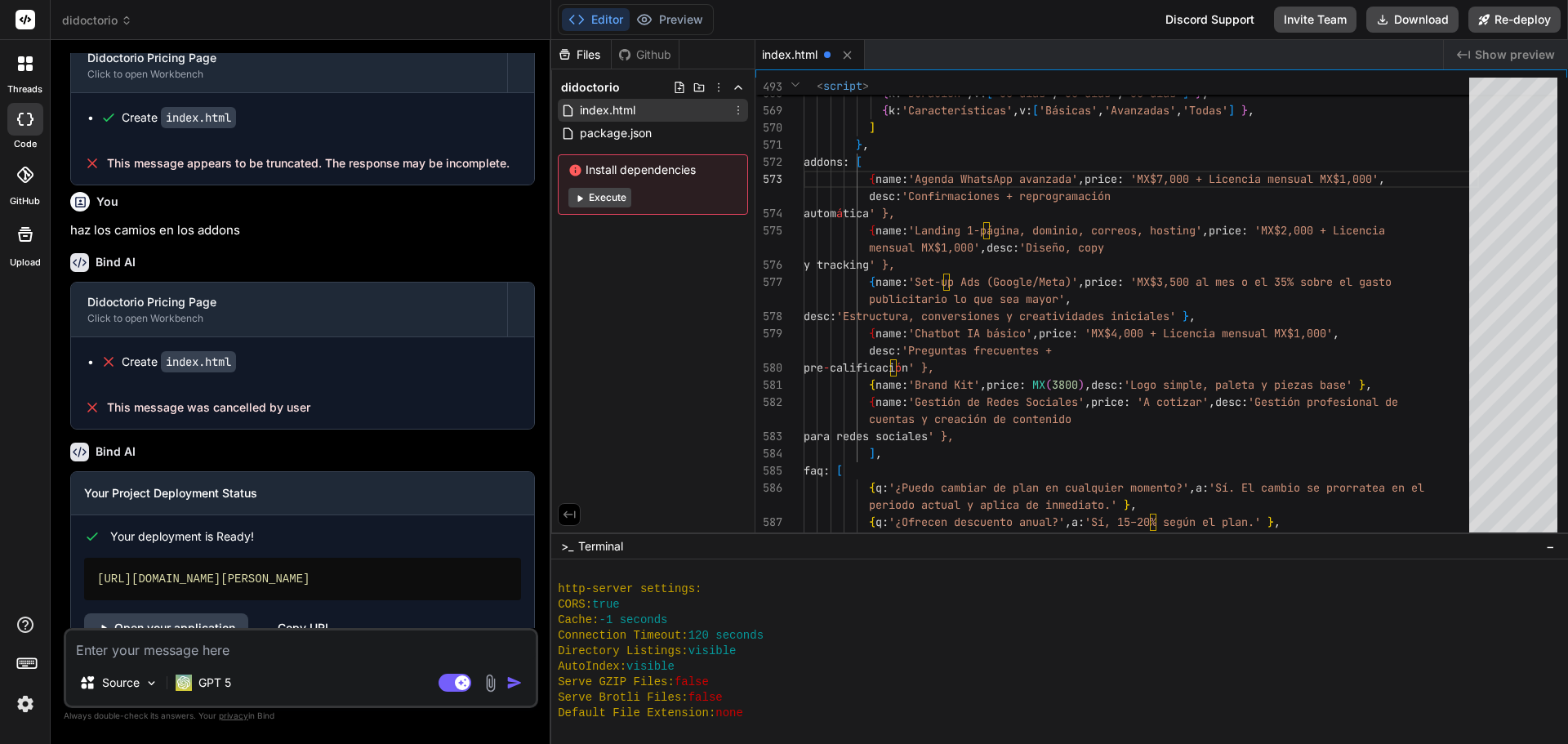
scroll to position [1289, 0]
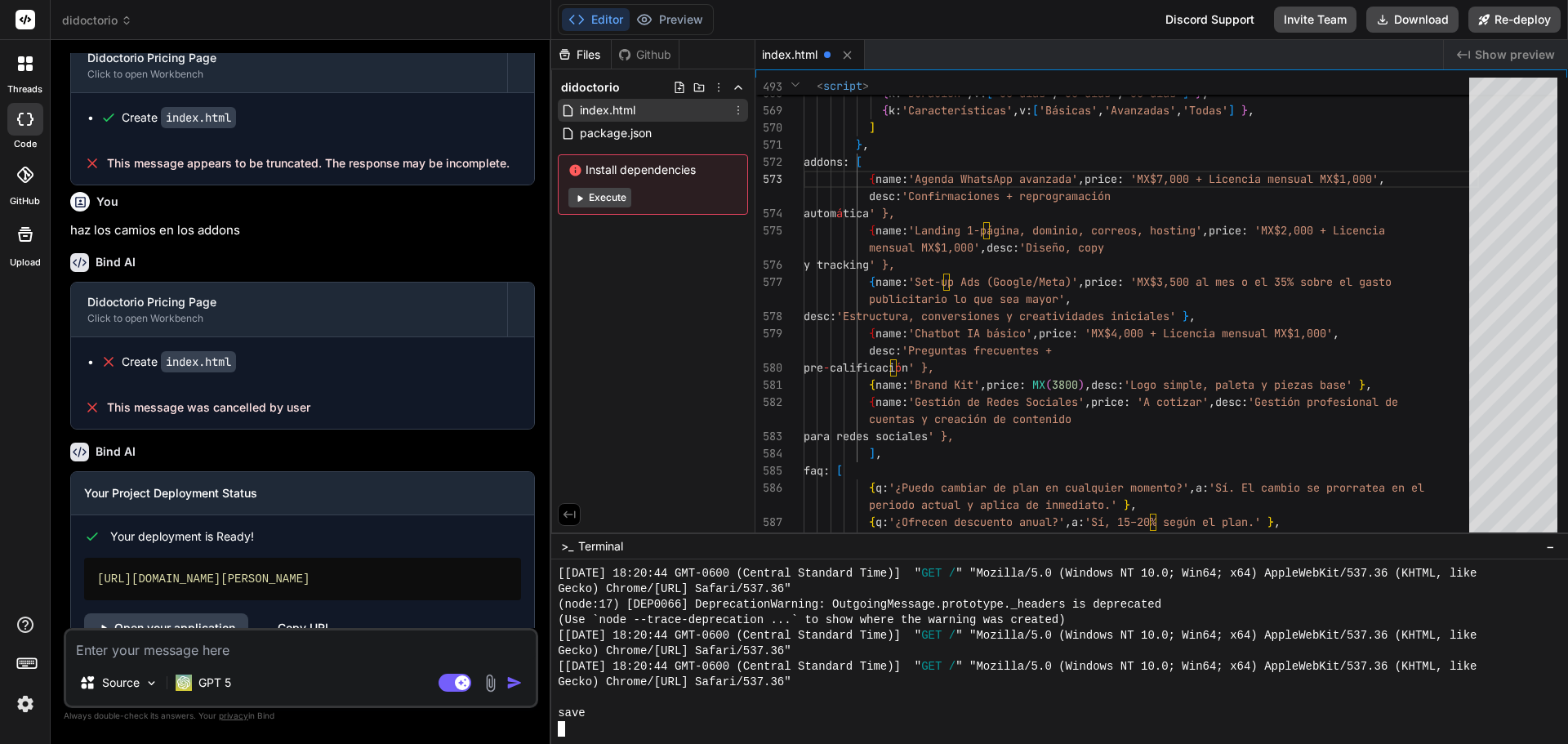
click at [573, 169] on icon at bounding box center [576, 170] width 11 height 11
click at [614, 195] on button "Execute" at bounding box center [599, 198] width 63 height 20
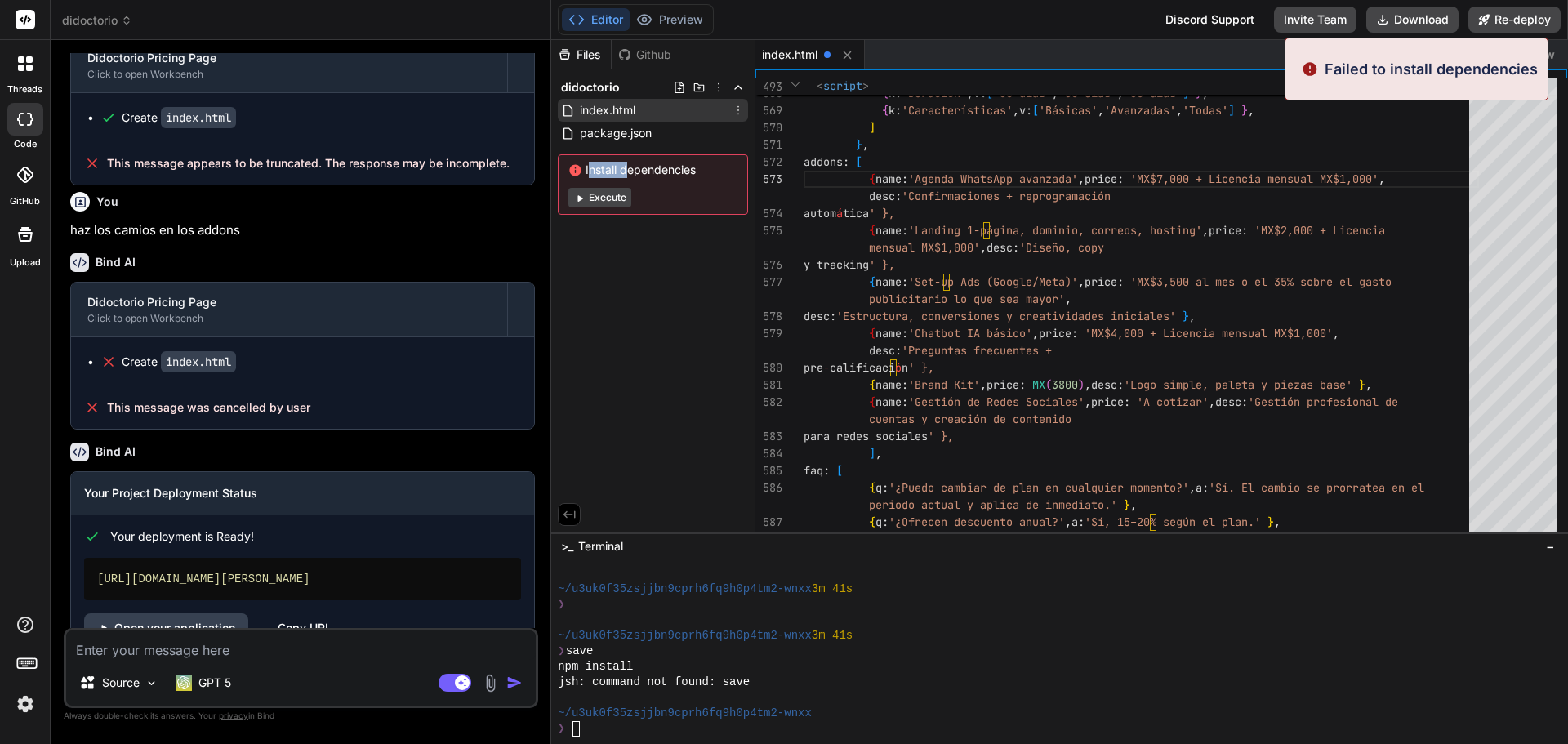
scroll to position [1630, 0]
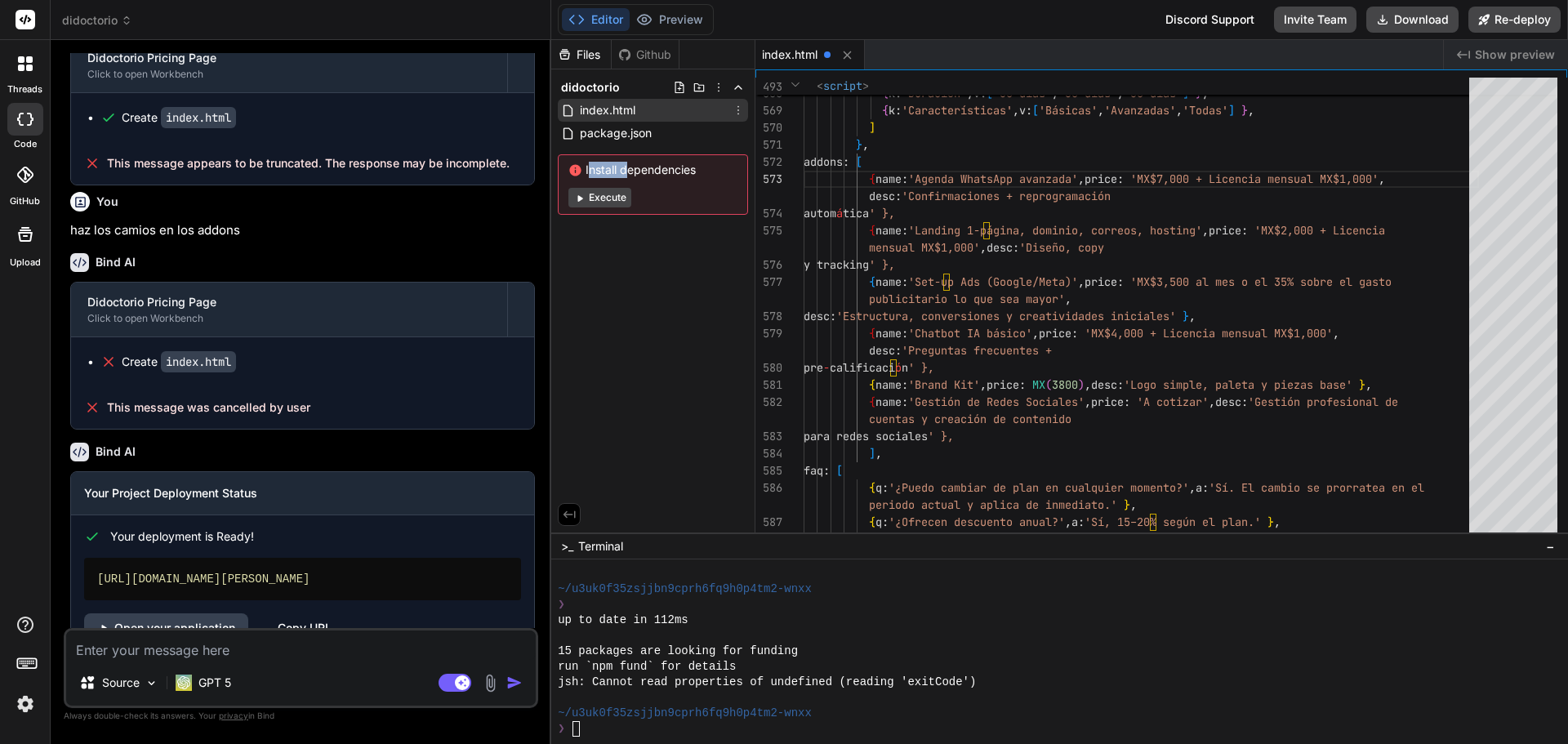
click at [614, 194] on button "Execute" at bounding box center [599, 198] width 63 height 20
type textarea "x"
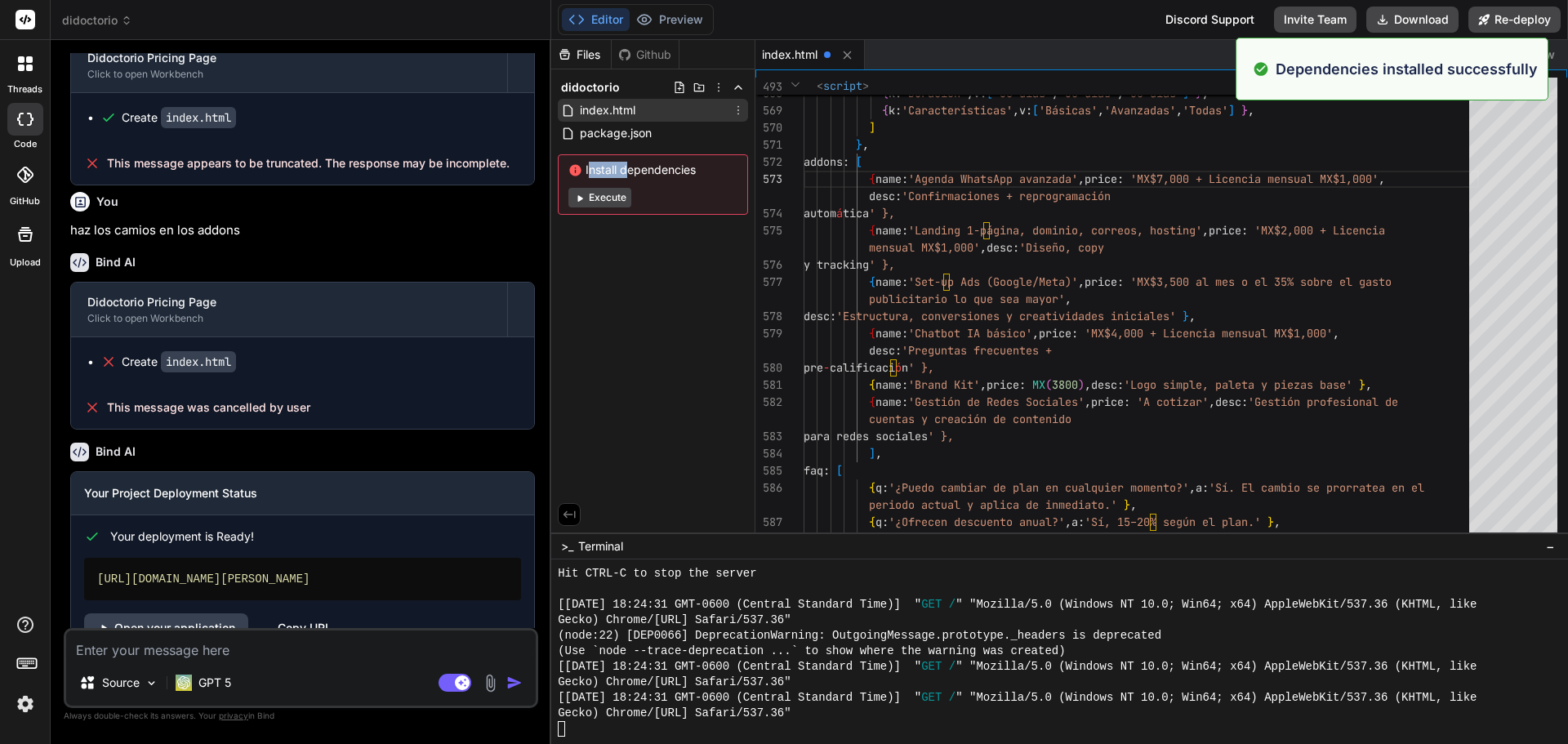
scroll to position [2297, 0]
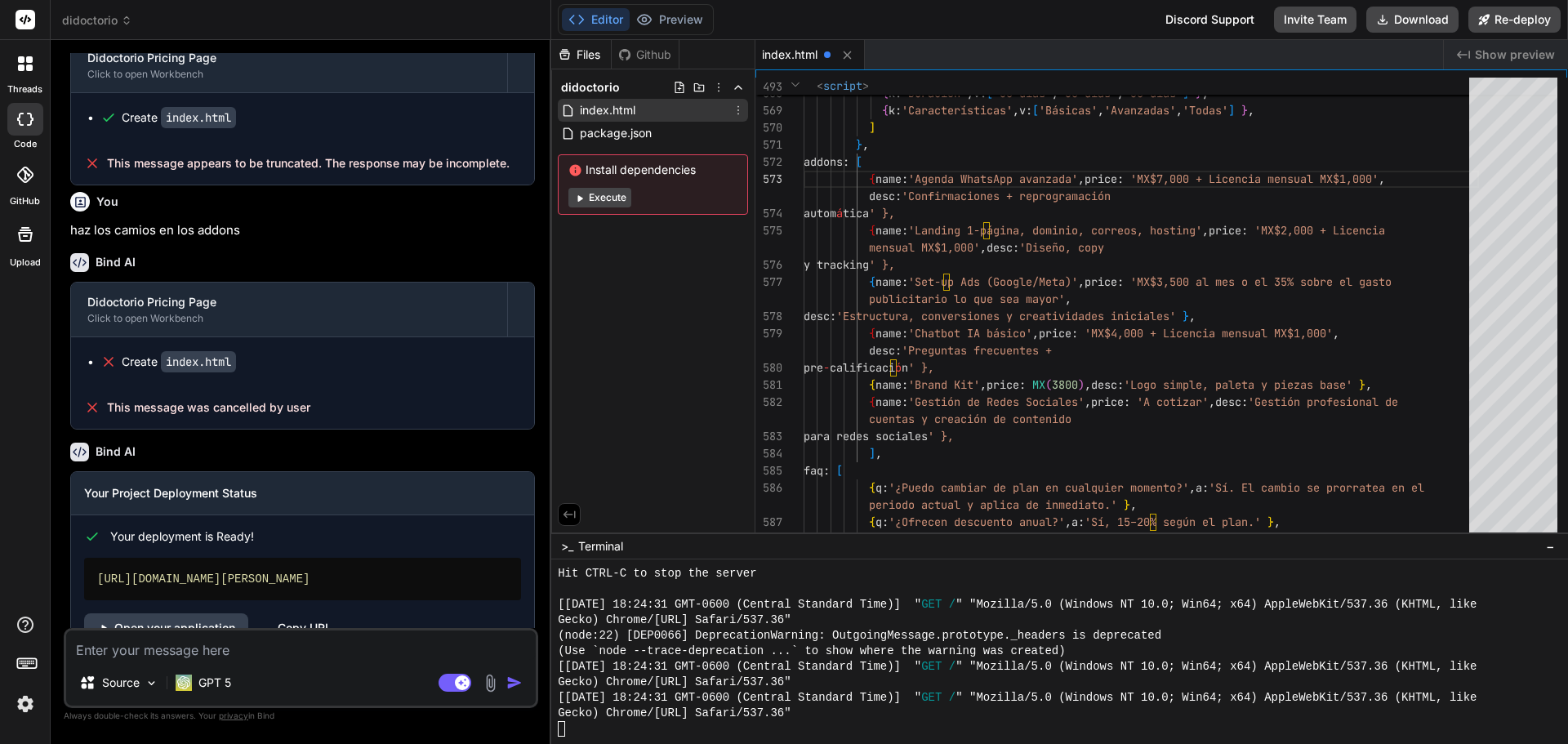
click at [34, 61] on div at bounding box center [26, 63] width 34 height 34
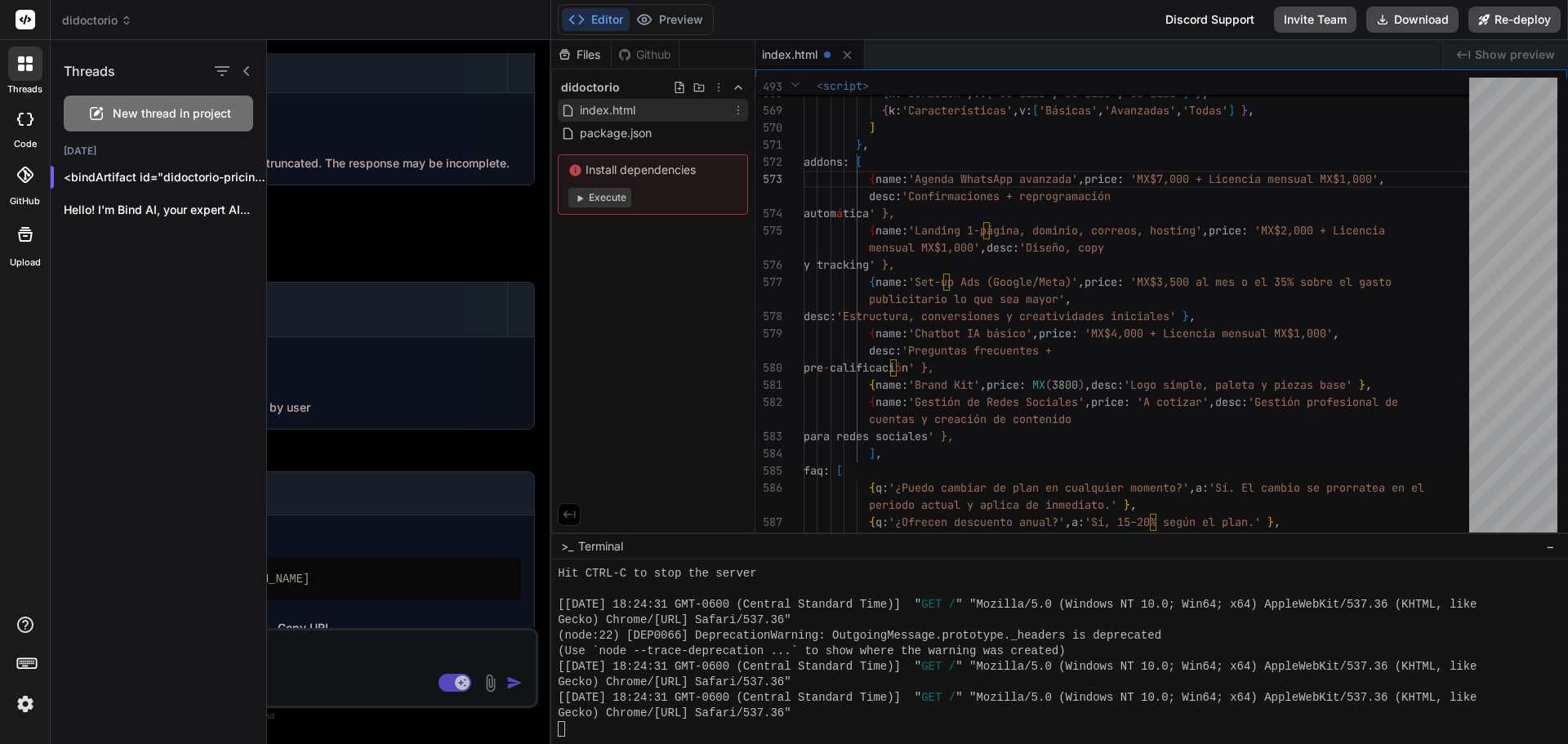
click at [34, 61] on div at bounding box center [26, 63] width 34 height 34
click at [244, 73] on icon at bounding box center [247, 71] width 13 height 13
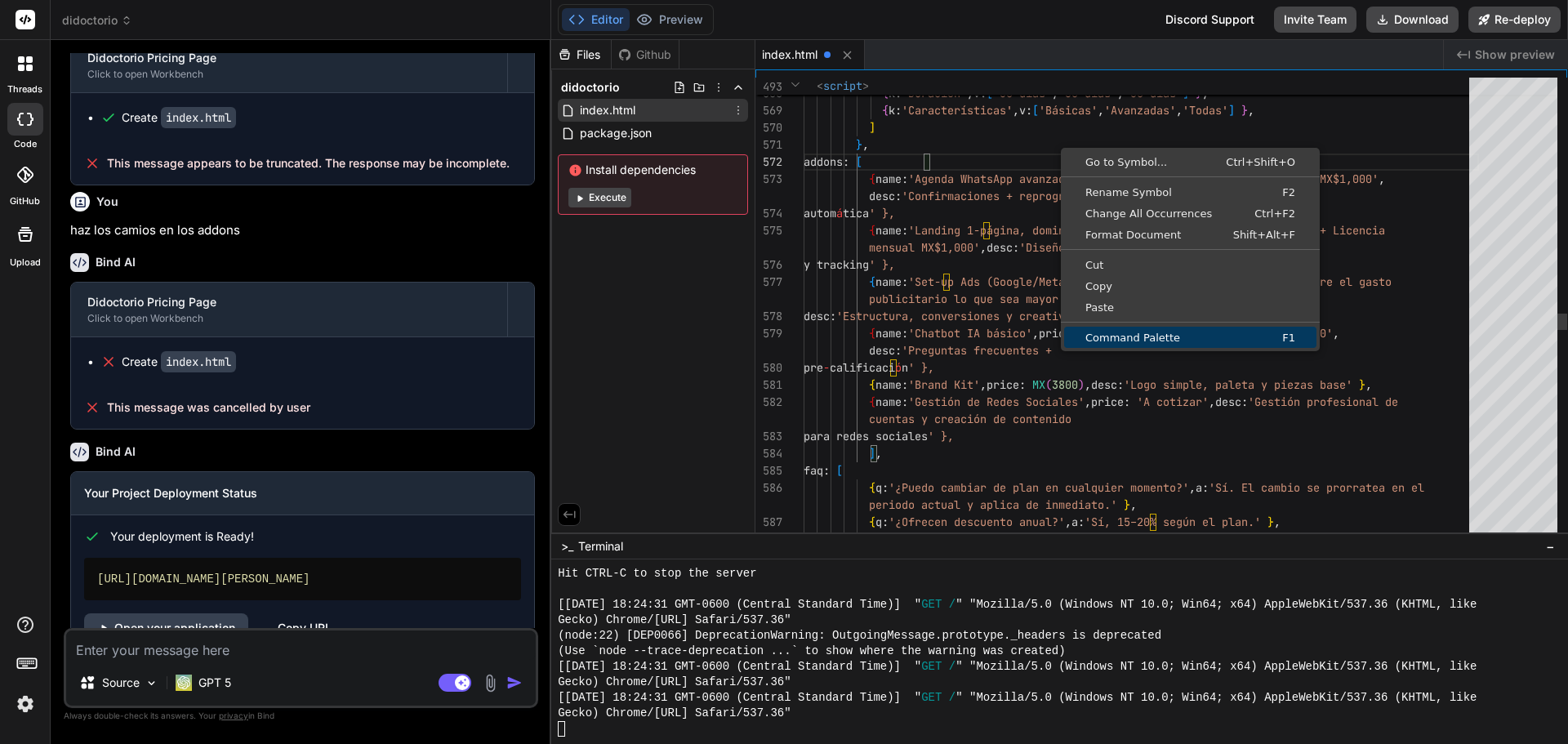
click at [1163, 334] on span "Command Palette" at bounding box center [1143, 337] width 157 height 10
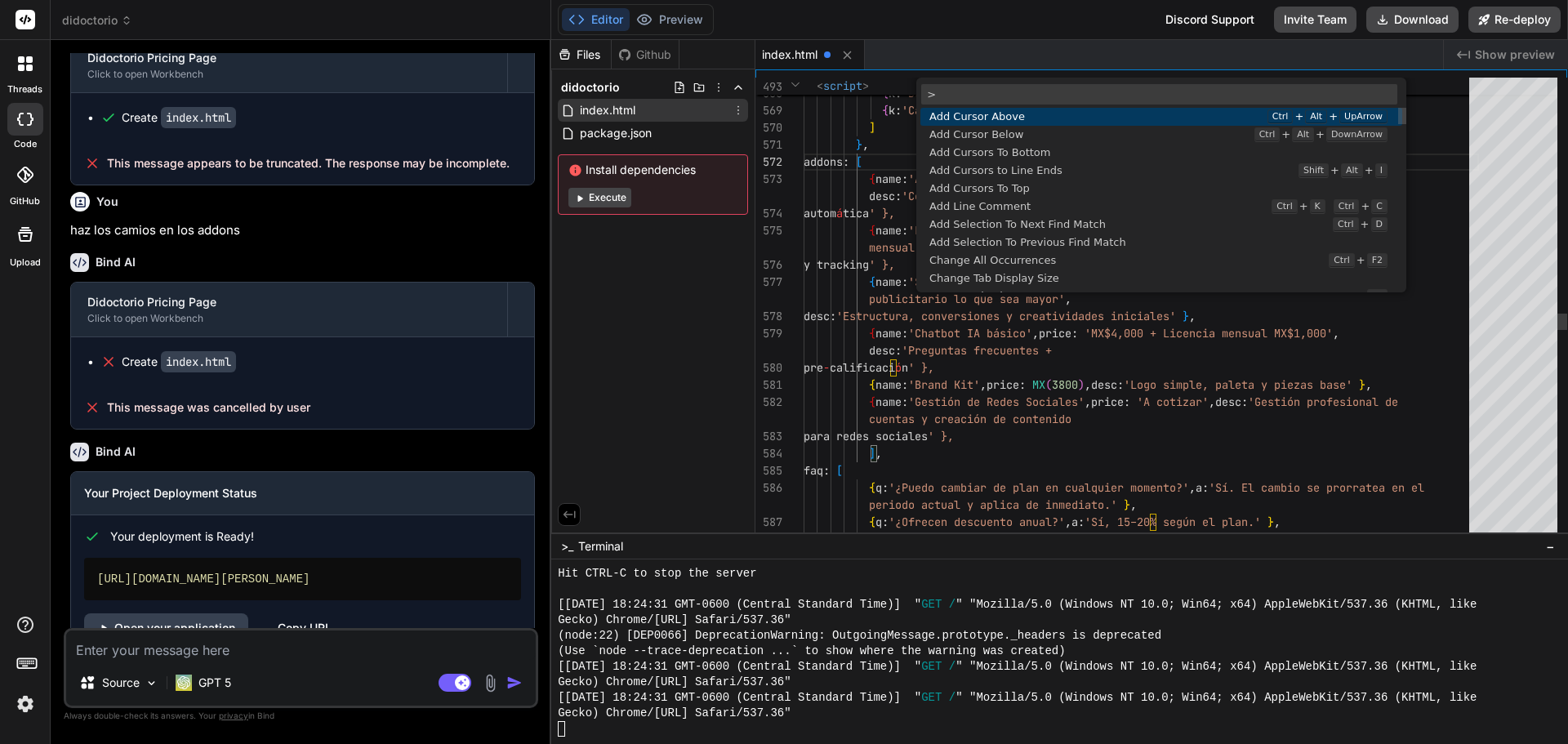
scroll to position [94, 0]
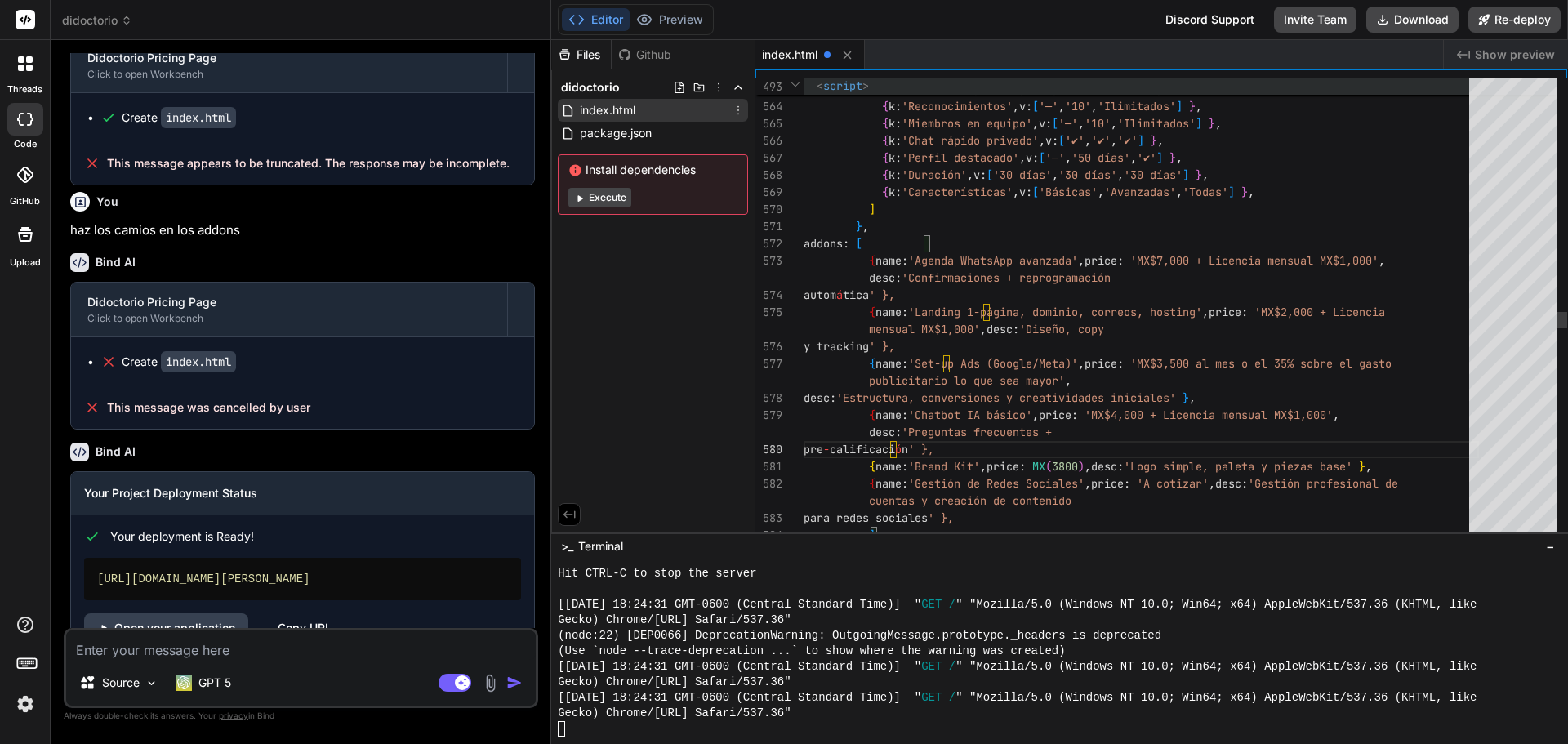
click at [900, 92] on span "< script >" at bounding box center [1136, 86] width 665 height 17
type textarea "<div id="result-details">por mes</div> </div> </div> </div> <script> // ===== U…"
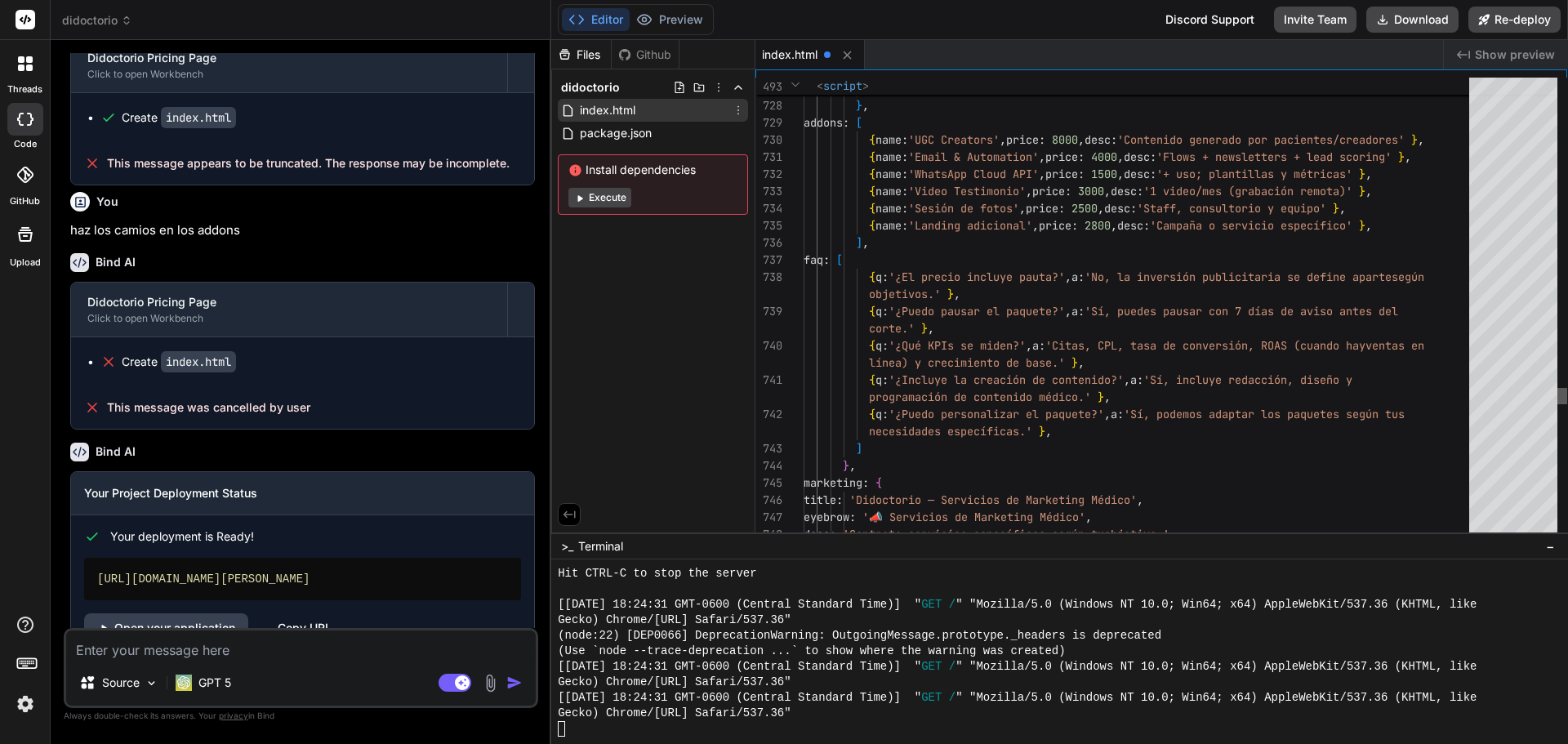
click at [1558, 389] on div at bounding box center [1562, 395] width 9 height 16
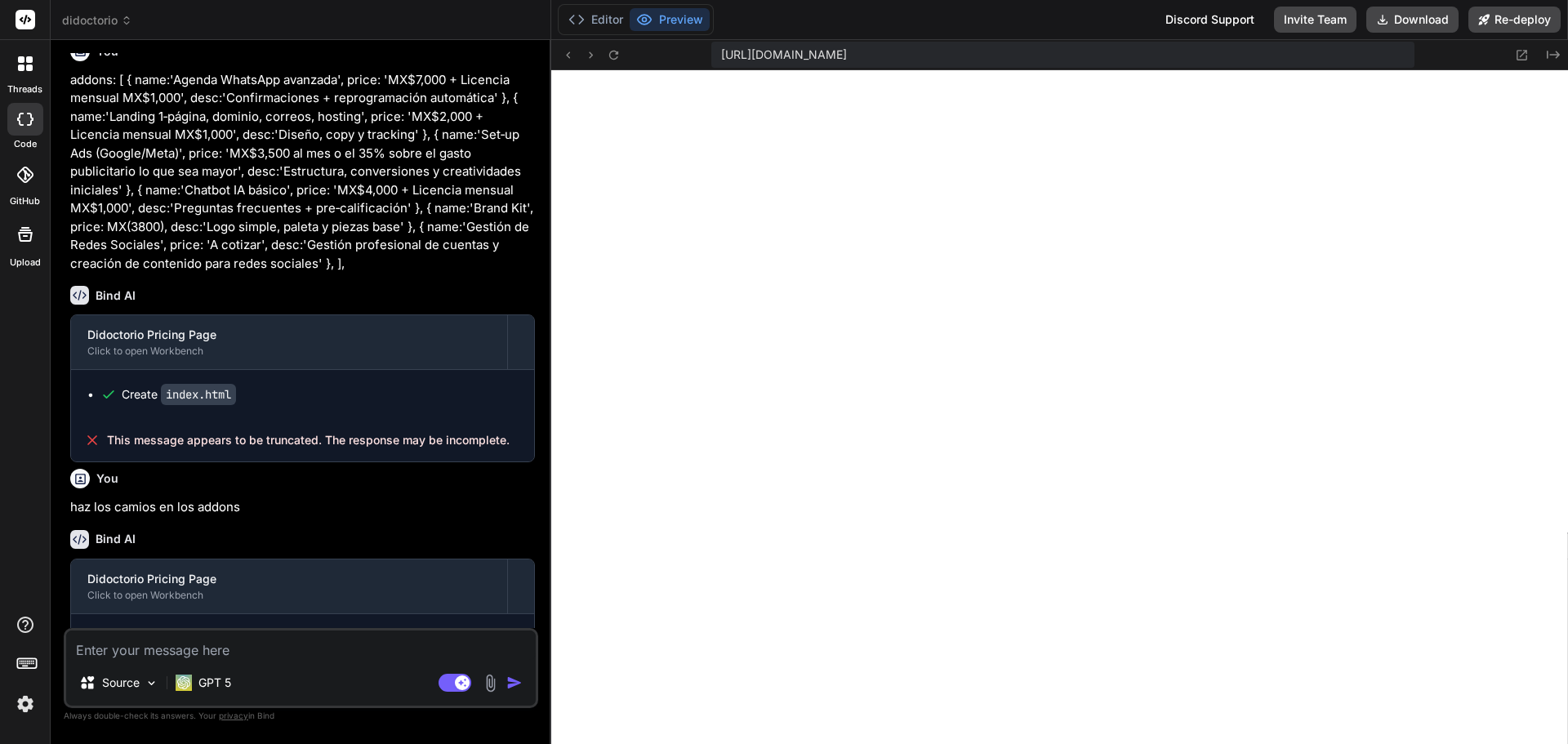
scroll to position [496, 0]
click at [174, 656] on textarea at bounding box center [301, 645] width 470 height 29
type textarea "x"
type textarea "a"
type textarea "x"
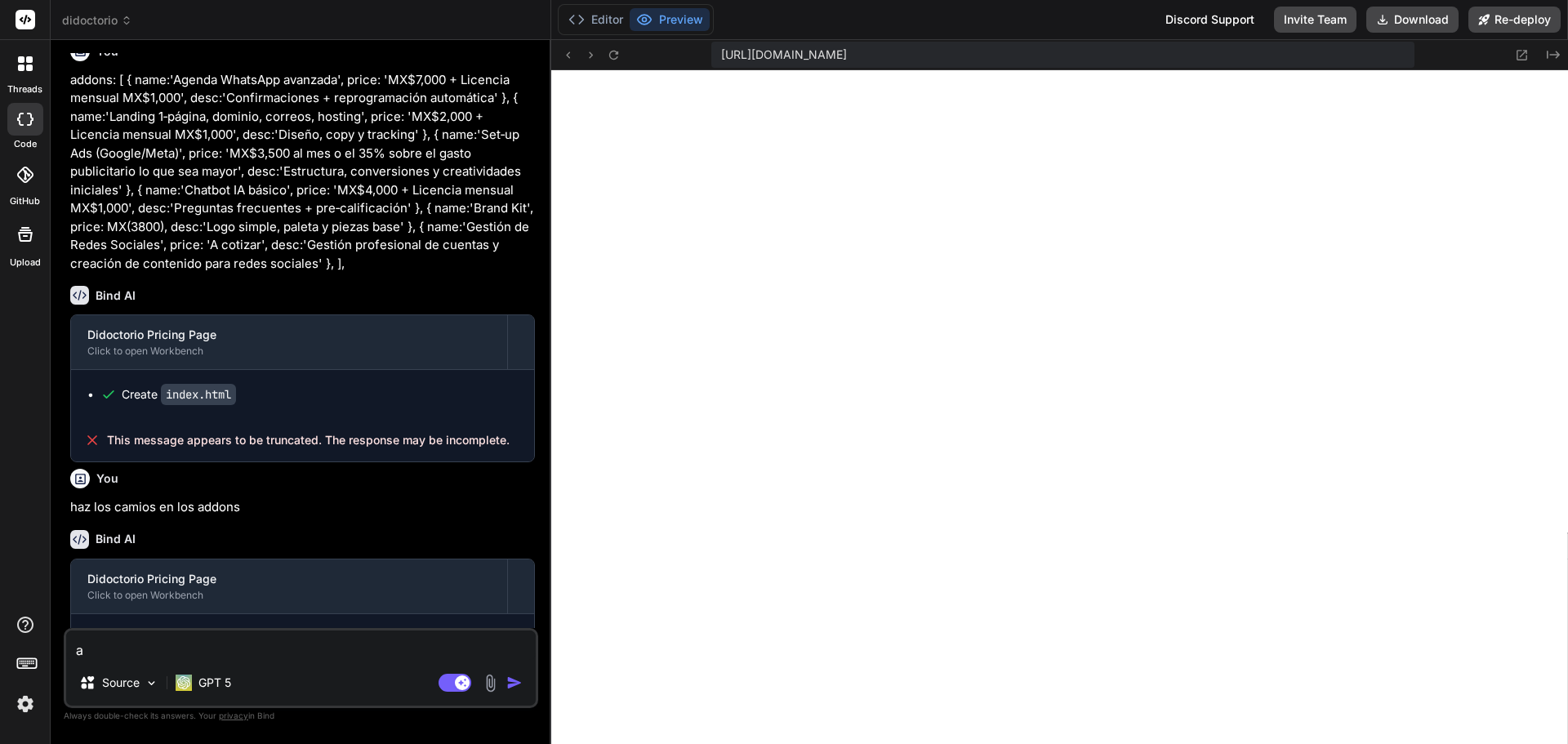
type textarea "ap"
type textarea "x"
type textarea "apl"
type textarea "x"
type textarea "apli"
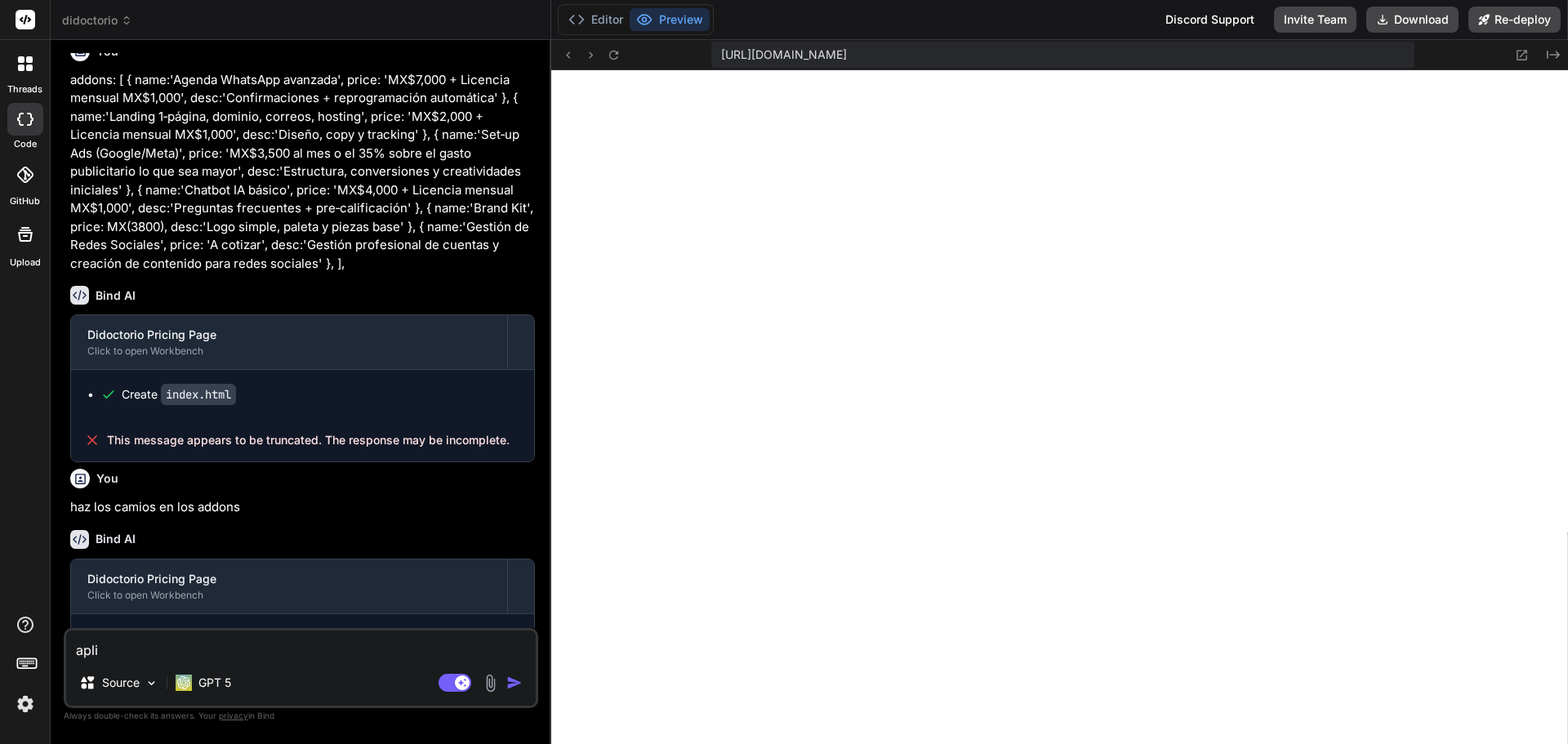
type textarea "x"
type textarea "aplic"
type textarea "x"
type textarea "aplica"
type textarea "x"
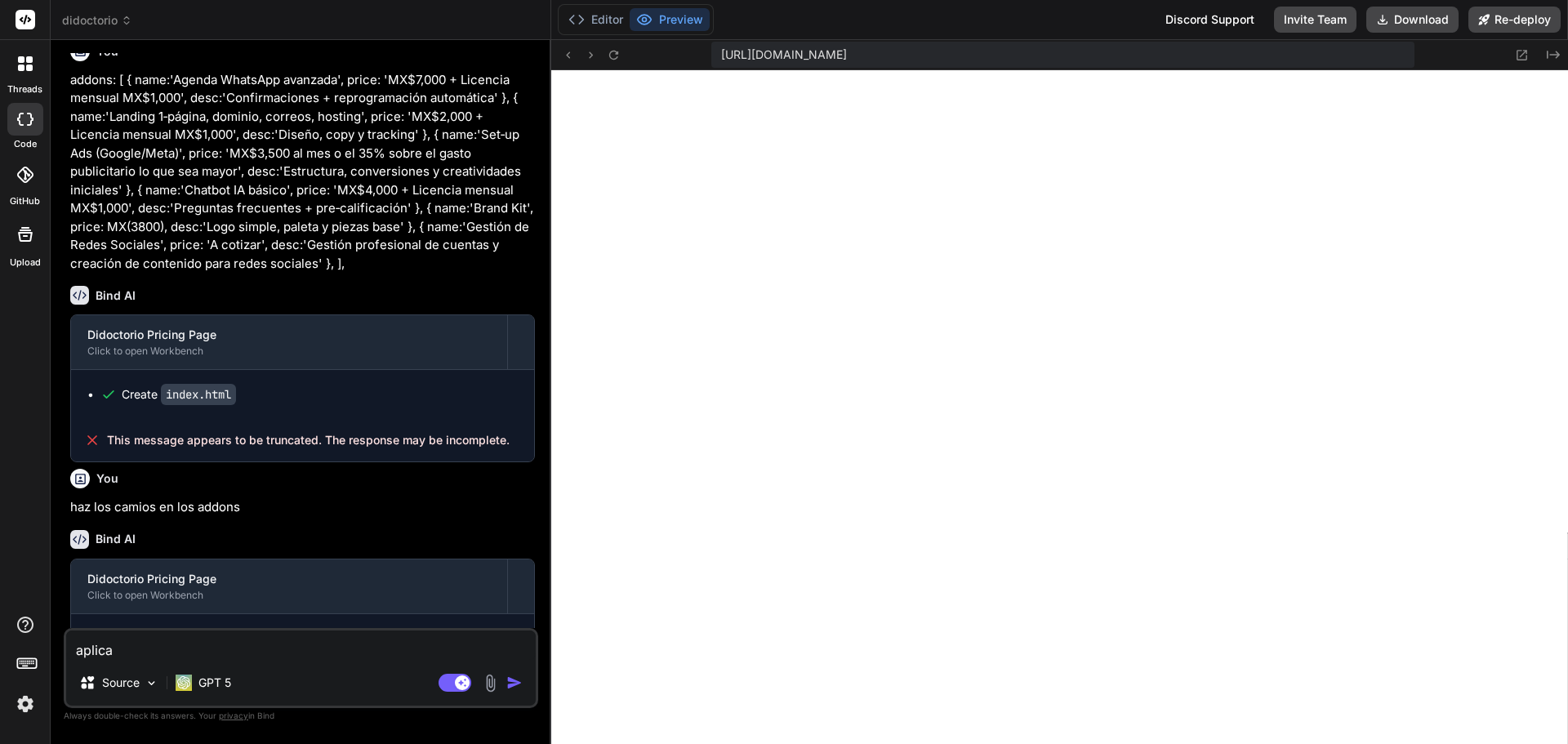
type textarea "aplica"
type textarea "x"
type textarea "aplica e"
type textarea "x"
type textarea "aplica es"
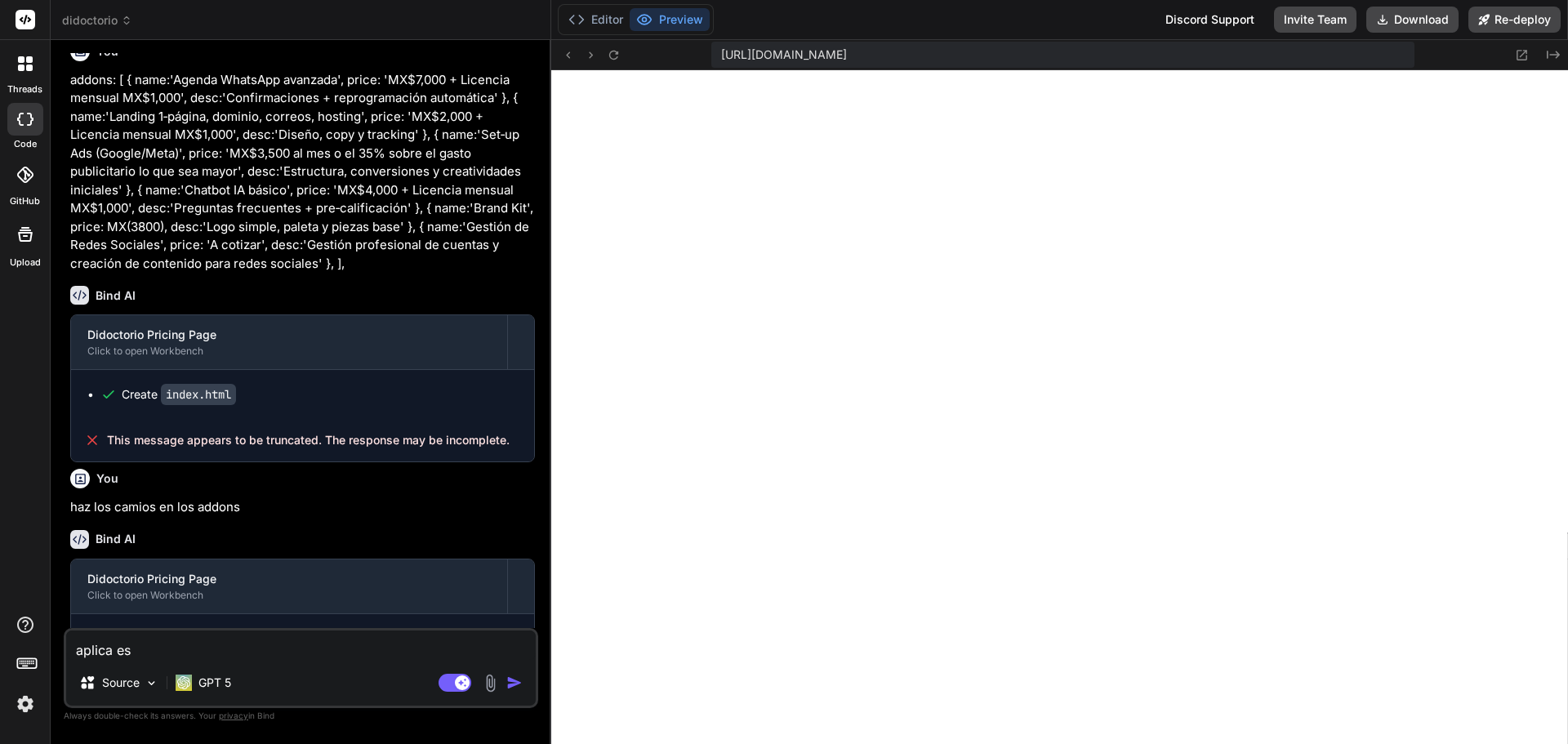
type textarea "x"
type textarea "aplica est"
type textarea "x"
type textarea "aplica esto"
type textarea "x"
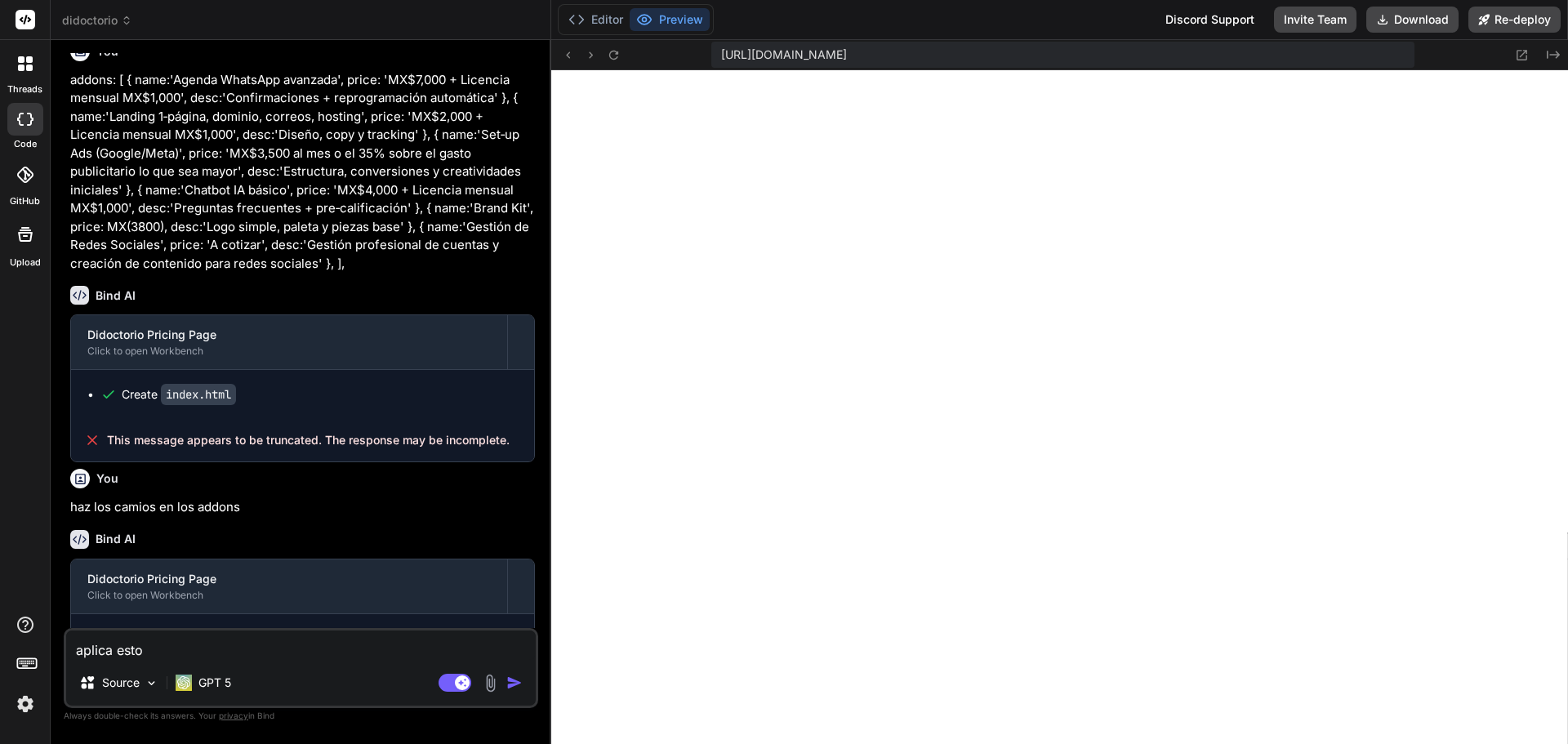
type textarea "aplica estos"
type textarea "x"
type textarea "aplica estos"
type textarea "x"
type textarea "aplica estos c"
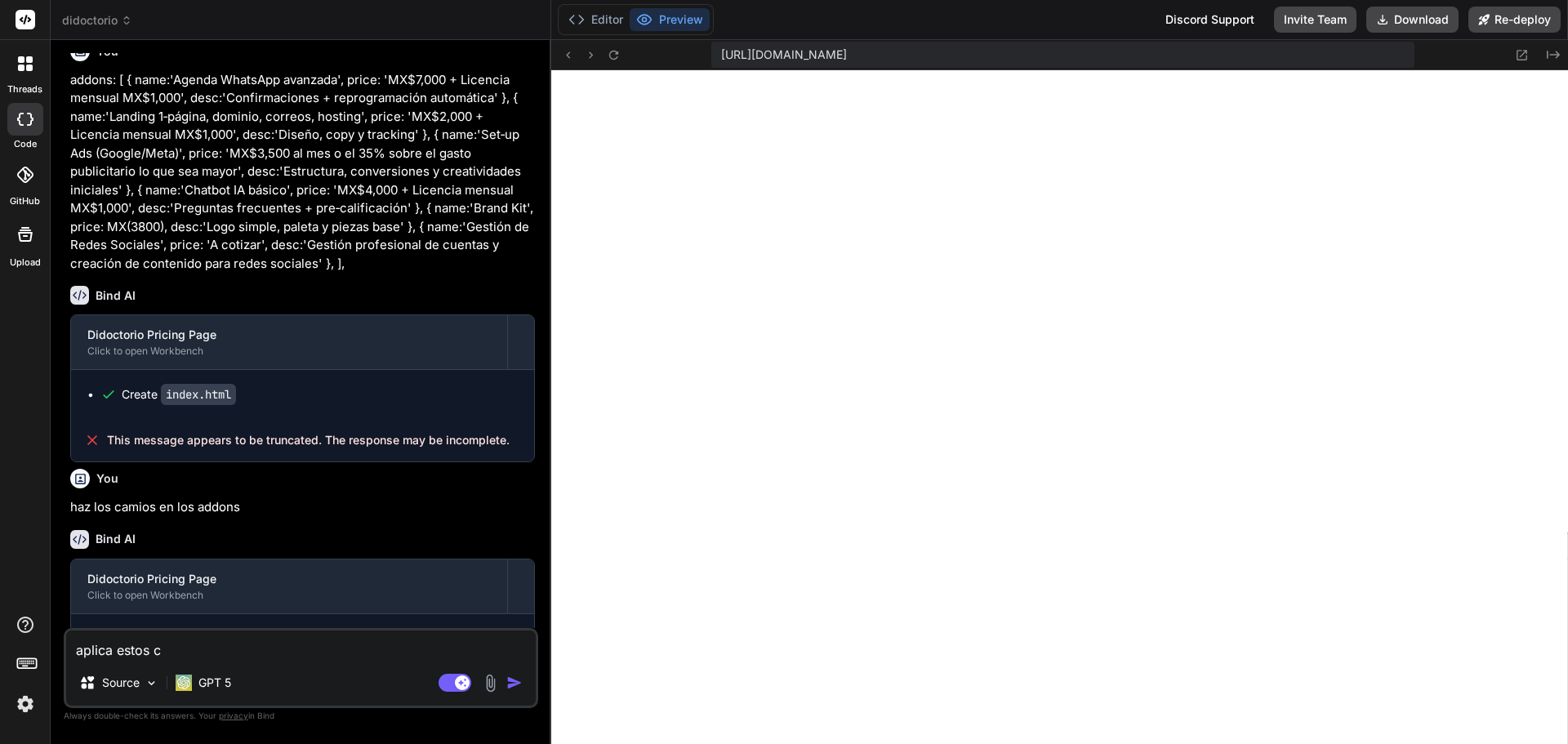
type textarea "x"
type textarea "aplica estos ca"
type textarea "x"
type textarea "aplica estos cam"
type textarea "x"
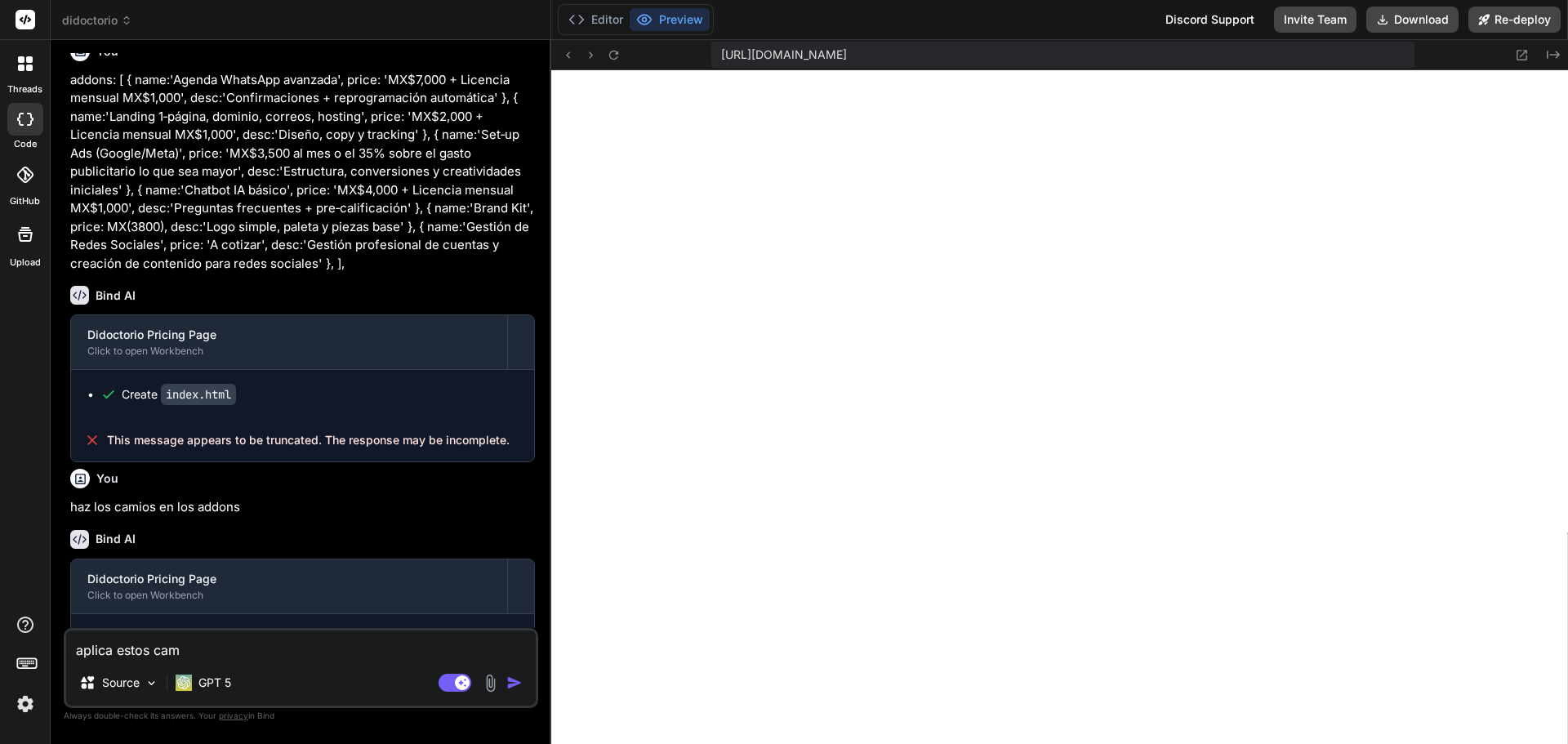
type textarea "aplica estos camb"
type textarea "x"
type textarea "aplica estos cambi"
type textarea "x"
type textarea "aplica estos cambio"
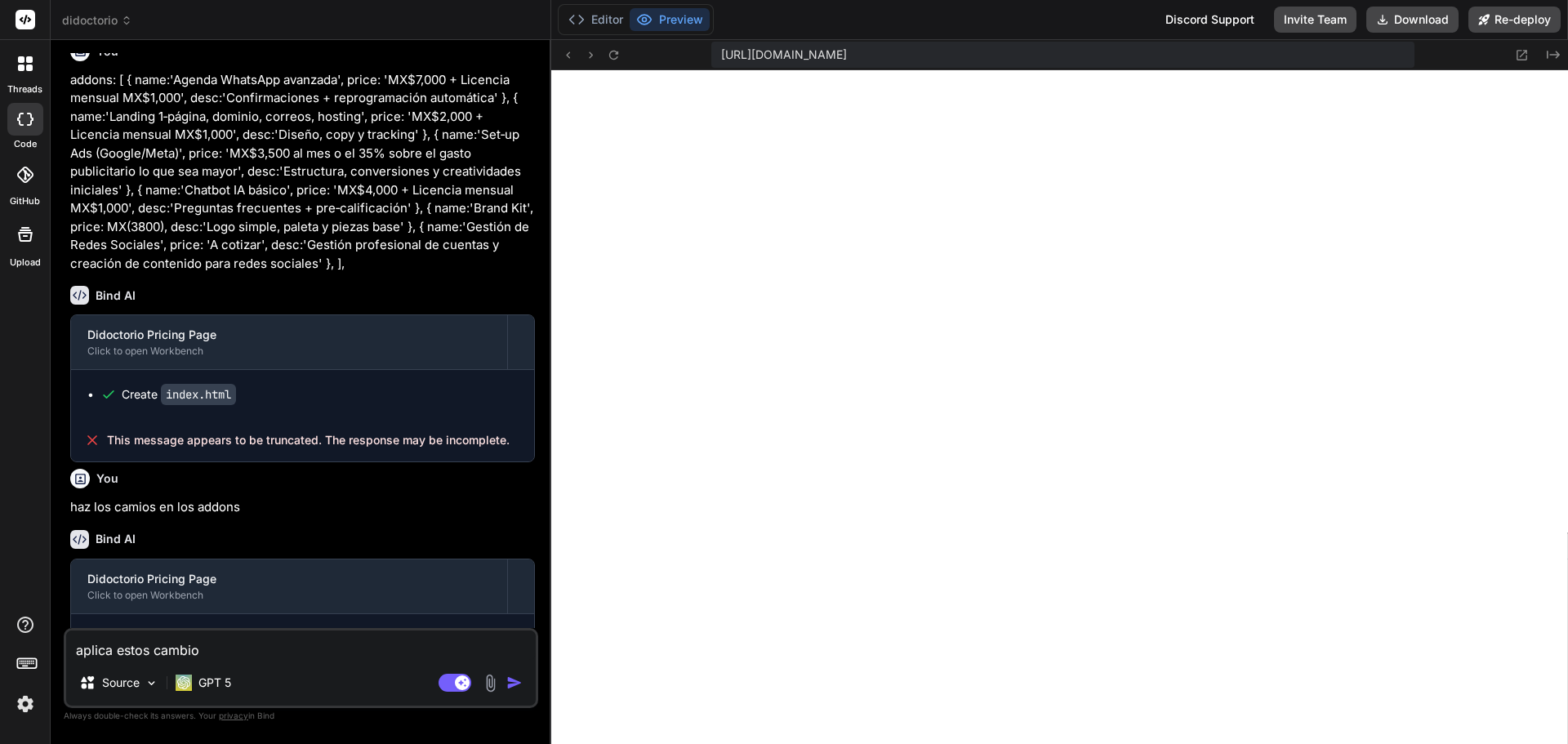
type textarea "x"
type textarea "aplica estos cambios"
type textarea "x"
type textarea "aplica estos cambios"
type textarea "x"
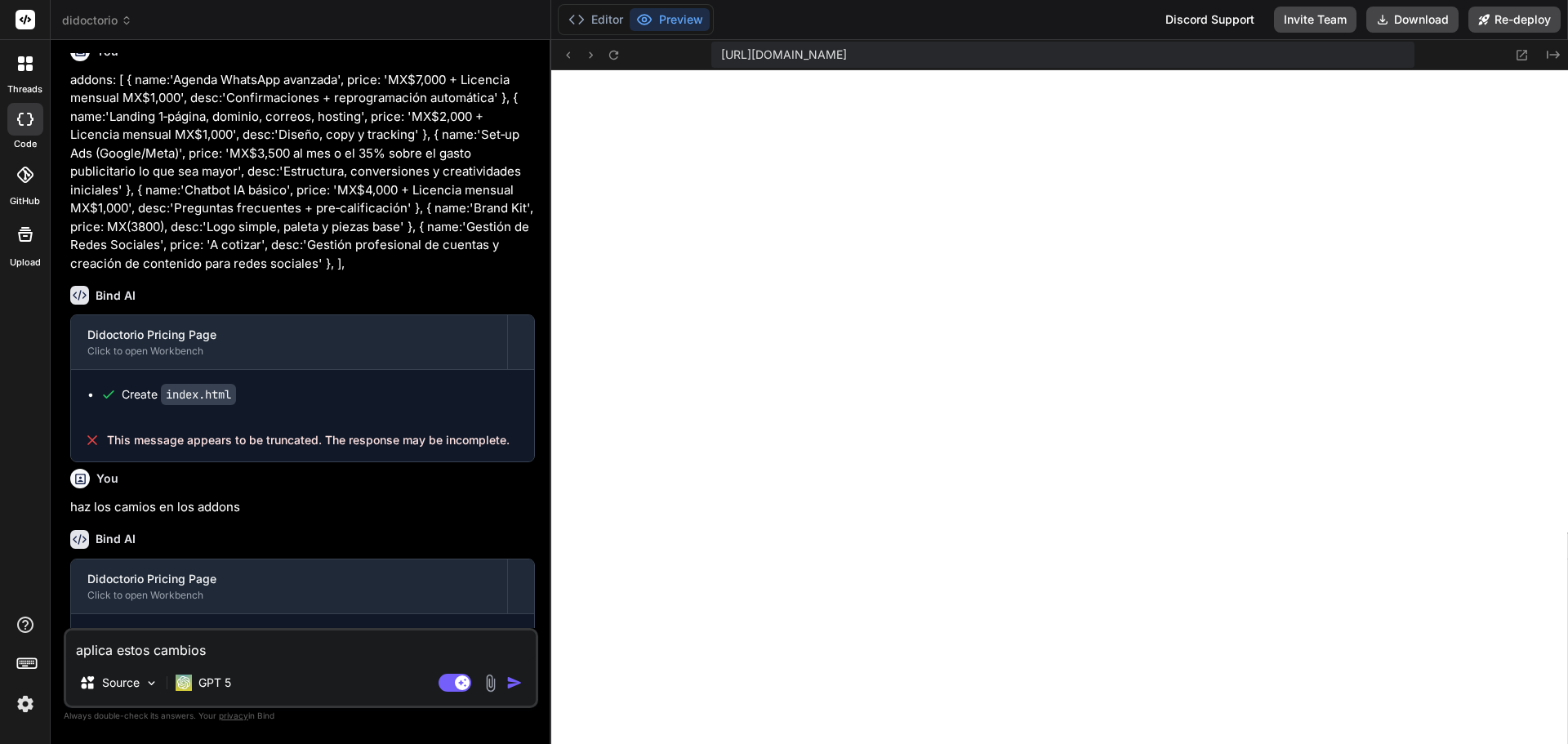
type textarea "aplica estos cambios a"
type textarea "x"
type textarea "aplica estos cambios a"
type textarea "x"
type textarea "aplica estos cambios a l"
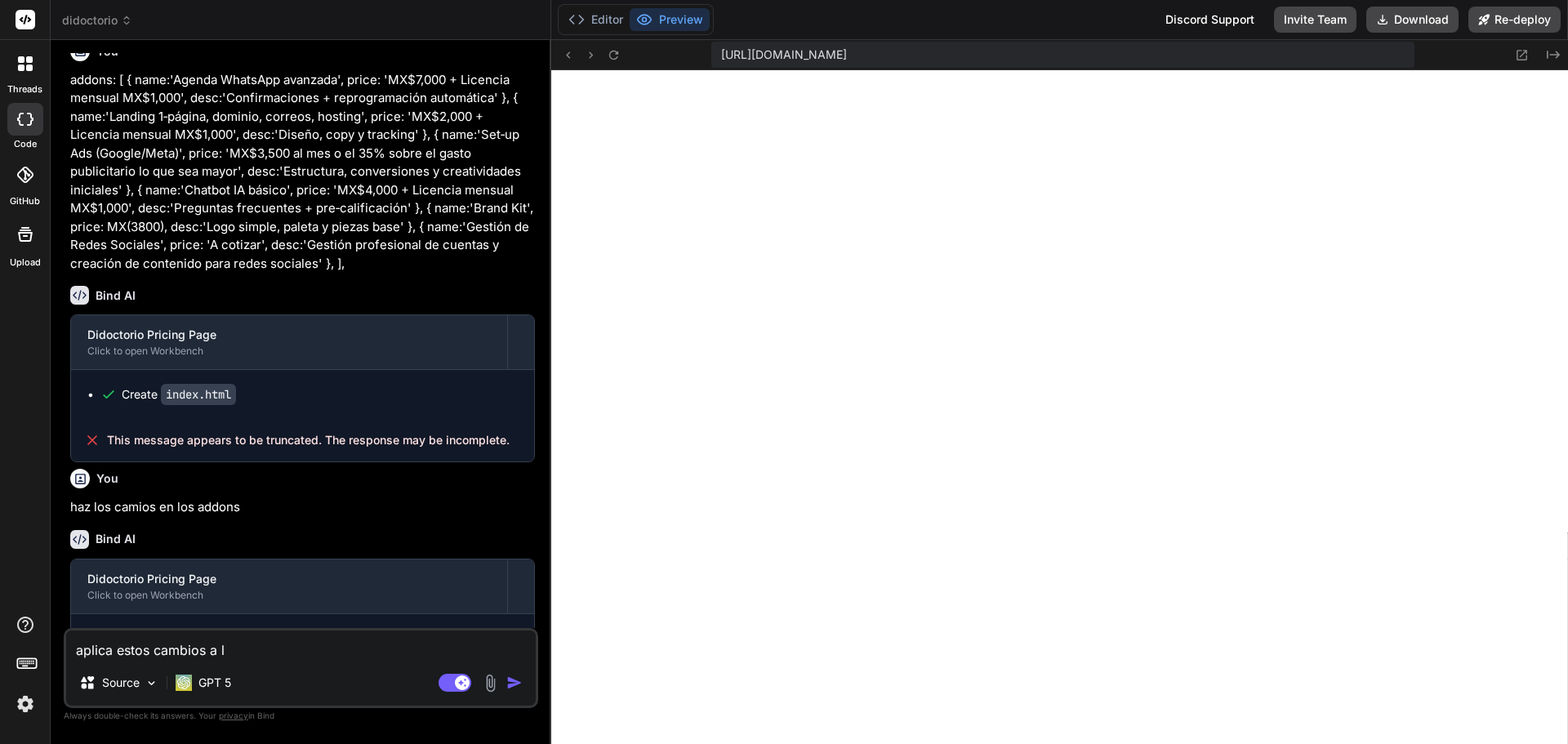
type textarea "x"
type textarea "aplica estos cambios a lo"
type textarea "x"
type textarea "aplica estos cambios a los"
type textarea "x"
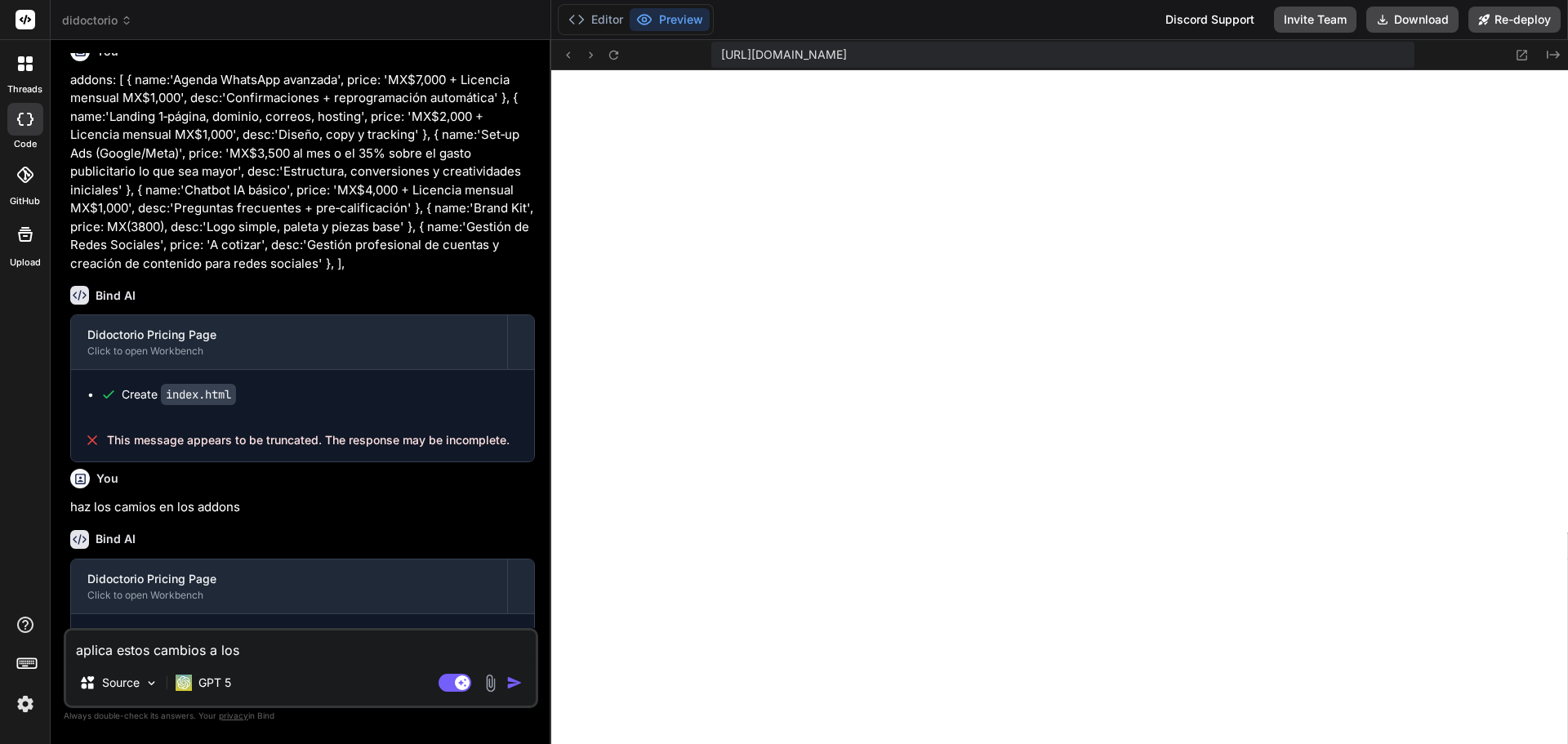
type textarea "aplica estos cambios a los"
type textarea "x"
type textarea "aplica estos cambios a los a"
type textarea "x"
type textarea "aplica estos cambios a los ad"
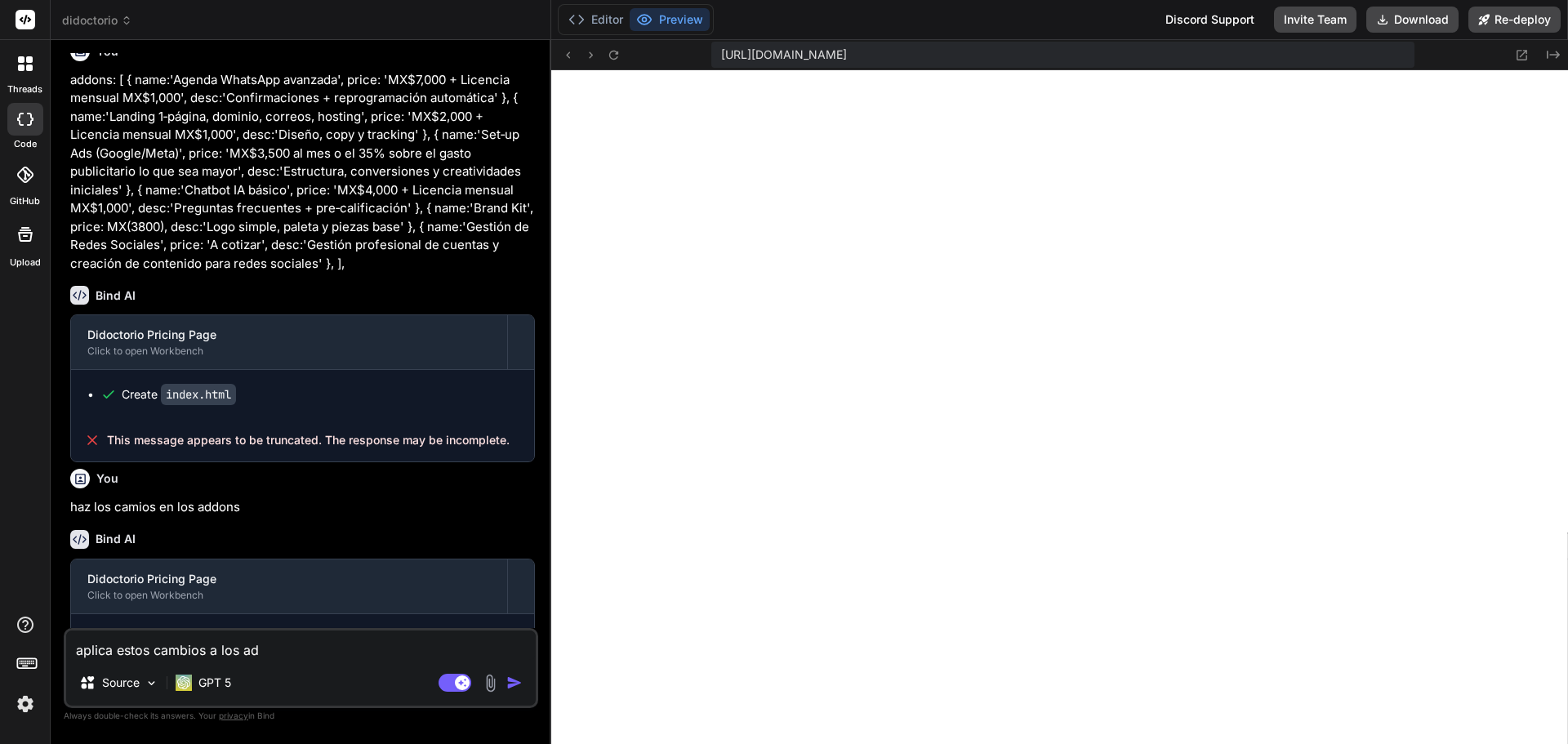
type textarea "x"
type textarea "aplica estos cambios a los add"
type textarea "x"
type textarea "aplica estos cambios a los addo"
type textarea "x"
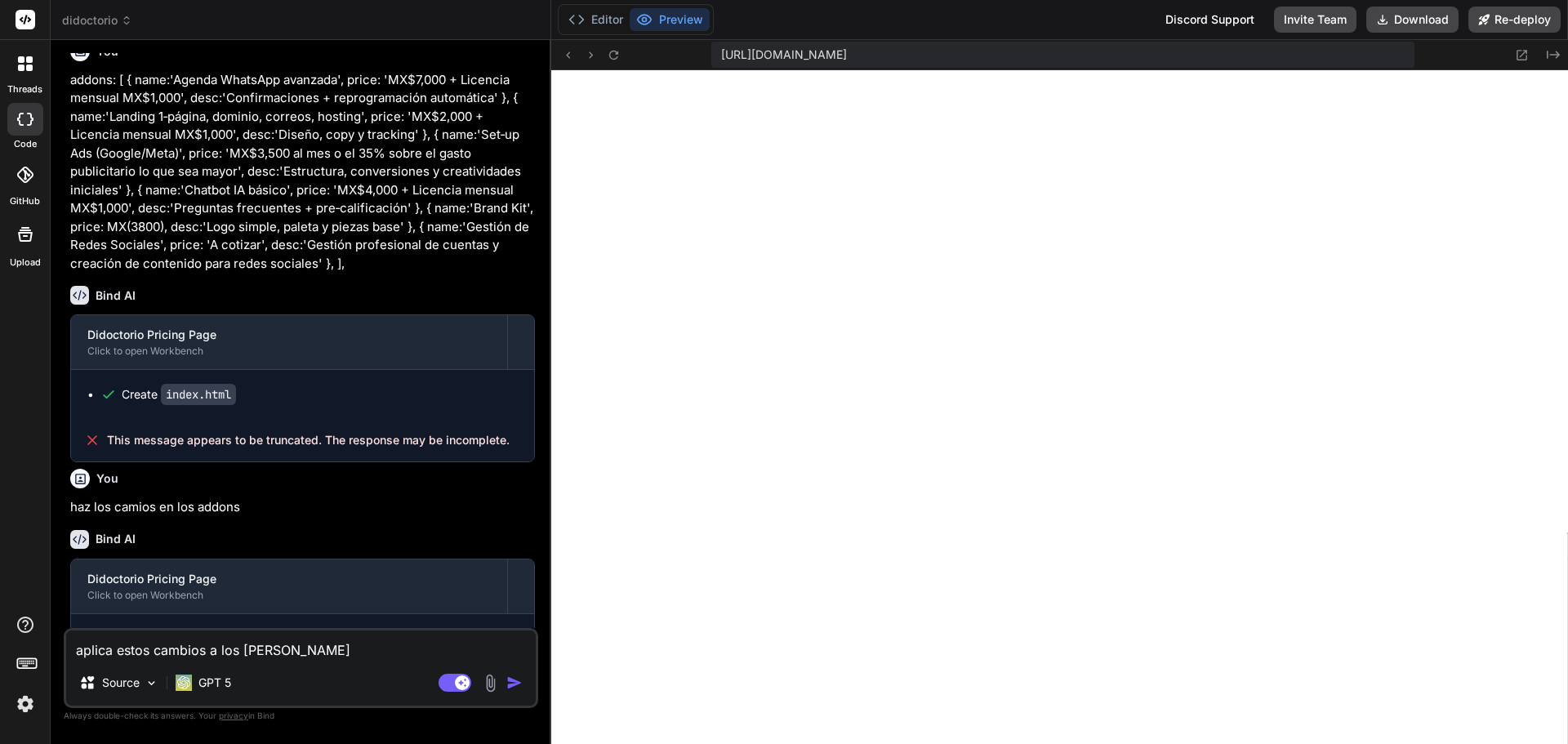
type textarea "aplica estos cambios a los addon"
type textarea "x"
type textarea "aplica estos cambios a los addons"
type textarea "x"
type textarea "aplica estos cambios a los addons"
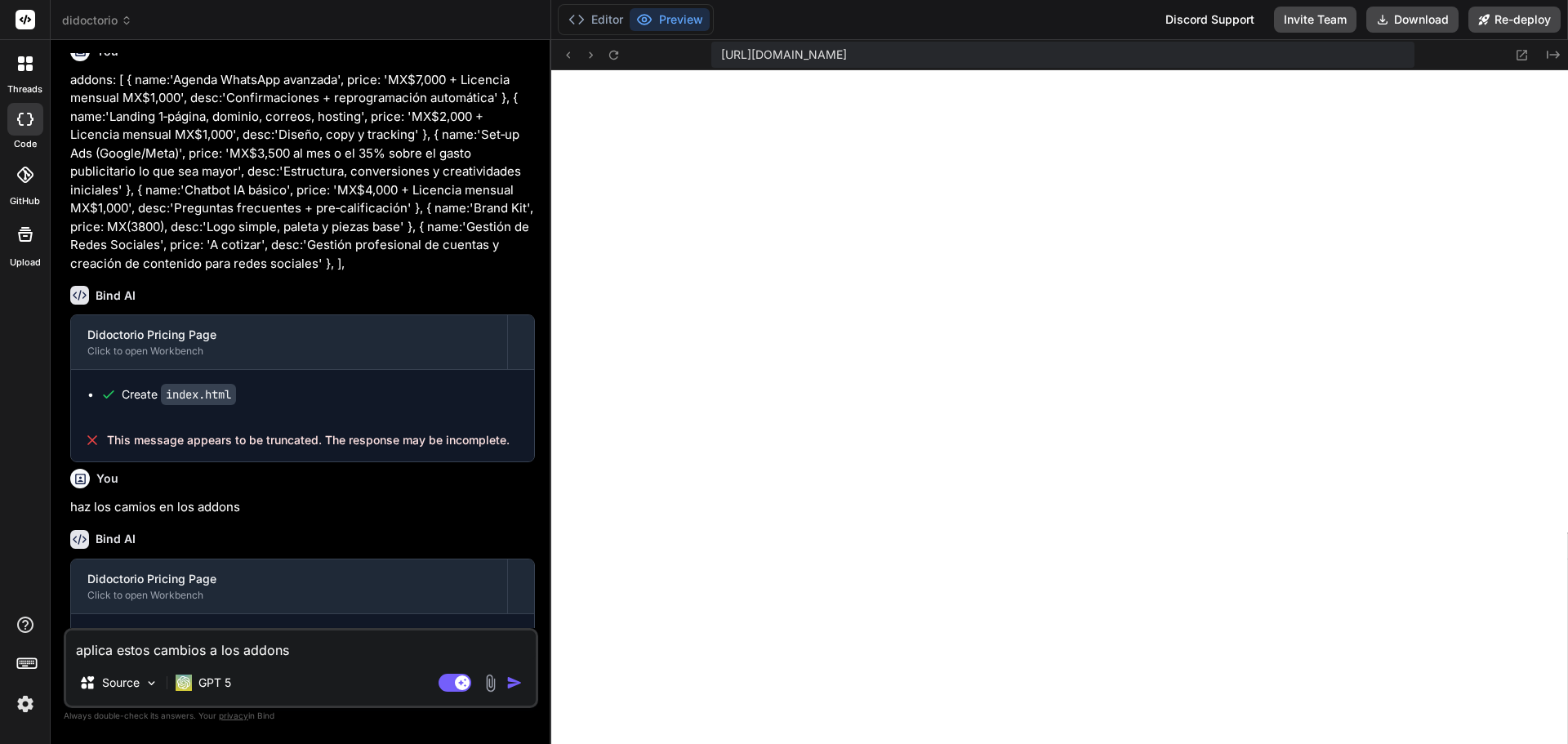
type textarea "x"
type textarea "aplica estos cambios a los addons d"
type textarea "x"
type textarea "aplica estos cambios a los addons de"
type textarea "x"
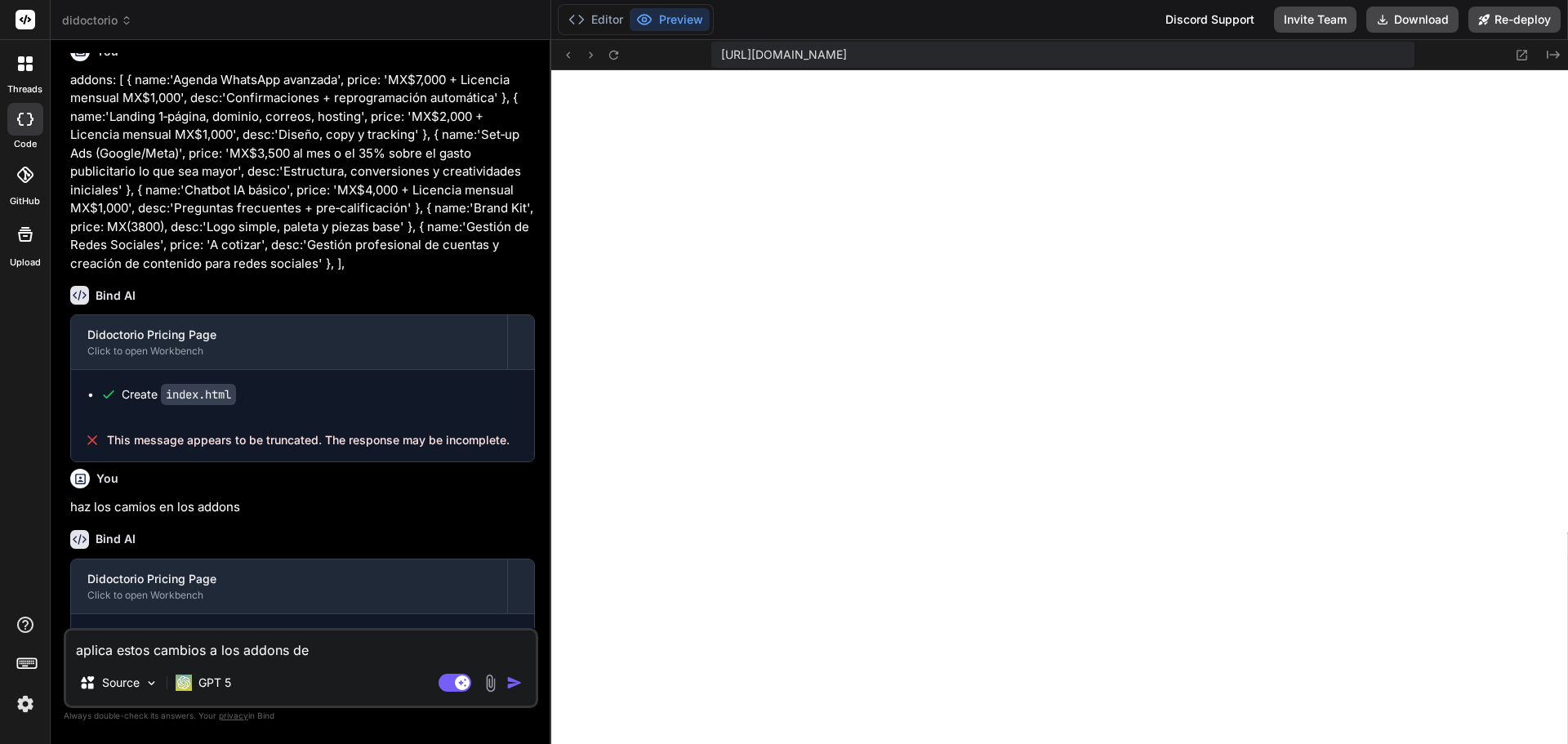
type textarea "aplica estos cambios a los addons de"
type textarea "x"
type textarea "aplica estos cambios a los addons de l"
type textarea "x"
type textarea "aplica estos cambios a los addons de lo"
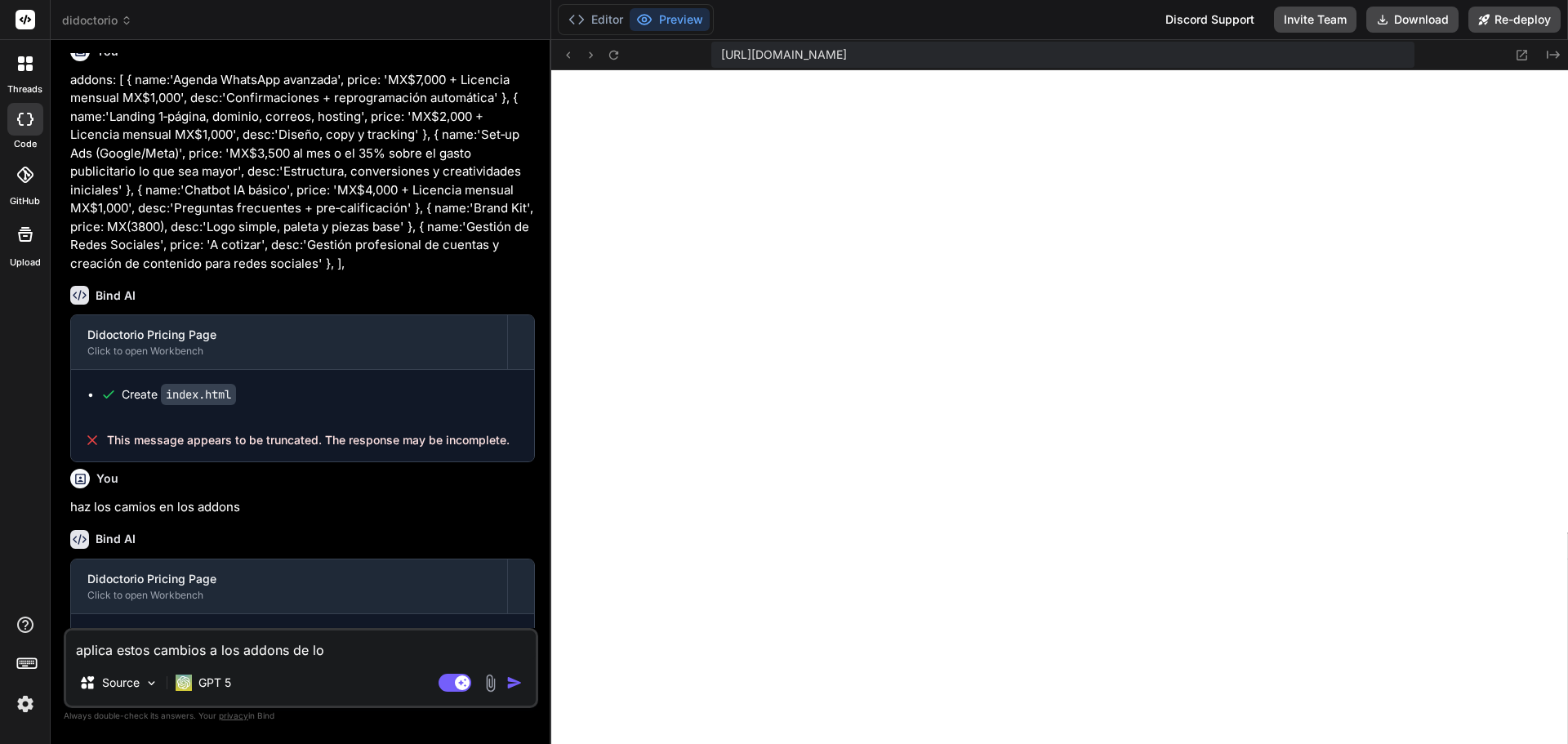
type textarea "x"
type textarea "aplica estos cambios a los addons de los"
type textarea "x"
type textarea "aplica estos cambios a los addons de los"
type textarea "x"
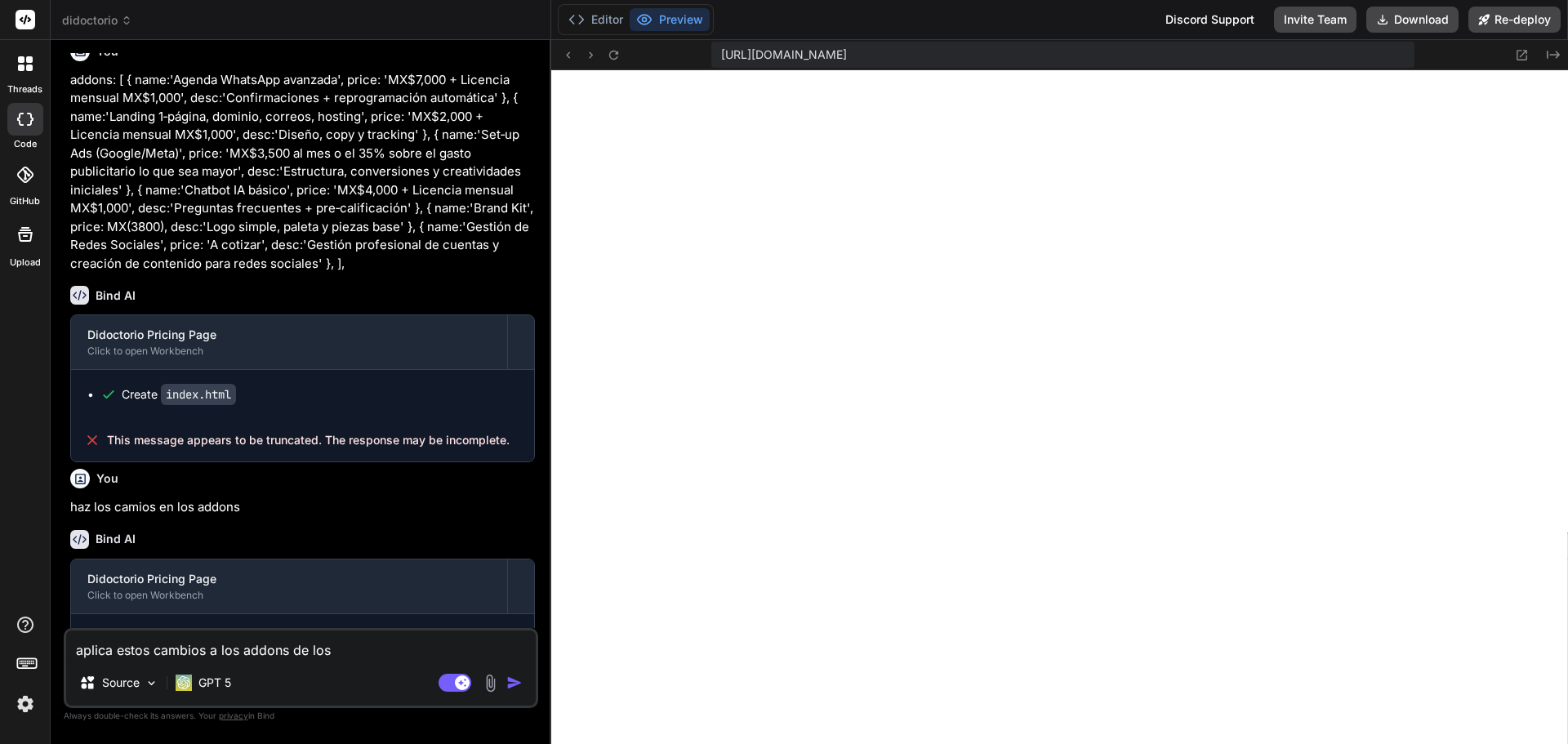
type textarea "aplica estos cambios a los addons de los p"
type textarea "x"
type textarea "aplica estos cambios a los addons de los pr"
type textarea "x"
type textarea "aplica estos cambios a los addons de los pre"
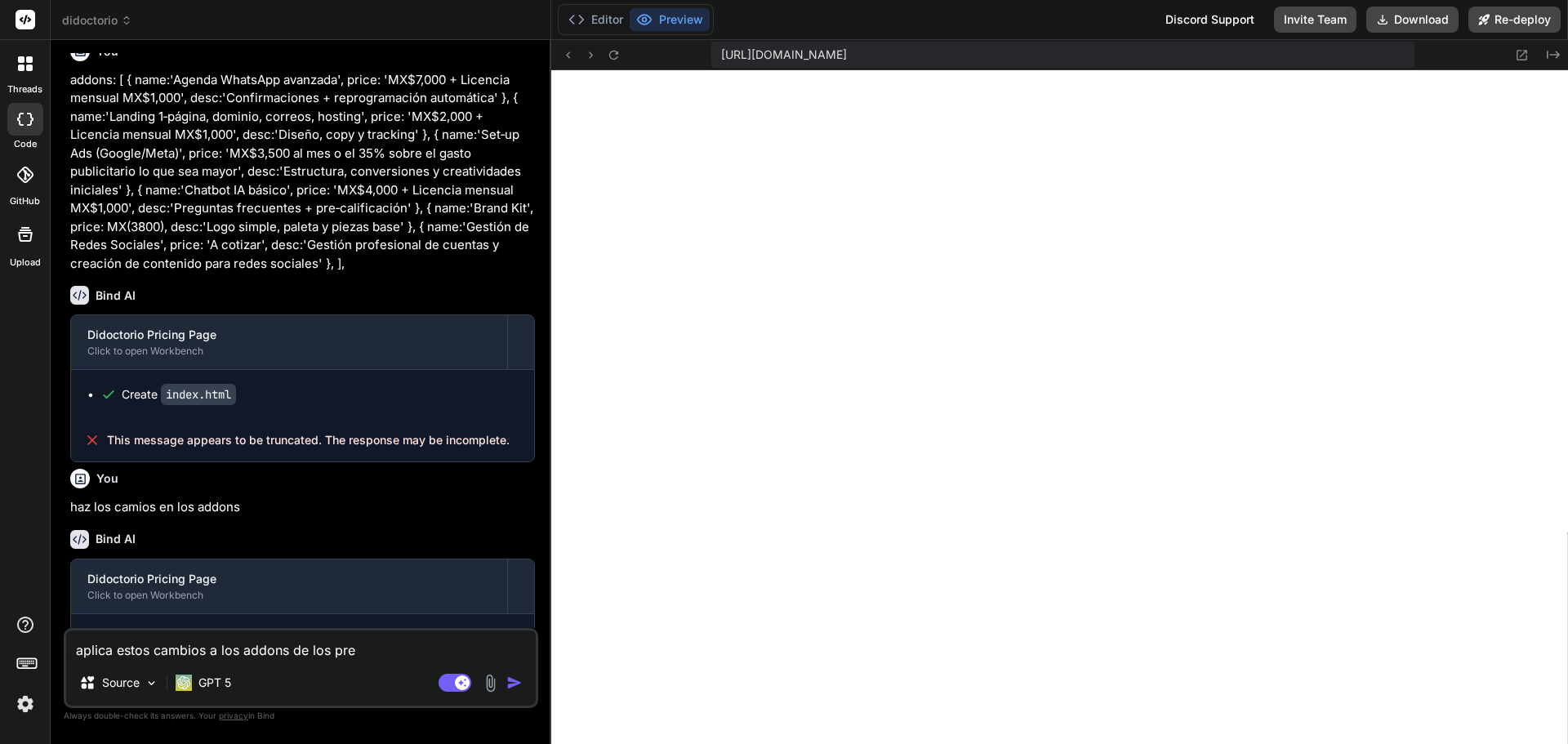
type textarea "x"
type textarea "aplica estos cambios a los addons de los prec"
type textarea "x"
type textarea "aplica estos cambios a los addons de los preci"
type textarea "x"
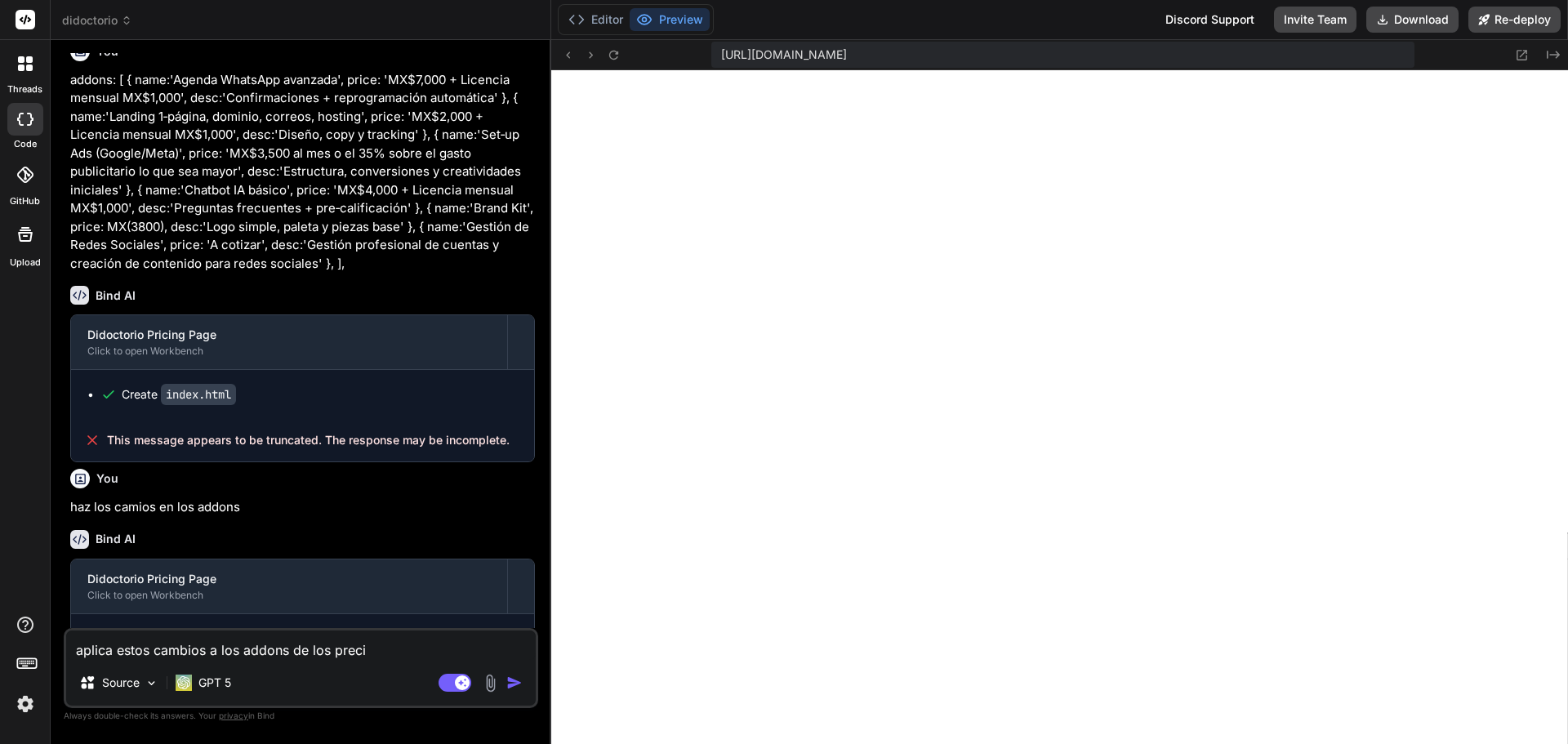
type textarea "aplica estos cambios a los addons de los precio"
type textarea "x"
type textarea "aplica estos cambios a los addons de los precios"
type textarea "x"
type textarea "aplica estos cambios a los addons de los precios"
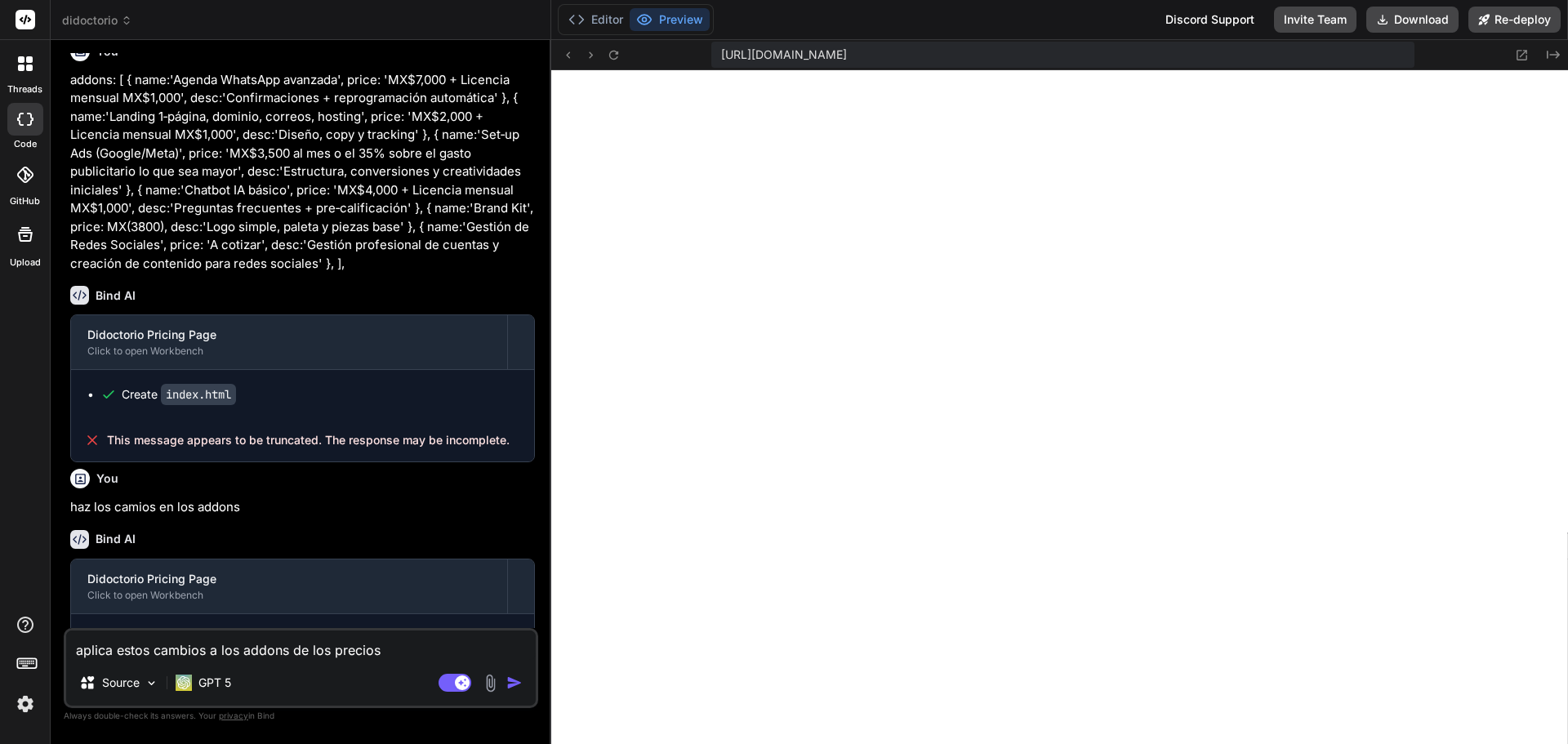
type textarea "x"
type textarea "aplica estos cambios a los addons de los precios d"
type textarea "x"
type textarea "aplica estos cambios a los addons de los precios de"
type textarea "x"
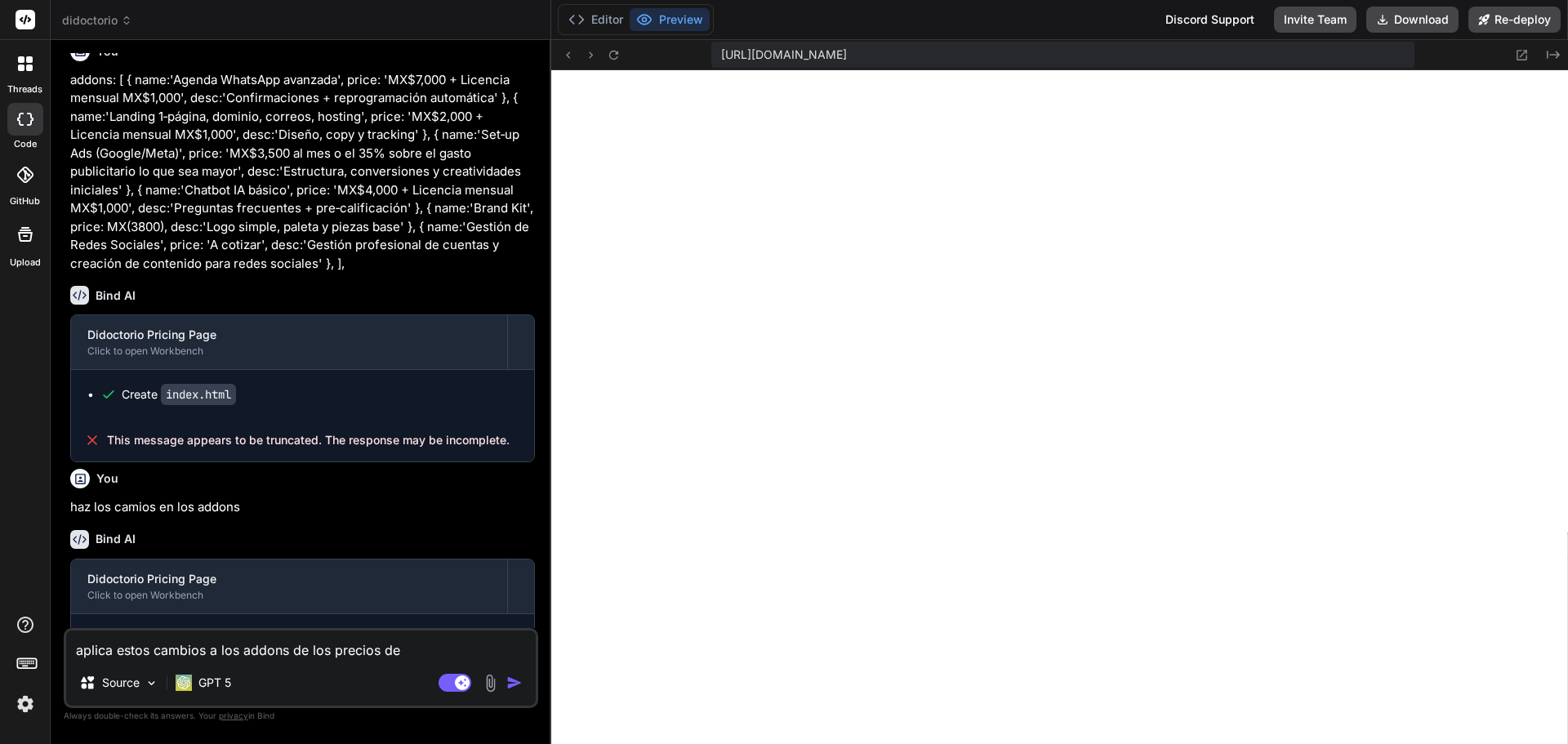
type textarea "aplica estos cambios a los addons de los precios de"
type textarea "x"
type textarea "aplica estos cambios a los addons de los precios de d"
type textarea "x"
type textarea "aplica estos cambios a los addons de los precios de do"
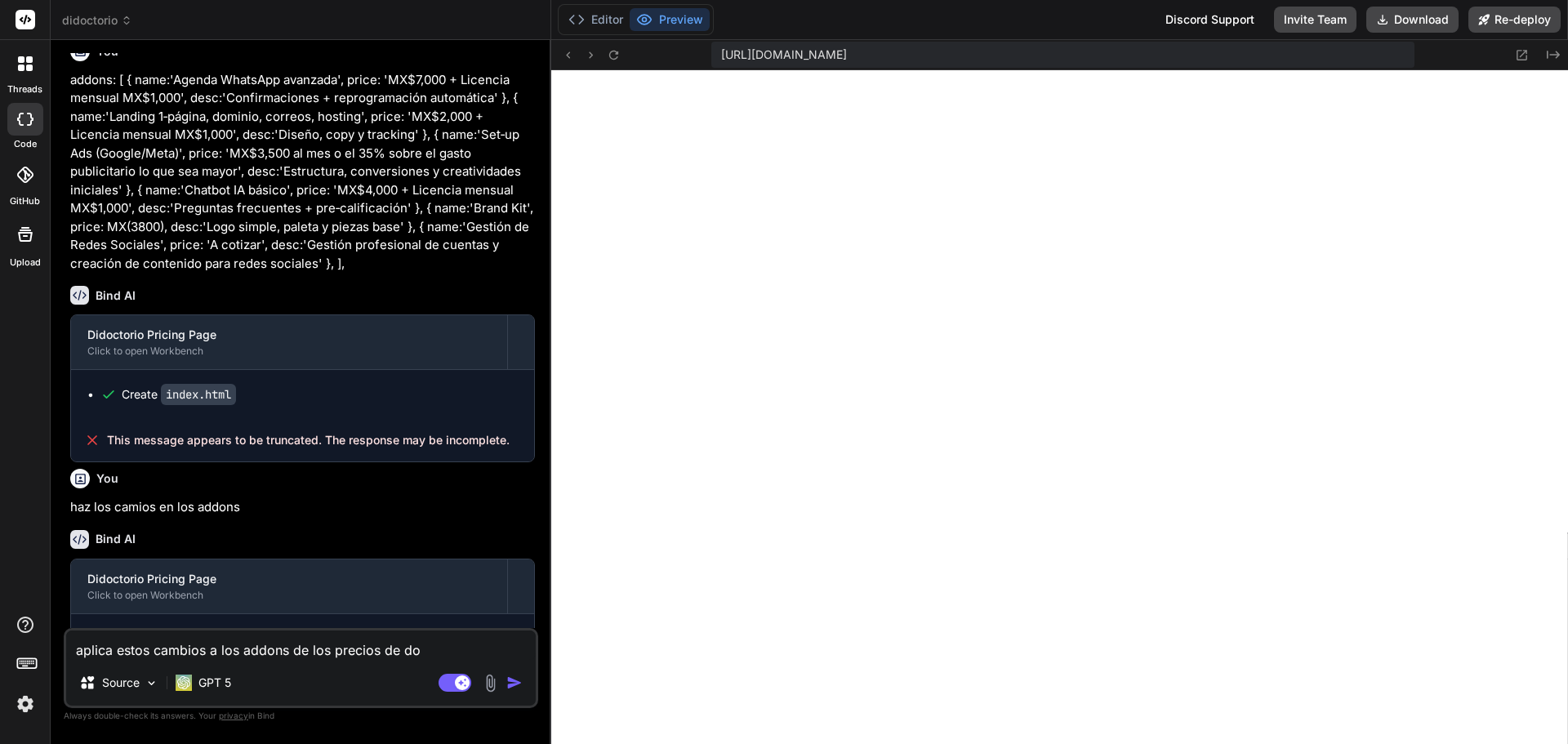
type textarea "x"
type textarea "aplica estos cambios a los addons de los precios de dod"
type textarea "x"
type textarea "aplica estos cambios a los addons de los precios de dodct"
type textarea "x"
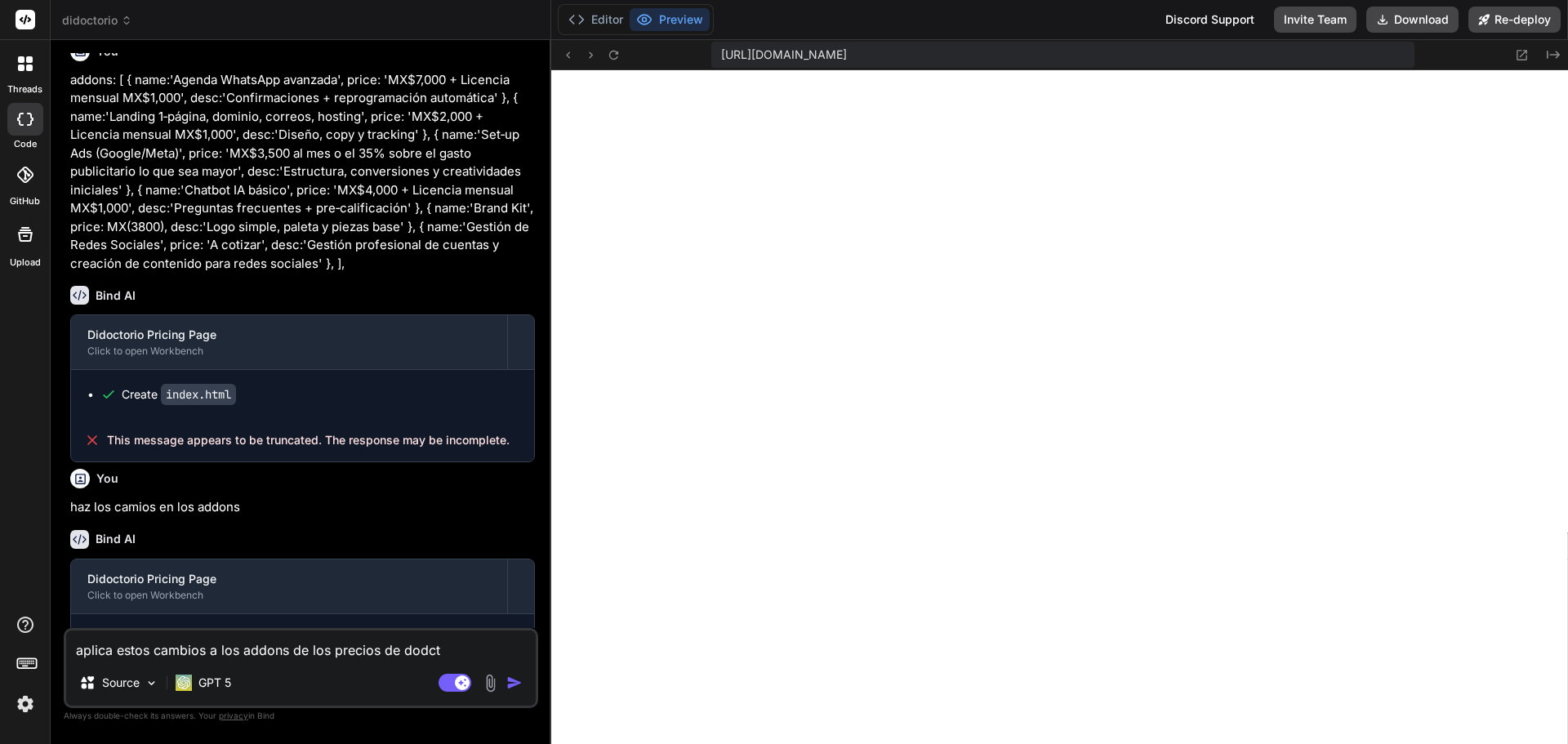
type textarea "aplica estos cambios a los addons de los precios de dodcto"
type textarea "x"
type textarea "aplica estos cambios a los addons de los precios de dodctor"
type textarea "x"
type textarea "aplica estos cambios a los addons de los precios de dodctore"
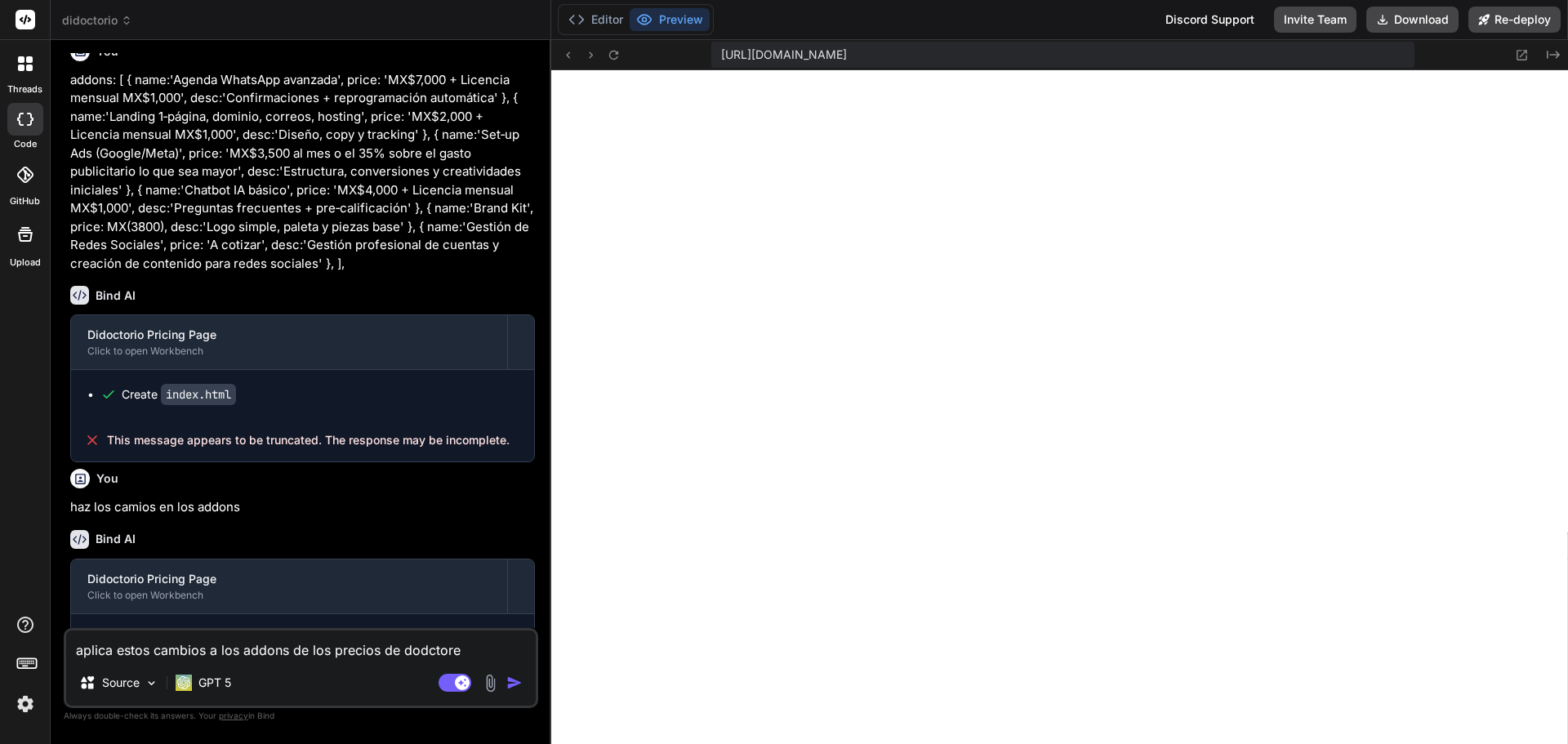
type textarea "x"
type textarea "aplica estos cambios a los addons de los precios de dodctores"
type textarea "x"
type textarea "aplica estos cambios a los addons de los precios de dodctores:"
type textarea "x"
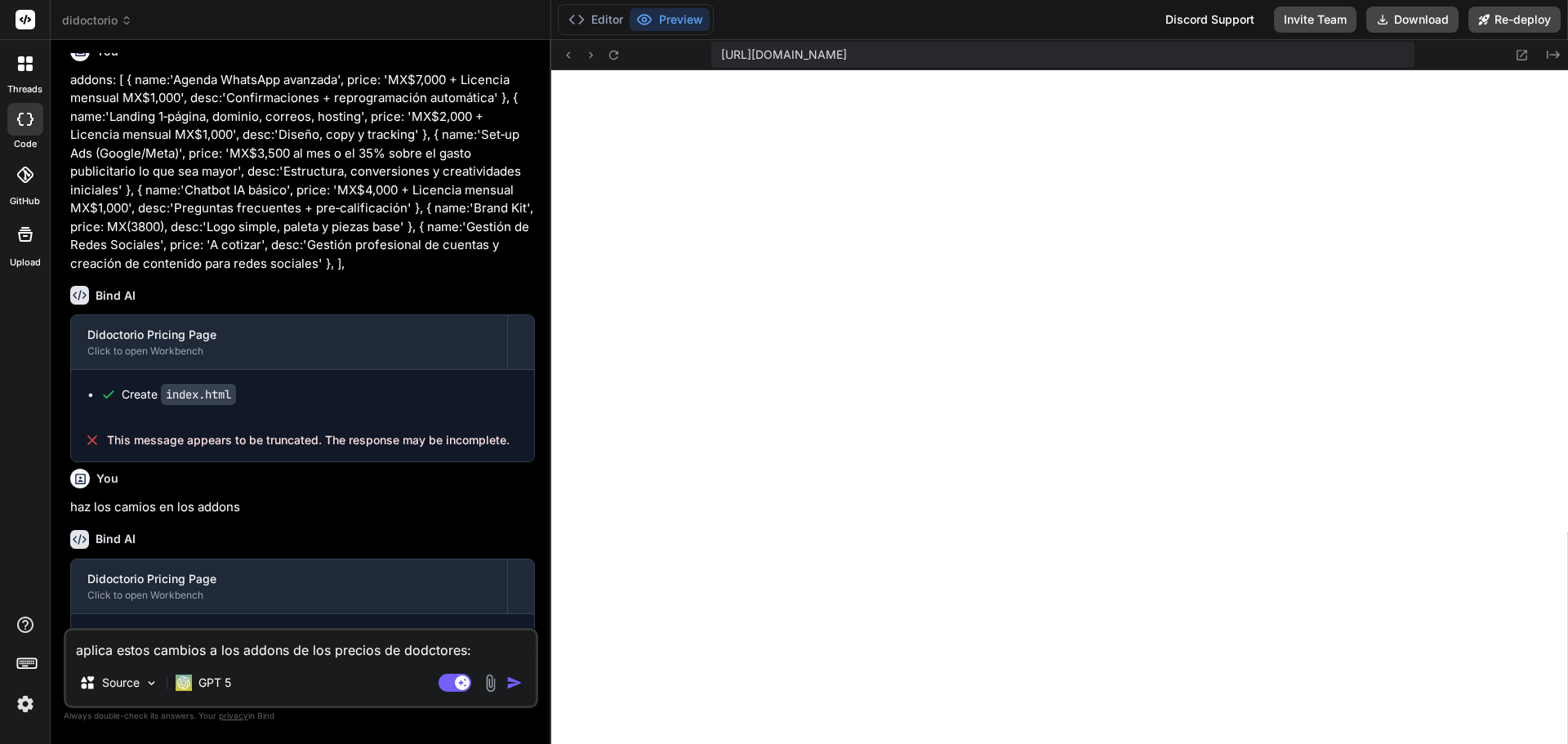
type textarea "aplica estos cambios a los addons de los precios de dodctores:"
type textarea "x"
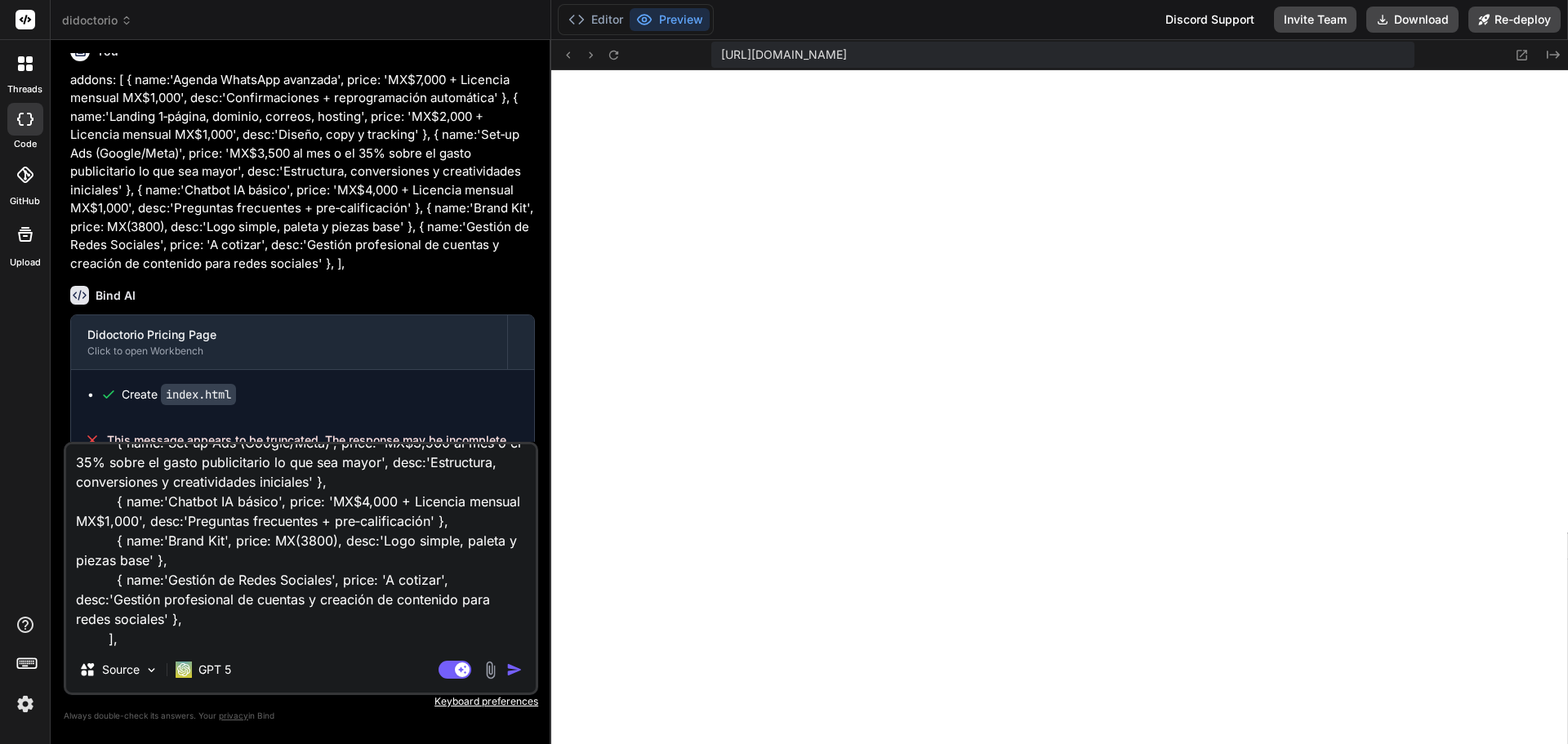
type textarea "aplica estos cambios a los addons de los precios de dodctores: addons: [ { name…"
click at [513, 673] on img "button" at bounding box center [514, 669] width 16 height 16
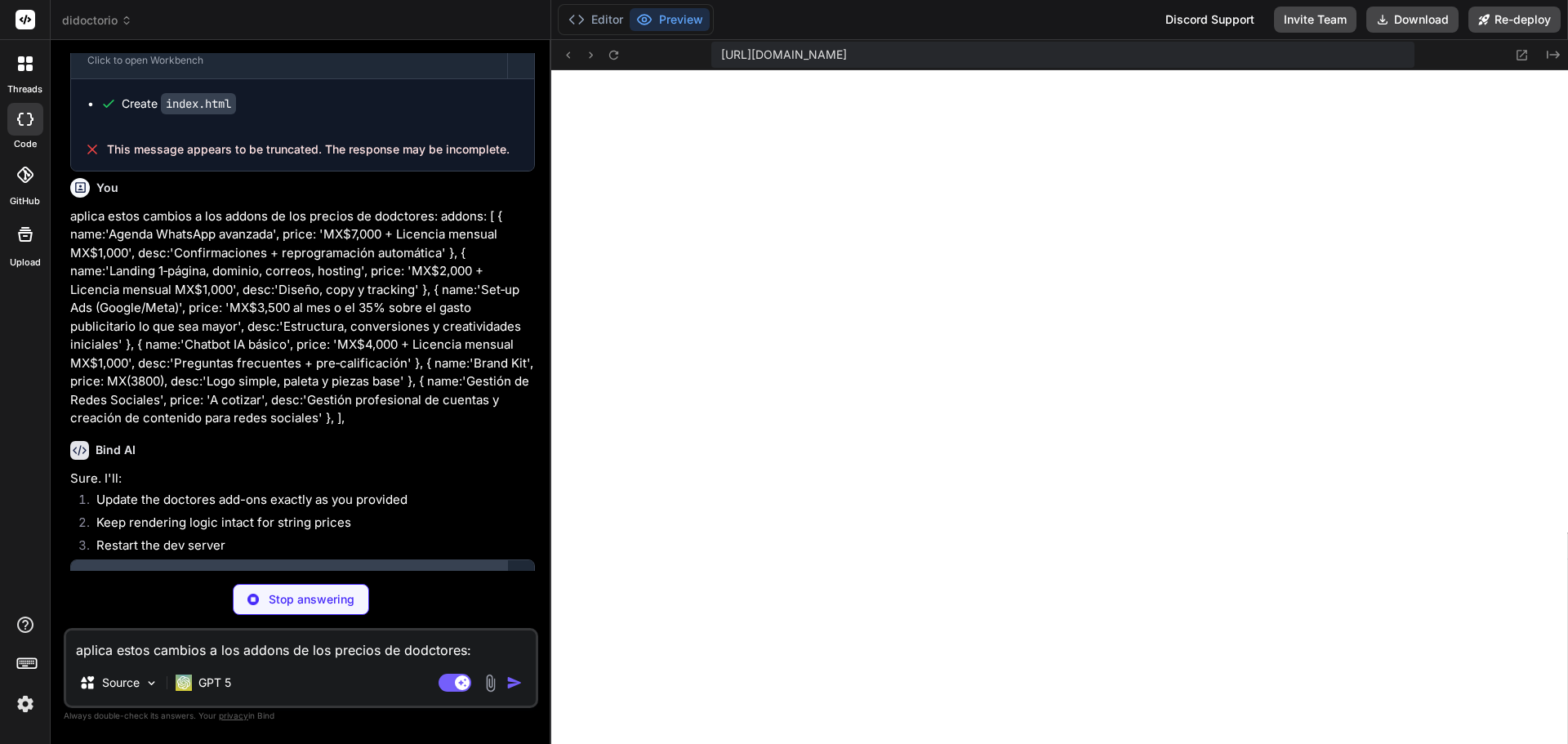
scroll to position [8436, 0]
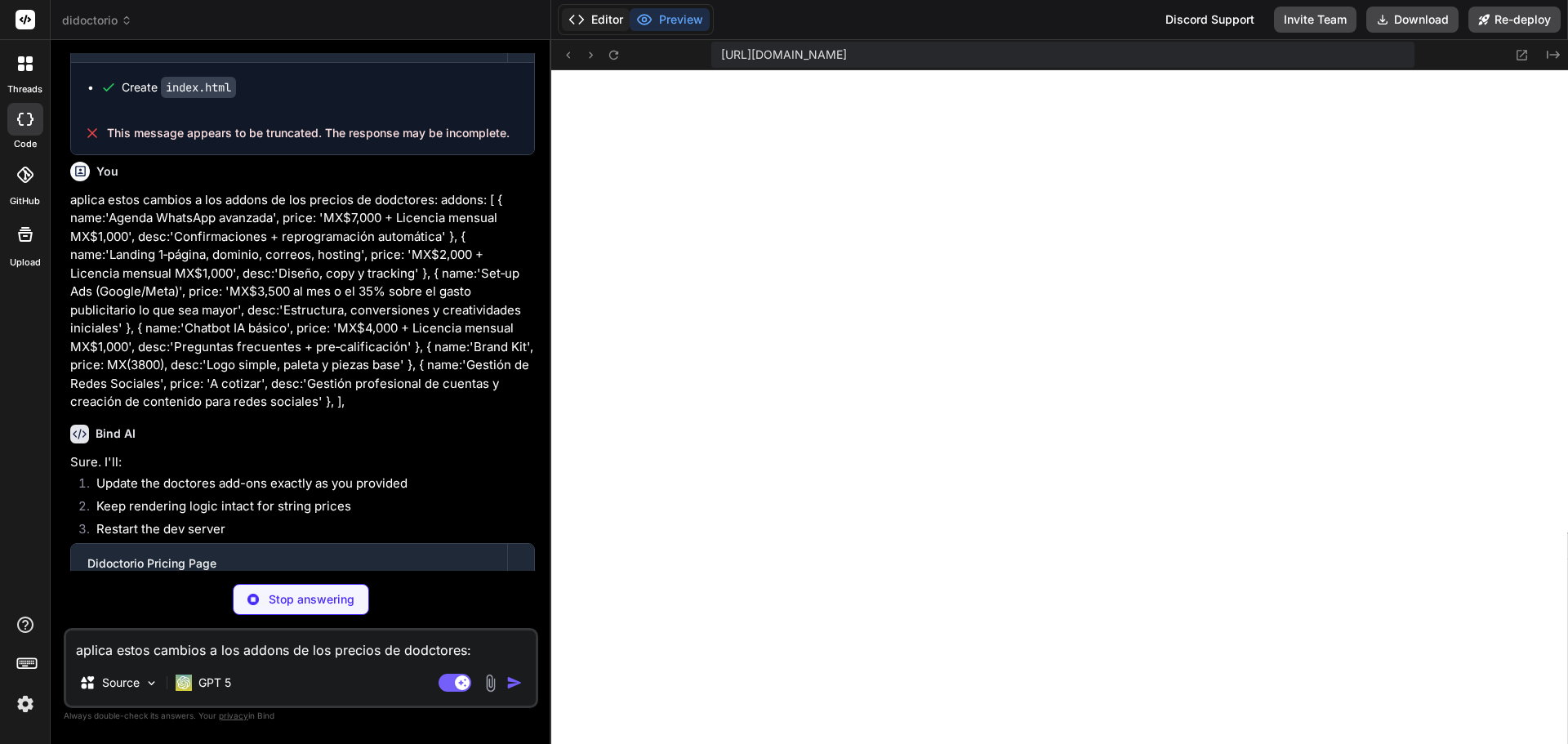
click at [609, 10] on button "Editor" at bounding box center [595, 20] width 68 height 23
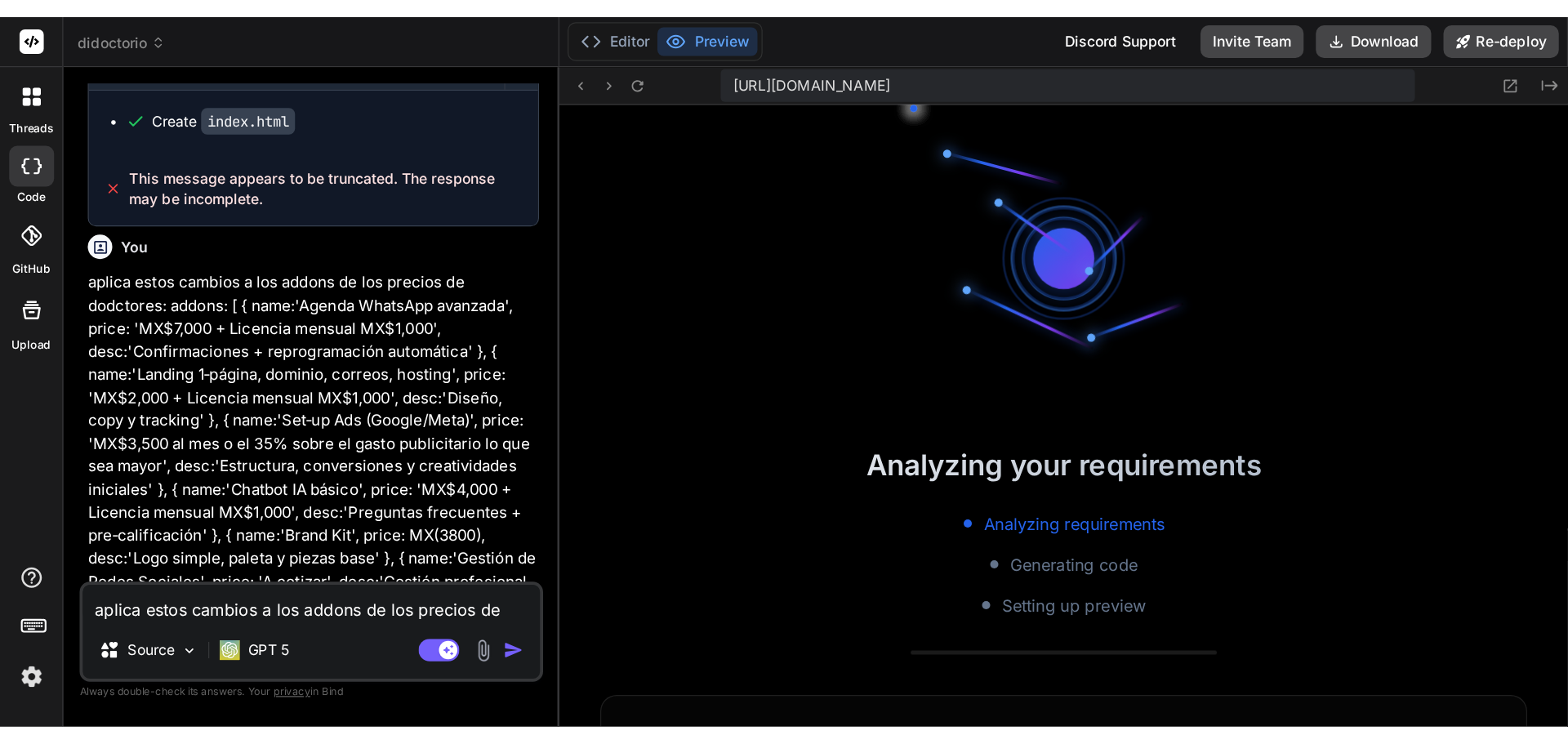
scroll to position [1145, 0]
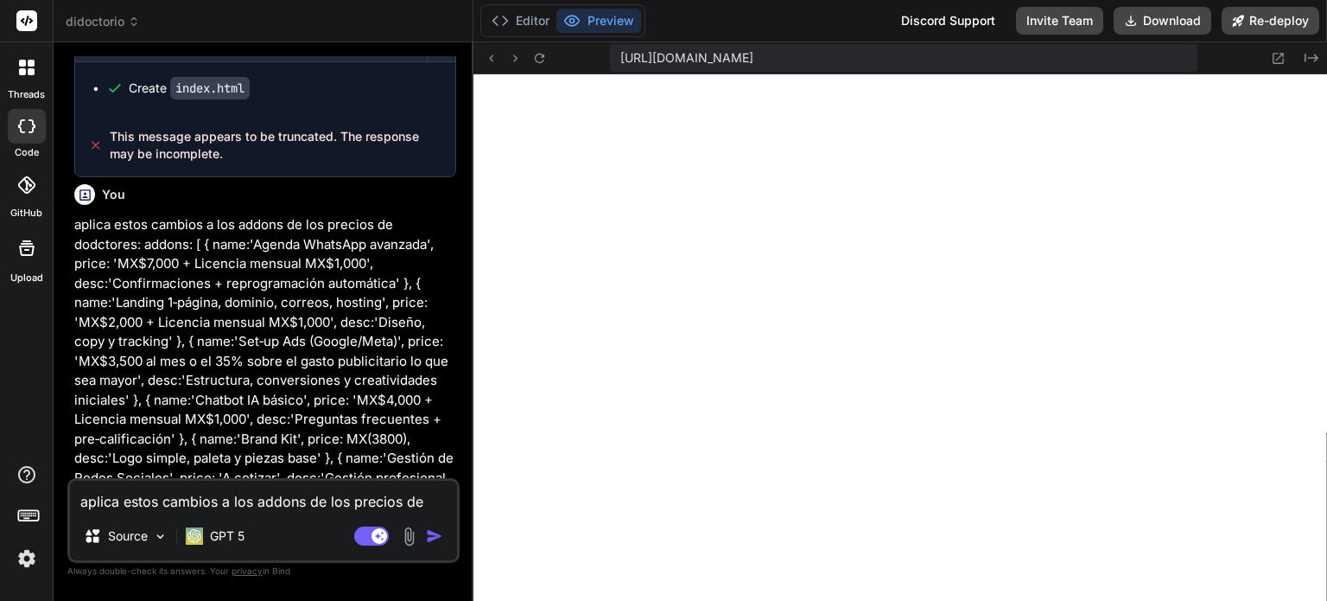
type textarea "x"
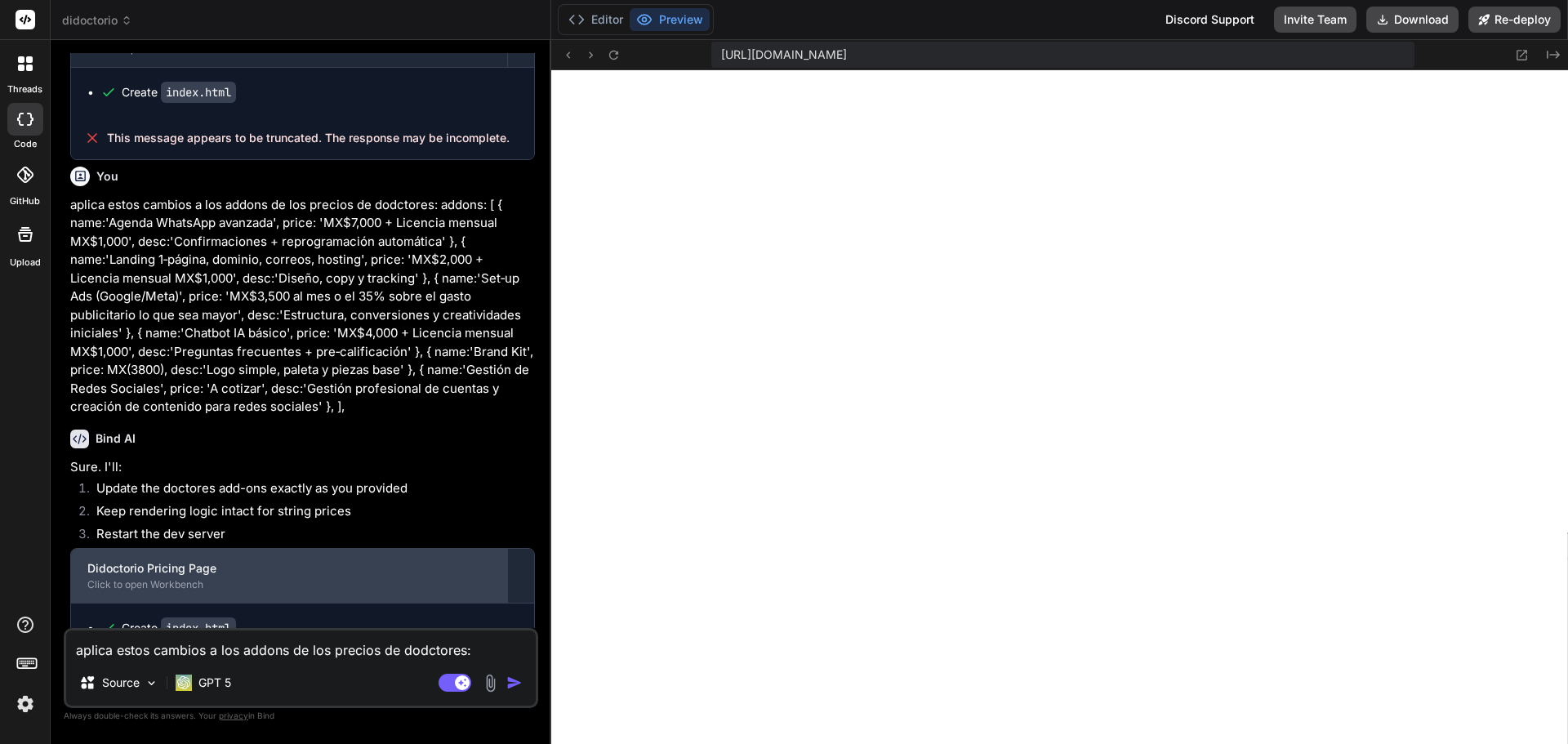
scroll to position [8440, 0]
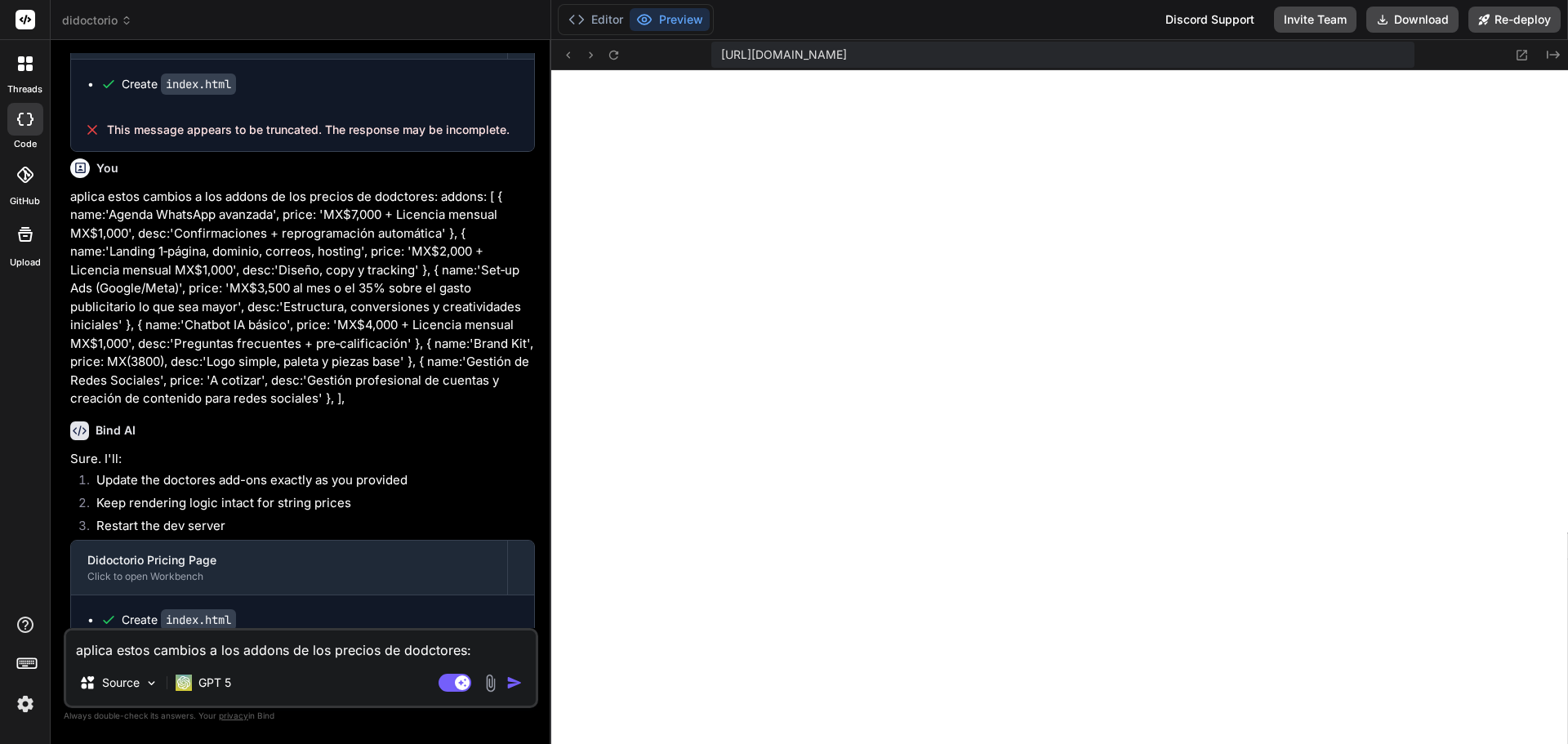
click at [273, 645] on textarea "aplica estos cambios a los addons de los precios de dodctores: addons: [ { name…" at bounding box center [301, 645] width 470 height 29
type textarea "x"
type textarea "e"
type textarea "x"
type textarea "en"
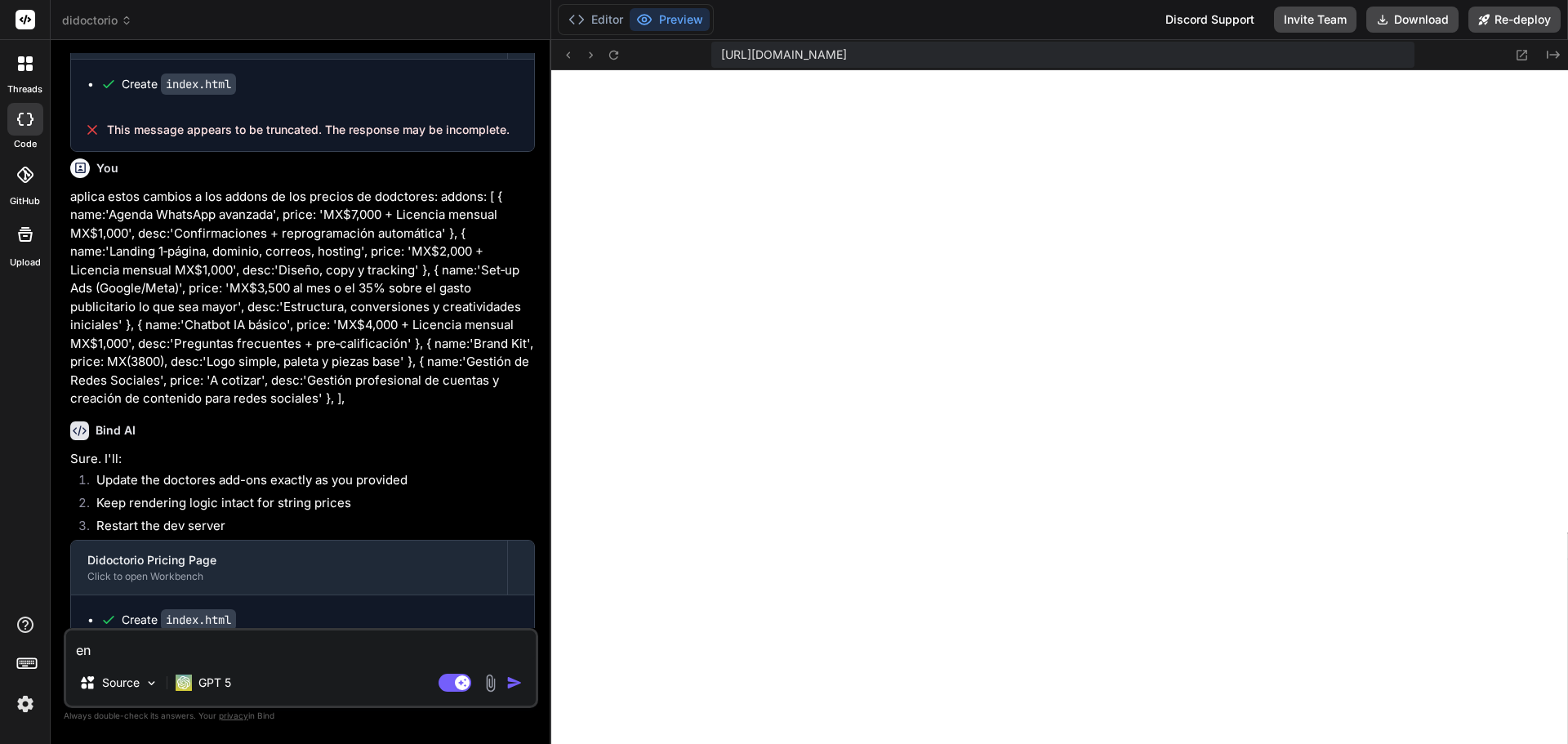
type textarea "x"
type textarea "en"
type textarea "x"
type textarea "en l"
type textarea "x"
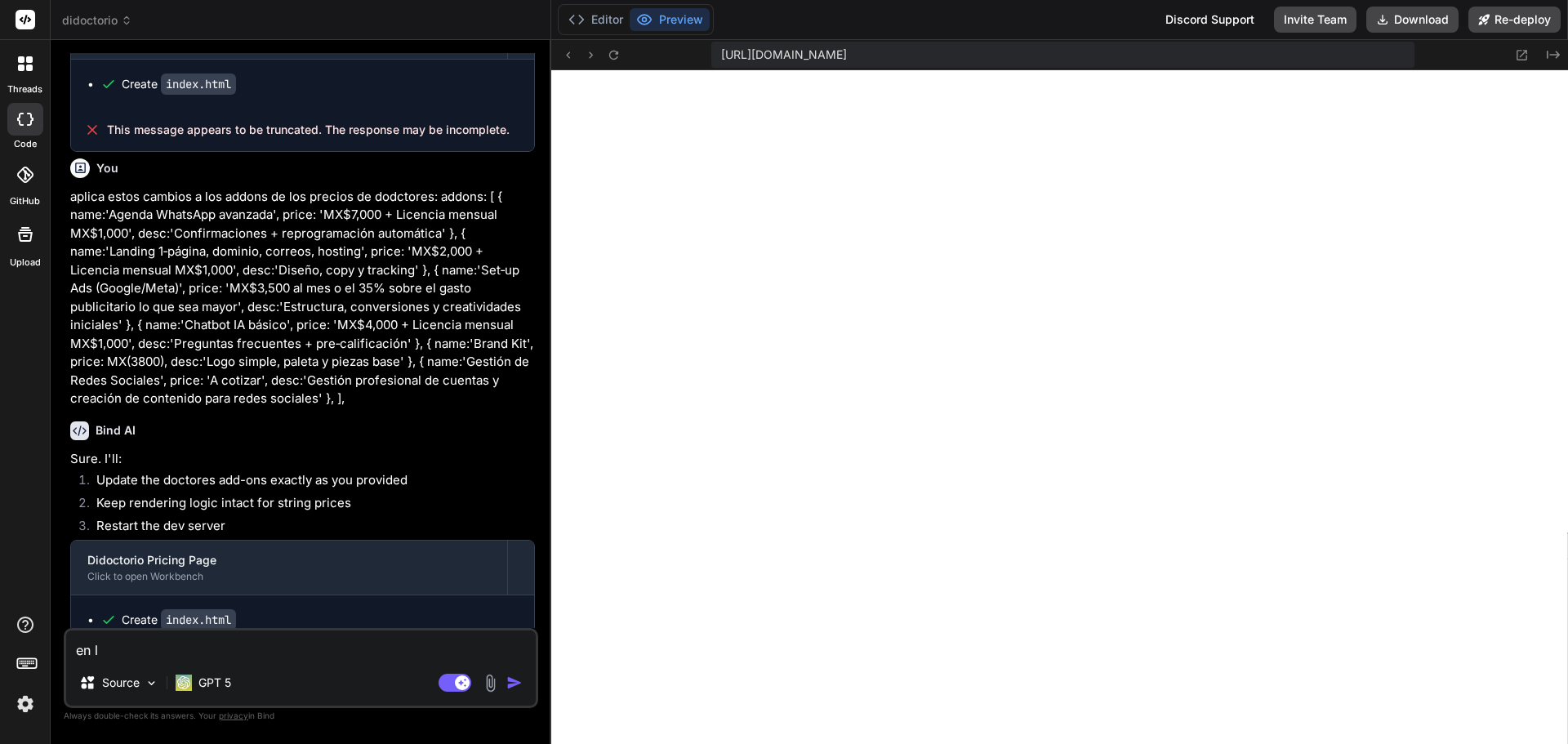
type textarea "en la"
type textarea "x"
type textarea "en la"
type textarea "x"
type textarea "en la c"
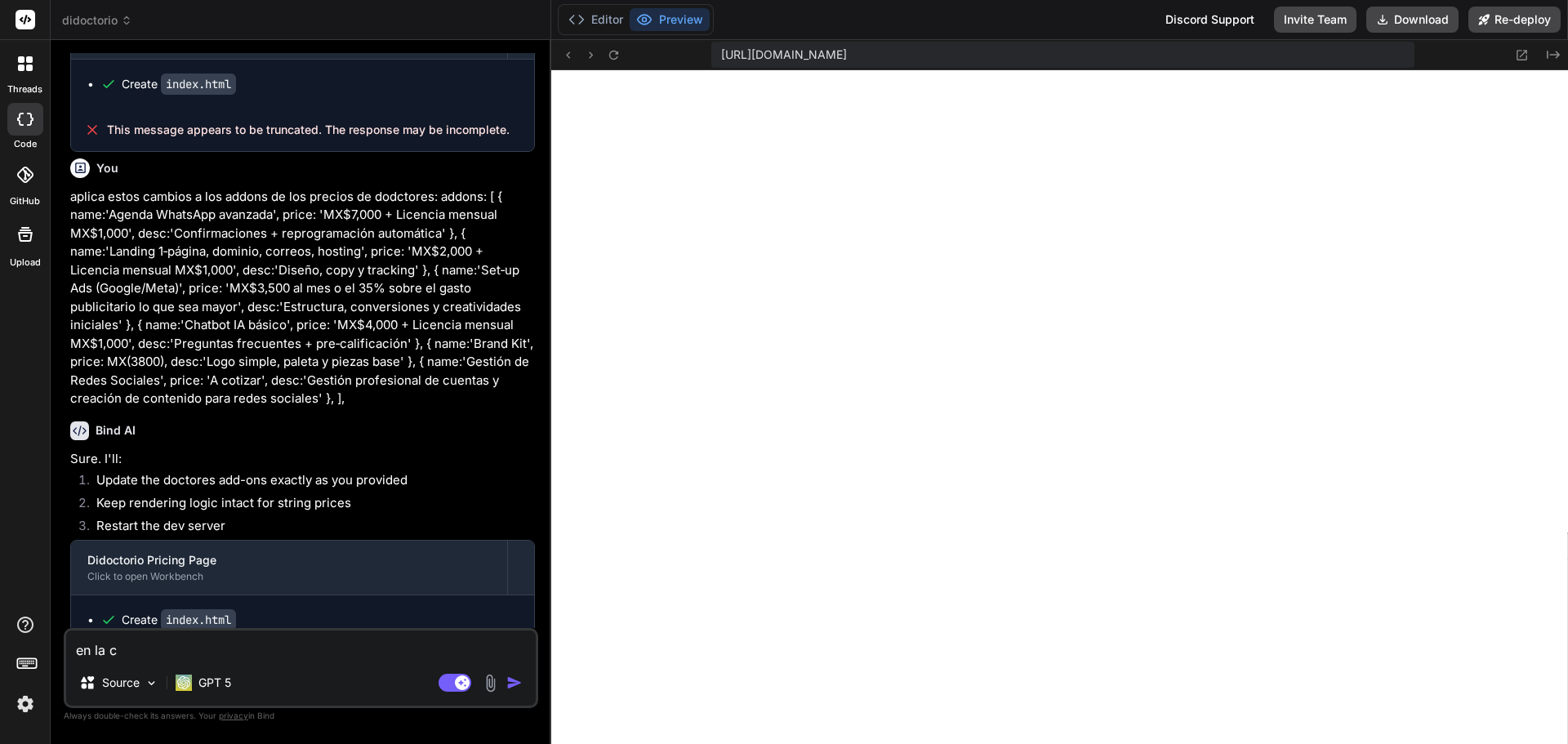
type textarea "x"
type textarea "en la ca"
type textarea "x"
type textarea "en la cal"
type textarea "x"
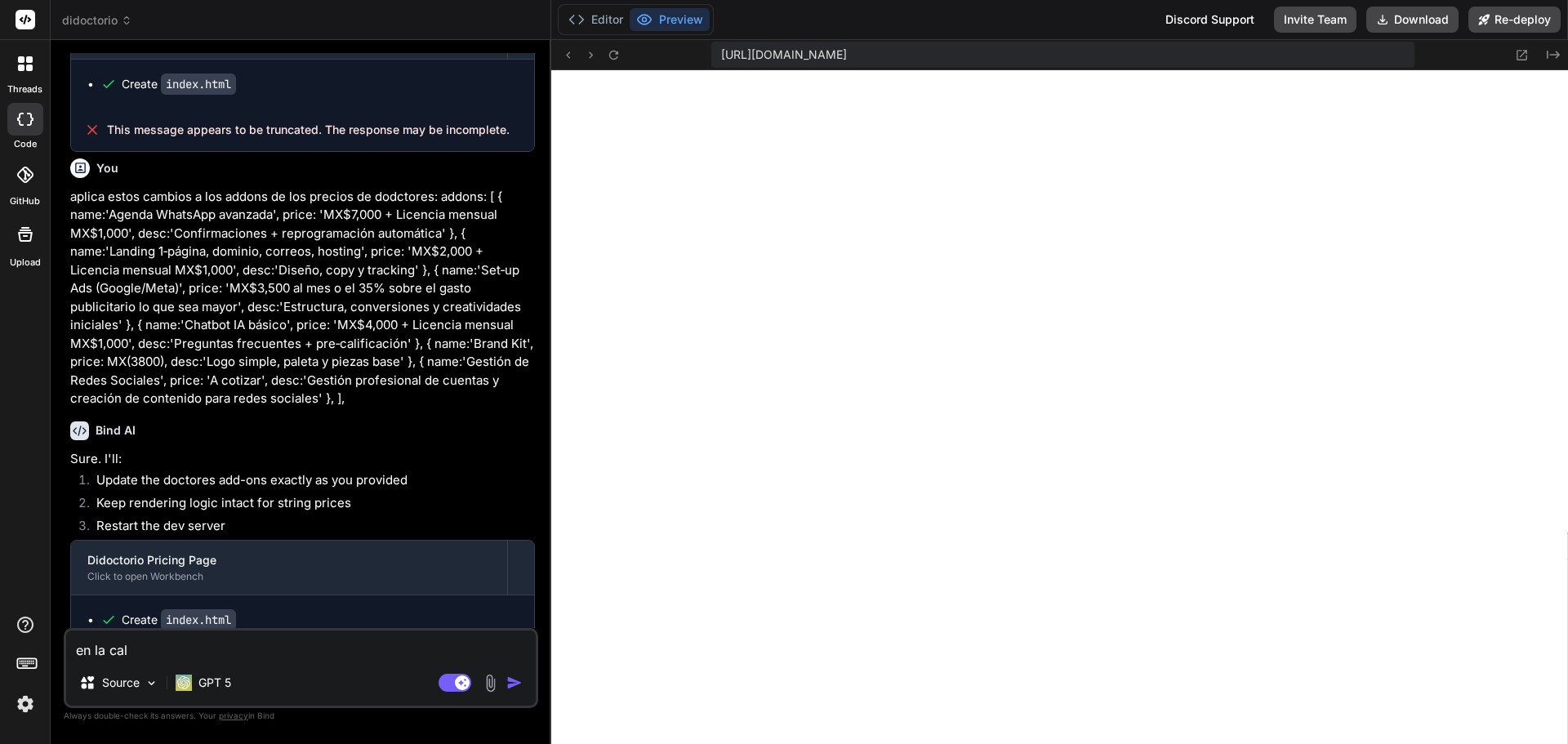
type textarea "en la calc"
type textarea "x"
type textarea "en la calcu"
type textarea "x"
type textarea "en la calcul"
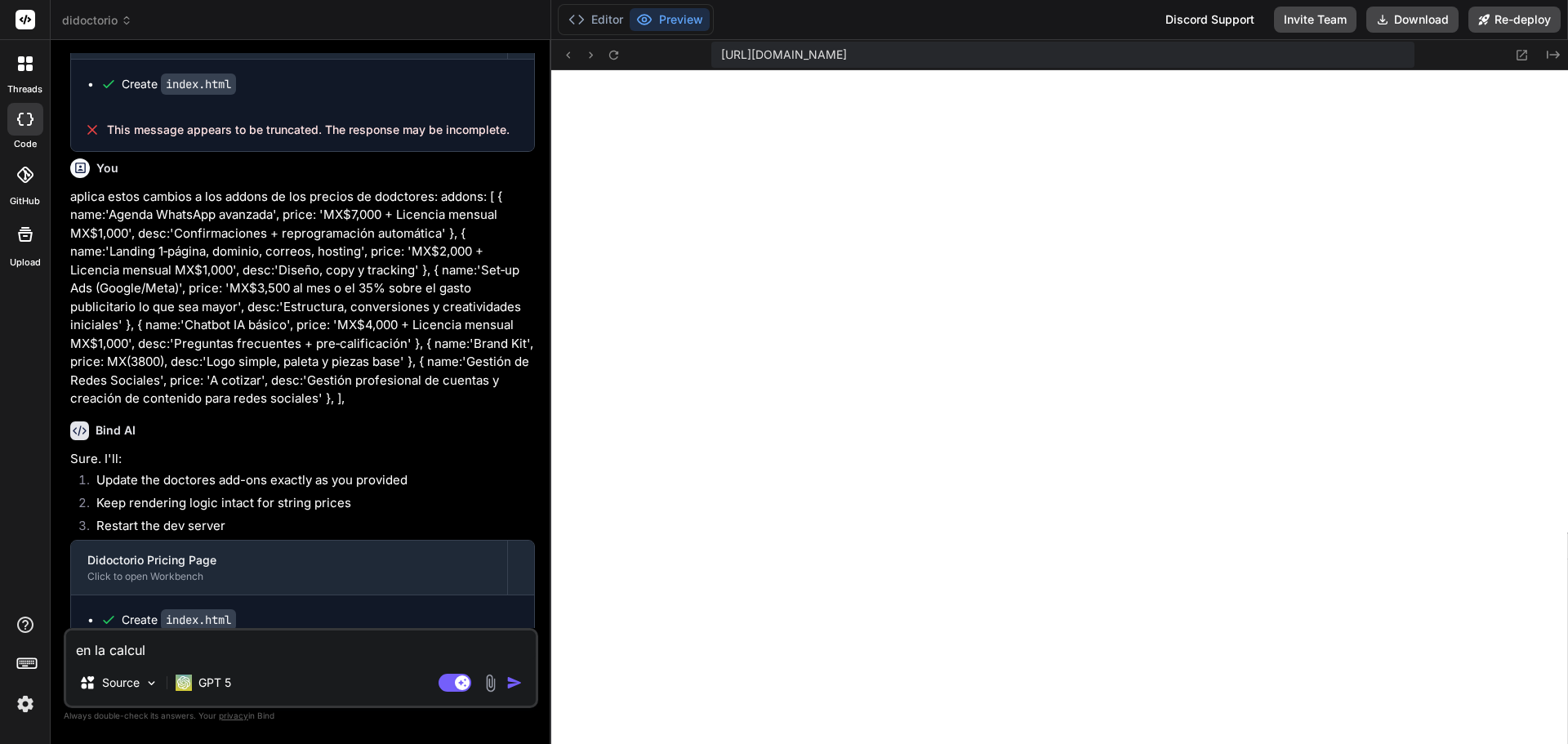
type textarea "x"
type textarea "en la calcula"
type textarea "x"
type textarea "en la calculad"
type textarea "x"
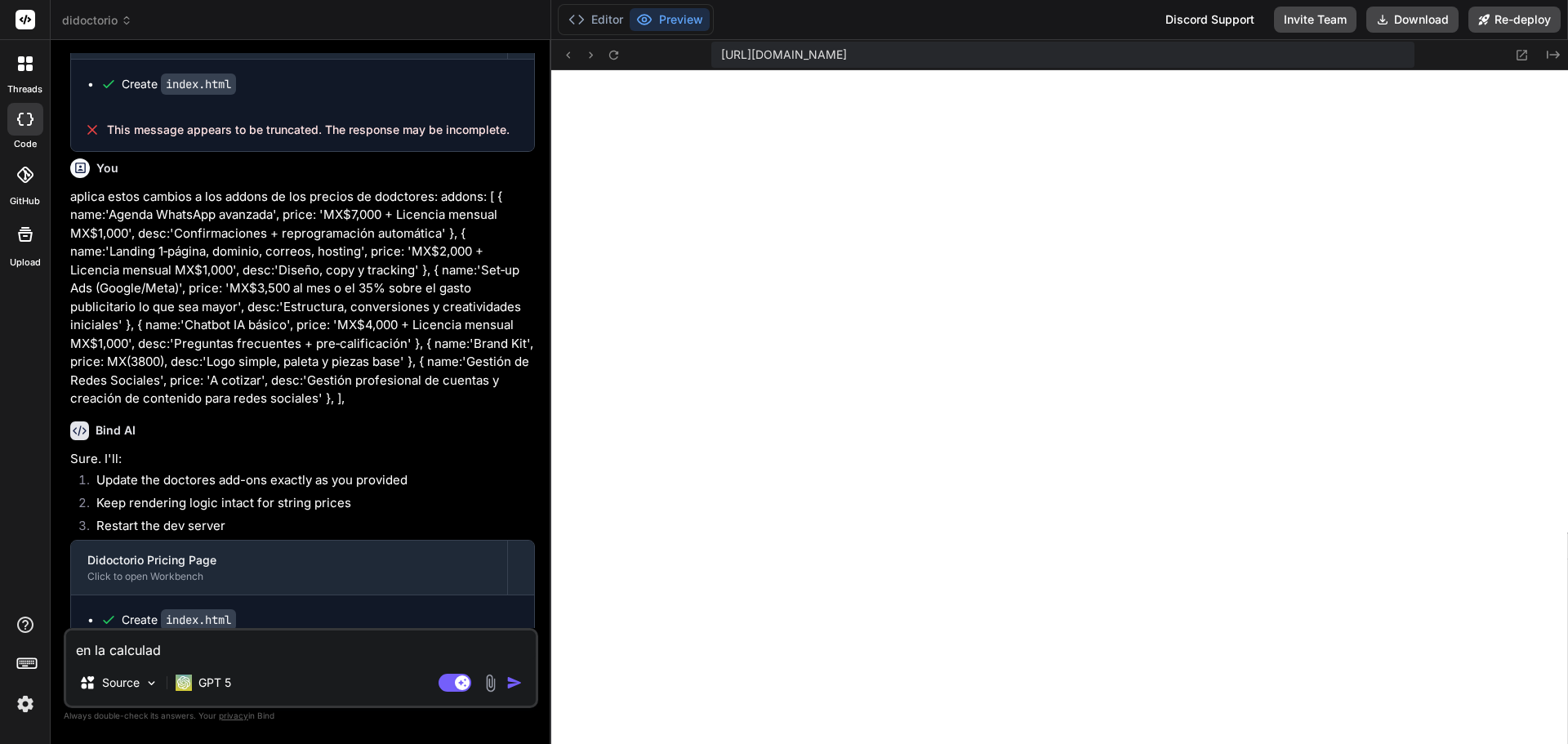
type textarea "en la calculado"
type textarea "x"
type textarea "en la calculador"
type textarea "x"
type textarea "en la calculadora"
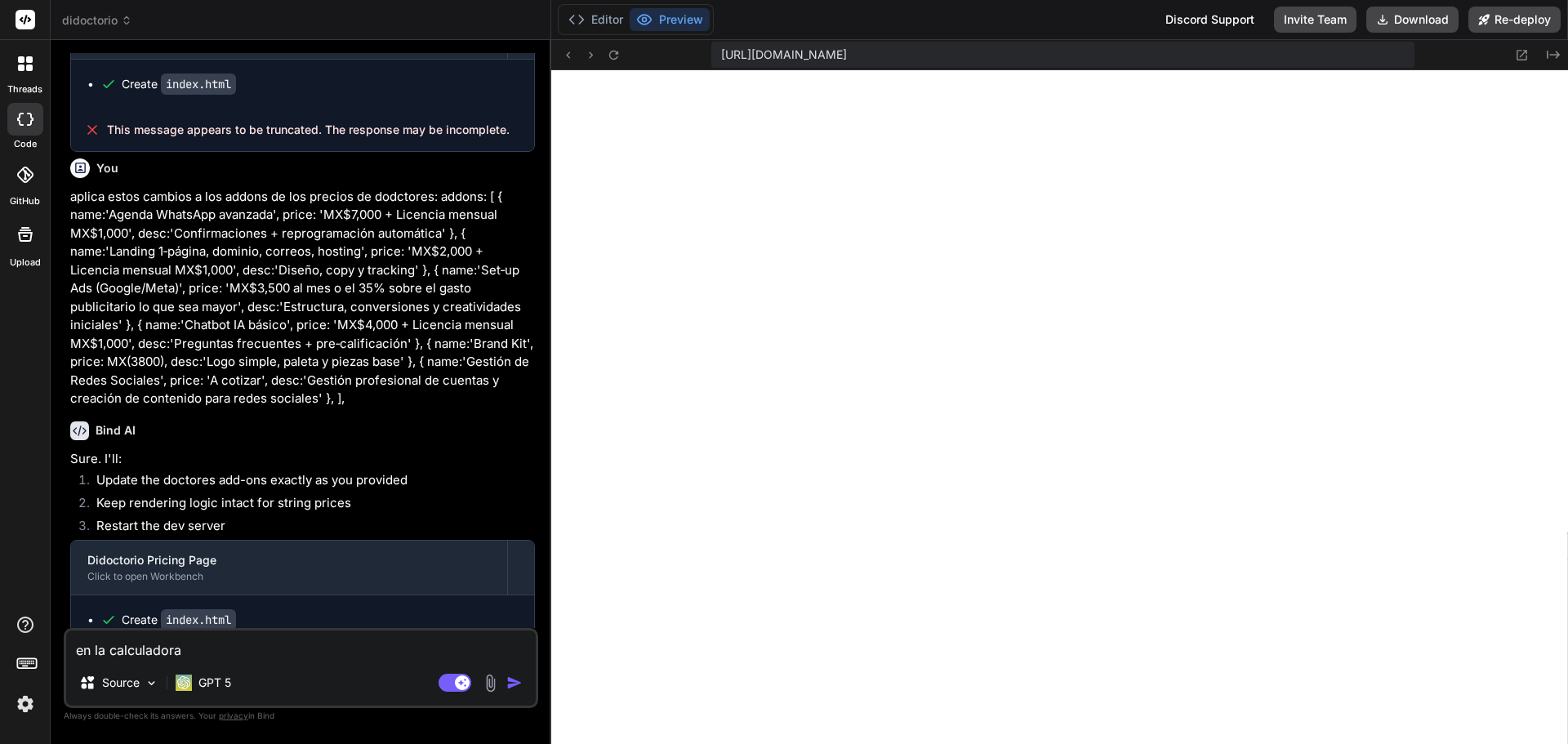
type textarea "x"
type textarea "en la calculadora"
type textarea "x"
type textarea "en la calculadora d"
type textarea "x"
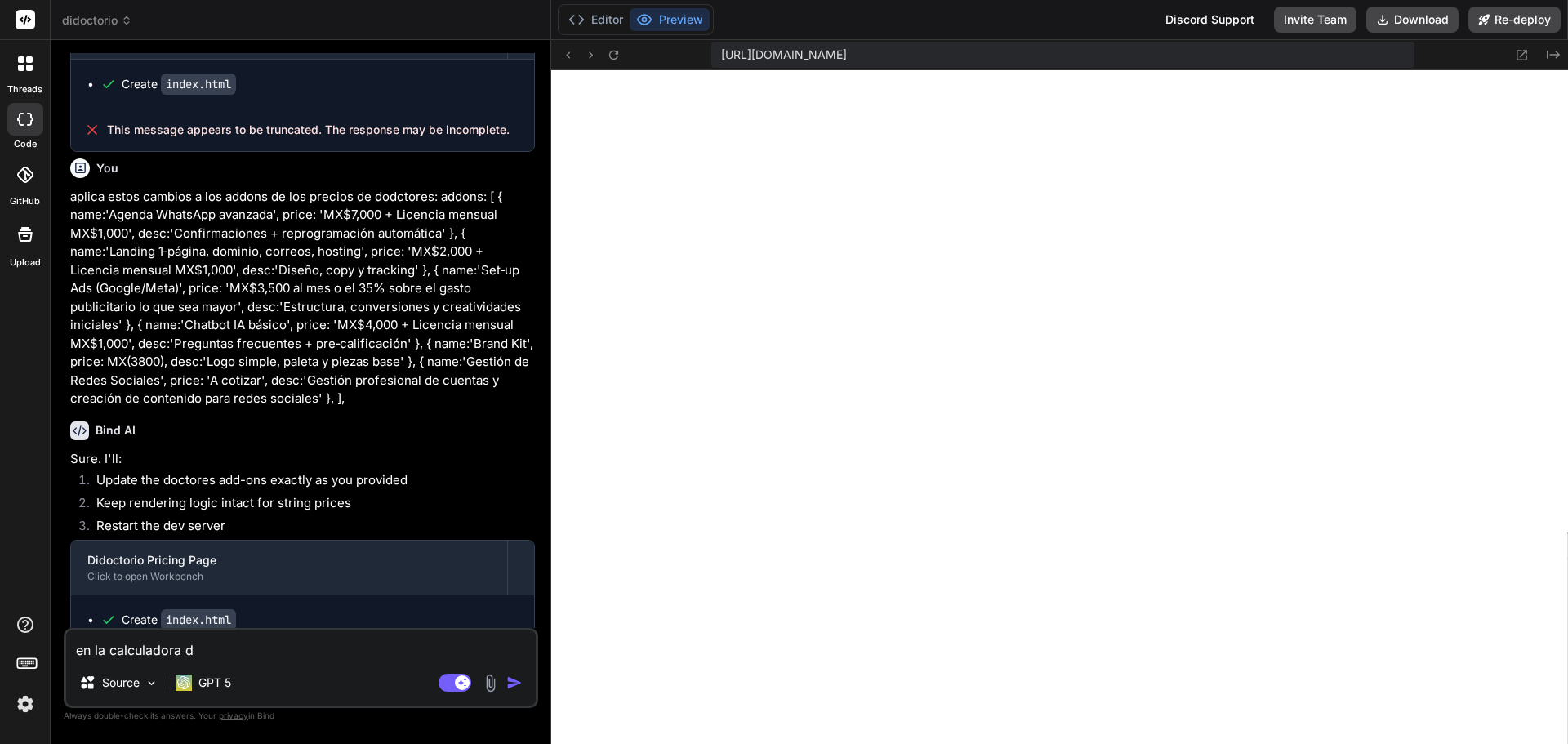
type textarea "en la calculadora de"
type textarea "x"
type textarea "en la calculadora de"
type textarea "x"
type textarea "en la calculadora de p"
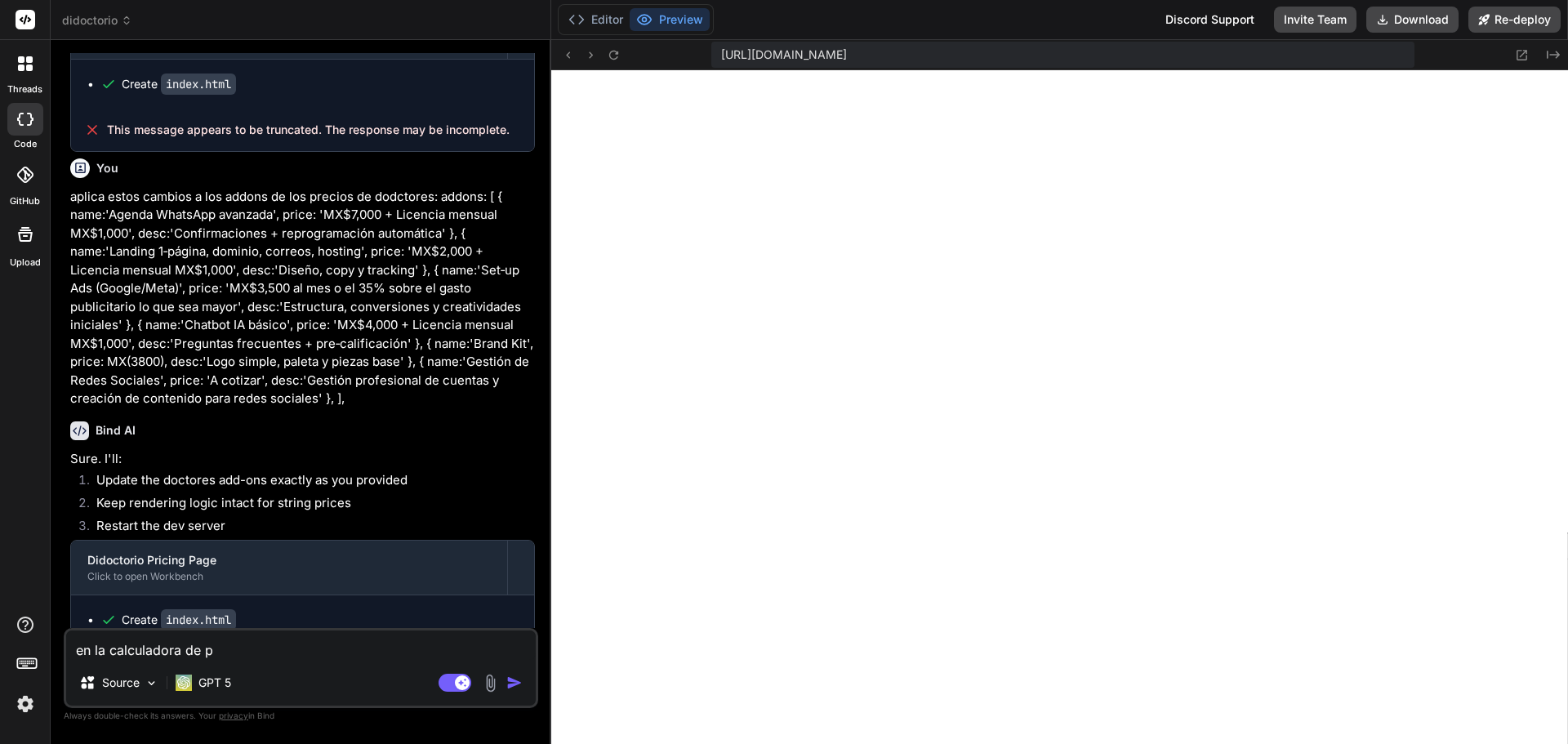
type textarea "x"
type textarea "en la calculadora de pr"
type textarea "x"
type textarea "en la calculadora de pra"
type textarea "x"
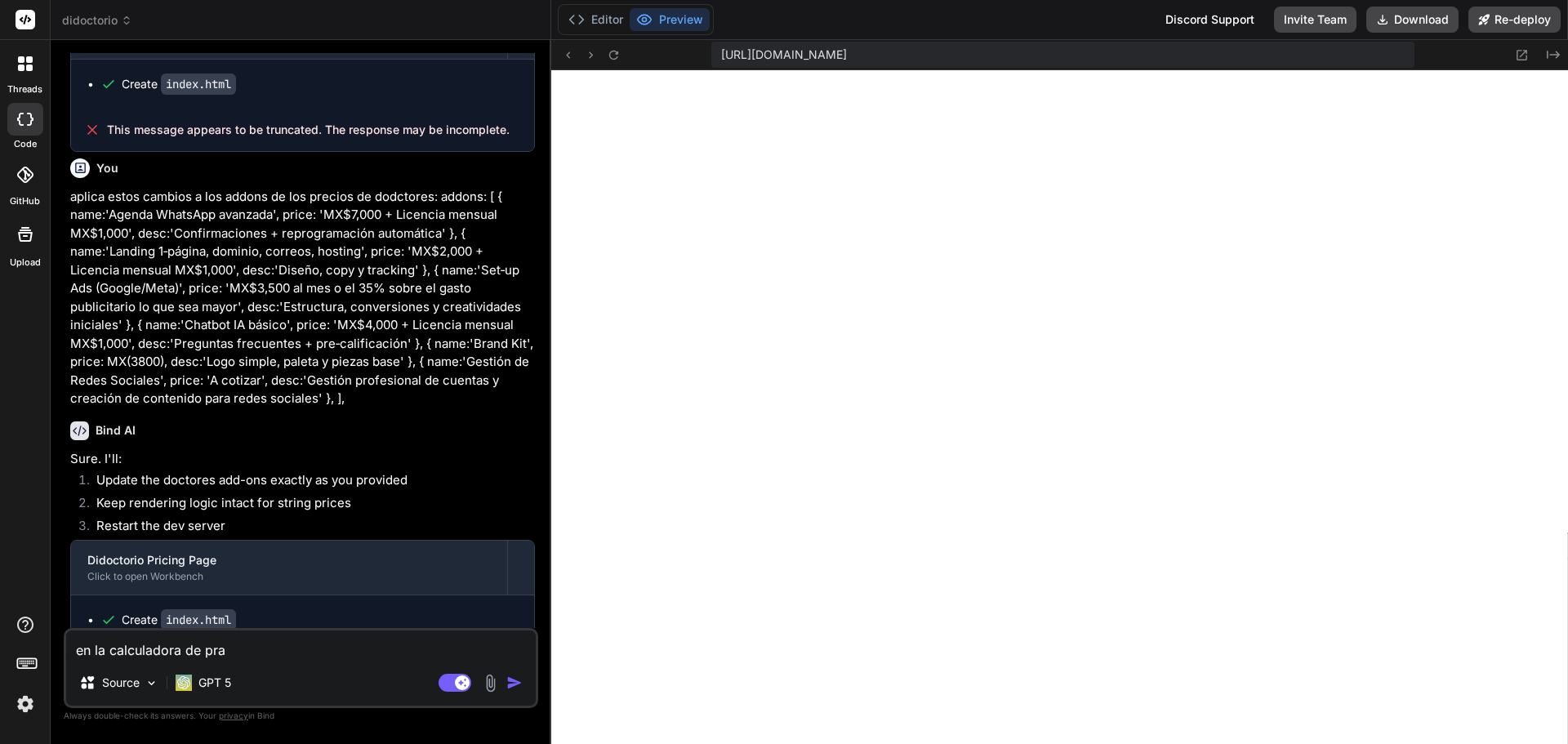
type textarea "en la calculadora de prac"
type textarea "x"
type textarea "en la calculadora de praci"
type textarea "x"
type textarea "en la calculadora de pracio"
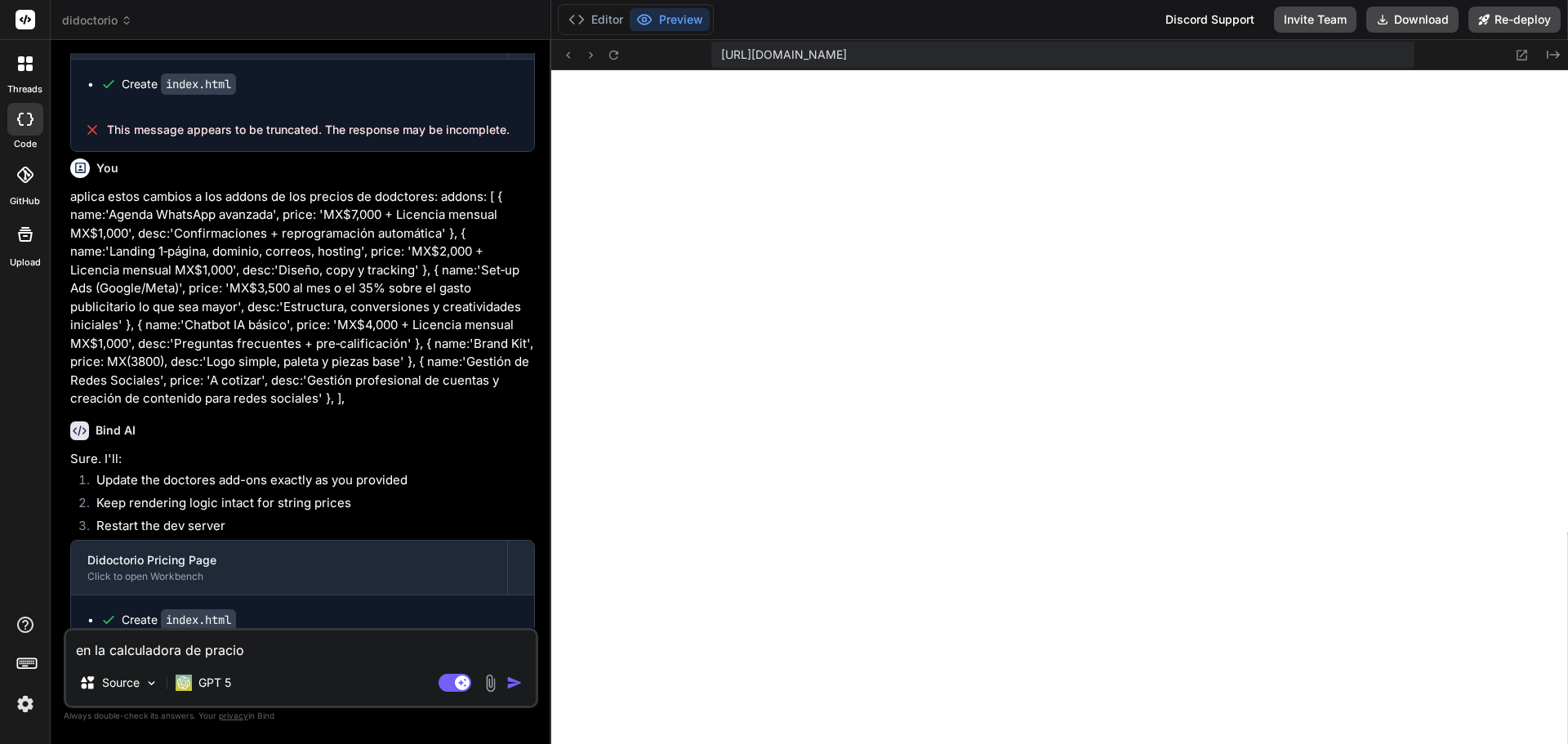
type textarea "x"
type textarea "en la calculadora de pracios"
click at [307, 634] on textarea "en la calculadora de pracios" at bounding box center [301, 645] width 470 height 29
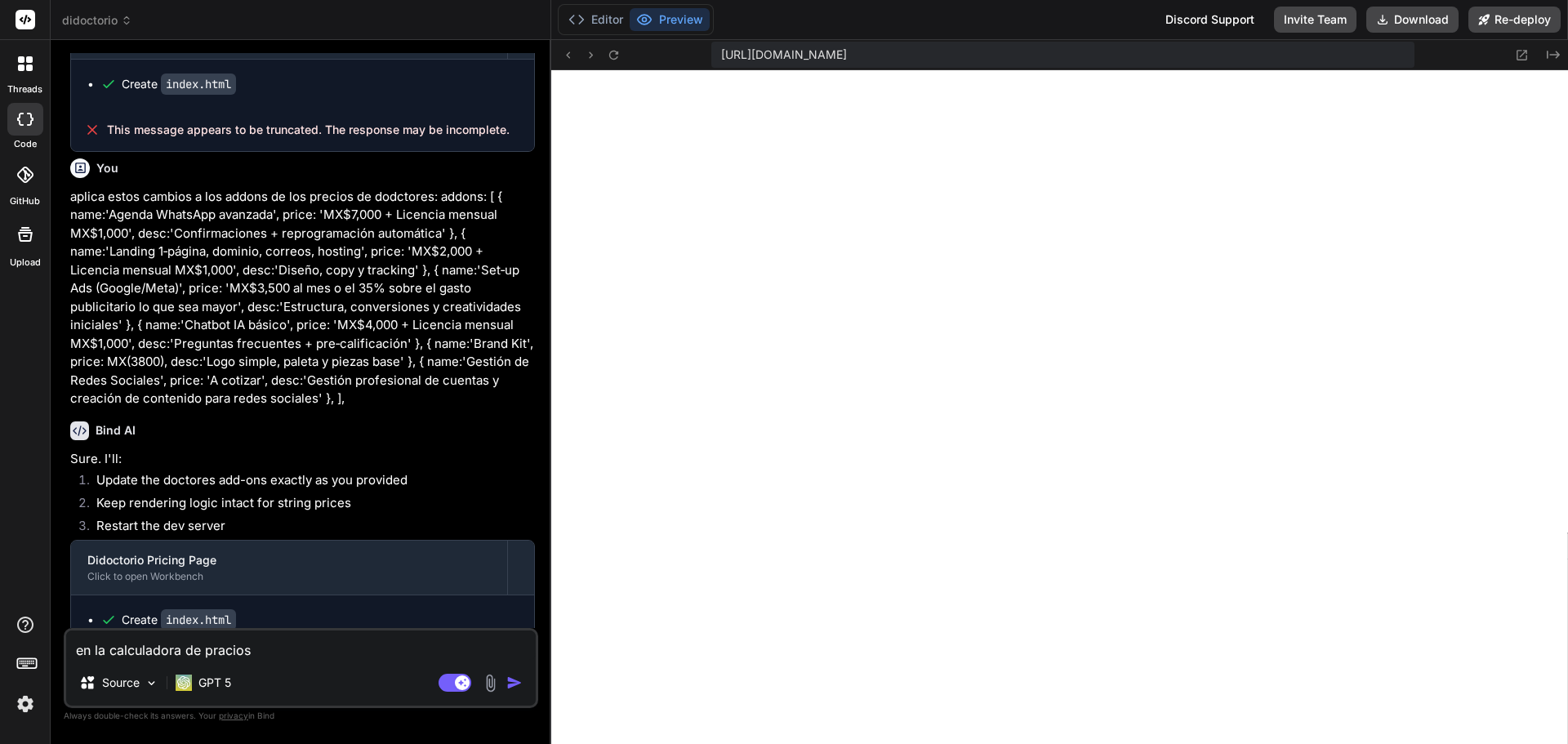
type textarea "x"
type textarea "S"
type textarea "x"
type textarea "So"
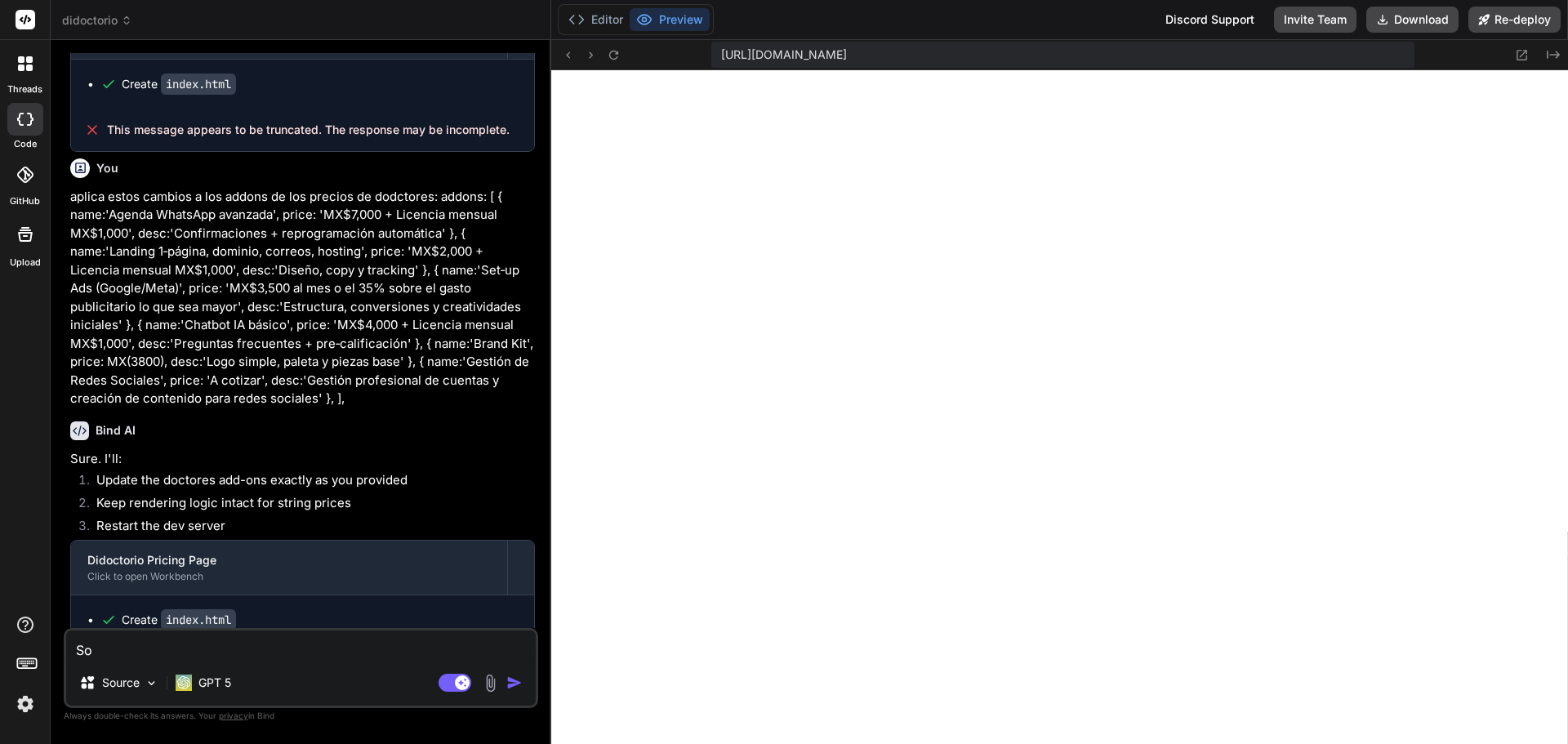
type textarea "x"
type textarea "Sol"
type textarea "x"
type textarea "Solo"
type textarea "x"
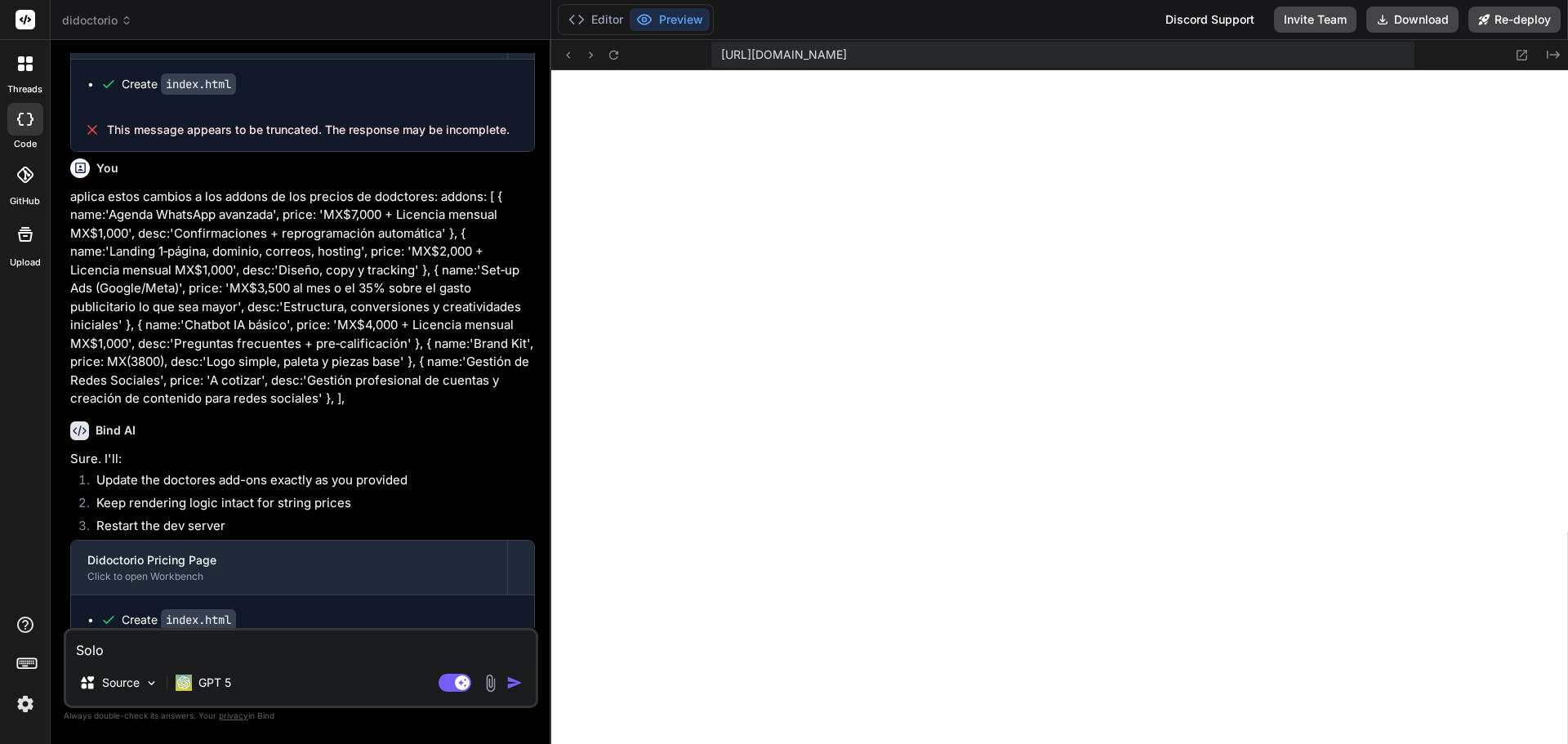
type textarea "Solo"
type textarea "x"
type textarea "Solo l"
type textarea "x"
type textarea "Solo lo"
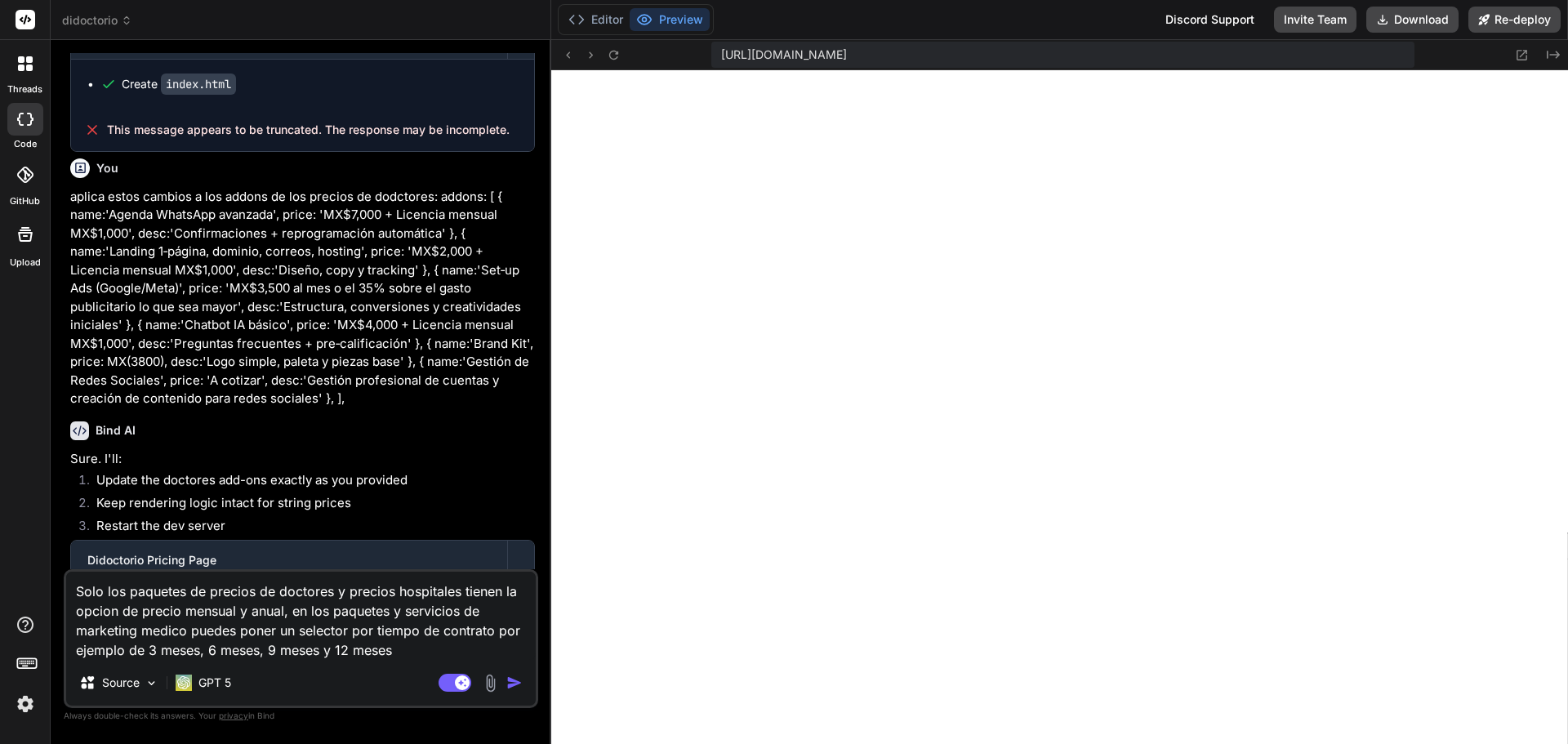
click at [196, 659] on textarea "Solo los paquetes de precios de doctores y precios hospitales tienen la opcion …" at bounding box center [301, 615] width 470 height 88
click at [201, 650] on textarea "Solo los paquetes de precios de doctores y precios hospitales tienen la opcion …" at bounding box center [301, 615] width 470 height 88
click at [297, 650] on textarea "Solo los paquetes de precios de doctores y precios hospitales tienen la opcion …" at bounding box center [301, 615] width 470 height 88
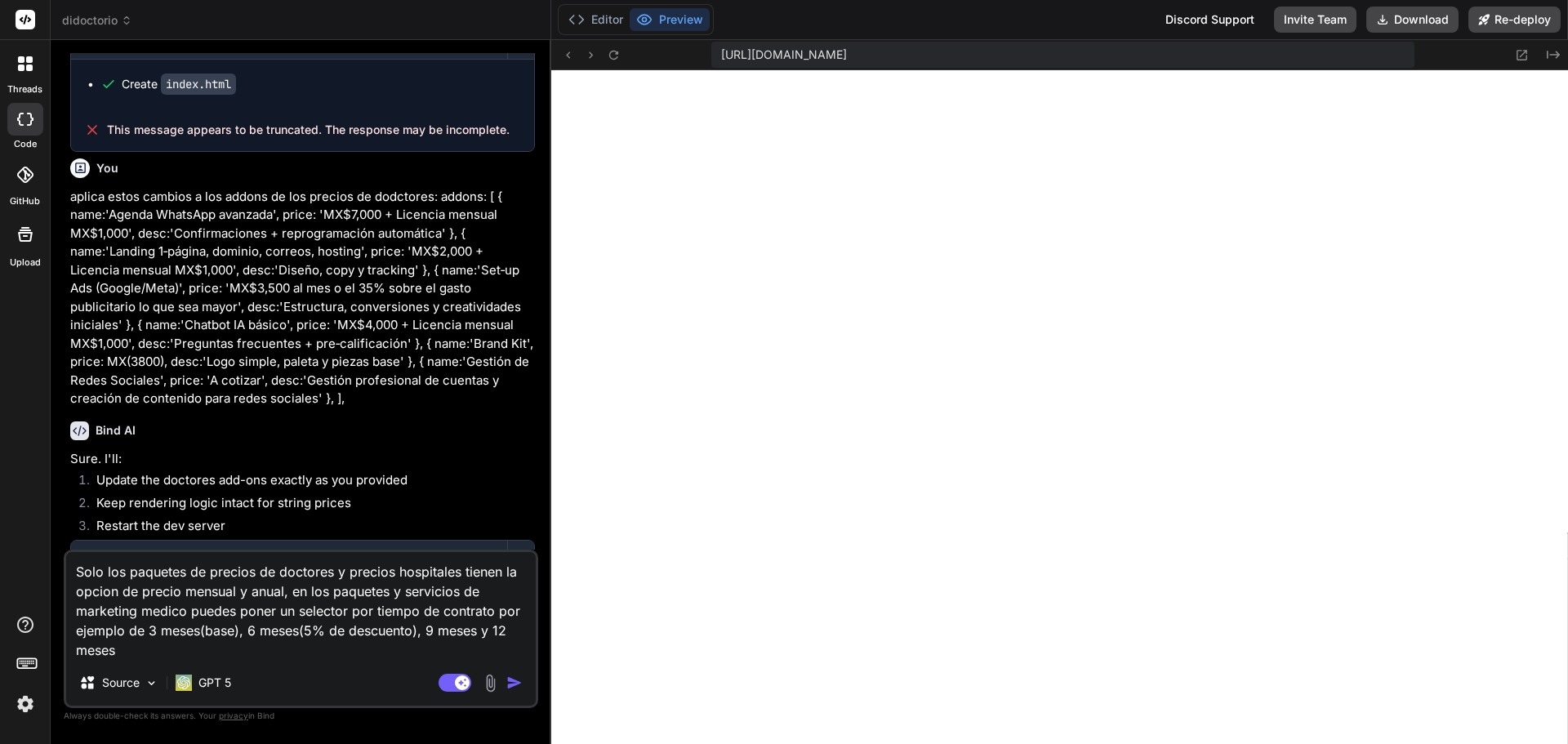
click at [477, 634] on textarea "Solo los paquetes de precios de doctores y precios hospitales tienen la opcion …" at bounding box center [301, 606] width 470 height 108
click at [269, 648] on textarea "Solo los paquetes de precios de doctores y precios hospitales tienen la opcion …" at bounding box center [301, 606] width 470 height 108
click at [312, 630] on textarea "Solo los paquetes de precios de doctores y precios hospitales tienen la opcion …" at bounding box center [301, 606] width 470 height 108
click at [508, 633] on textarea "Solo los paquetes de precios de doctores y precios hospitales tienen la opcion …" at bounding box center [301, 606] width 470 height 108
click at [271, 649] on textarea "Solo los paquetes de precios de doctores y precios hospitales tienen la opcion …" at bounding box center [301, 606] width 470 height 108
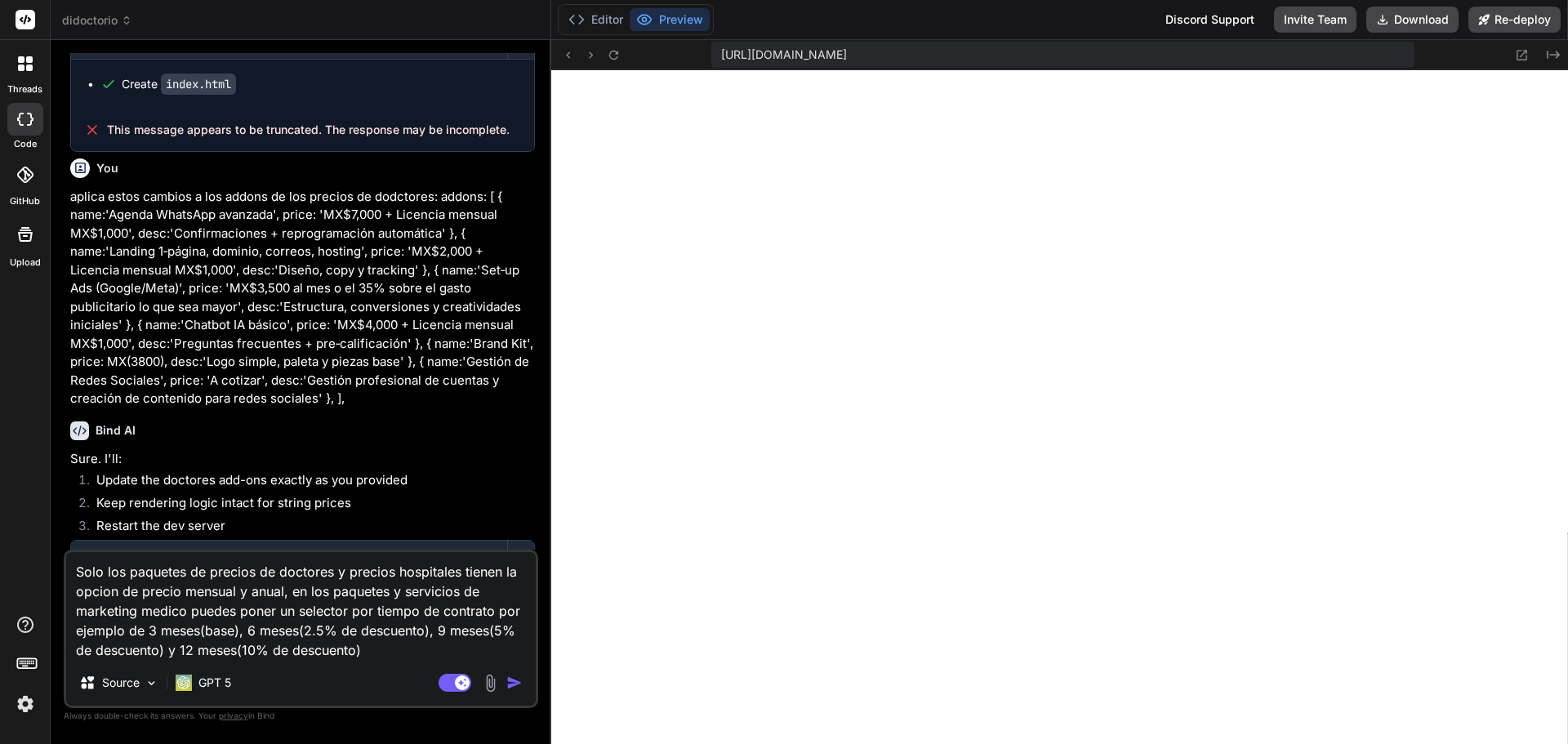
click at [513, 677] on img "button" at bounding box center [514, 683] width 16 height 16
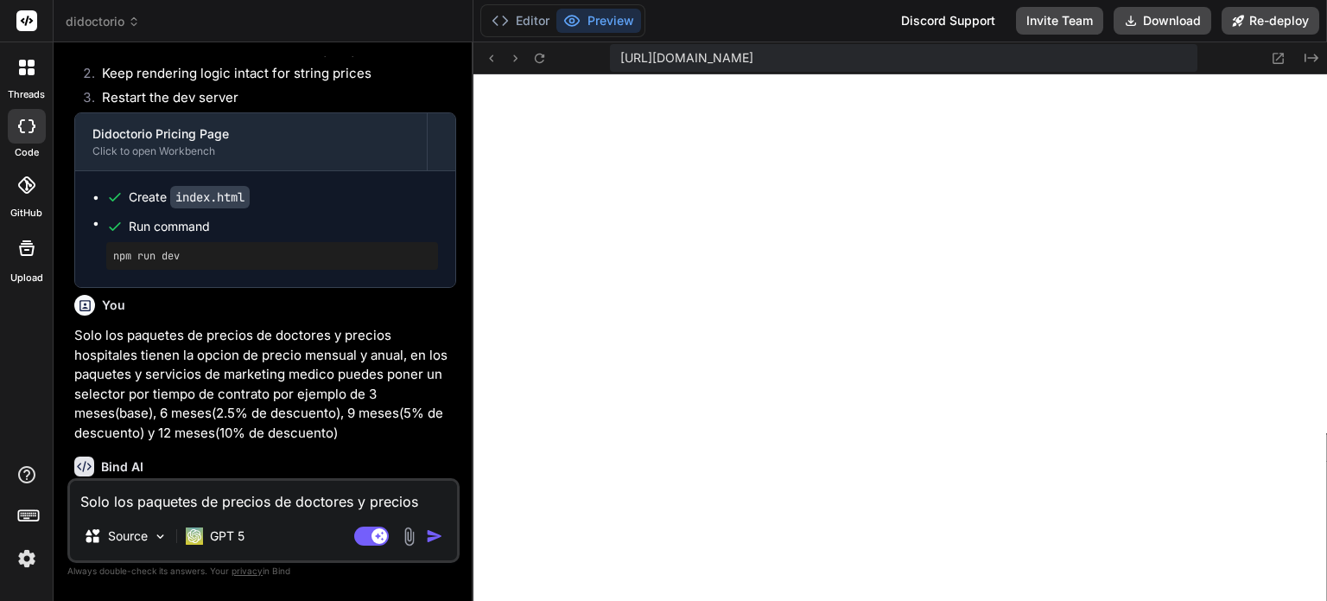
scroll to position [11637, 0]
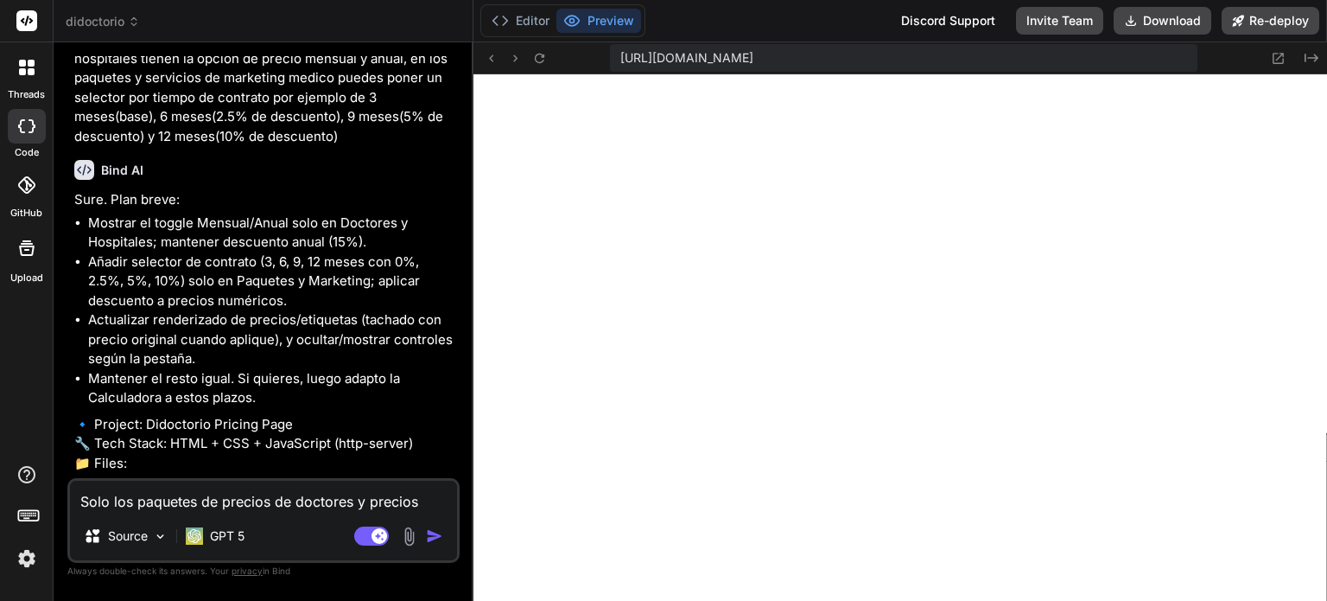
click at [270, 500] on textarea "Solo los paquetes de precios de doctores y precios hospitales tienen la opcion …" at bounding box center [263, 495] width 387 height 31
click at [142, 494] on textarea "Solo los paquetes de precios de doctores y precios hospitales tienen la opcion …" at bounding box center [263, 495] width 387 height 31
click at [432, 533] on img "button" at bounding box center [434, 535] width 17 height 17
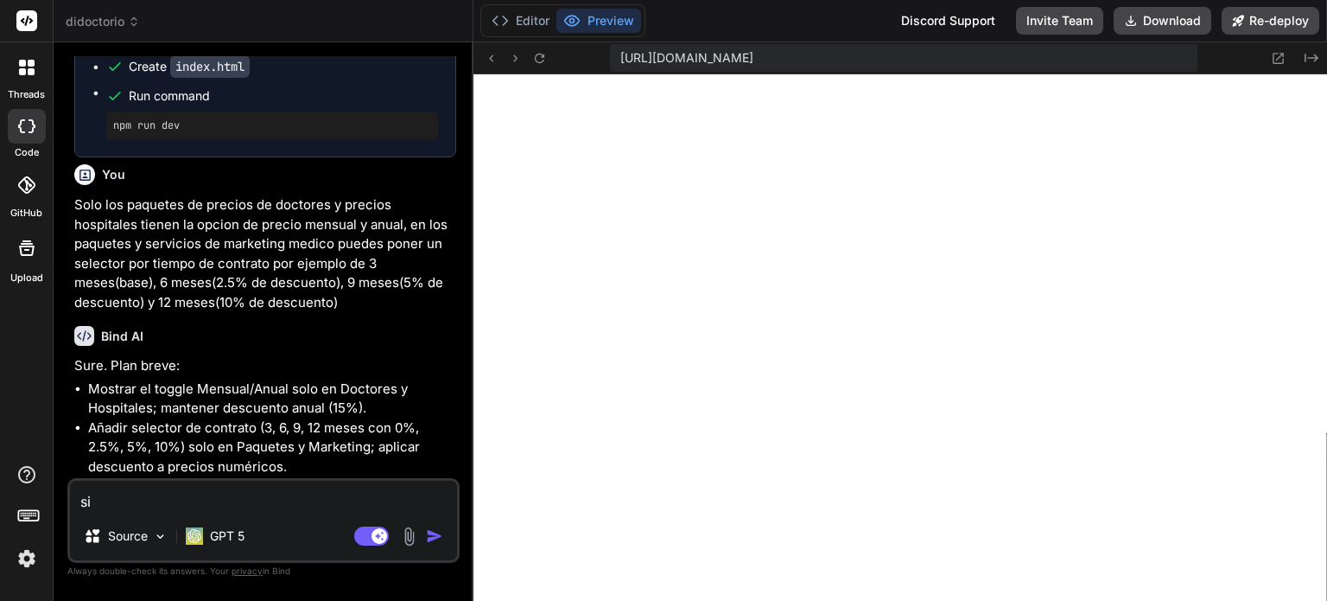
scroll to position [11385, 0]
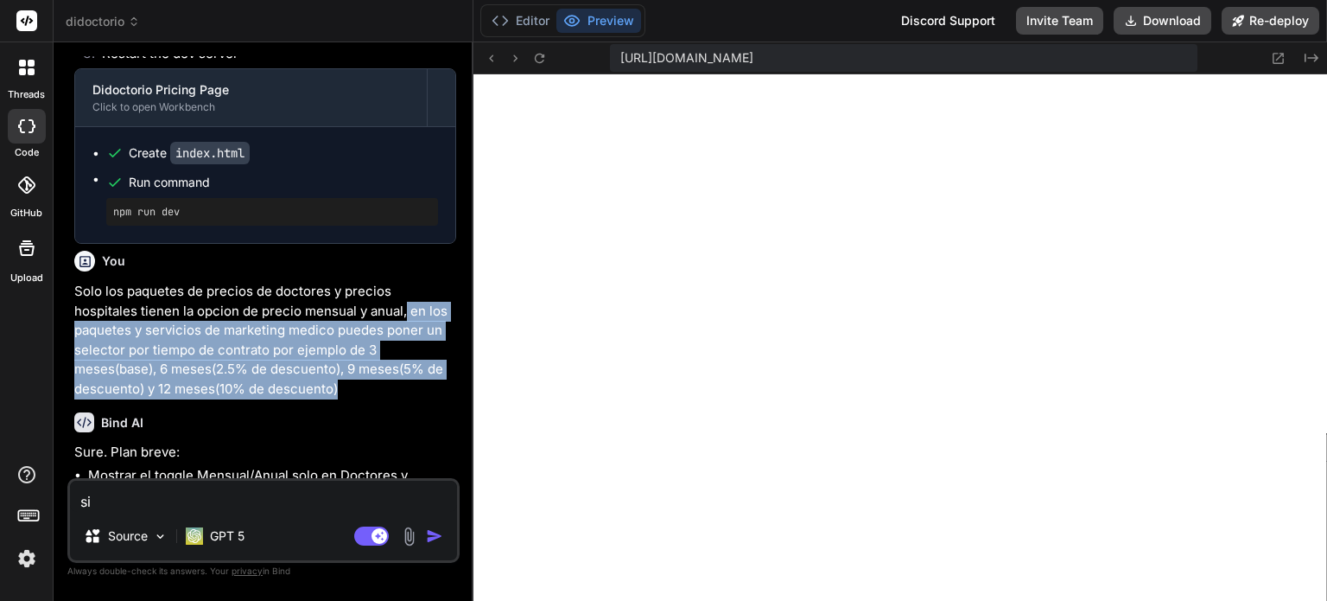
drag, startPoint x: 340, startPoint y: 227, endPoint x: 344, endPoint y: 302, distance: 75.3
click at [344, 302] on p "Solo los paquetes de precios de doctores y precios hospitales tienen la opcion …" at bounding box center [265, 340] width 382 height 117
copy p "en los paquetes y servicios de marketing medico puedes poner un selector por ti…"
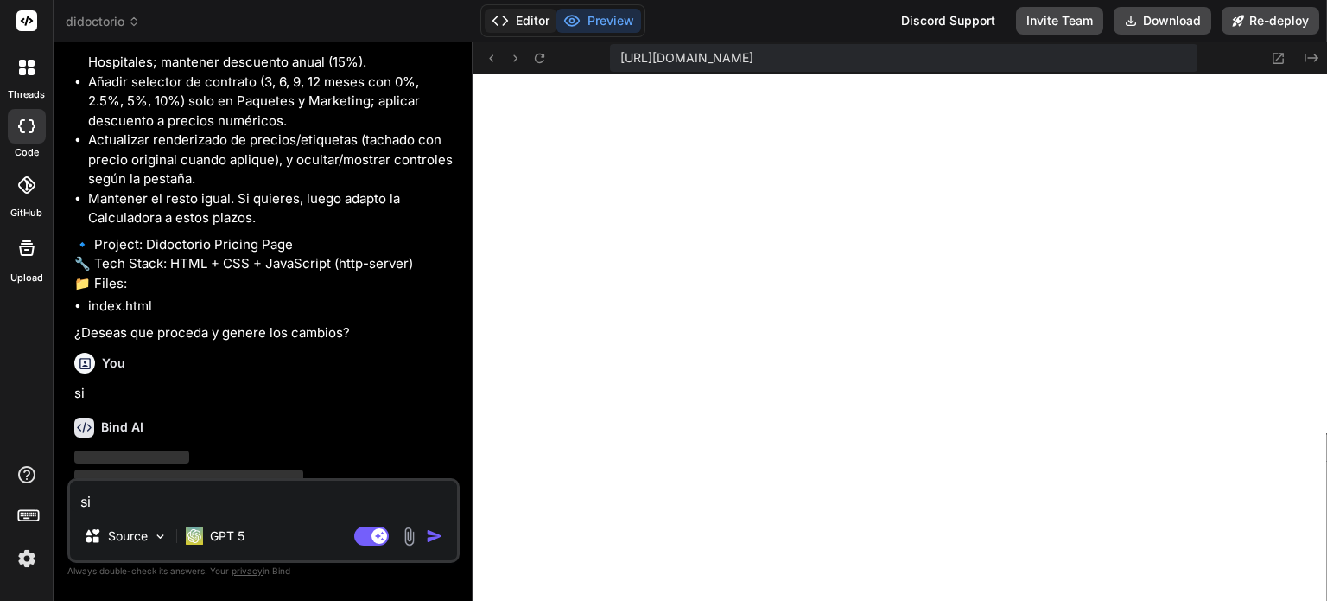
click at [518, 14] on button "Editor" at bounding box center [521, 21] width 72 height 24
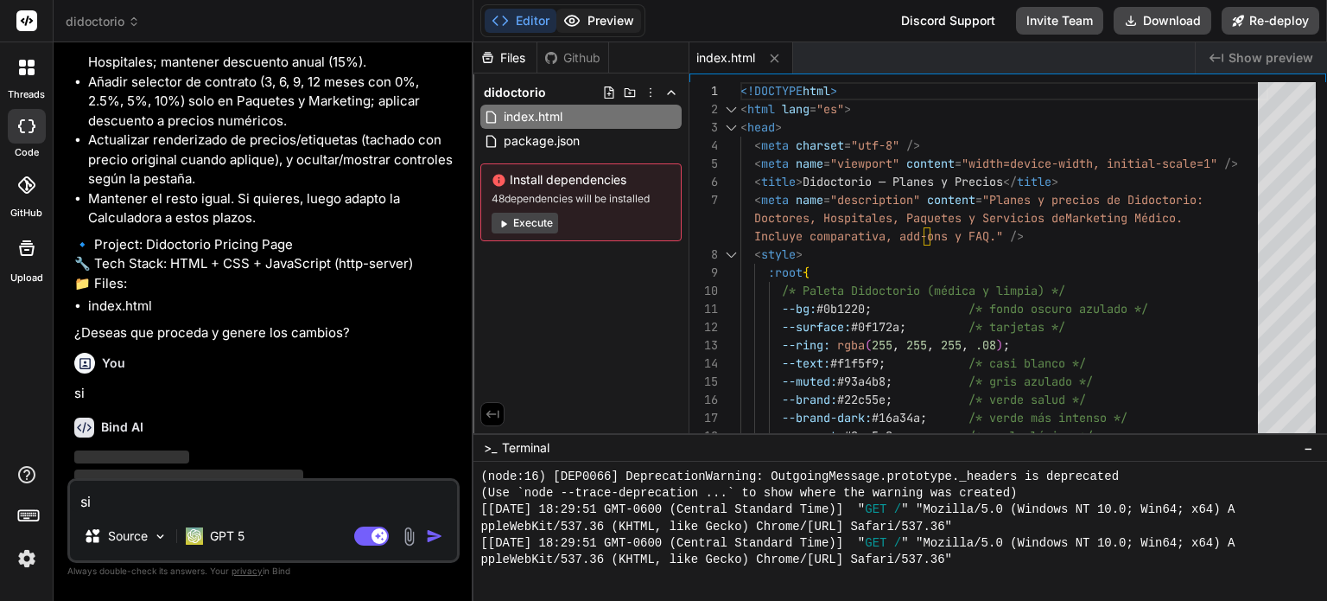
click at [614, 22] on button "Preview" at bounding box center [598, 21] width 85 height 24
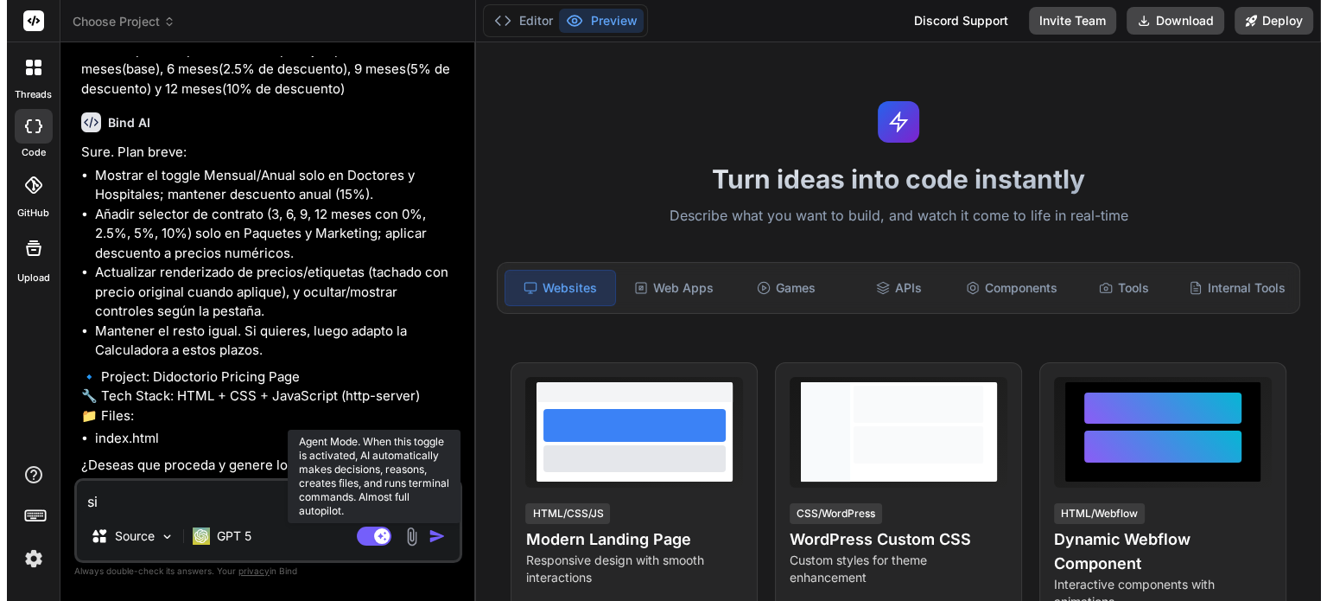
scroll to position [33, 0]
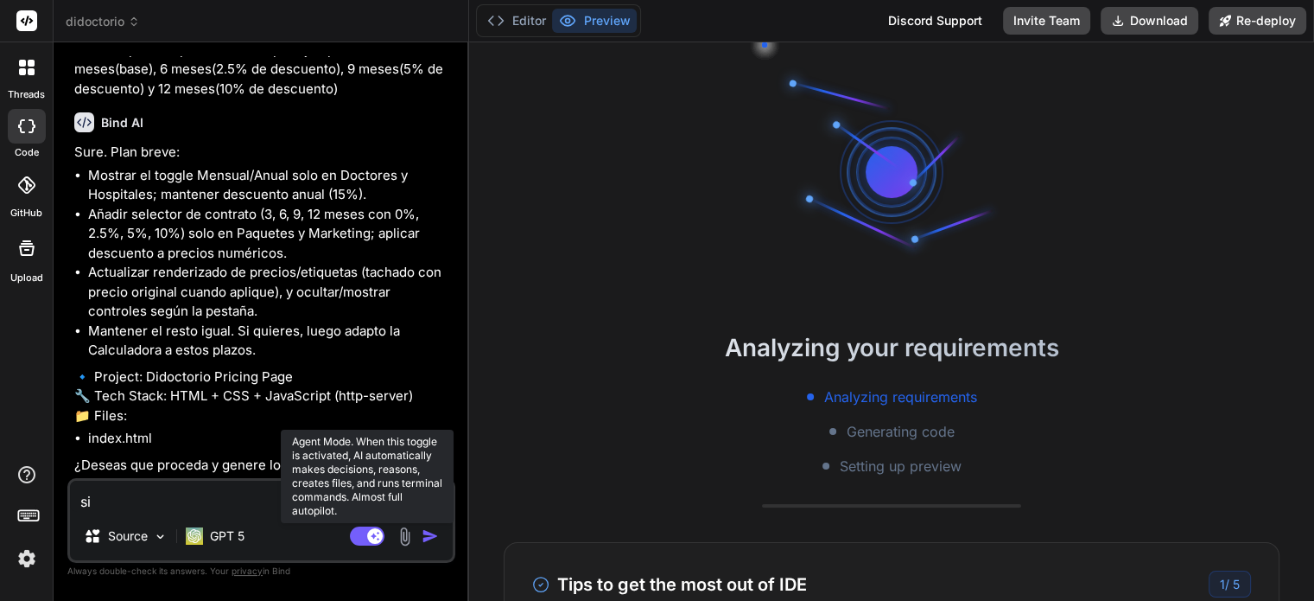
click at [366, 536] on rect at bounding box center [367, 535] width 35 height 19
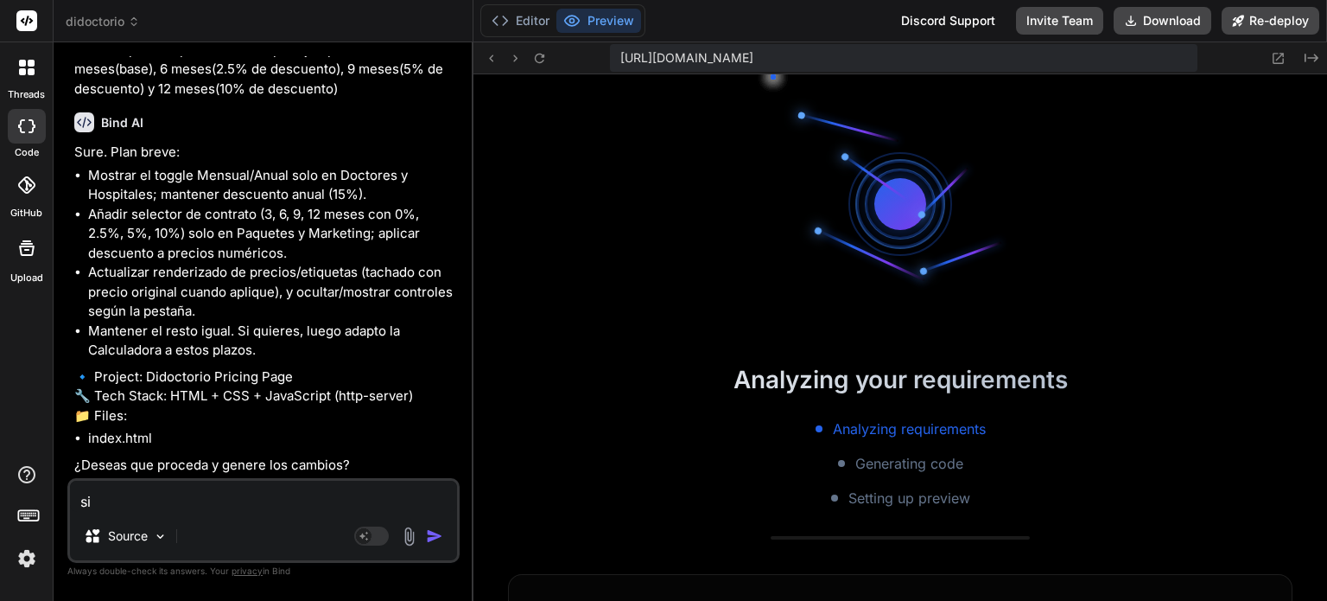
scroll to position [597, 0]
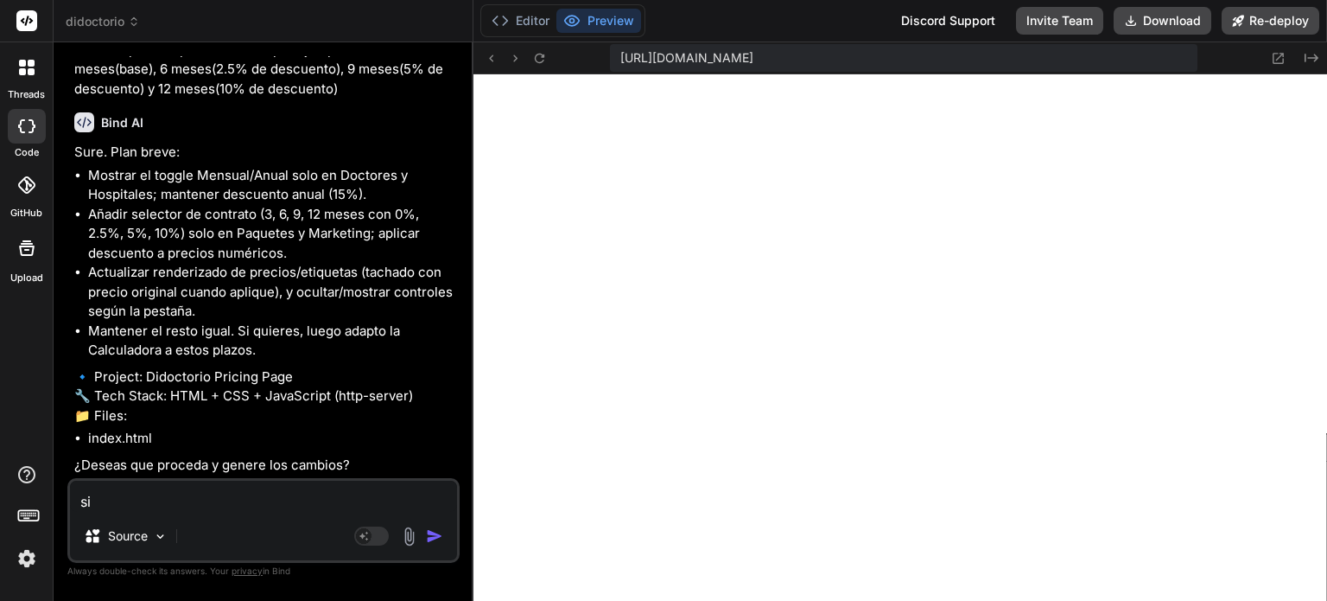
click at [439, 537] on img "button" at bounding box center [434, 535] width 17 height 17
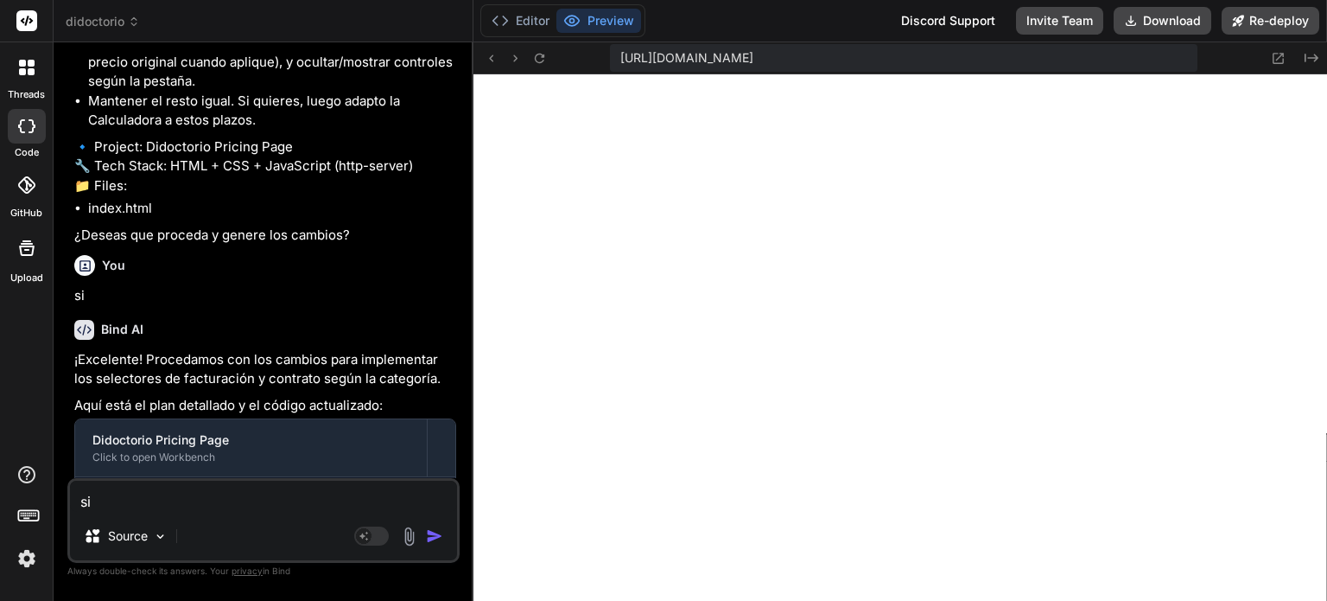
scroll to position [2819, 0]
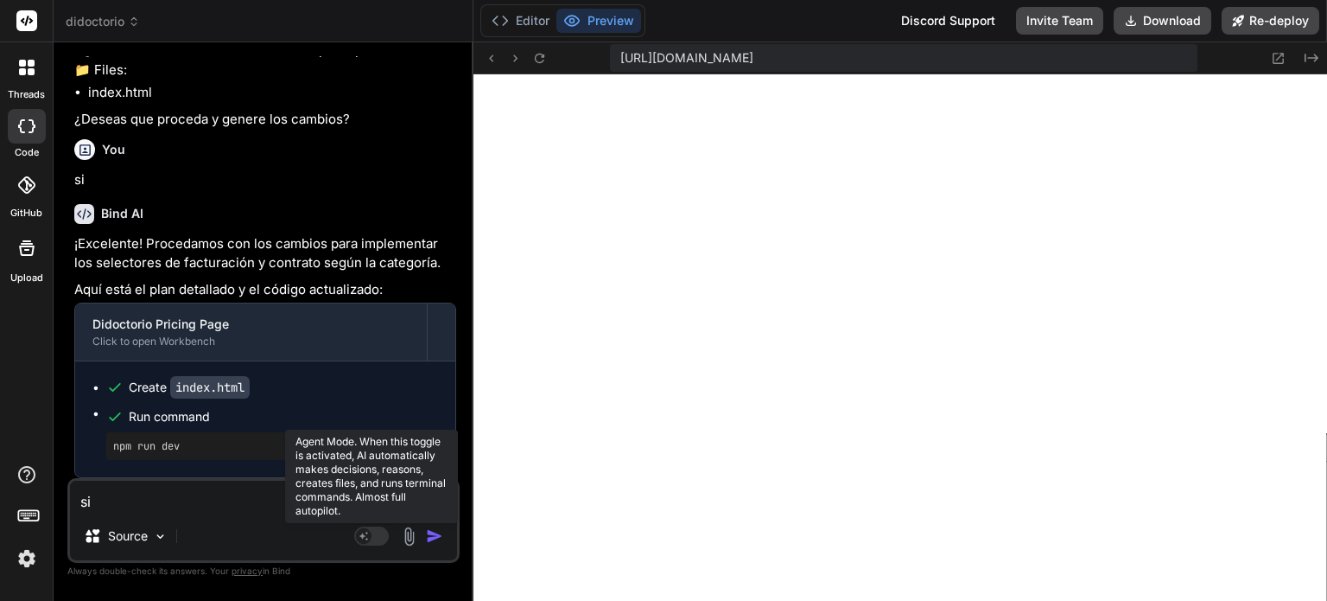
click at [367, 530] on rect at bounding box center [364, 536] width 16 height 16
type textarea "x"
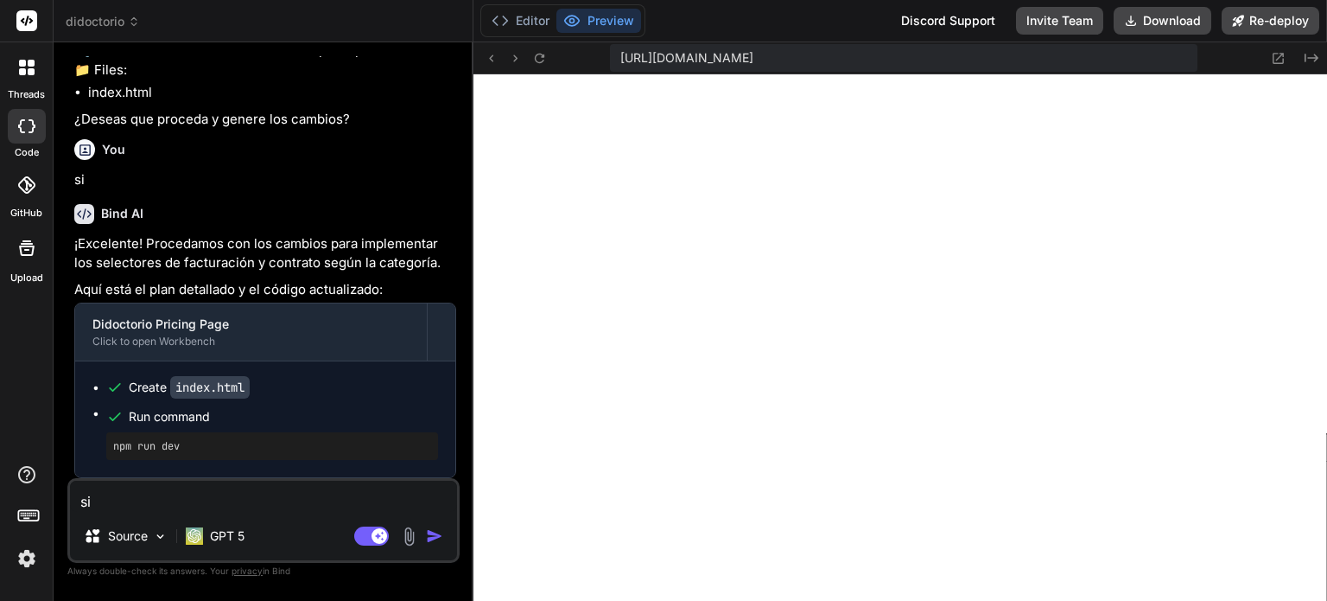
click at [321, 495] on textarea "si" at bounding box center [263, 495] width 387 height 31
type textarea "x"
type textarea "e"
type textarea "x"
type textarea "en"
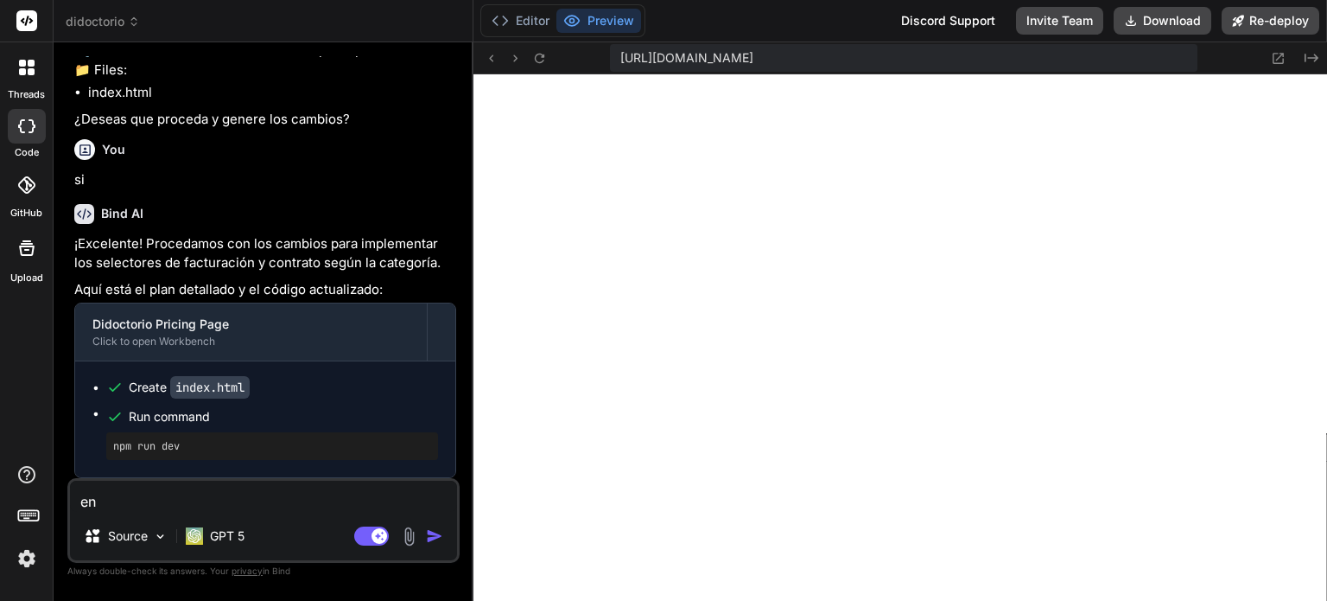
type textarea "x"
type textarea "en"
type textarea "x"
type textarea "en l"
type textarea "x"
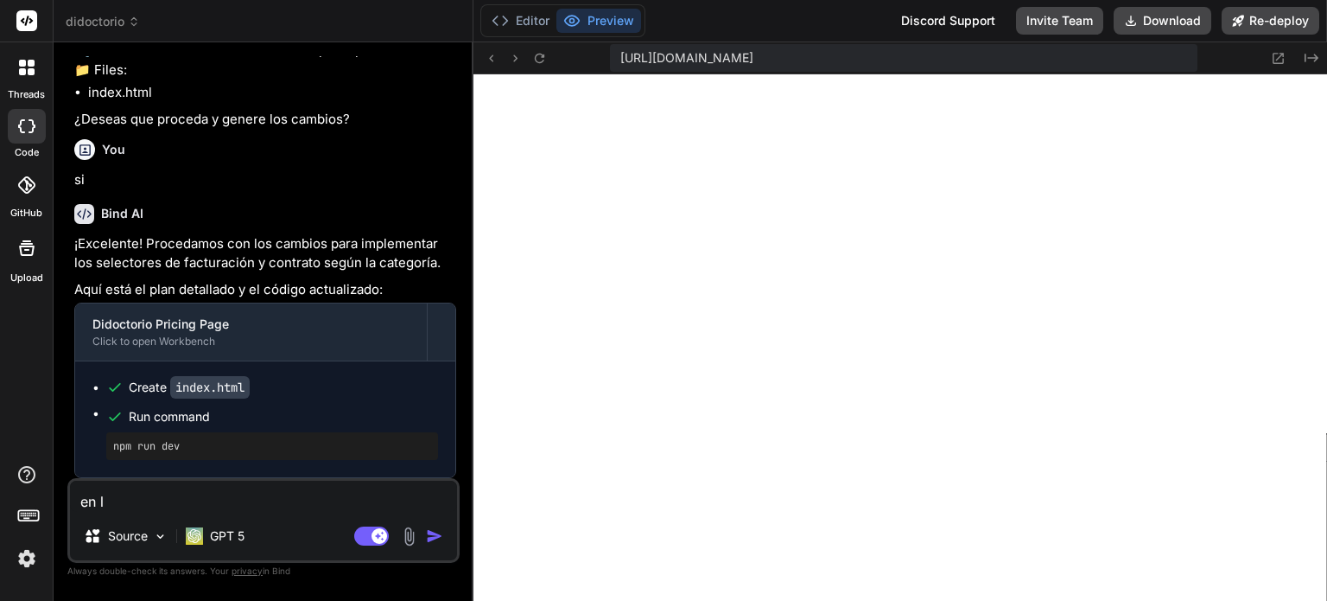
type textarea "en la"
type textarea "x"
type textarea "en la"
type textarea "x"
type textarea "en la c"
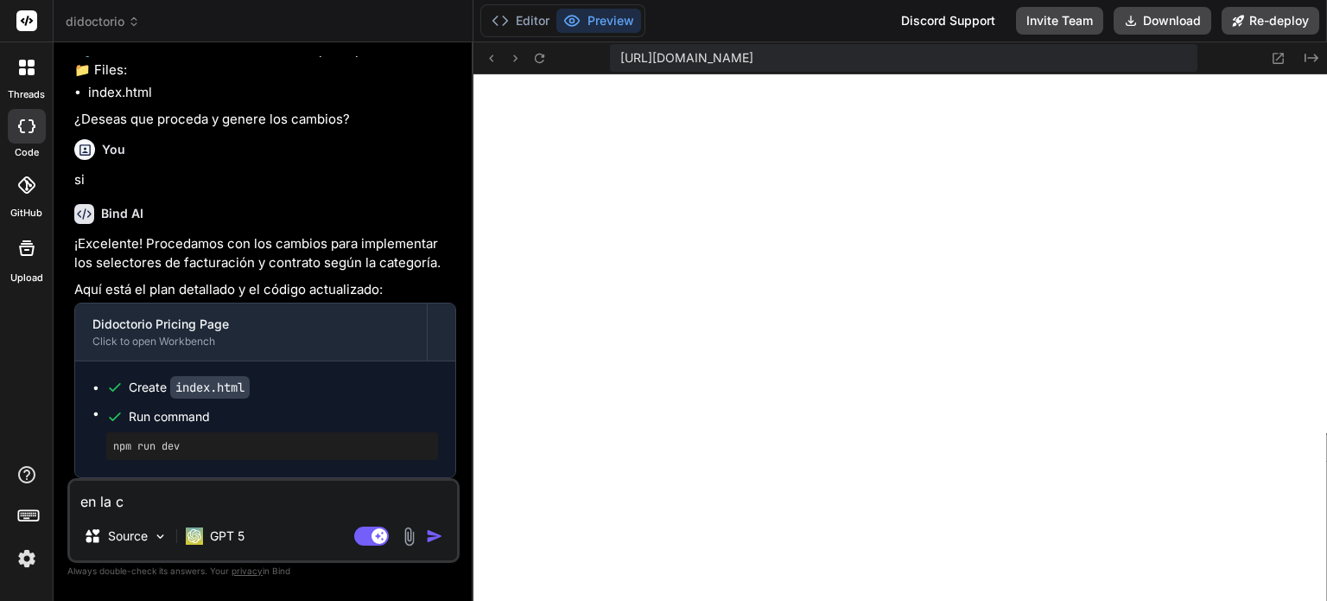
type textarea "x"
type textarea "en la ca"
type textarea "x"
type textarea "en la cal"
type textarea "x"
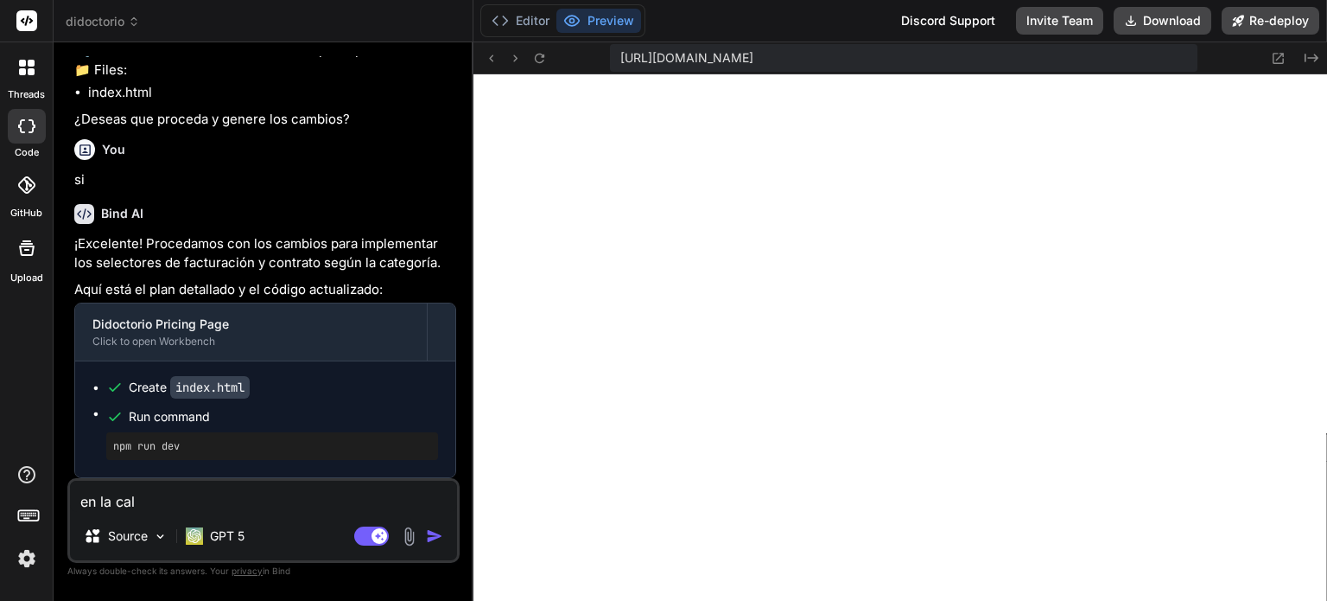
type textarea "en la calc"
type textarea "x"
type textarea "en la calcu"
type textarea "x"
type textarea "en la calcul"
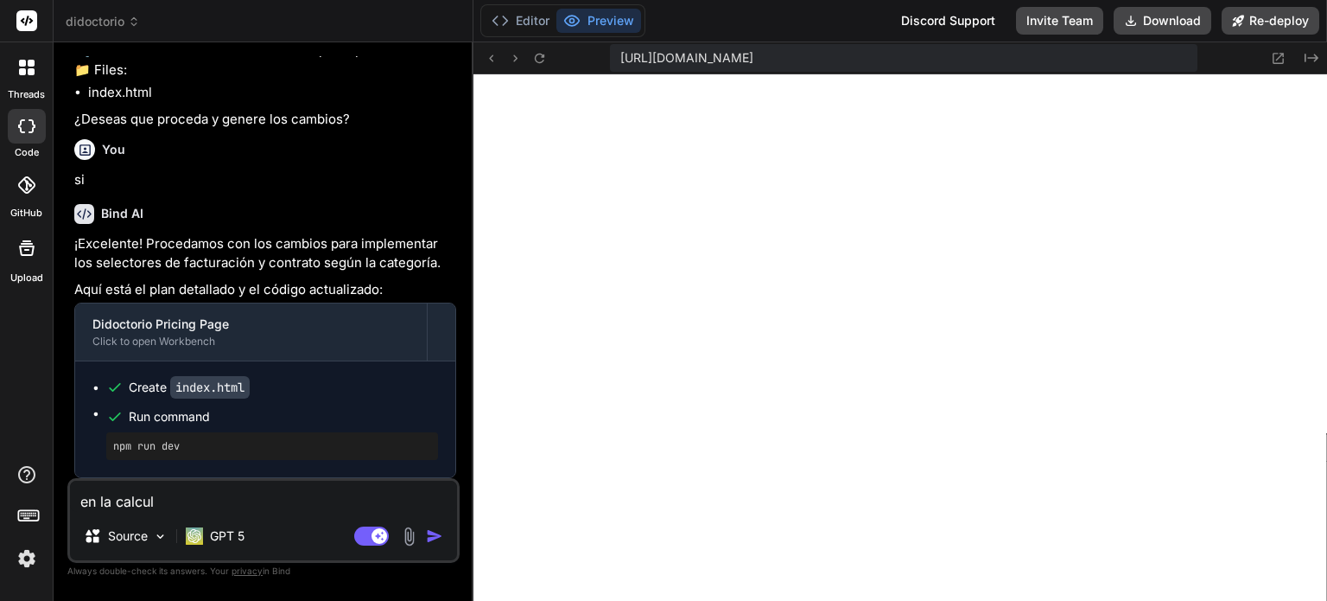
type textarea "x"
type textarea "en la calcula"
type textarea "x"
type textarea "en la calculad"
type textarea "x"
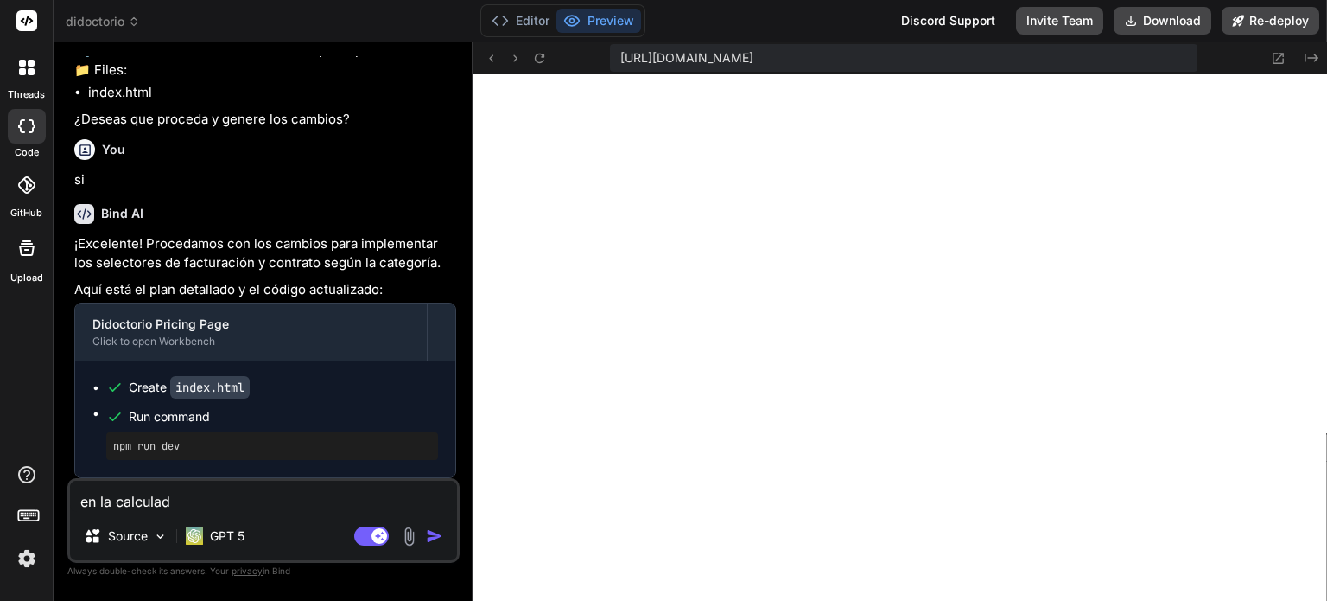
type textarea "en la calculado"
type textarea "x"
type textarea "en la calculador"
type textarea "x"
type textarea "en la calculadora"
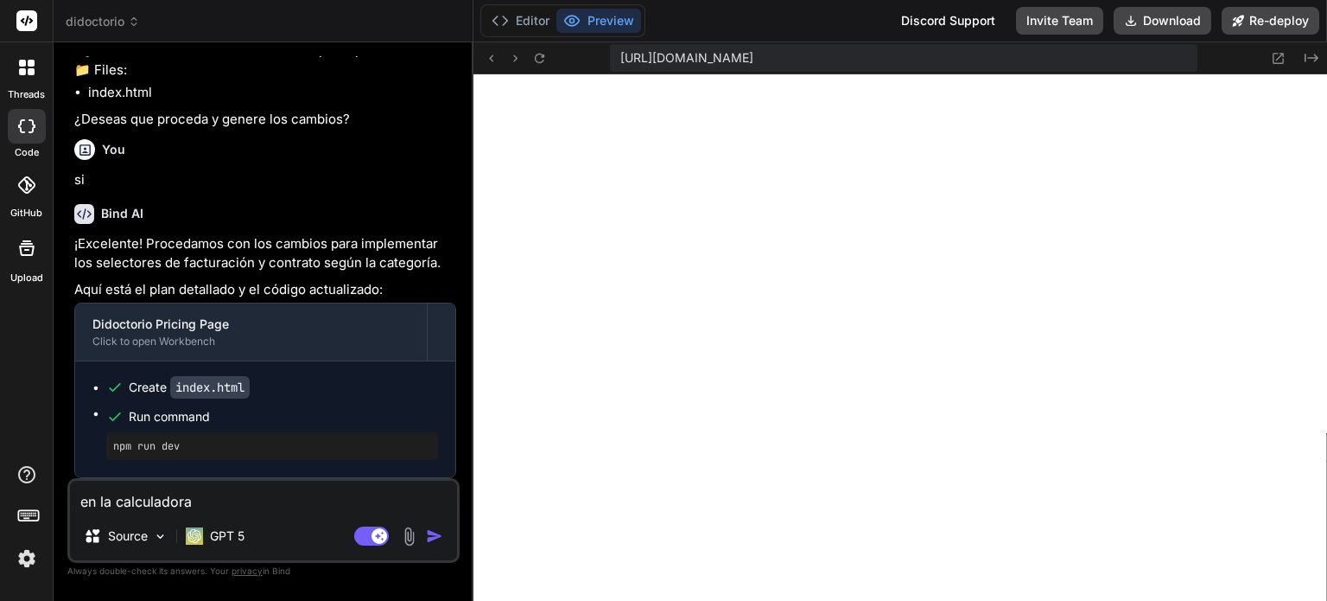
type textarea "x"
type textarea "en la calculadora"
type textarea "x"
type textarea "en la calculadora d"
type textarea "x"
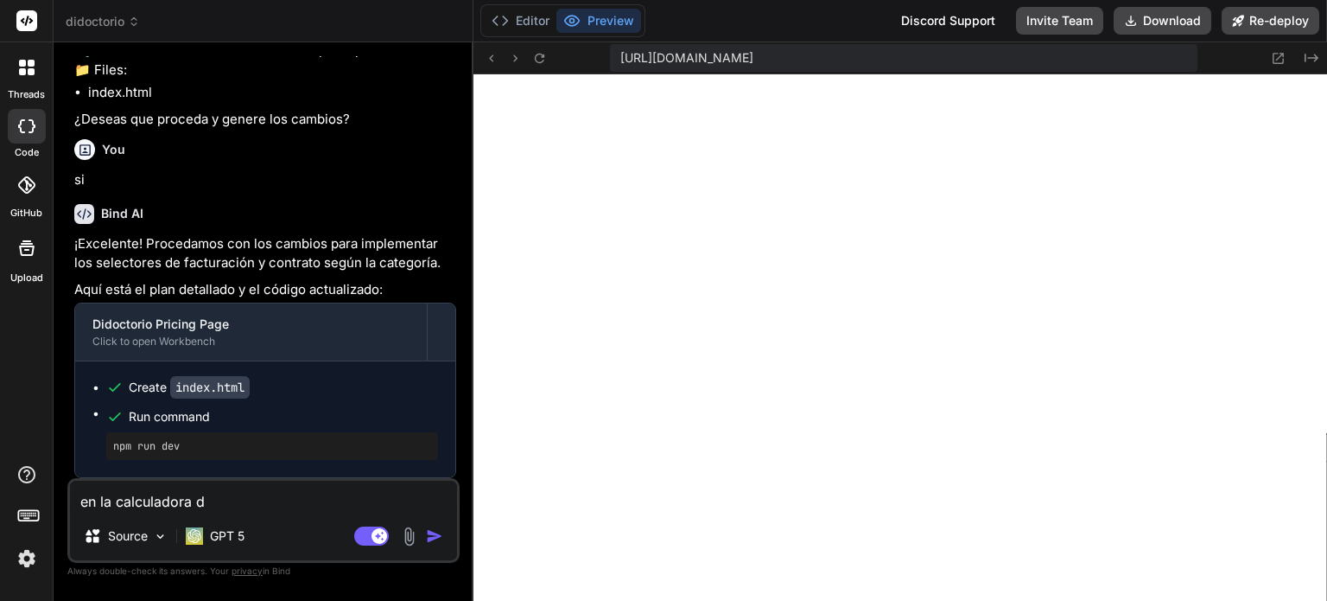
type textarea "en la calculadora de"
type textarea "x"
type textarea "en la calculadora de"
type textarea "x"
type textarea "en la calculadora de p"
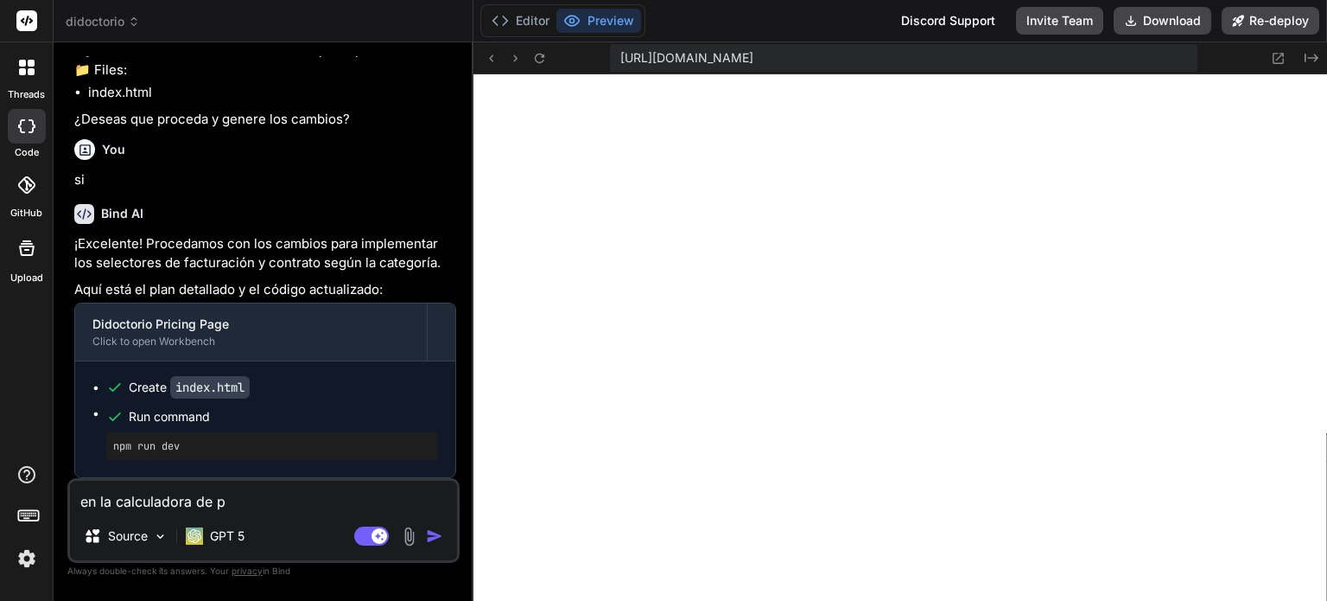
type textarea "x"
type textarea "en la calculadora de pr"
type textarea "x"
type textarea "en la calculadora de pre"
type textarea "x"
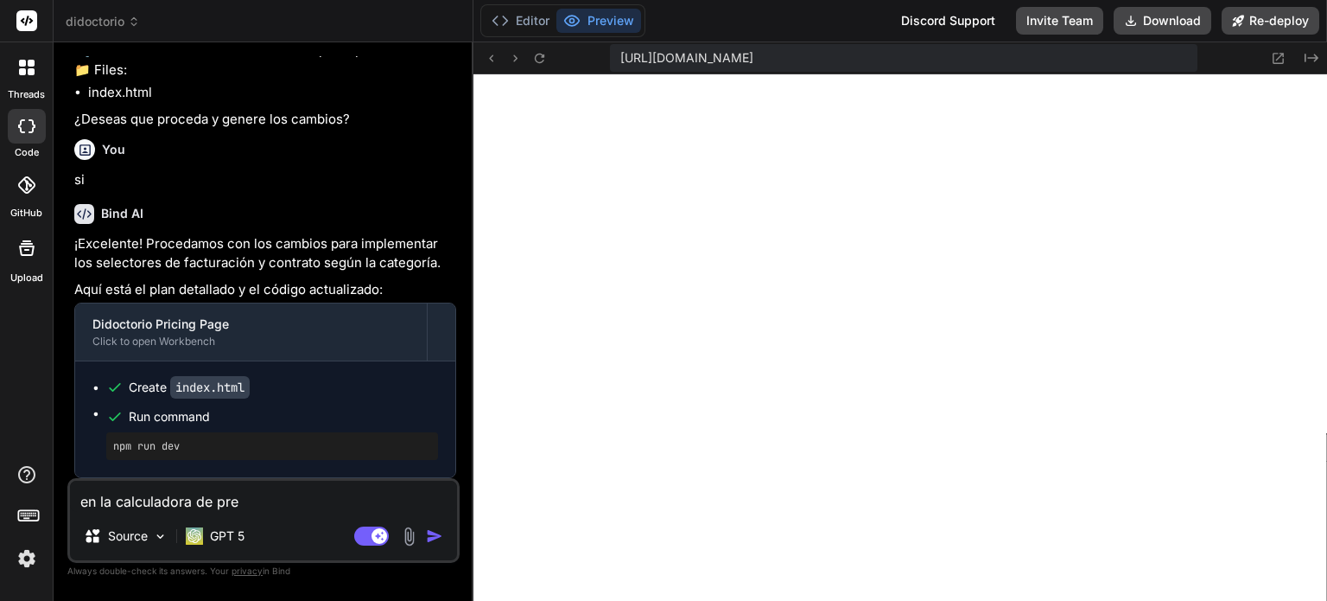
type textarea "en la calculadora de prec"
type textarea "x"
type textarea "en la calculadora de preci"
type textarea "x"
type textarea "en la calculadora de precio"
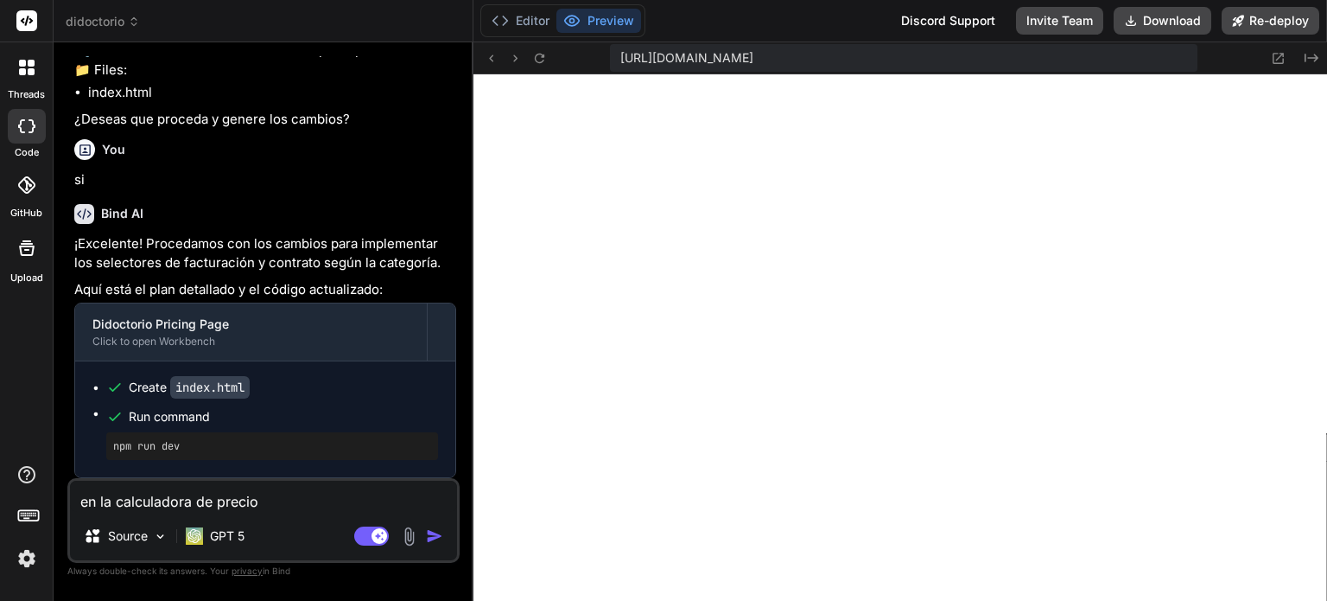
type textarea "x"
type textarea "en la calculadora de precios"
type textarea "x"
type textarea "en la calculadora de precios"
type textarea "x"
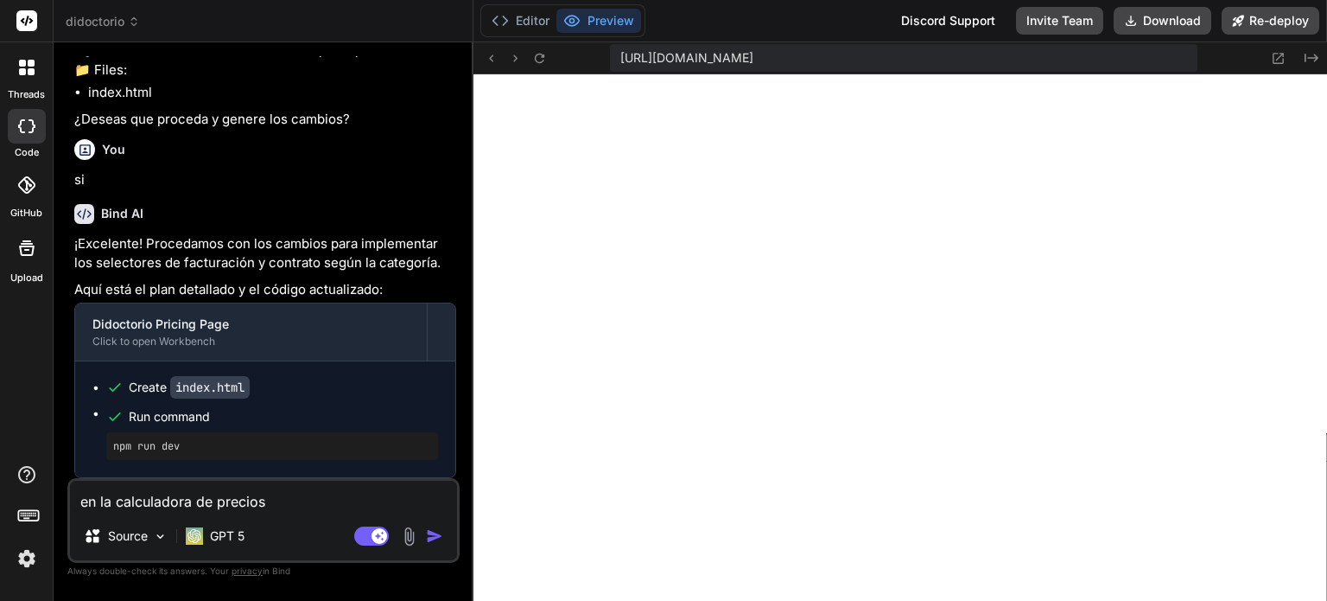
type textarea "en la calculadora de precios p"
type textarea "x"
type textarea "en la calculadora de precios pe"
type textarea "x"
type textarea "en la calculadora de precios per"
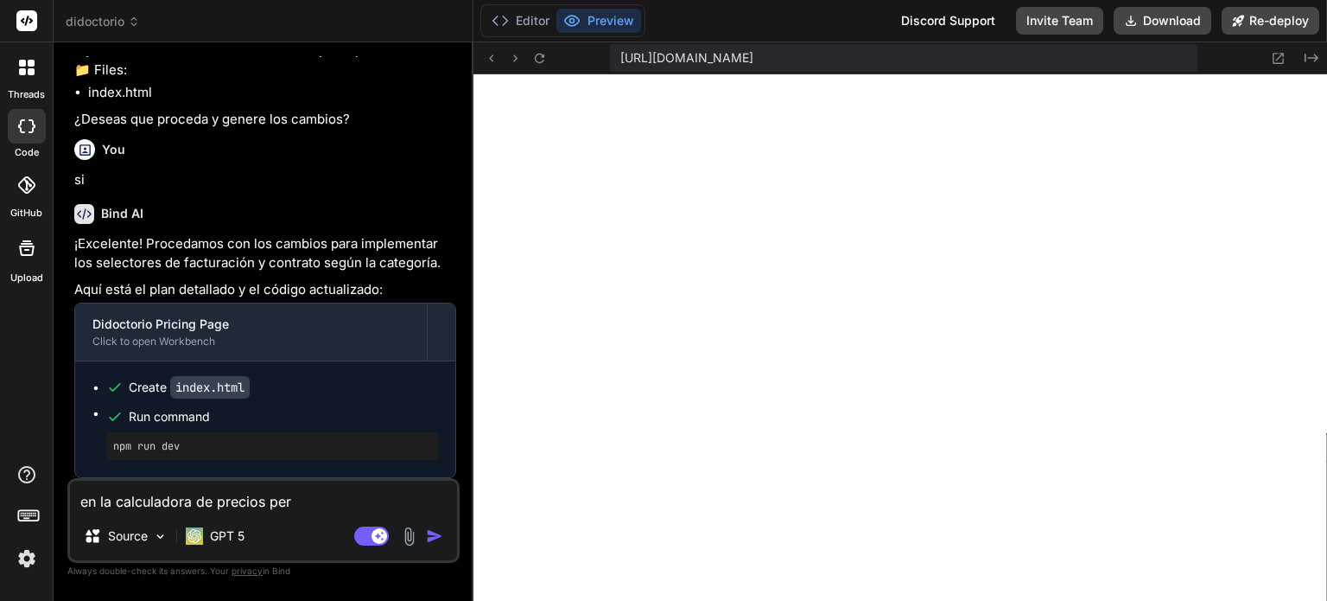
type textarea "x"
type textarea "en la calculadora de precios perm"
type textarea "x"
type textarea "en la calculadora de precios permi"
type textarea "x"
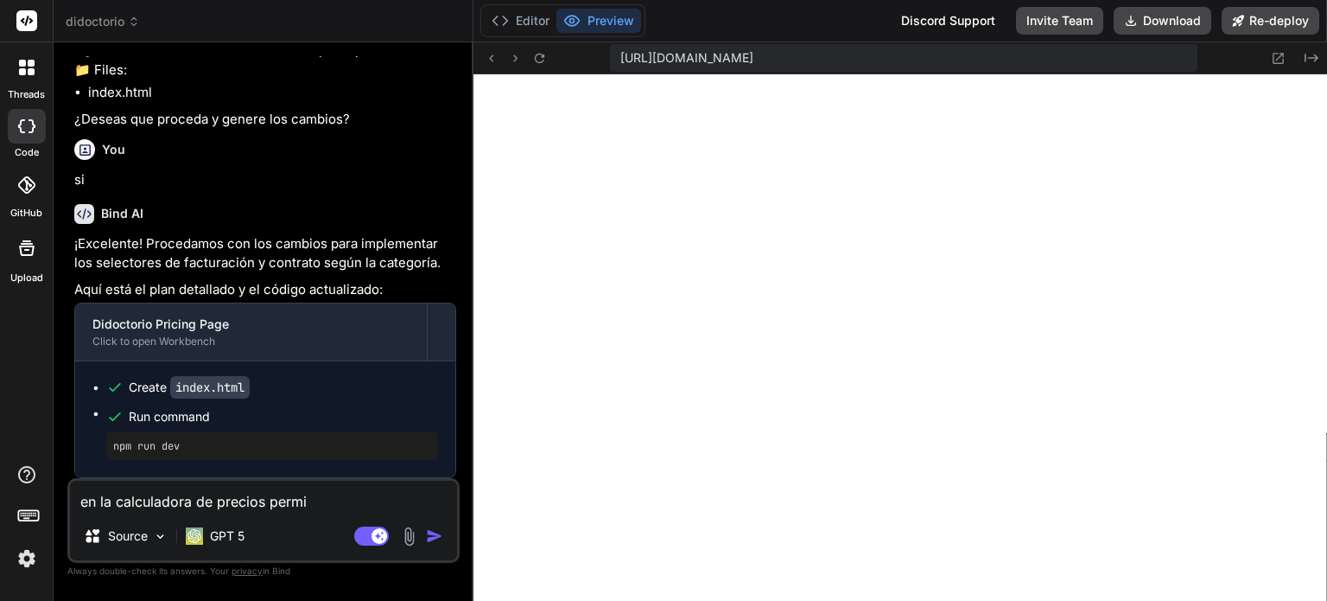
type textarea "en la calculadora de precios permit"
type textarea "x"
type textarea "en la calculadora de precios permite"
click at [375, 511] on textarea "en la calculadora de precios permite" at bounding box center [263, 495] width 387 height 31
click at [339, 494] on textarea "en la calculadora de precios permite" at bounding box center [263, 495] width 387 height 31
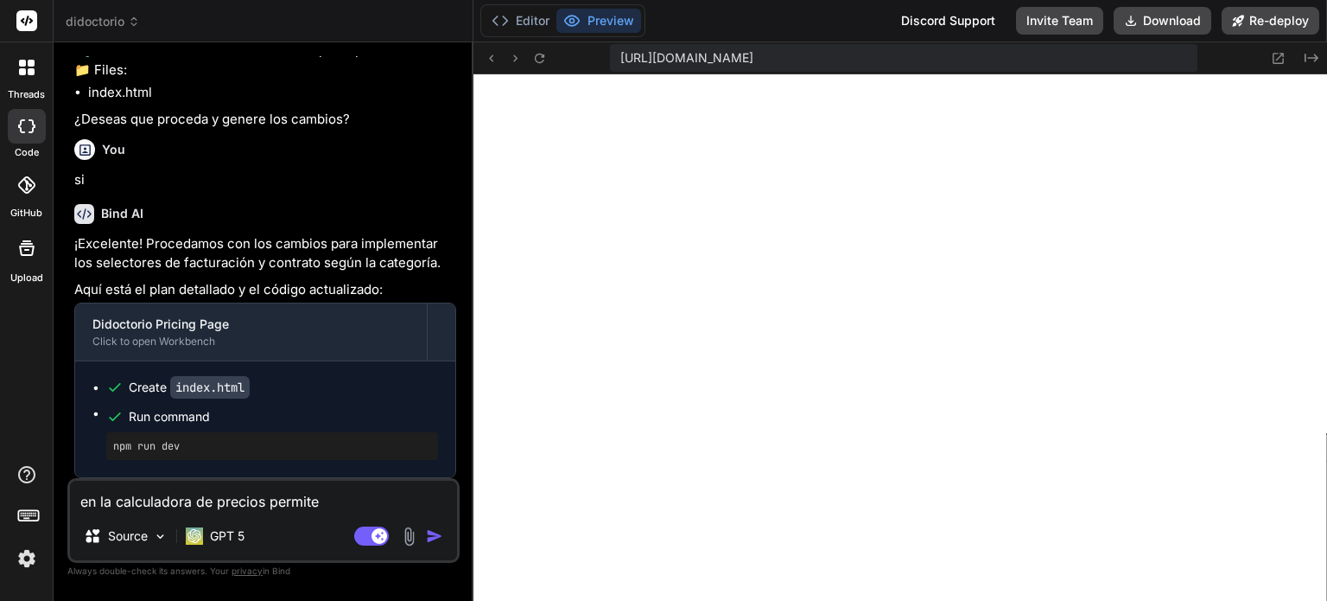
click at [342, 493] on textarea "en la calculadora de precios permite" at bounding box center [263, 495] width 387 height 31
type textarea "x"
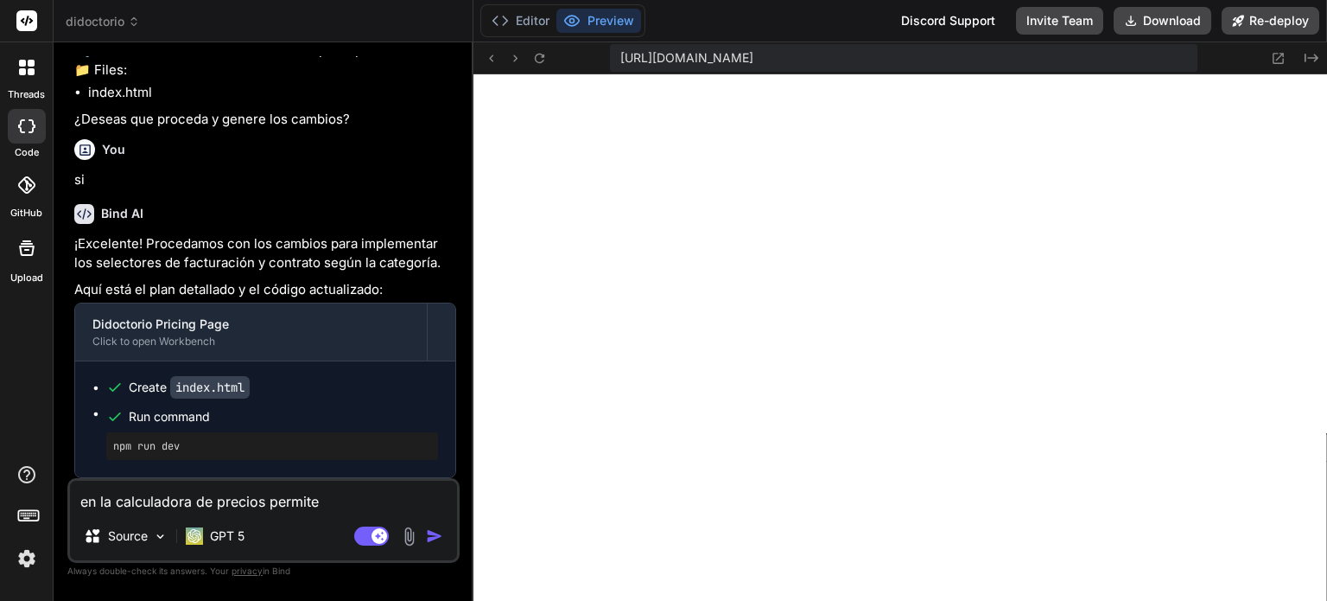
type textarea "en la calculadora de precios permit"
type textarea "x"
type textarea "en la calculadora de precios permi"
type textarea "x"
type textarea "en la calculadora de precios perm"
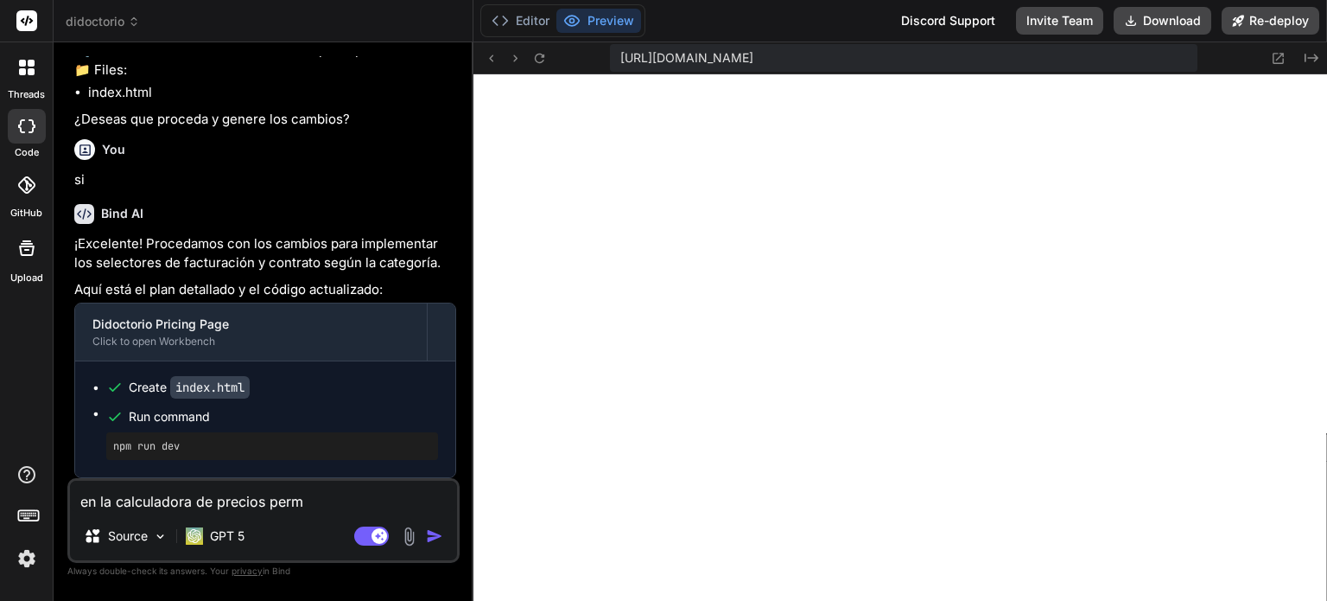
type textarea "x"
type textarea "en la calculadora de precios per"
type textarea "x"
type textarea "en la calculadora de precios pe"
type textarea "x"
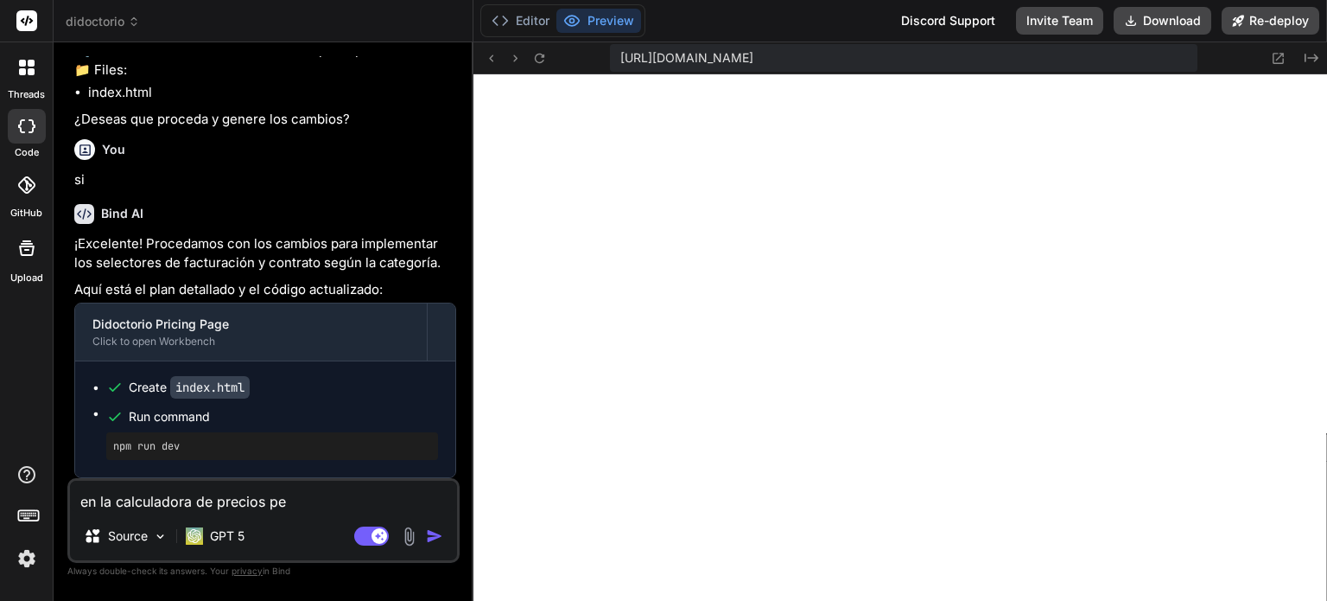
type textarea "en la calculadora de precios p"
type textarea "x"
type textarea "en la calculadora de precios"
type textarea "x"
type textarea "en la calculadora de precios e"
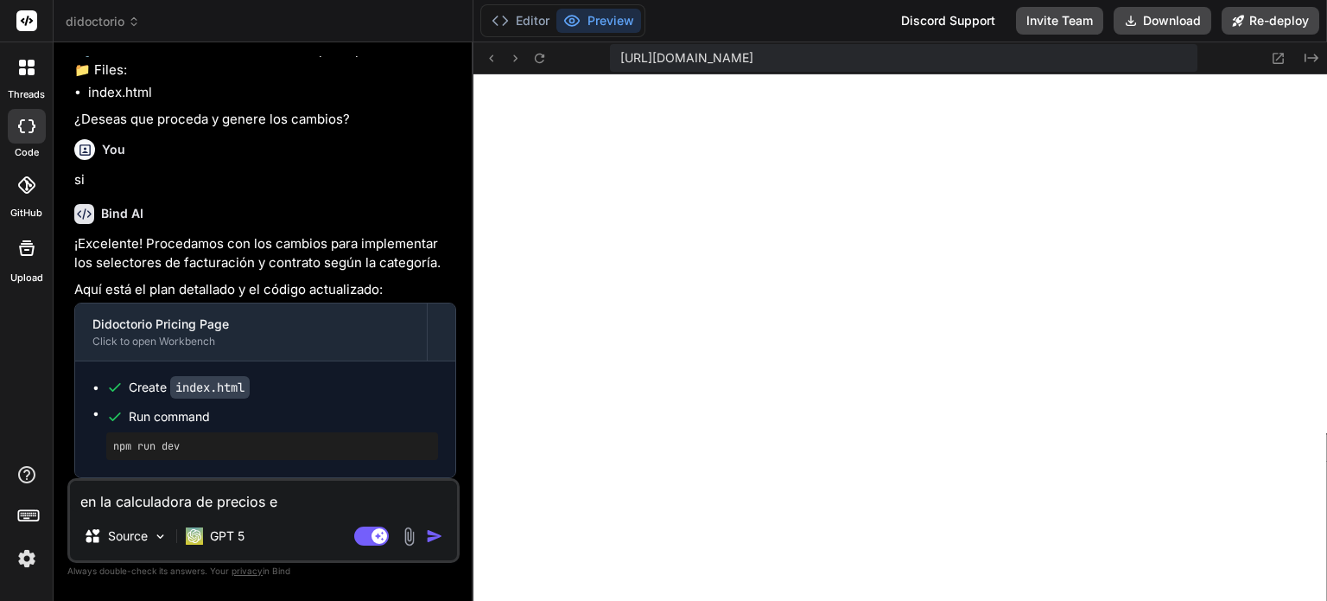
type textarea "x"
type textarea "en la calculadora de precios en"
type textarea "x"
type textarea "en la calculadora de precios en"
type textarea "x"
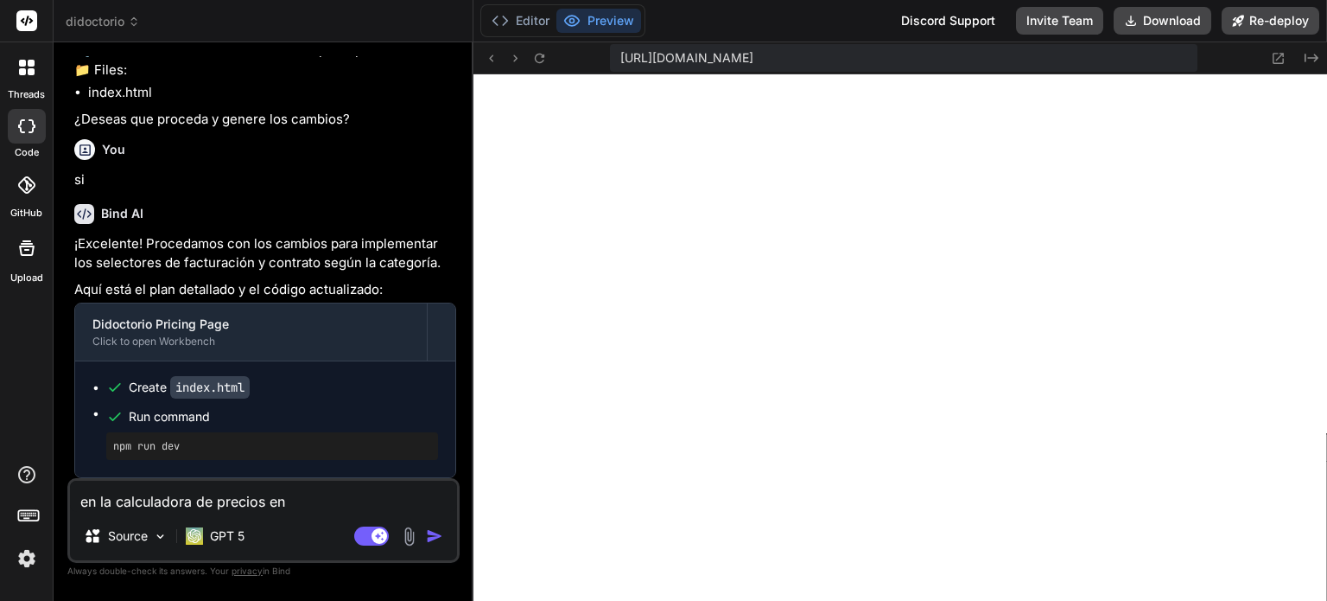
type textarea "en la calculadora de precios en e"
type textarea "x"
type textarea "en la calculadora de precios en el"
type textarea "x"
type textarea "en la calculadora de precios en el"
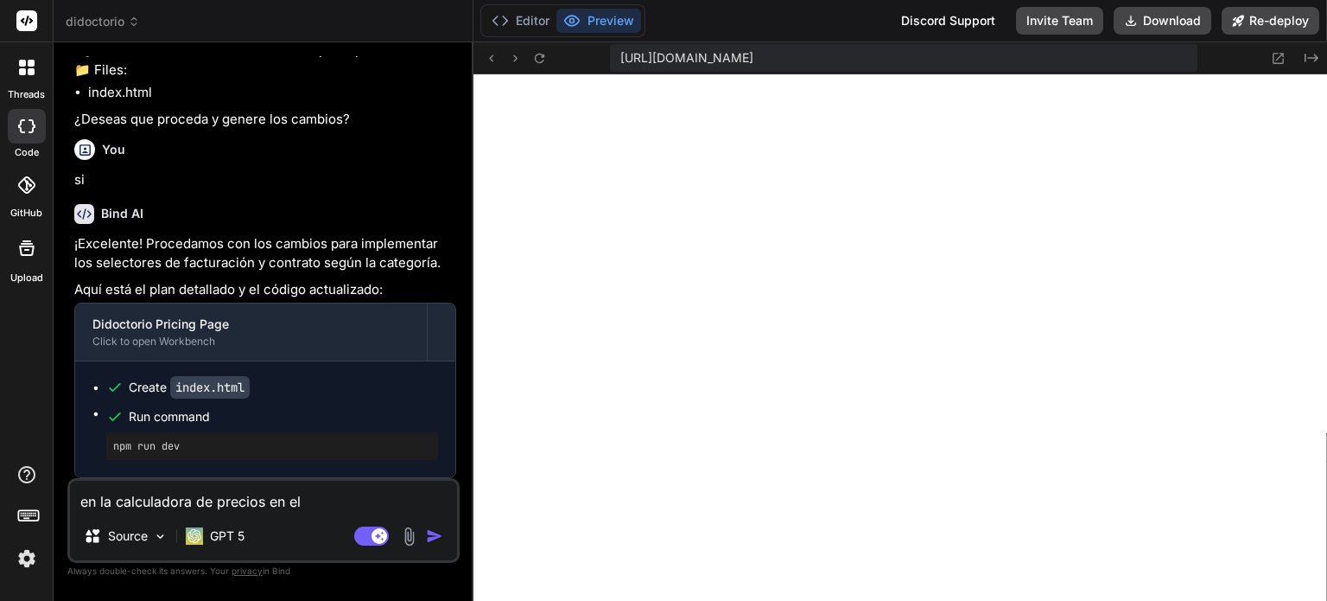
type textarea "x"
type textarea "en la calculadora de precios en el t"
type textarea "x"
type textarea "en la calculadora de precios en el ti"
type textarea "x"
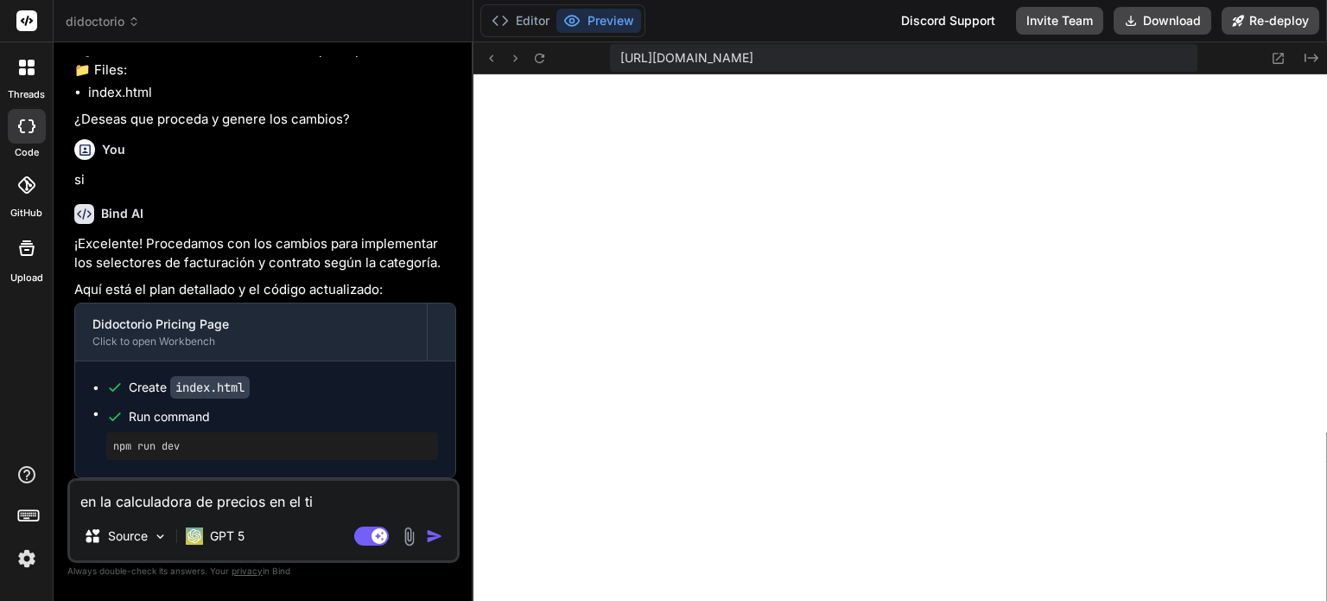
type textarea "en la calculadora de precios en el tip"
type textarea "x"
type textarea "en la calculadora de precios en el tipo"
type textarea "x"
type textarea "en la calculadora de precios en el tipo"
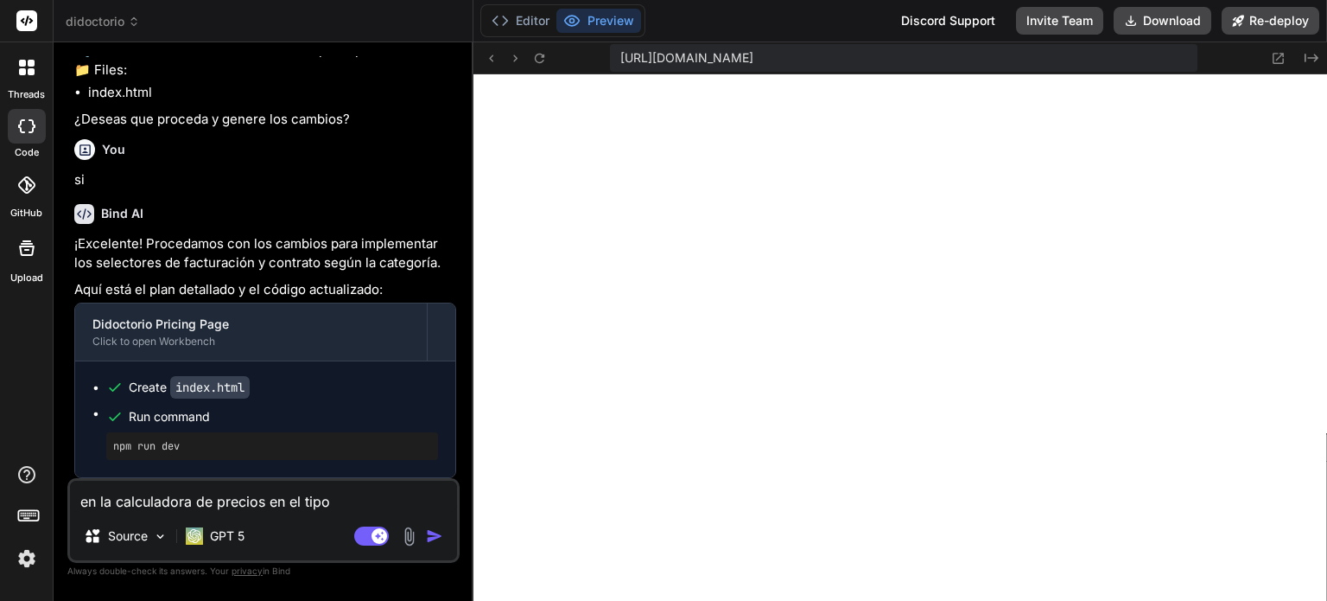
type textarea "x"
type textarea "en la calculadora de precios en el tipo d"
type textarea "x"
type textarea "en la calculadora de precios en el tipo de"
type textarea "x"
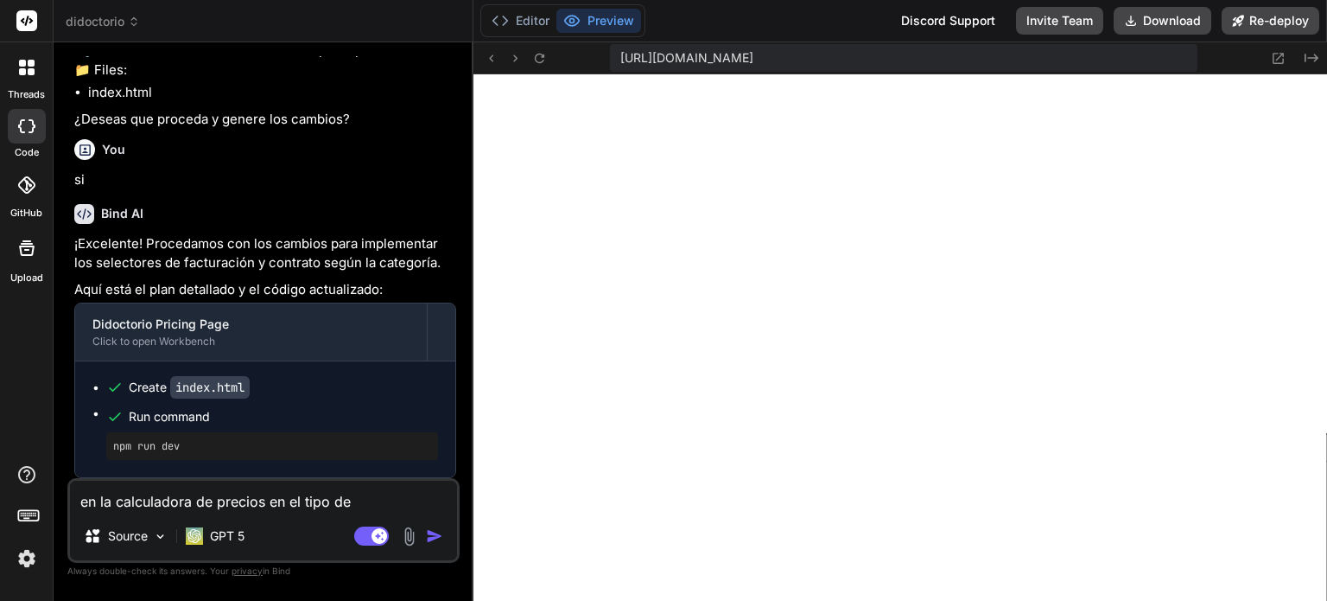
type textarea "en la calculadora de precios en el tipo de"
type textarea "x"
type textarea "en la calculadora de precios en el tipo de n"
type textarea "x"
type textarea "en la calculadora de precios en el tipo de ne"
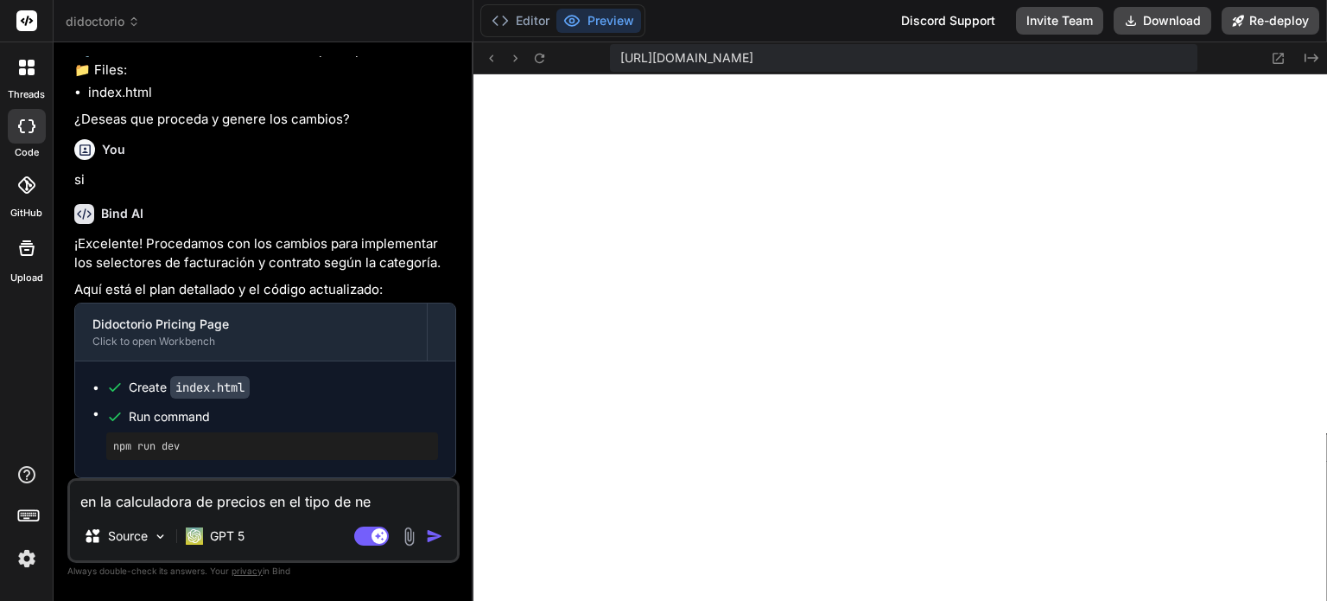
type textarea "x"
type textarea "en la calculadora de precios en el tipo de neg"
type textarea "x"
type textarea "en la calculadora de precios en el tipo de nego"
type textarea "x"
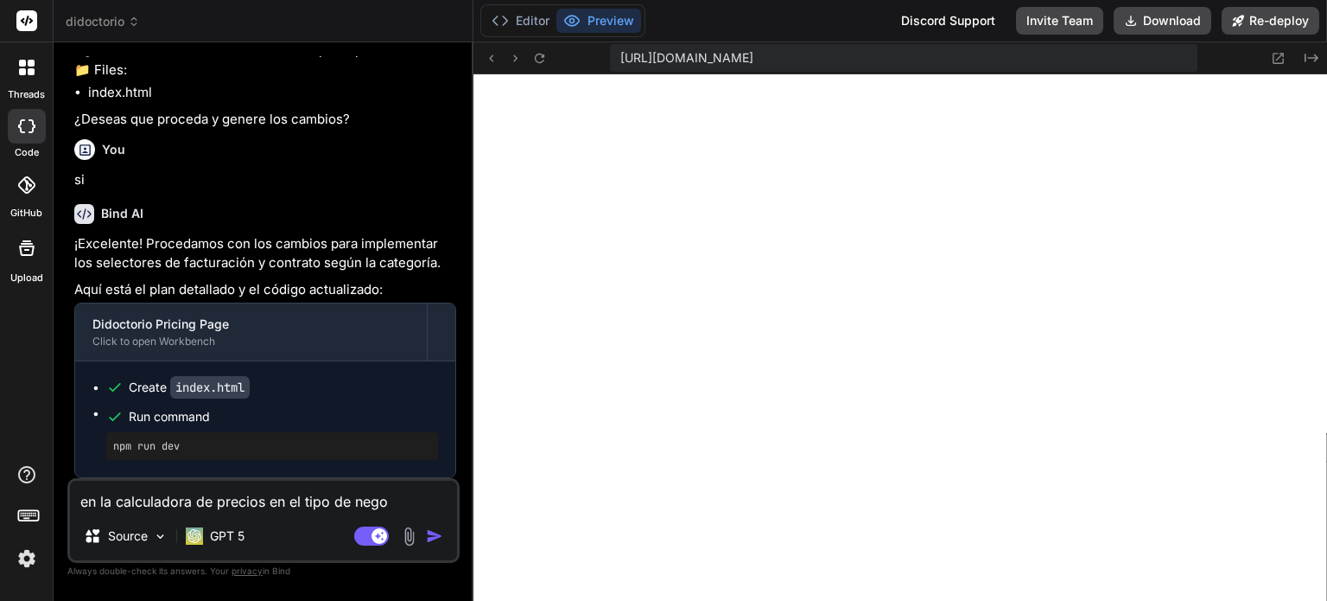
type textarea "en la calculadora de precios en el tipo de negoc"
type textarea "x"
type textarea "en la calculadora de precios en el tipo de negoci"
type textarea "x"
type textarea "en la calculadora de precios en el tipo de negocio"
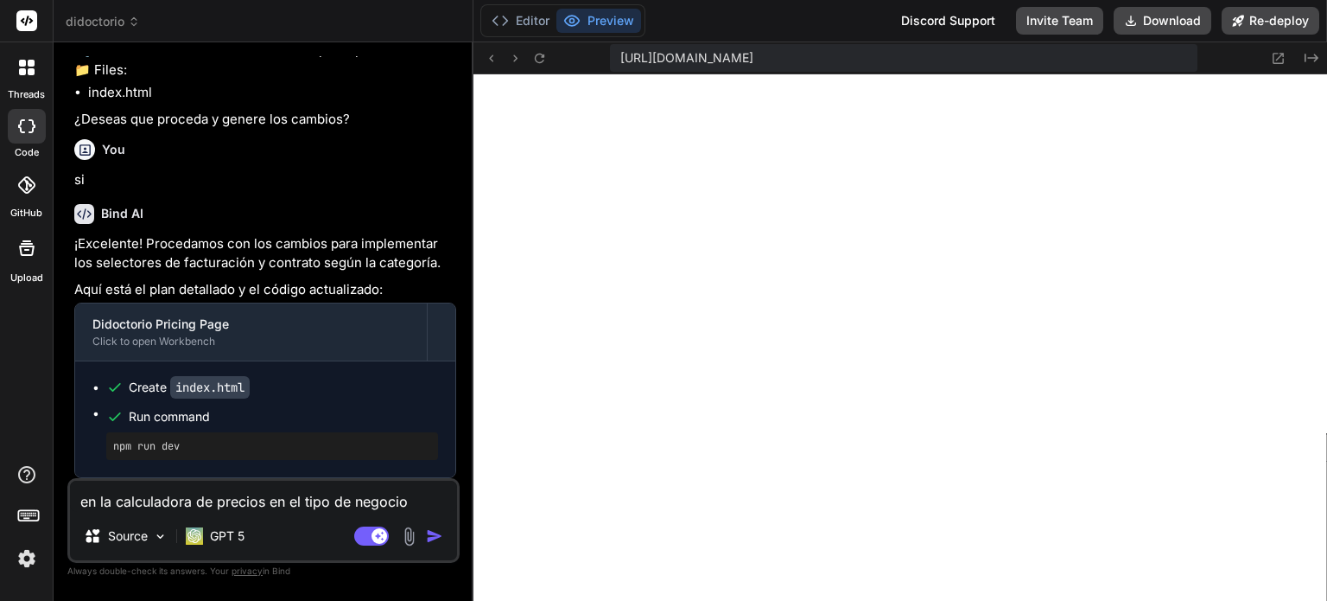
type textarea "x"
type textarea "en la calculadora de precios en el tipo de negocio"
type textarea "x"
type textarea "en la calculadora de precios en el tipo de negocio a"
type textarea "x"
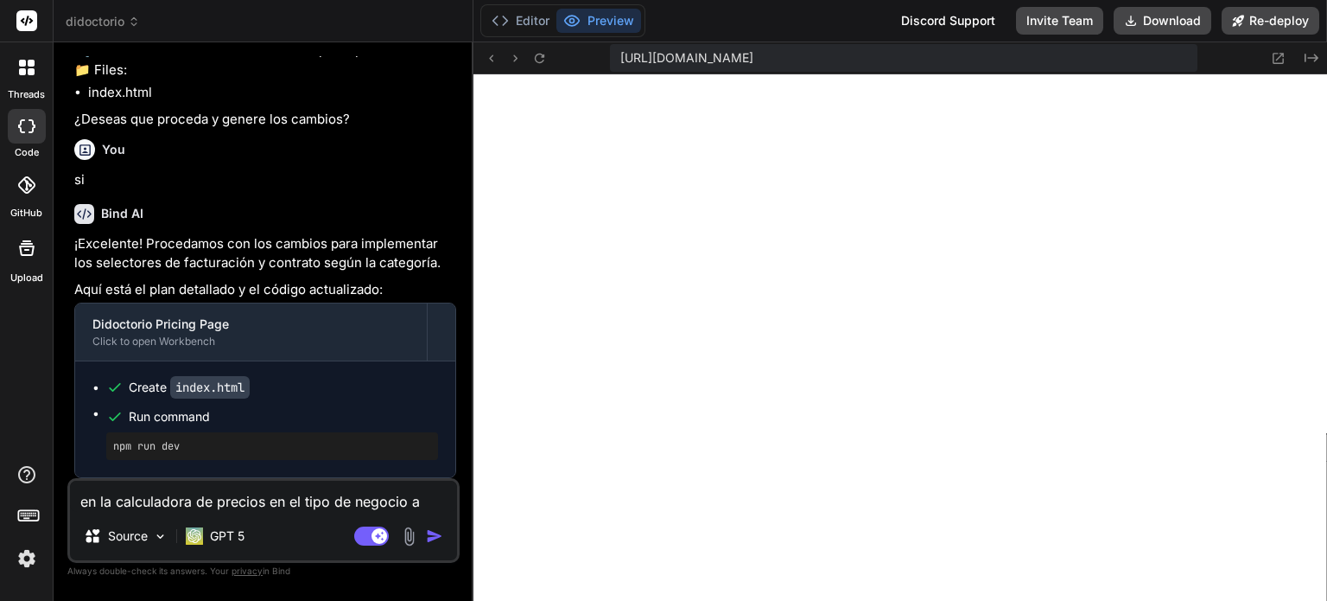
type textarea "en la calculadora de precios en el tipo de negocio ag"
type textarea "x"
type textarea "en la calculadora de precios en el tipo de negocio agr"
type textarea "x"
type textarea "en la calculadora de precios en el tipo de negocio agre"
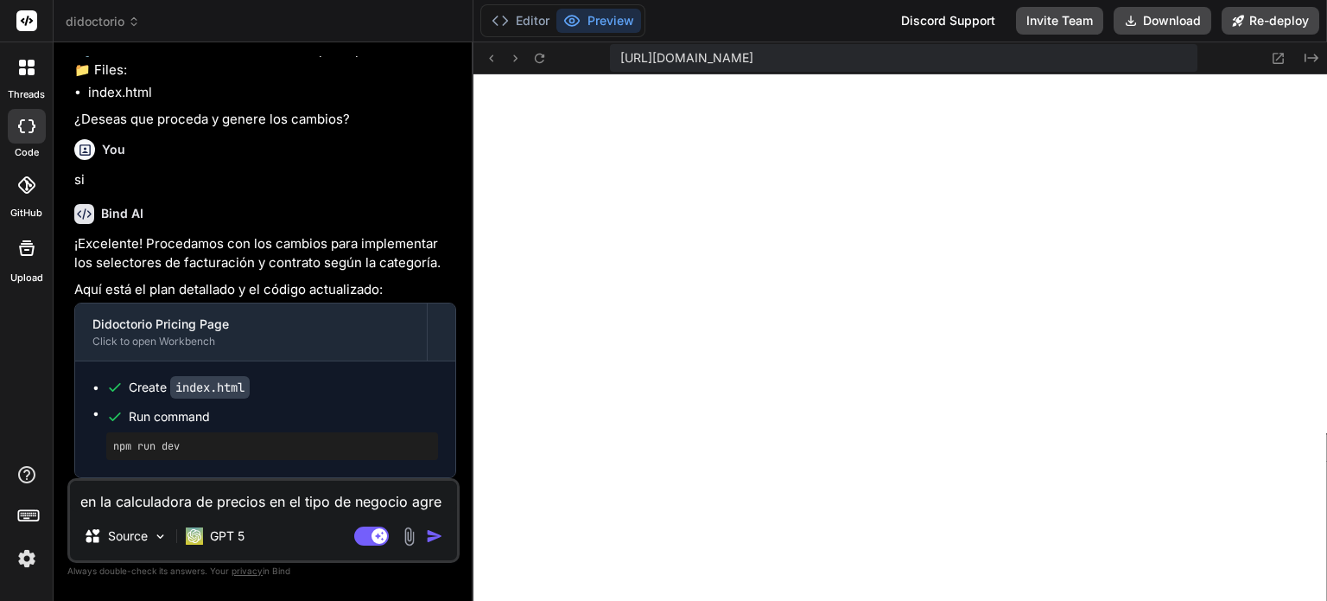
type textarea "x"
type textarea "en la calculadora de precios en el tipo de negocio agreg"
type textarea "x"
type textarea "en la calculadora de precios en el tipo de negocio agrega"
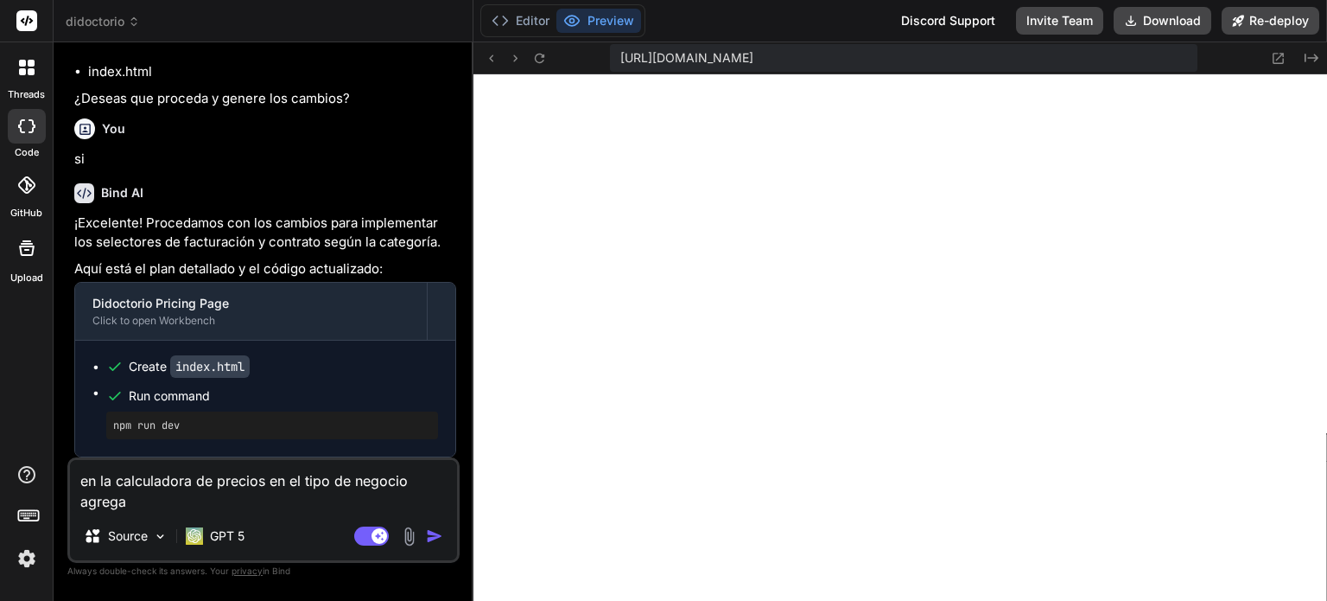
type textarea "x"
type textarea "en la calculadora de precios en el tipo de negocio agrega"
type textarea "x"
type textarea "en la calculadora de precios en el tipo de negocio agrega o"
type textarea "x"
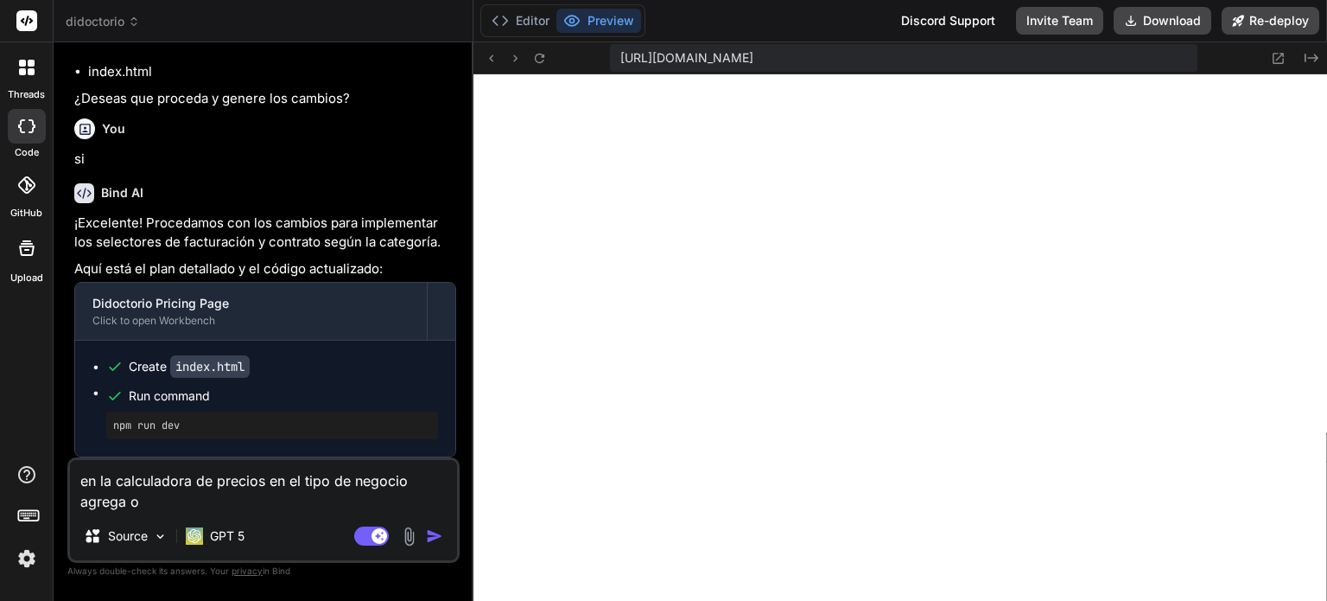
type textarea "en la calculadora de precios en el tipo de negocio agrega ot"
type textarea "x"
type textarea "en la calculadora de precios en el tipo de negocio agrega otr"
type textarea "x"
type textarea "en la calculadora de precios en el tipo de negocio agrega otra"
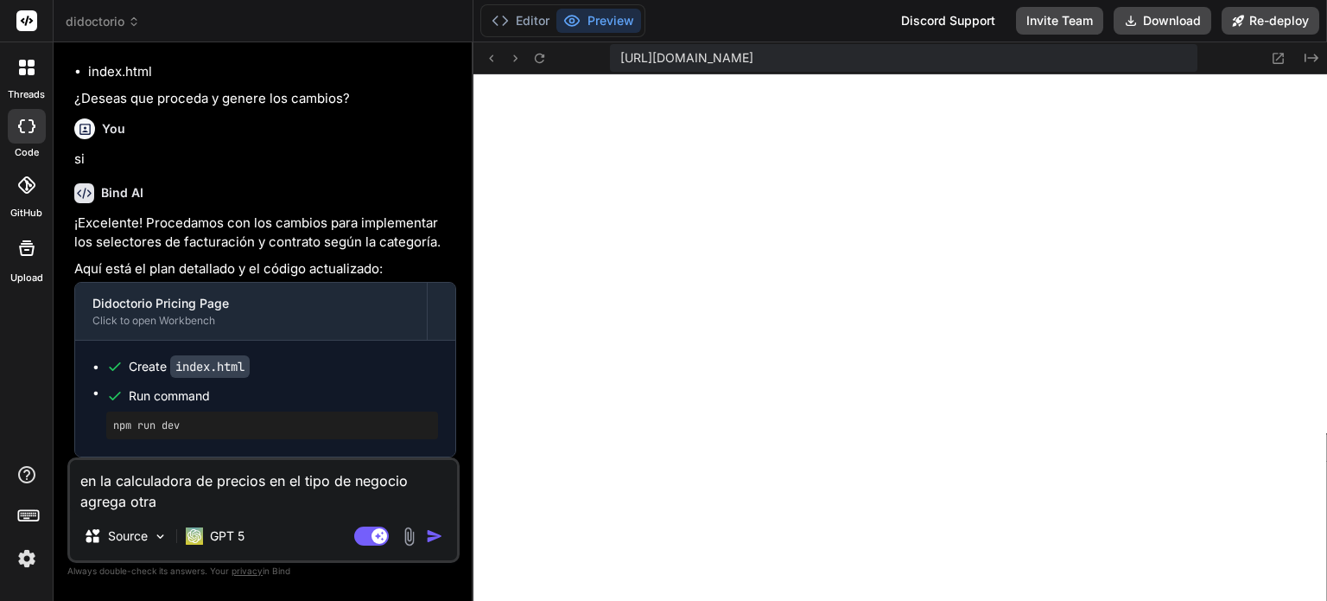
type textarea "x"
type textarea "en la calculadora de precios en el tipo de negocio agrega otra"
type textarea "x"
type textarea "en la calculadora de precios en el tipo de negocio agrega otra c"
type textarea "x"
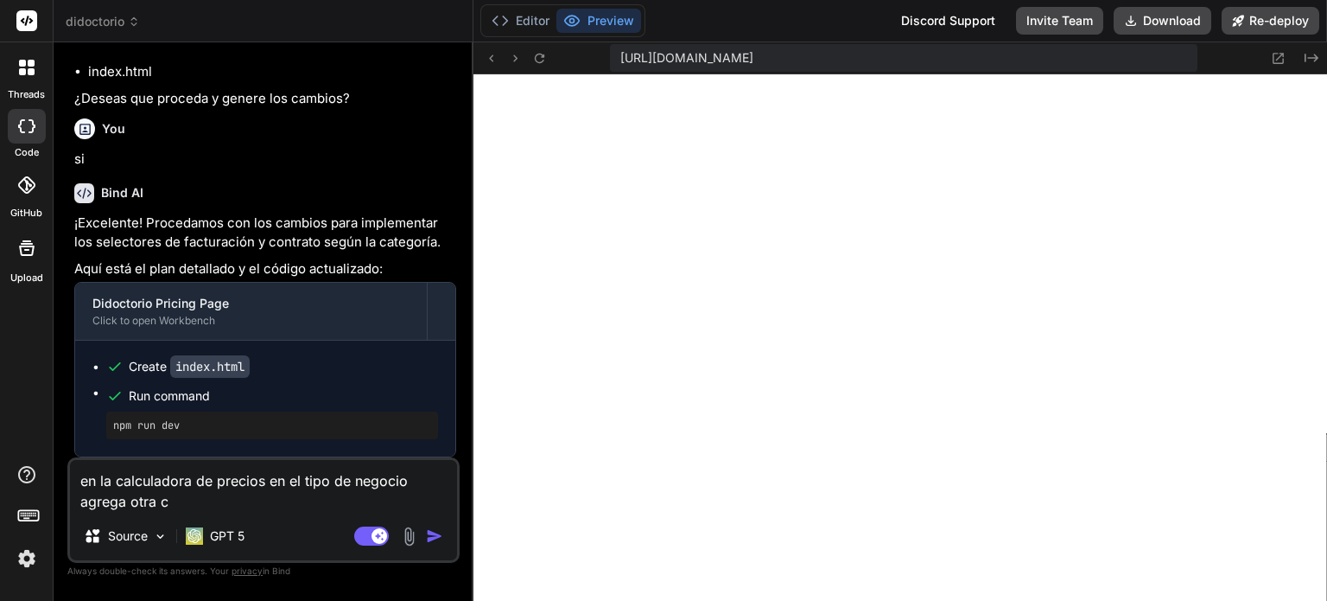
type textarea "en la calculadora de precios en el tipo de negocio agrega otra ca"
type textarea "x"
type textarea "en la calculadora de precios en el tipo de negocio agrega otra cat"
type textarea "x"
type textarea "en la calculadora de precios en el tipo de negocio agrega otra cate"
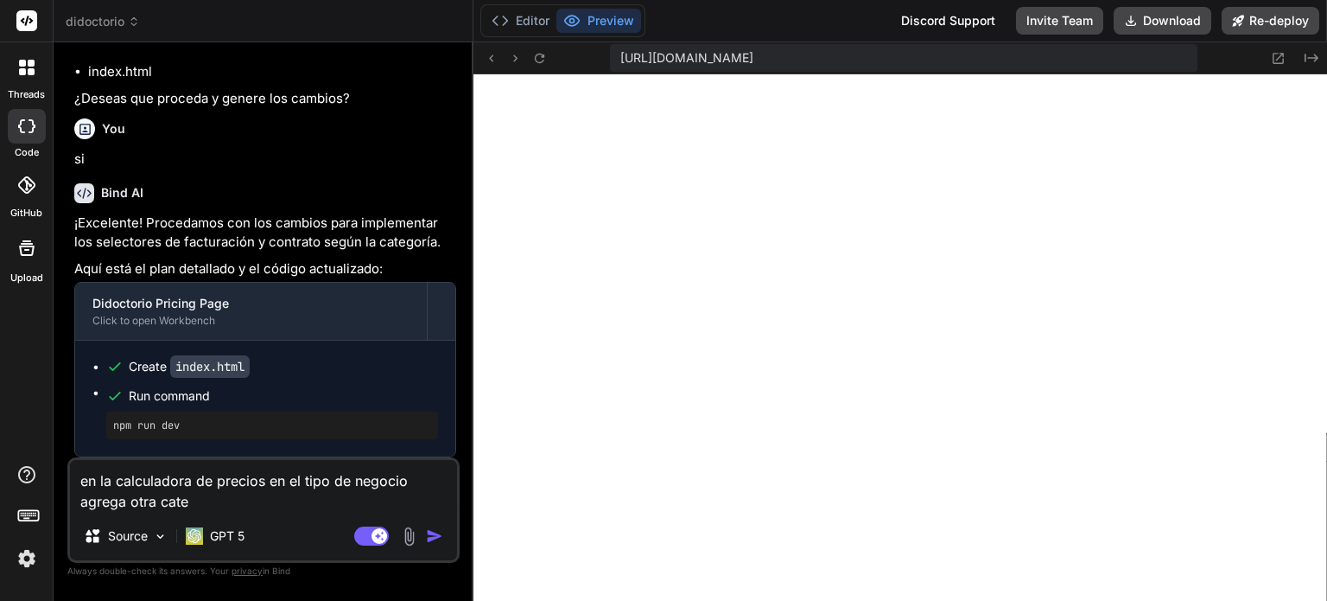
type textarea "x"
type textarea "en la calculadora de precios en el tipo de negocio agrega otra categ"
type textarea "x"
type textarea "en la calculadora de precios en el tipo de negocio agrega otra catego"
type textarea "x"
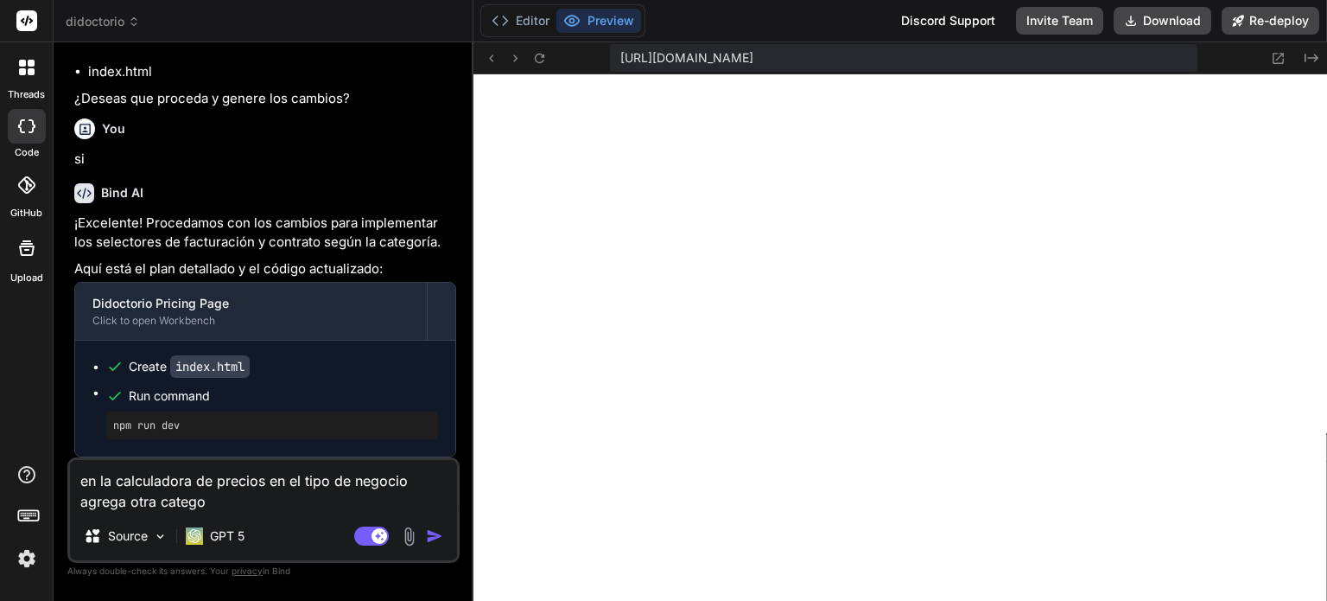
type textarea "en la calculadora de precios en el tipo de negocio agrega otra categor"
type textarea "x"
type textarea "en la calculadora de precios en el tipo de negocio agrega otra categori"
type textarea "x"
type textarea "en la calculadora de precios en el tipo de negocio agrega otra categoria"
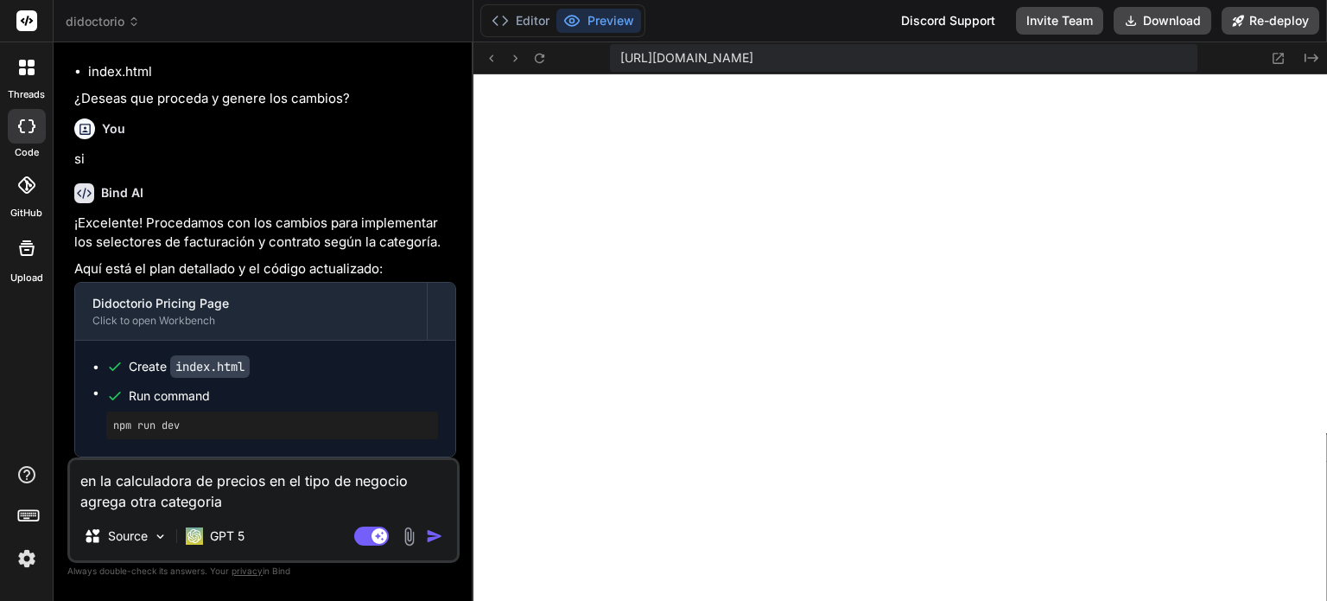
type textarea "x"
type textarea "en la calculadora de precios en el tipo de negocio agrega otra categoria"
type textarea "x"
type textarea "en la calculadora de precios en el tipo de negocio agrega otra categoria q"
type textarea "x"
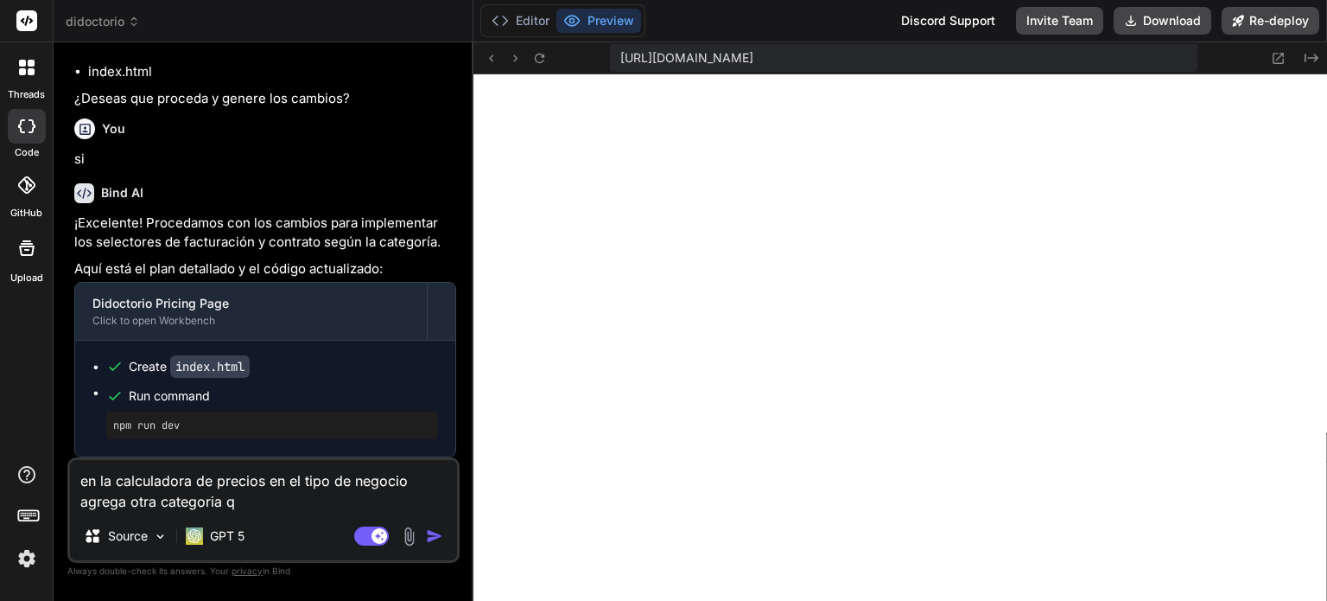
type textarea "en la calculadora de precios en el tipo de negocio agrega otra categoria qu"
type textarea "x"
type textarea "en la calculadora de precios en el tipo de negocio agrega otra categoria que"
type textarea "x"
type textarea "en la calculadora de precios en el tipo de negocio agrega otra categoria que"
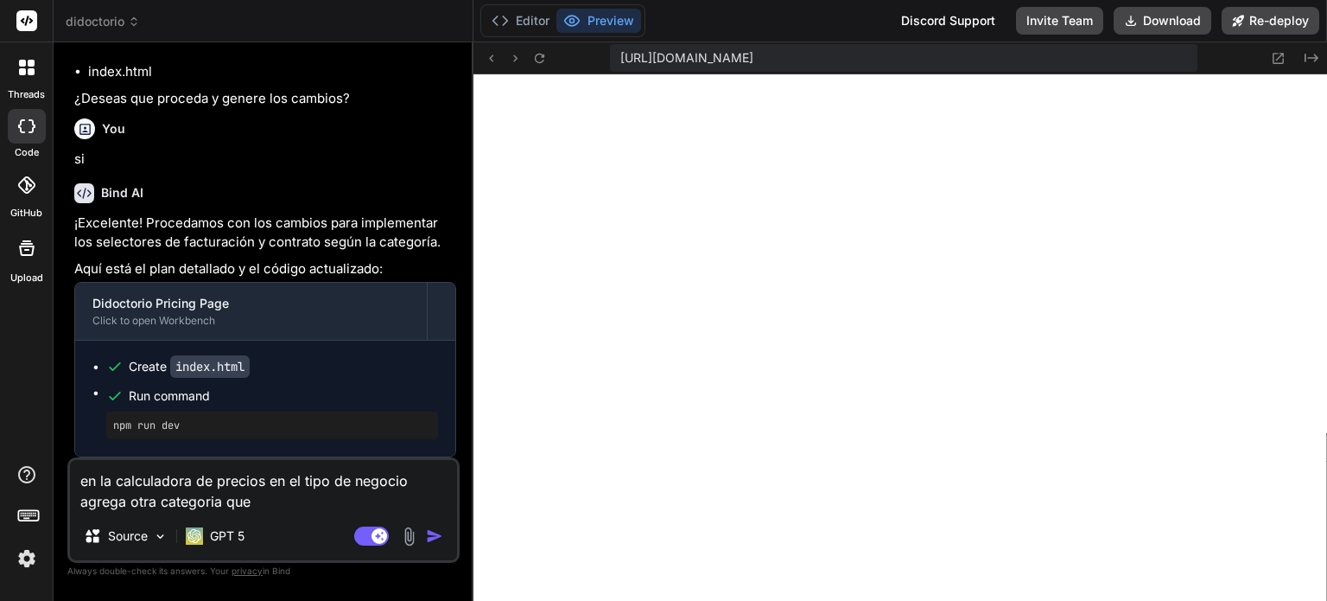
type textarea "x"
type textarea "en la calculadora de precios en el tipo de negocio agrega otra categoria que d"
type textarea "x"
type textarea "en la calculadora de precios en el tipo de negocio agrega otra categoria que di"
type textarea "x"
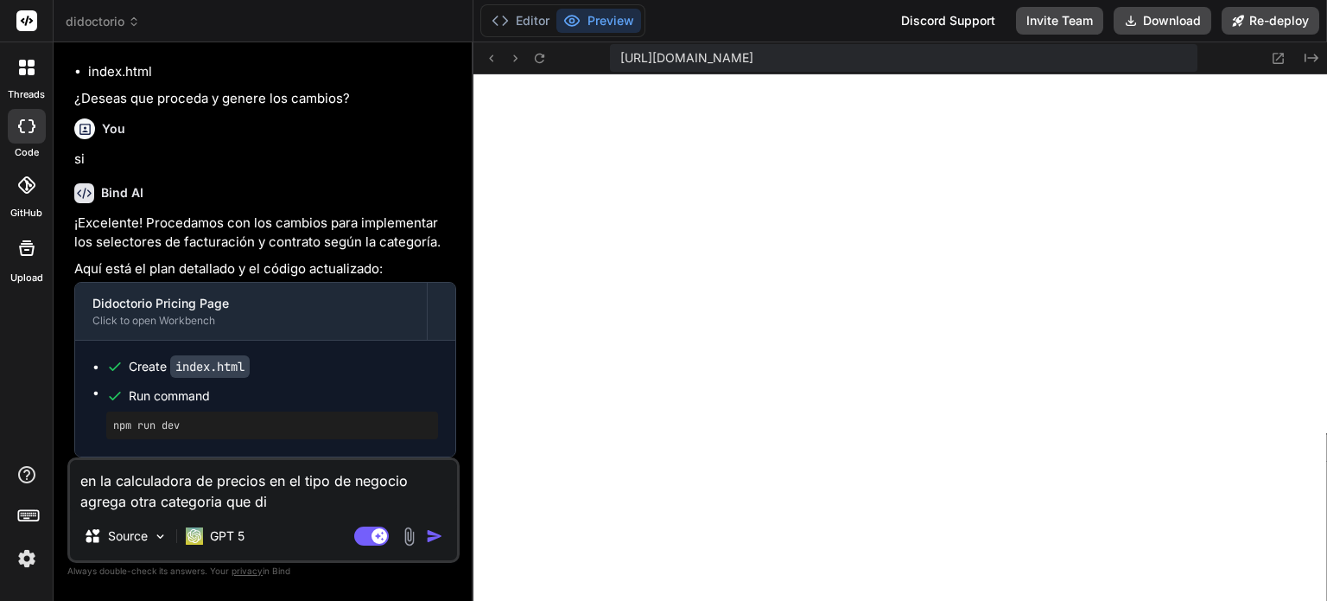
type textarea "en la calculadora de precios en el tipo de negocio agrega otra categoria que dig"
type textarea "x"
type textarea "en la calculadora de precios en el tipo de negocio agrega otra categoria que di…"
type textarea "x"
type textarea "en la calculadora de precios en el tipo de negocio agrega otra categoria que di…"
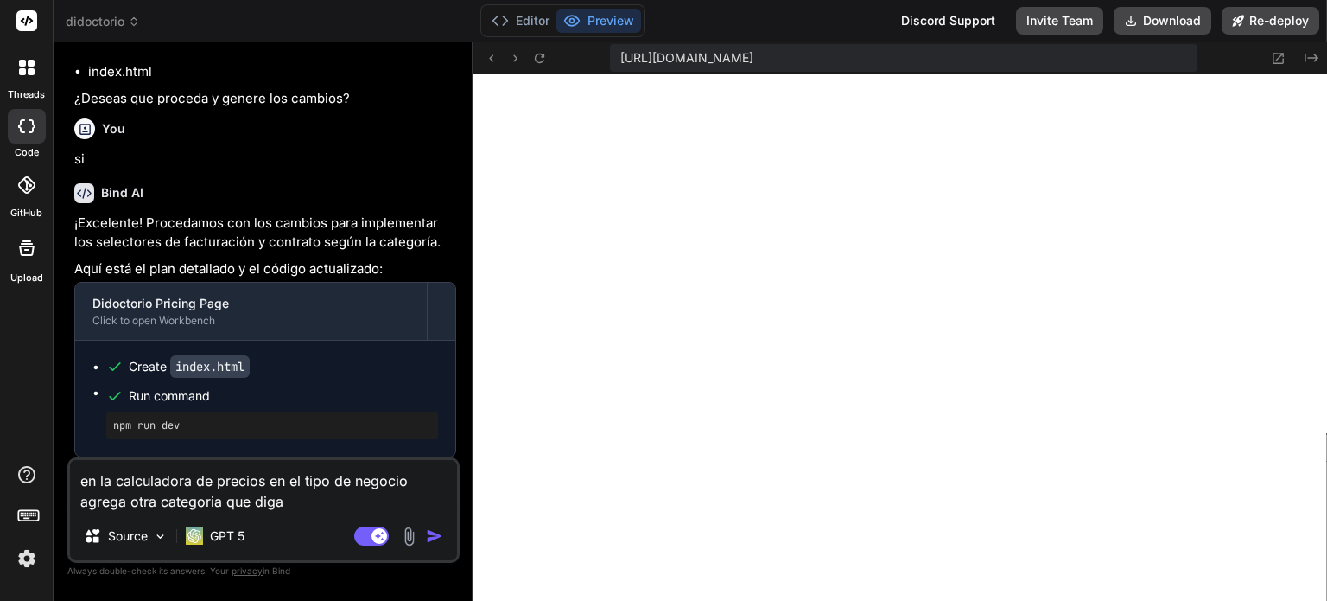
type textarea "x"
type textarea "en la calculadora de precios en el tipo de negocio agrega otra categoria que di…"
type textarea "x"
type textarea "en la calculadora de precios en el tipo de negocio agrega otra categoria que di…"
type textarea "x"
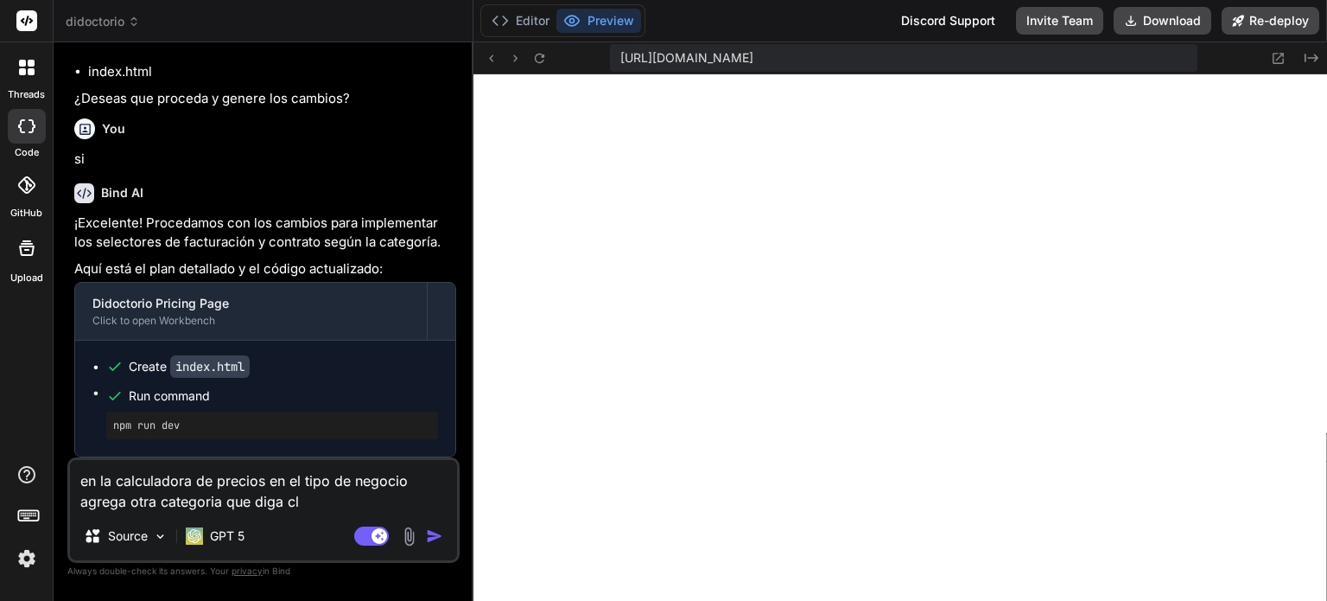
type textarea "en la calculadora de precios en el tipo de negocio agrega otra categoria que di…"
click at [387, 507] on textarea "en la calculadora de precios en el tipo de negocio agrega otra categoria que di…" at bounding box center [263, 486] width 387 height 52
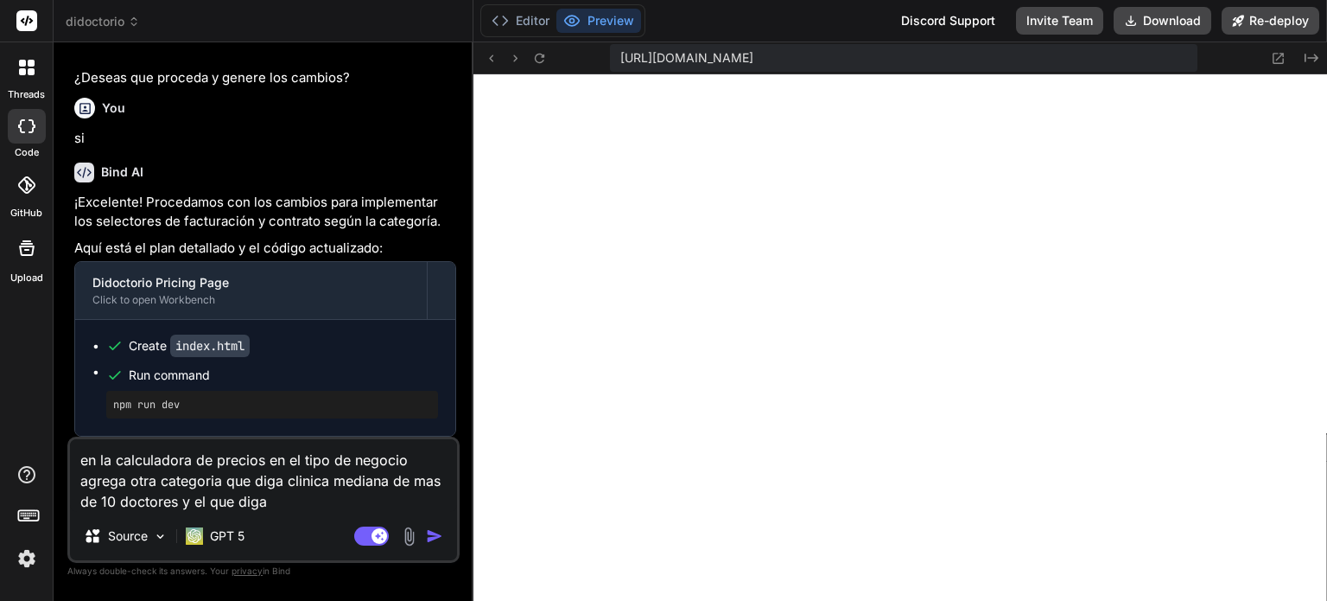
click at [285, 504] on textarea "en la calculadora de precios en el tipo de negocio agrega otra categoria que di…" at bounding box center [263, 475] width 387 height 73
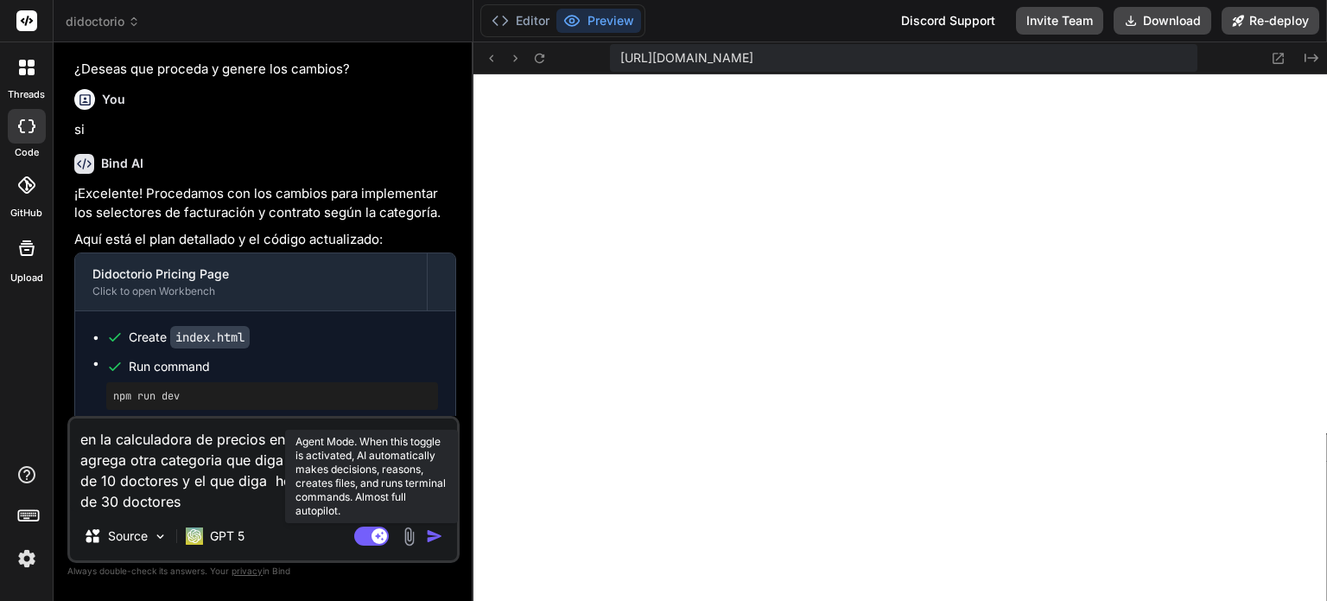
click at [382, 537] on rect at bounding box center [380, 536] width 16 height 16
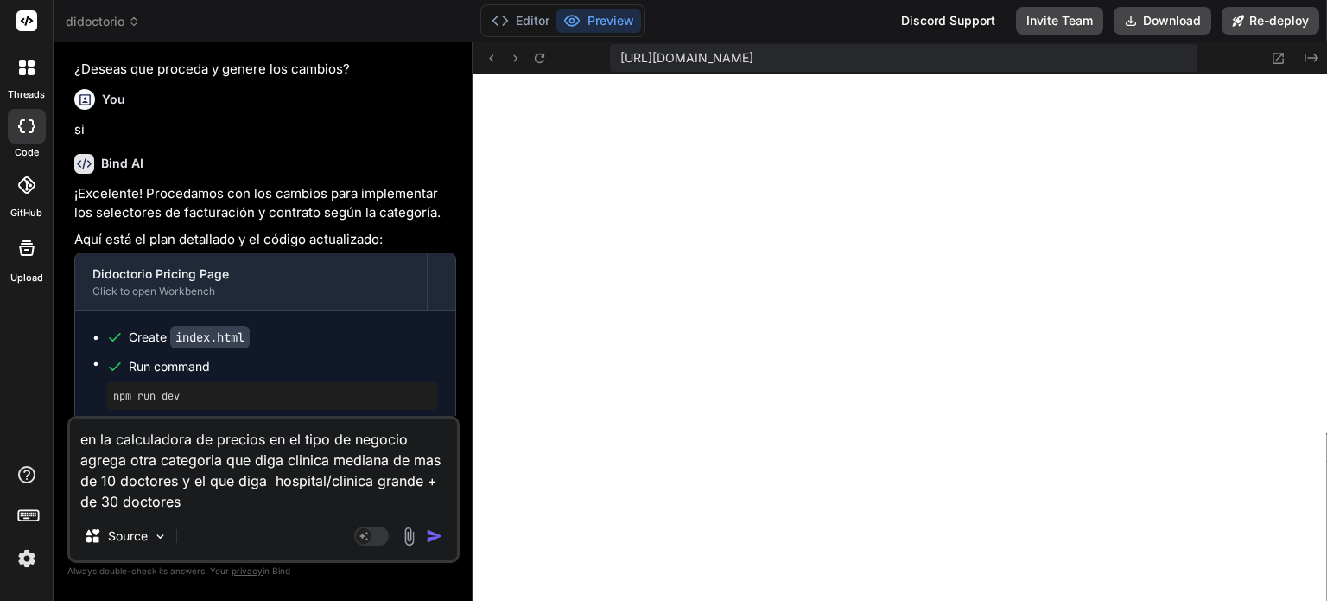
click at [426, 535] on img "button" at bounding box center [434, 535] width 17 height 17
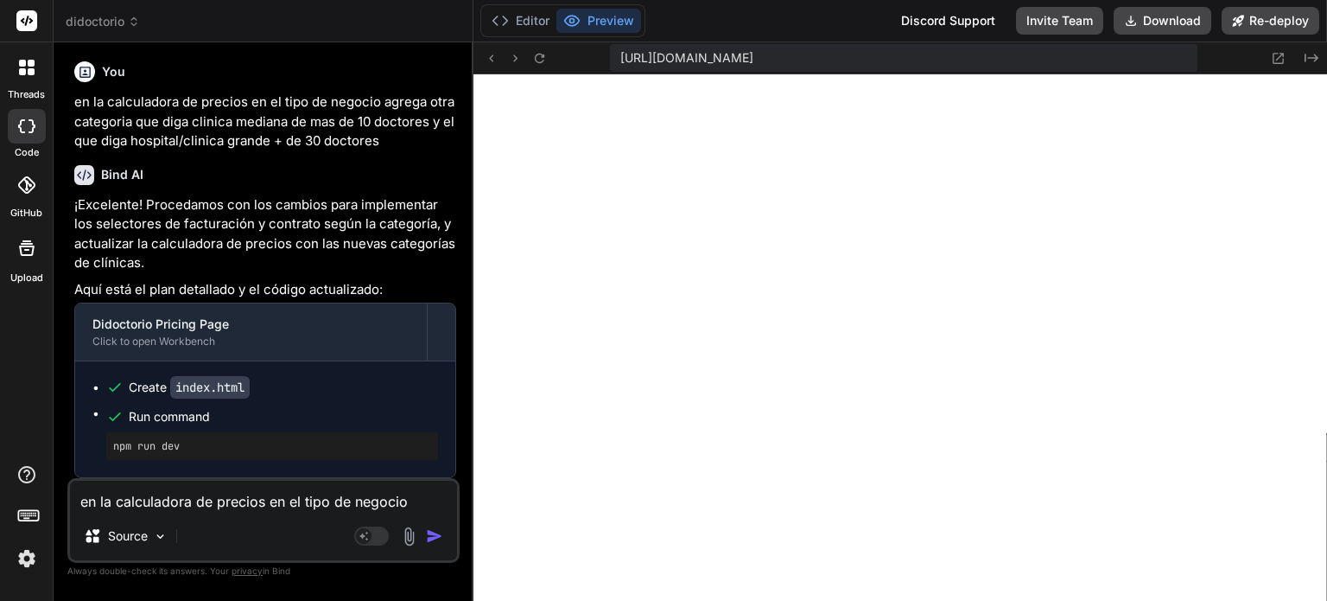
scroll to position [3242, 0]
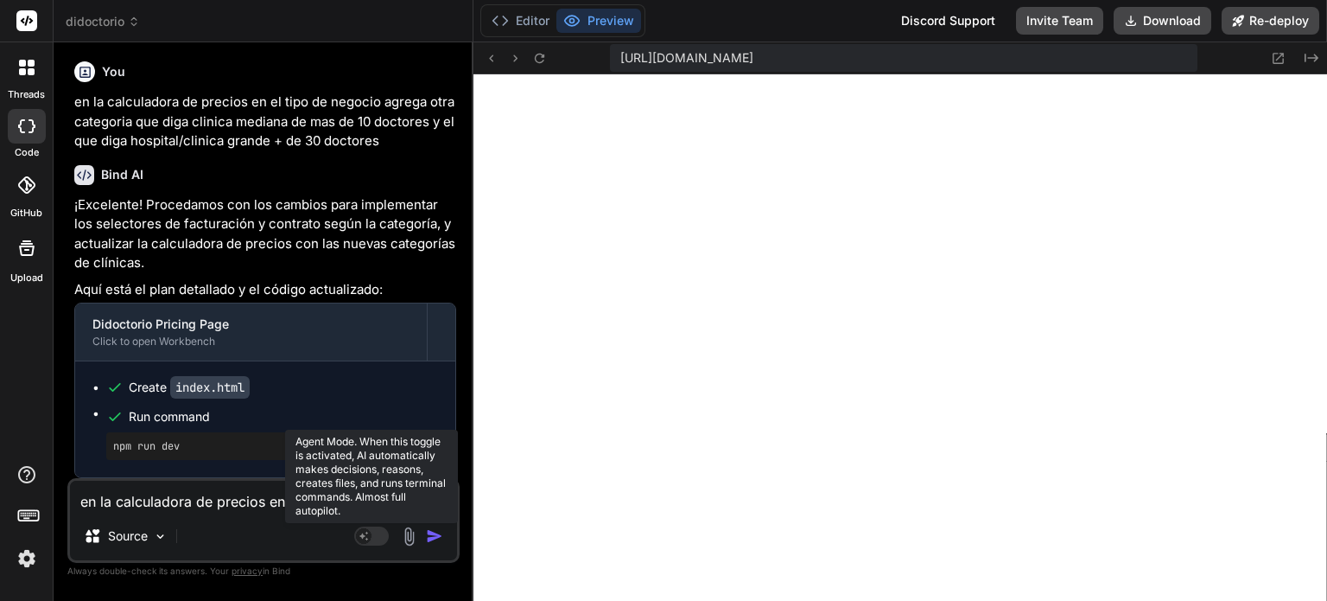
click at [385, 531] on rect at bounding box center [371, 535] width 35 height 19
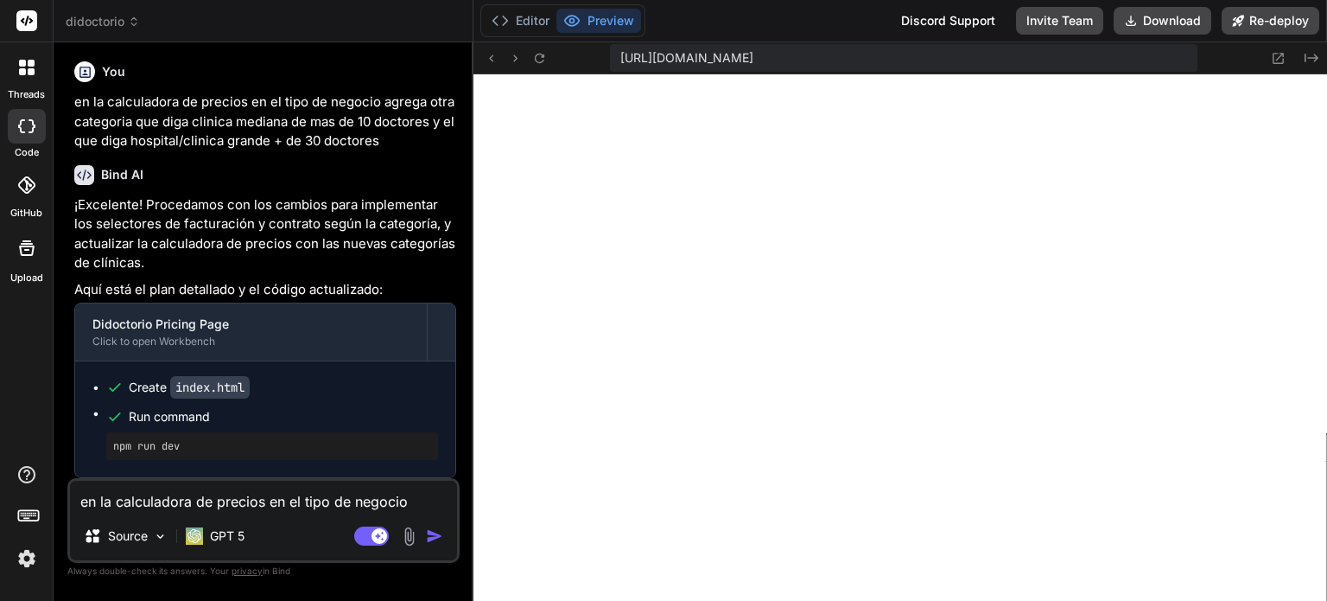
click at [200, 506] on textarea "en la calculadora de precios en el tipo de negocio agrega otra categoria que di…" at bounding box center [263, 495] width 387 height 31
paste textarea "loremip do sitametcons adi elitsed. Doeiu t incididuntu lab etdoloremag al enim…"
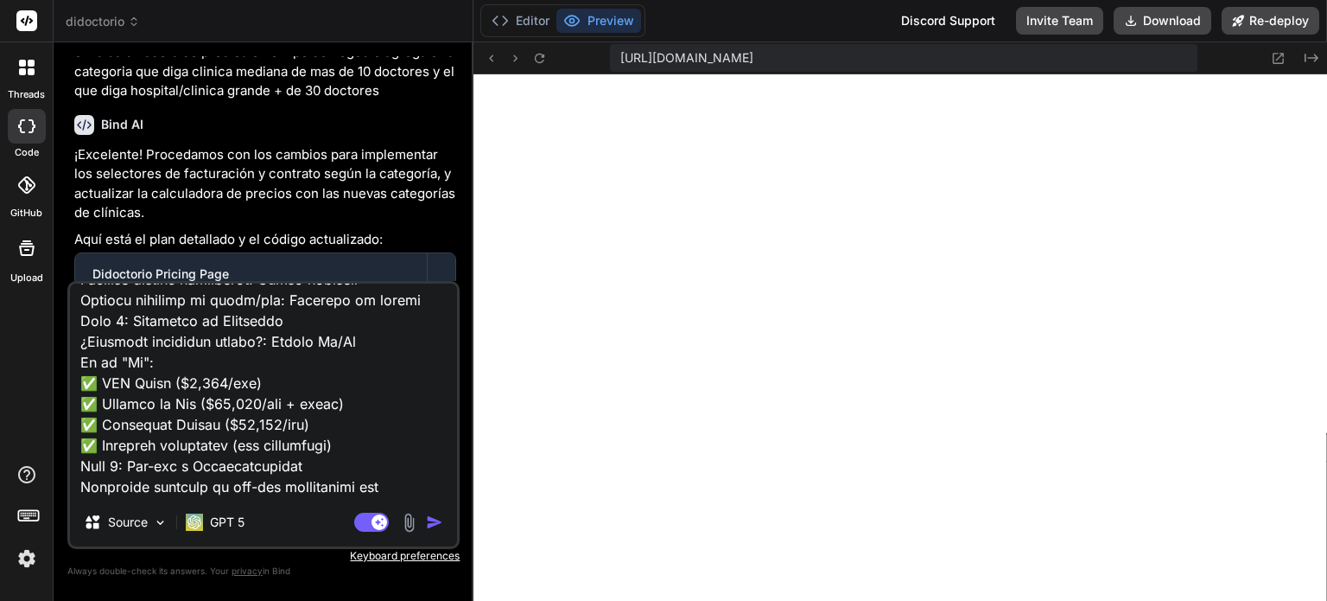
scroll to position [0, 0]
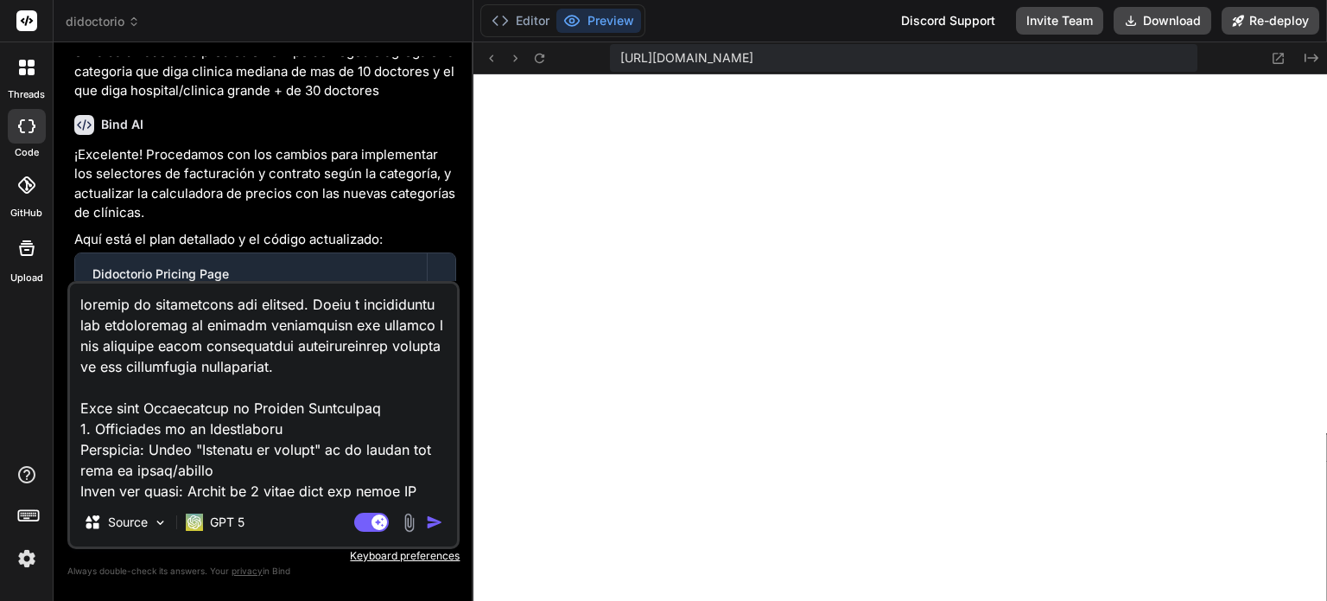
click at [88, 311] on textarea at bounding box center [263, 390] width 387 height 214
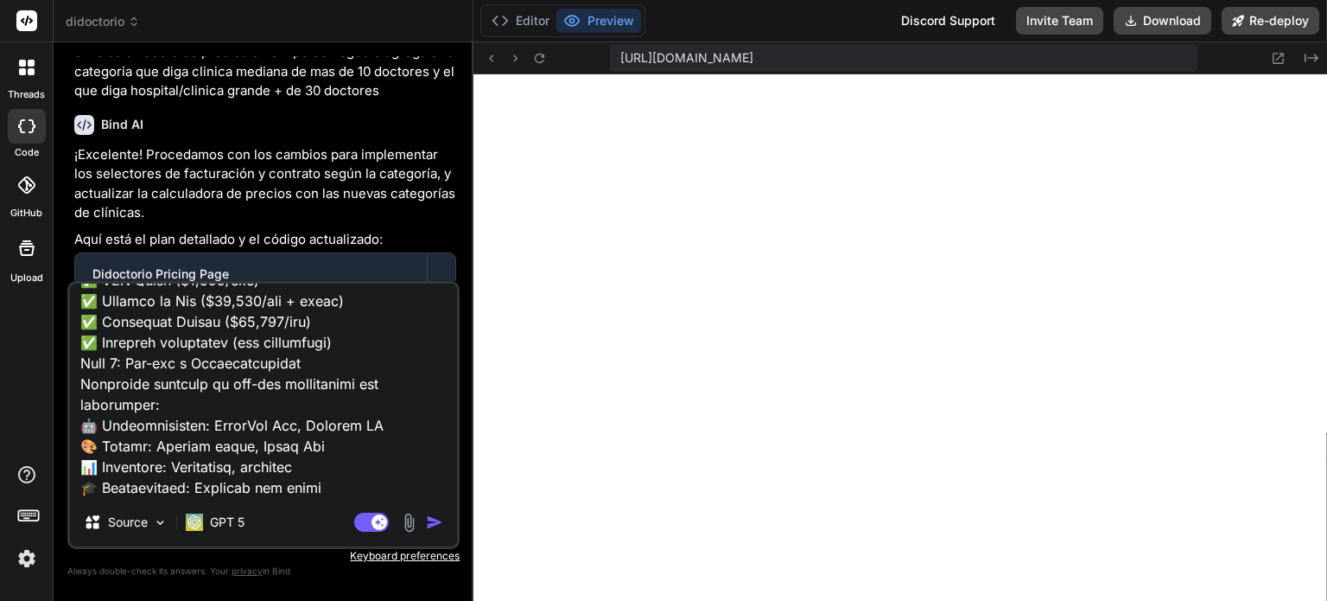
scroll to position [957, 0]
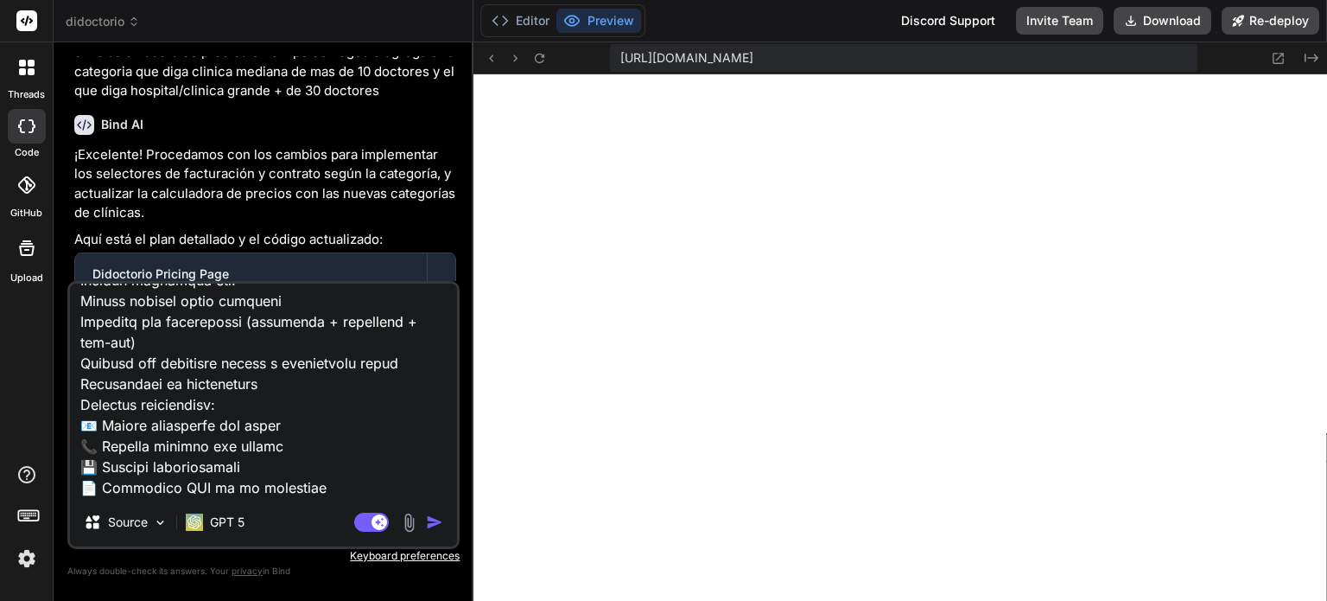
click at [333, 486] on textarea at bounding box center [263, 390] width 387 height 214
paste textarea "6. Loremi do Sitamet: Cons: Adipiscin eli seddoe tempo in utla etdoloremagn Ali…"
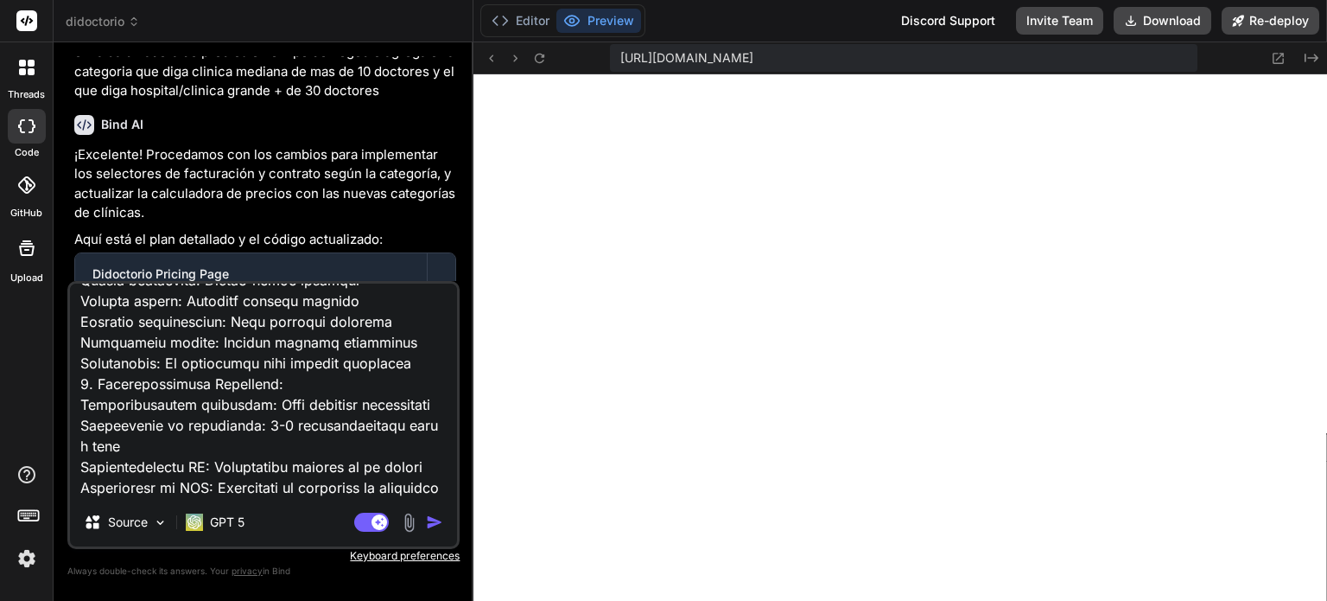
scroll to position [1580, 0]
click at [441, 524] on img "button" at bounding box center [434, 521] width 17 height 17
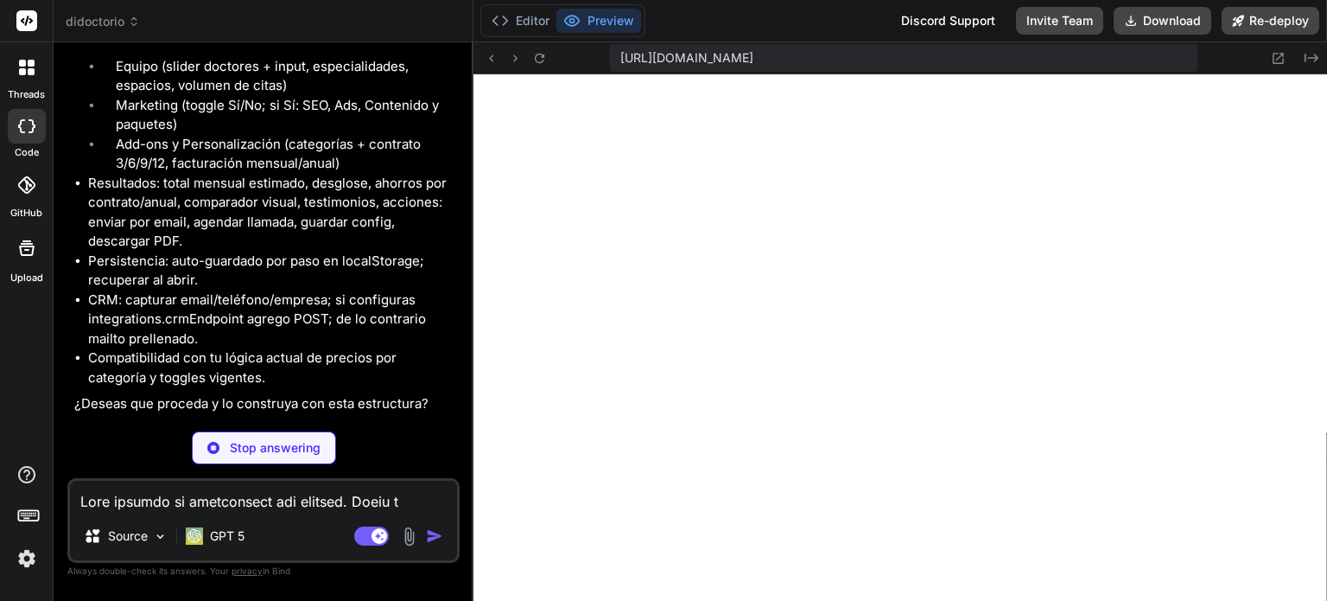
scroll to position [5385, 0]
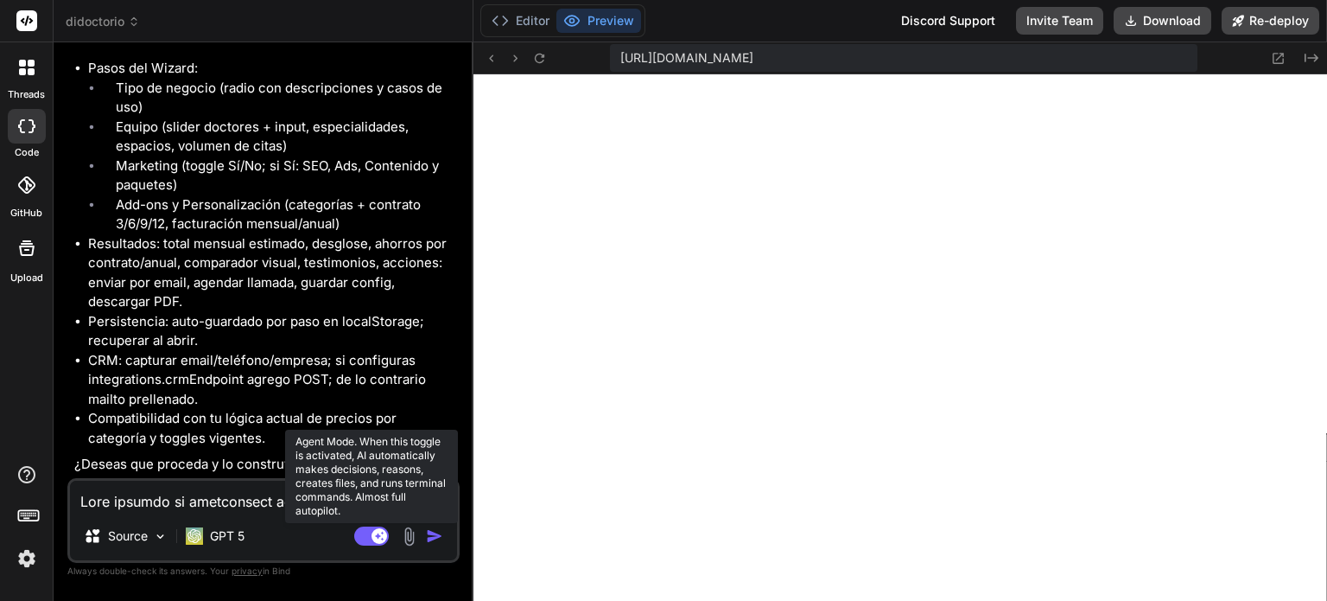
click at [364, 544] on rect at bounding box center [371, 535] width 35 height 19
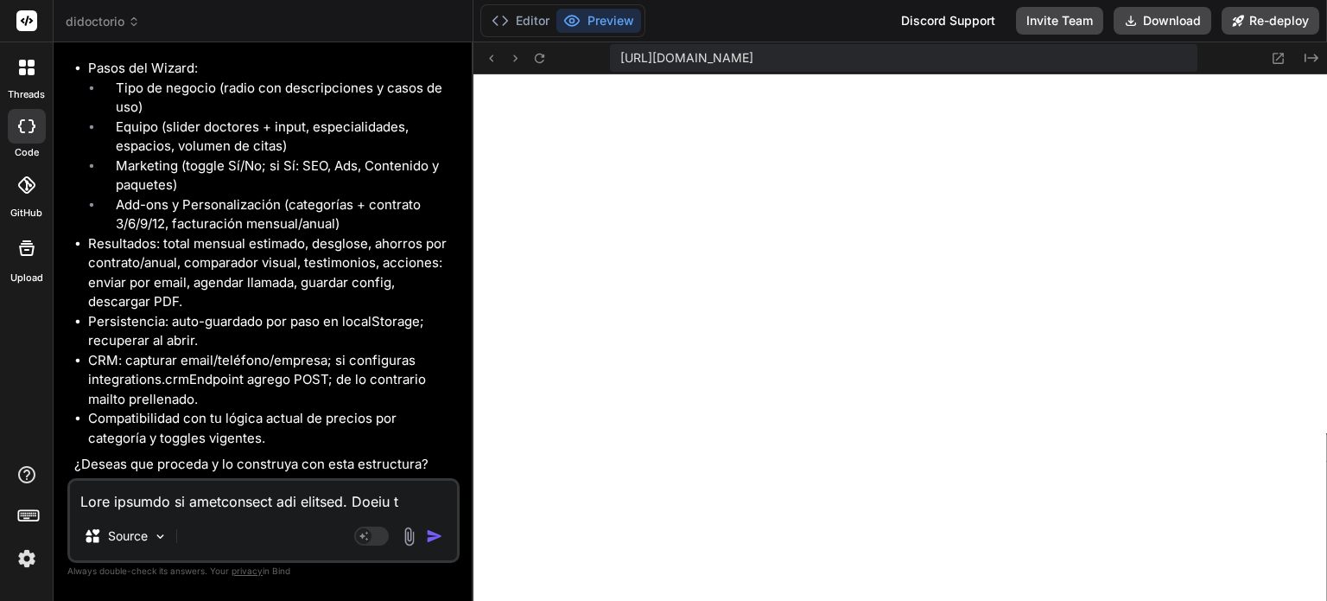
click at [249, 500] on textarea at bounding box center [263, 495] width 387 height 31
click at [428, 538] on img "button" at bounding box center [434, 535] width 17 height 17
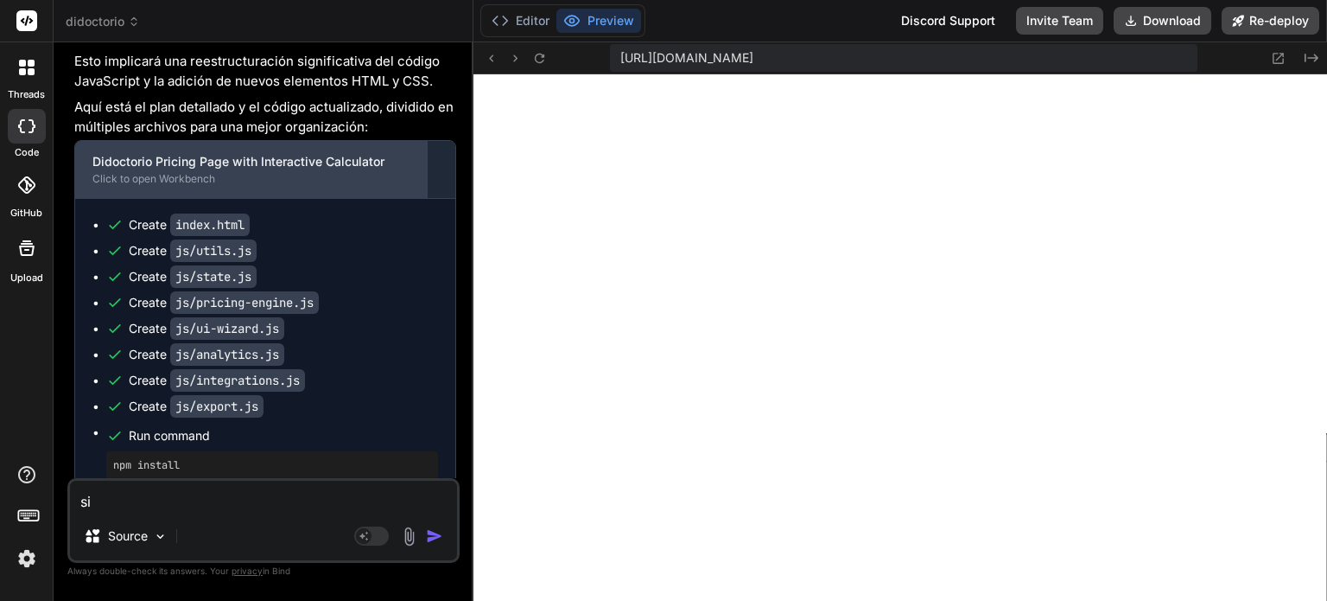
scroll to position [6035, 0]
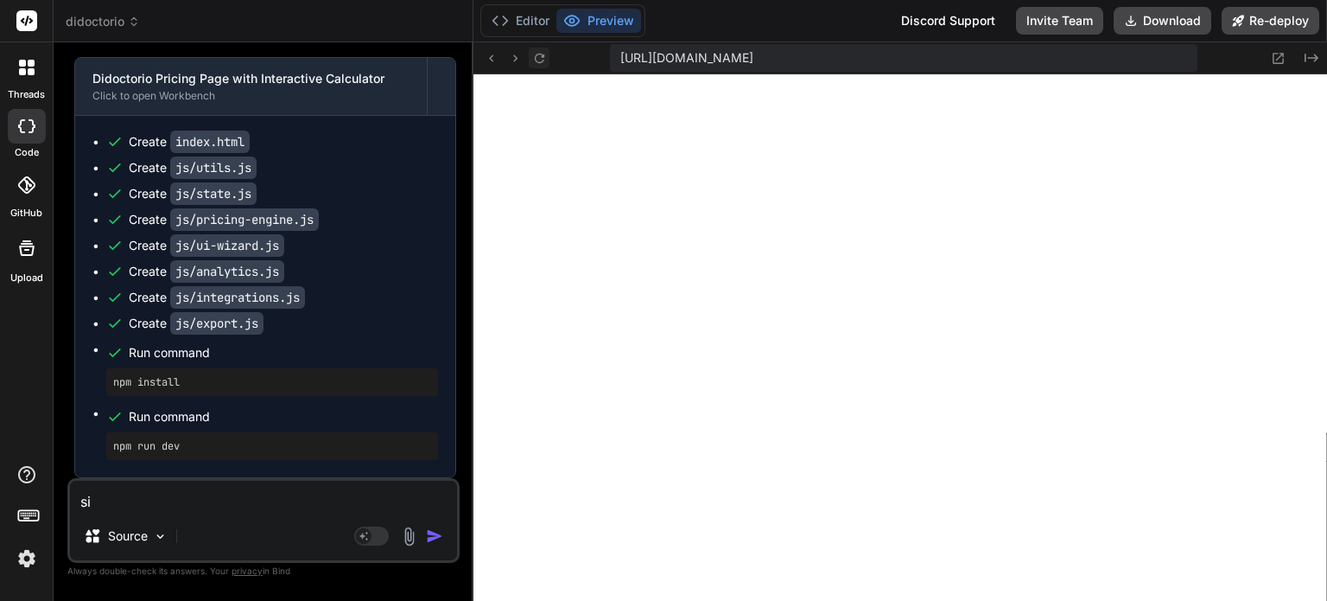
click at [542, 59] on icon at bounding box center [539, 58] width 15 height 15
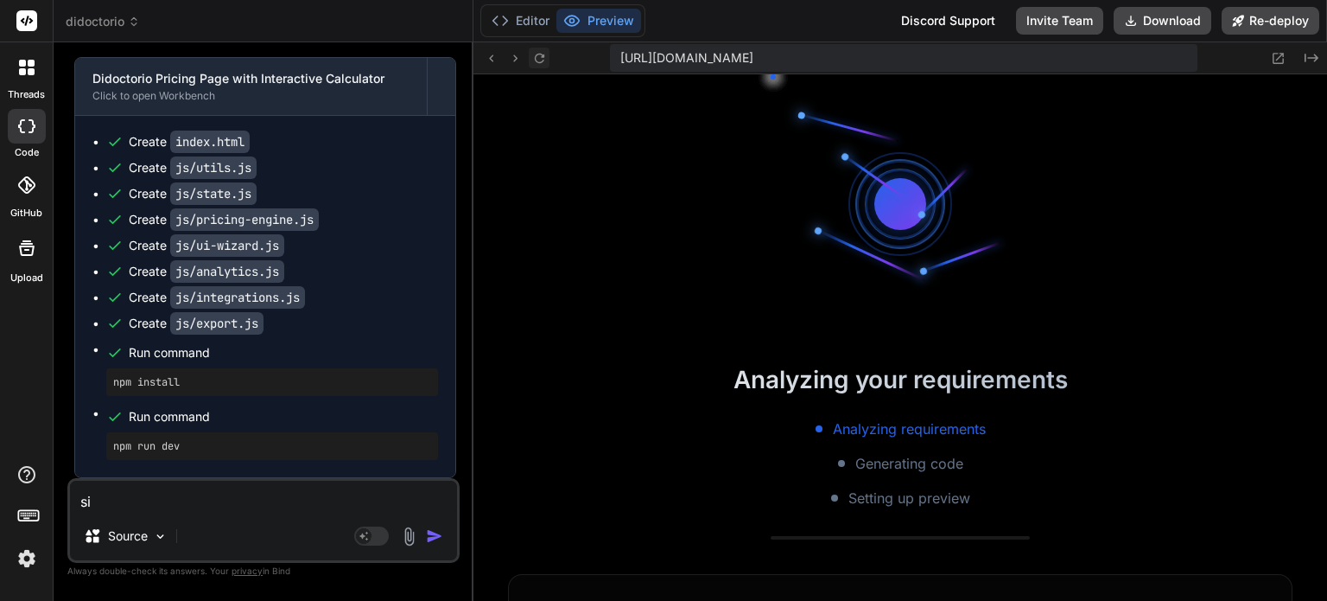
scroll to position [3401, 0]
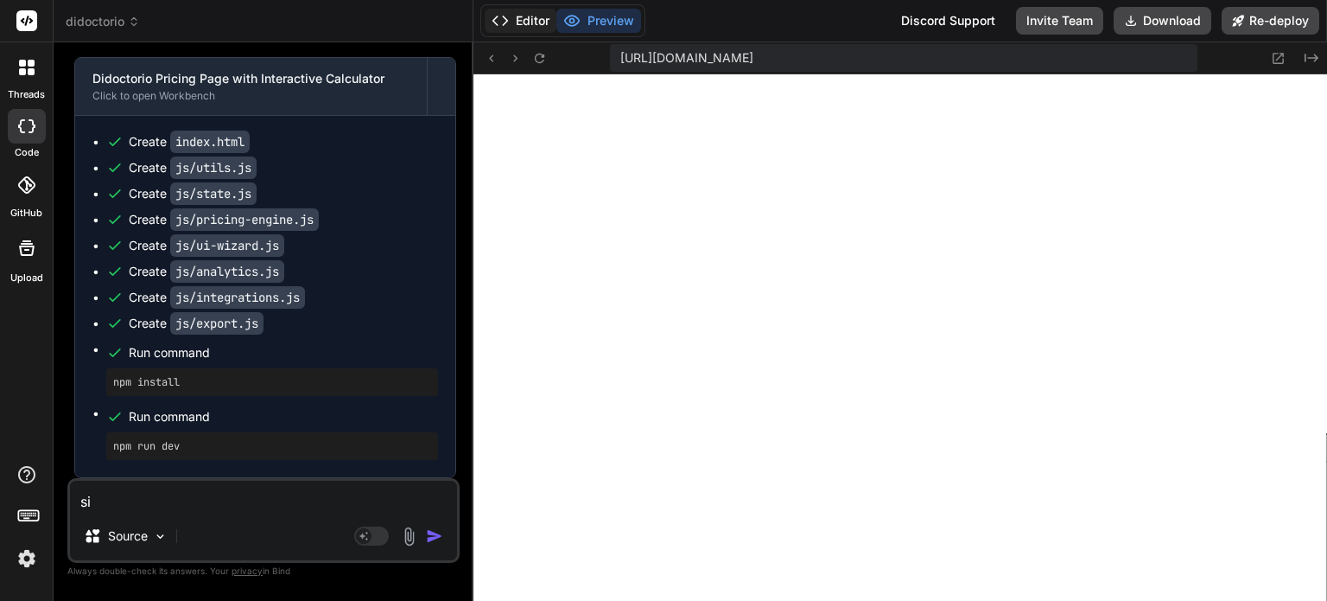
click at [536, 24] on button "Editor" at bounding box center [521, 21] width 72 height 24
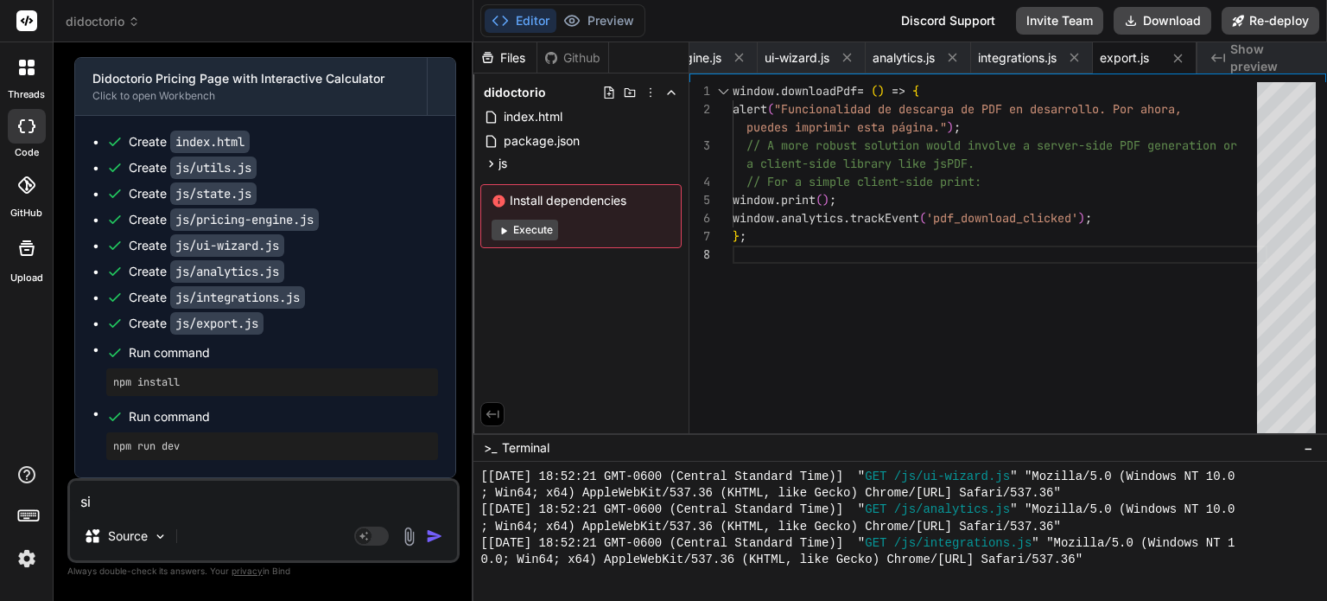
click at [526, 229] on button "Execute" at bounding box center [525, 229] width 67 height 21
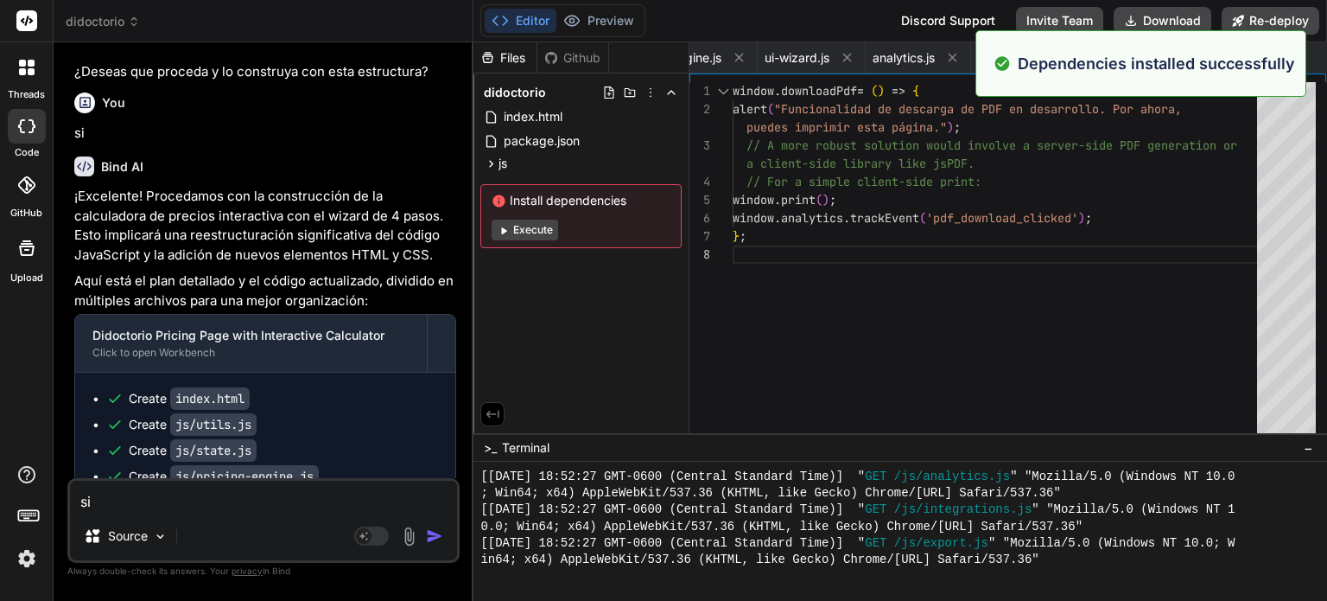
scroll to position [6035, 0]
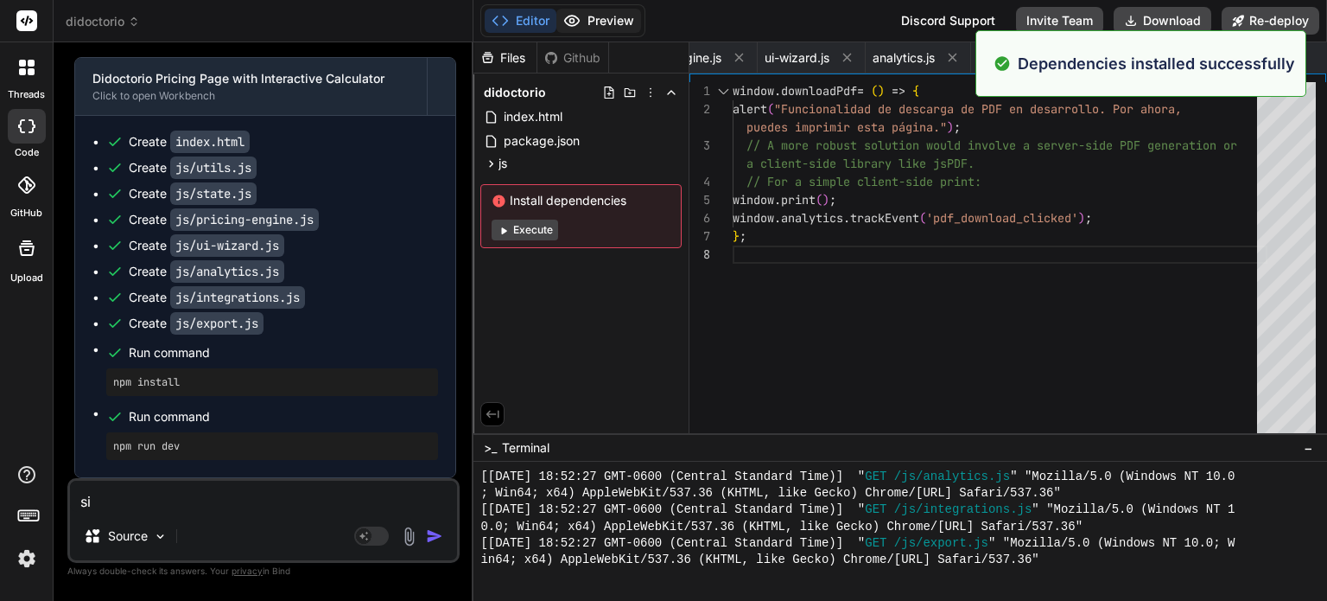
click at [598, 29] on button "Preview" at bounding box center [598, 21] width 85 height 24
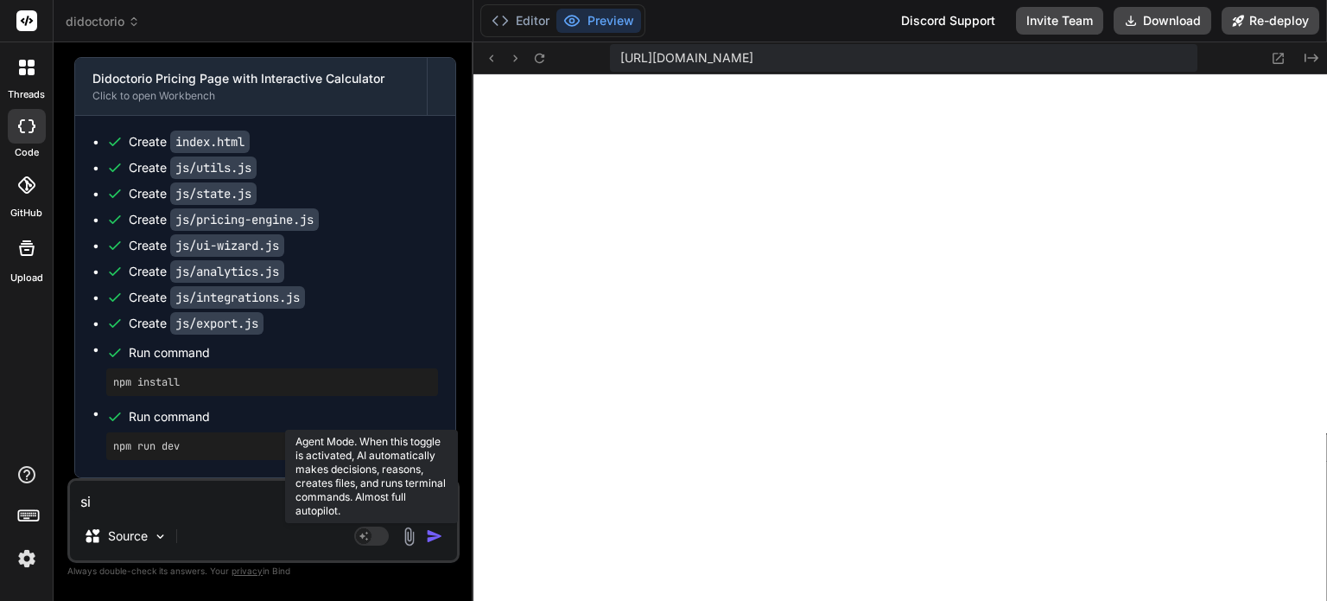
click at [361, 535] on rect at bounding box center [364, 536] width 16 height 16
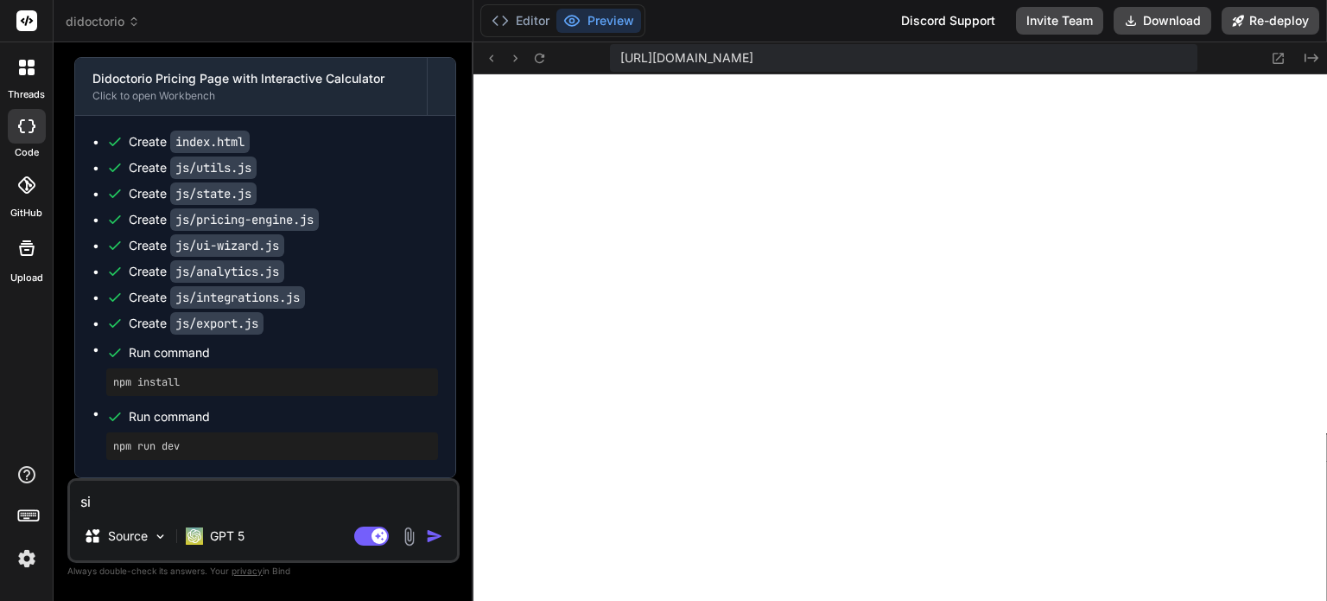
click at [285, 507] on textarea "si" at bounding box center [263, 495] width 387 height 31
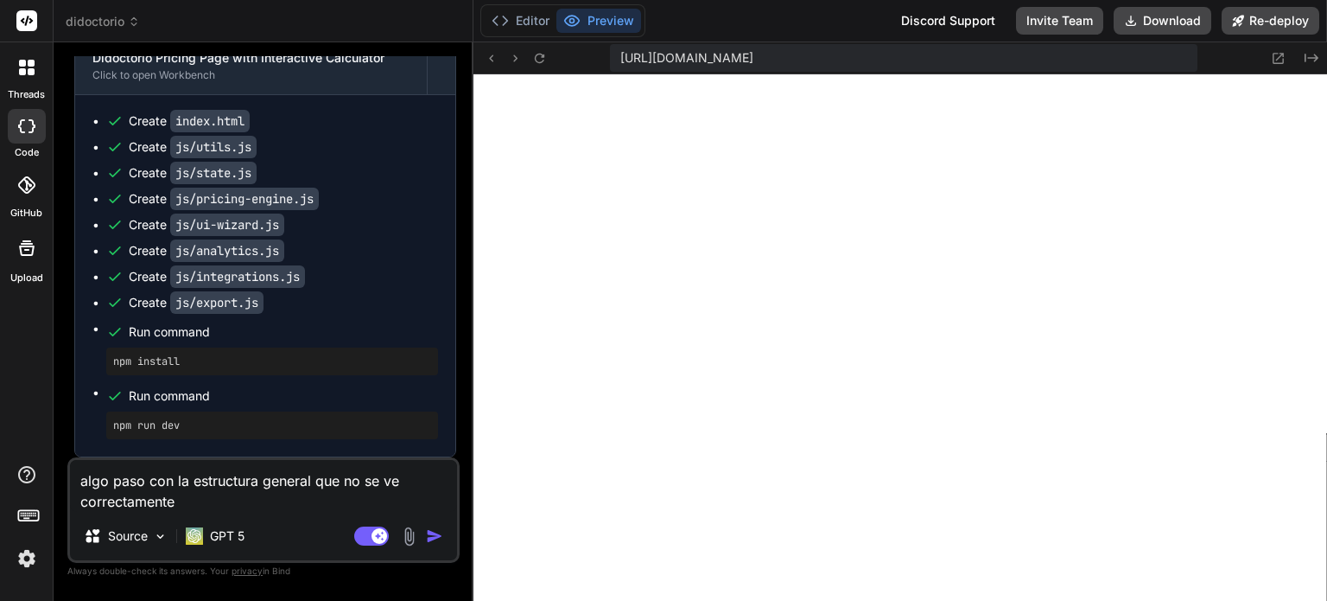
click at [429, 531] on img "button" at bounding box center [434, 535] width 17 height 17
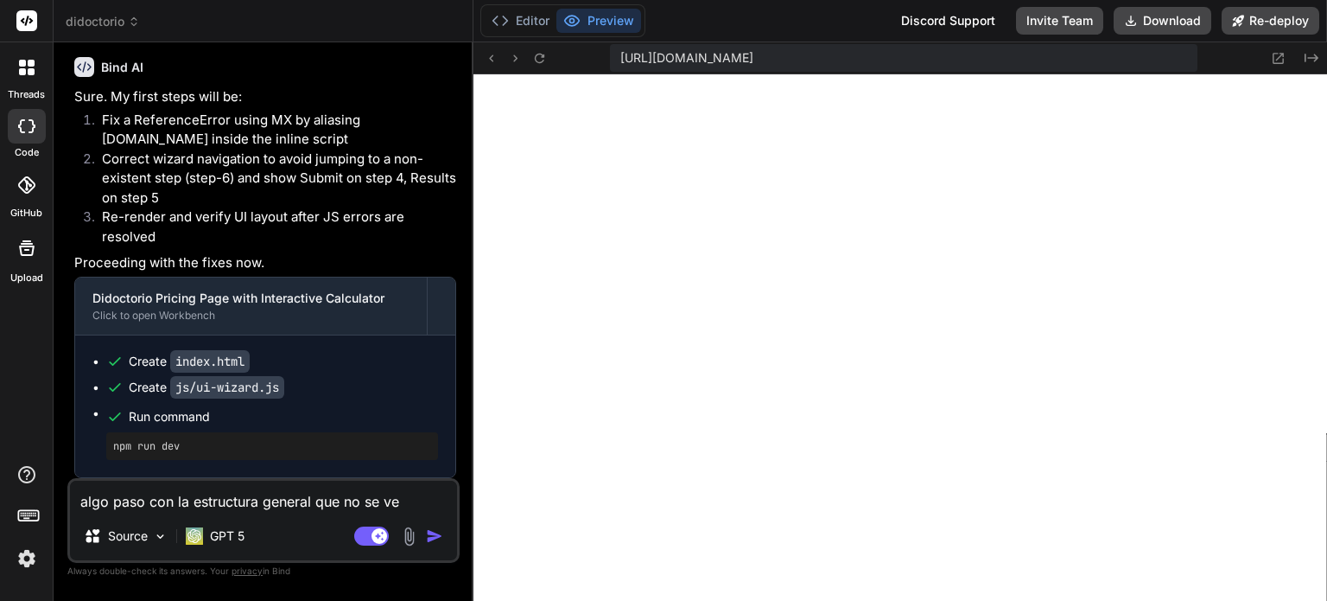
scroll to position [6545, 0]
click at [525, 19] on button "Editor" at bounding box center [521, 21] width 72 height 24
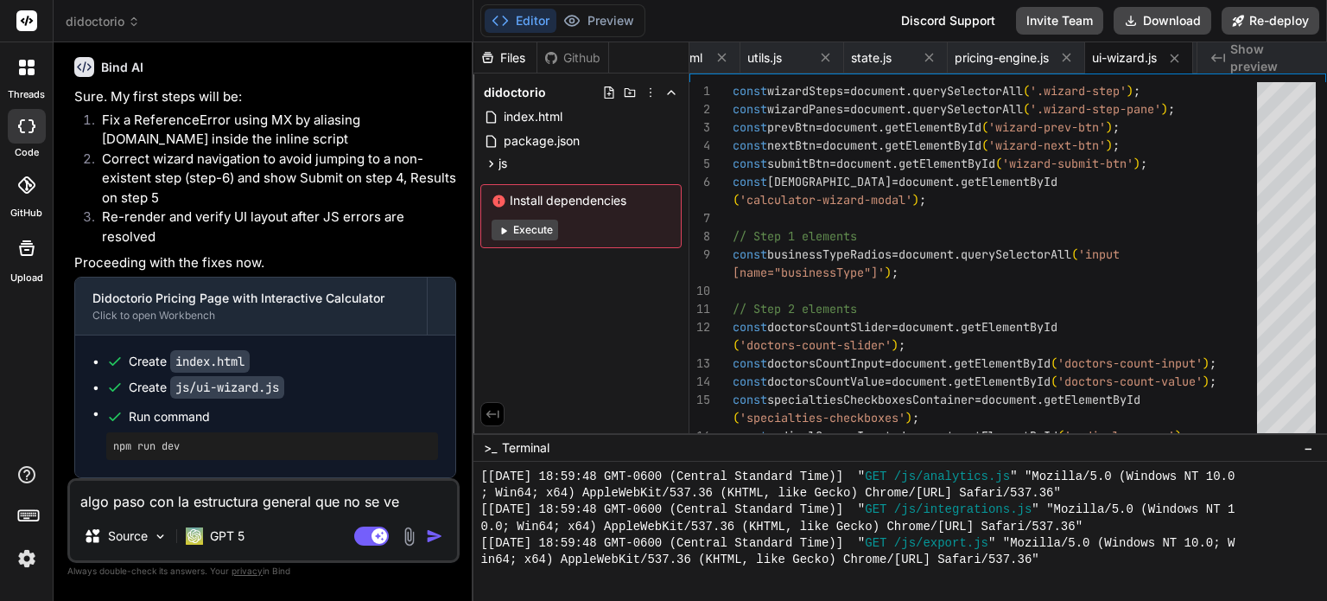
click at [544, 232] on button "Execute" at bounding box center [525, 229] width 67 height 21
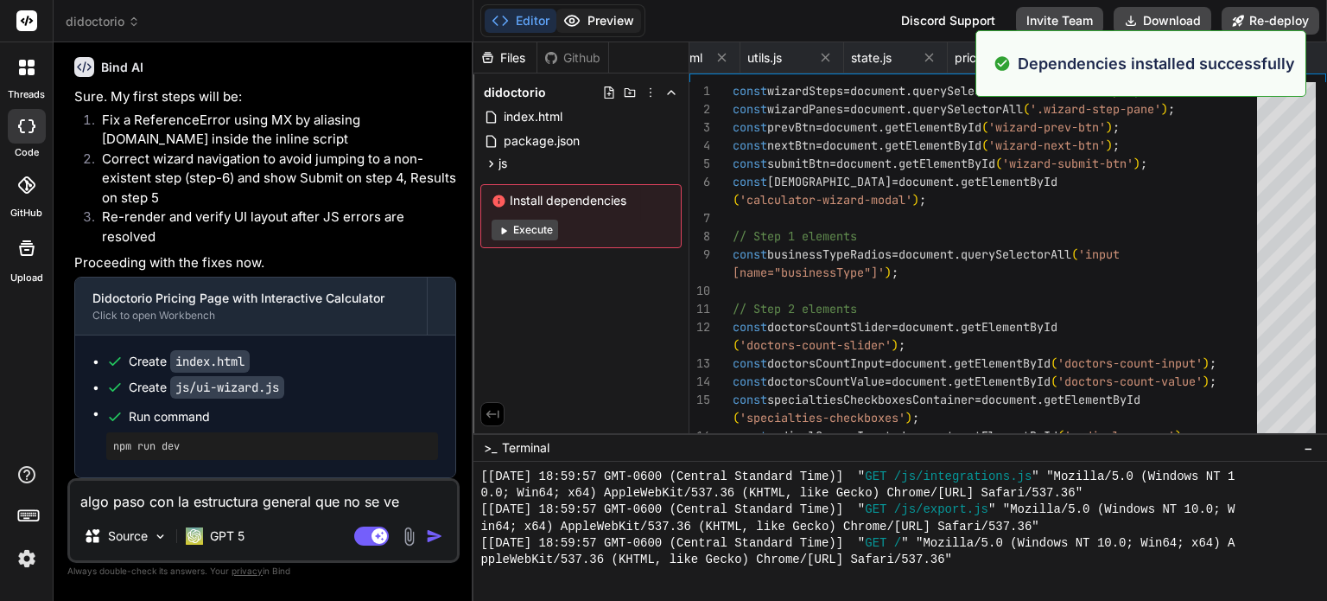
scroll to position [6885, 0]
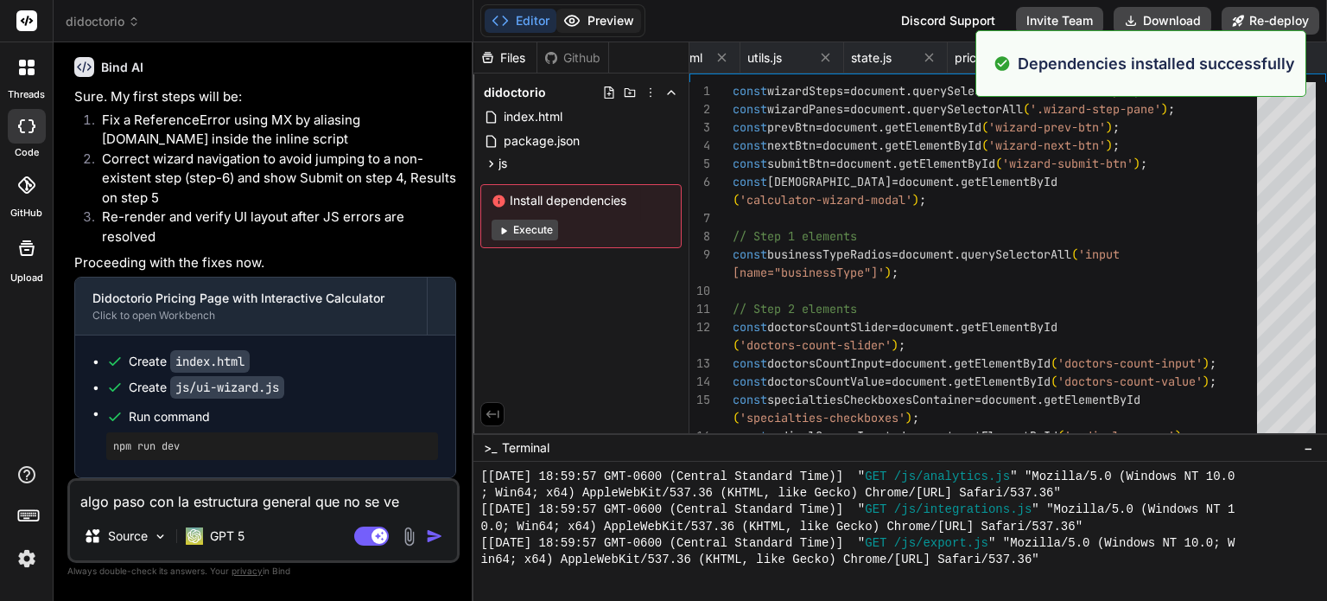
click at [599, 25] on button "Preview" at bounding box center [598, 21] width 85 height 24
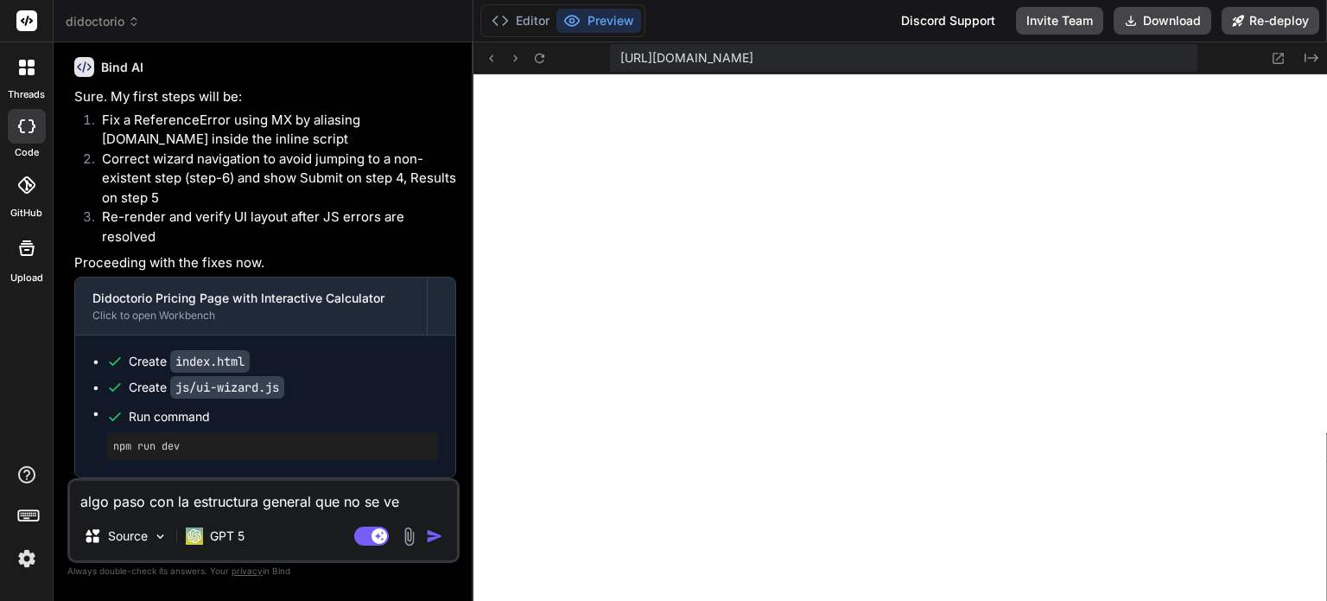
click at [265, 492] on textarea "algo paso con la estructura general que no se ve correctamente" at bounding box center [263, 495] width 387 height 31
click at [438, 541] on img "button" at bounding box center [434, 535] width 17 height 17
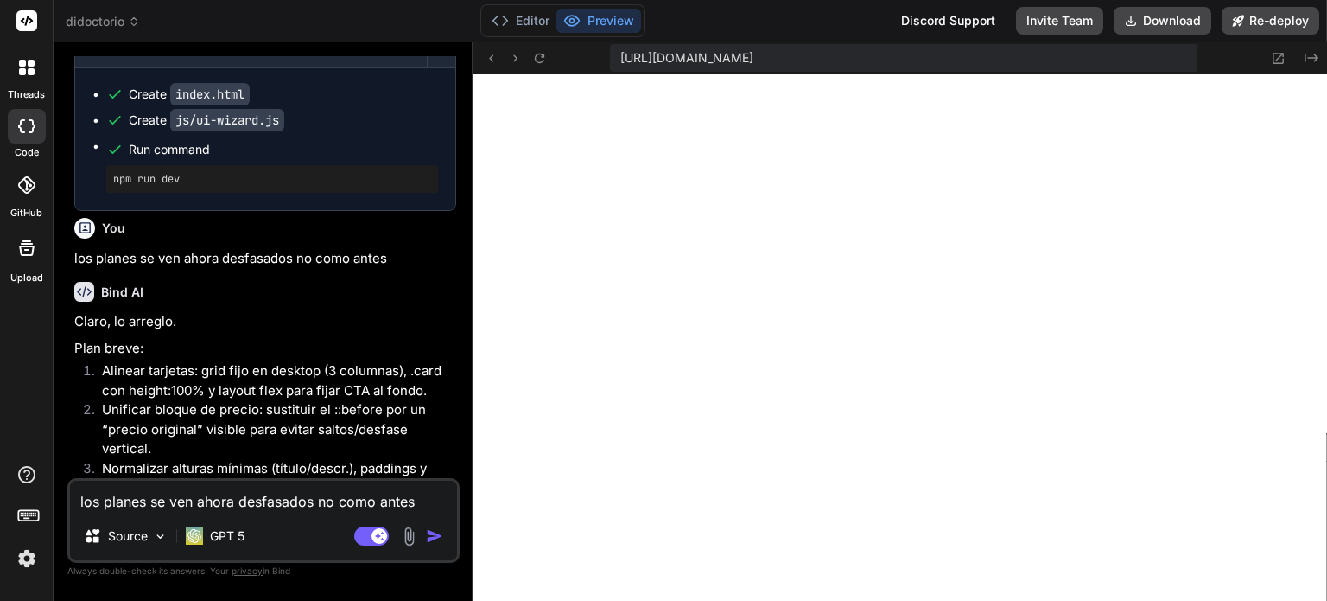
scroll to position [7013, 0]
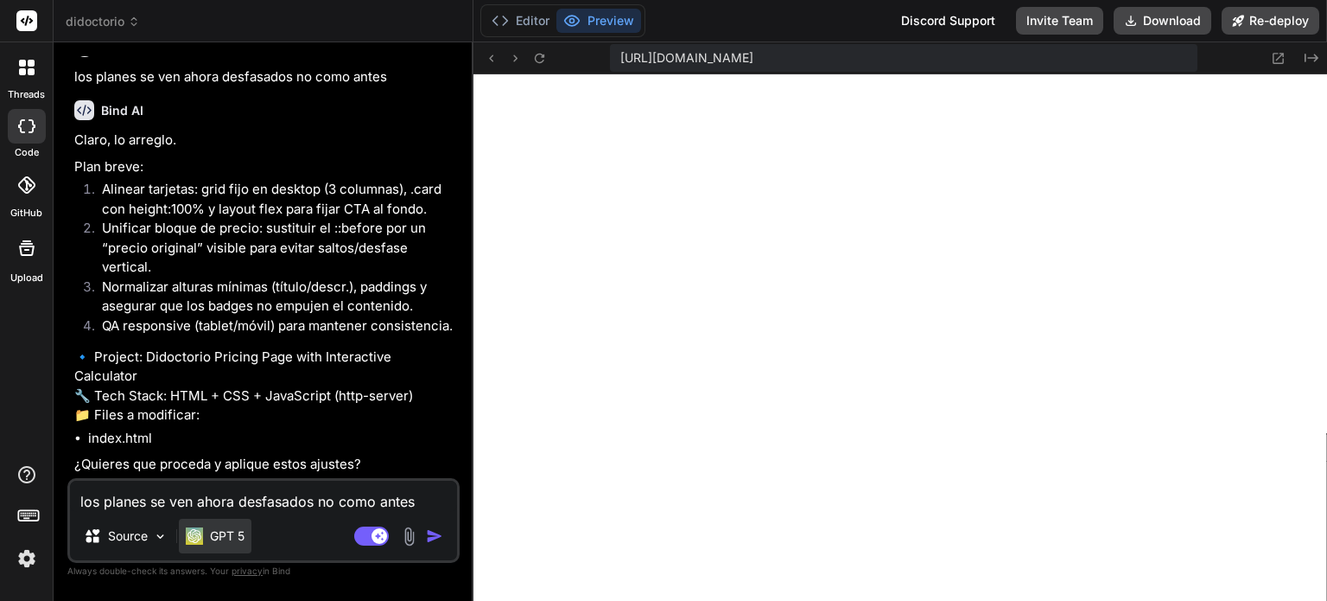
click at [221, 536] on p "GPT 5" at bounding box center [227, 535] width 35 height 17
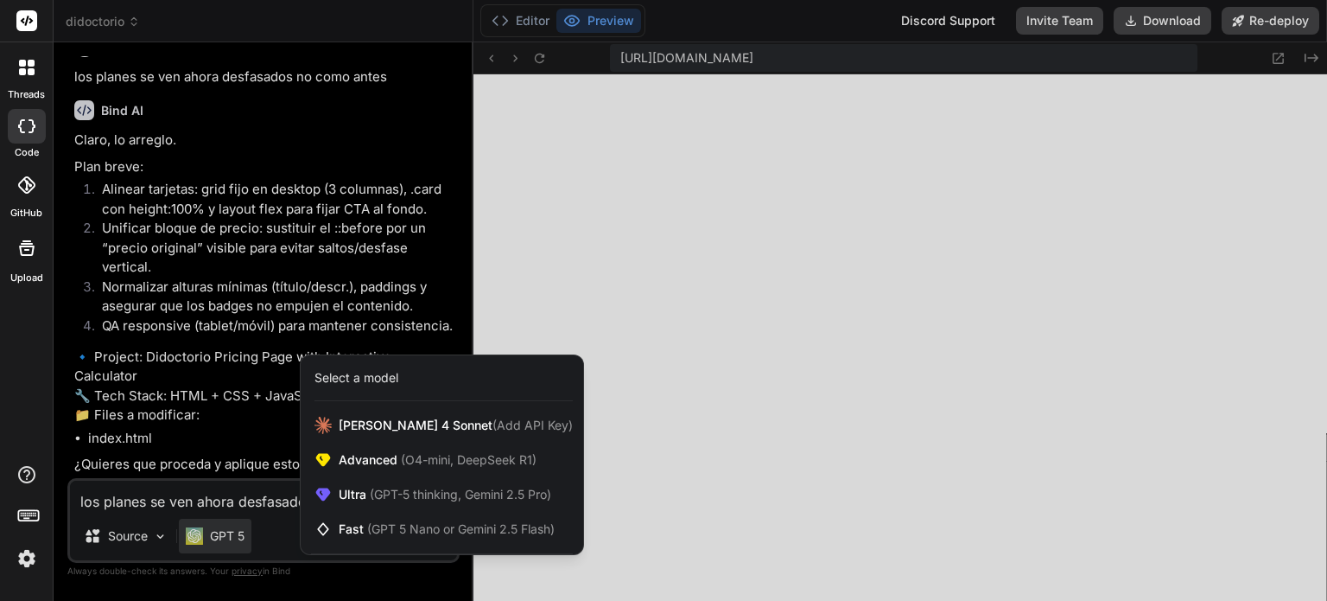
click at [238, 480] on div at bounding box center [663, 300] width 1327 height 601
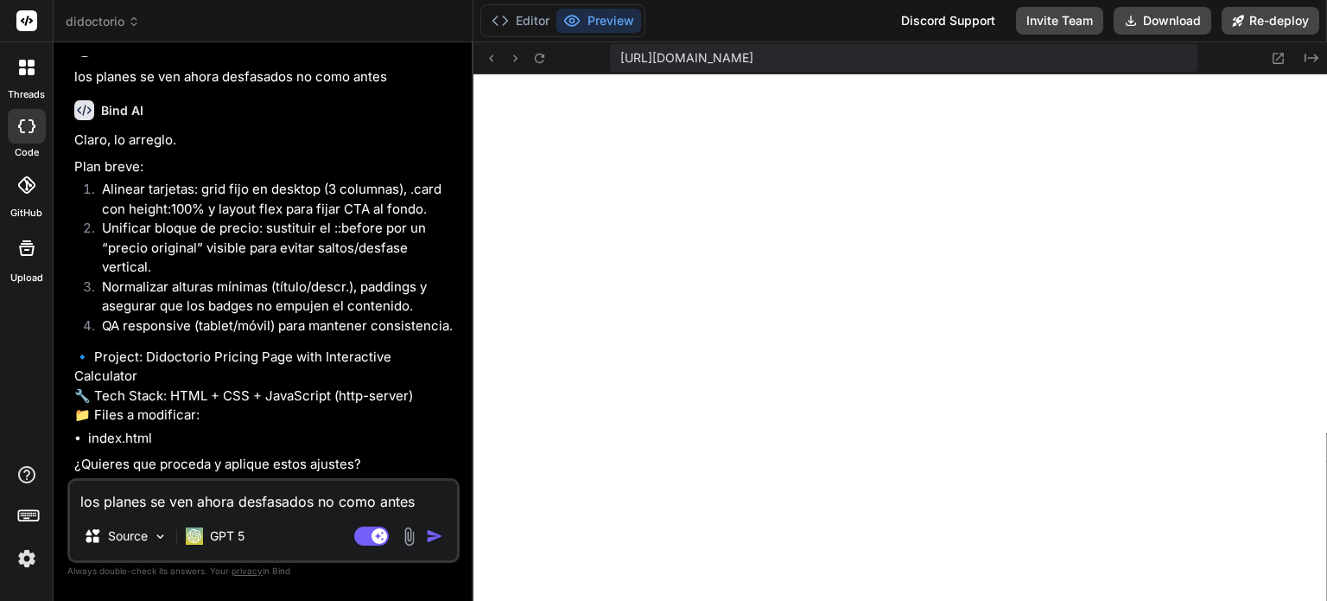
click at [218, 499] on textarea "los planes se ven ahora desfasados no como antes" at bounding box center [263, 495] width 387 height 31
click at [441, 538] on img "button" at bounding box center [434, 535] width 17 height 17
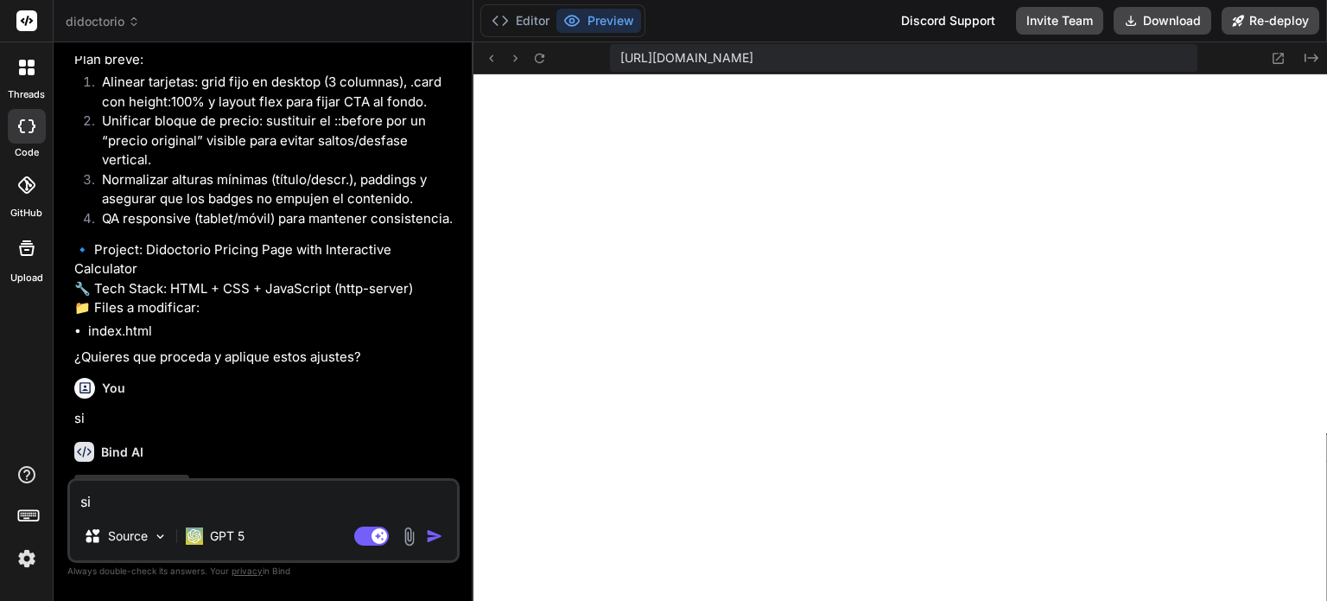
scroll to position [7193, 0]
